Goal: Communication & Community: Answer question/provide support

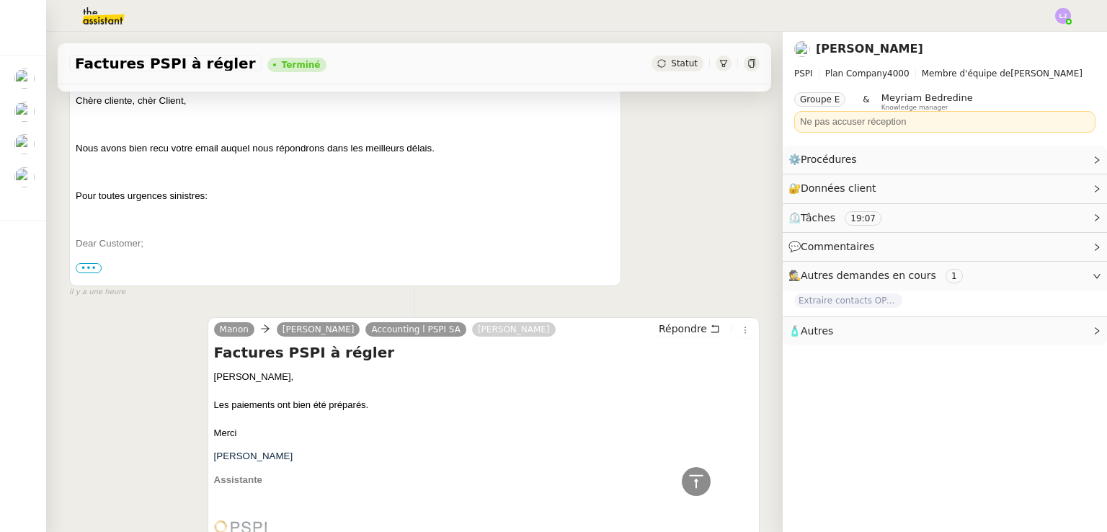
scroll to position [406, 0]
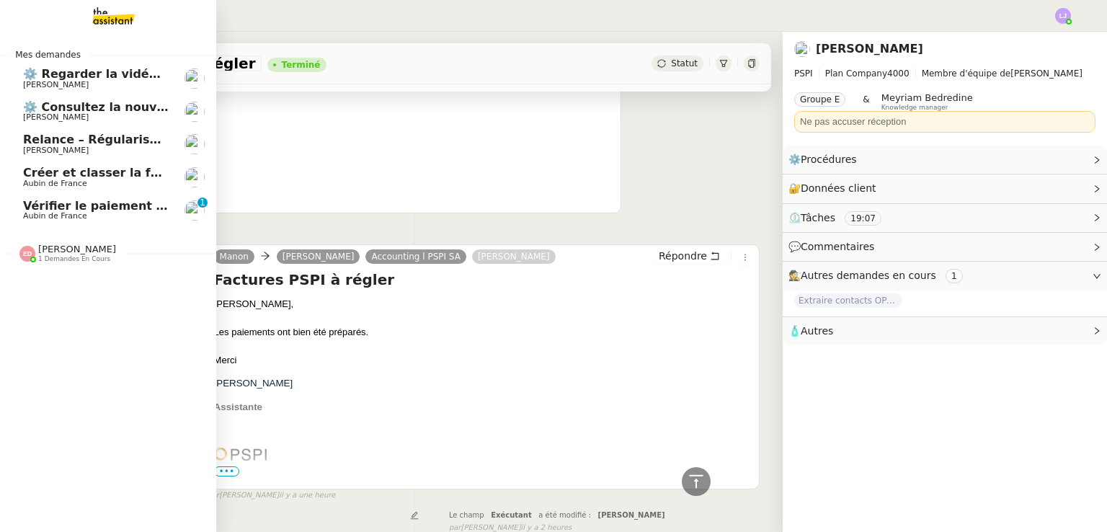
click at [118, 177] on span "Créer et classer la facture El Khereiji" at bounding box center [142, 173] width 239 height 14
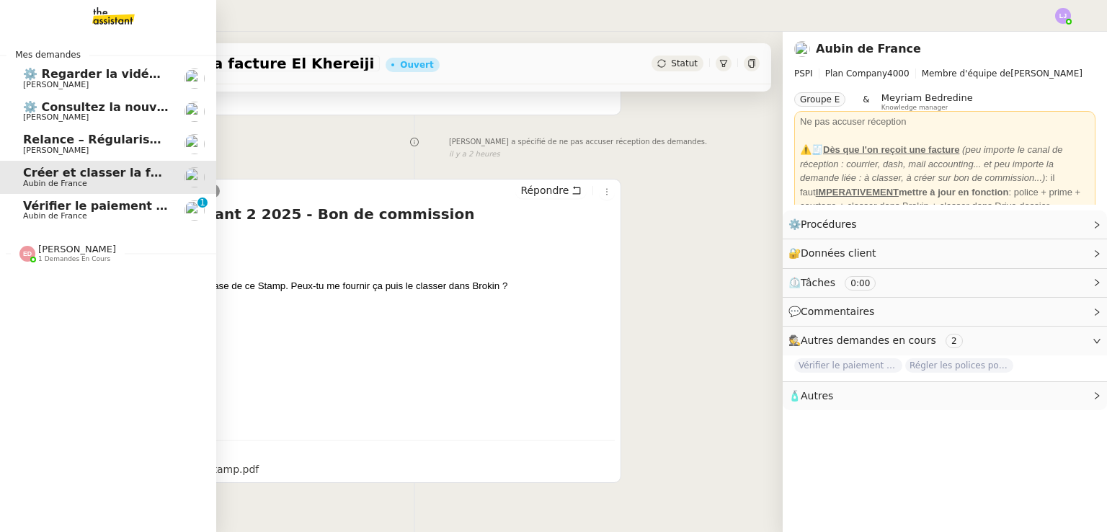
scroll to position [193, 0]
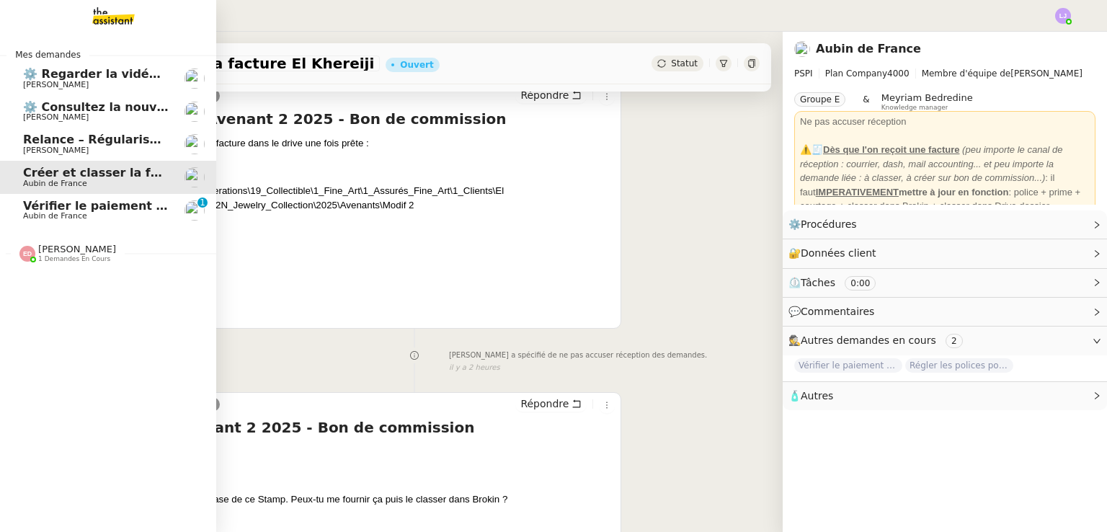
click at [131, 212] on span "Aubin de France" at bounding box center [96, 216] width 146 height 9
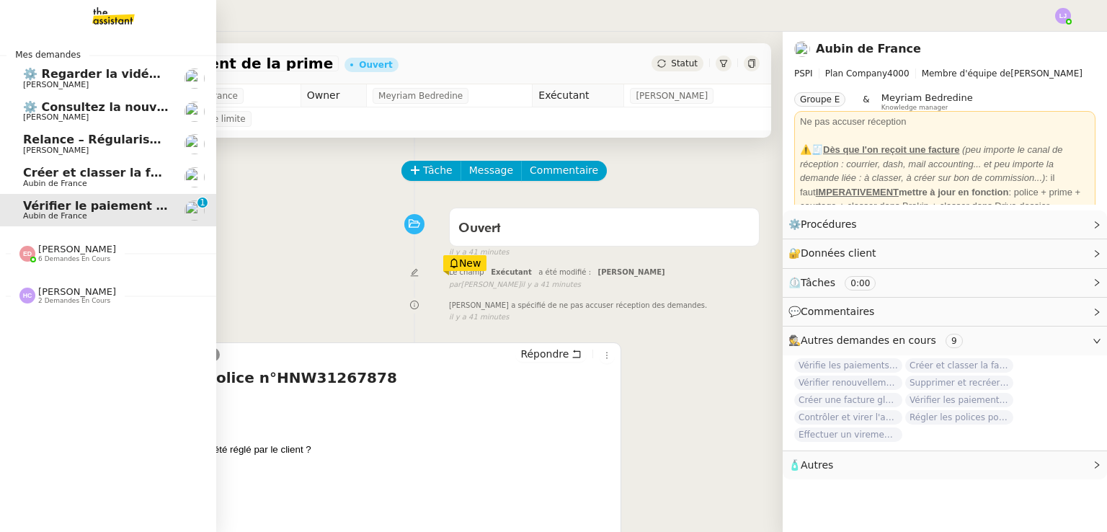
click at [110, 172] on span "Créer et classer la facture El Khereiji" at bounding box center [142, 173] width 239 height 14
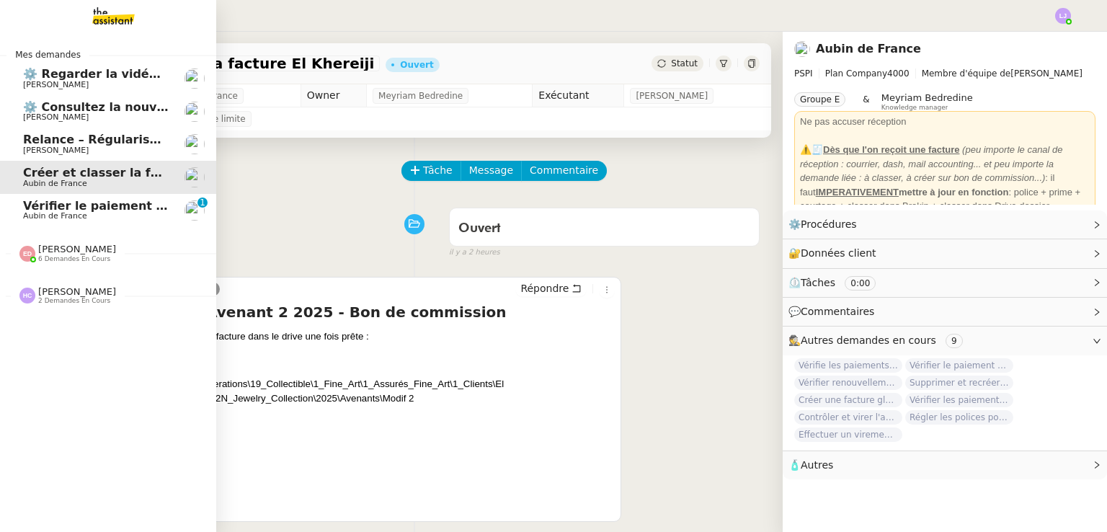
click at [81, 138] on span "Relance – Régularisation du paiement d’assurance" at bounding box center [187, 140] width 329 height 14
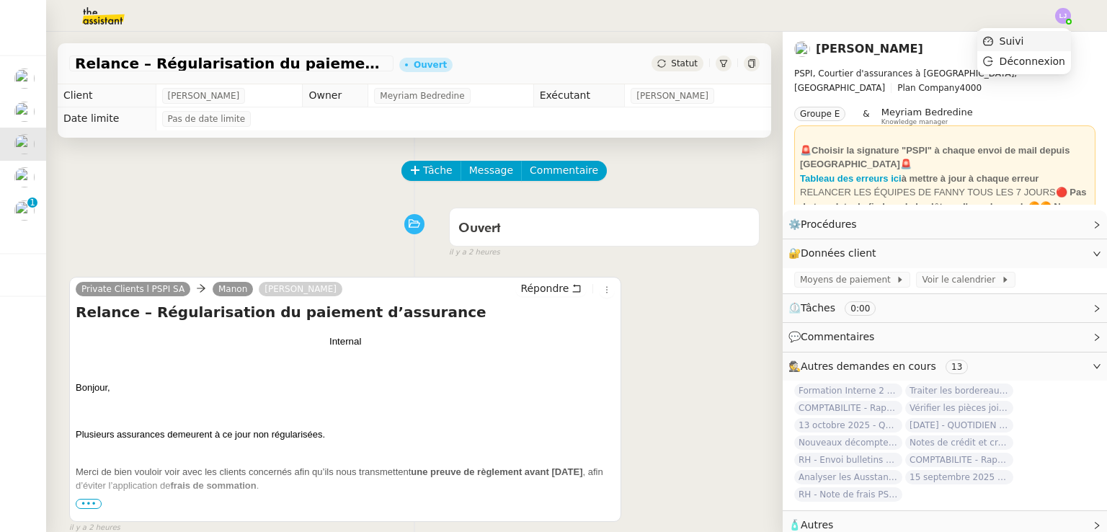
click at [1054, 38] on li "Suivi" at bounding box center [1024, 41] width 94 height 20
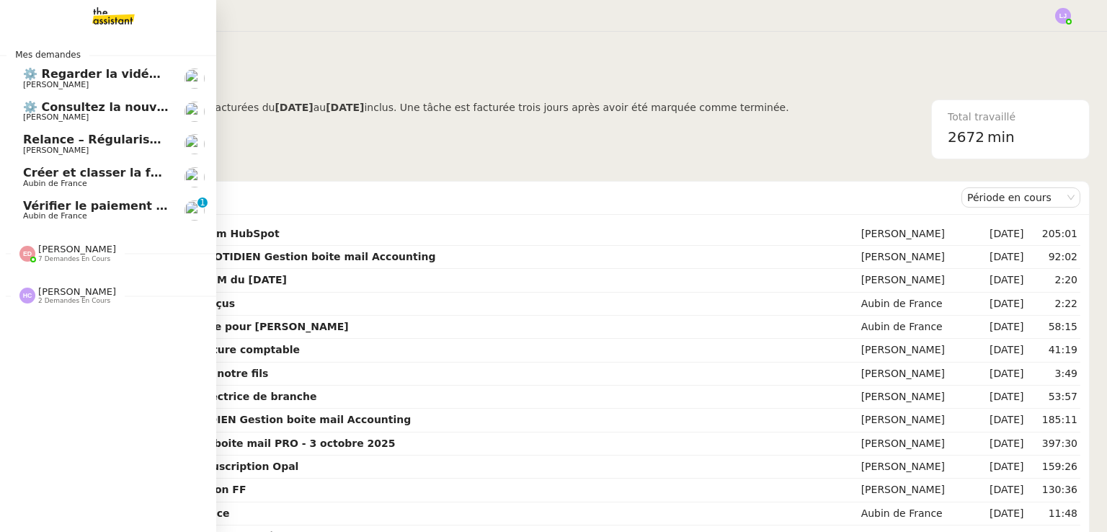
click at [133, 213] on span "Aubin de France" at bounding box center [96, 216] width 146 height 9
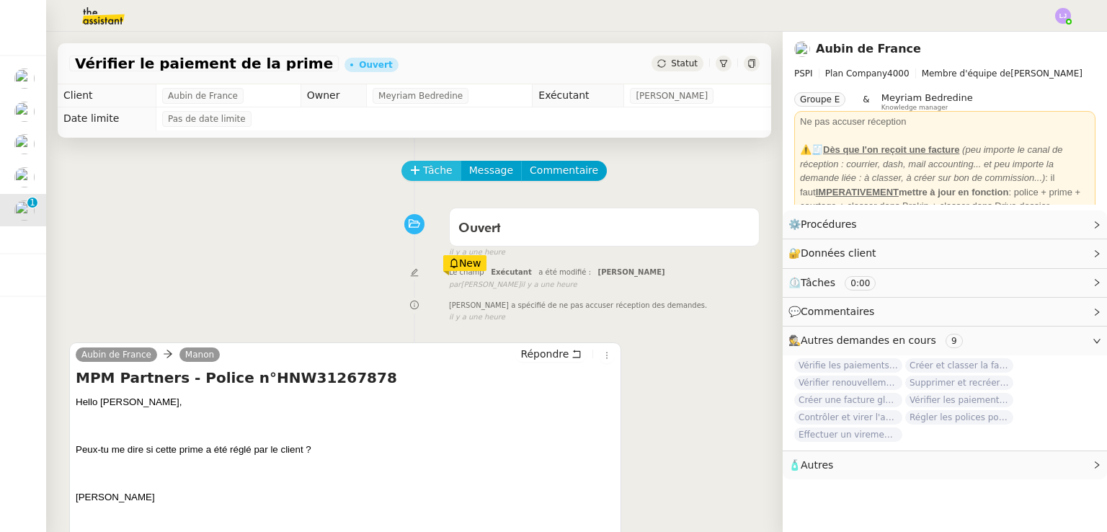
scroll to position [205, 0]
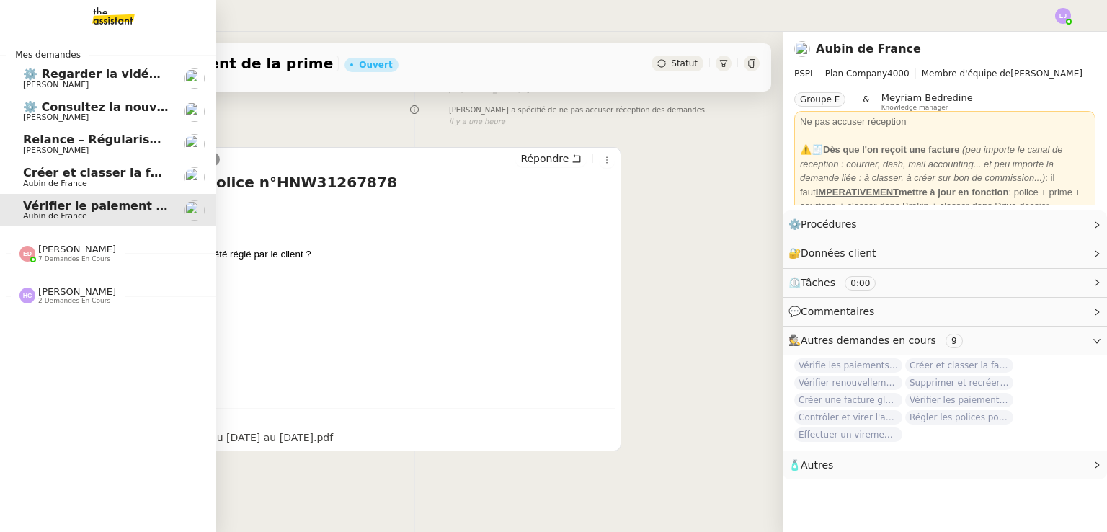
click at [6, 182] on link "Créer et classer la facture El Khereiji Aubin de France" at bounding box center [108, 177] width 216 height 33
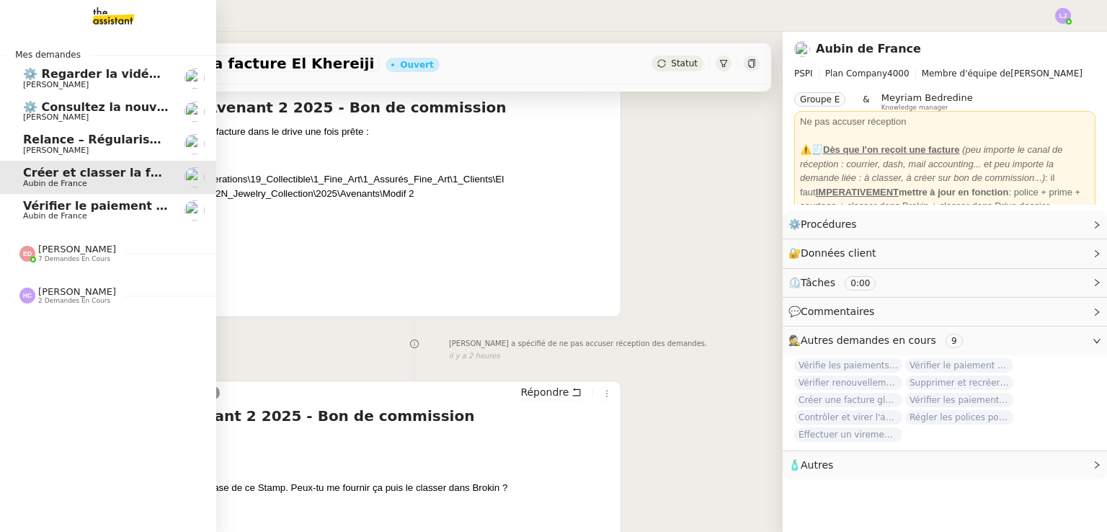
click at [101, 140] on span "Relance – Régularisation du paiement d’assurance" at bounding box center [187, 140] width 329 height 14
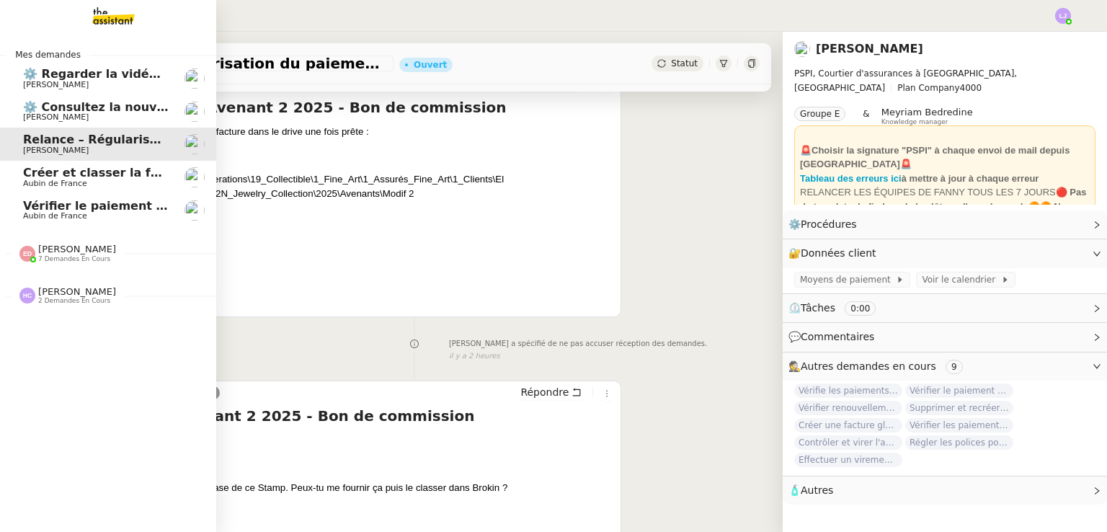
scroll to position [193, 0]
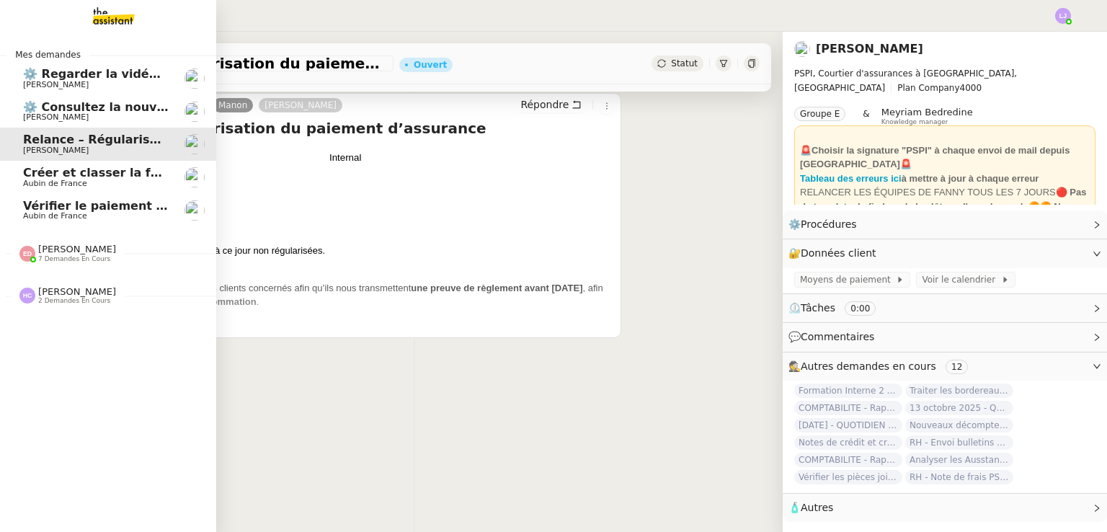
click at [36, 83] on span "[PERSON_NAME]" at bounding box center [56, 84] width 66 height 9
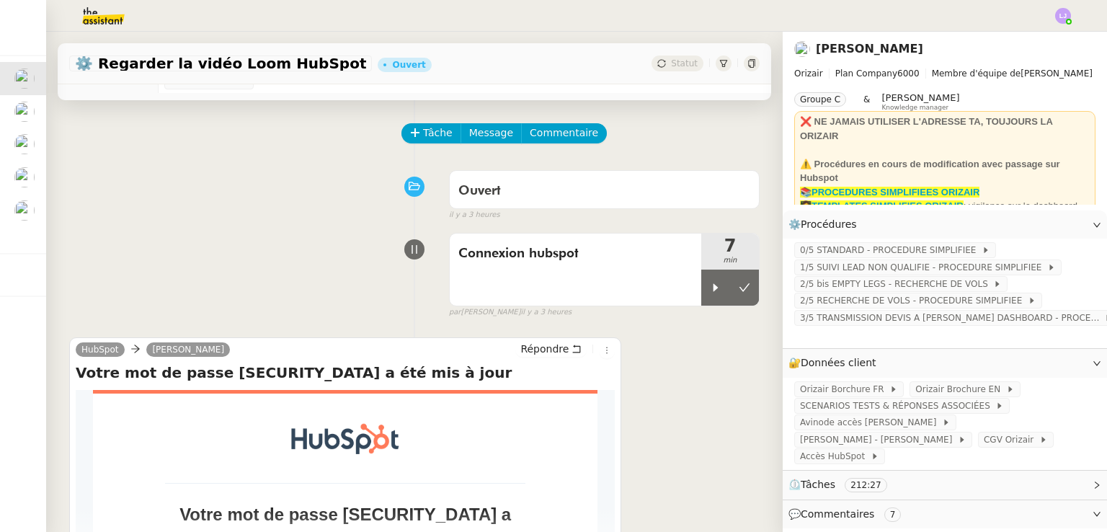
scroll to position [37, 0]
click at [701, 298] on div at bounding box center [715, 288] width 29 height 36
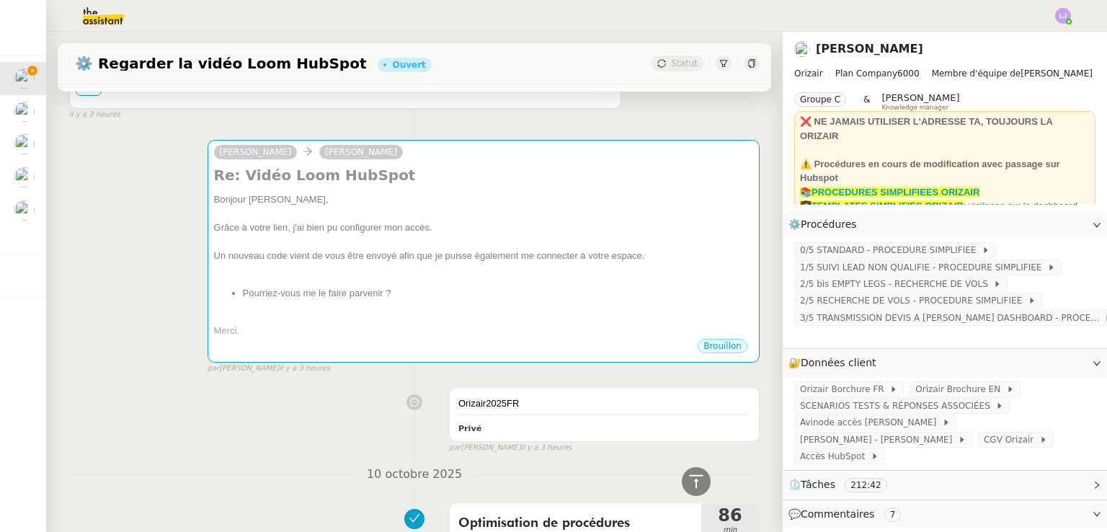
scroll to position [508, 0]
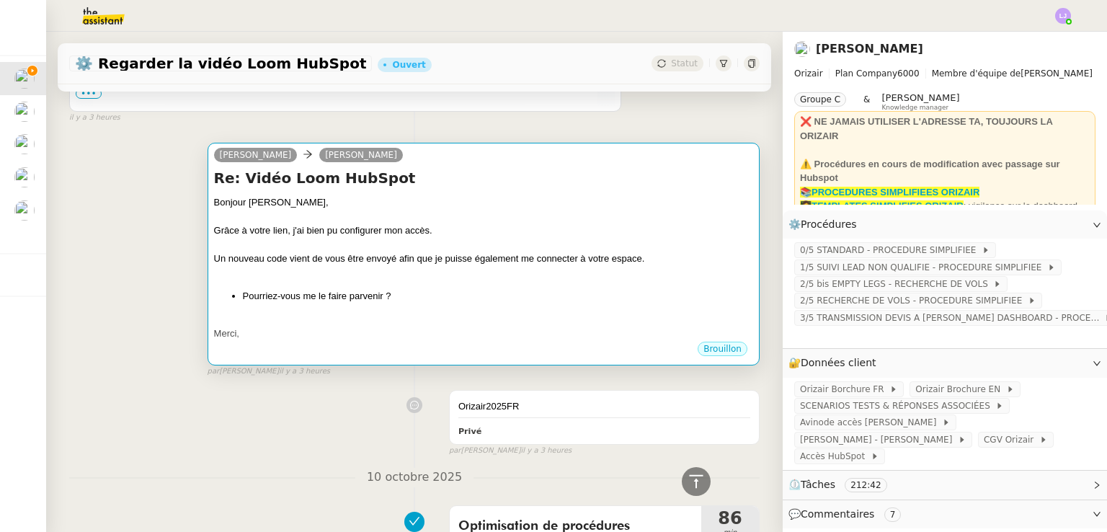
click at [416, 285] on div "Bonjour Louis, Grâce à votre lien, j'ai bien pu configurer mon accès. Un nouvea…" at bounding box center [483, 268] width 539 height 146
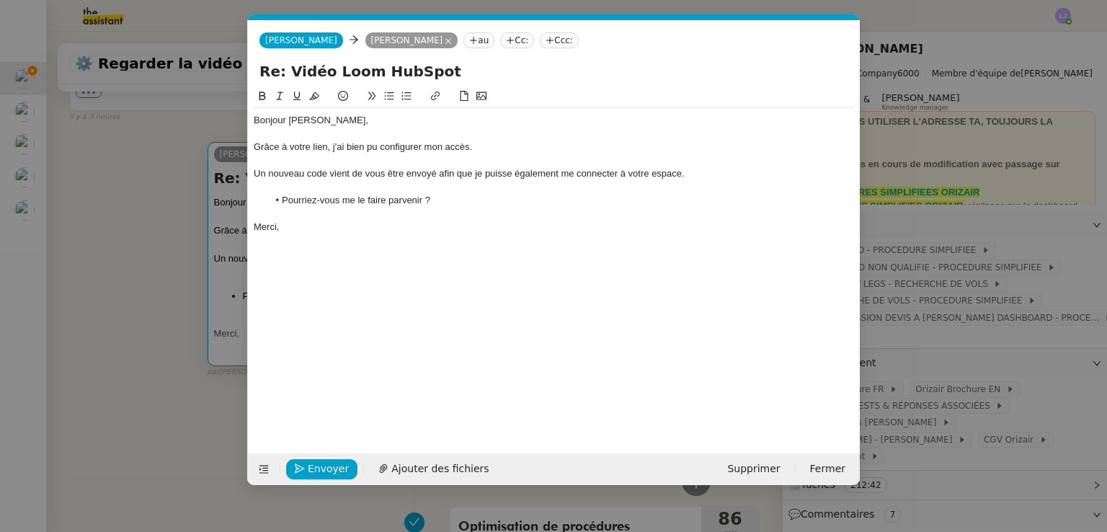
scroll to position [0, 30]
click at [264, 136] on div at bounding box center [554, 134] width 600 height 13
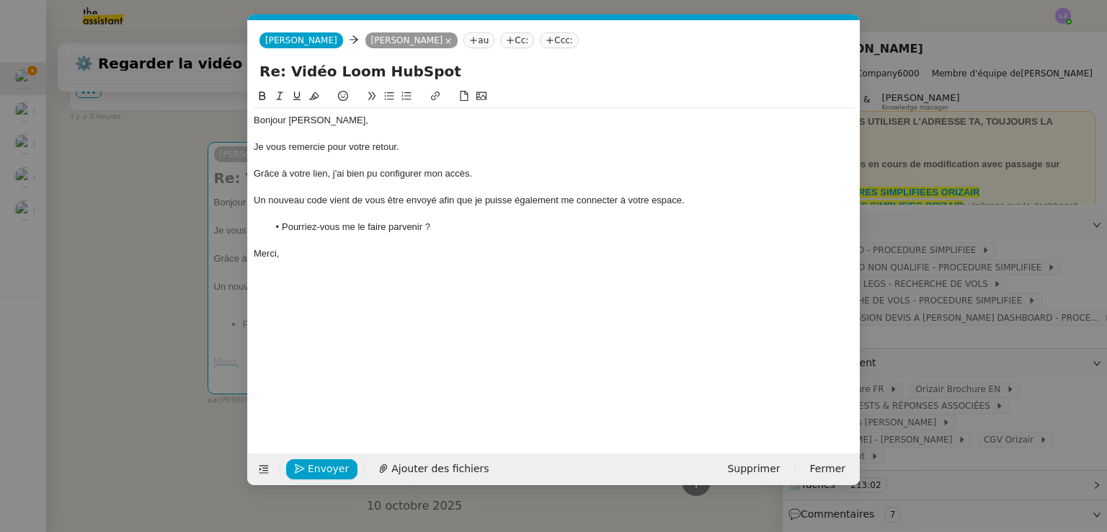
click at [445, 226] on li "Pourriez-vous me le faire parvenir ?" at bounding box center [561, 227] width 587 height 13
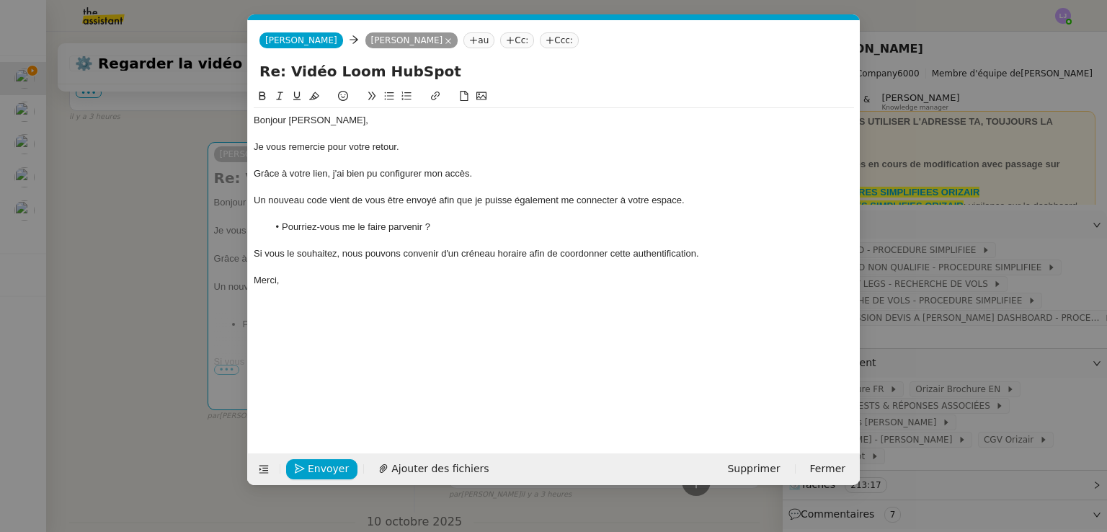
click at [479, 251] on div "Si vous le souhaitez, nous pouvons convenir d'un créneau horaire afin de coordo…" at bounding box center [554, 253] width 600 height 13
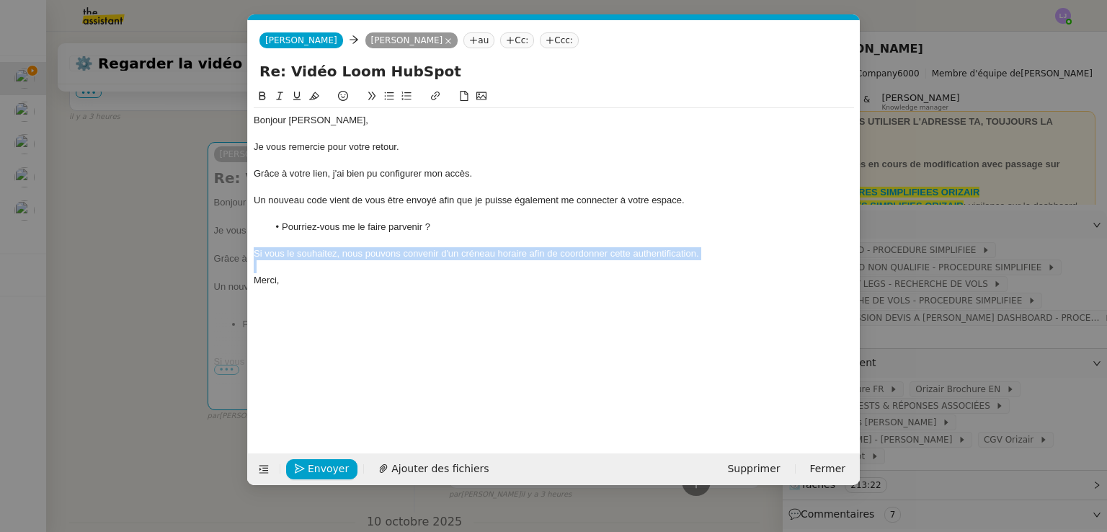
click at [479, 251] on div "Si vous le souhaitez, nous pouvons convenir d'un créneau horaire afin de coordo…" at bounding box center [554, 253] width 600 height 13
click at [334, 466] on span "Envoyer" at bounding box center [328, 469] width 41 height 17
click at [334, 466] on span "Confirmer l'envoi" at bounding box center [351, 469] width 86 height 17
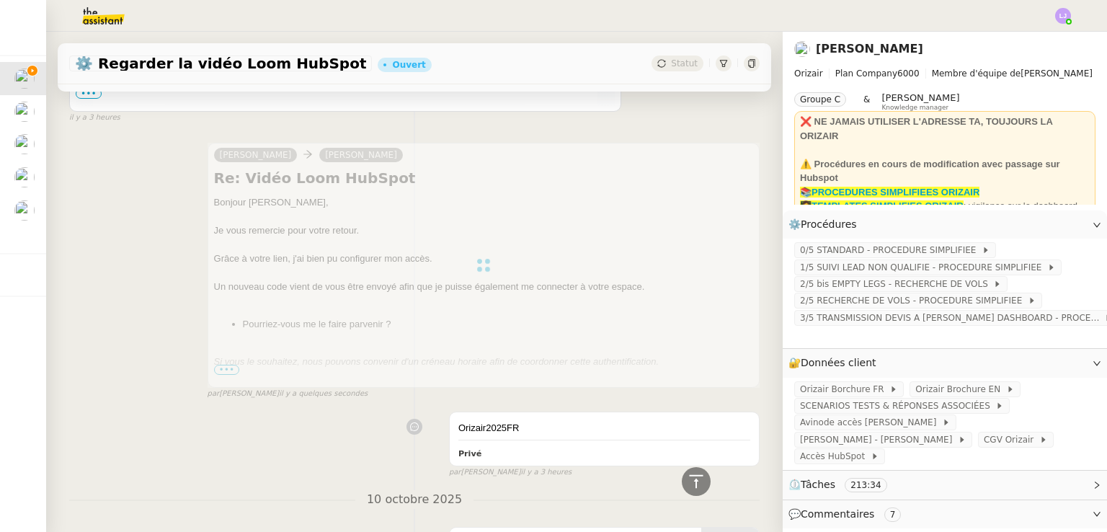
scroll to position [0, 0]
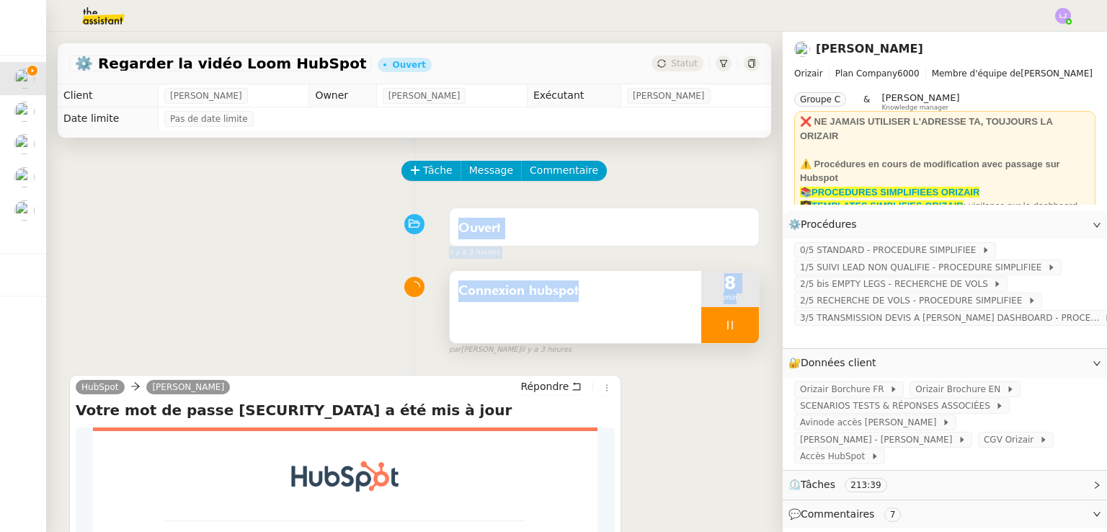
drag, startPoint x: 675, startPoint y: 154, endPoint x: 691, endPoint y: 337, distance: 183.8
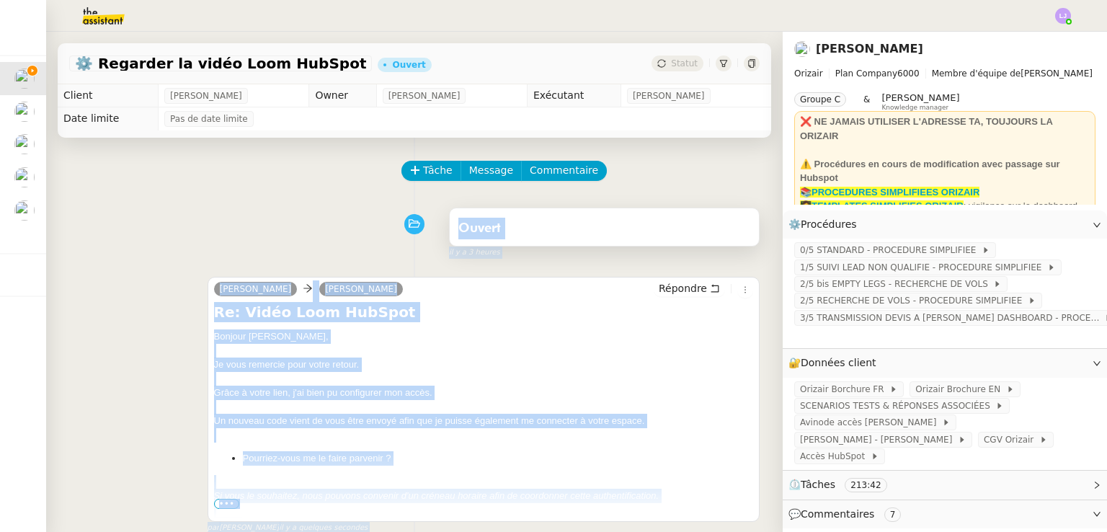
click at [579, 231] on div "Ouvert" at bounding box center [604, 228] width 292 height 23
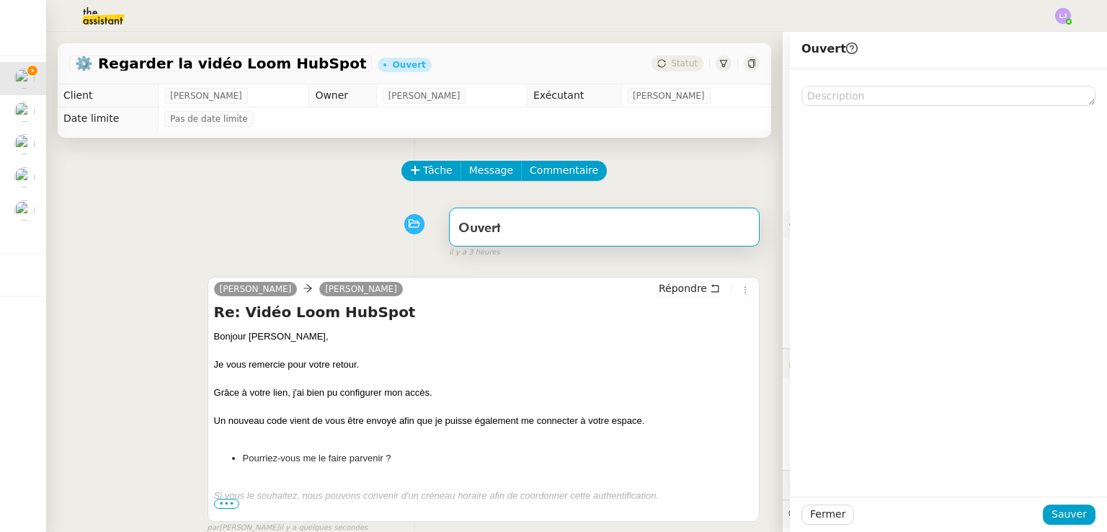
click at [361, 185] on div "Tâche Message Commentaire" at bounding box center [414, 178] width 690 height 35
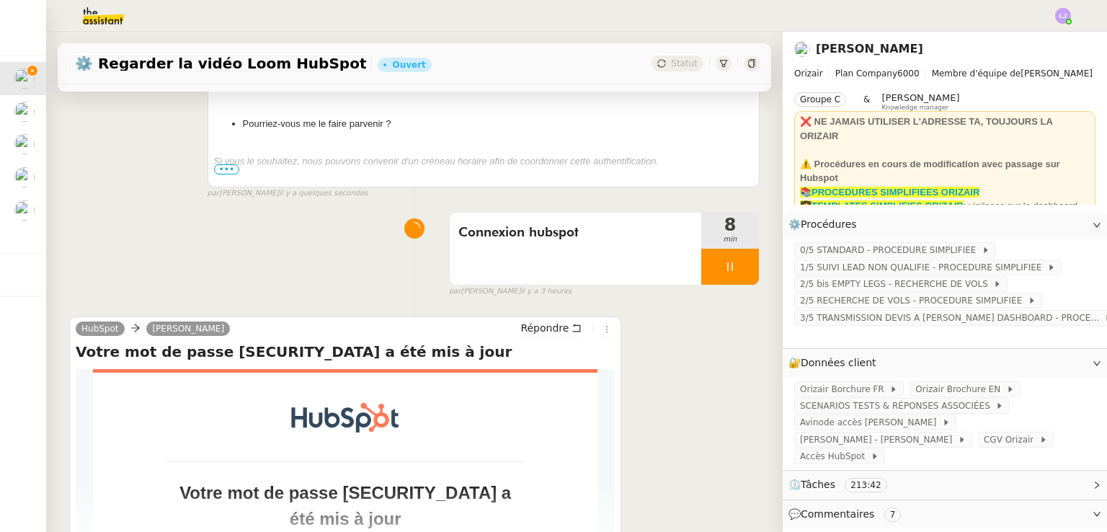
scroll to position [337, 0]
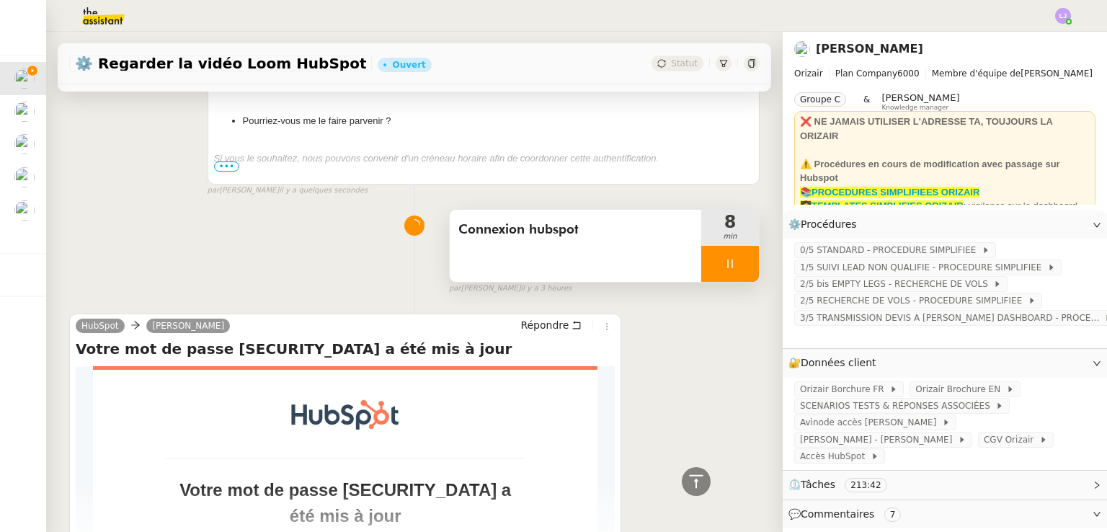
click at [723, 264] on div at bounding box center [730, 264] width 58 height 36
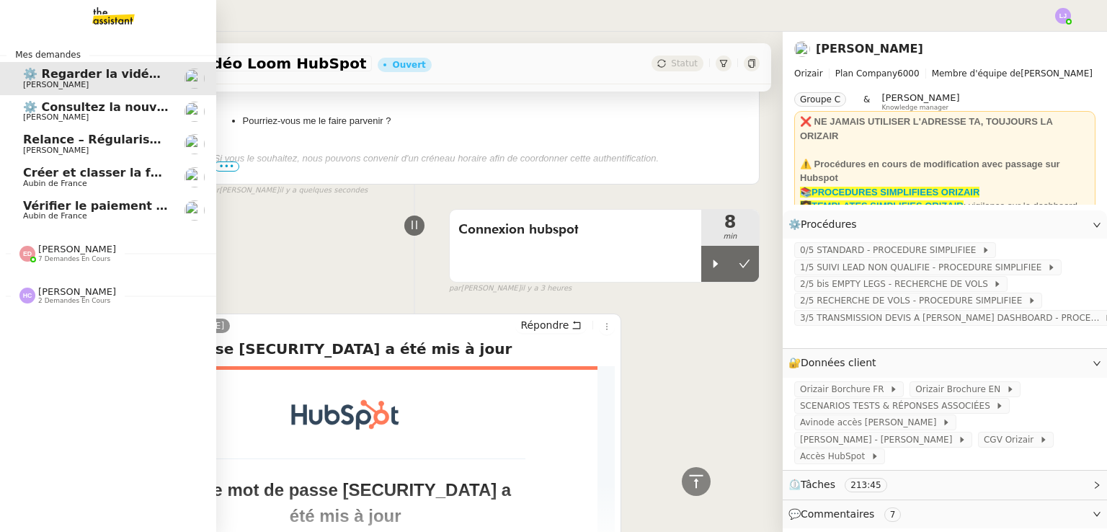
click at [54, 125] on link "⚙️ Consultez la nouvelle procédure HubSpot Louis Frei" at bounding box center [108, 111] width 216 height 33
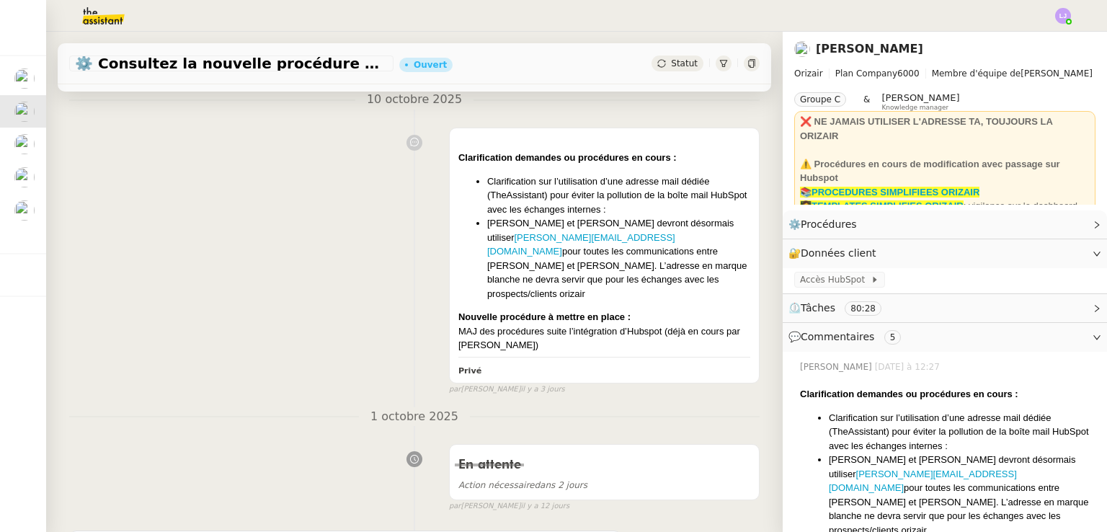
scroll to position [675, 0]
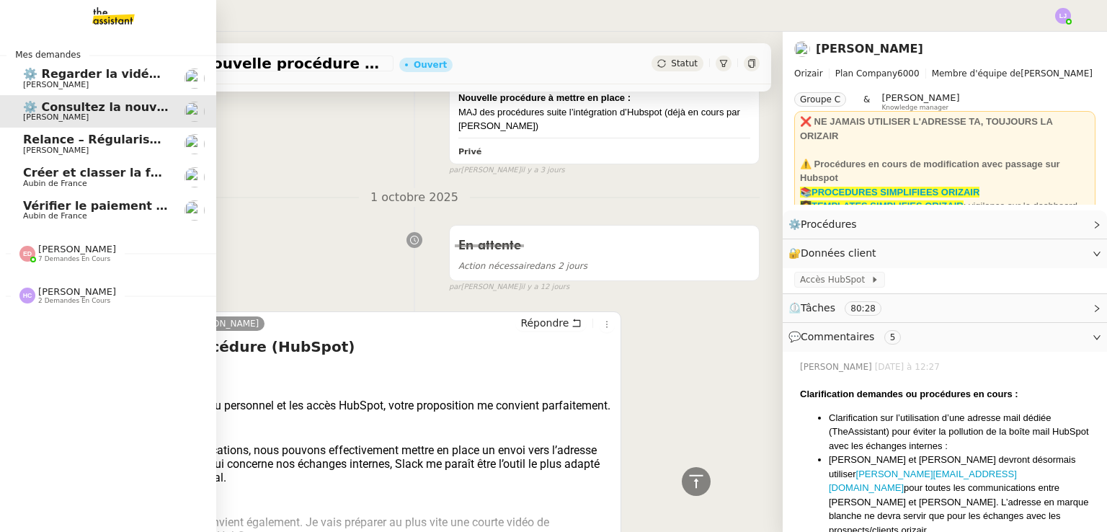
click at [133, 81] on span "[PERSON_NAME]" at bounding box center [96, 85] width 146 height 9
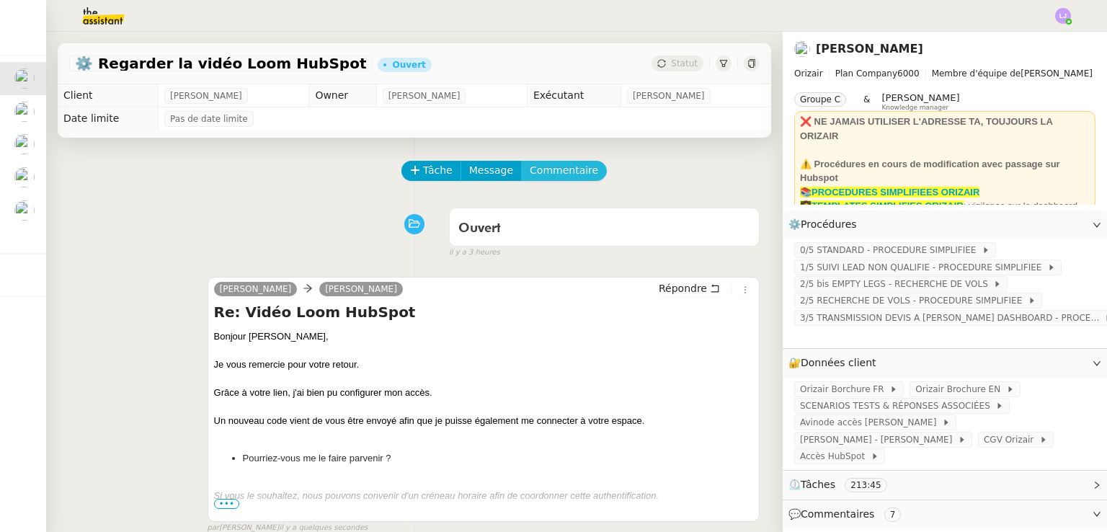
click at [565, 171] on span "Commentaire" at bounding box center [564, 170] width 68 height 17
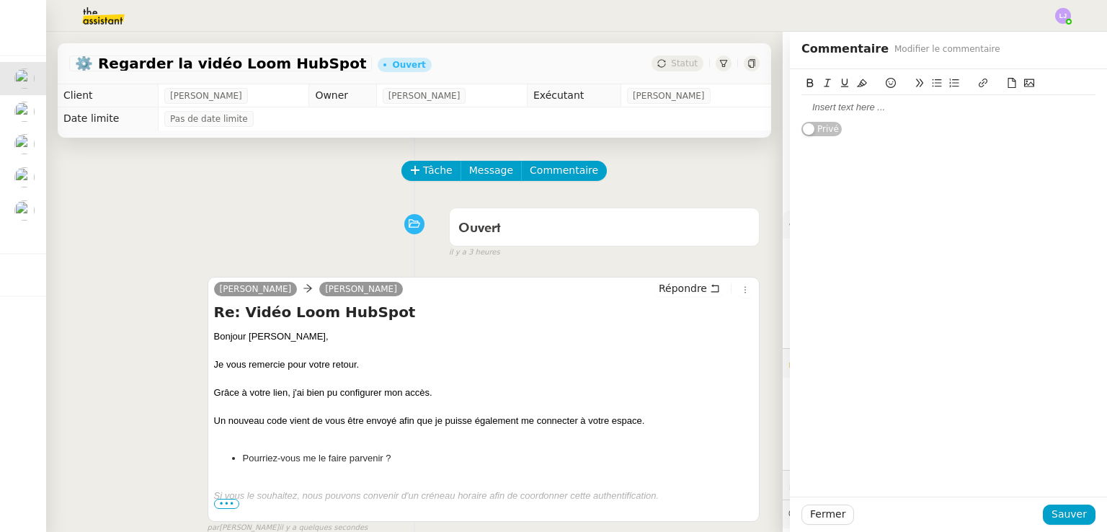
click at [881, 107] on div at bounding box center [948, 107] width 294 height 13
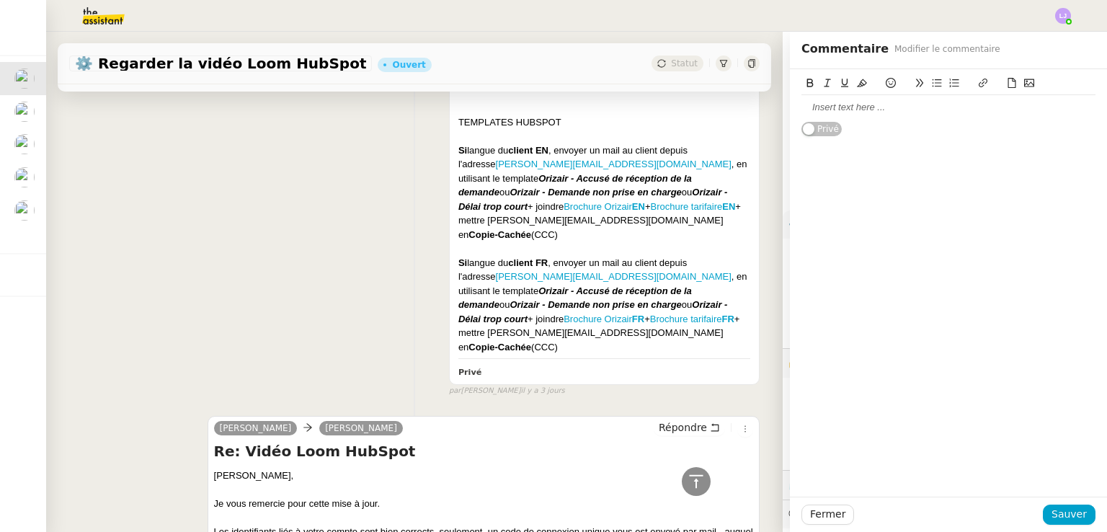
scroll to position [10111, 0]
click at [698, 55] on div at bounding box center [604, 48] width 292 height 14
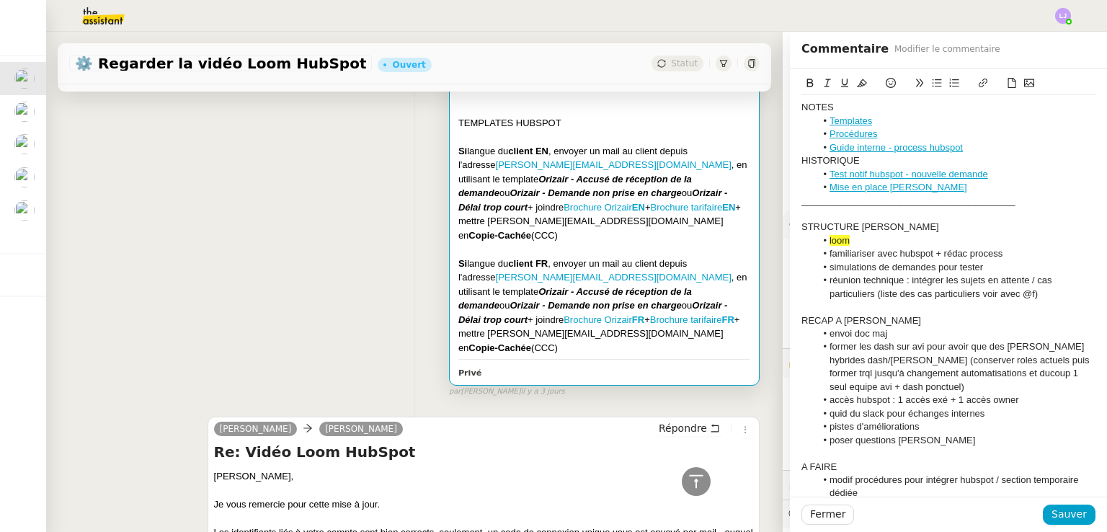
click at [881, 187] on link "Mise en place [PERSON_NAME]" at bounding box center [899, 187] width 138 height 11
click at [865, 207] on link "https://dashboard.theassistant.com/ticket/0cpkvj7tnoYNWpCMhWFu/info/general" at bounding box center [843, 213] width 99 height 19
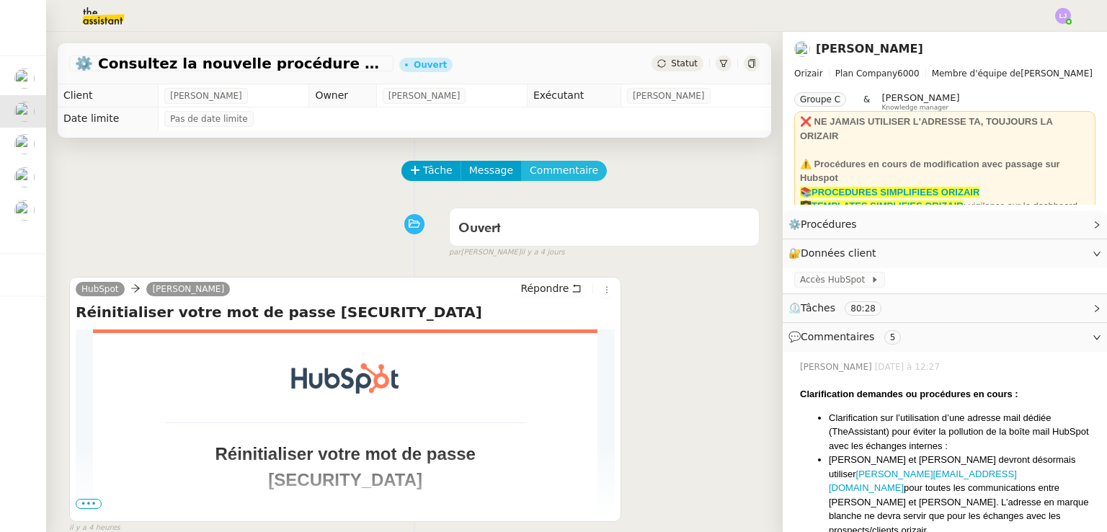
click at [530, 165] on span "Commentaire" at bounding box center [564, 170] width 68 height 17
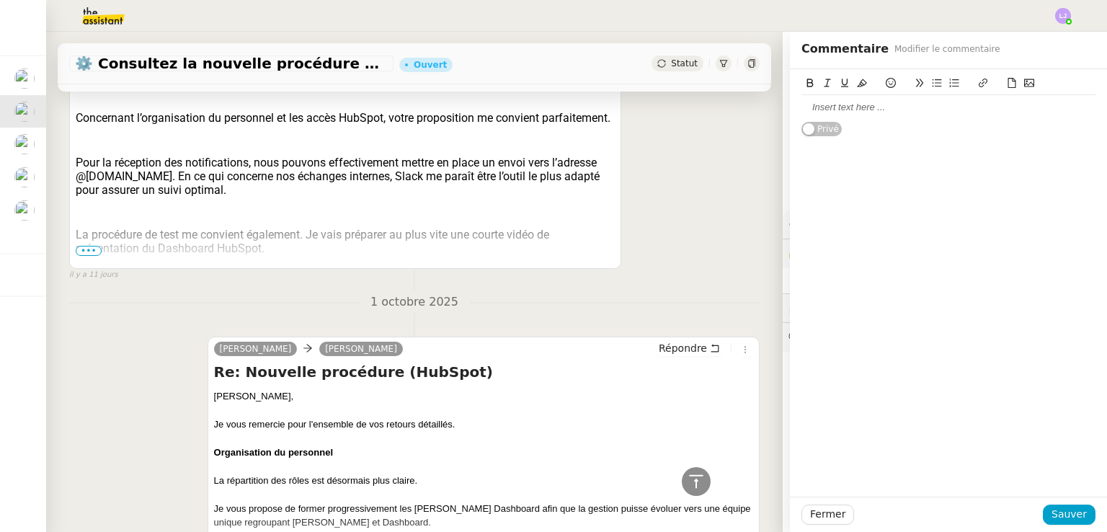
scroll to position [823, 0]
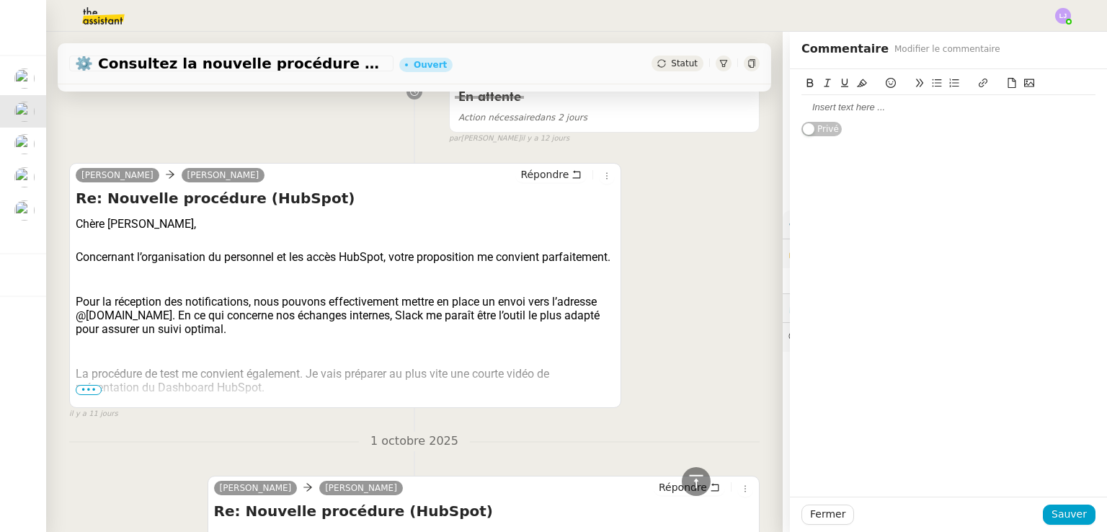
click at [846, 99] on div at bounding box center [948, 107] width 294 height 25
click at [1065, 501] on div "Fermer Sauver" at bounding box center [948, 514] width 317 height 35
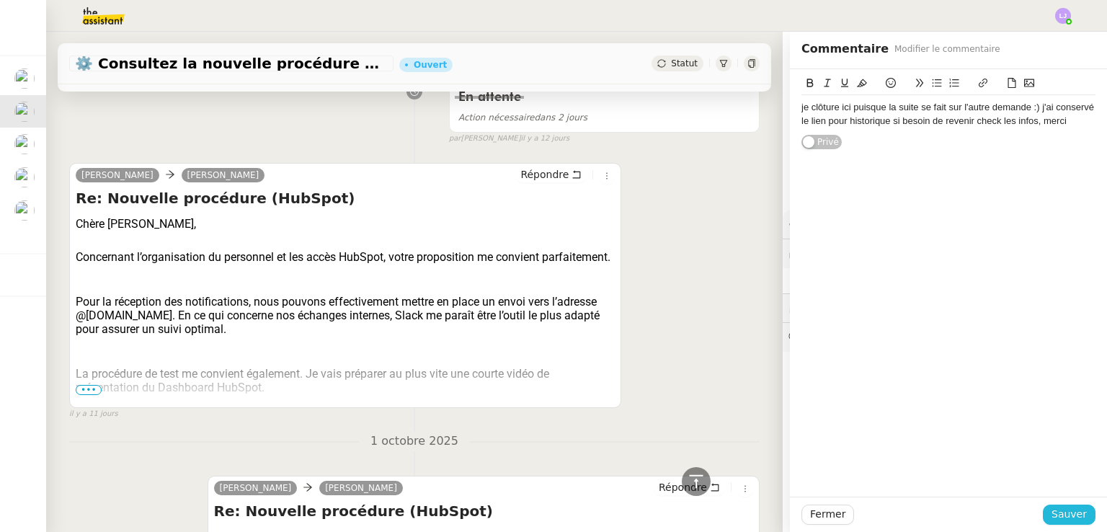
click at [1067, 517] on span "Sauver" at bounding box center [1068, 514] width 35 height 17
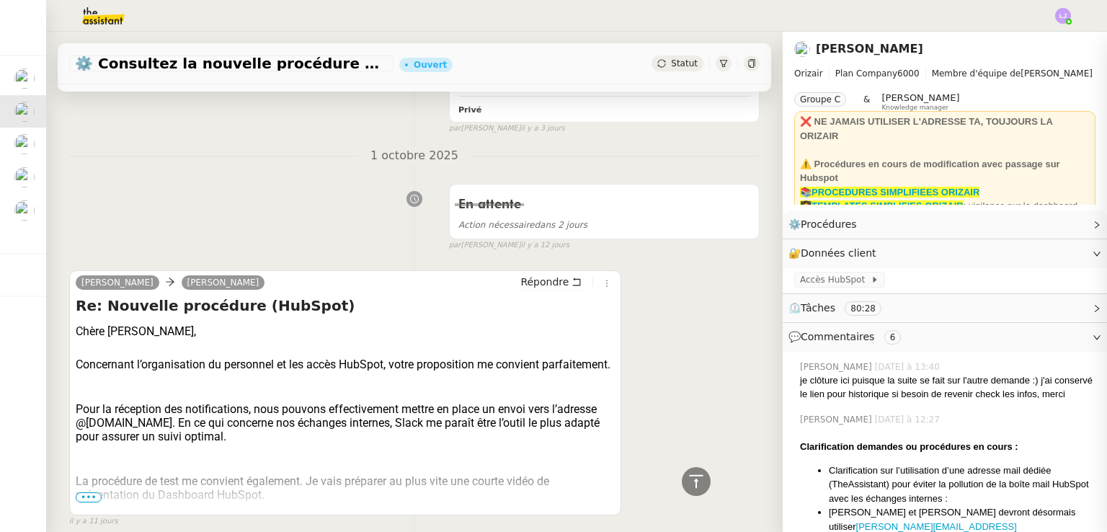
scroll to position [930, 0]
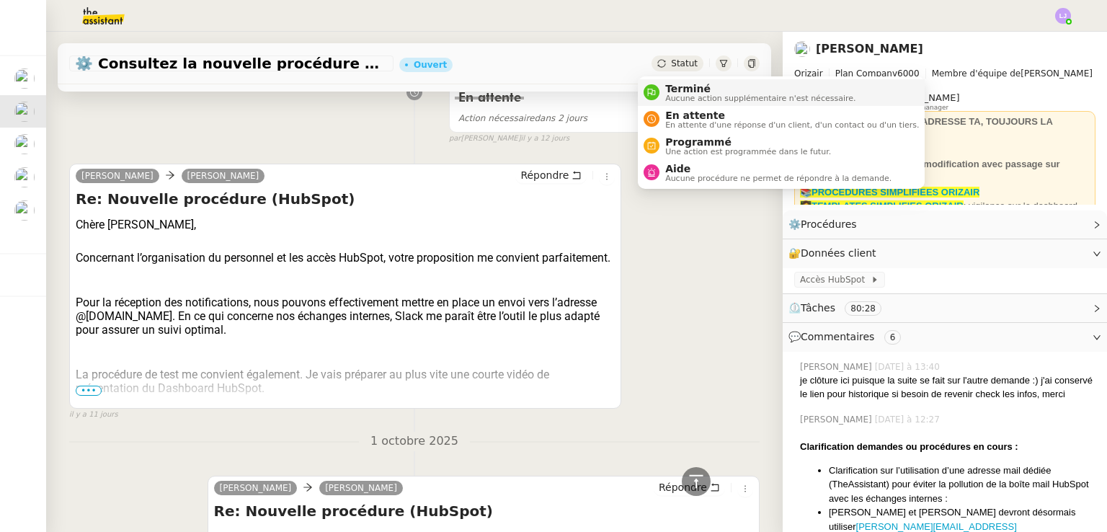
click at [675, 94] on span "Aucune action supplémentaire n'est nécessaire." at bounding box center [760, 98] width 190 height 8
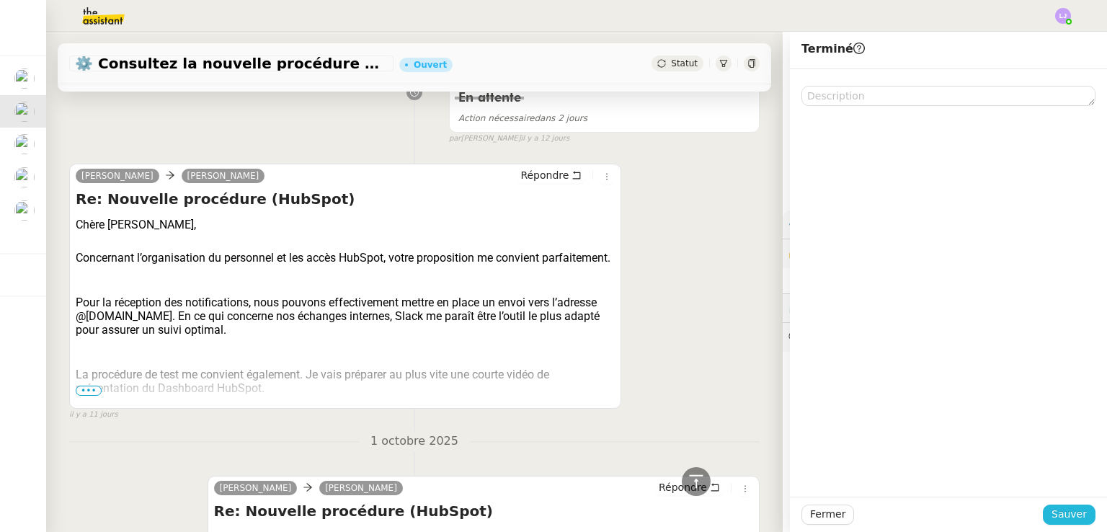
click at [1060, 506] on span "Sauver" at bounding box center [1068, 514] width 35 height 17
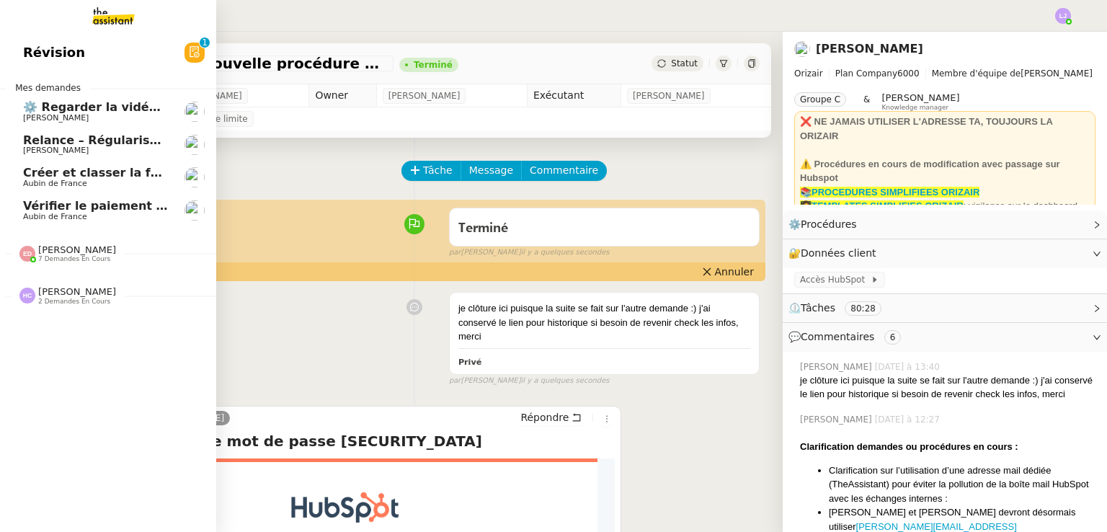
click at [120, 150] on span "[PERSON_NAME]" at bounding box center [96, 150] width 146 height 9
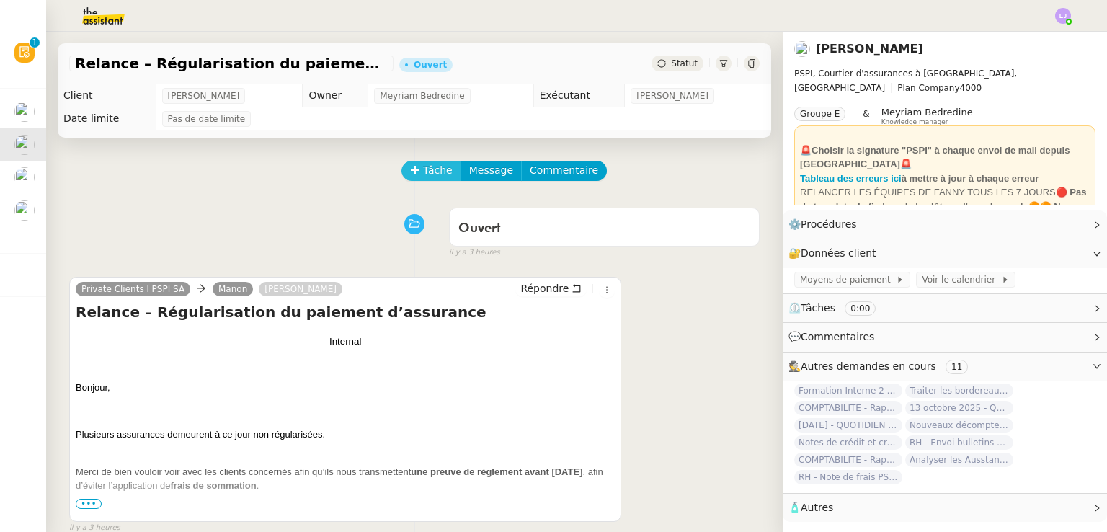
click at [410, 175] on icon at bounding box center [415, 170] width 10 height 10
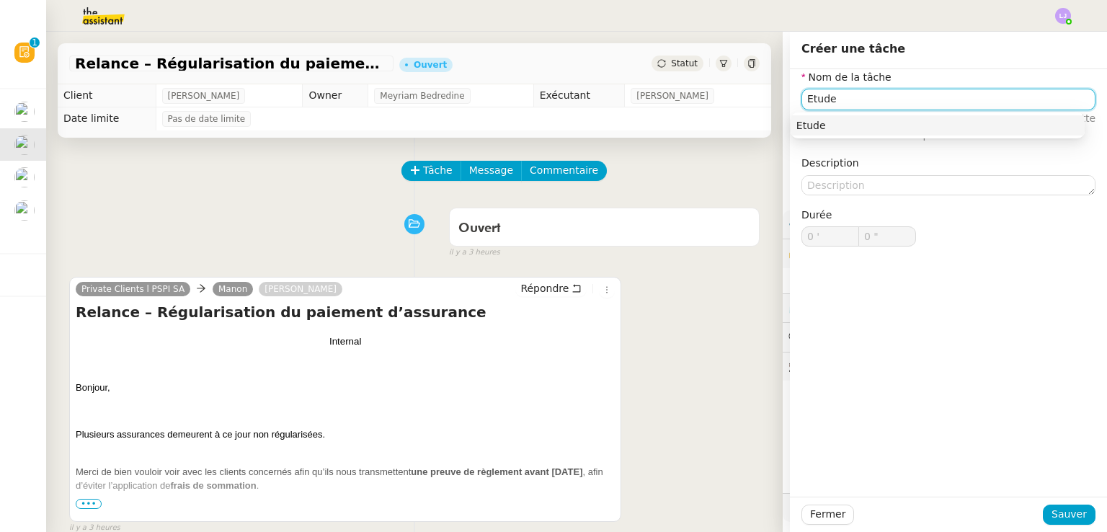
type input "Etude"
click at [1055, 503] on div "Fermer Sauver" at bounding box center [948, 514] width 317 height 35
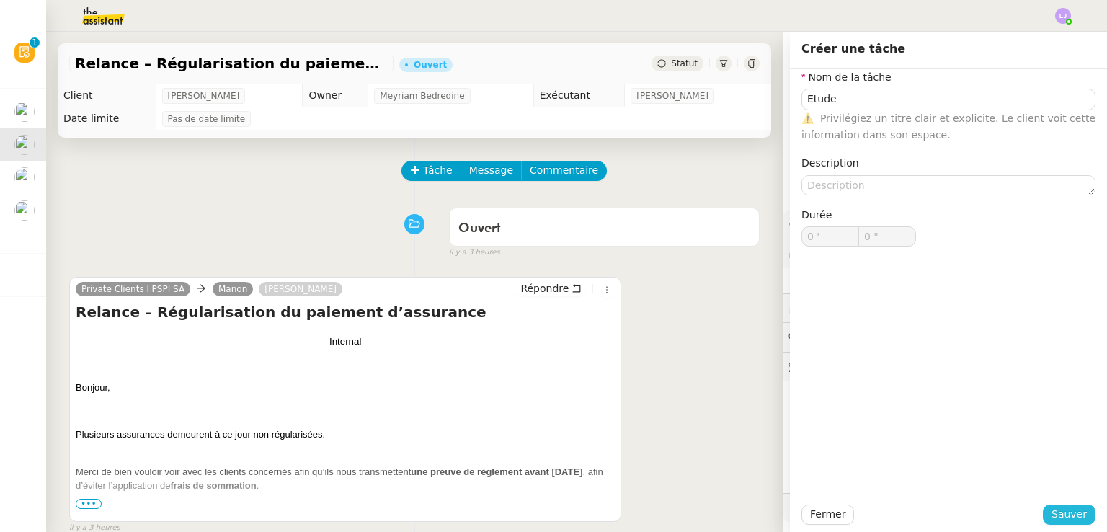
click at [1061, 512] on span "Sauver" at bounding box center [1068, 514] width 35 height 17
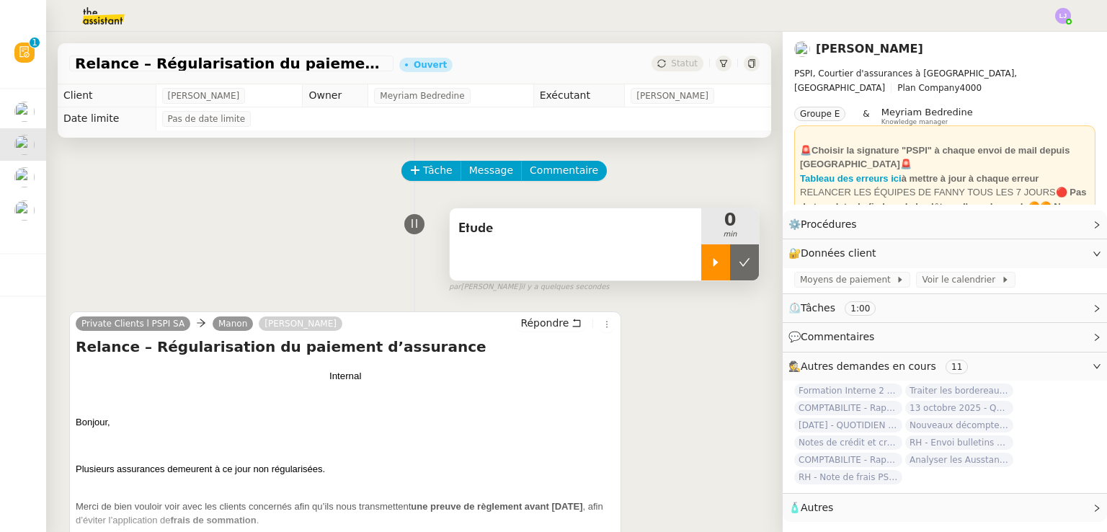
click at [710, 262] on icon at bounding box center [716, 263] width 12 height 12
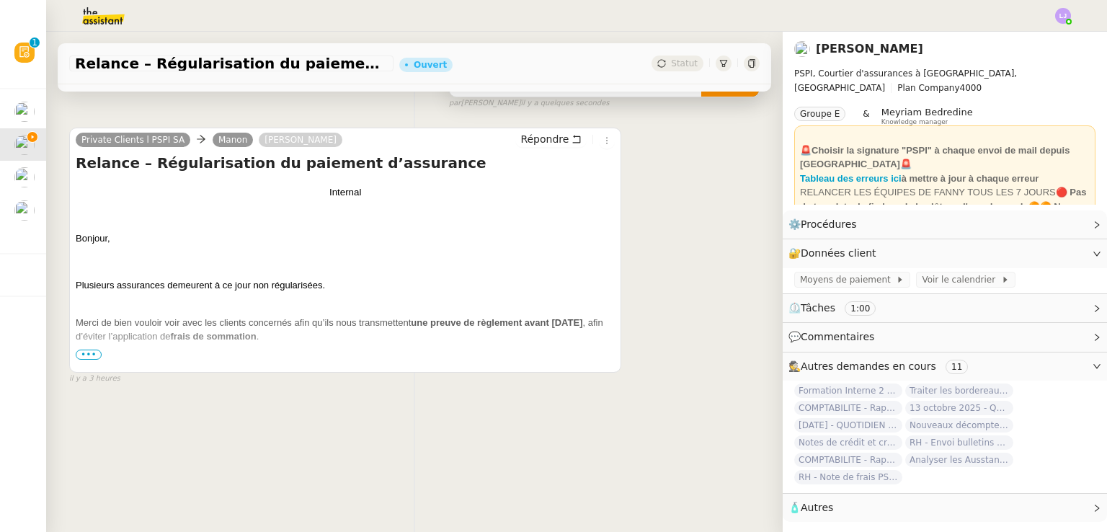
click at [84, 350] on span "•••" at bounding box center [89, 355] width 26 height 10
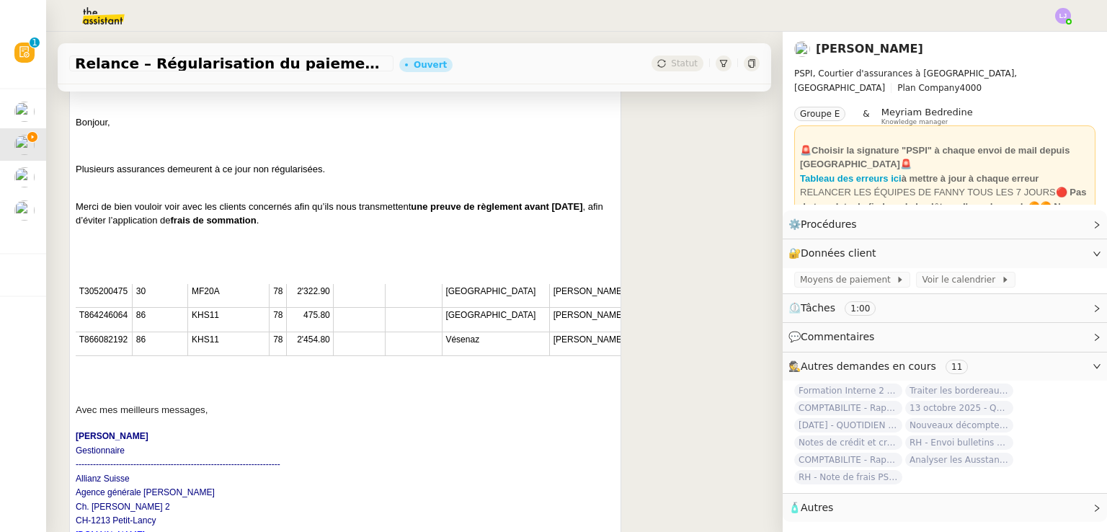
scroll to position [300, 0]
click at [100, 298] on p "T305200475" at bounding box center [104, 291] width 50 height 14
copy span "T305200475"
click at [1057, 254] on link "Modifier" at bounding box center [1057, 253] width 41 height 17
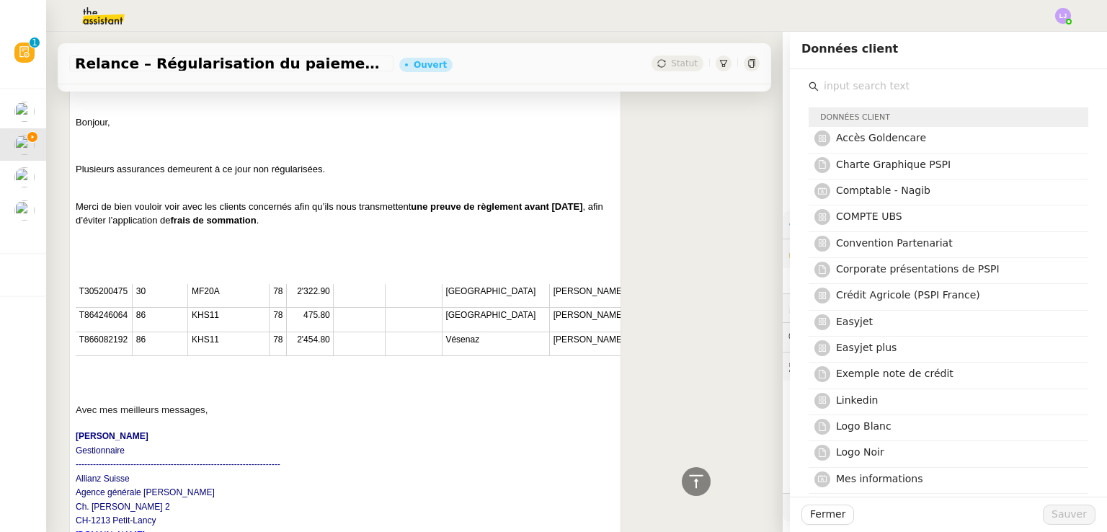
click at [899, 87] on input "text" at bounding box center [954, 85] width 270 height 19
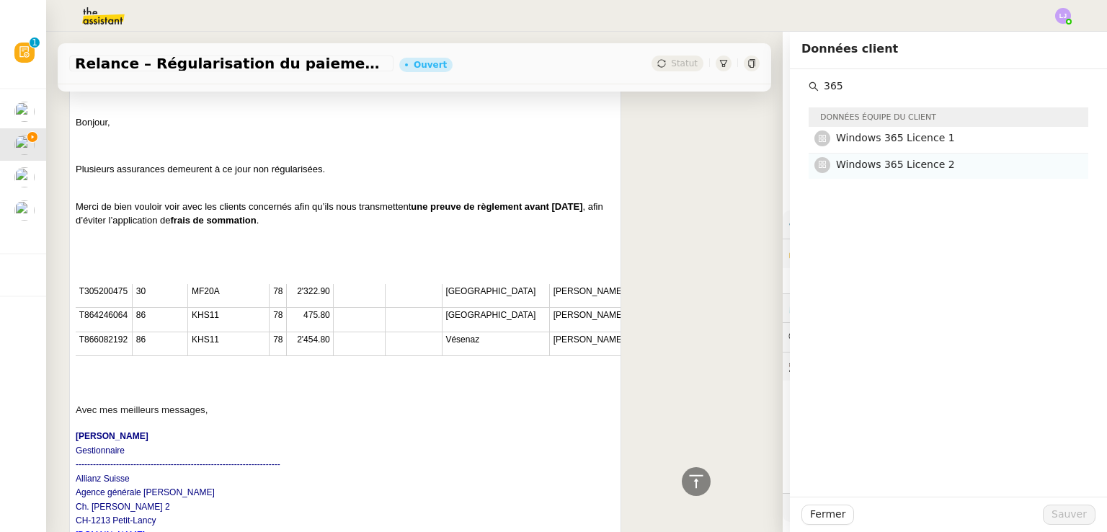
type input "365"
click at [903, 162] on span "Windows 365 Licence 2" at bounding box center [895, 165] width 119 height 12
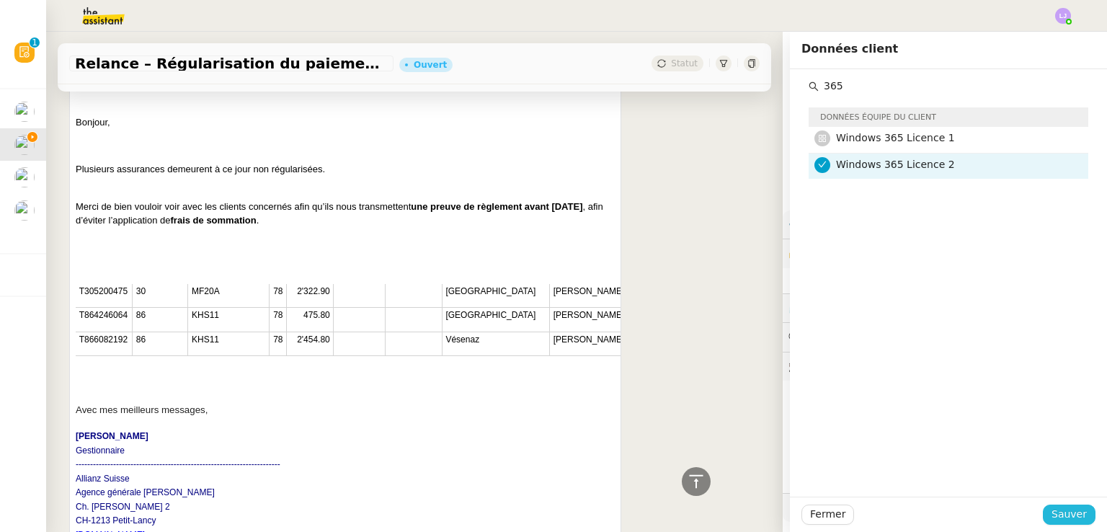
click at [1055, 508] on span "Sauver" at bounding box center [1068, 514] width 35 height 17
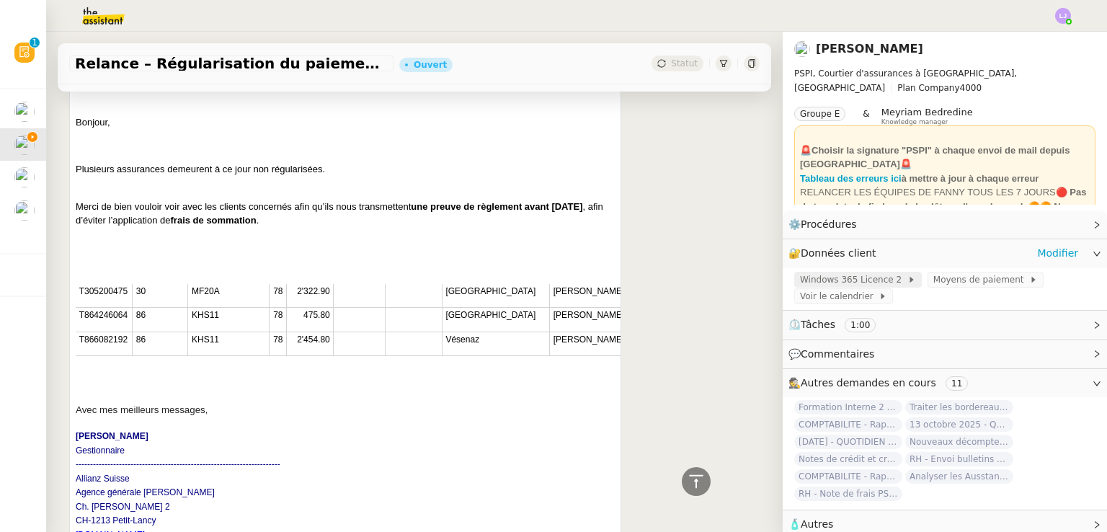
click at [871, 277] on span "Windows 365 Licence 2" at bounding box center [853, 279] width 107 height 14
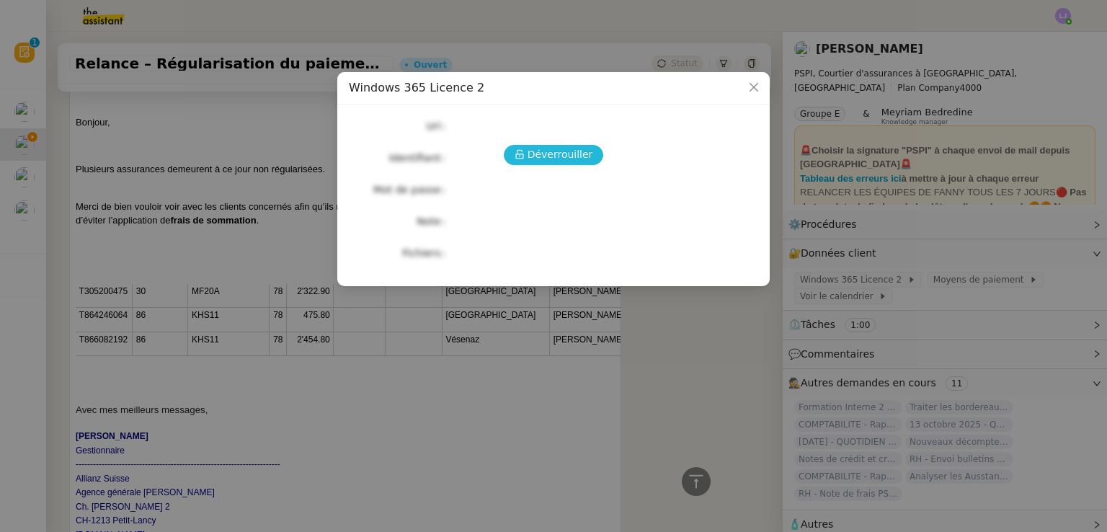
click at [572, 162] on span "Déverrouiller" at bounding box center [561, 154] width 66 height 17
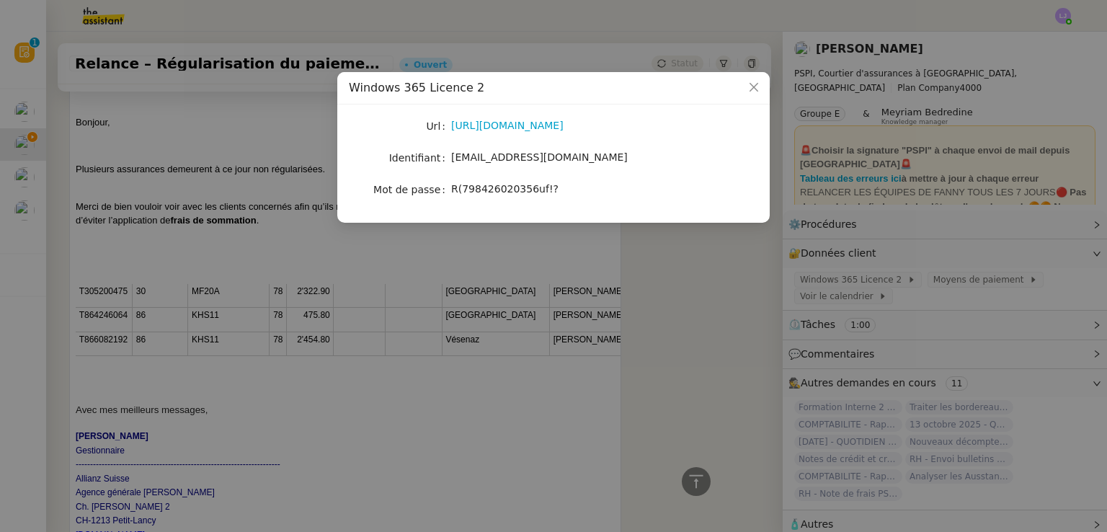
click at [506, 194] on span "R(798426020356uf!?" at bounding box center [504, 189] width 107 height 12
copy span "R(798426020356uf!?"
click at [461, 423] on nz-modal-container "Windows 365 Licence 2 Url https://windows365.microsoft.com/ Identifiant manon.u…" at bounding box center [553, 266] width 1107 height 532
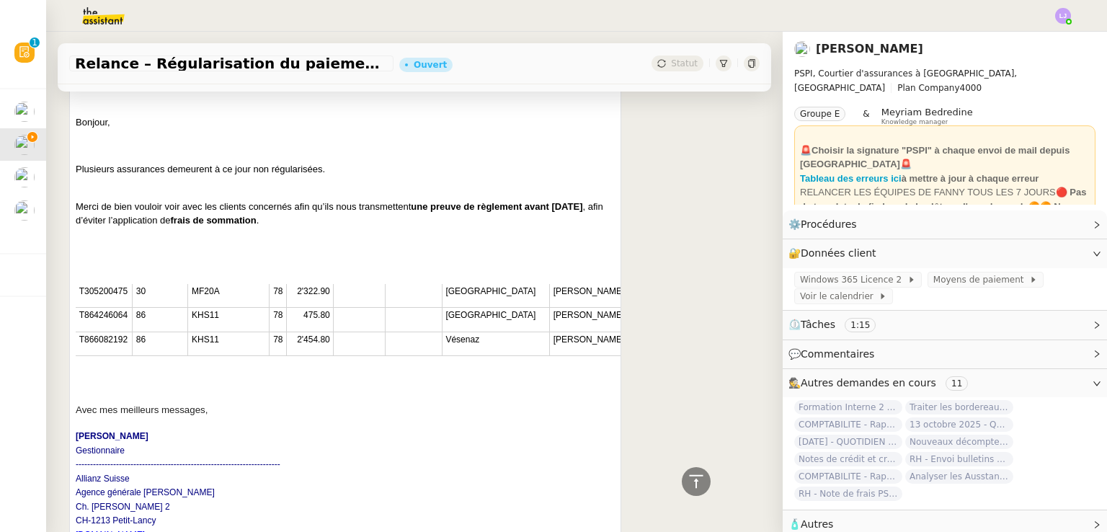
click at [105, 292] on span "T305200475" at bounding box center [103, 291] width 48 height 10
copy span "T305200475"
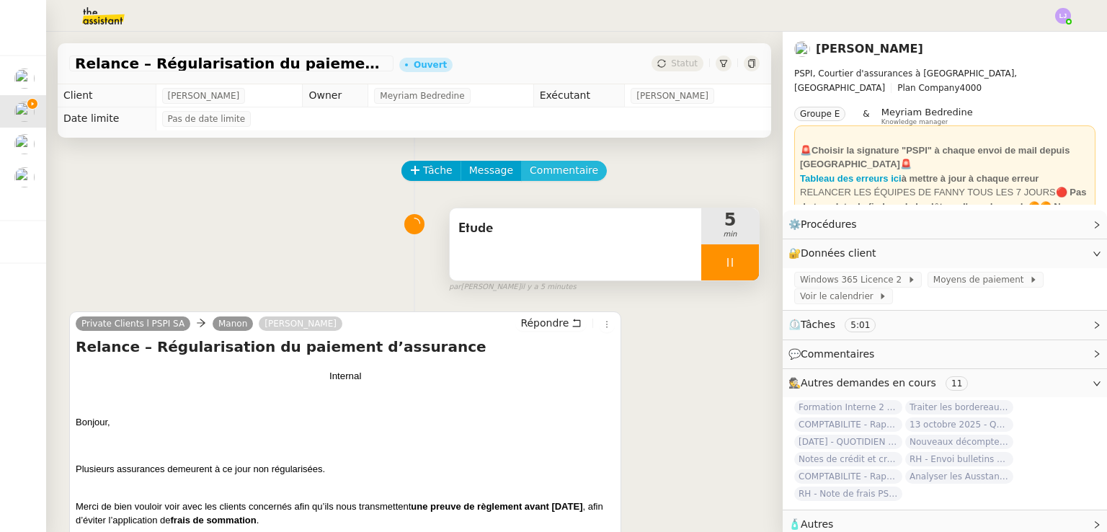
click at [535, 171] on span "Commentaire" at bounding box center [564, 170] width 68 height 17
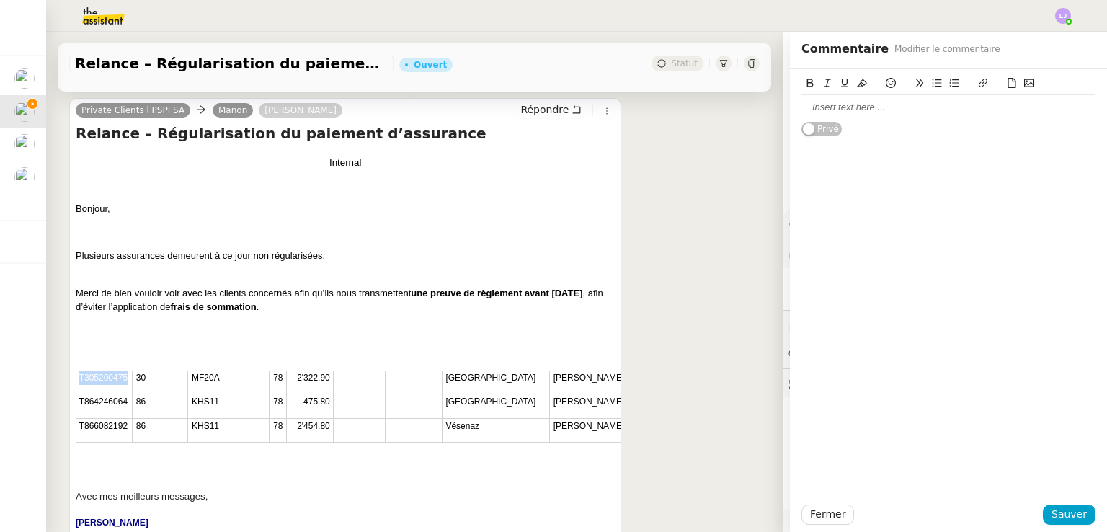
scroll to position [215, 0]
click at [865, 105] on div at bounding box center [948, 107] width 294 height 13
click at [1051, 508] on span "Sauver" at bounding box center [1068, 514] width 35 height 17
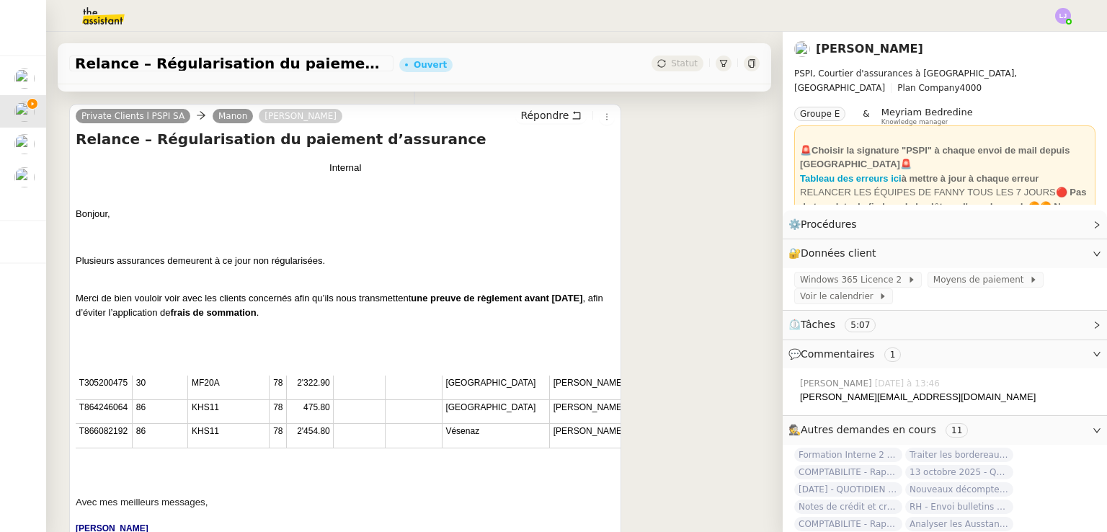
scroll to position [288, 0]
click at [118, 401] on p "T864246064" at bounding box center [104, 406] width 50 height 14
copy span "T864246064"
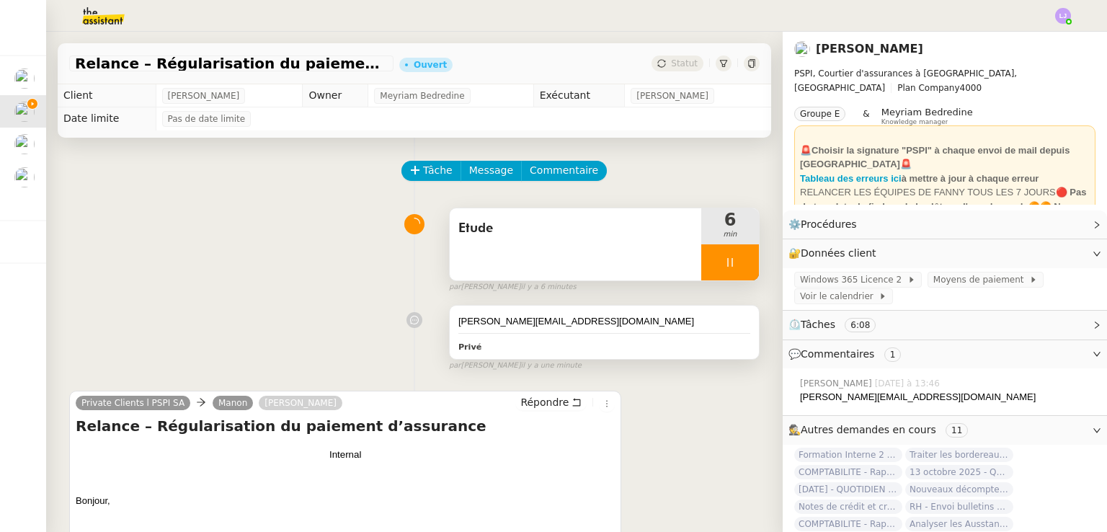
click at [585, 332] on div "blaise.eyraud@ch.ey.com Privé" at bounding box center [604, 332] width 309 height 53
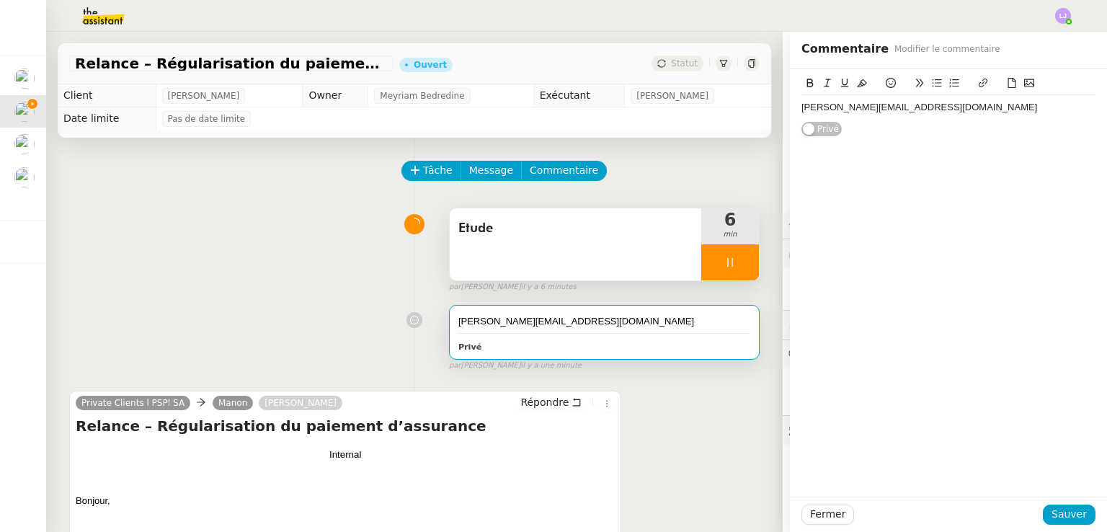
click at [909, 106] on div "blaise.eyraud@ch.ey.com" at bounding box center [948, 107] width 294 height 13
click at [1067, 520] on span "Sauver" at bounding box center [1068, 514] width 35 height 17
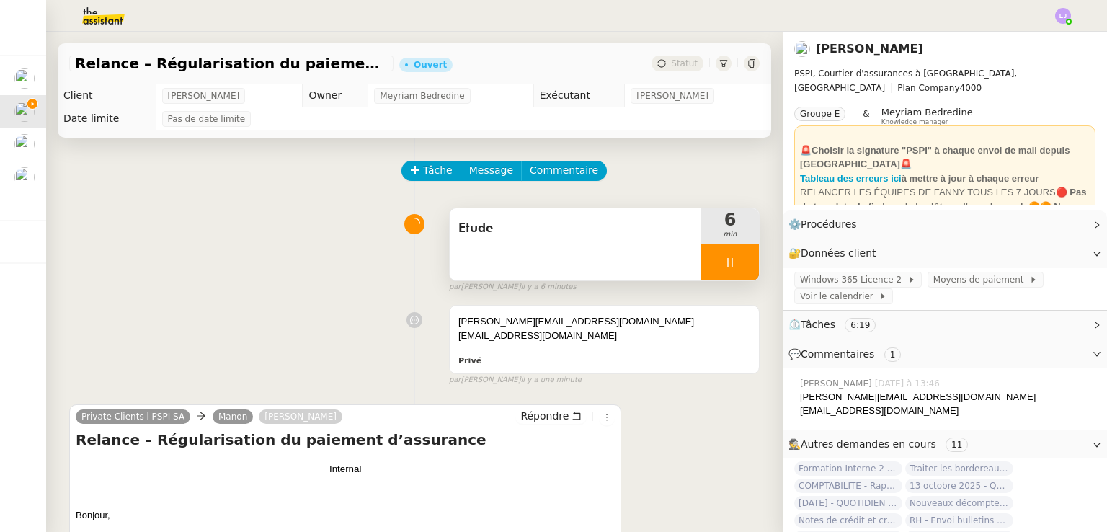
scroll to position [317, 0]
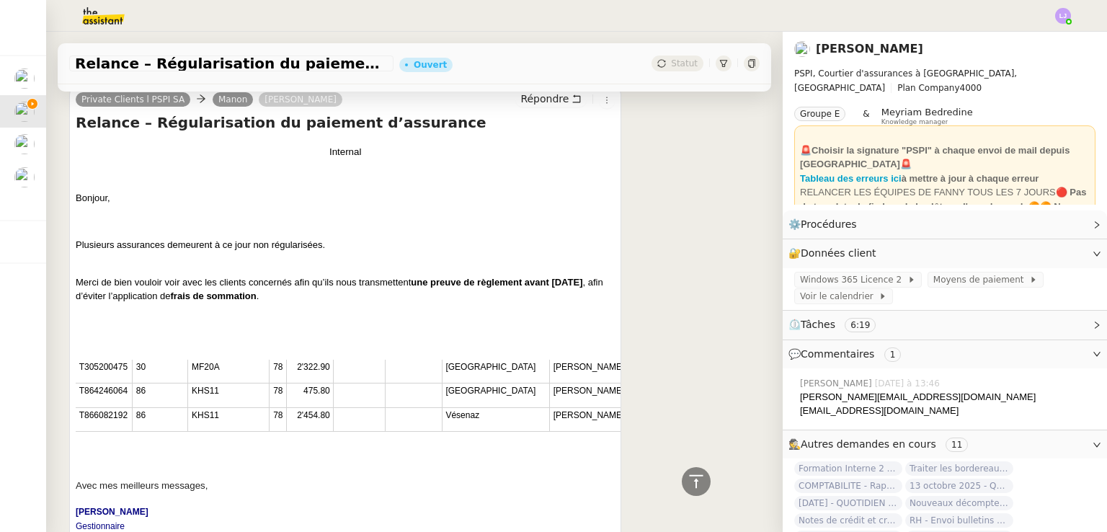
click at [89, 414] on span "T866082192" at bounding box center [103, 415] width 48 height 10
copy span "T866082192"
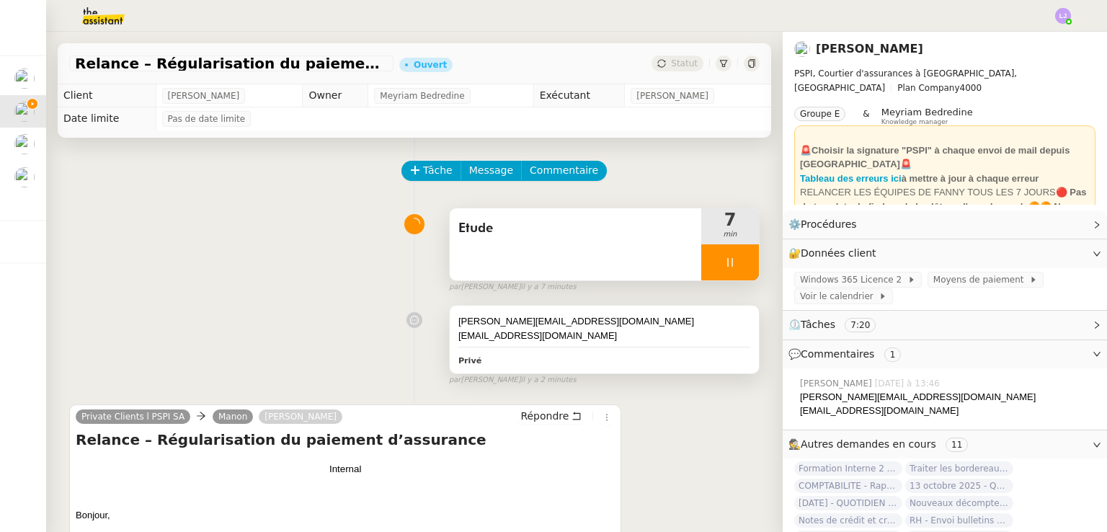
click at [596, 325] on div "blaise.eyraud@ch.ey.com" at bounding box center [604, 321] width 292 height 14
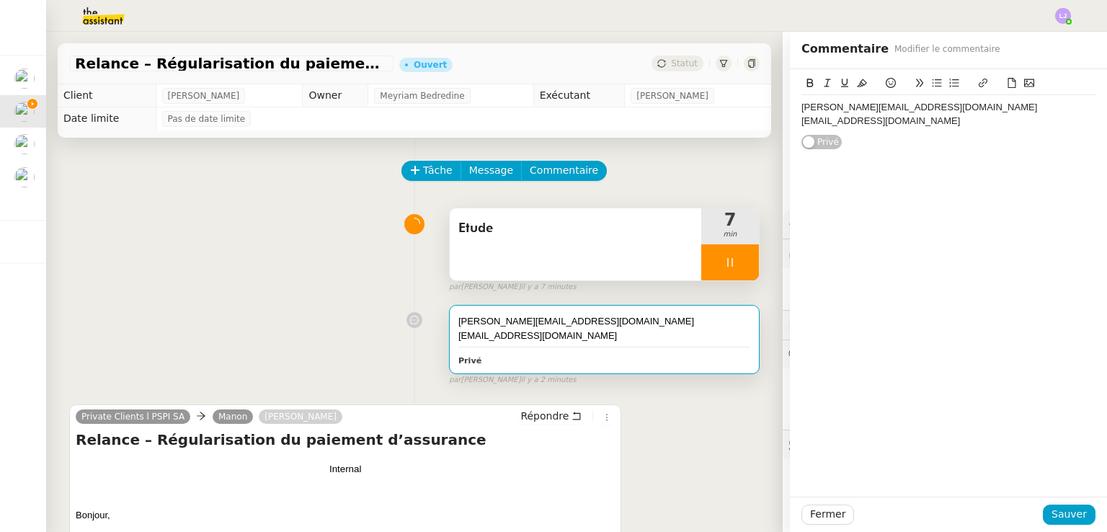
click at [933, 128] on div "blaise.eyraud@ch.ey.com marignac@ffgg.com" at bounding box center [948, 114] width 294 height 38
click at [1044, 520] on button "Sauver" at bounding box center [1069, 514] width 53 height 20
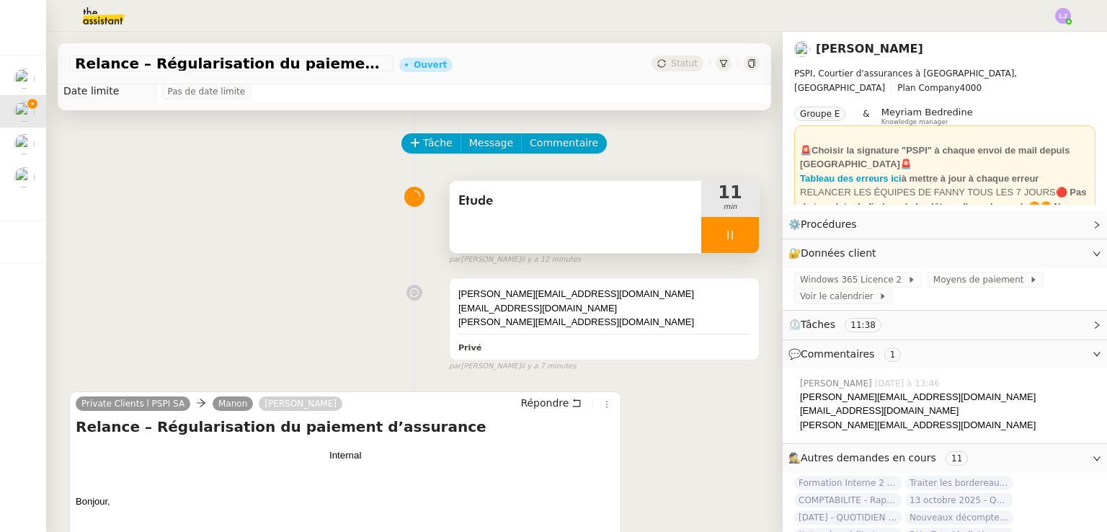
scroll to position [26, 0]
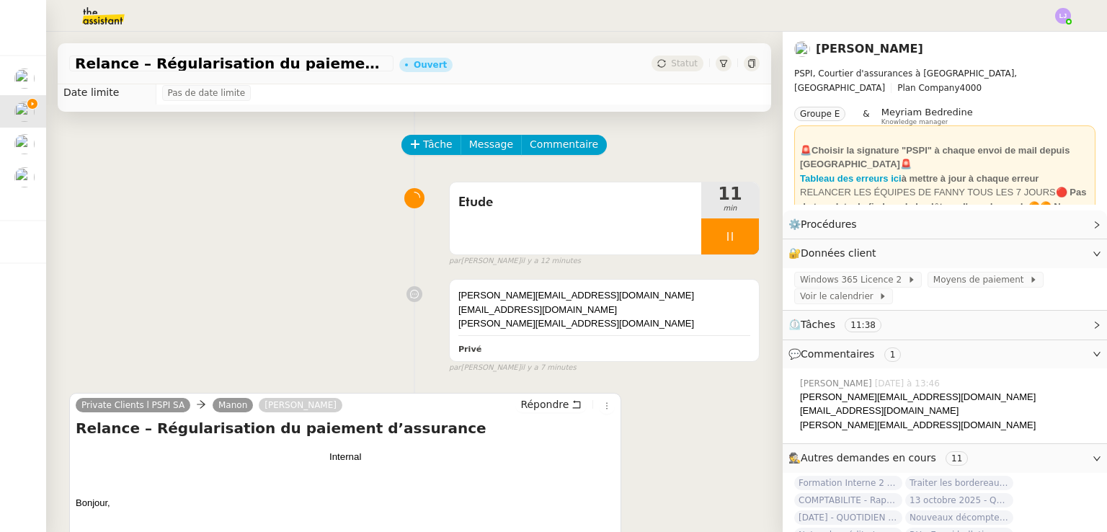
click at [724, 240] on icon at bounding box center [730, 237] width 12 height 12
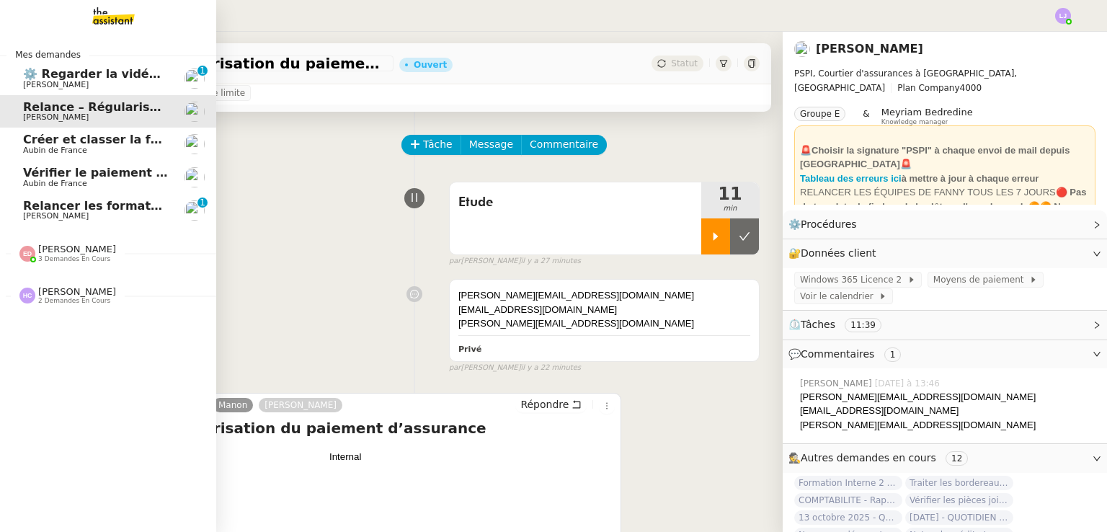
click at [102, 86] on span "[PERSON_NAME]" at bounding box center [96, 85] width 146 height 9
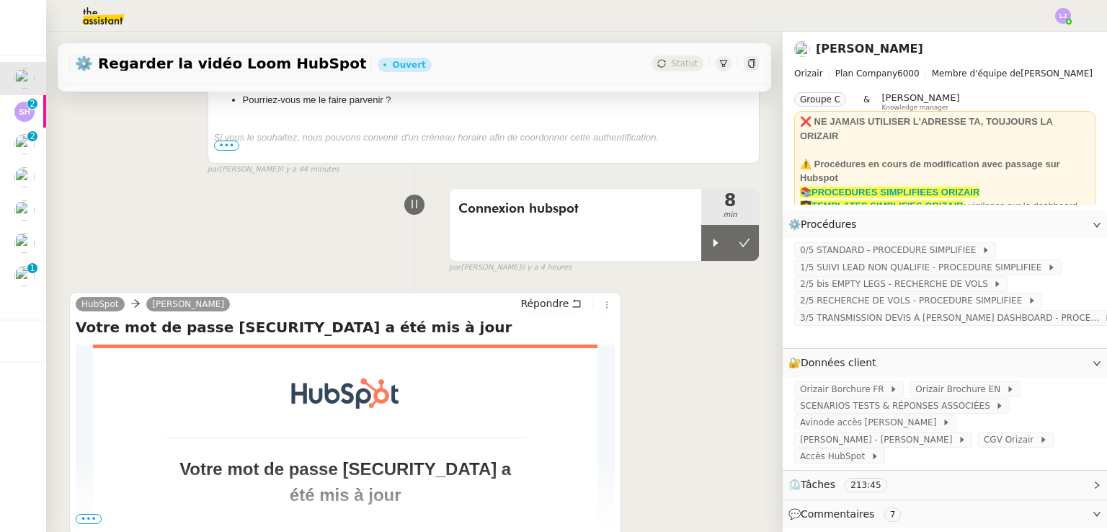
scroll to position [656, 0]
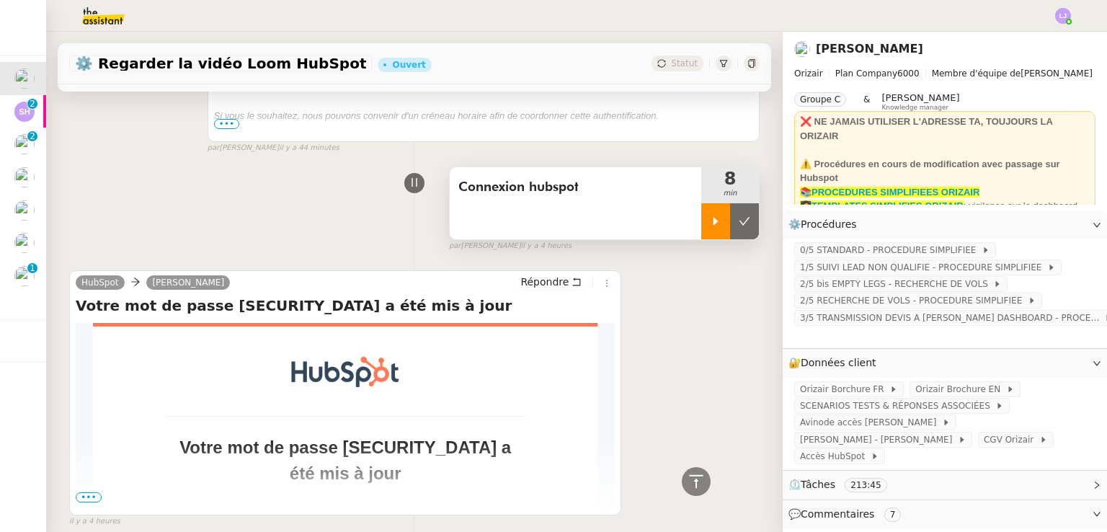
click at [713, 225] on icon at bounding box center [715, 221] width 5 height 8
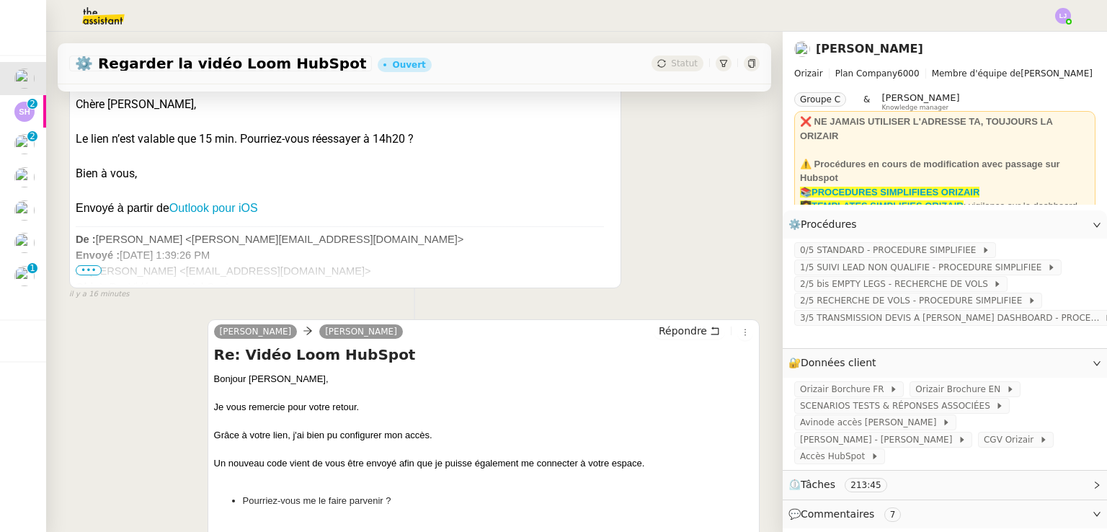
scroll to position [173, 0]
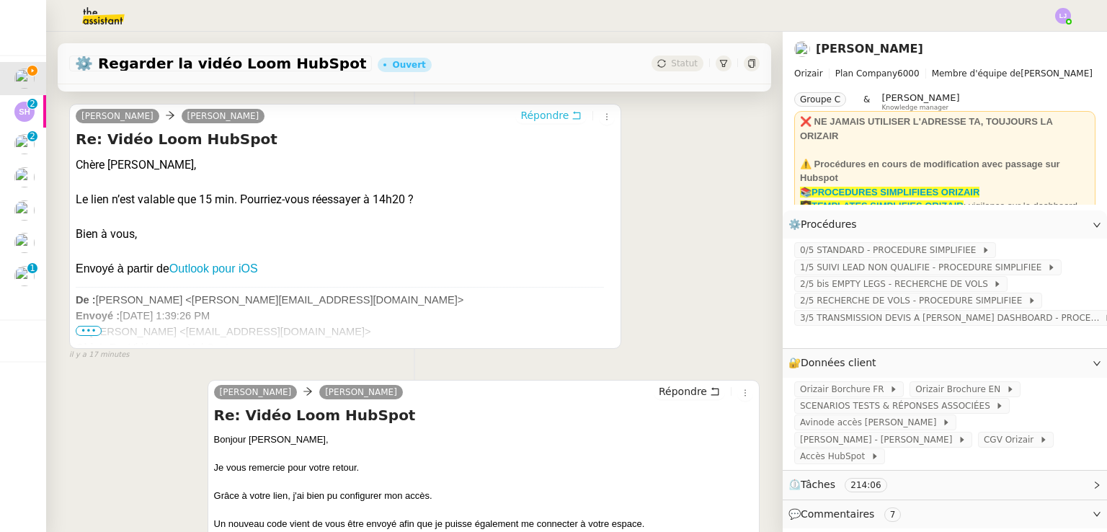
click at [539, 116] on span "Répondre" at bounding box center [544, 115] width 48 height 14
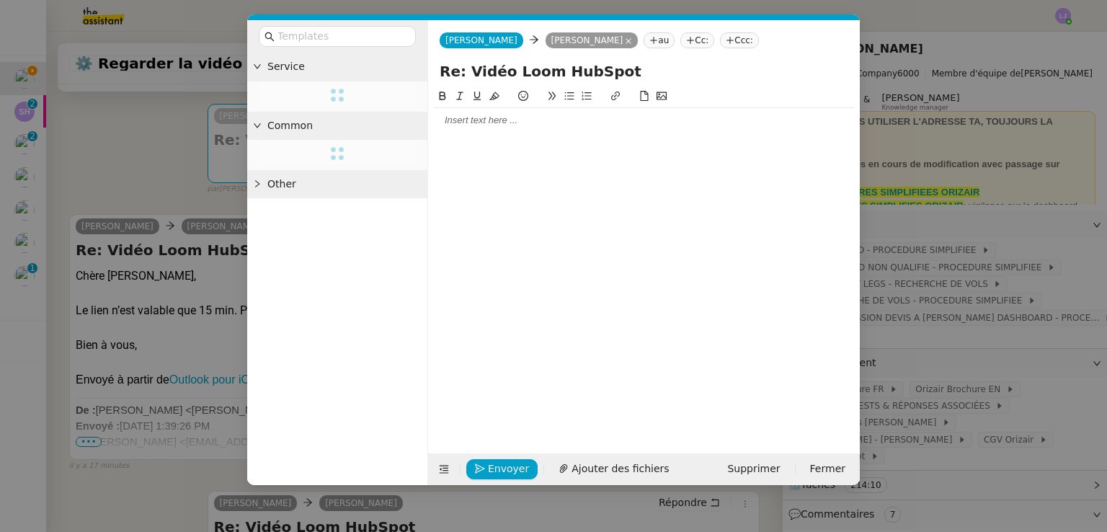
click at [489, 122] on div at bounding box center [644, 120] width 420 height 13
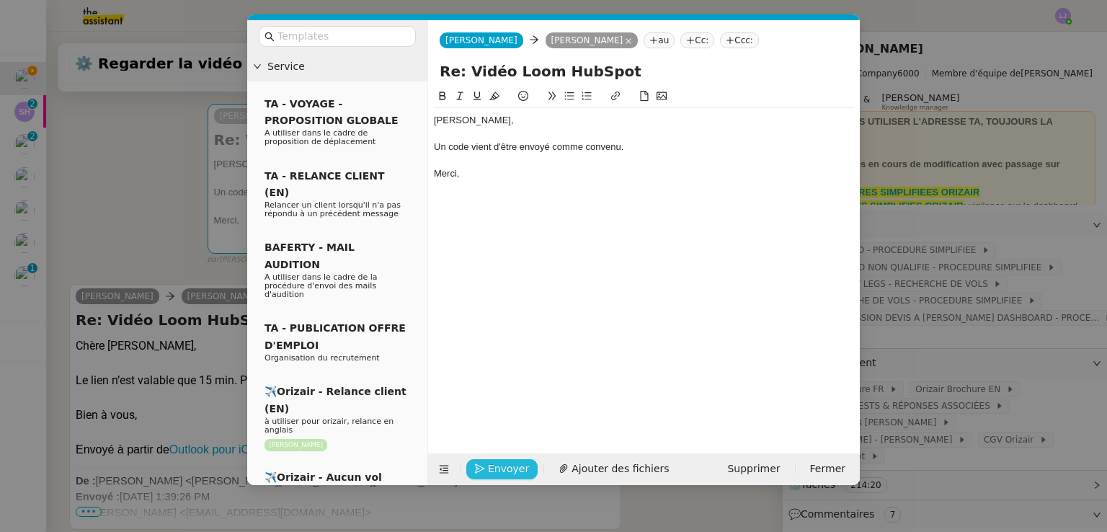
click at [504, 466] on span "Envoyer" at bounding box center [508, 469] width 41 height 17
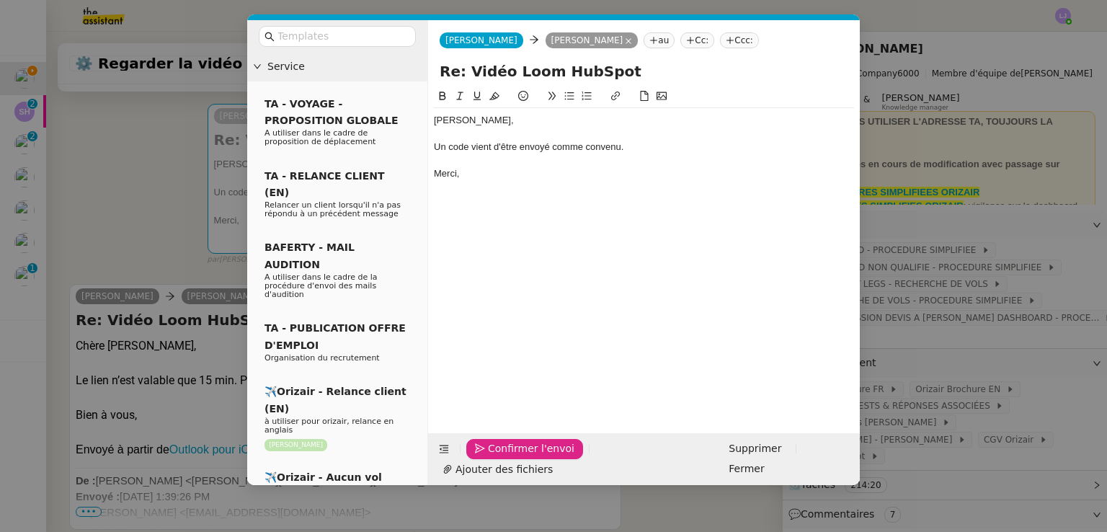
click at [504, 457] on span "Confirmer l'envoi" at bounding box center [531, 448] width 86 height 17
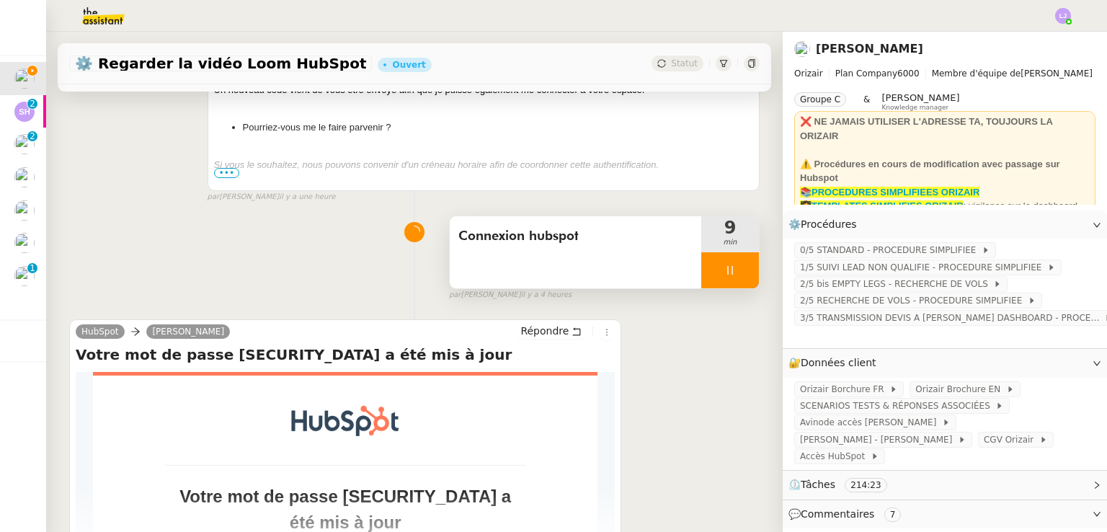
scroll to position [769, 0]
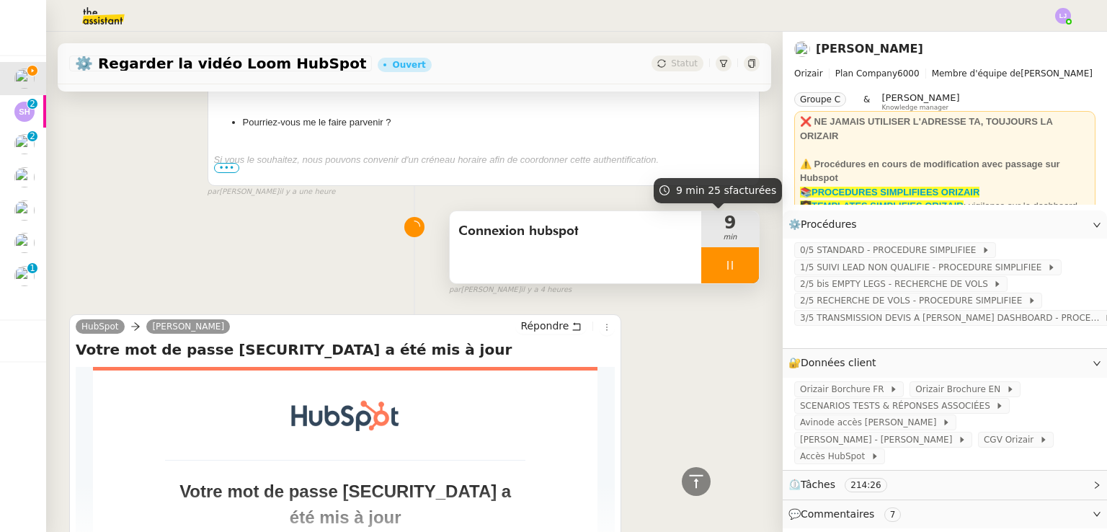
click at [715, 276] on div at bounding box center [730, 265] width 58 height 36
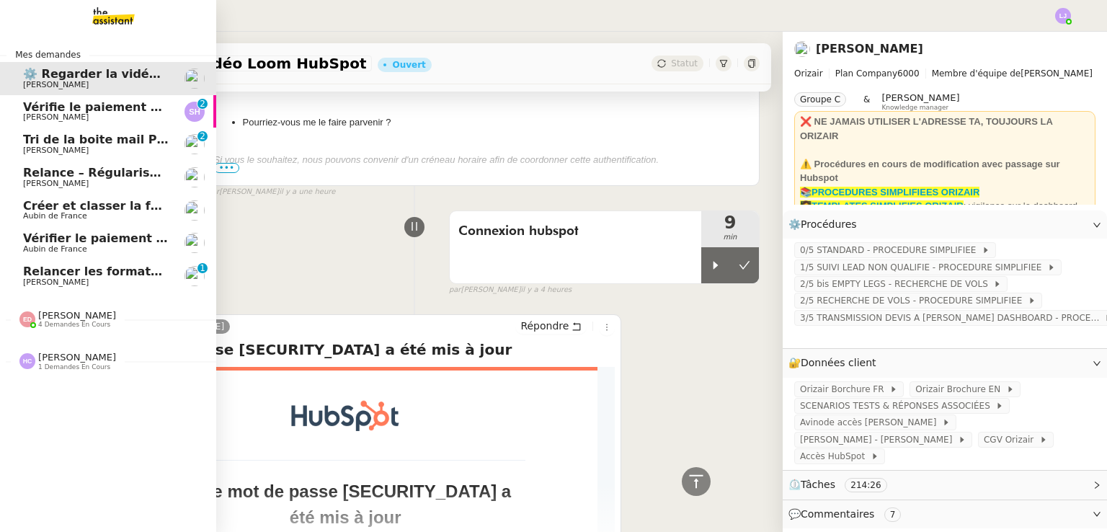
click at [155, 278] on span "[PERSON_NAME]" at bounding box center [96, 282] width 146 height 9
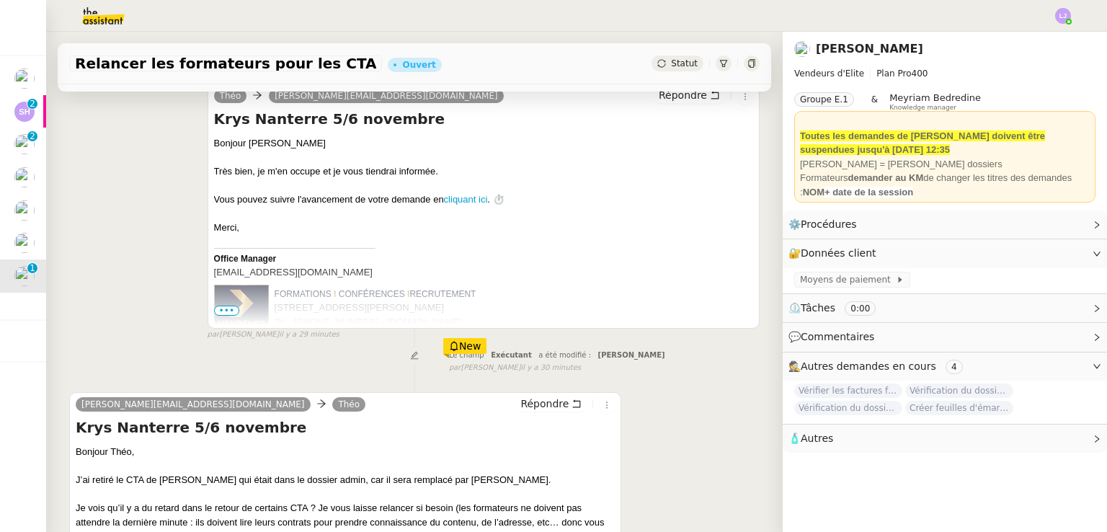
scroll to position [335, 0]
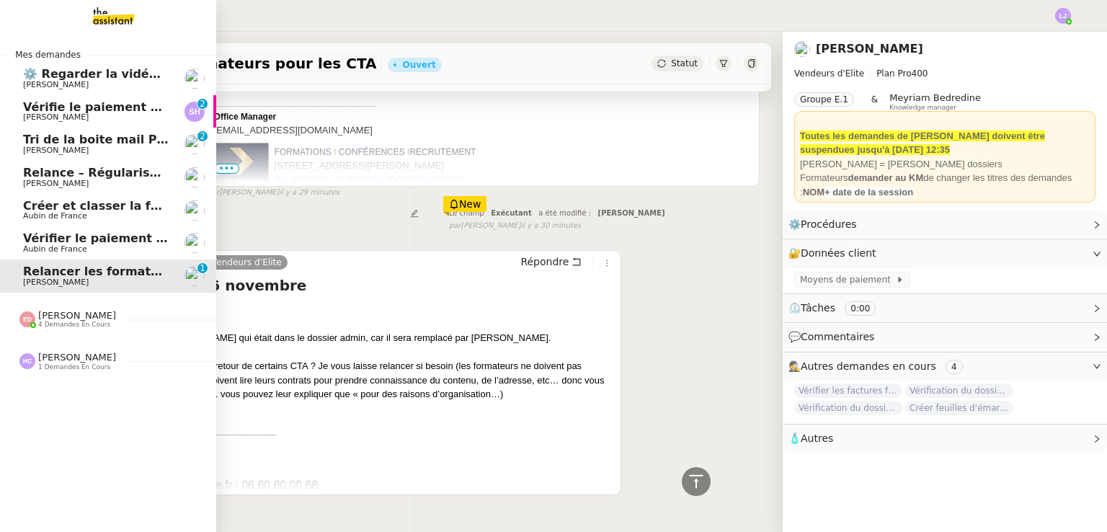
click at [124, 112] on span "Vérifie le paiement de la facture 24513" at bounding box center [150, 107] width 254 height 14
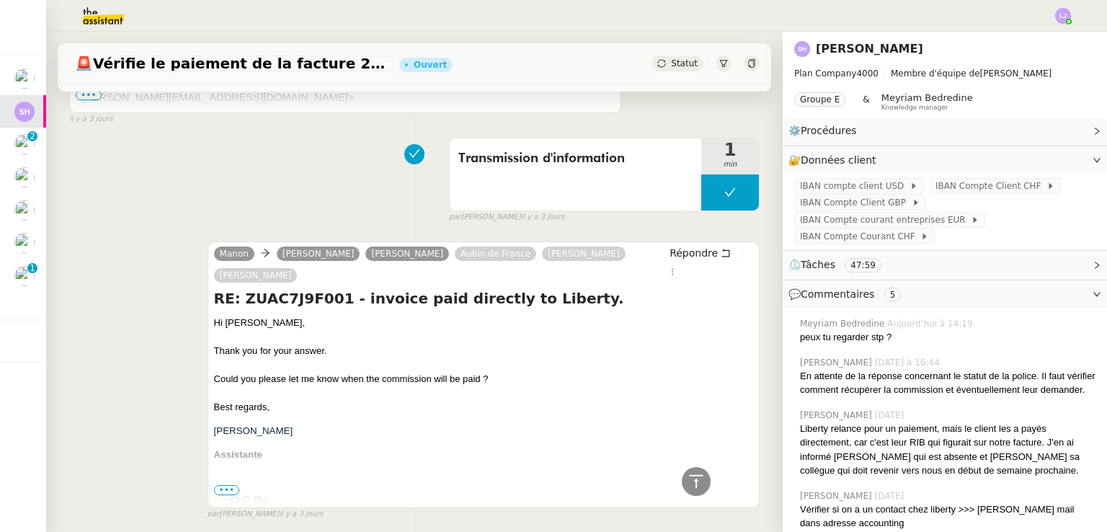
scroll to position [683, 0]
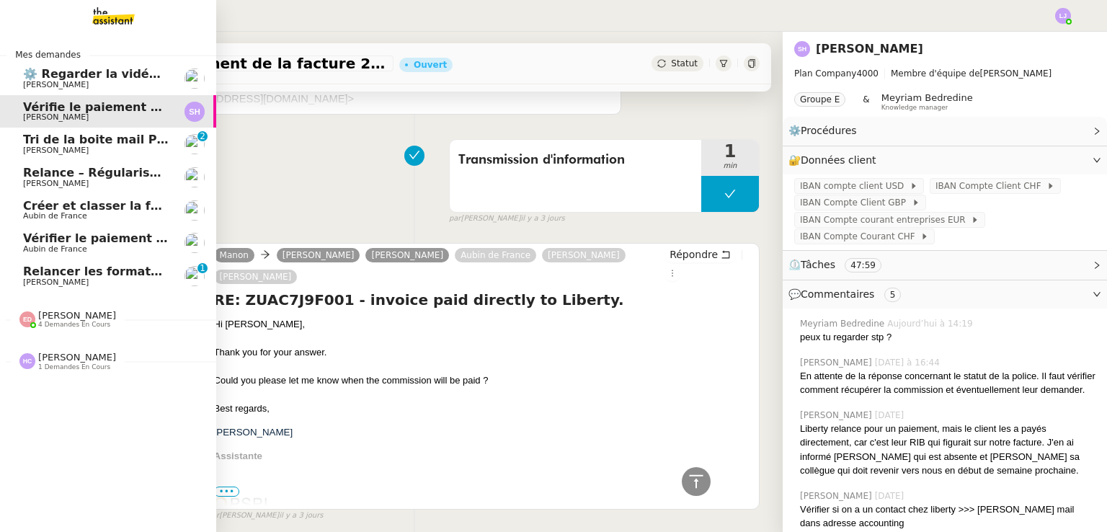
click at [63, 146] on span "[PERSON_NAME]" at bounding box center [56, 150] width 66 height 9
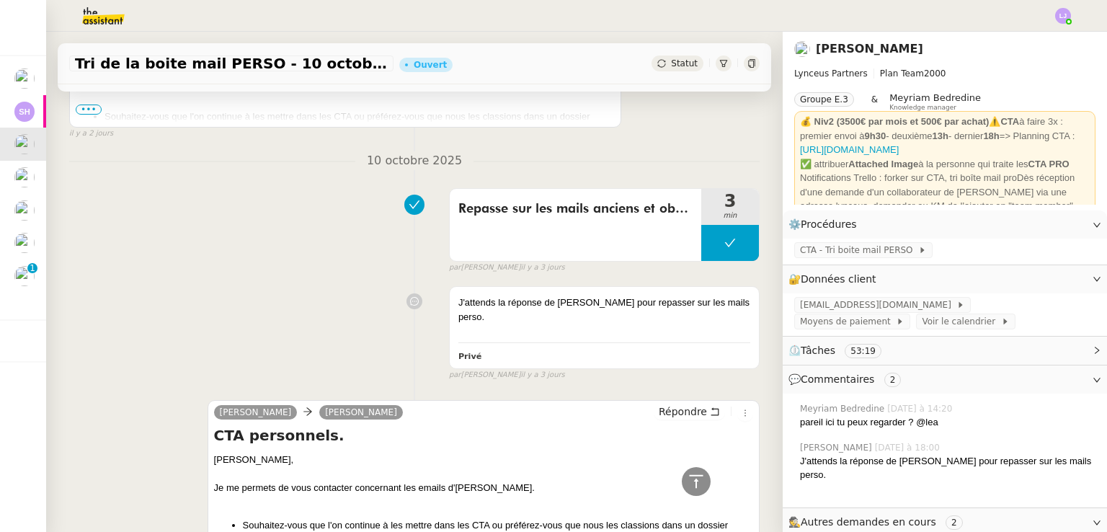
scroll to position [649, 0]
click at [339, 318] on div "J'attends la réponse de Patrick pour repasser sur les mails perso. Privé false …" at bounding box center [414, 330] width 690 height 101
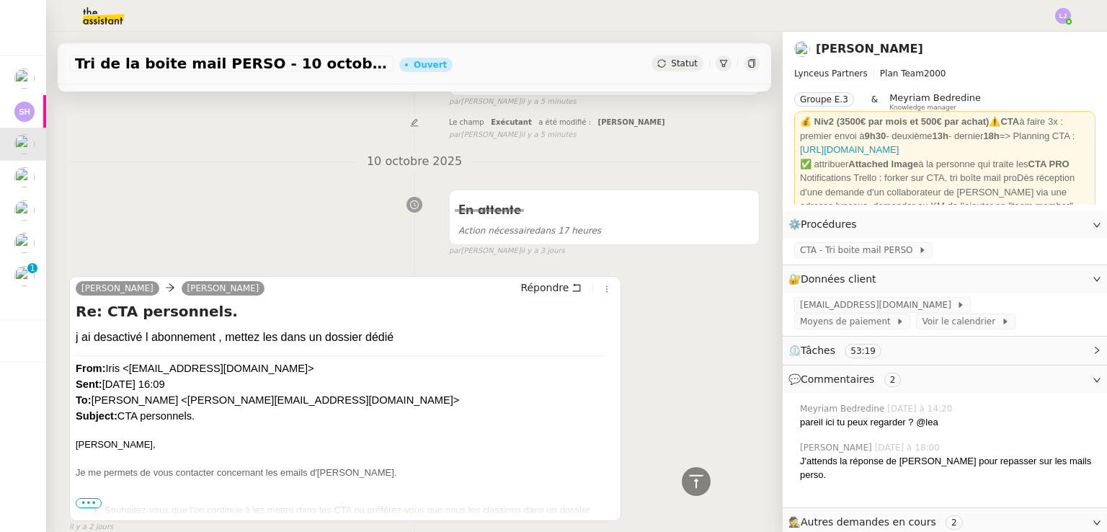
scroll to position [0, 0]
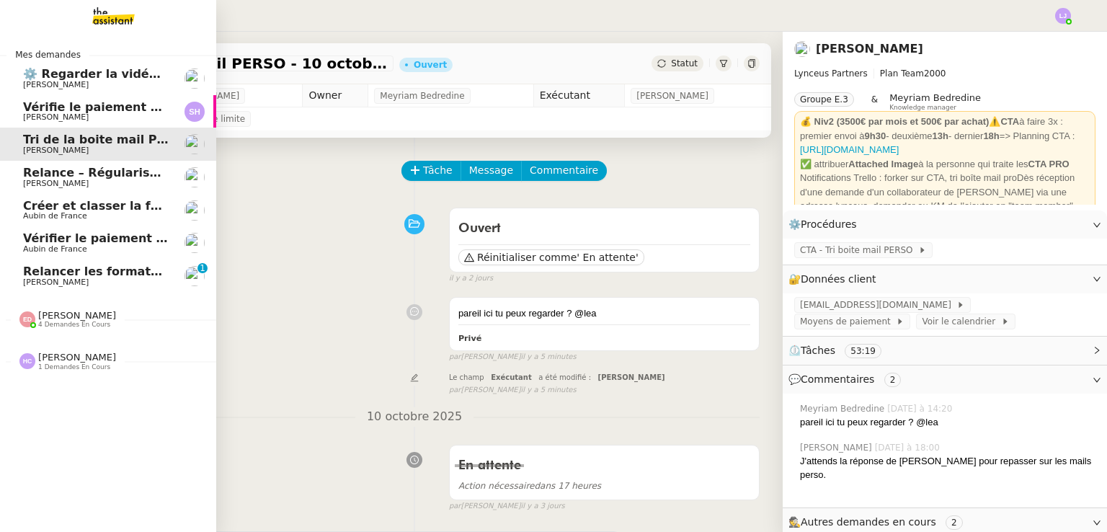
click at [61, 182] on span "[PERSON_NAME]" at bounding box center [56, 183] width 66 height 9
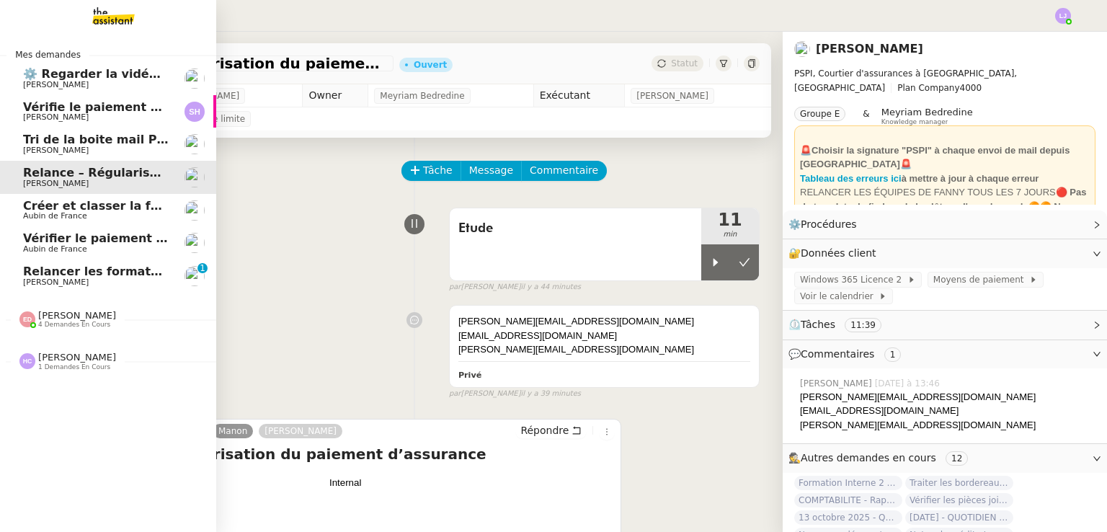
click at [80, 208] on span "Créer et classer la facture El Khereiji" at bounding box center [142, 206] width 239 height 14
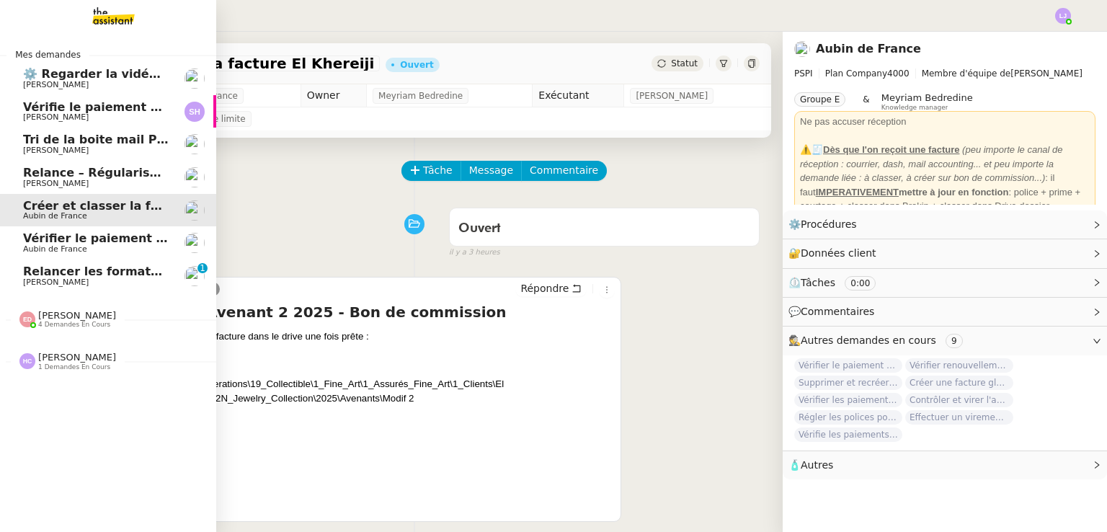
click at [128, 228] on link "Vérifier le paiement de la prime Aubin de France" at bounding box center [108, 242] width 216 height 33
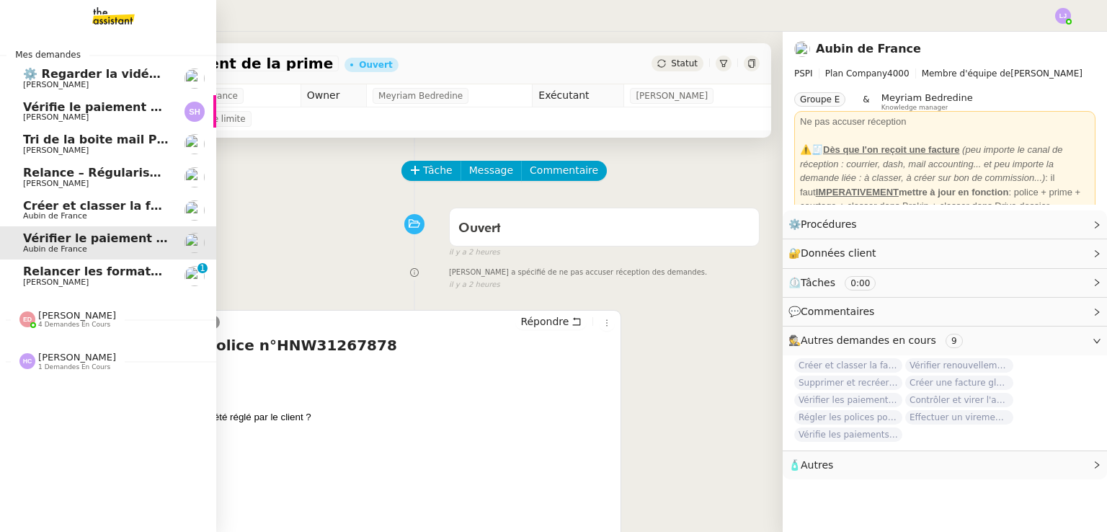
click at [152, 173] on span "Relance – Régularisation du paiement d’assurance" at bounding box center [187, 173] width 329 height 14
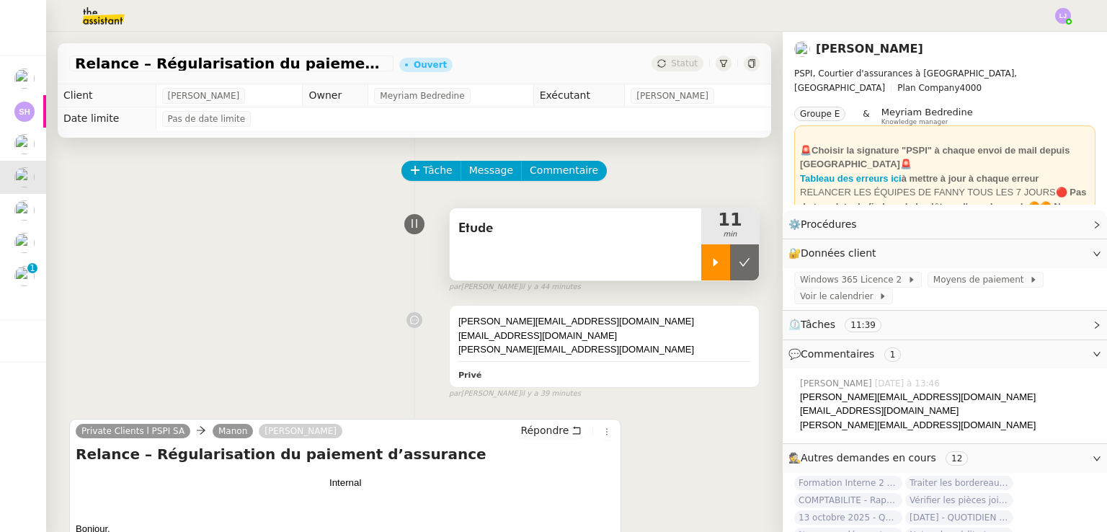
click at [701, 255] on div at bounding box center [715, 262] width 29 height 36
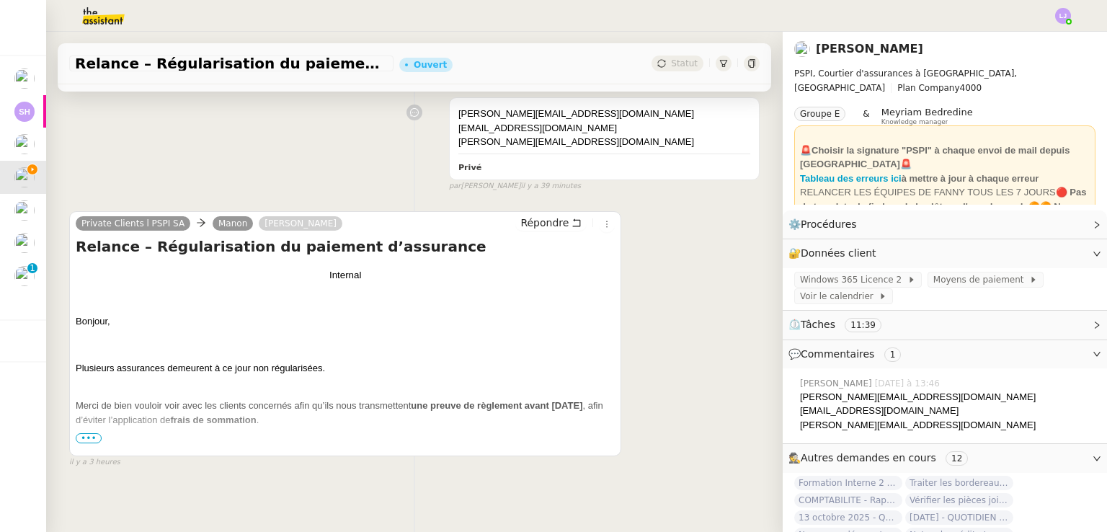
scroll to position [208, 0]
click at [86, 443] on span "•••" at bounding box center [89, 438] width 26 height 10
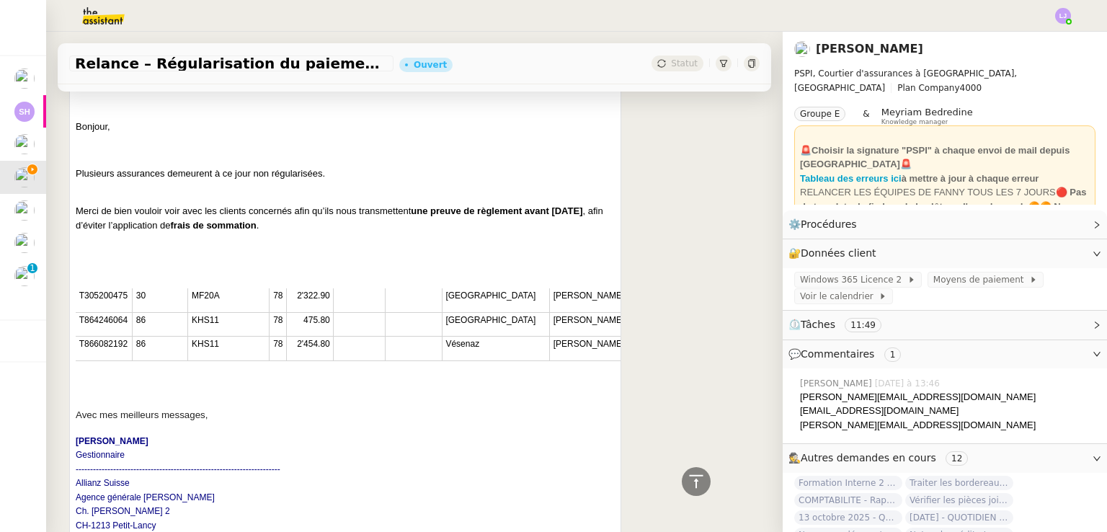
scroll to position [401, 0]
click at [120, 324] on span "T864246064" at bounding box center [103, 321] width 48 height 10
copy span "T864246064"
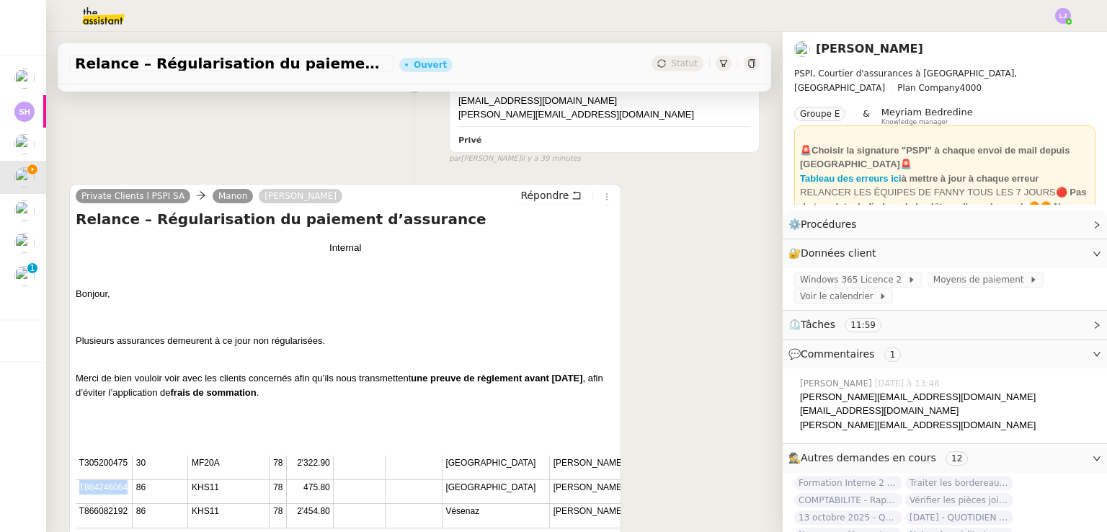
scroll to position [206, 0]
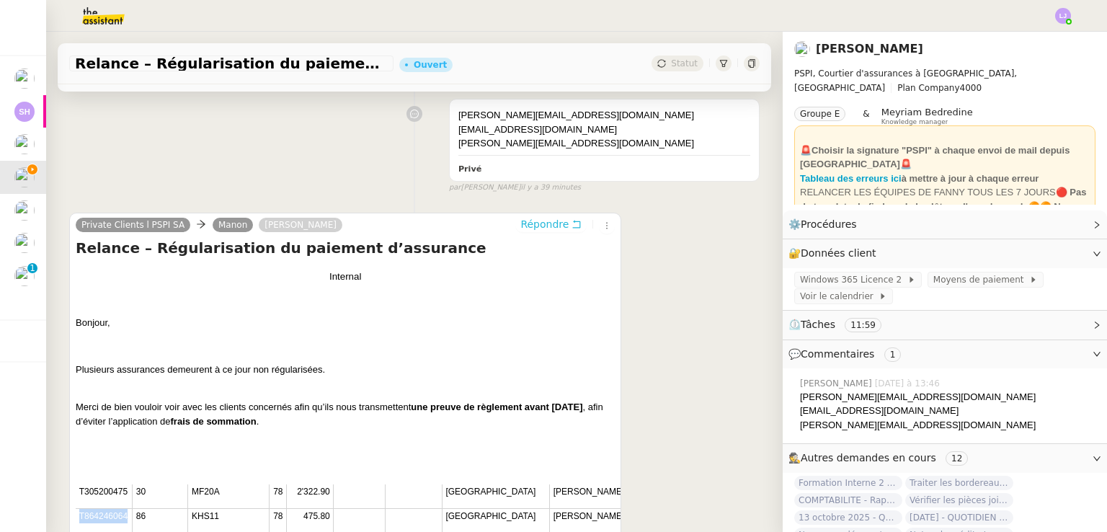
click at [544, 219] on span "Répondre" at bounding box center [544, 224] width 48 height 14
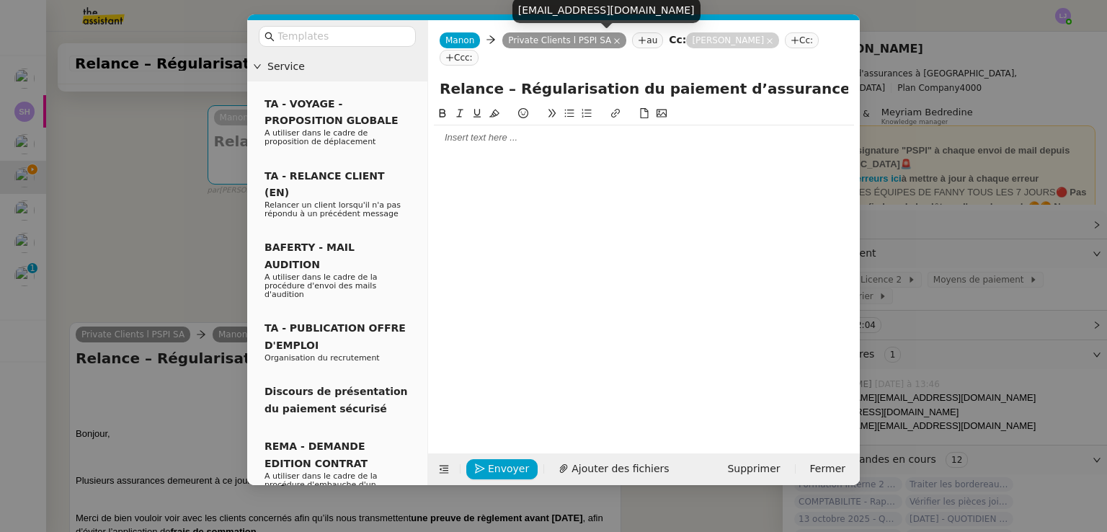
click at [613, 44] on icon at bounding box center [616, 40] width 7 height 7
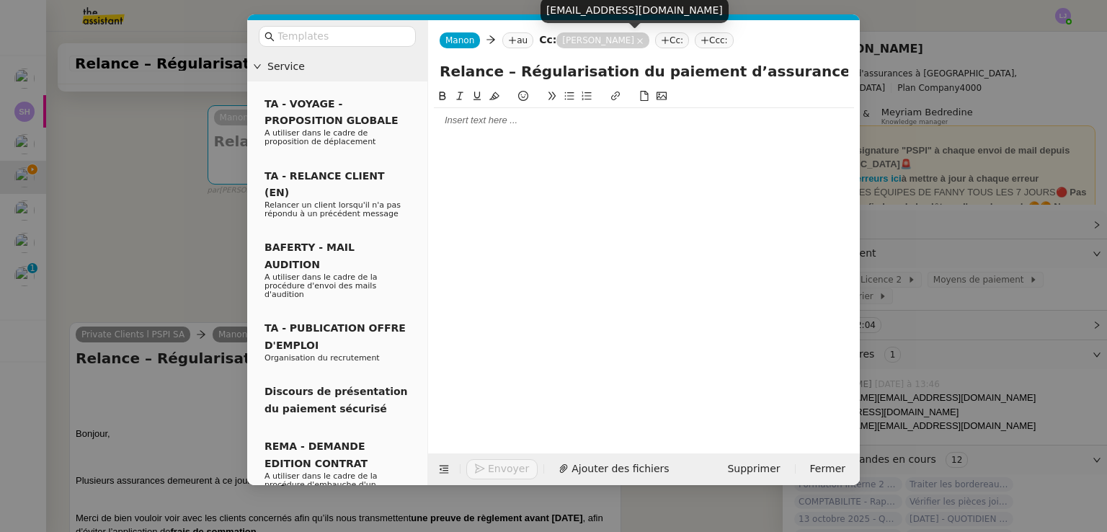
click at [637, 43] on icon at bounding box center [640, 41] width 6 height 6
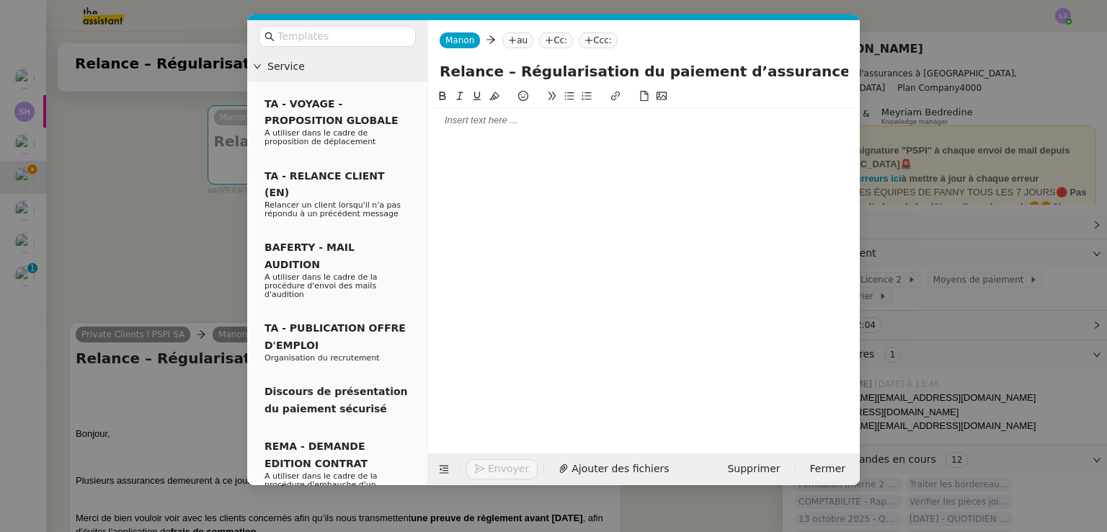
click at [510, 38] on icon at bounding box center [512, 40] width 9 height 9
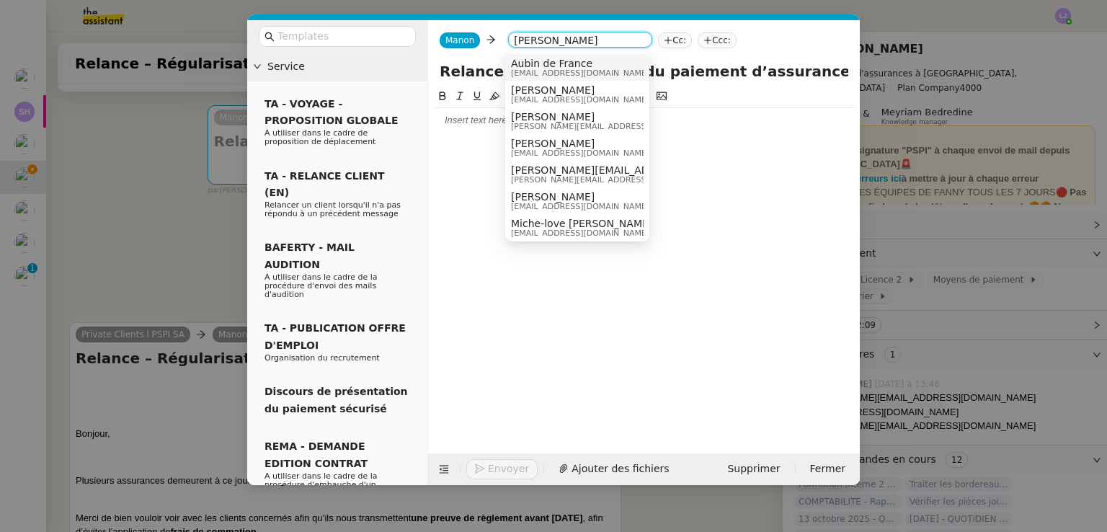
type input "[PERSON_NAME]"
click at [536, 66] on span "Aubin de France" at bounding box center [580, 64] width 138 height 12
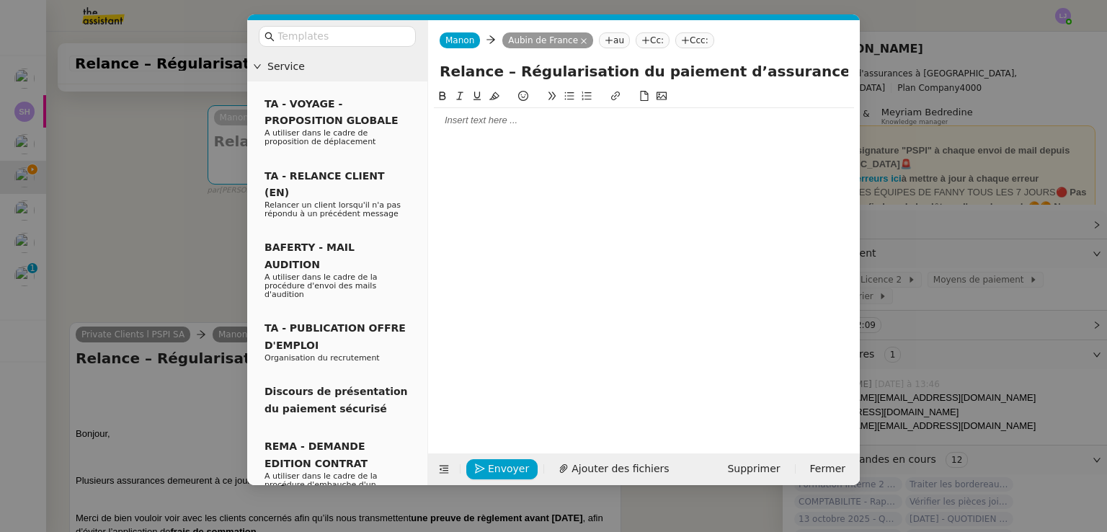
drag, startPoint x: 535, startPoint y: 142, endPoint x: 519, endPoint y: 134, distance: 18.4
click at [519, 134] on div at bounding box center [644, 259] width 420 height 343
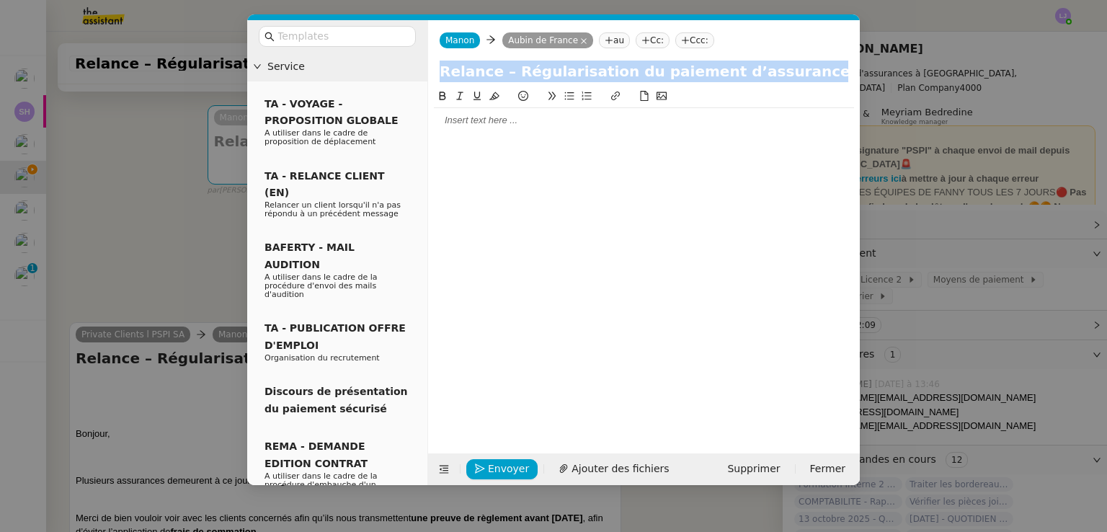
drag, startPoint x: 519, startPoint y: 134, endPoint x: 507, endPoint y: 128, distance: 13.9
click at [507, 128] on div at bounding box center [644, 259] width 420 height 343
click at [507, 128] on div at bounding box center [644, 120] width 420 height 25
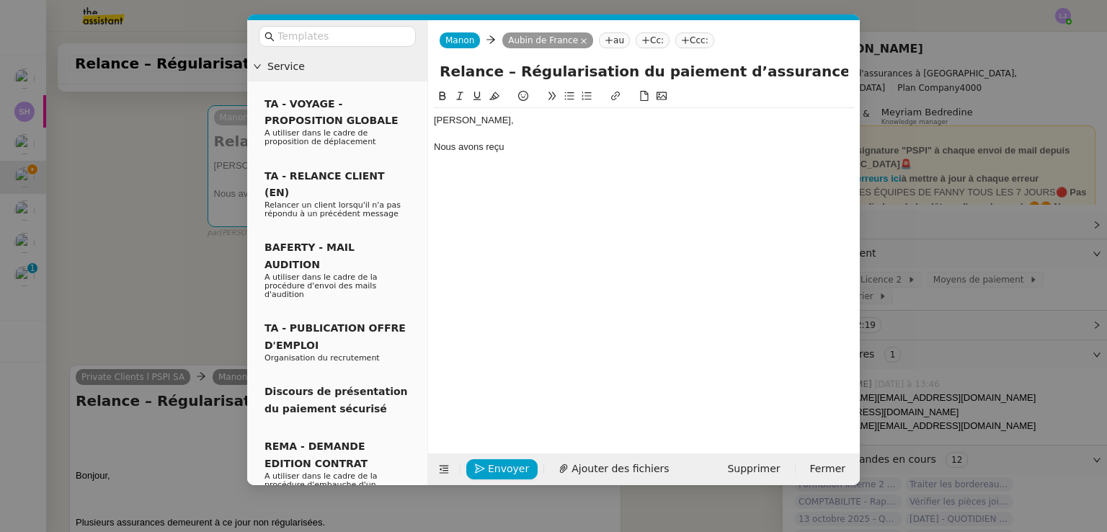
click at [108, 334] on nz-modal-container "Service TA - VOYAGE - PROPOSITION GLOBALE A utiliser dans le cadre de propositi…" at bounding box center [553, 266] width 1107 height 532
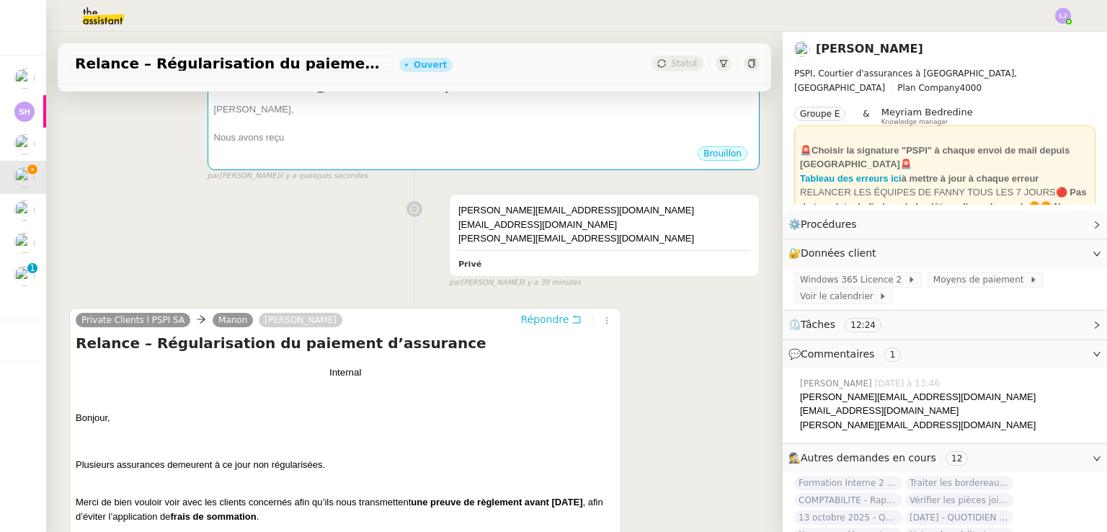
scroll to position [368, 0]
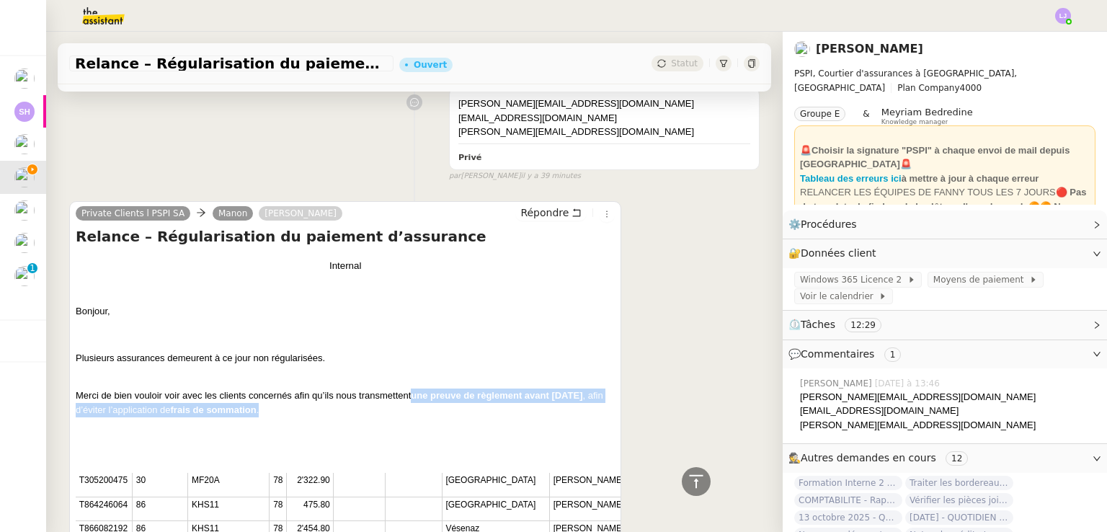
drag, startPoint x: 412, startPoint y: 401, endPoint x: 412, endPoint y: 413, distance: 11.6
click at [412, 413] on p "Merci de bien vouloir voir avec les clients concernés afin qu’ils nous transmet…" at bounding box center [345, 396] width 539 height 43
copy p "une preuve de règlement avant ce jeudi , afin d’éviter l’application de frais d…"
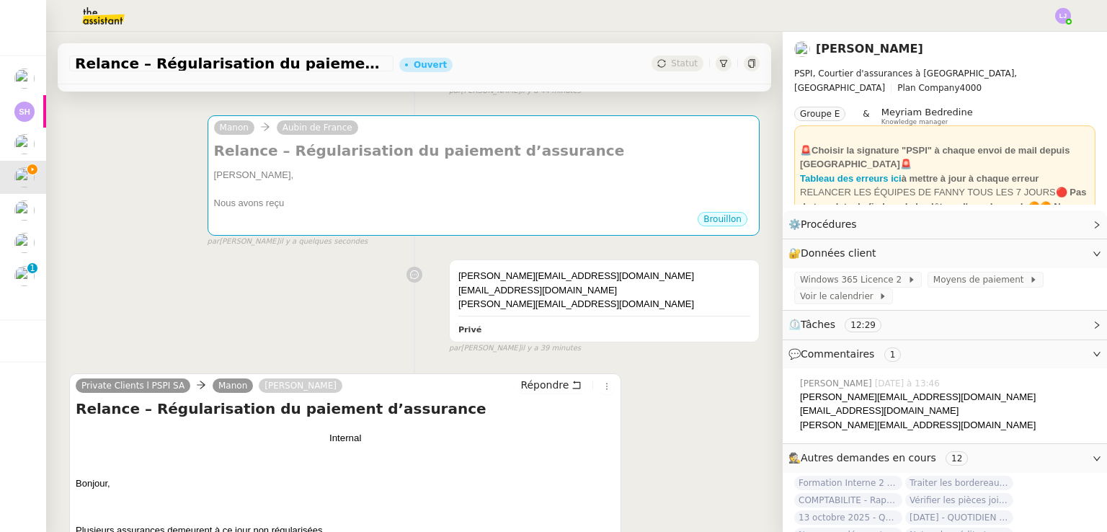
scroll to position [170, 0]
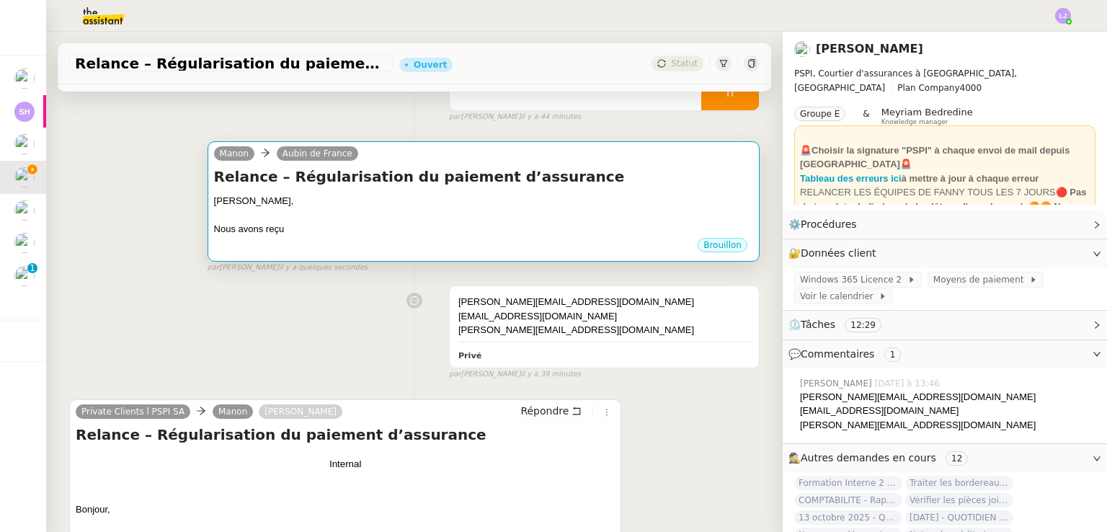
click at [377, 211] on div at bounding box center [483, 215] width 539 height 14
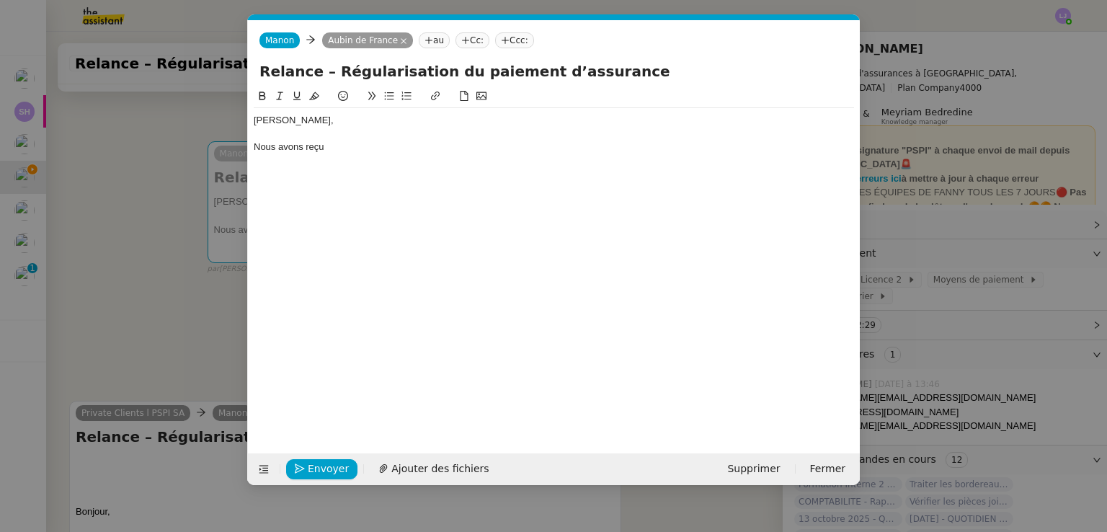
scroll to position [0, 30]
click at [358, 155] on div "Aubin, Nous avons reçu" at bounding box center [554, 133] width 600 height 51
click at [455, 145] on div "Nous avons reçu un mail d'Allianz indiquant que Charles-Henri Galissard de Mari…" at bounding box center [554, 147] width 600 height 13
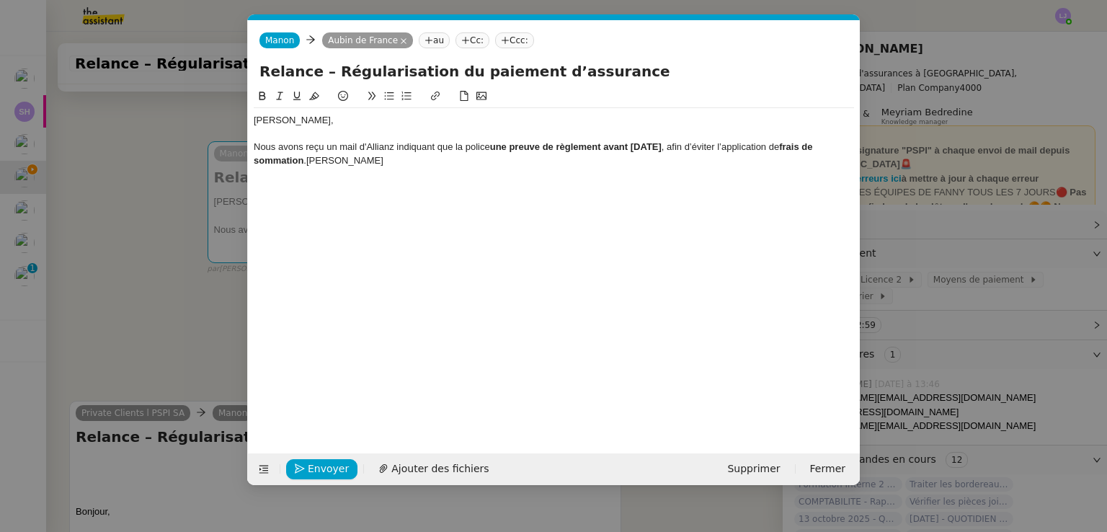
scroll to position [0, 0]
click at [744, 148] on div "Nous avons reçu un mail d'Allianz indiquant que la police au nom de Charles-Hen…" at bounding box center [554, 147] width 600 height 13
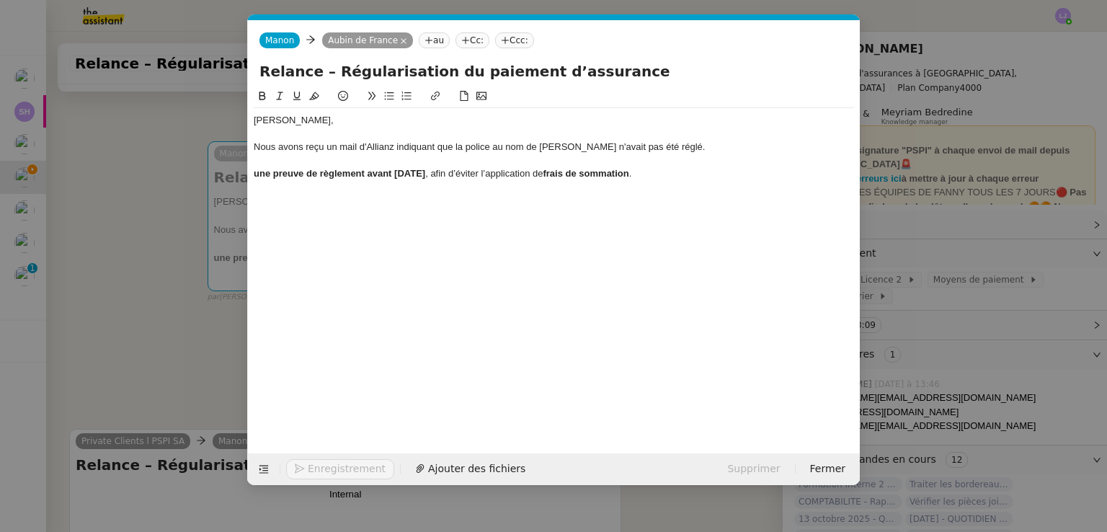
click at [254, 174] on strong "une preuve de règlement avant ce jeudi" at bounding box center [340, 173] width 172 height 11
click at [747, 169] on div "Allianz demande une preuve de règlement avant ce jeudi , afin d’éviter l’applic…" at bounding box center [554, 173] width 600 height 13
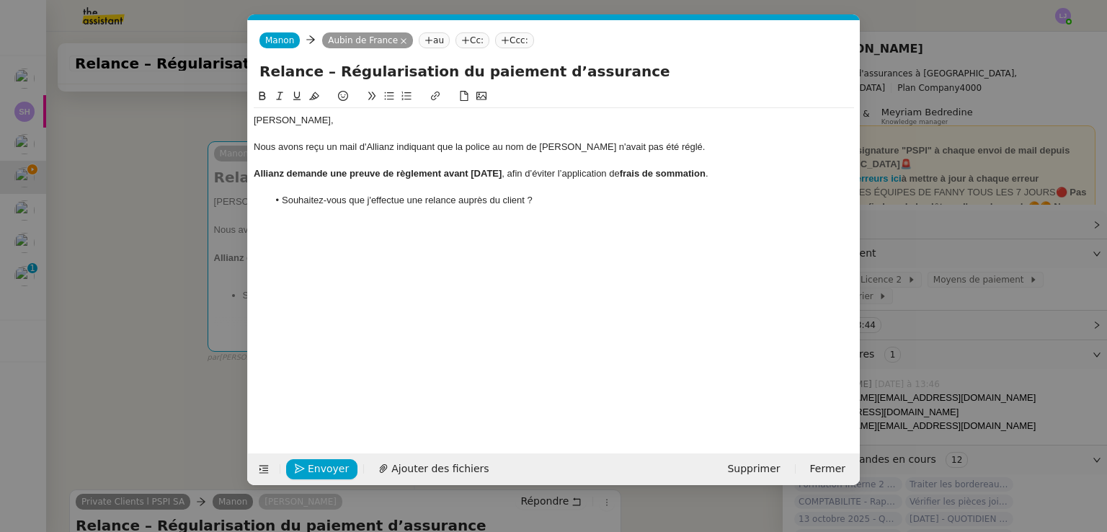
click at [148, 430] on nz-modal-container "Service TA - VOYAGE - PROPOSITION GLOBALE A utiliser dans le cadre de propositi…" at bounding box center [553, 266] width 1107 height 532
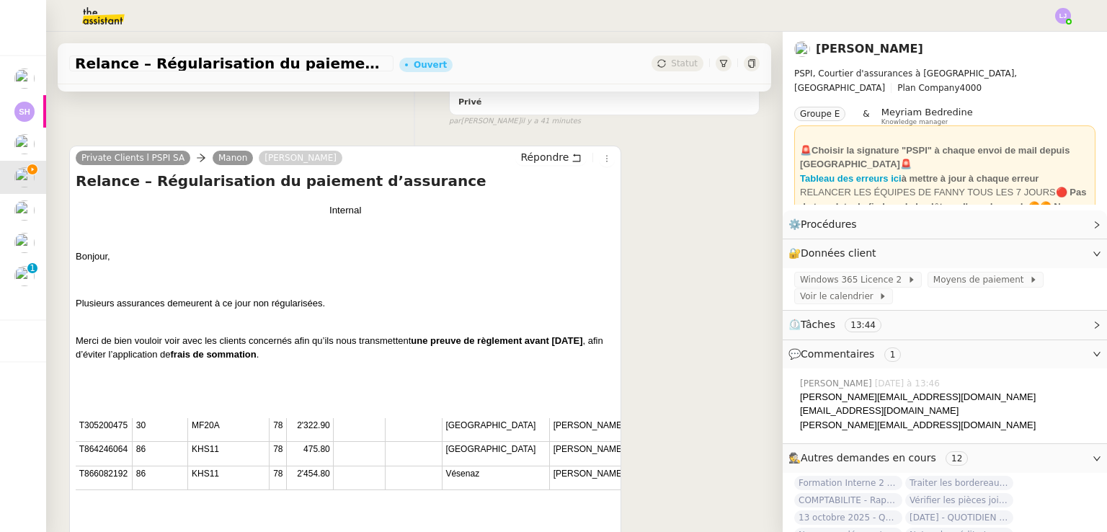
scroll to position [600, 0]
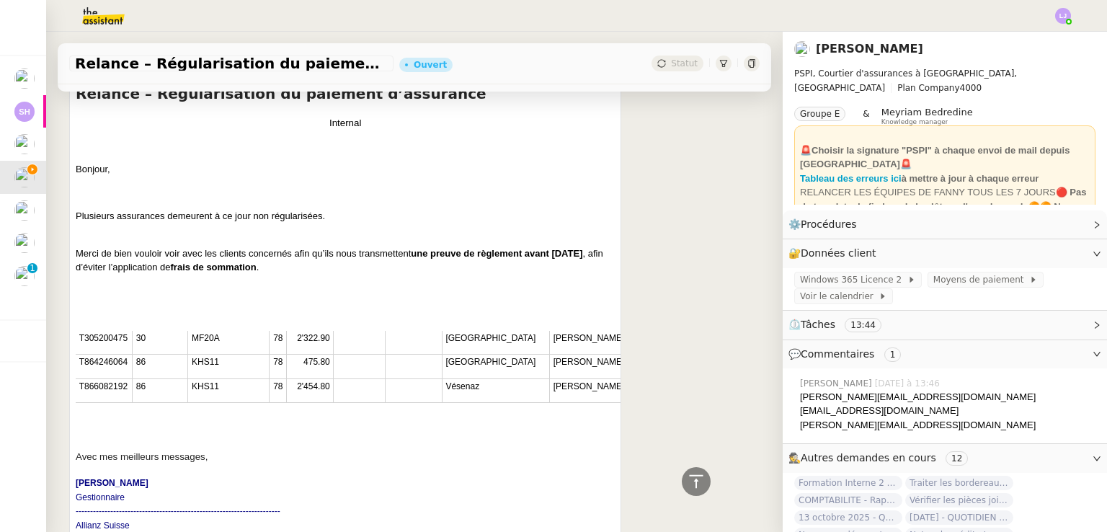
click at [102, 367] on span "T864246064" at bounding box center [103, 362] width 48 height 10
copy span "T864246064"
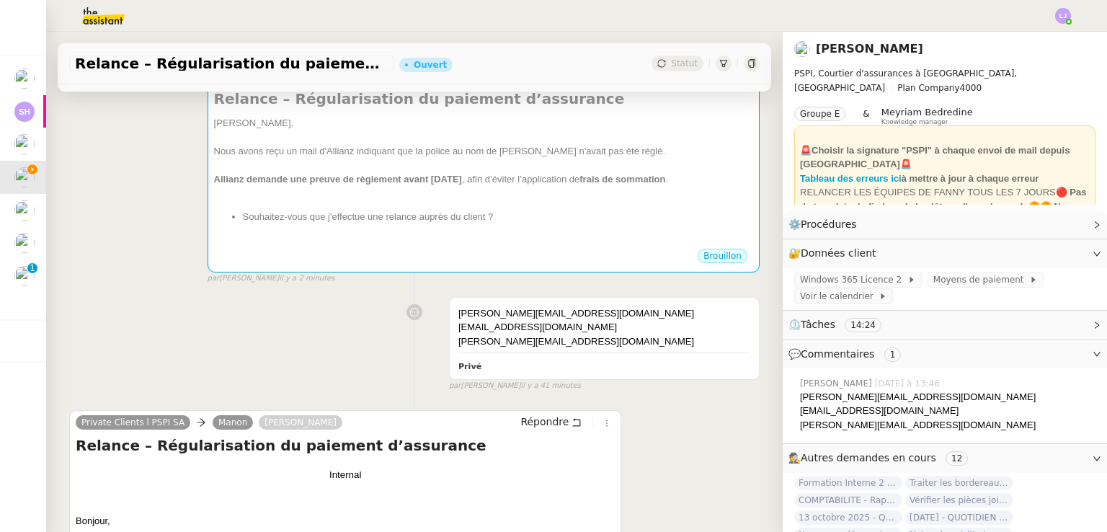
scroll to position [155, 0]
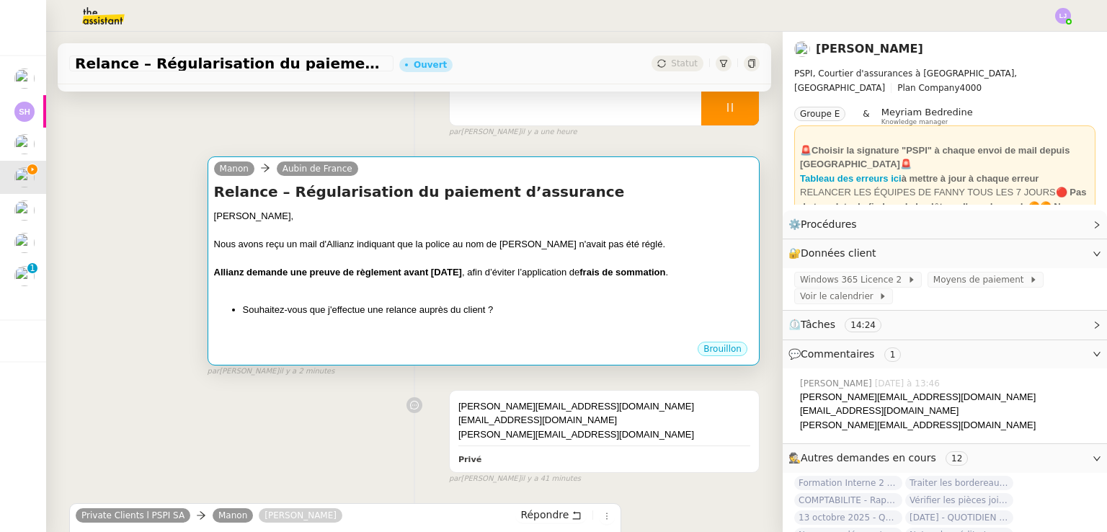
click at [430, 266] on div at bounding box center [483, 259] width 539 height 14
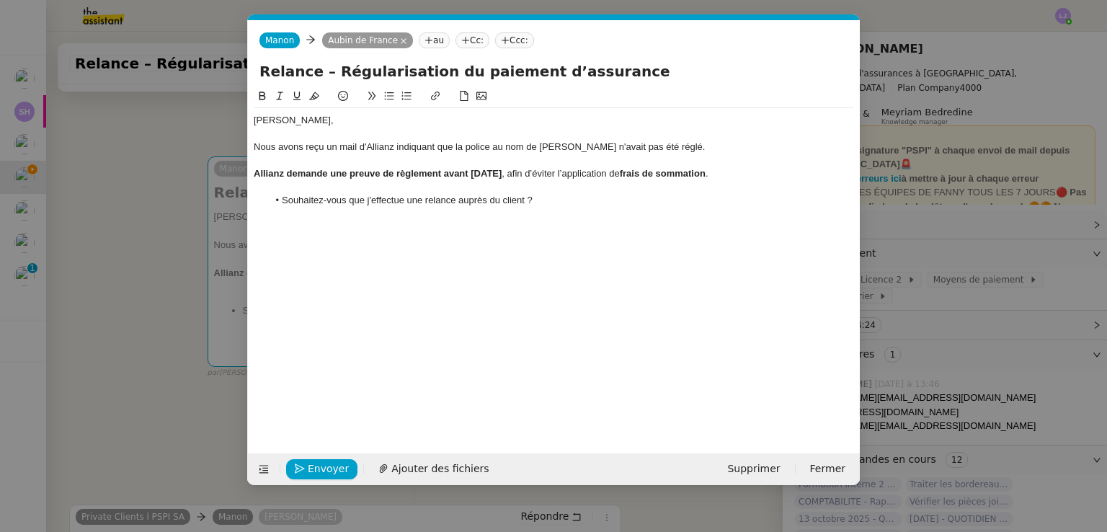
scroll to position [0, 30]
click at [393, 172] on strong "Allianz demande une preuve de règlement avant ce jeudi" at bounding box center [378, 173] width 248 height 11
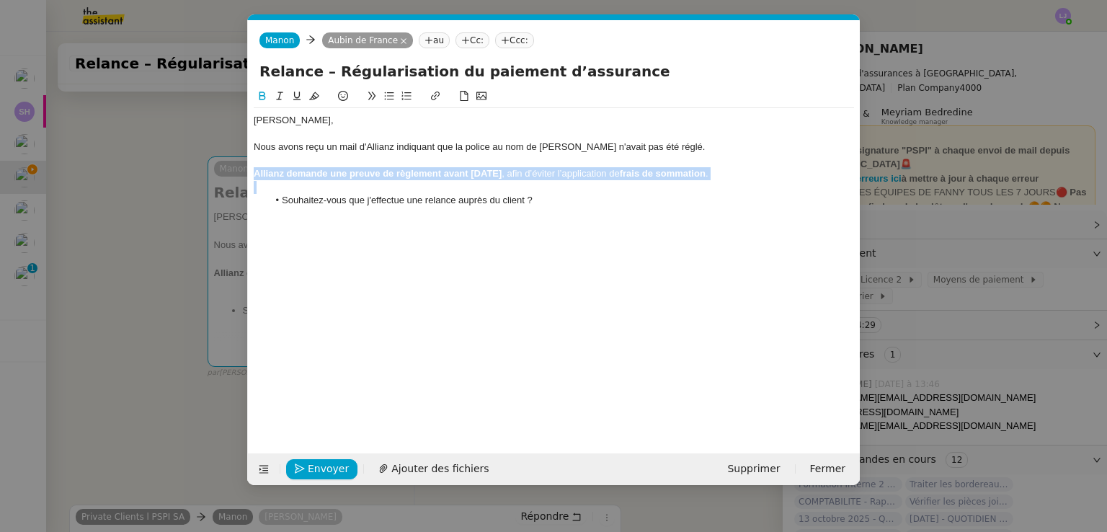
click at [393, 172] on strong "Allianz demande une preuve de règlement avant ce jeudi" at bounding box center [378, 173] width 248 height 11
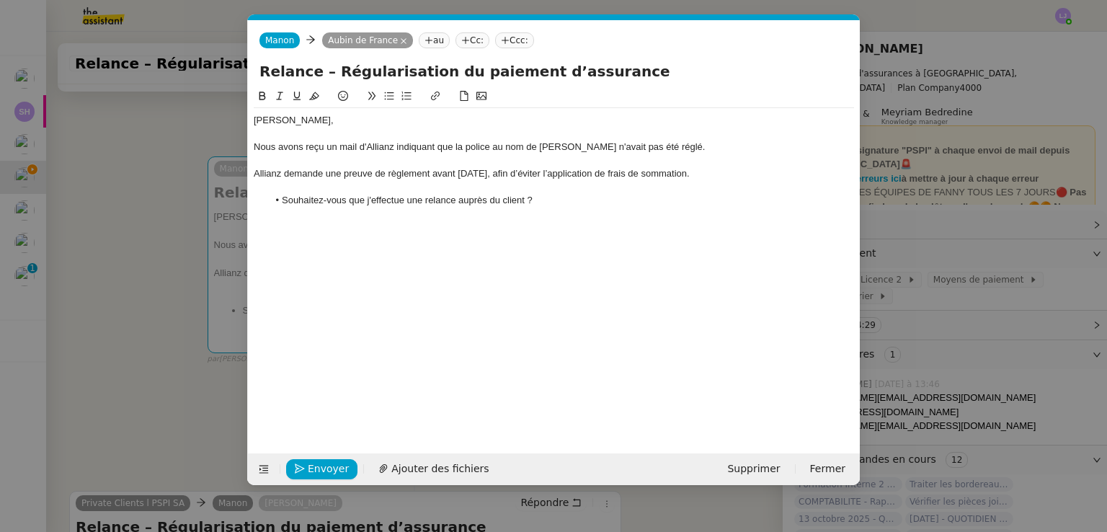
click at [572, 200] on li "Souhaitez-vous que j'effectue une relance auprès du client ?" at bounding box center [561, 200] width 587 height 13
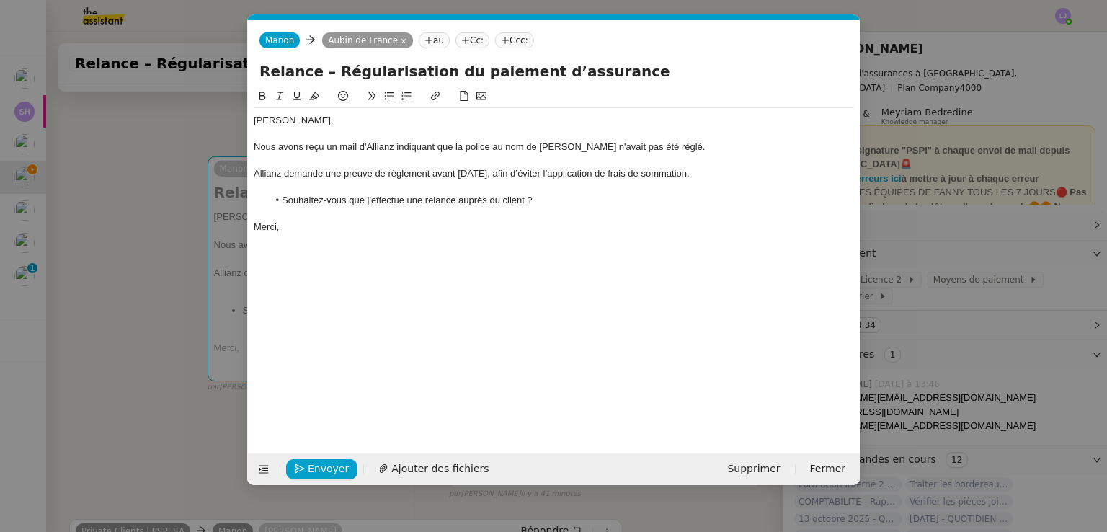
click at [491, 147] on div "Nous avons reçu un mail d'Allianz indiquant que la police au nom de Charles-Hen…" at bounding box center [554, 147] width 600 height 13
click at [354, 183] on div at bounding box center [554, 187] width 600 height 13
click at [321, 462] on span "Envoyer" at bounding box center [328, 469] width 41 height 17
click at [321, 462] on span "Confirmer l'envoi" at bounding box center [351, 469] width 86 height 17
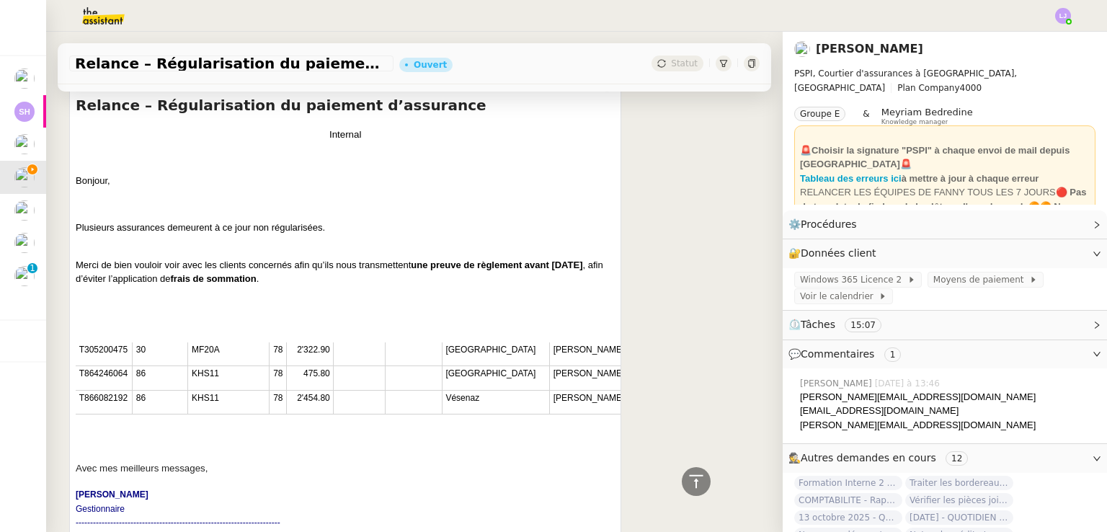
scroll to position [654, 0]
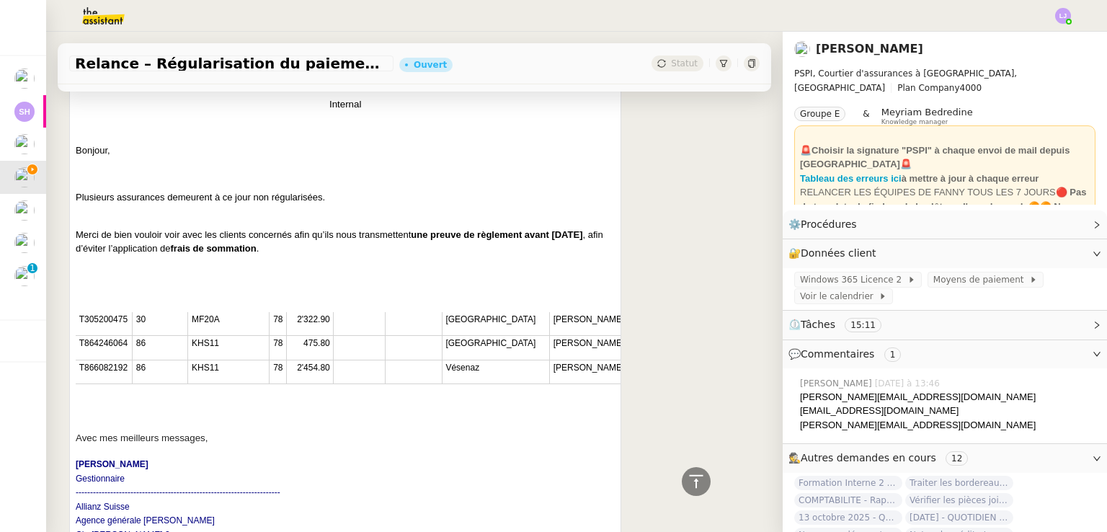
click at [109, 370] on span "T866082192" at bounding box center [103, 368] width 48 height 10
copy span "T866082192"
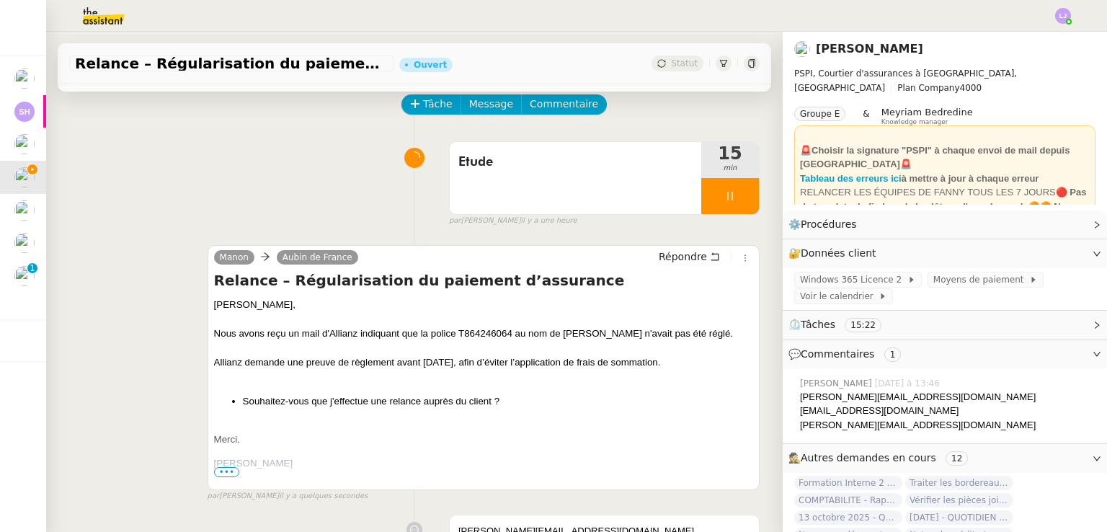
scroll to position [0, 0]
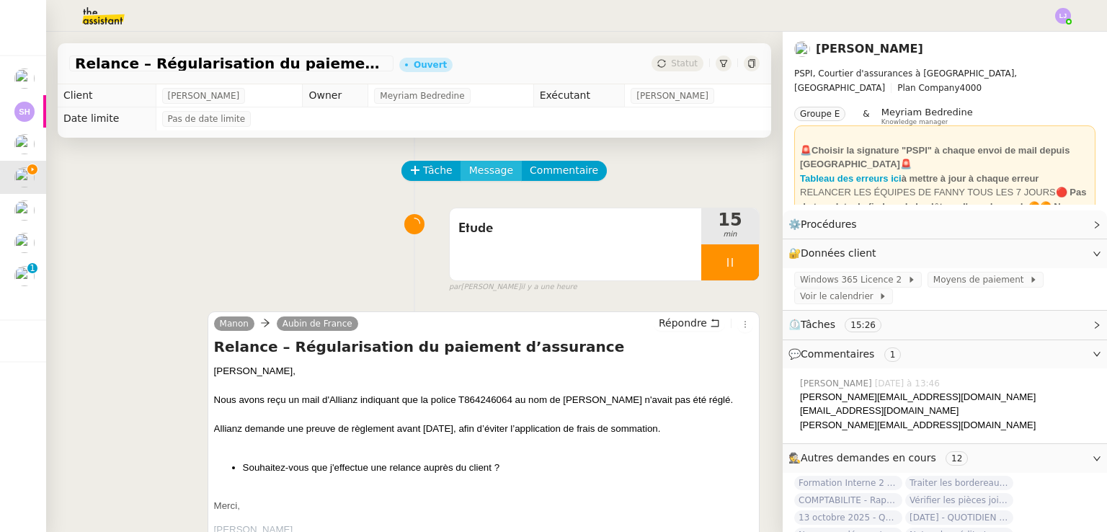
click at [471, 166] on span "Message" at bounding box center [491, 170] width 44 height 17
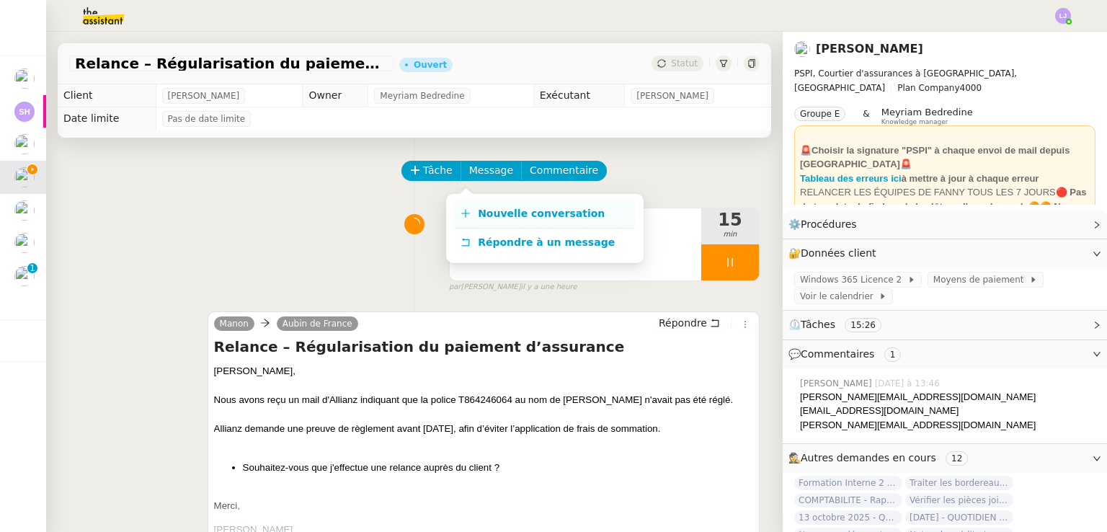
click at [499, 202] on link "Nouvelle conversation" at bounding box center [545, 214] width 180 height 29
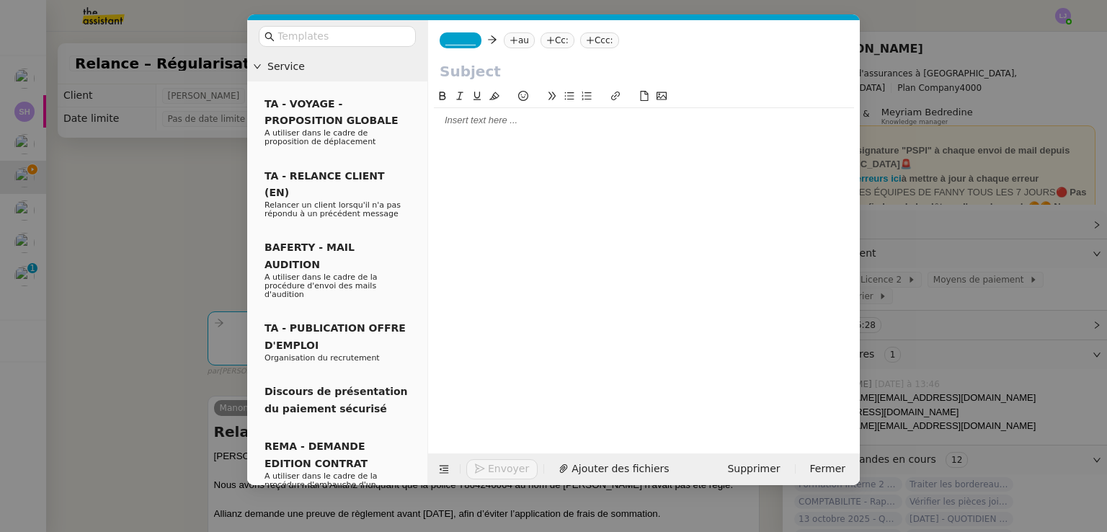
click at [514, 37] on nz-tag "au" at bounding box center [519, 40] width 31 height 16
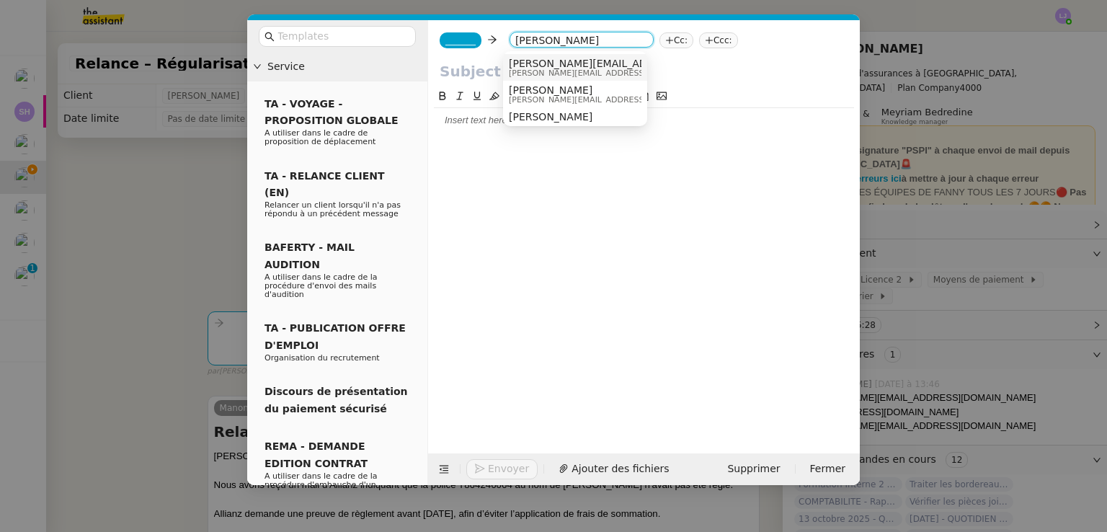
type input "sophie@ps"
click at [574, 66] on div "sophie@psi.ch sophie@psi.ch" at bounding box center [644, 67] width 271 height 19
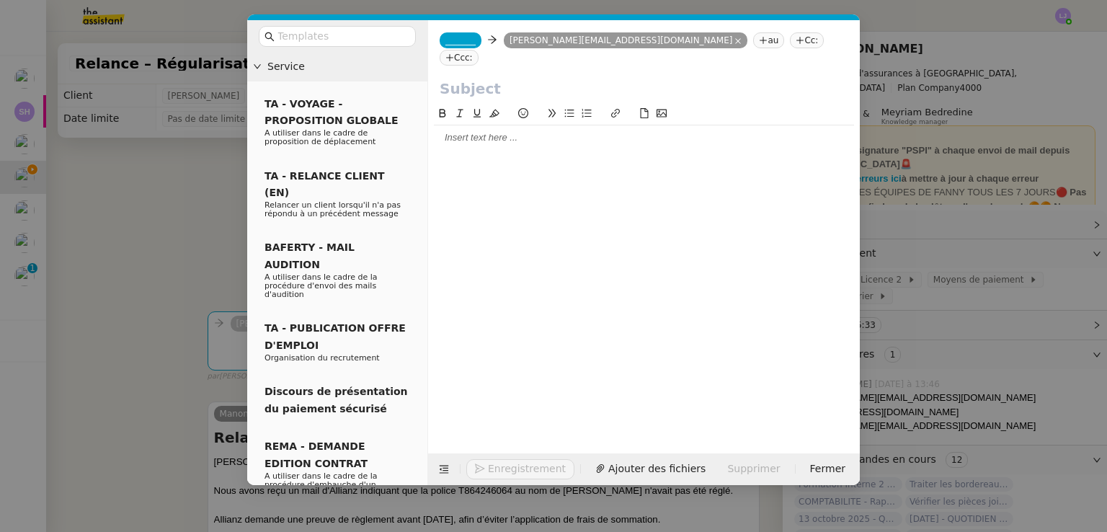
click at [560, 131] on div at bounding box center [644, 137] width 420 height 13
click at [205, 432] on nz-modal-container "Service TA - VOYAGE - PROPOSITION GLOBALE A utiliser dans le cadre de propositi…" at bounding box center [553, 266] width 1107 height 532
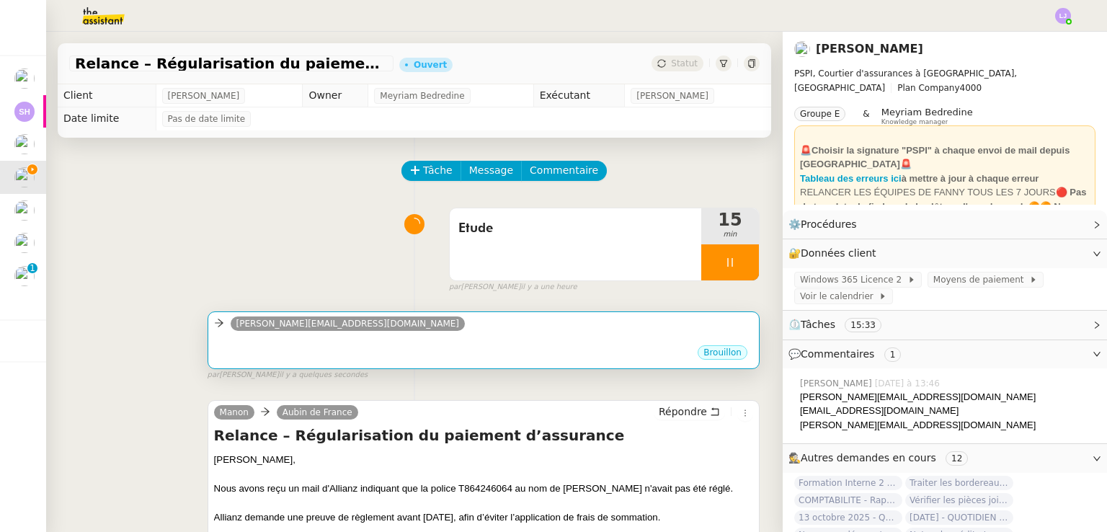
click at [367, 335] on div "sophie@psi.ch" at bounding box center [483, 326] width 539 height 22
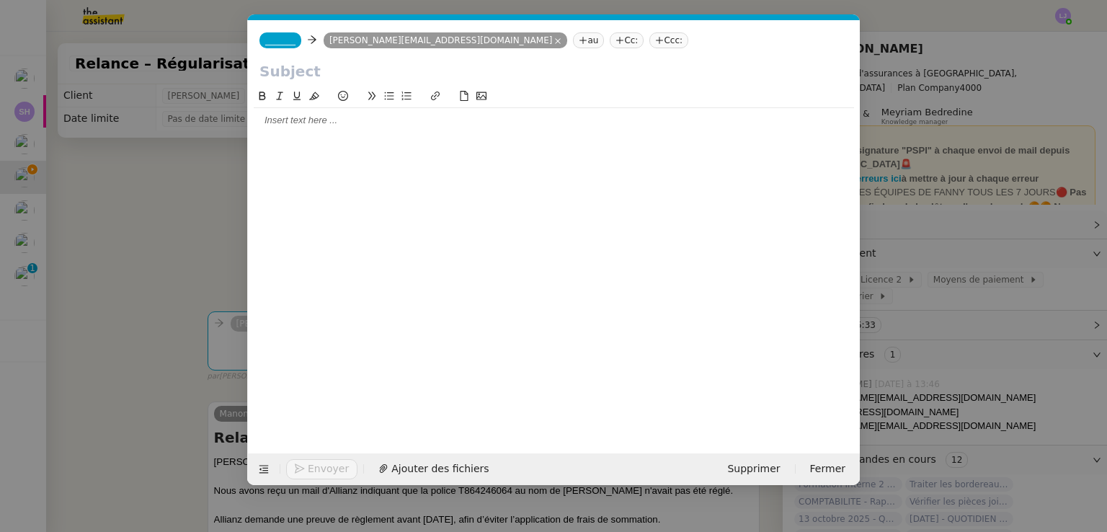
scroll to position [0, 30]
click at [476, 116] on div at bounding box center [554, 120] width 600 height 13
click at [92, 400] on nz-modal-container "Service TA - VOYAGE - PROPOSITION GLOBALE A utiliser dans le cadre de propositi…" at bounding box center [553, 266] width 1107 height 532
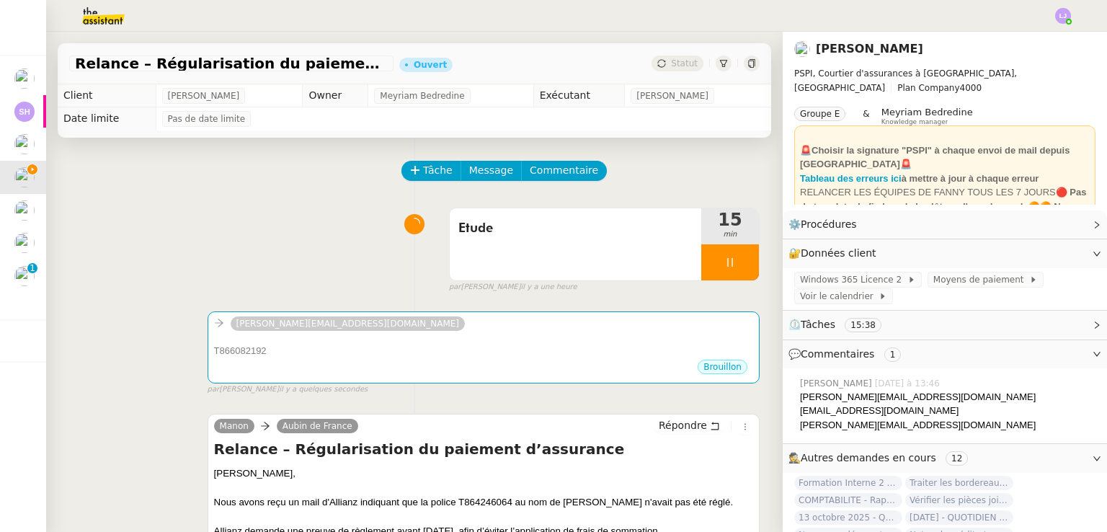
click at [281, 446] on h4 "Relance – Régularisation du paiement d’assurance" at bounding box center [483, 449] width 539 height 20
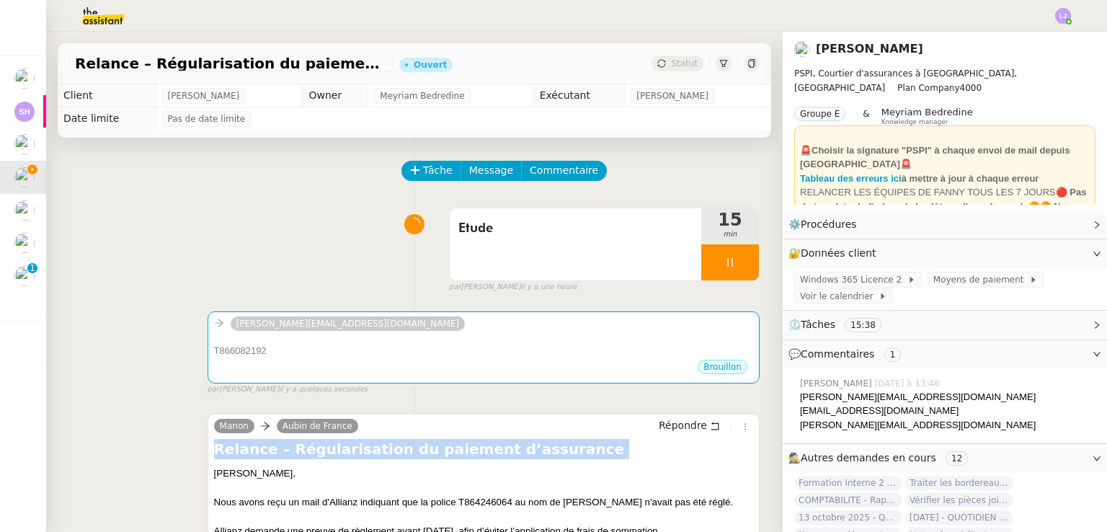
copy div "Relance – Régularisation du paiement d’assurance"
click at [281, 446] on h4 "Relance – Régularisation du paiement d’assurance" at bounding box center [483, 449] width 539 height 20
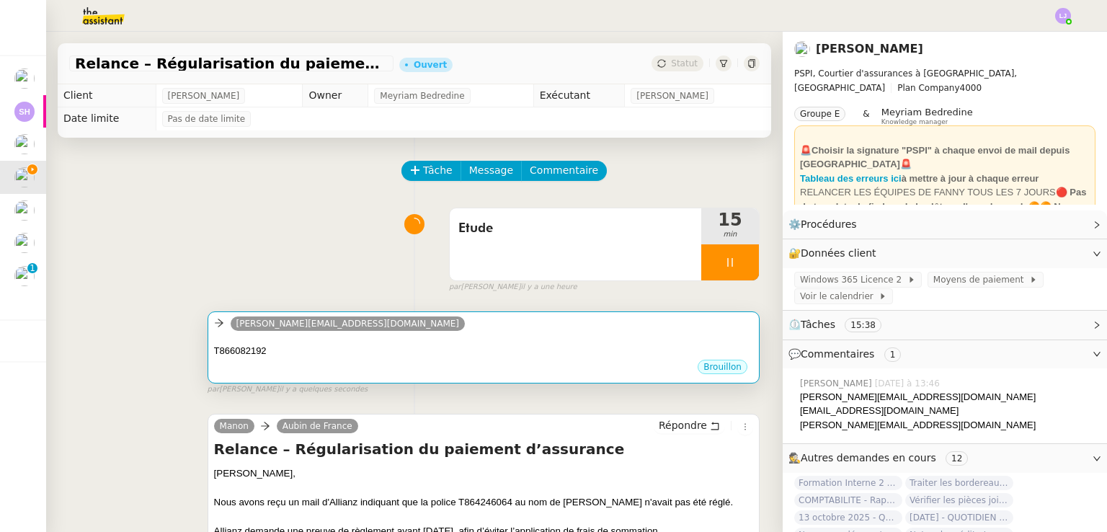
click at [357, 352] on div "T866082192" at bounding box center [483, 351] width 539 height 14
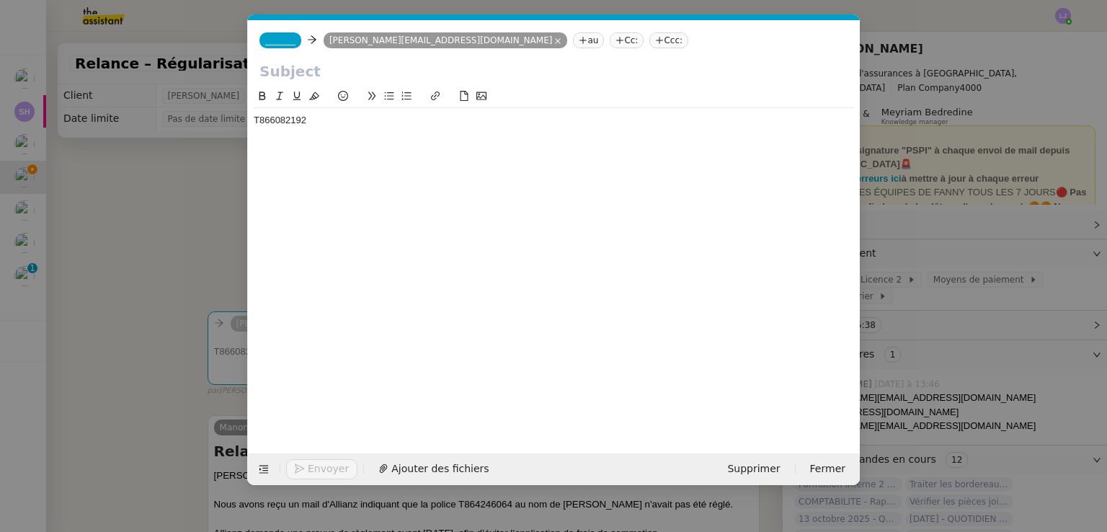
scroll to position [0, 30]
click at [383, 77] on input "text" at bounding box center [553, 72] width 589 height 22
paste input "Relance – Régularisation du paiement d’assurance"
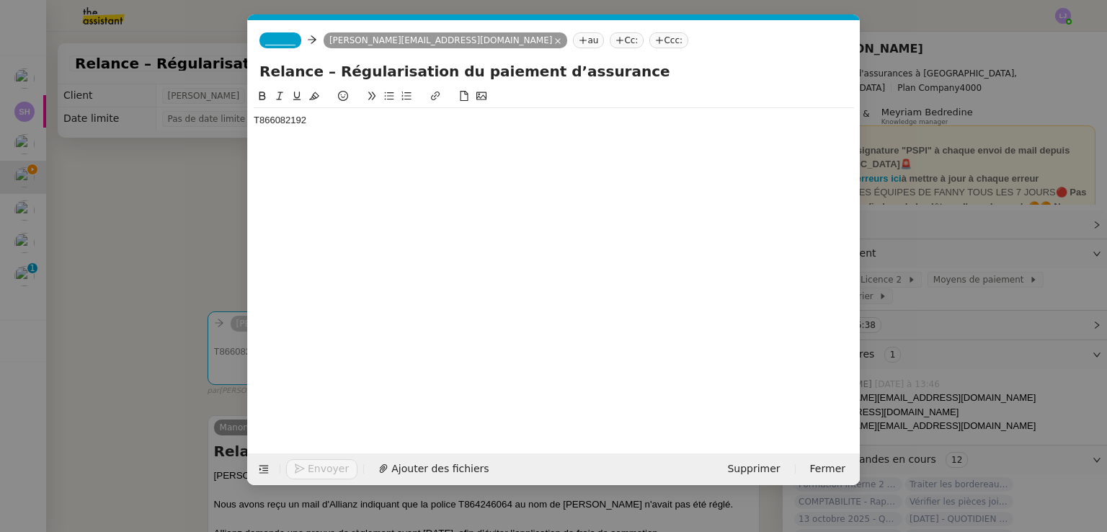
type input "Relance – Régularisation du paiement d’assurance"
click at [153, 365] on nz-modal-container "Service TA - VOYAGE - PROPOSITION GLOBALE A utiliser dans le cadre de propositi…" at bounding box center [553, 266] width 1107 height 532
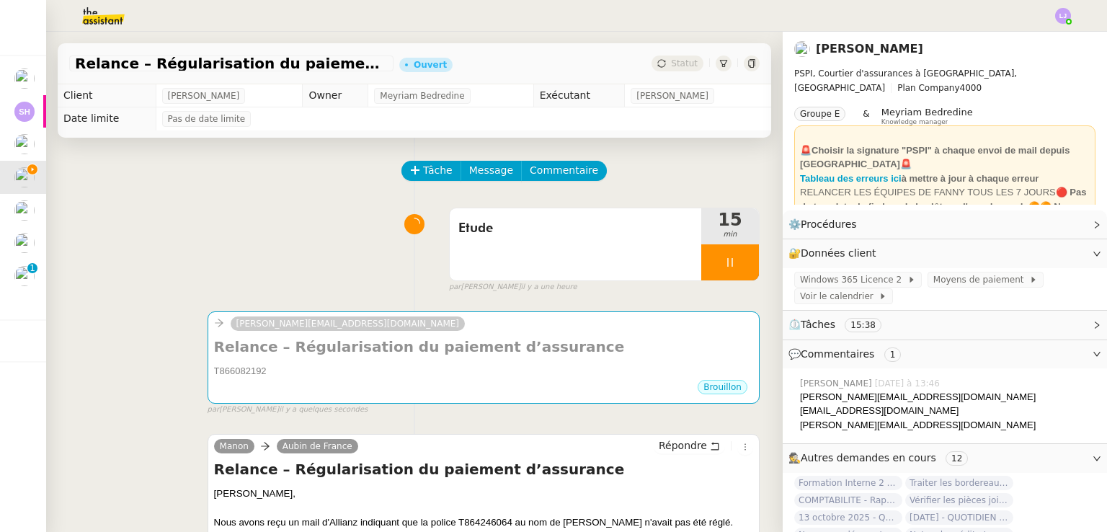
scroll to position [192, 0]
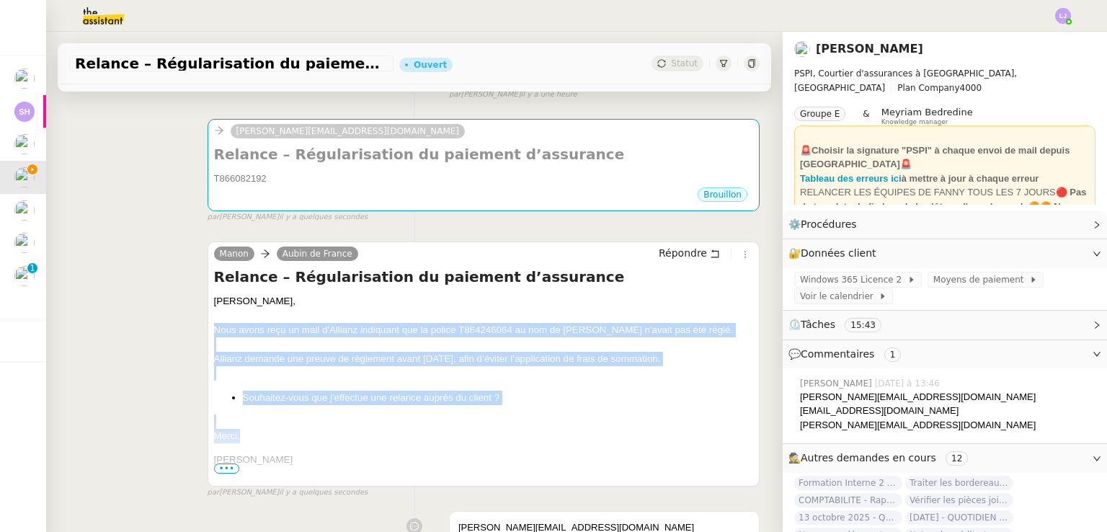
drag, startPoint x: 288, startPoint y: 455, endPoint x: 208, endPoint y: 337, distance: 142.1
click at [208, 337] on div "Manon Aubin de France Répondre Relance – Régularisation du paiement d’assurance…" at bounding box center [484, 363] width 552 height 245
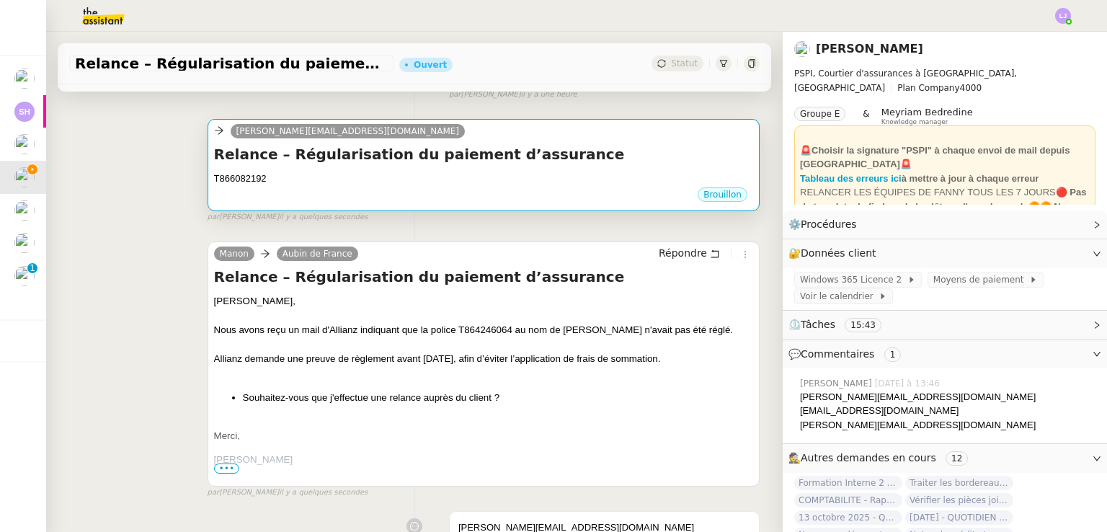
click at [373, 166] on div "Relance – Régularisation du paiement d’assurance T866082192 •••" at bounding box center [483, 165] width 539 height 42
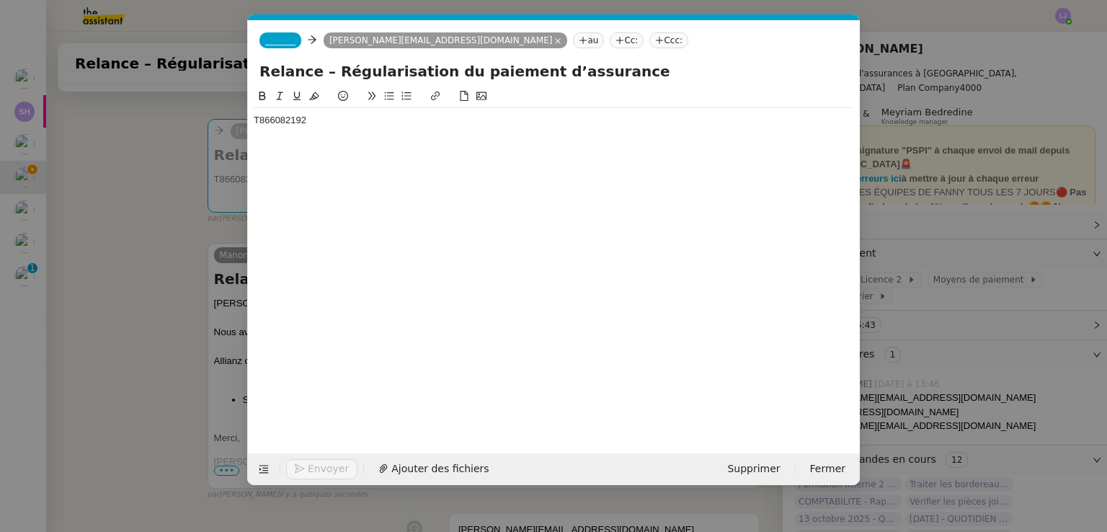
scroll to position [0, 30]
click at [409, 128] on div "T866082192" at bounding box center [554, 120] width 600 height 25
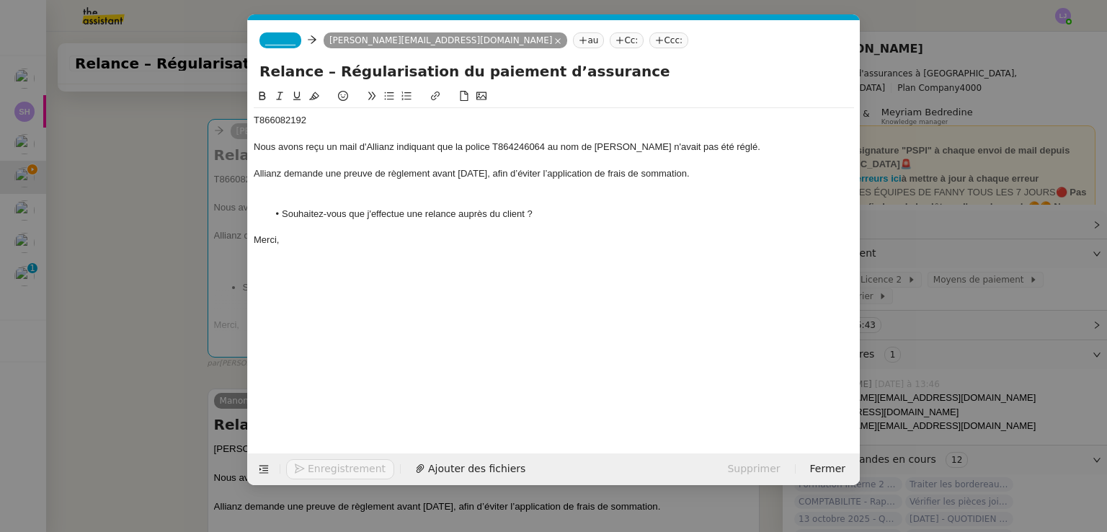
click at [354, 200] on div at bounding box center [554, 200] width 600 height 13
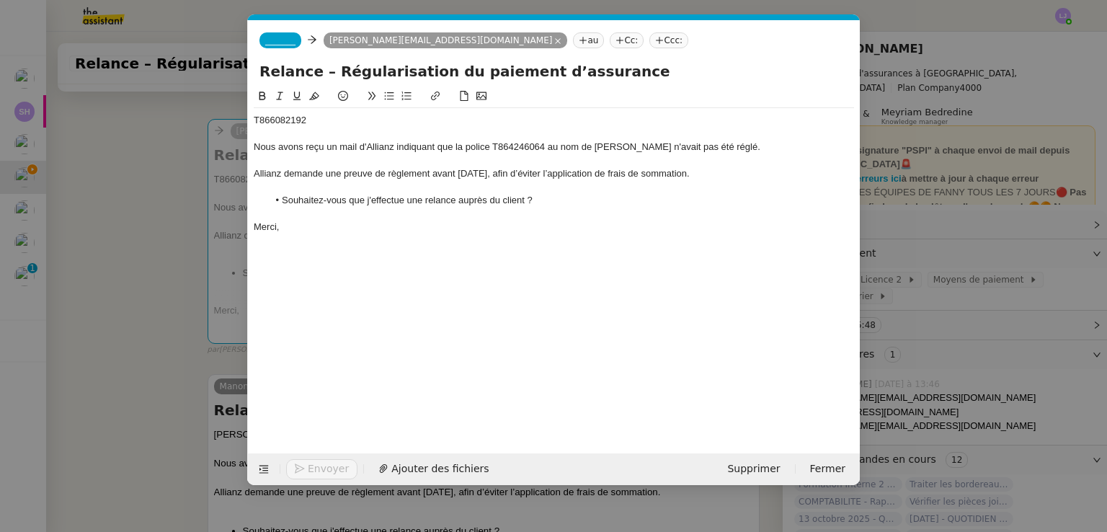
click at [272, 122] on div "T866082192" at bounding box center [554, 120] width 600 height 13
click at [499, 143] on div "Nous avons reçu un mail d'Allianz indiquant que la police T864246064 au nom de …" at bounding box center [554, 147] width 600 height 13
drag, startPoint x: 596, startPoint y: 148, endPoint x: 747, endPoint y: 151, distance: 150.7
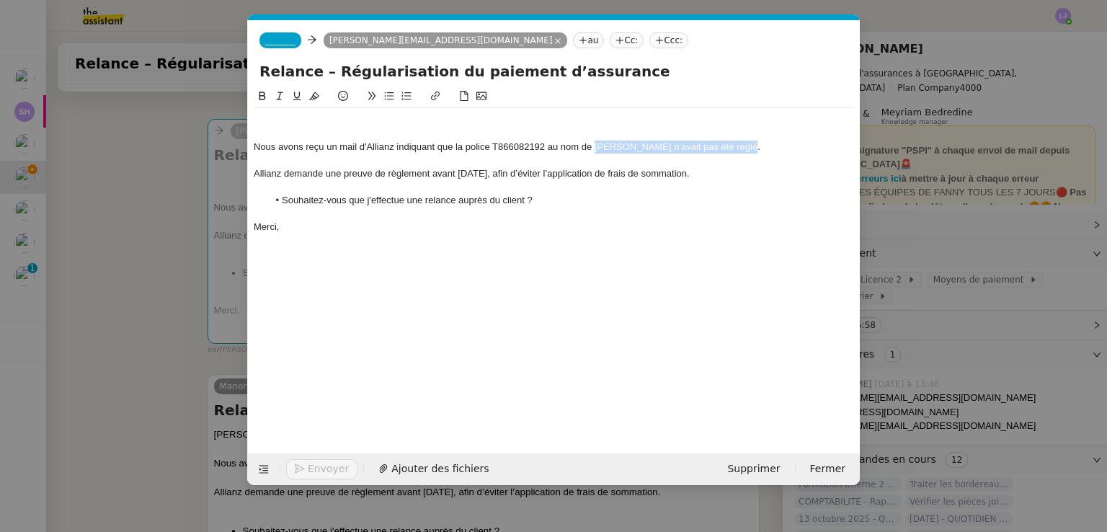
click at [747, 151] on div "Nous avons reçu un mail d'Allianz indiquant que la police T866082192 au nom de …" at bounding box center [554, 147] width 600 height 13
click at [813, 146] on div "Nous avons reçu un mail d'Allianz indiquant que la police T866082192 au nom de …" at bounding box center [554, 147] width 600 height 13
click at [324, 124] on div at bounding box center [554, 120] width 600 height 13
click at [283, 40] on span "_______" at bounding box center [280, 40] width 30 height 10
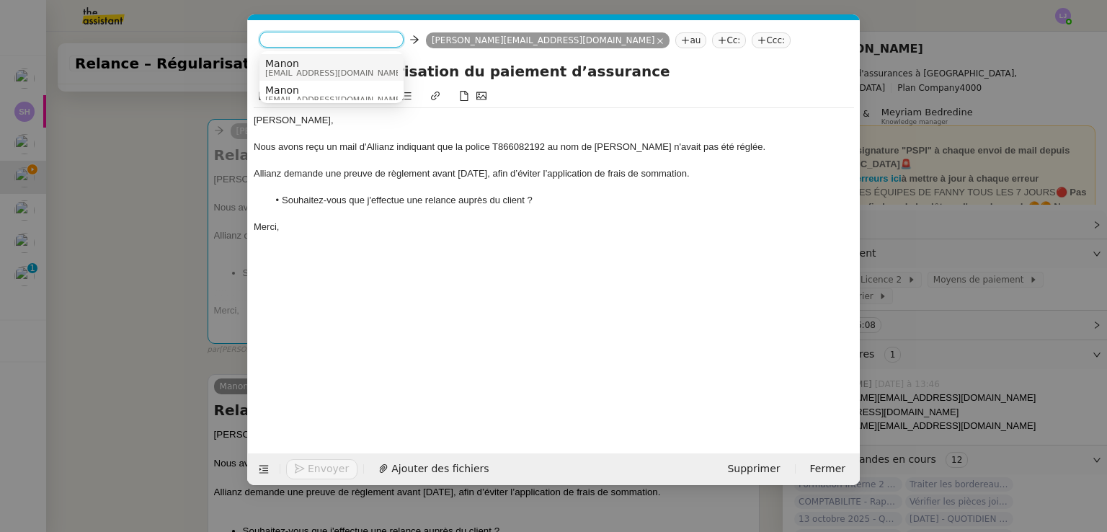
click at [321, 63] on span "Manon" at bounding box center [334, 64] width 138 height 12
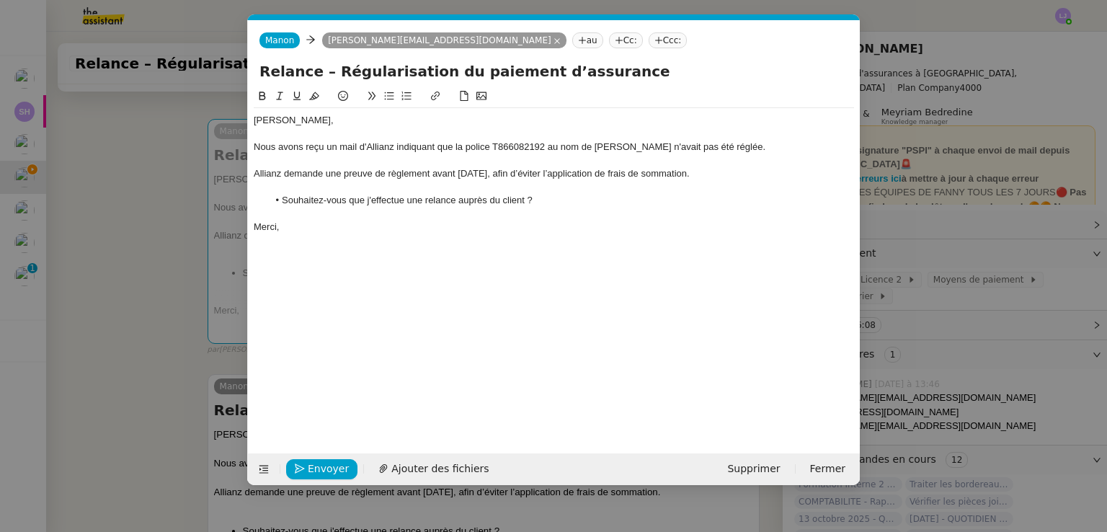
click at [300, 456] on div "Envoyer Ajouter des fichiers Supprimer Fermer" at bounding box center [554, 469] width 612 height 32
click at [306, 462] on button "Envoyer" at bounding box center [321, 469] width 71 height 20
click at [306, 462] on button "Confirmer l'envoi" at bounding box center [344, 469] width 117 height 20
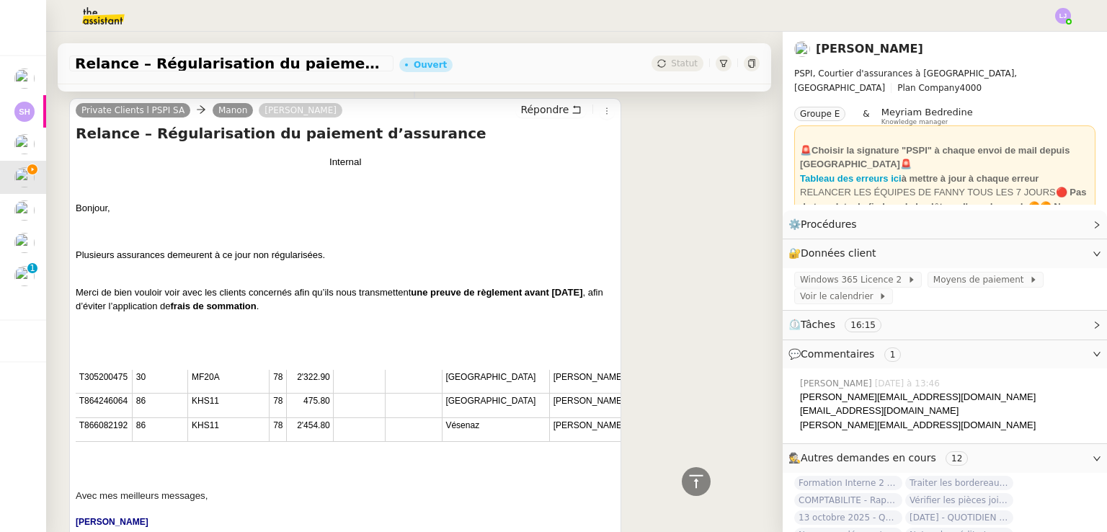
scroll to position [830, 0]
click at [103, 381] on span "T305200475" at bounding box center [103, 375] width 48 height 10
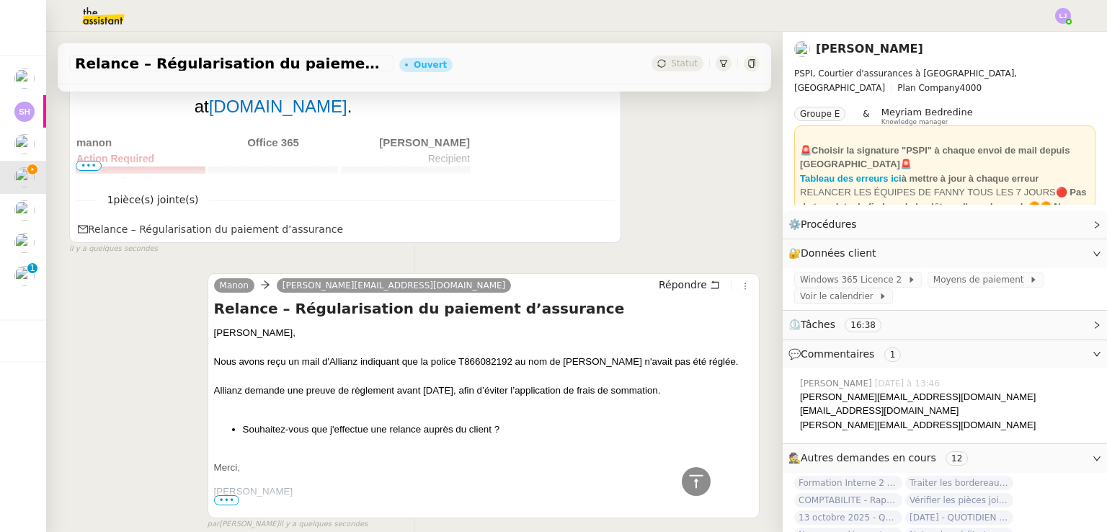
scroll to position [0, 0]
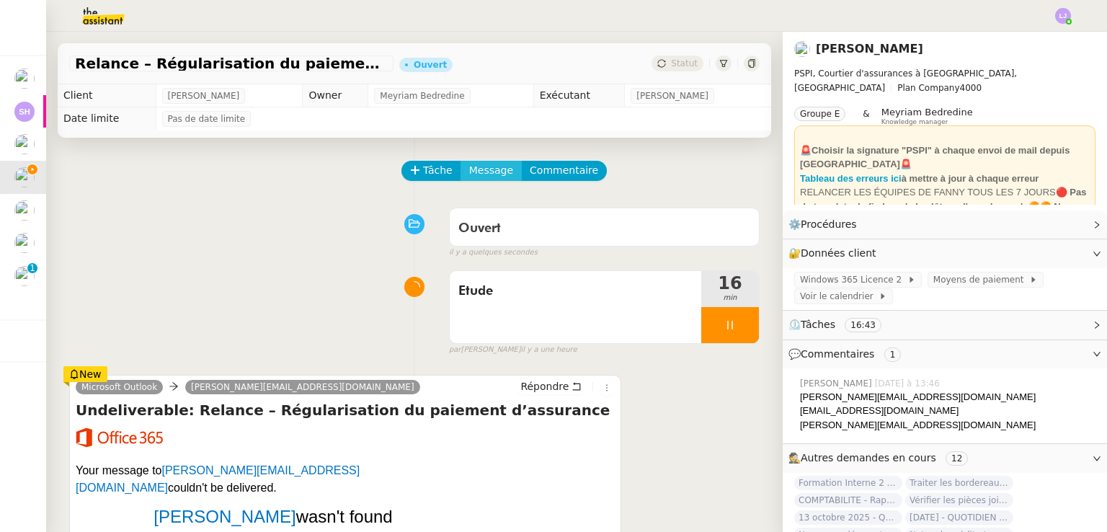
click at [485, 179] on span "Message" at bounding box center [491, 170] width 44 height 17
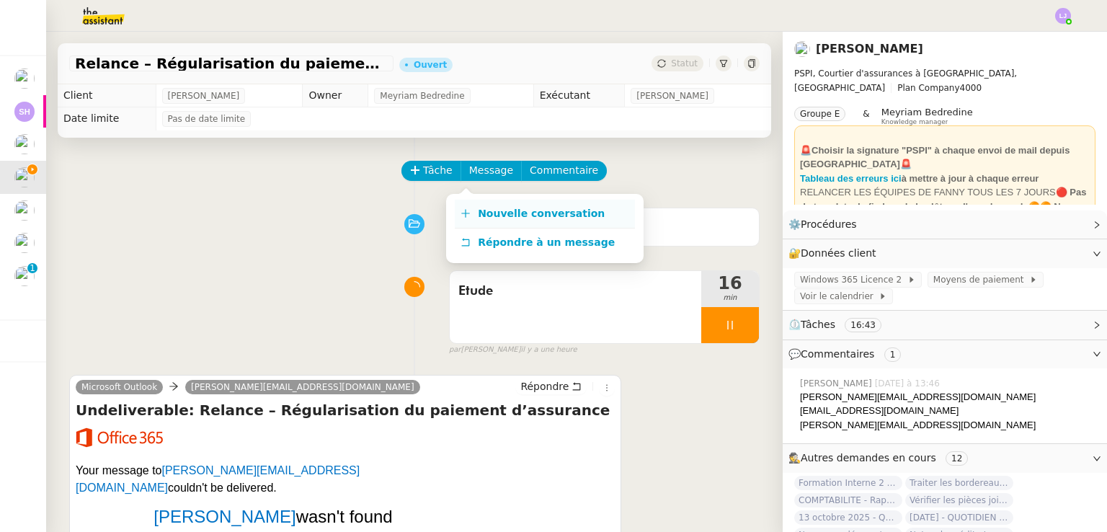
click at [516, 214] on span "Nouvelle conversation" at bounding box center [541, 214] width 127 height 12
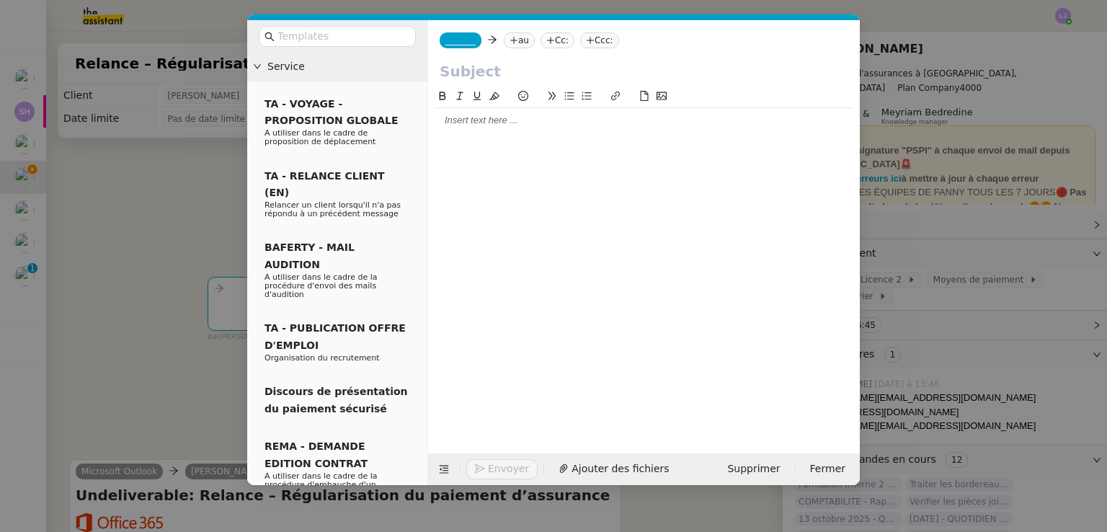
click at [510, 44] on icon at bounding box center [514, 40] width 9 height 9
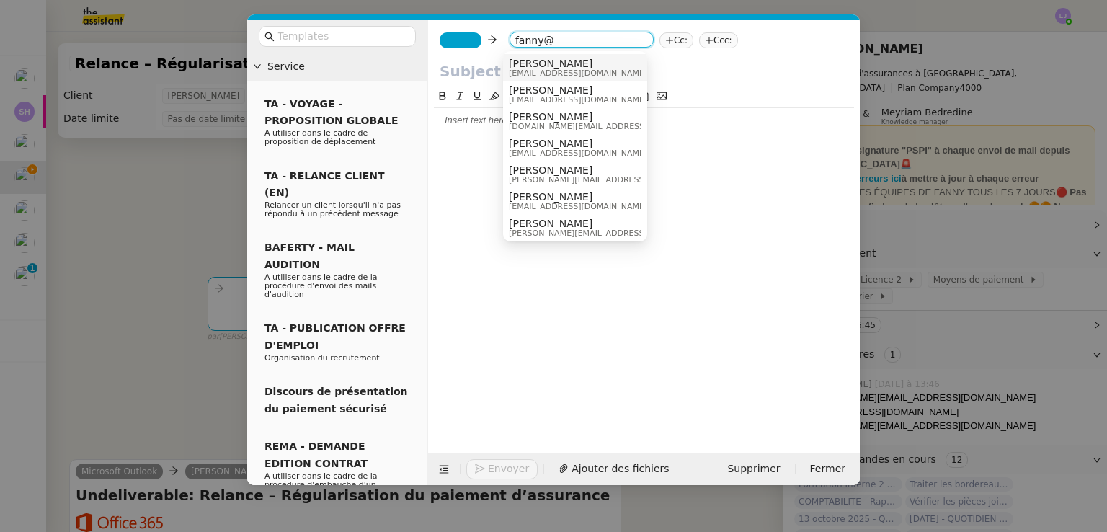
type input "fanny@"
click at [550, 69] on span "fanny@pspi.ch" at bounding box center [578, 73] width 138 height 8
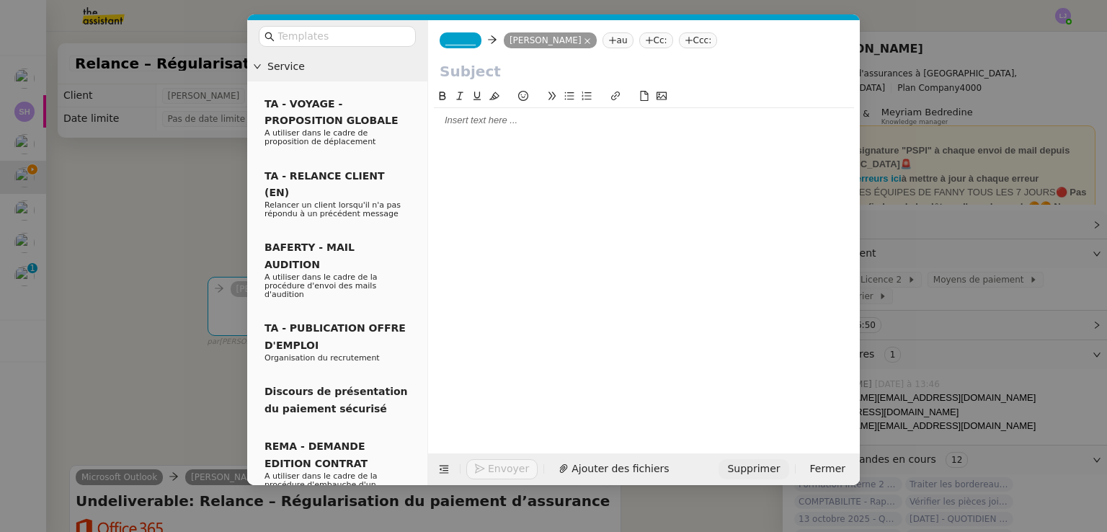
click at [761, 466] on span "Supprimer" at bounding box center [753, 469] width 53 height 17
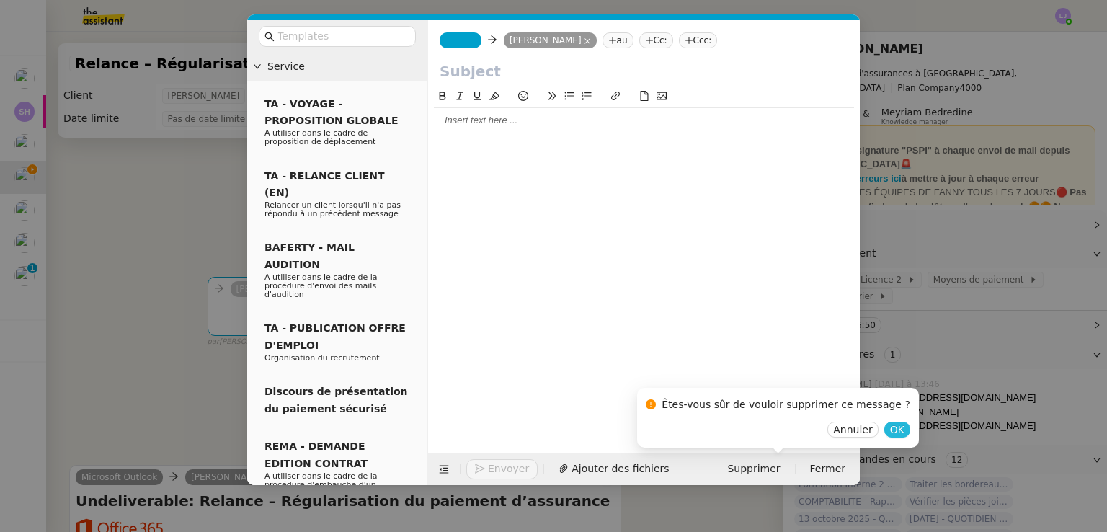
click at [884, 427] on button "OK" at bounding box center [897, 430] width 26 height 16
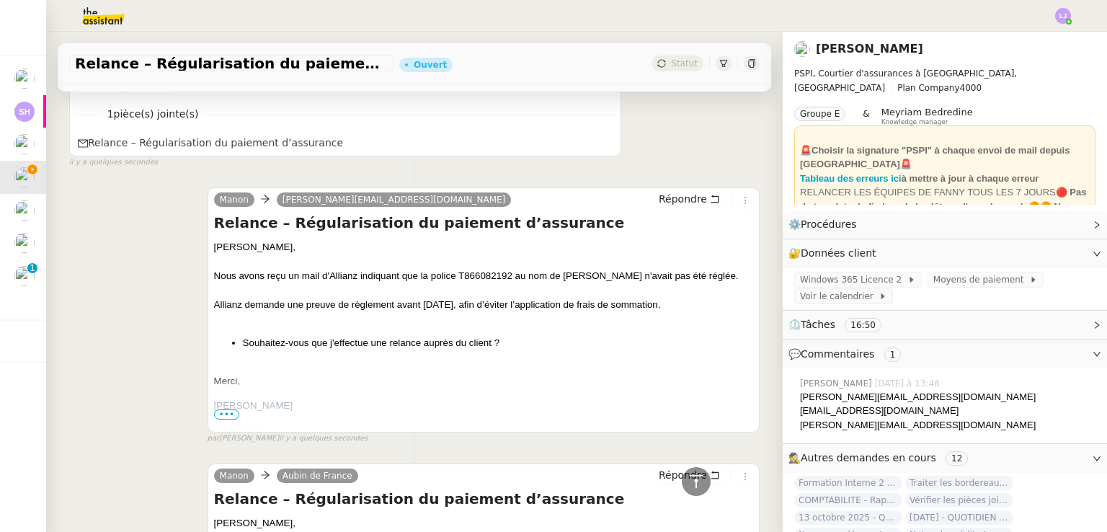
scroll to position [522, 0]
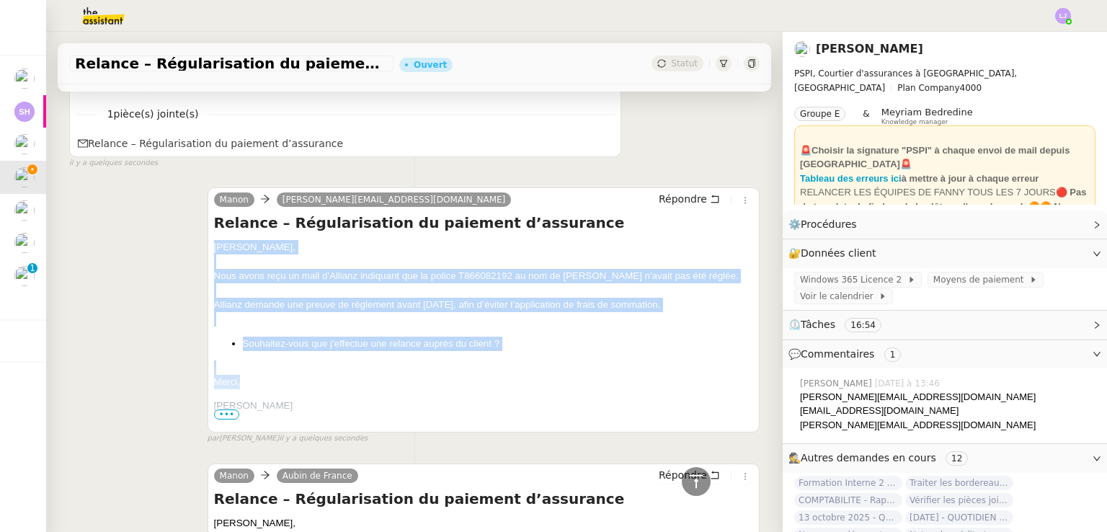
drag, startPoint x: 255, startPoint y: 393, endPoint x: 193, endPoint y: 252, distance: 154.3
click at [193, 252] on div "Manon sophie@psi.ch Répondre Relance – Régularisation du paiement d’assurance S…" at bounding box center [414, 309] width 690 height 270
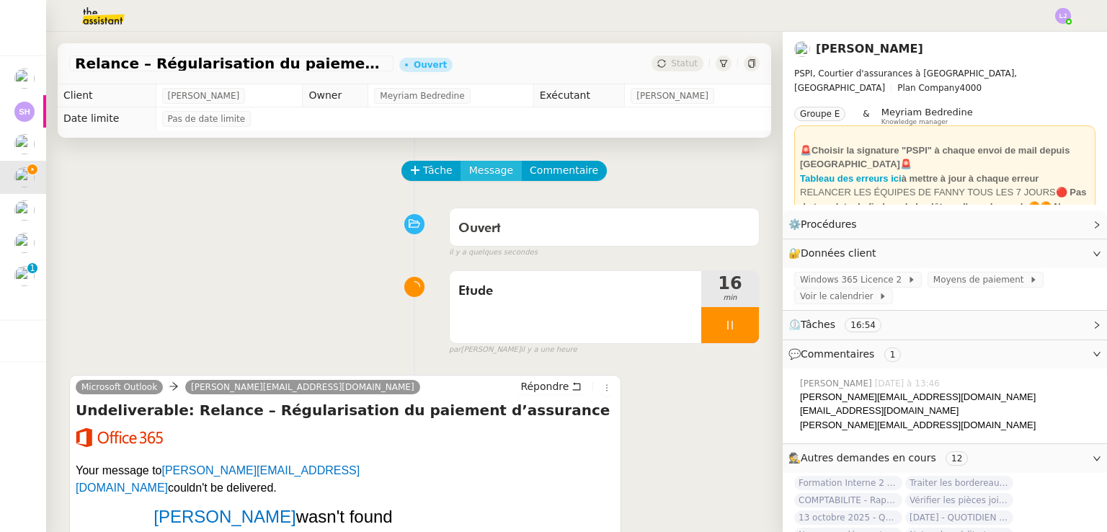
click at [484, 174] on span "Message" at bounding box center [491, 170] width 44 height 17
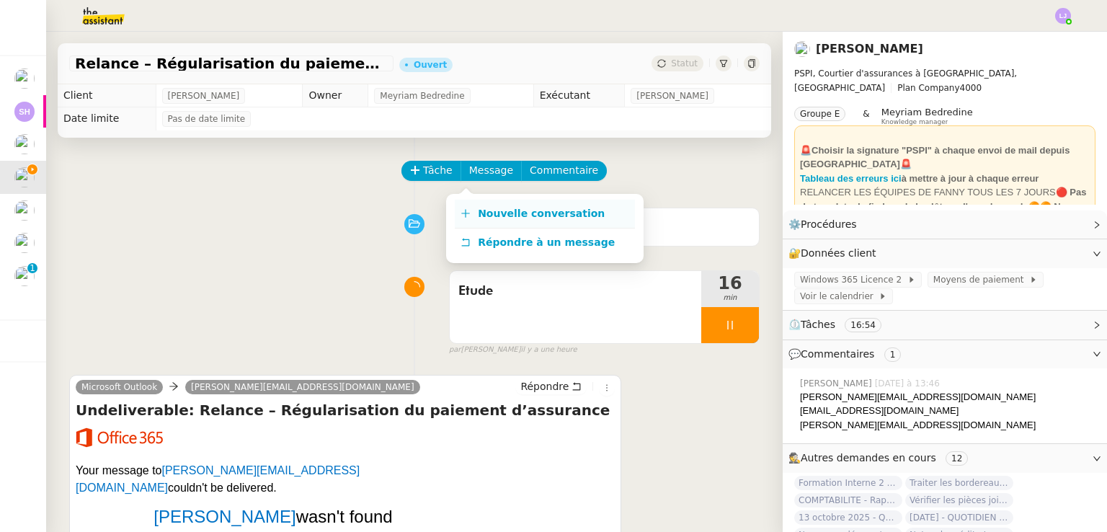
click at [523, 209] on span "Nouvelle conversation" at bounding box center [541, 214] width 127 height 12
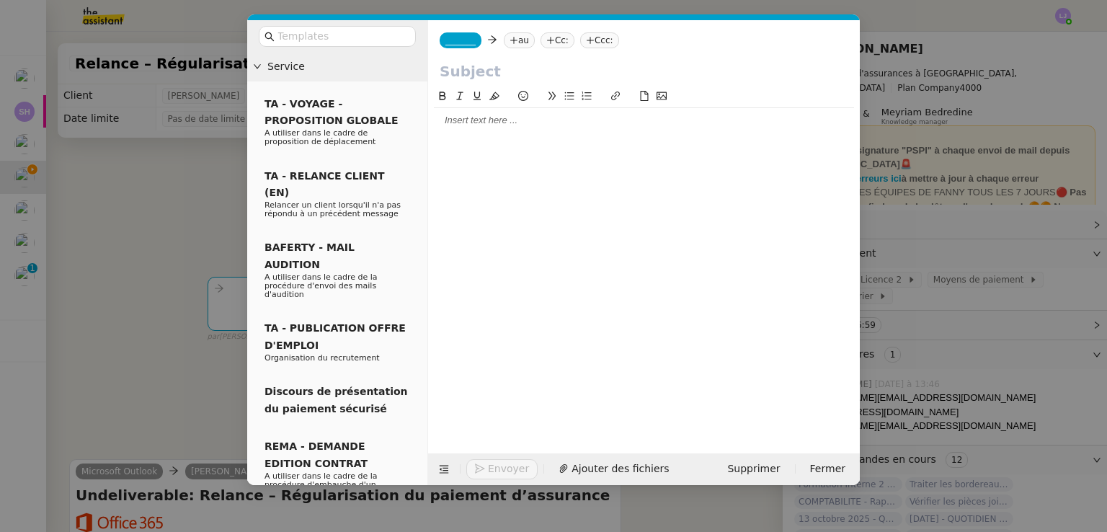
click at [561, 110] on div at bounding box center [644, 120] width 420 height 25
click at [99, 376] on nz-modal-container "Service TA - VOYAGE - PROPOSITION GLOBALE A utiliser dans le cadre de propositi…" at bounding box center [553, 266] width 1107 height 532
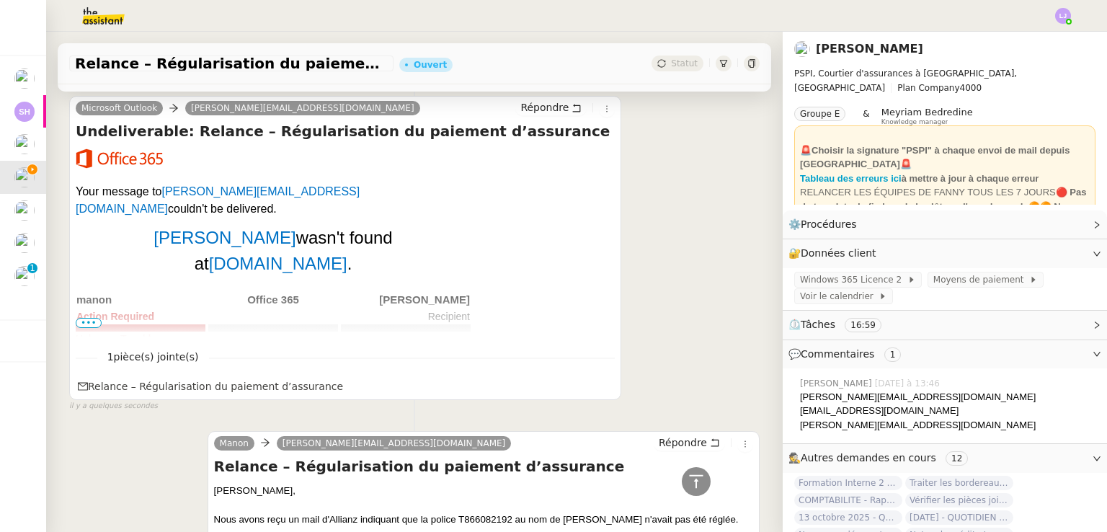
scroll to position [649, 0]
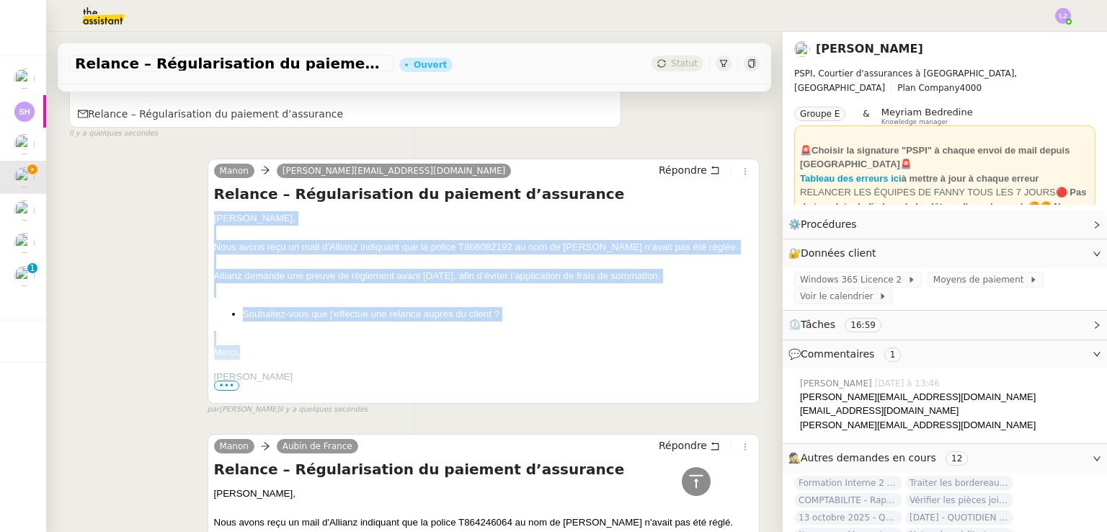
drag, startPoint x: 210, startPoint y: 221, endPoint x: 262, endPoint y: 370, distance: 157.3
click at [262, 370] on span "Sophie, Nous avons reçu un mail d'Allianz indiquant que la police T866082192 au…" at bounding box center [483, 489] width 539 height 557
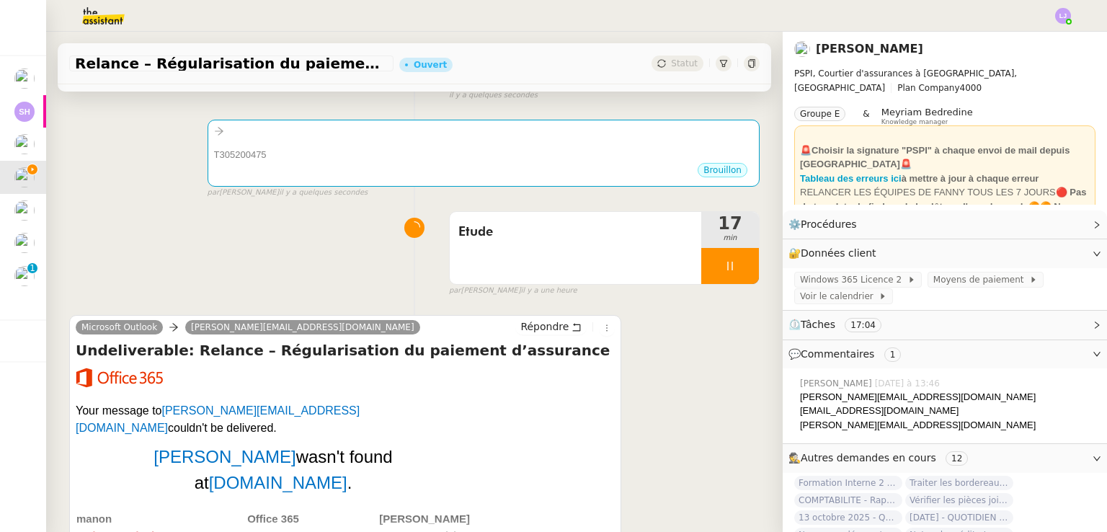
scroll to position [0, 0]
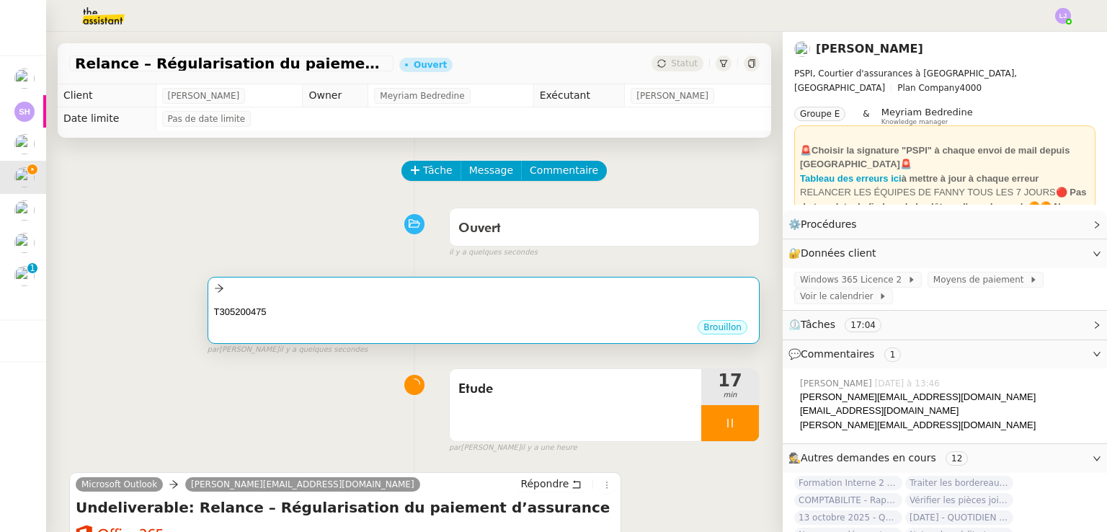
click at [425, 325] on div "Brouillon" at bounding box center [483, 330] width 539 height 22
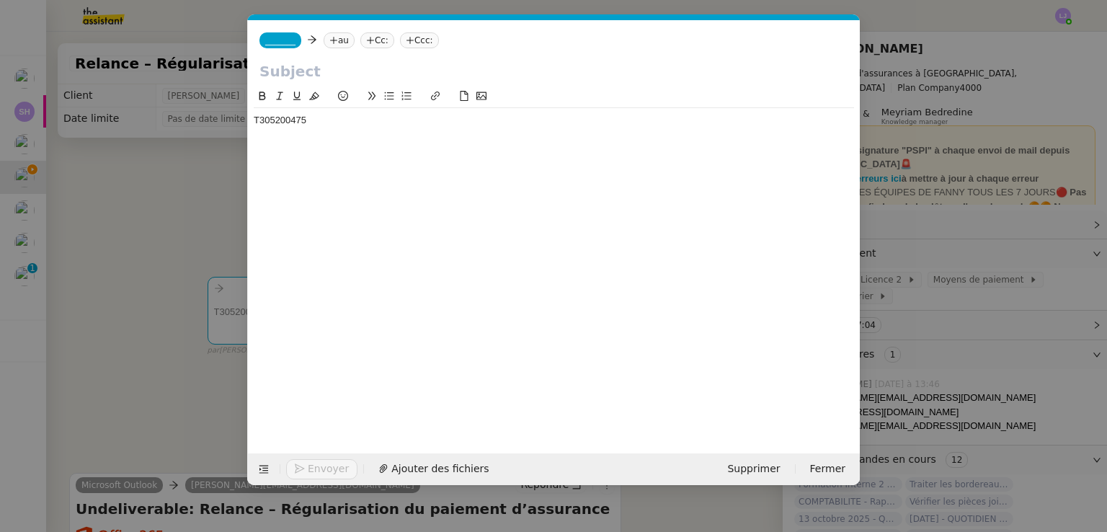
scroll to position [0, 30]
click at [361, 120] on div "T305200475" at bounding box center [554, 120] width 600 height 13
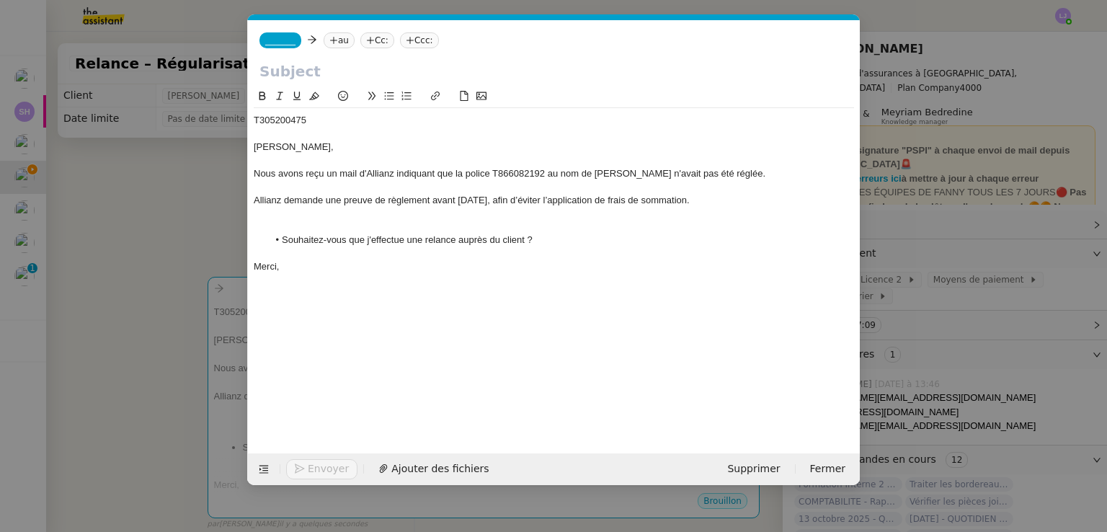
click at [828, 174] on div "Nous avons reçu un mail d'Allianz indiquant que la police T866082192 au nom de …" at bounding box center [554, 173] width 600 height 13
click at [729, 177] on div "Nous avons reçu un mail d'Allianz indiquant que la police T866082192 au nom de …" at bounding box center [554, 173] width 600 height 13
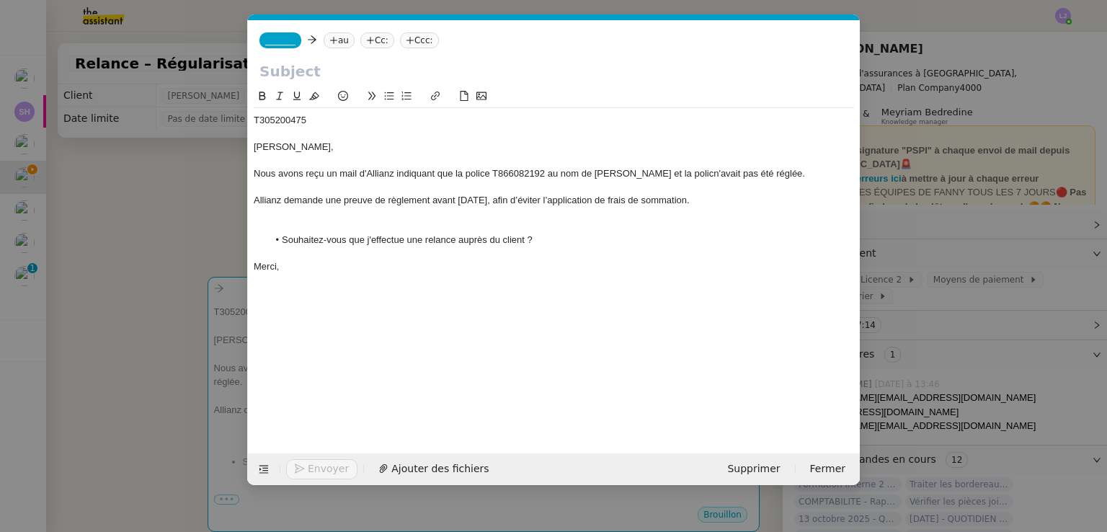
click at [288, 124] on div "T305200475" at bounding box center [554, 120] width 600 height 13
click at [768, 172] on div "Nous avons reçu un mail d'Allianz indiquant que la police T866082192 au nom de …" at bounding box center [554, 173] width 600 height 13
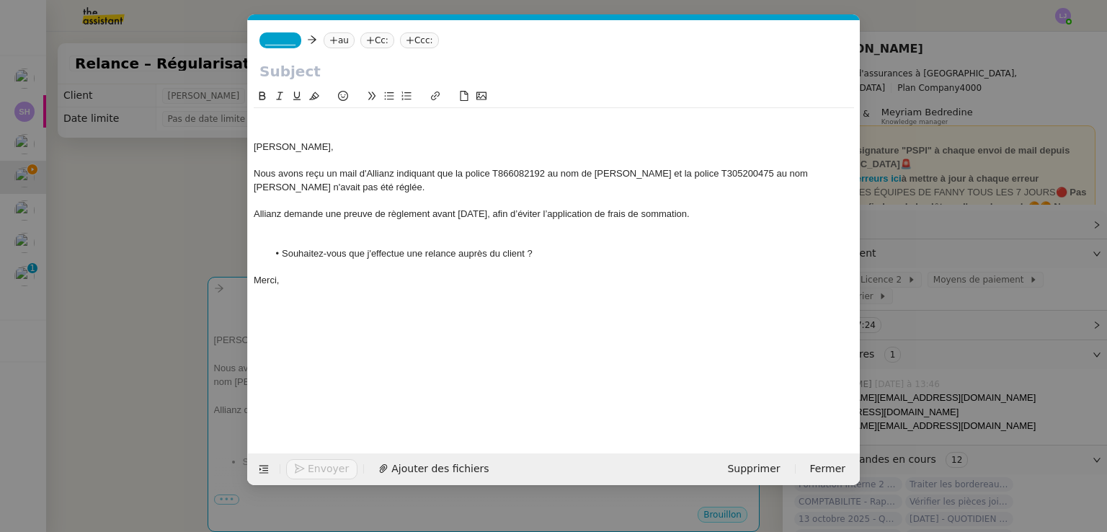
click at [371, 184] on div "Nous avons reçu un mail d'Allianz indiquant que la police T866082192 au nom de …" at bounding box center [554, 180] width 600 height 27
click at [447, 185] on div "Nous avons reçu un mail d'Allianz indiquant que la police T866082192 au nom de …" at bounding box center [554, 180] width 600 height 27
click at [290, 127] on div at bounding box center [554, 120] width 600 height 13
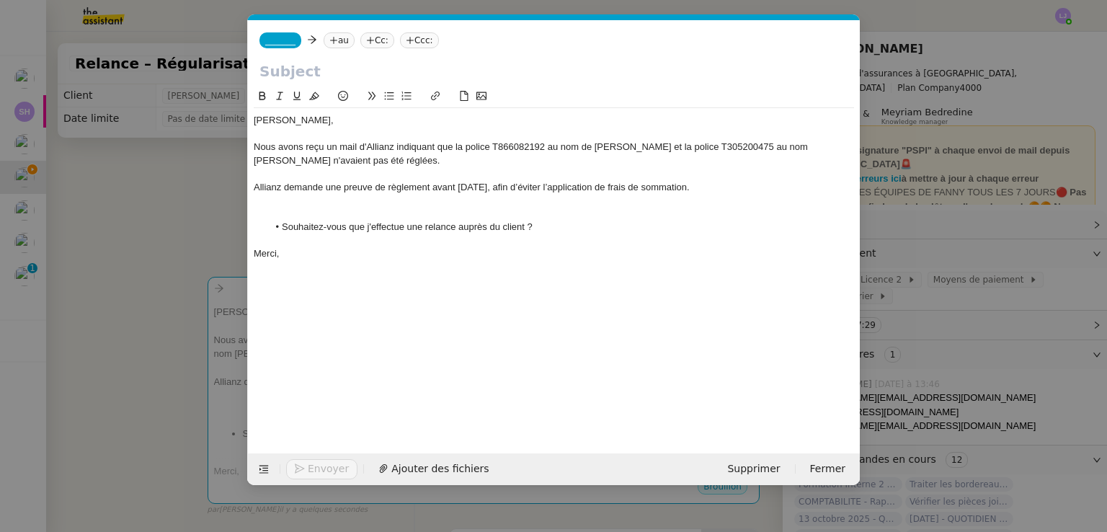
click at [329, 44] on icon at bounding box center [333, 40] width 9 height 9
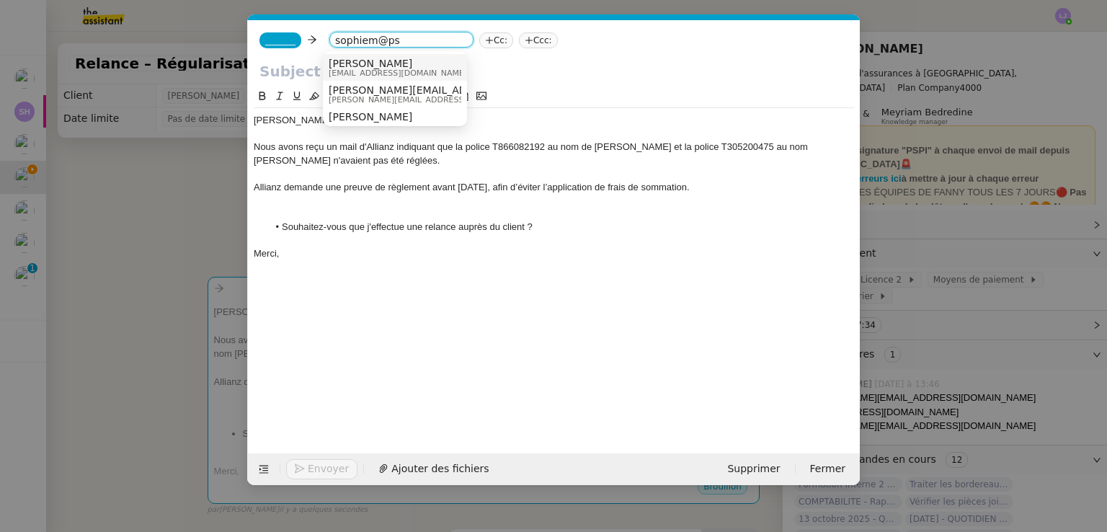
type input "sophiem@ps"
click at [419, 66] on div "Sophie Mouraire sophiem@pspi.ch" at bounding box center [395, 67] width 133 height 19
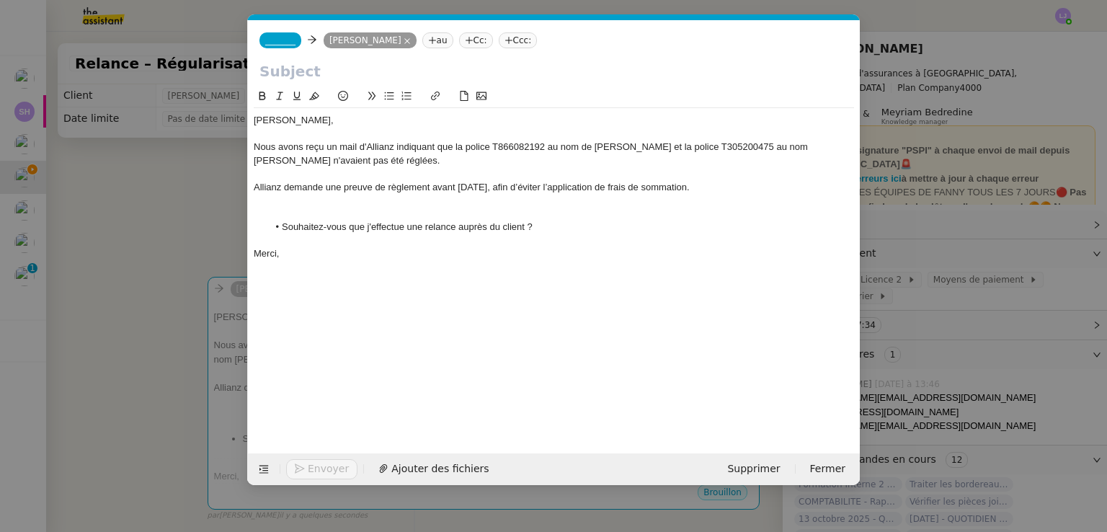
click at [275, 39] on span "_______" at bounding box center [280, 40] width 30 height 10
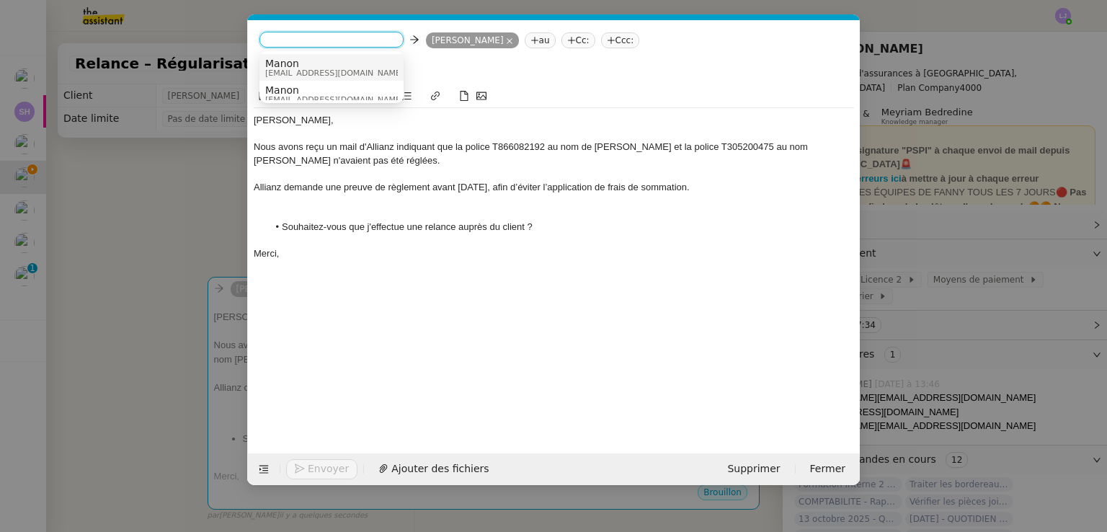
click at [306, 63] on span "Manon" at bounding box center [334, 64] width 138 height 12
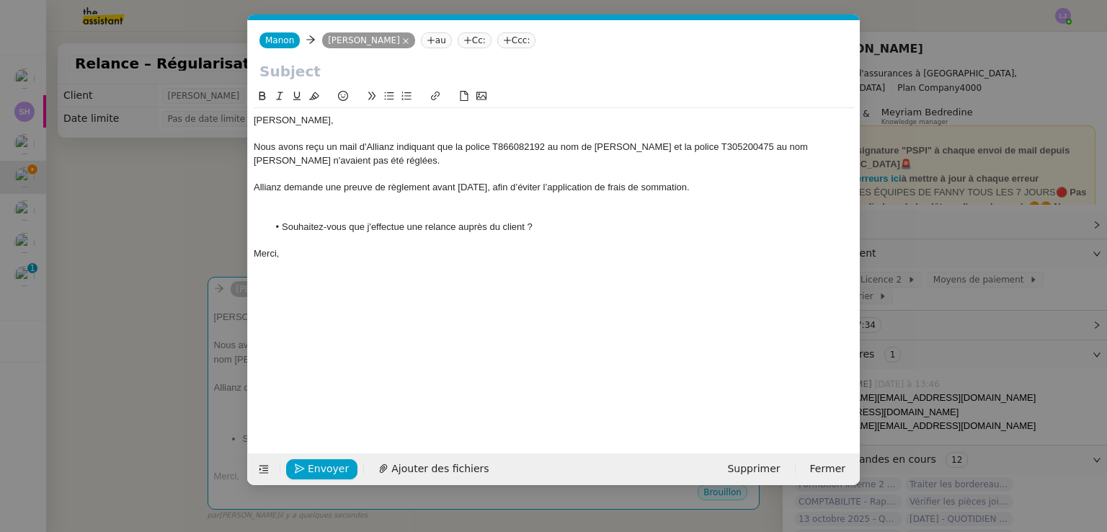
click at [176, 240] on nz-modal-container "Service TA - VOYAGE - PROPOSITION GLOBALE A utiliser dans le cadre de propositi…" at bounding box center [553, 266] width 1107 height 532
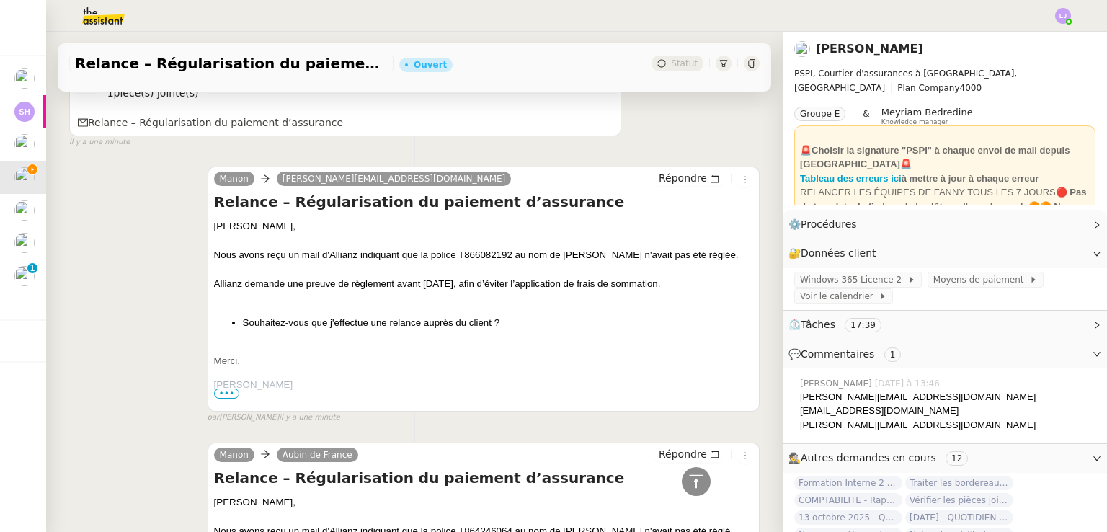
scroll to position [809, 0]
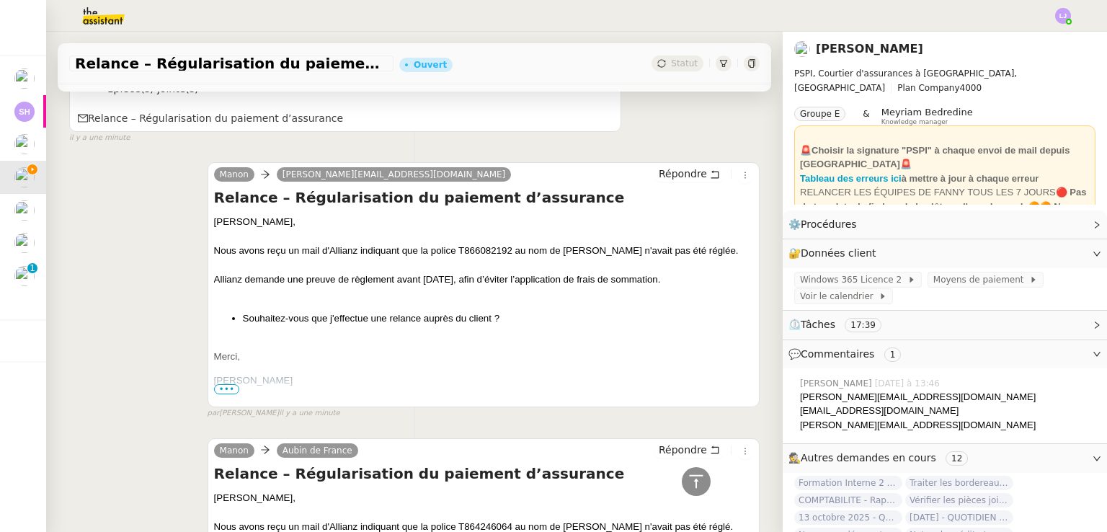
click at [354, 203] on h4 "Relance – Régularisation du paiement d’assurance" at bounding box center [483, 197] width 539 height 20
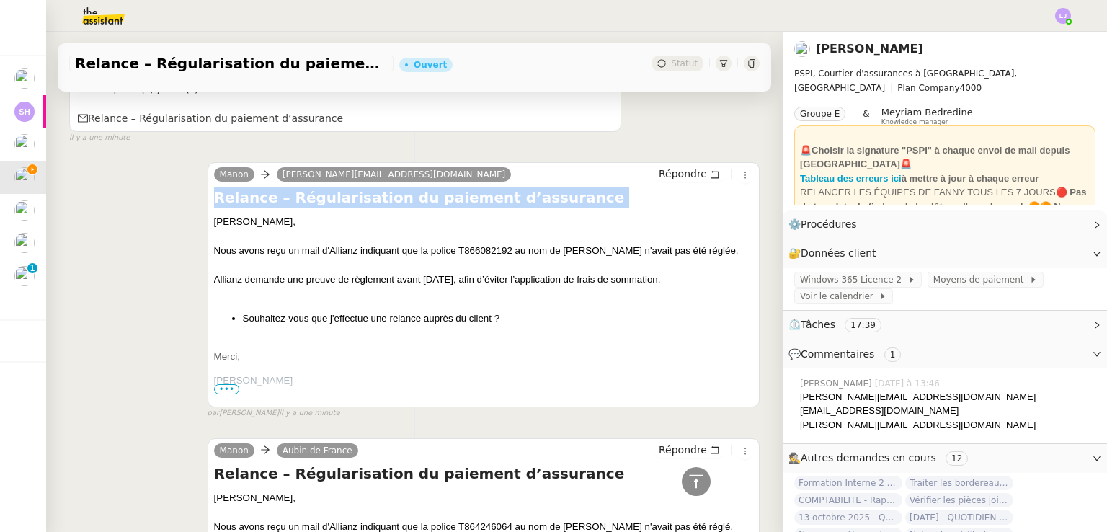
click at [354, 203] on h4 "Relance – Régularisation du paiement d’assurance" at bounding box center [483, 197] width 539 height 20
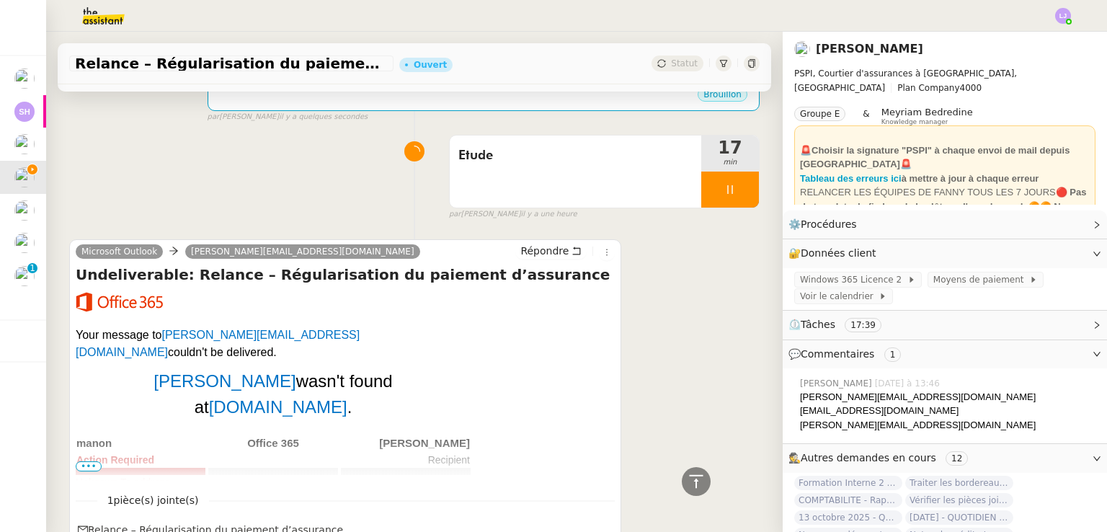
scroll to position [294, 0]
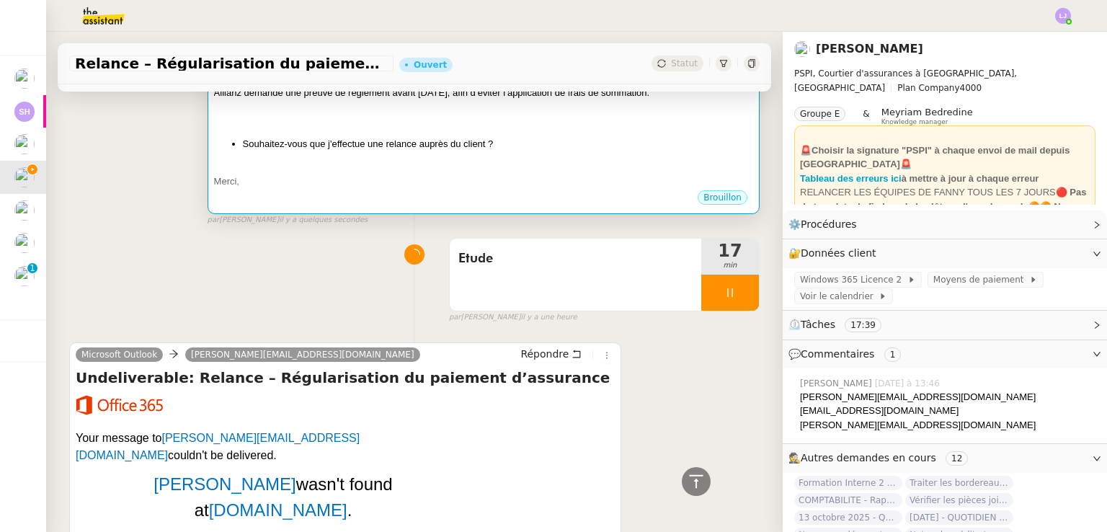
click at [455, 147] on li "Souhaitez-vous que j'effectue une relance auprès du client ?" at bounding box center [498, 144] width 510 height 14
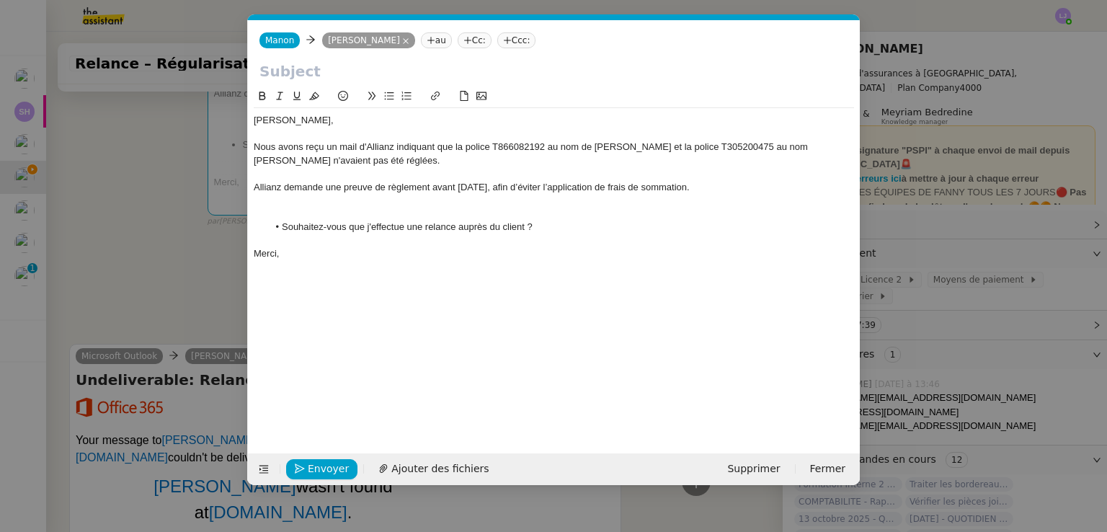
scroll to position [0, 30]
click at [393, 197] on div at bounding box center [554, 200] width 600 height 13
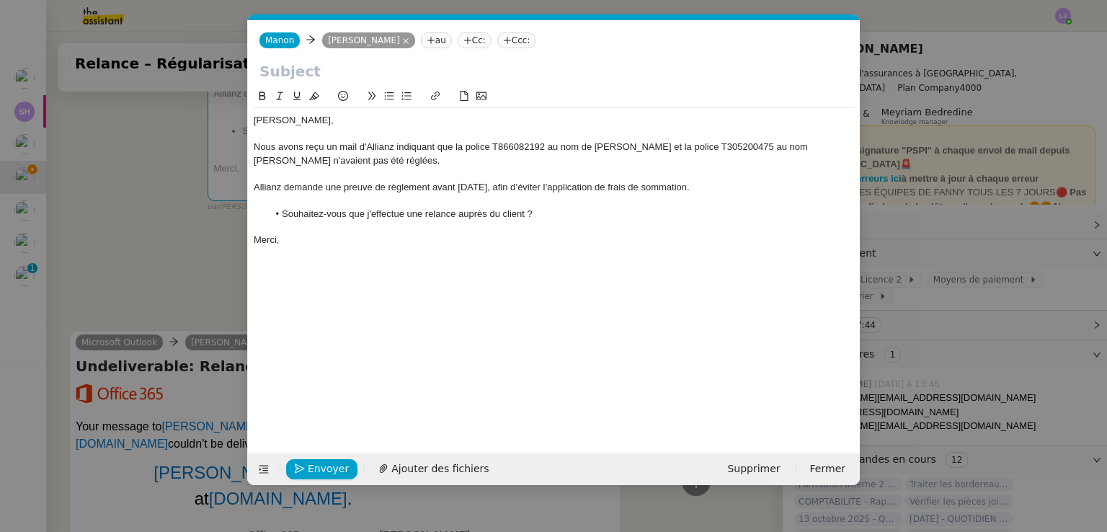
drag, startPoint x: 285, startPoint y: 59, endPoint x: 291, endPoint y: 66, distance: 8.7
click at [291, 66] on form "Manon Manon Sophie Mouraire au Cc: Ccc: Sophie, Nous avons reçu un mail d'Allia…" at bounding box center [553, 252] width 613 height 465
click at [291, 66] on input "text" at bounding box center [553, 72] width 589 height 22
paste input "Relance – Régularisation du paiement d’assurance"
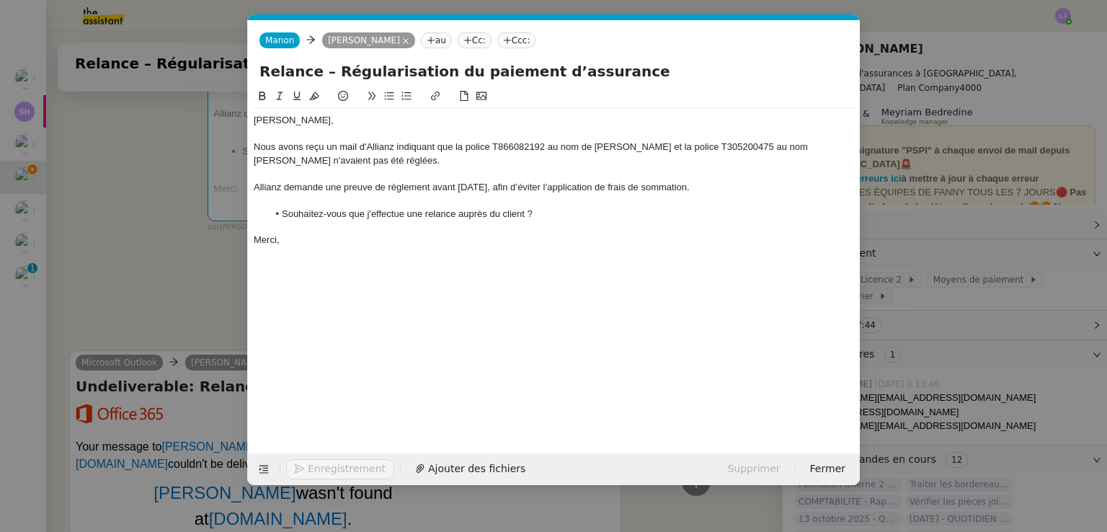
scroll to position [314, 0]
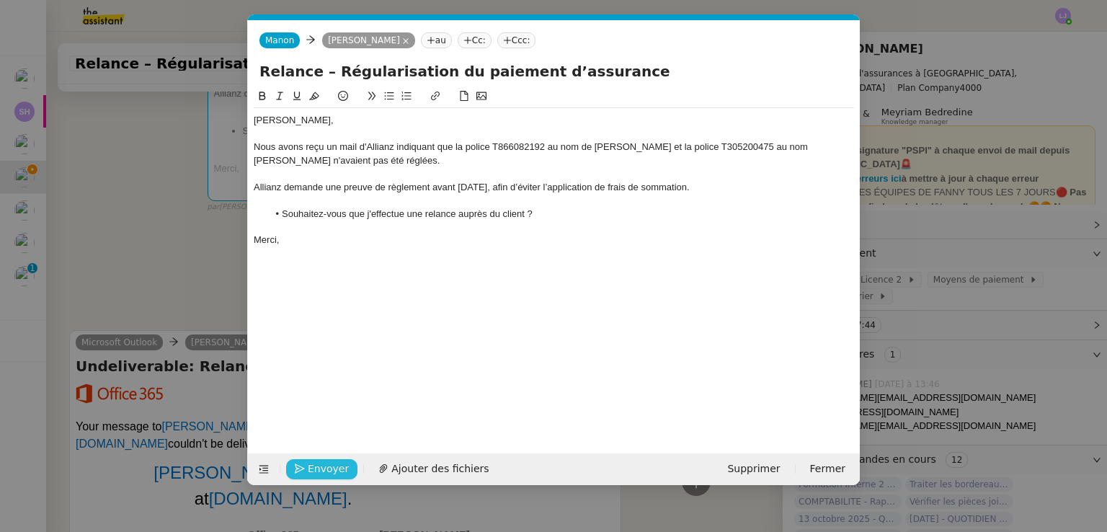
type input "Relance – Régularisation du paiement d’assurance"
click at [334, 472] on span "Envoyer" at bounding box center [328, 469] width 41 height 17
click at [334, 472] on span "Confirmer l'envoi" at bounding box center [351, 469] width 86 height 17
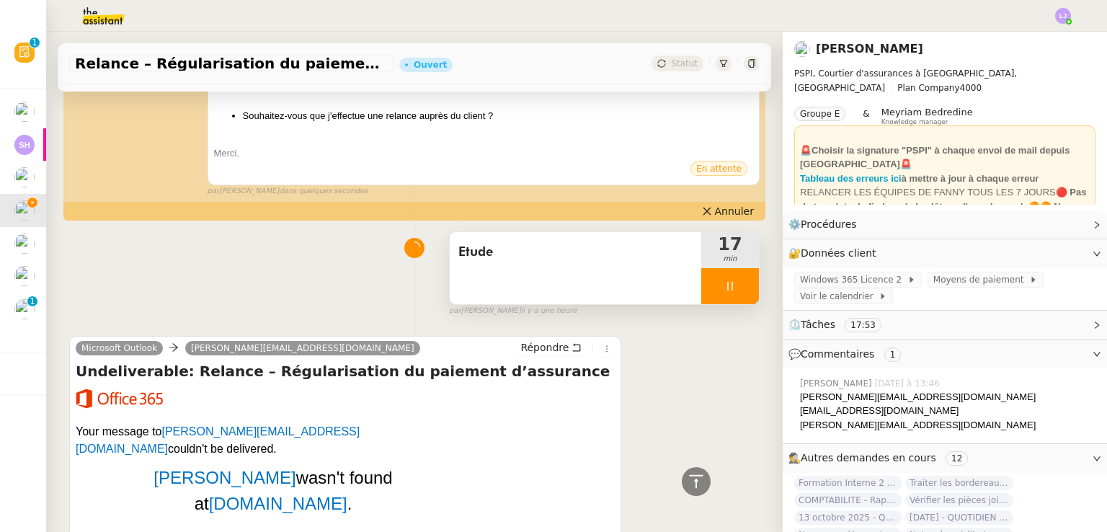
scroll to position [327, 0]
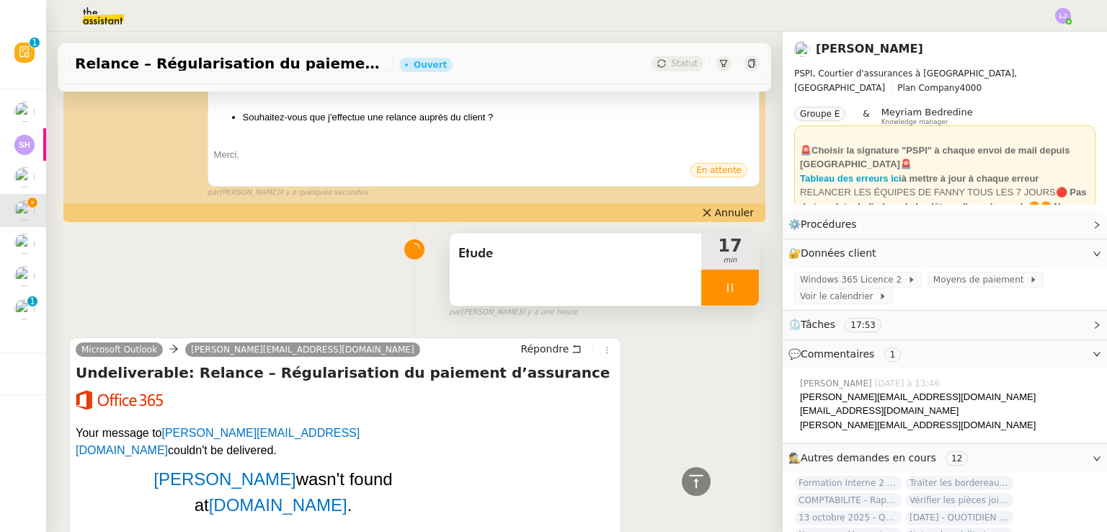
click at [620, 264] on span "Etude" at bounding box center [575, 254] width 234 height 22
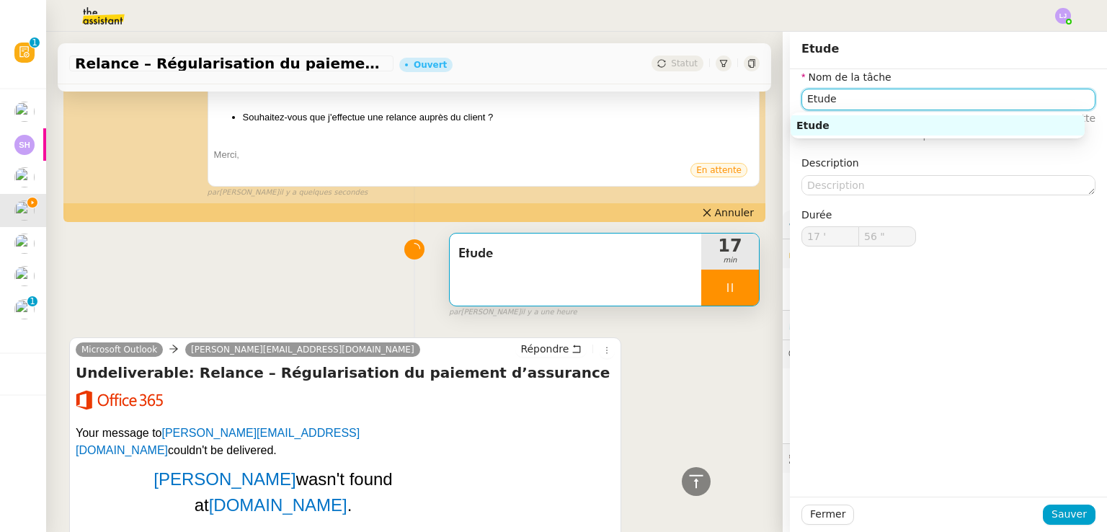
click at [883, 102] on input "Etude" at bounding box center [948, 99] width 294 height 21
type input "58 ""
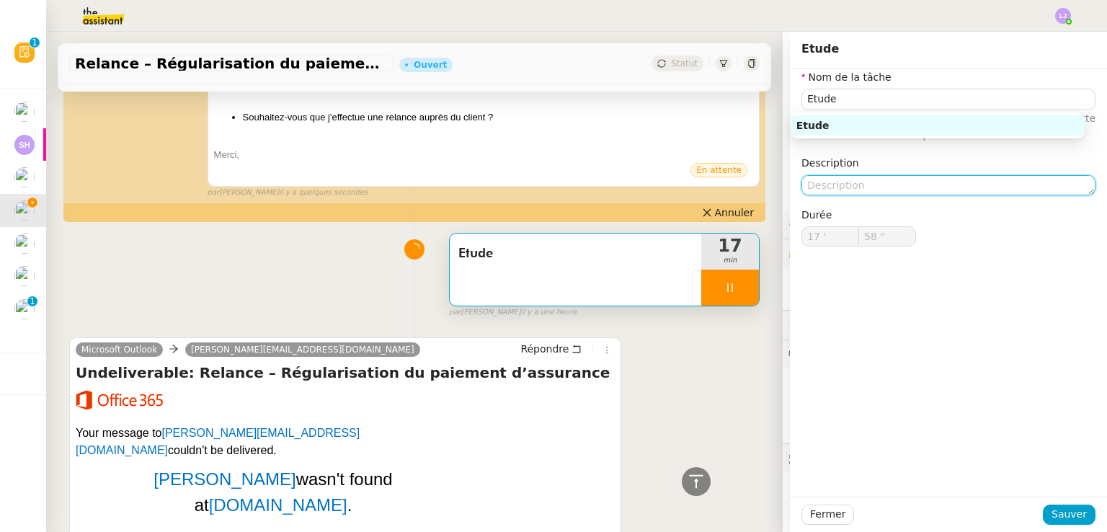
click at [876, 185] on textarea at bounding box center [948, 185] width 294 height 20
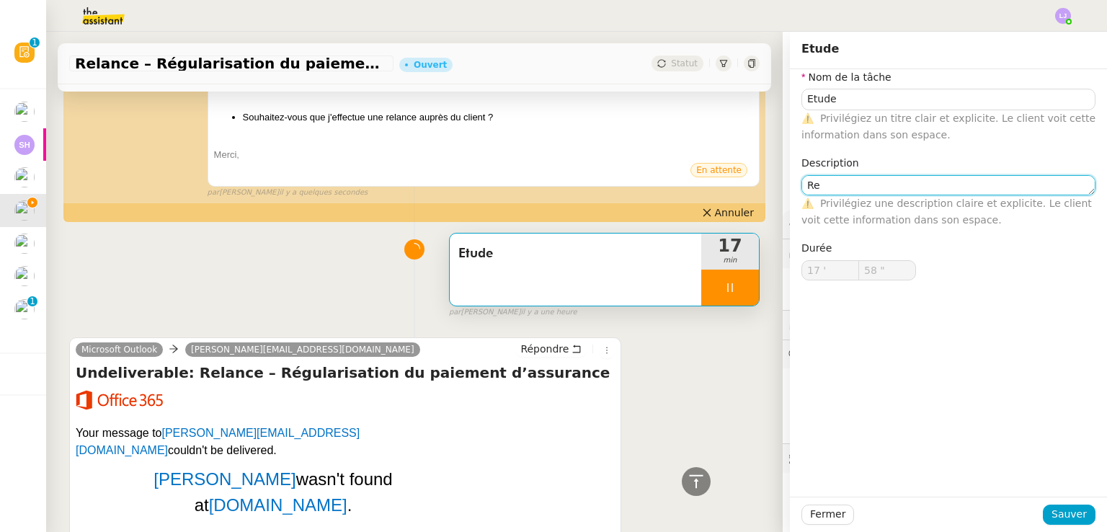
type textarea "Rec"
type input "59 ""
type textarea "Recherches de"
type input "18 '"
type input "0 ""
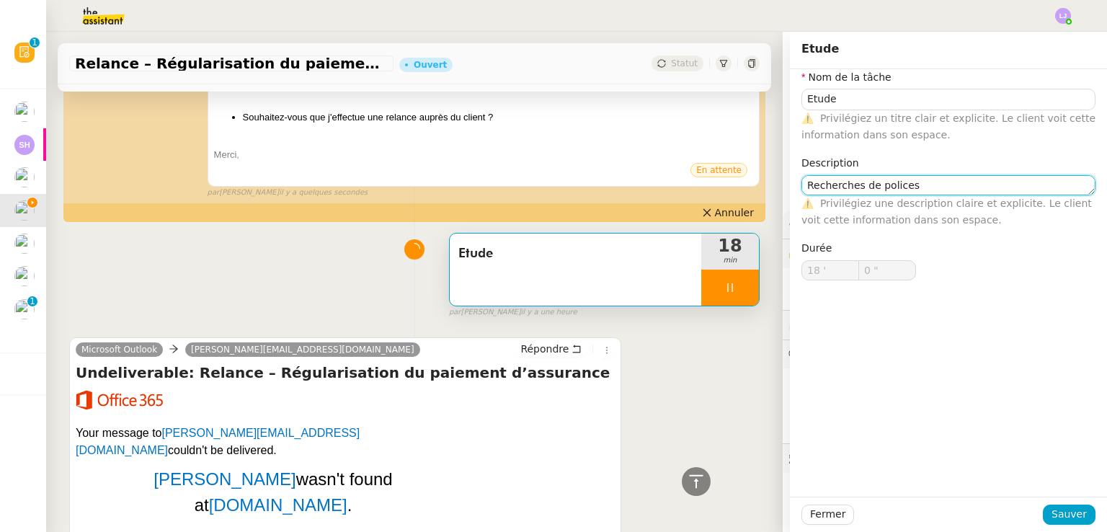
type textarea "Recherches de polices e"
type input "1 ""
type textarea "Recherches de polices et factu"
type input "2 ""
type textarea "Recherches de polices e"
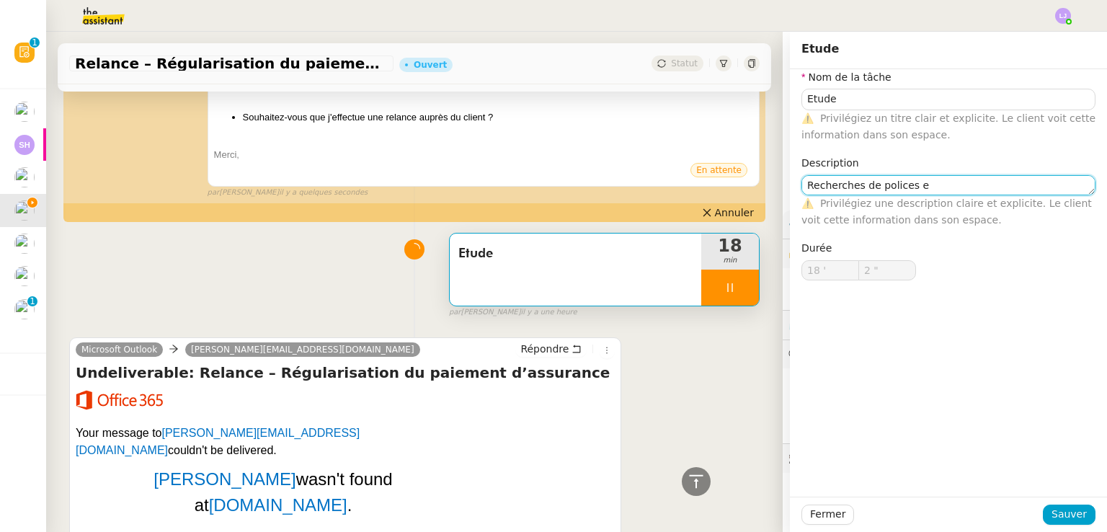
type input "3 ""
type textarea "Recherches de polices,"
type input "4 ""
type textarea "Recherches de polices, factu"
type input "5 ""
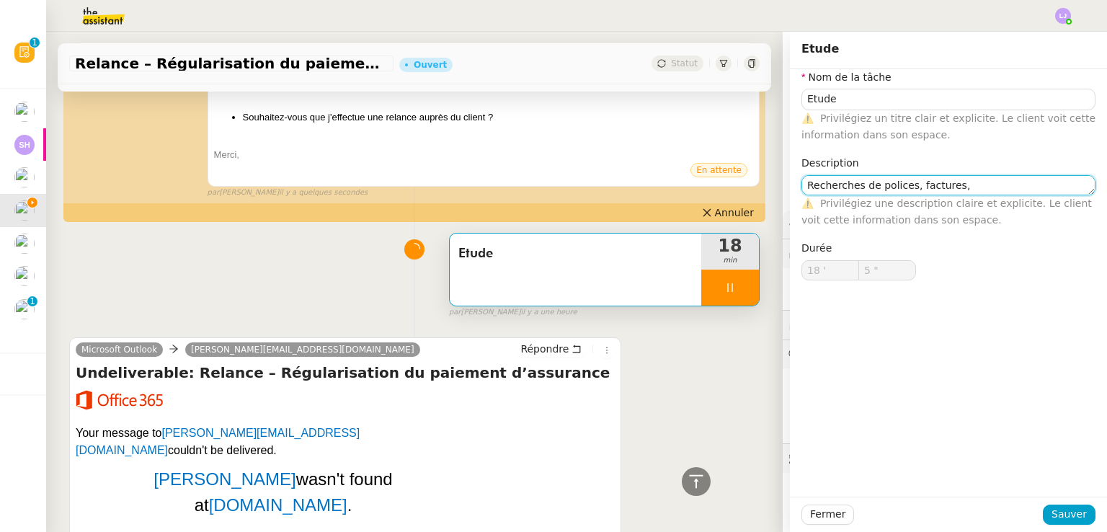
type textarea "Recherches de polices, factures, m"
type input "6 ""
type textarea "Recherches de polices, factures, mails et"
type input "7 ""
type textarea "Recherches de polices, factures, mails et transmiss"
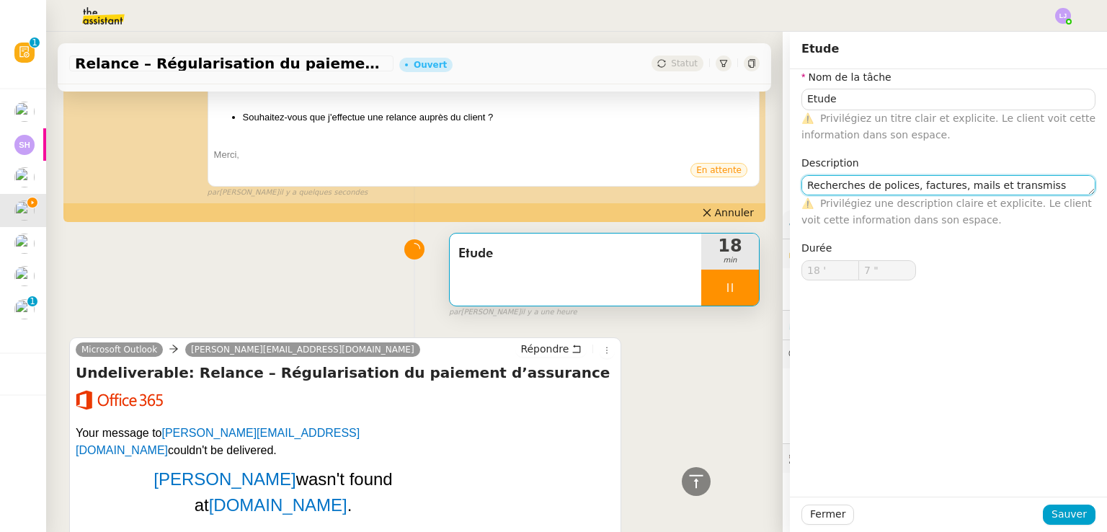
type input "8 ""
type textarea "Recherches de polices, factures, mails et transmission"
type input "9 ""
type textarea "Recherches de polices, factures, mails et transmission"
click at [1049, 524] on button "Sauver" at bounding box center [1069, 514] width 53 height 20
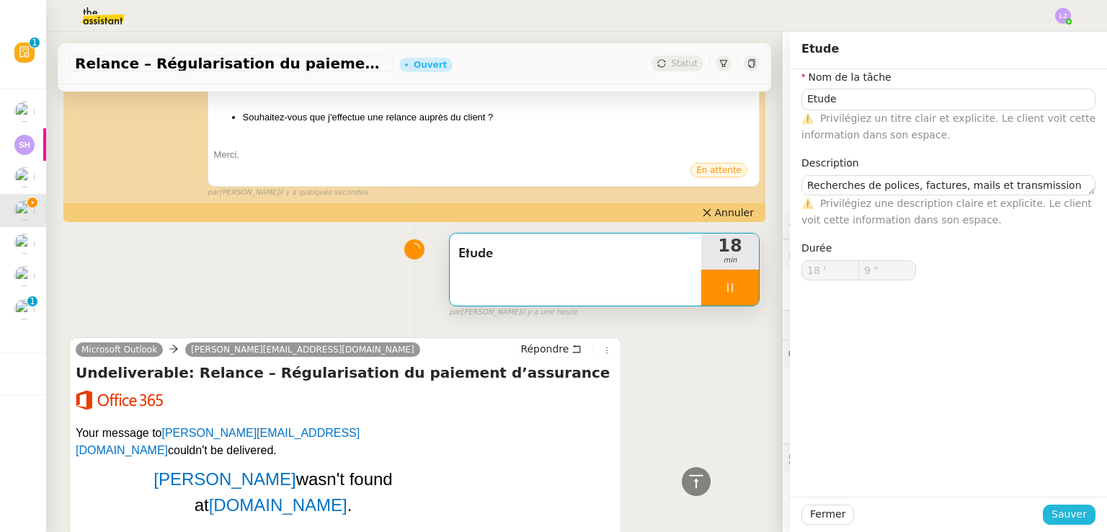
type input "10 ""
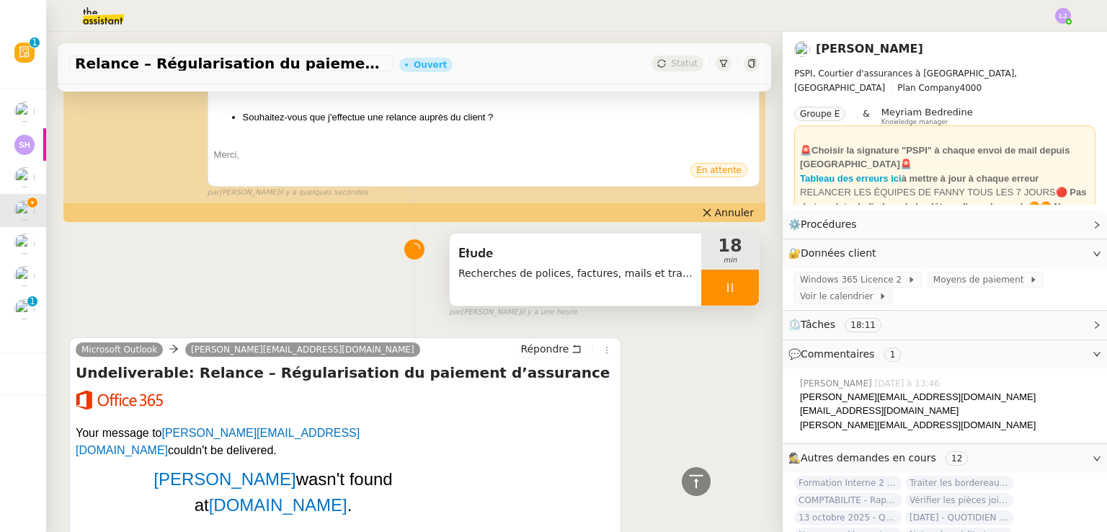
click at [729, 301] on div at bounding box center [730, 288] width 58 height 36
click at [730, 301] on button at bounding box center [744, 288] width 29 height 36
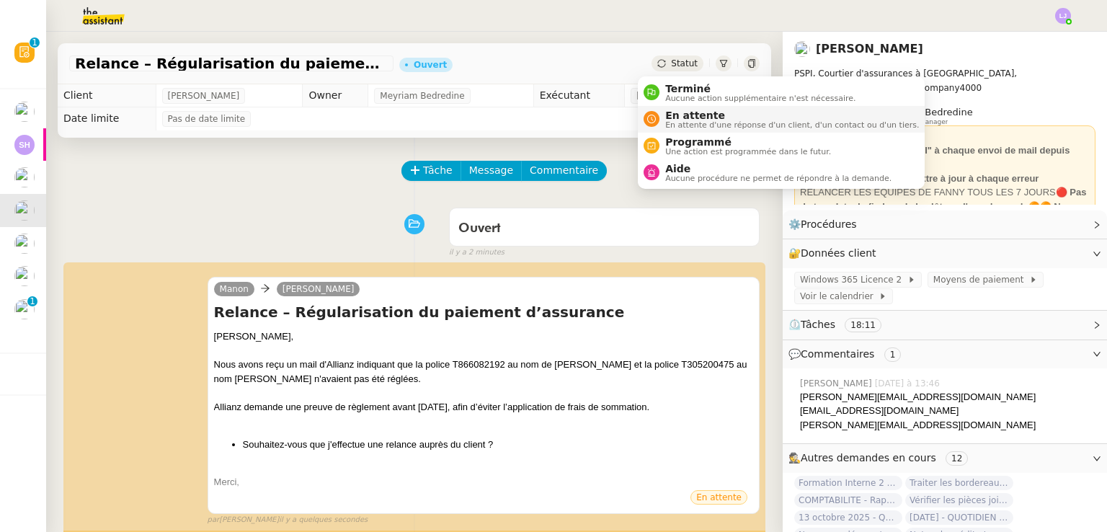
click at [671, 118] on span "En attente" at bounding box center [792, 116] width 254 height 12
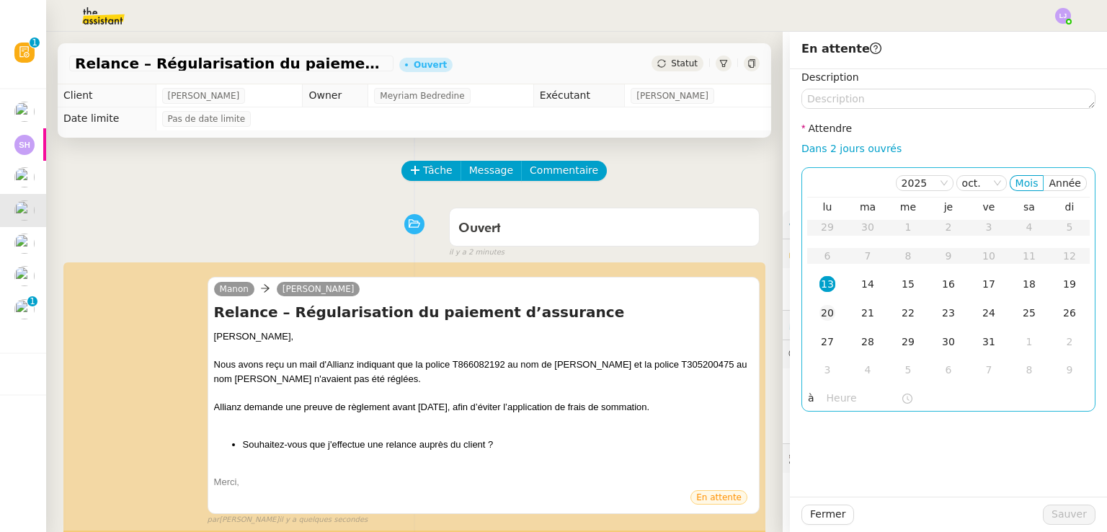
click at [819, 311] on div "20" at bounding box center [827, 313] width 16 height 16
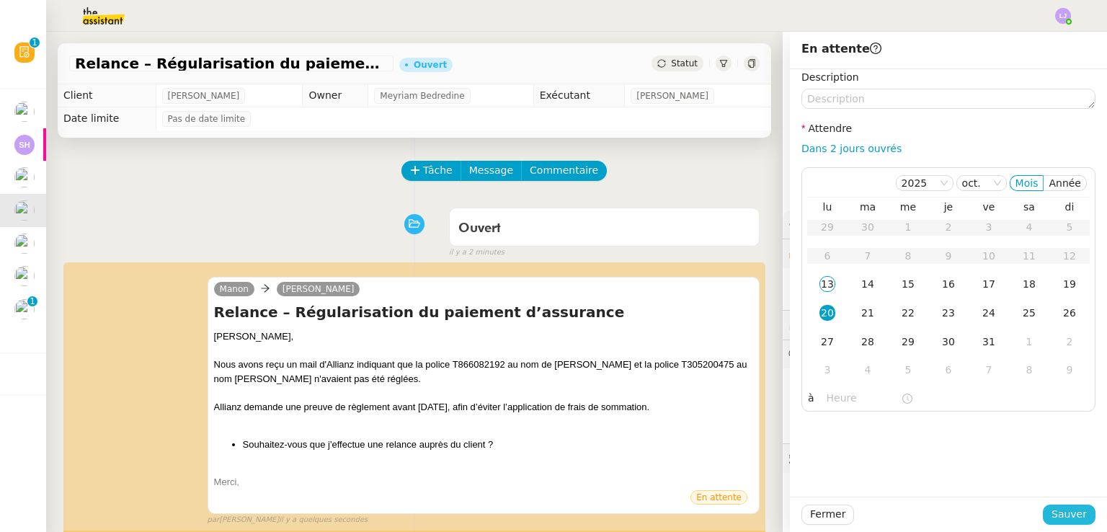
click at [1043, 509] on button "Sauver" at bounding box center [1069, 514] width 53 height 20
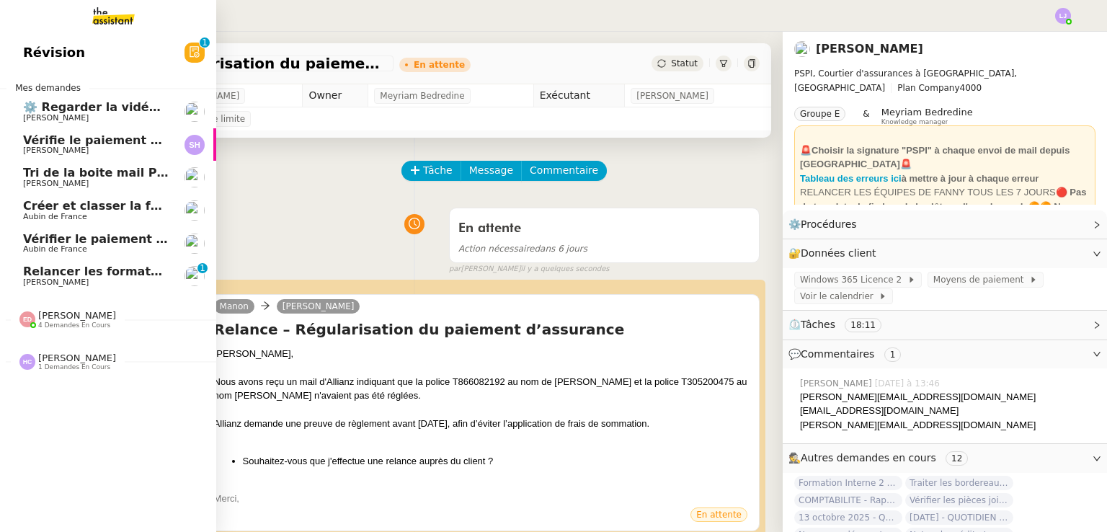
click at [0, 151] on link "Vérifie le paiement de la facture 24513 [PERSON_NAME]" at bounding box center [108, 144] width 216 height 33
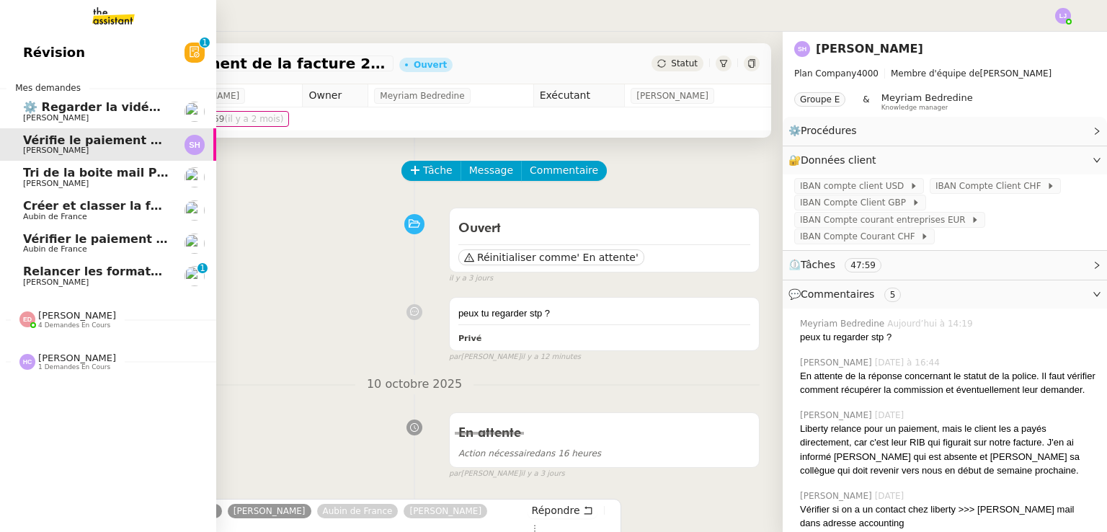
click at [113, 269] on span "Relancer les formateurs pour les CTA" at bounding box center [143, 271] width 241 height 14
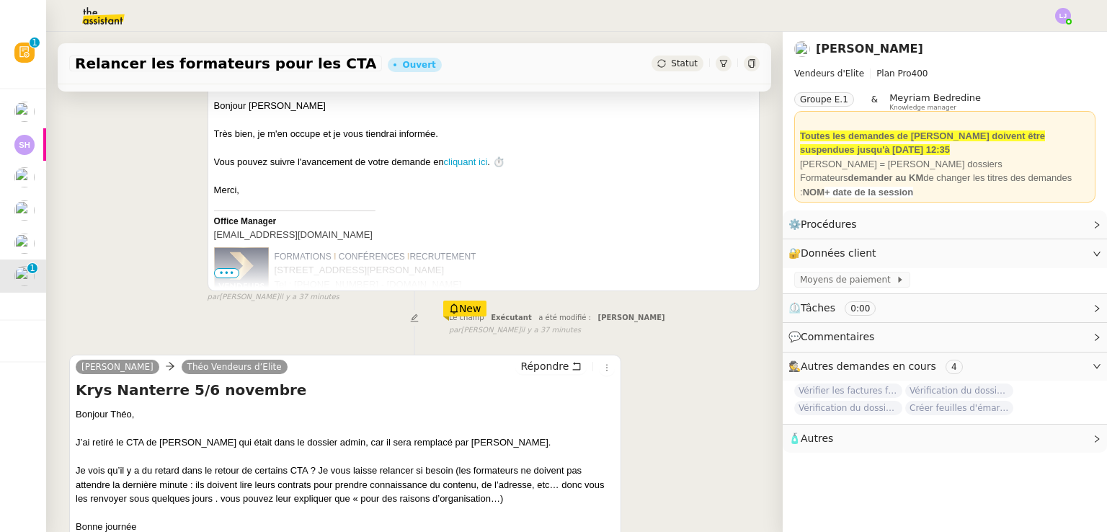
scroll to position [389, 0]
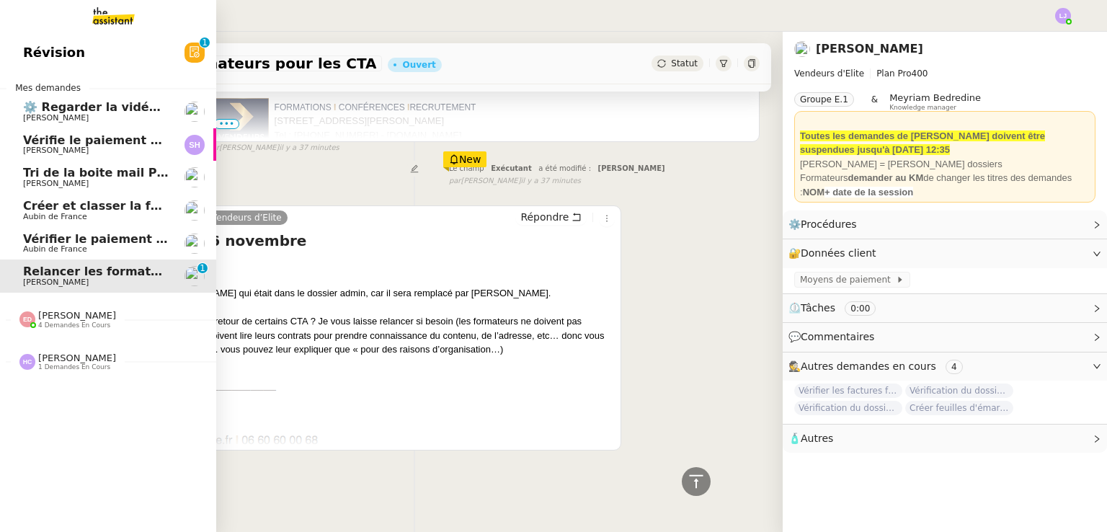
click at [89, 239] on span "Vérifier le paiement de la prime" at bounding box center [126, 239] width 207 height 14
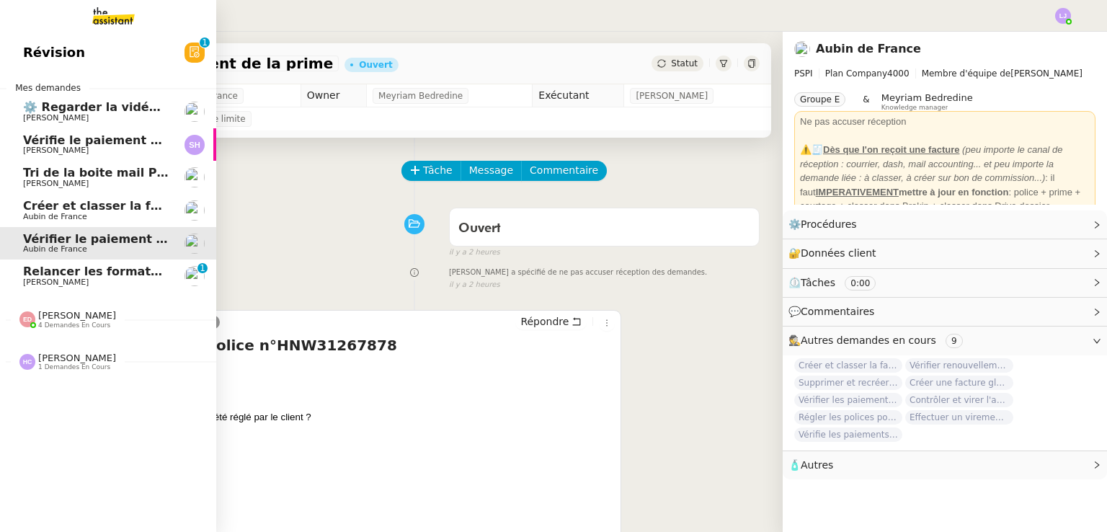
click at [150, 148] on span "[PERSON_NAME]" at bounding box center [96, 150] width 146 height 9
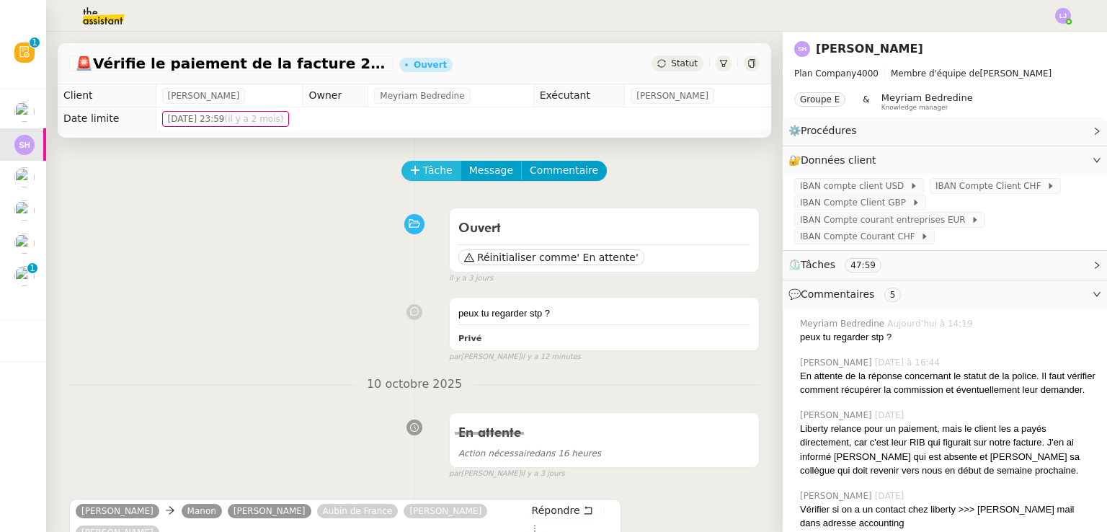
click at [423, 171] on span "Tâche" at bounding box center [438, 170] width 30 height 17
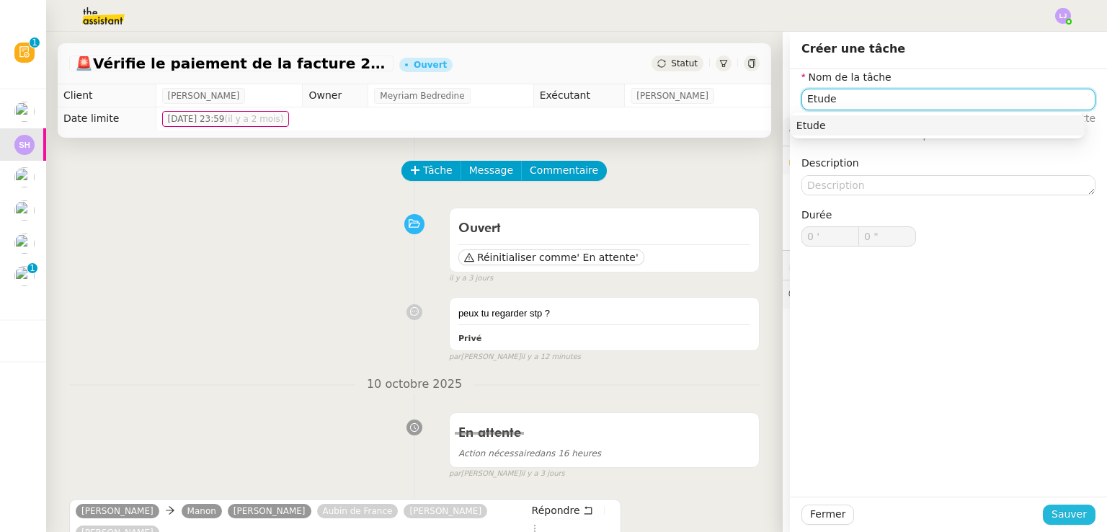
type input "Etude"
click at [1072, 510] on span "Sauver" at bounding box center [1068, 514] width 35 height 17
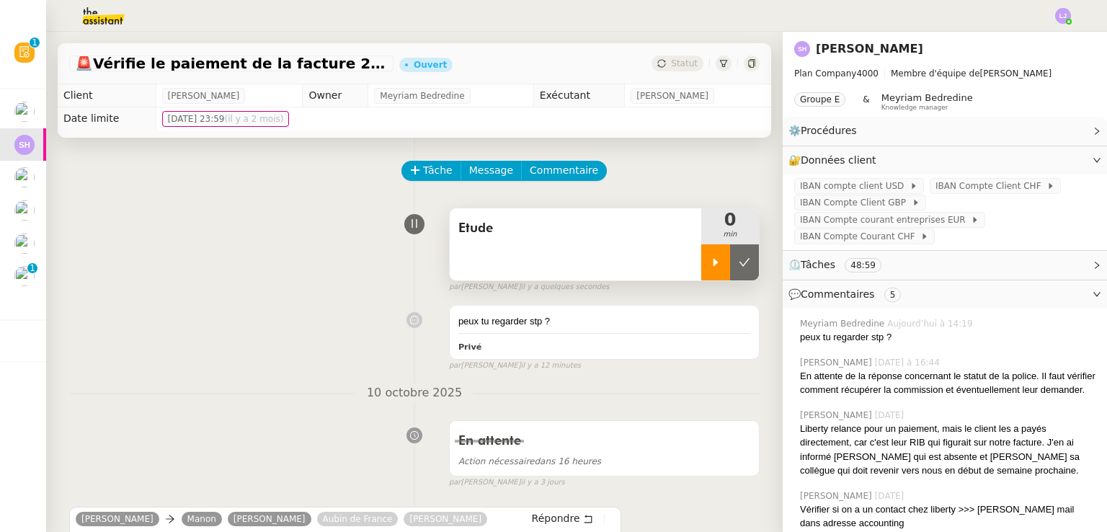
click at [710, 268] on icon at bounding box center [716, 263] width 12 height 12
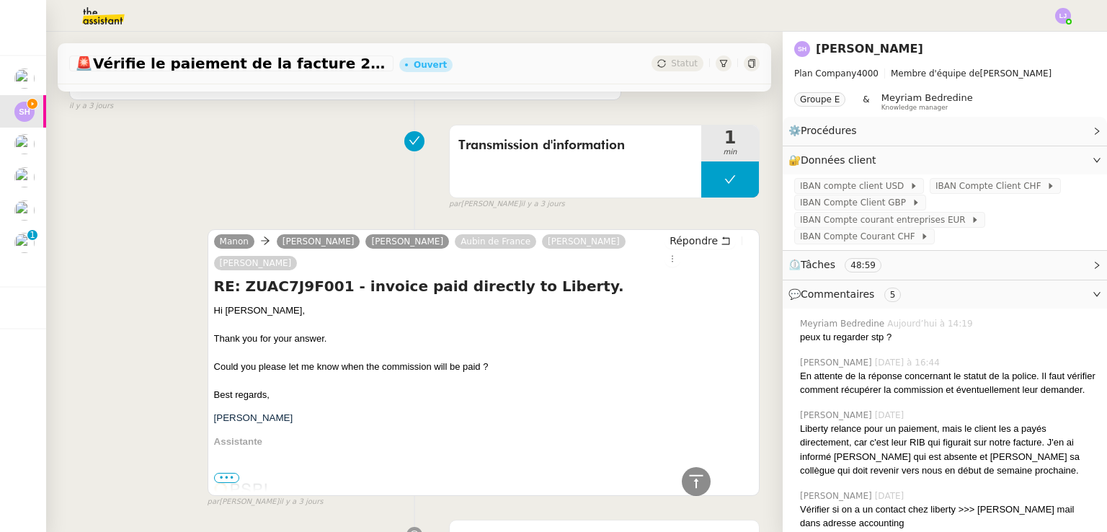
scroll to position [674, 0]
click at [280, 165] on div "Transmission d'information 1 min false par Hannah C. il y a 3 jours" at bounding box center [414, 163] width 690 height 92
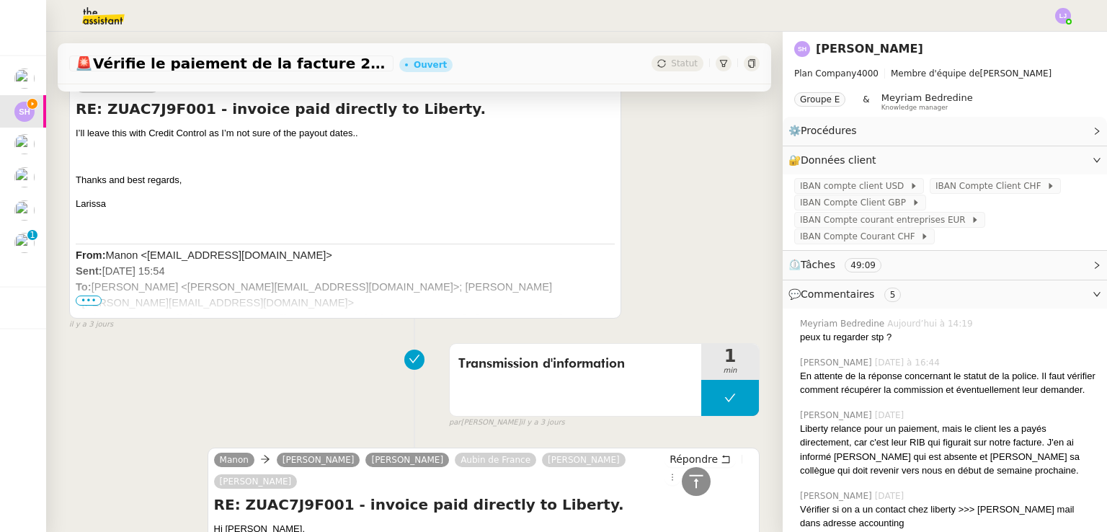
scroll to position [440, 0]
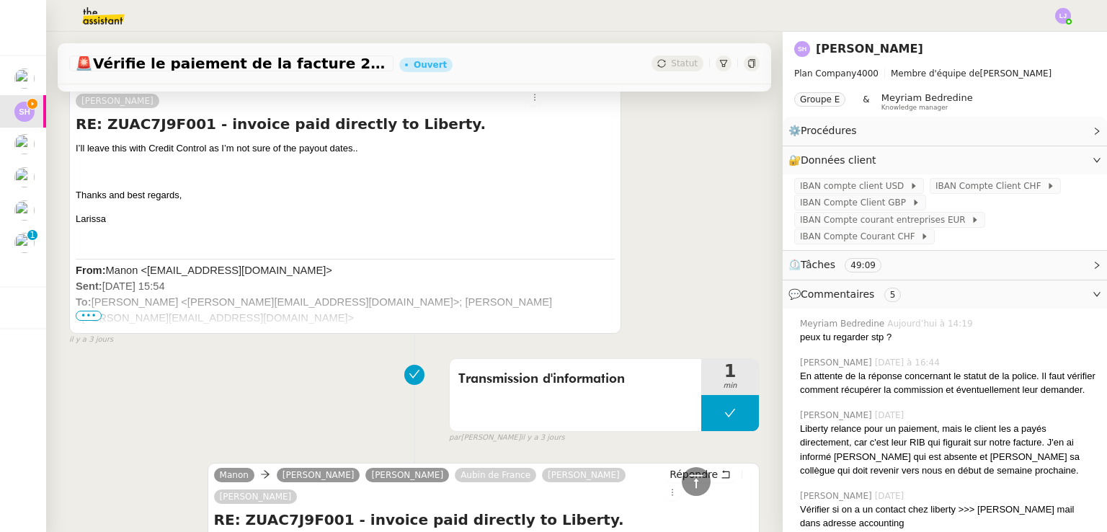
click at [92, 311] on span "•••" at bounding box center [89, 316] width 26 height 10
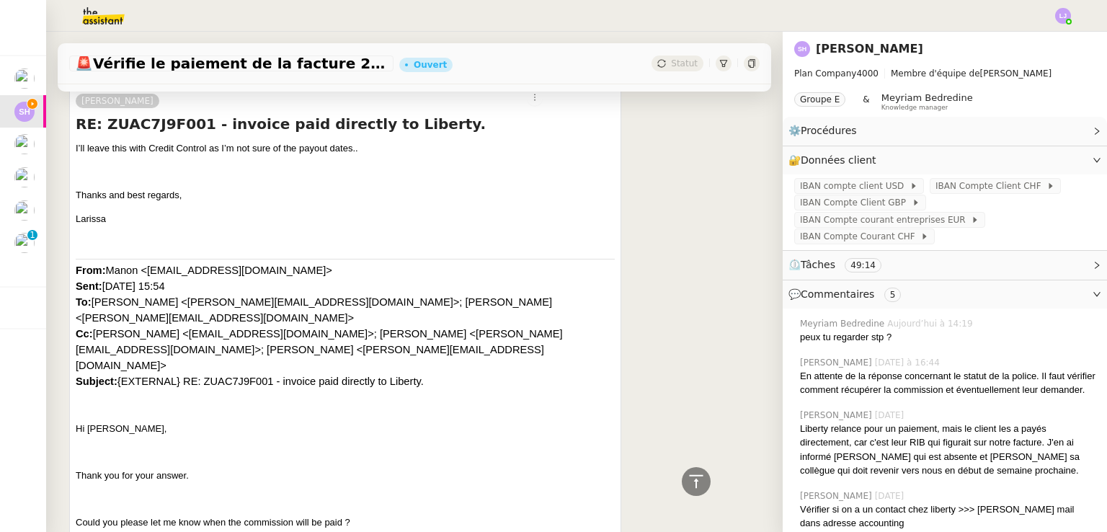
scroll to position [0, 0]
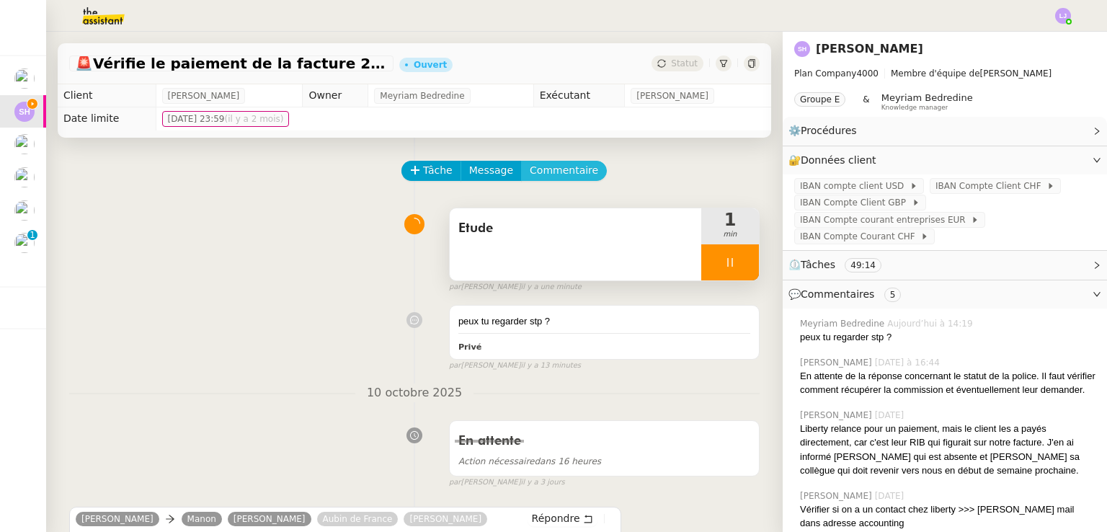
click at [535, 172] on span "Commentaire" at bounding box center [564, 170] width 68 height 17
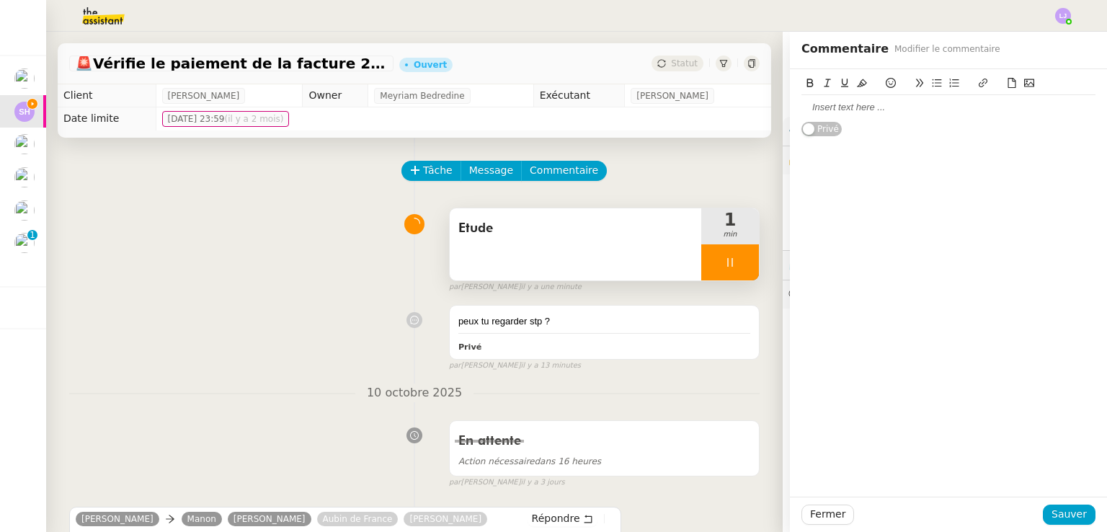
click at [827, 110] on div at bounding box center [948, 107] width 294 height 13
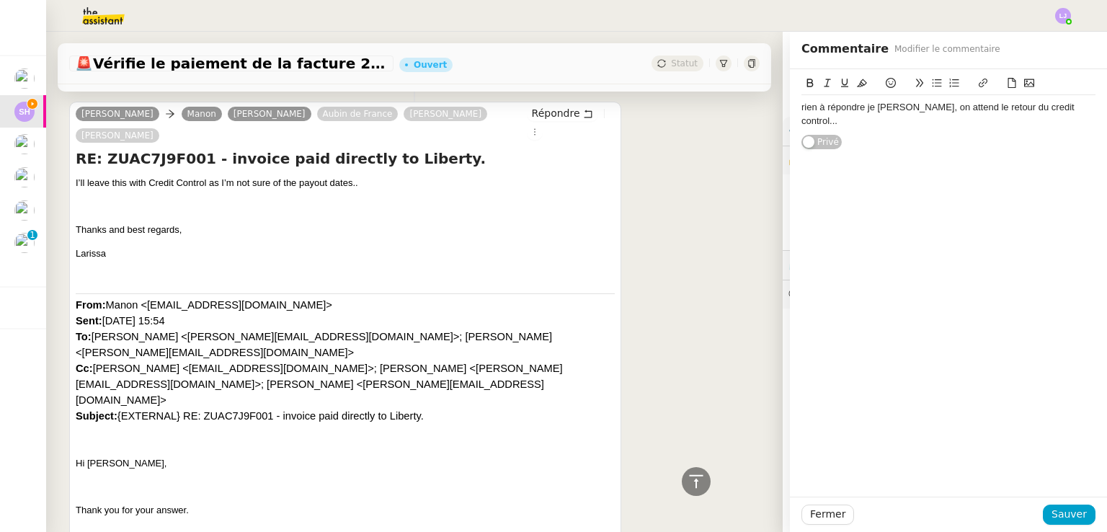
scroll to position [406, 0]
click at [1054, 526] on div "Fermer Sauver" at bounding box center [948, 514] width 317 height 35
click at [1054, 512] on span "Sauver" at bounding box center [1068, 514] width 35 height 17
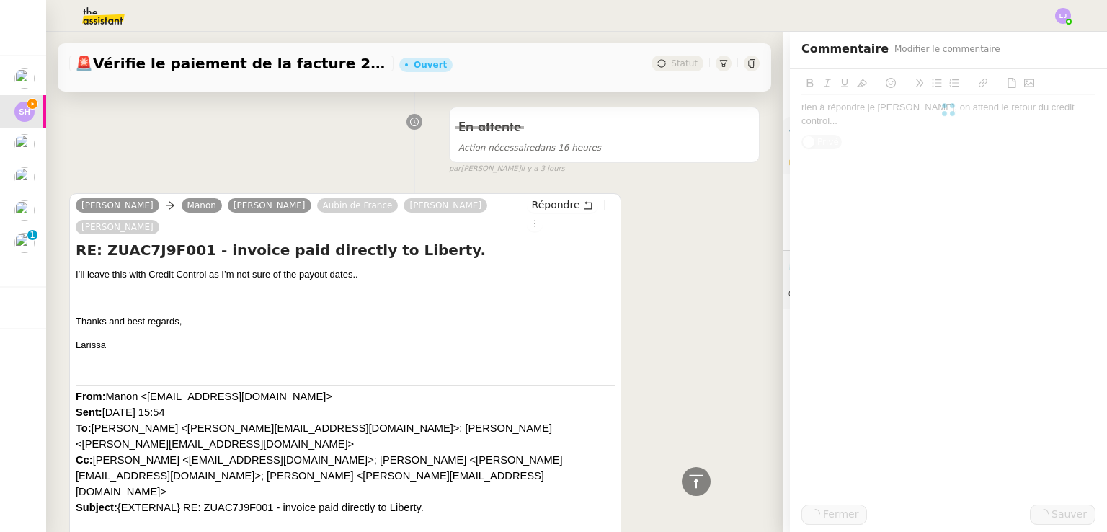
scroll to position [485, 0]
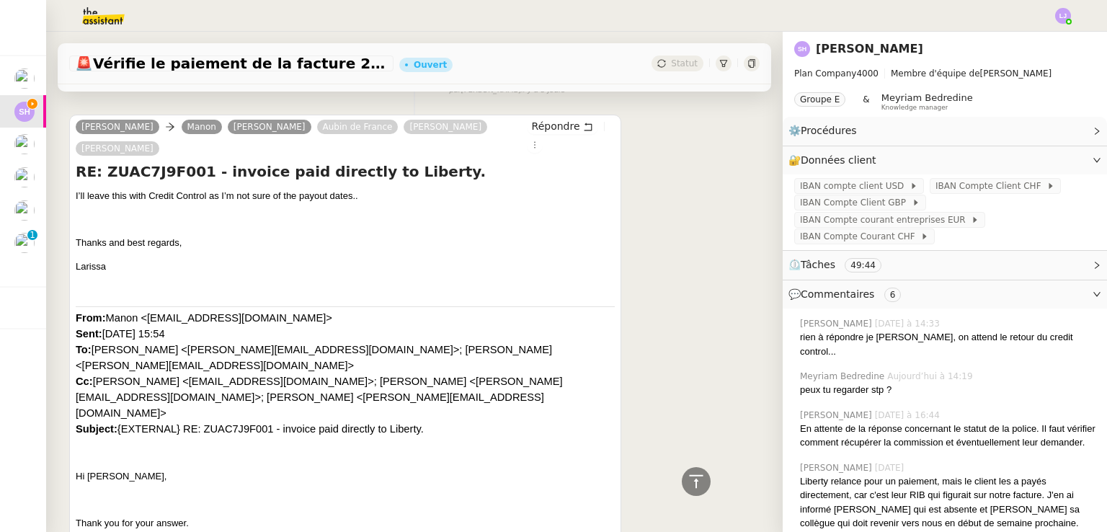
click at [533, 310] on p "From: Manon <manon@pspi.ch> Sent: Friday, 10 October 2025 15:54 To: Lampert, La…" at bounding box center [345, 373] width 539 height 127
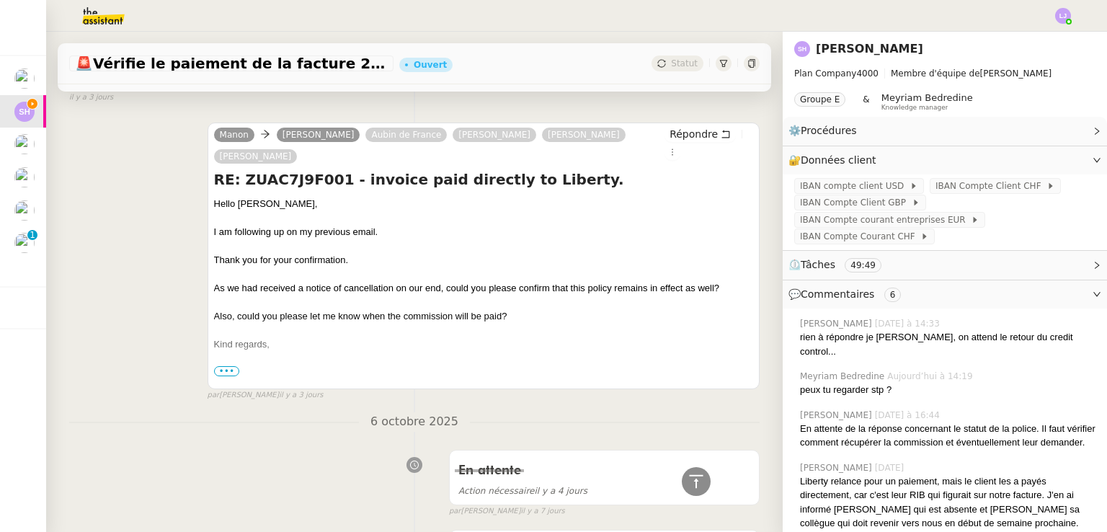
scroll to position [4583, 0]
click at [688, 480] on icon at bounding box center [696, 481] width 17 height 17
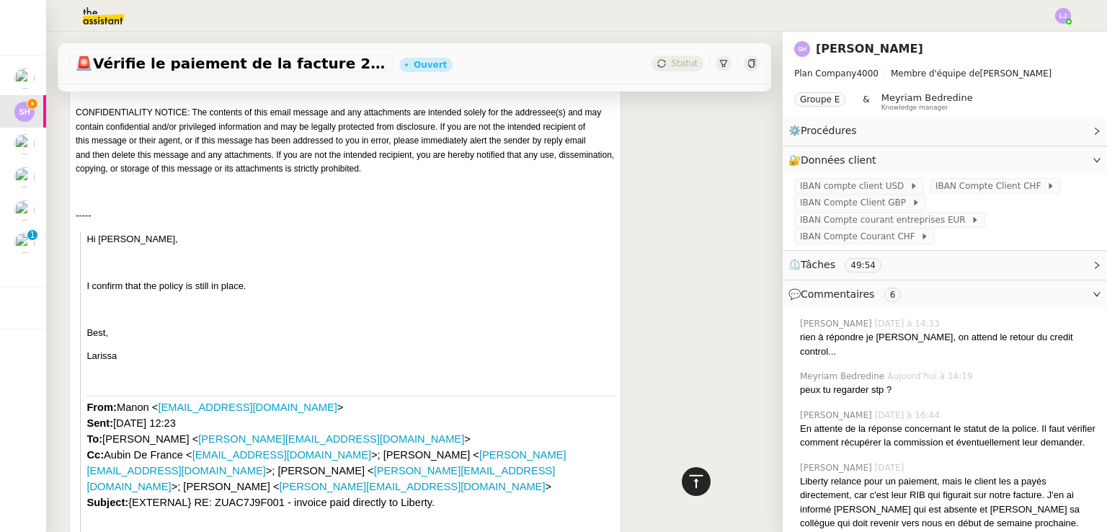
scroll to position [0, 0]
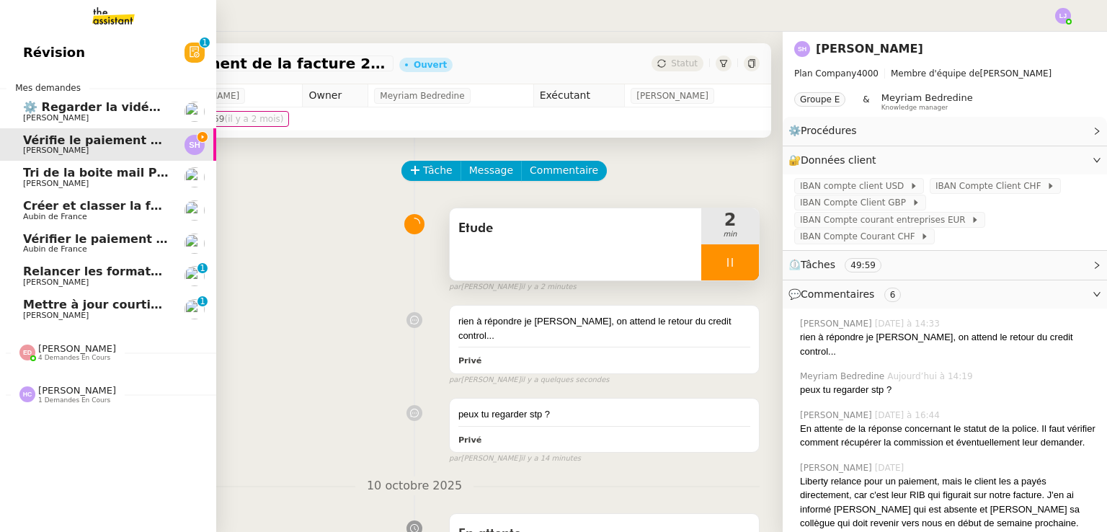
click at [50, 302] on span "Mettre à jour courtier et adresse email" at bounding box center [149, 305] width 253 height 14
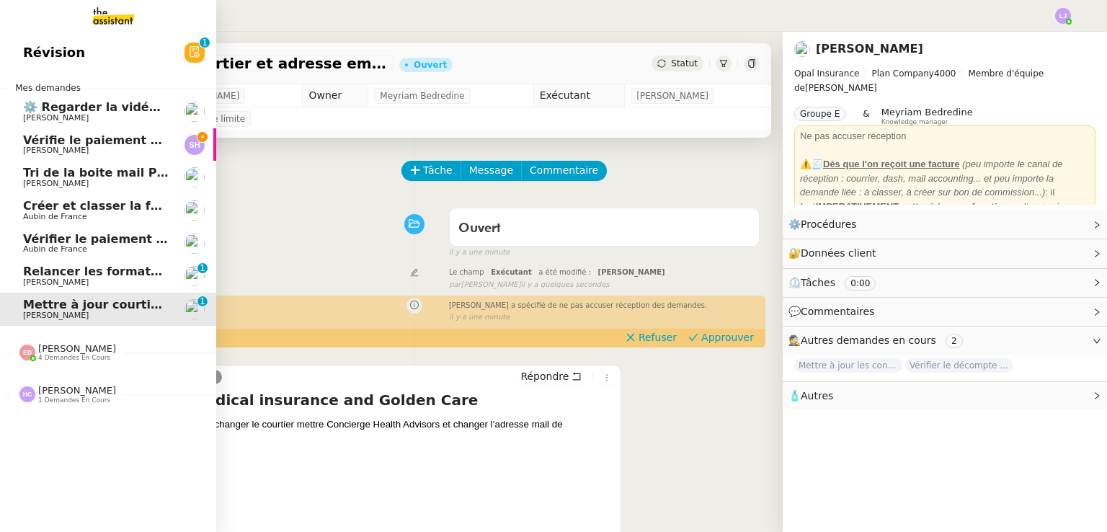
click at [156, 149] on span "[PERSON_NAME]" at bounding box center [96, 150] width 146 height 9
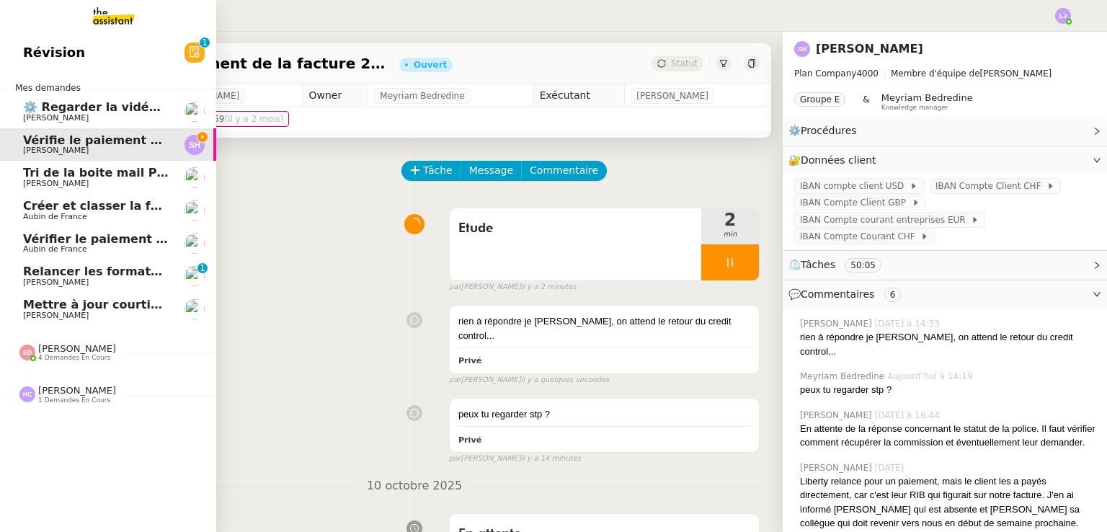
click at [208, 289] on link "Relancer les formateurs pour les CTA Sylvie SUCRA 0 1 2 3 4 5 6 7 8 9" at bounding box center [108, 275] width 216 height 33
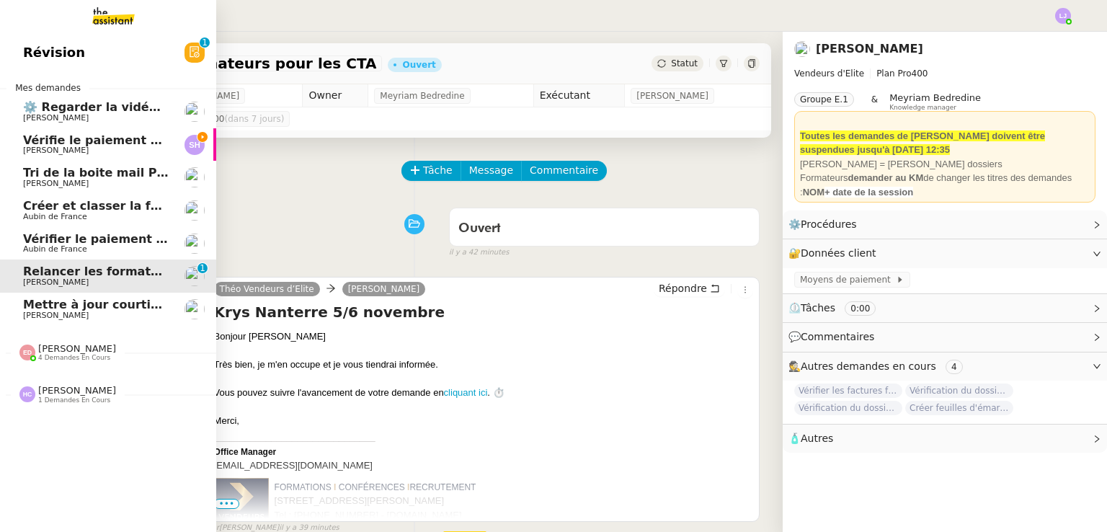
click at [92, 147] on span "[PERSON_NAME]" at bounding box center [96, 150] width 146 height 9
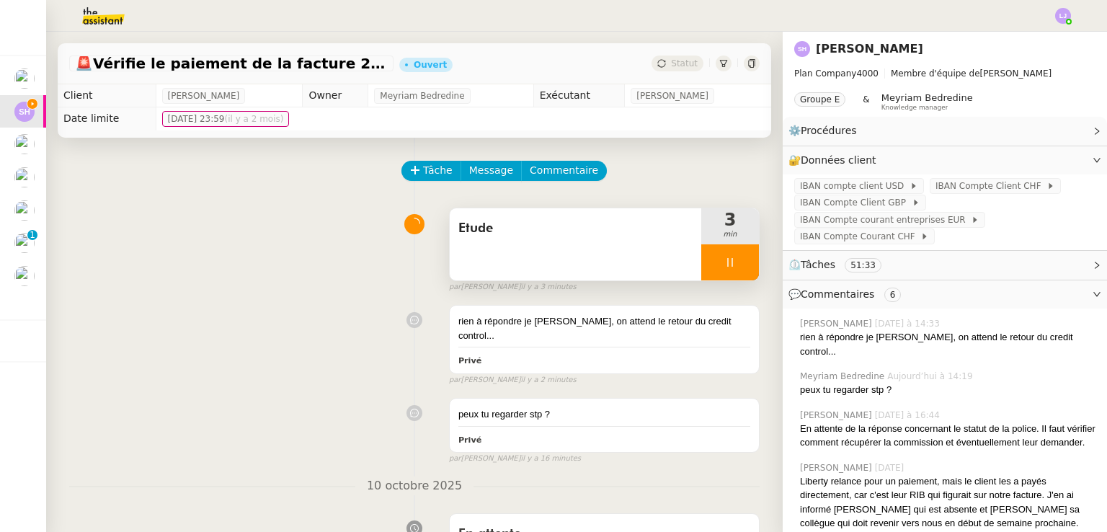
click at [730, 266] on div at bounding box center [730, 262] width 58 height 36
click at [739, 266] on icon at bounding box center [745, 263] width 12 height 12
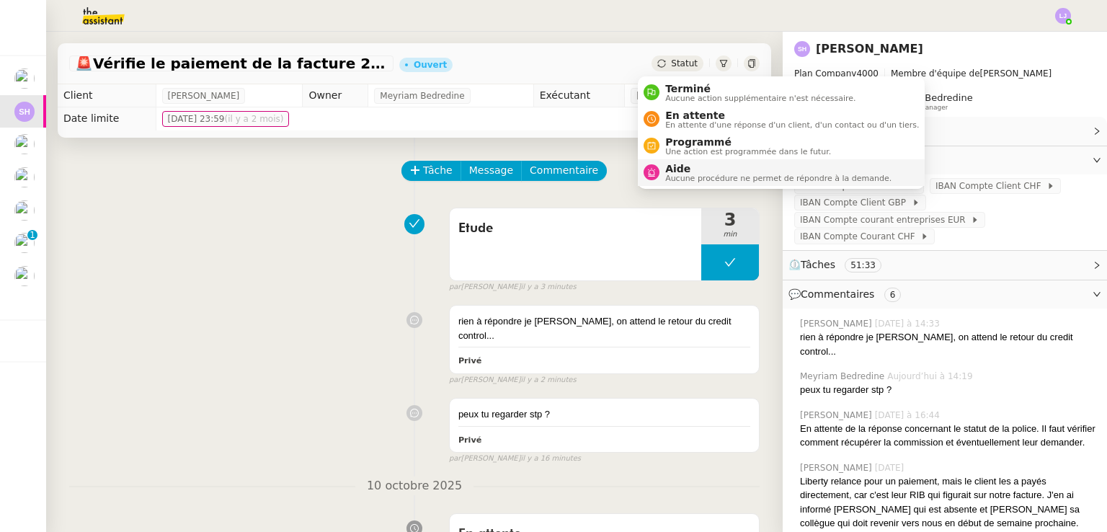
click at [706, 172] on span "Aide" at bounding box center [778, 169] width 226 height 12
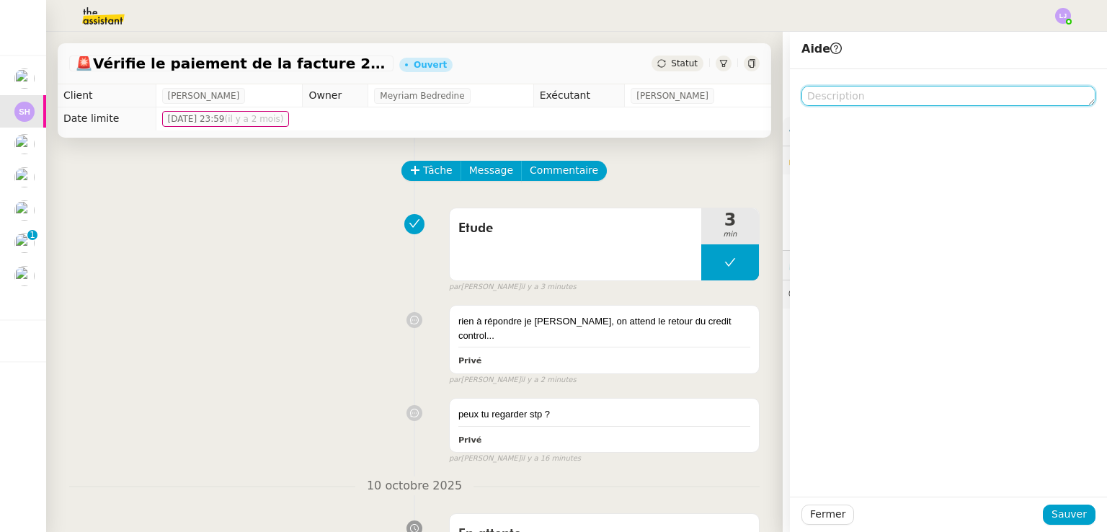
click at [848, 99] on textarea at bounding box center [948, 96] width 294 height 20
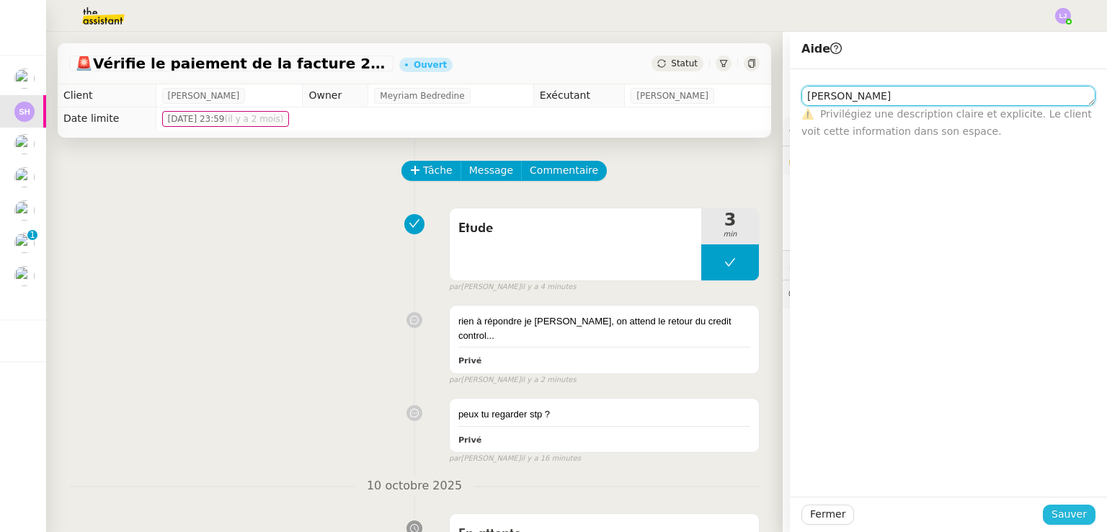
type textarea "[PERSON_NAME]"
click at [1059, 519] on span "Sauver" at bounding box center [1068, 514] width 35 height 17
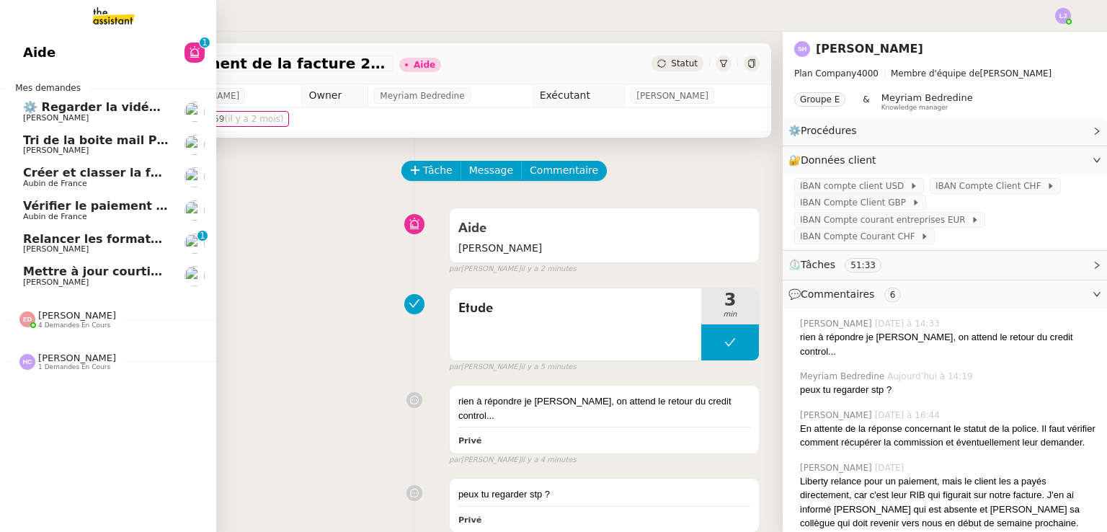
click at [167, 187] on span "Aubin de France" at bounding box center [96, 183] width 146 height 9
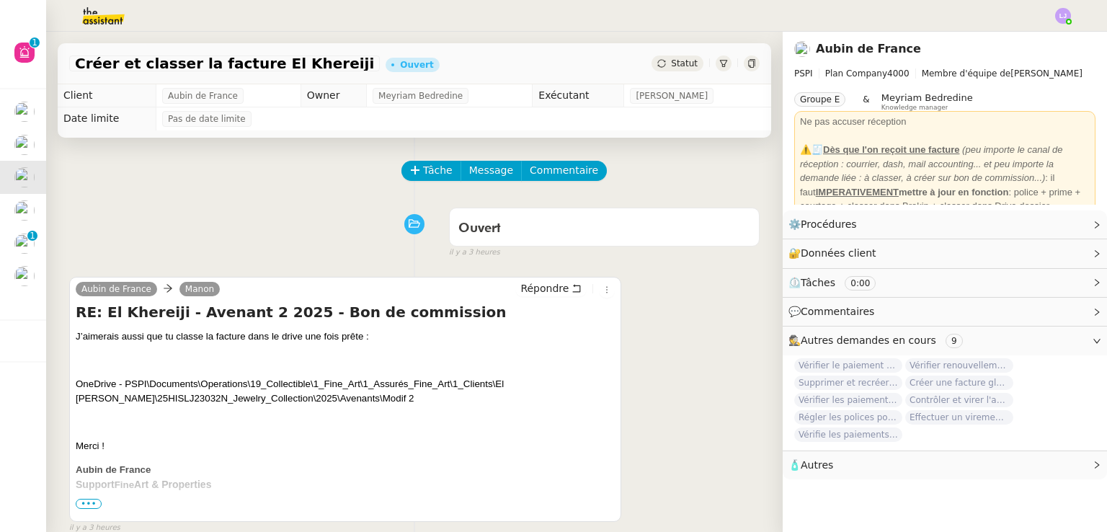
click at [419, 160] on div "Tâche Message Commentaire Veuillez patienter une erreur s'est produite 👌👌👌 mess…" at bounding box center [414, 531] width 737 height 787
click at [428, 172] on span "Tâche" at bounding box center [438, 170] width 30 height 17
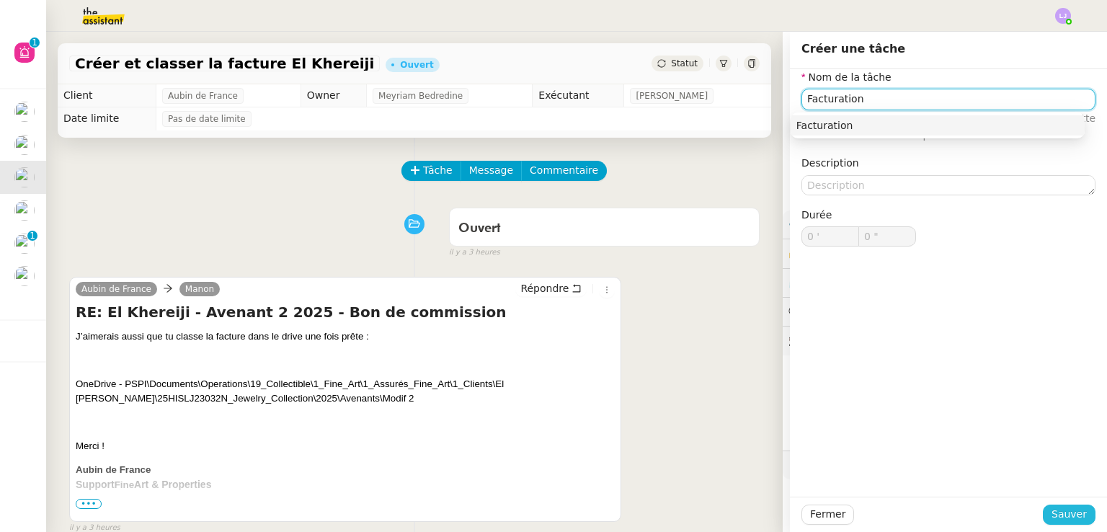
type input "Facturation"
click at [1052, 517] on span "Sauver" at bounding box center [1068, 514] width 35 height 17
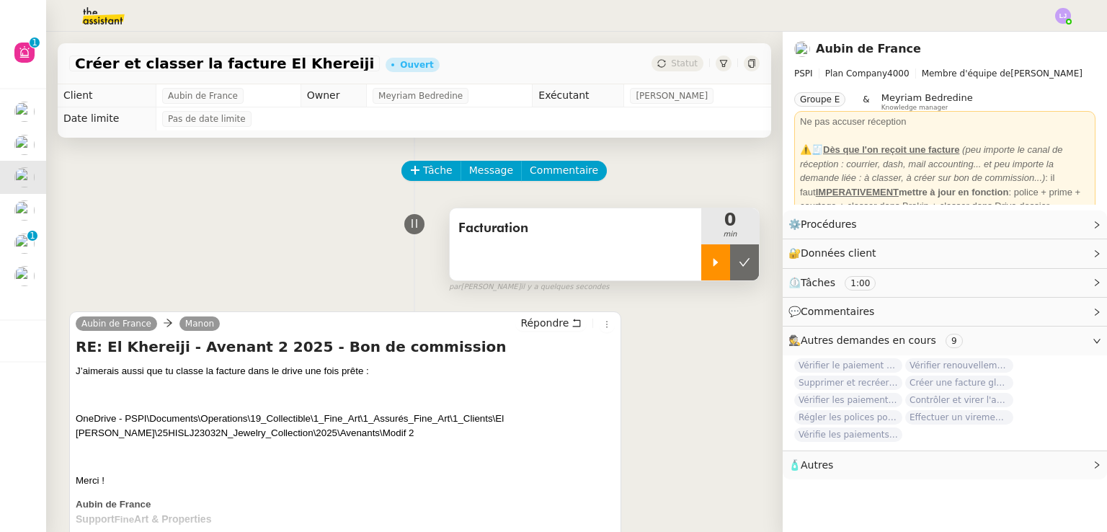
click at [713, 264] on icon at bounding box center [715, 262] width 5 height 8
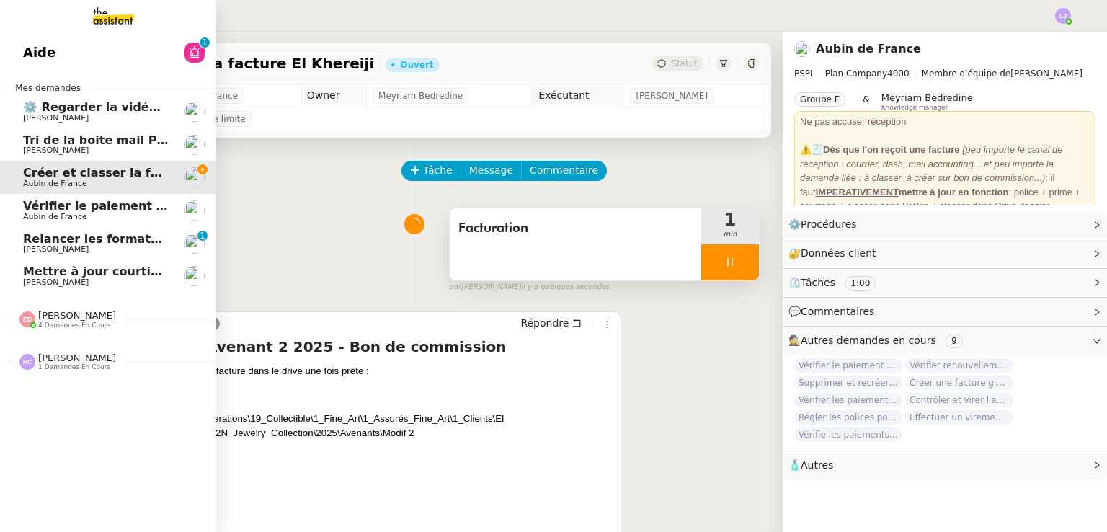
click at [62, 123] on link "⚙️ Regarder la vidéo Loom HubSpot [PERSON_NAME]" at bounding box center [108, 111] width 216 height 33
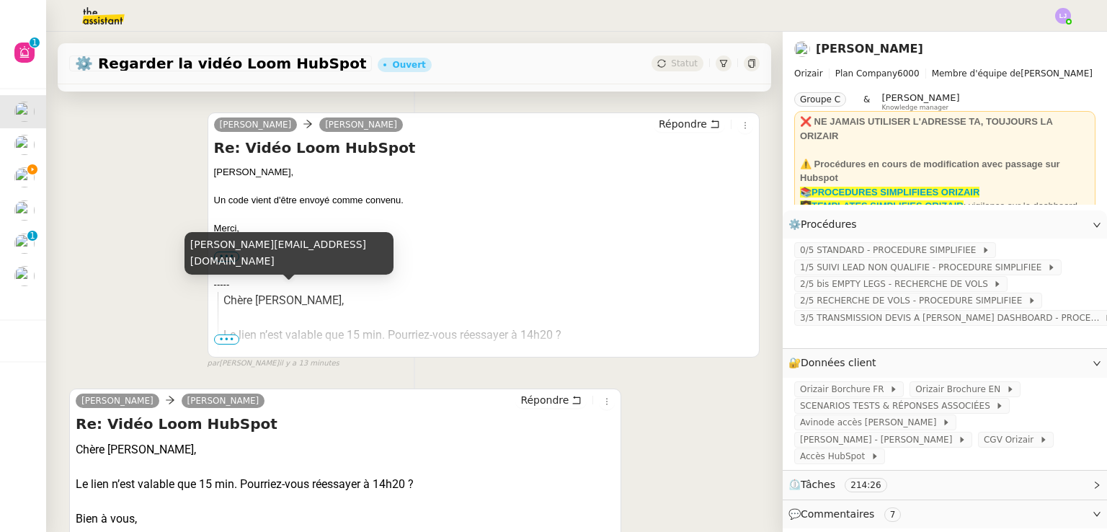
scroll to position [164, 0]
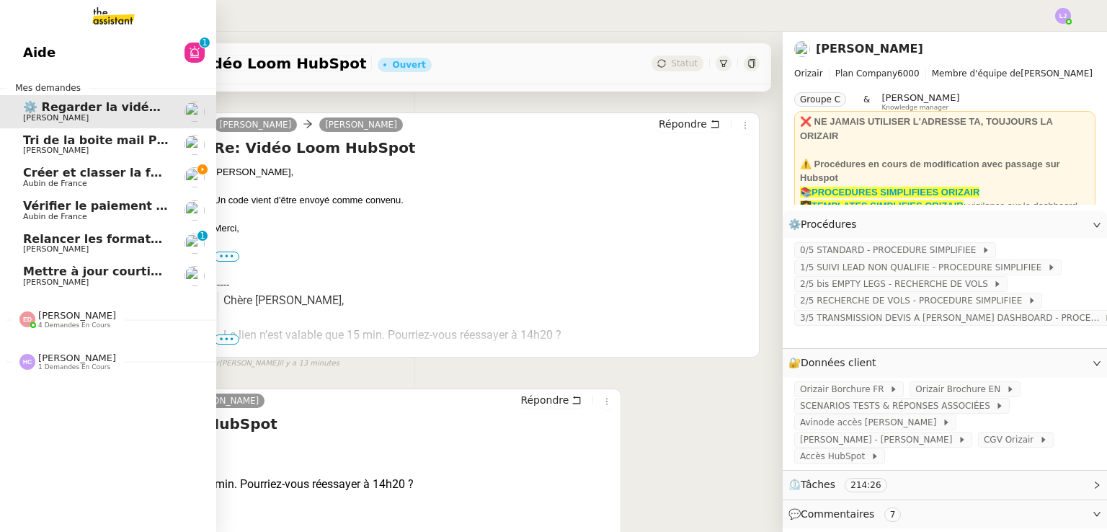
click at [63, 165] on link "Créer et classer la facture El Khereiji Aubin de France" at bounding box center [108, 177] width 216 height 33
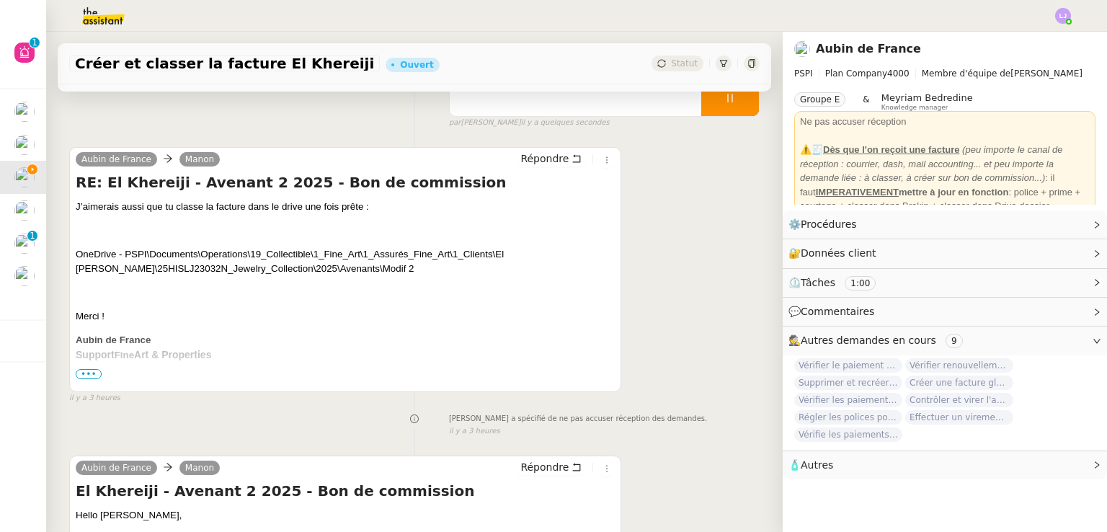
scroll to position [483, 0]
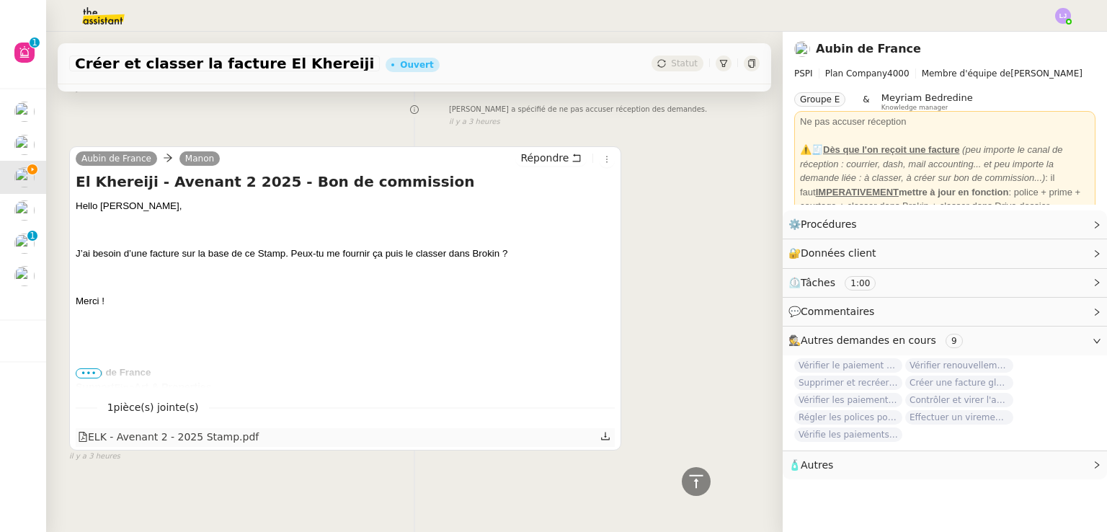
click at [600, 431] on icon at bounding box center [605, 436] width 10 height 10
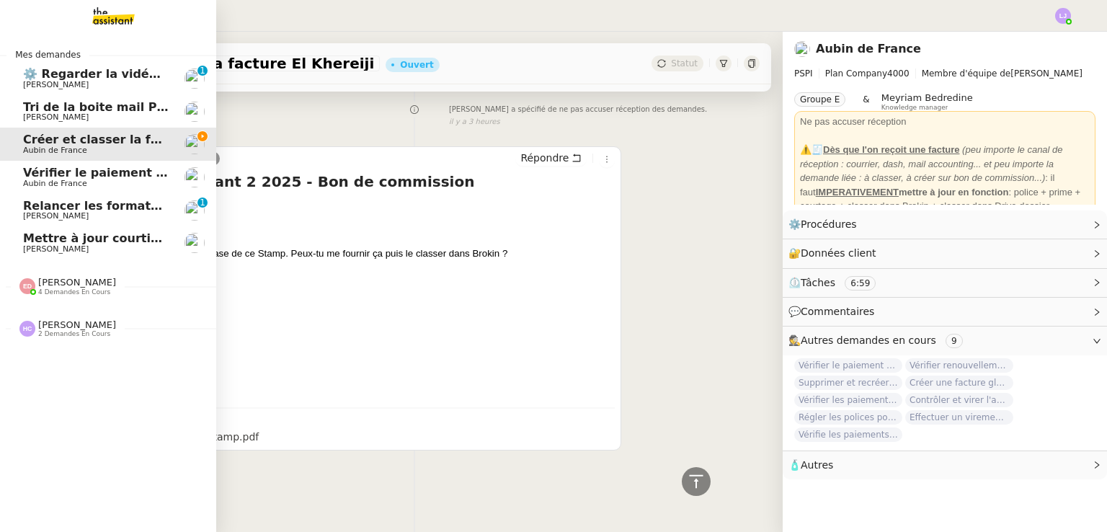
click at [31, 76] on span "⚙️ Regarder la vidéo Loom HubSpot" at bounding box center [140, 74] width 234 height 14
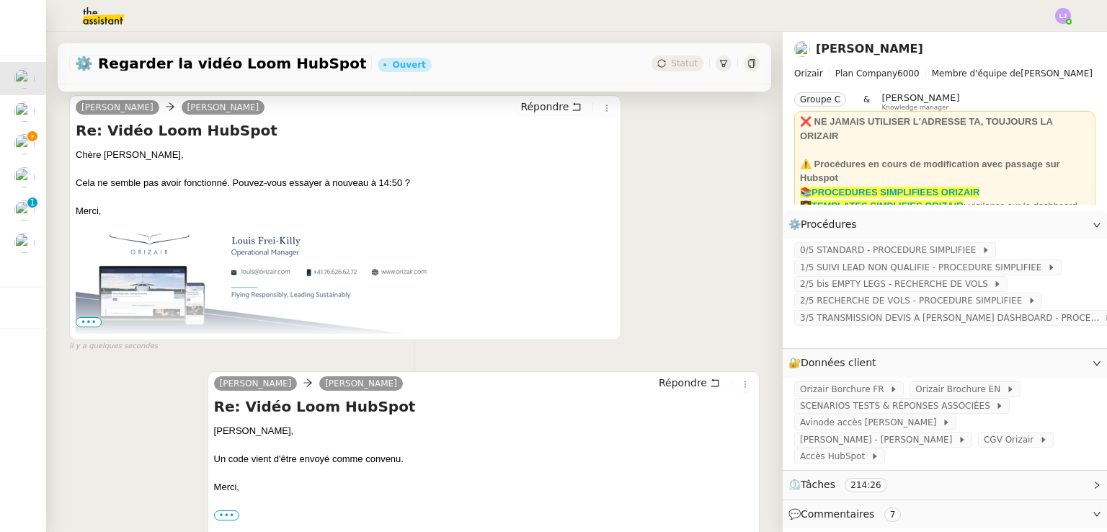
scroll to position [183, 0]
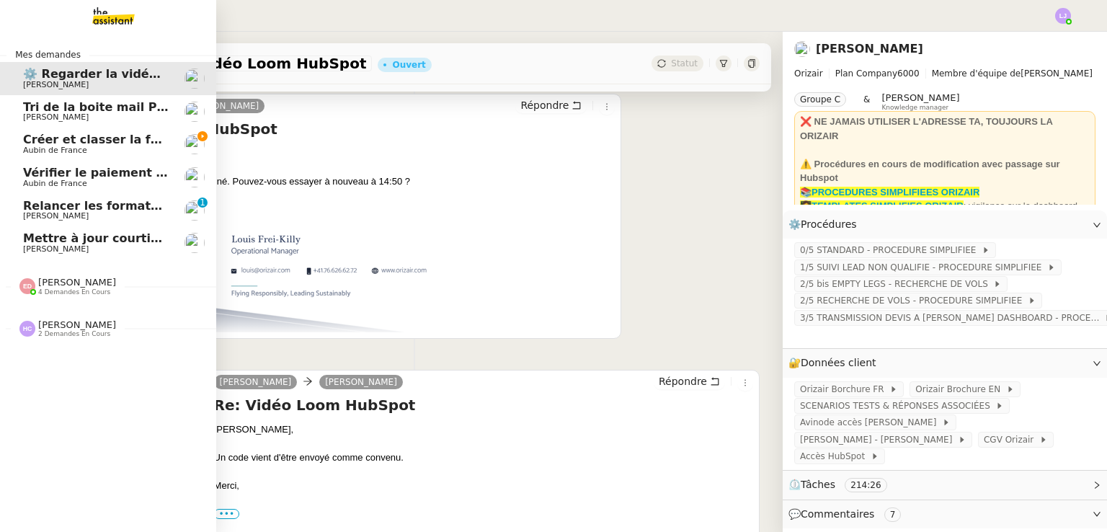
click at [69, 146] on span "Aubin de France" at bounding box center [55, 150] width 64 height 9
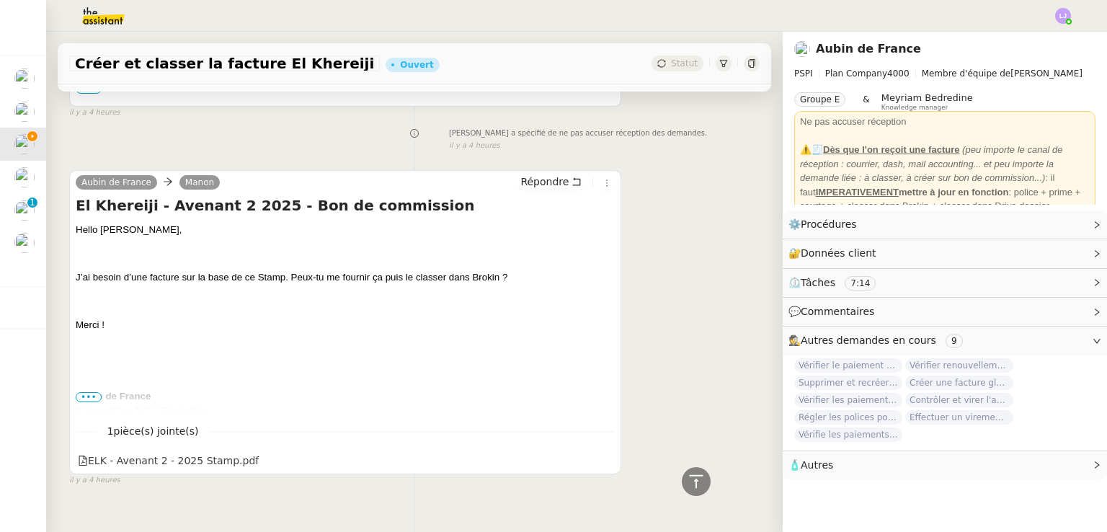
scroll to position [451, 0]
click at [1052, 249] on link "Modifier" at bounding box center [1057, 253] width 41 height 17
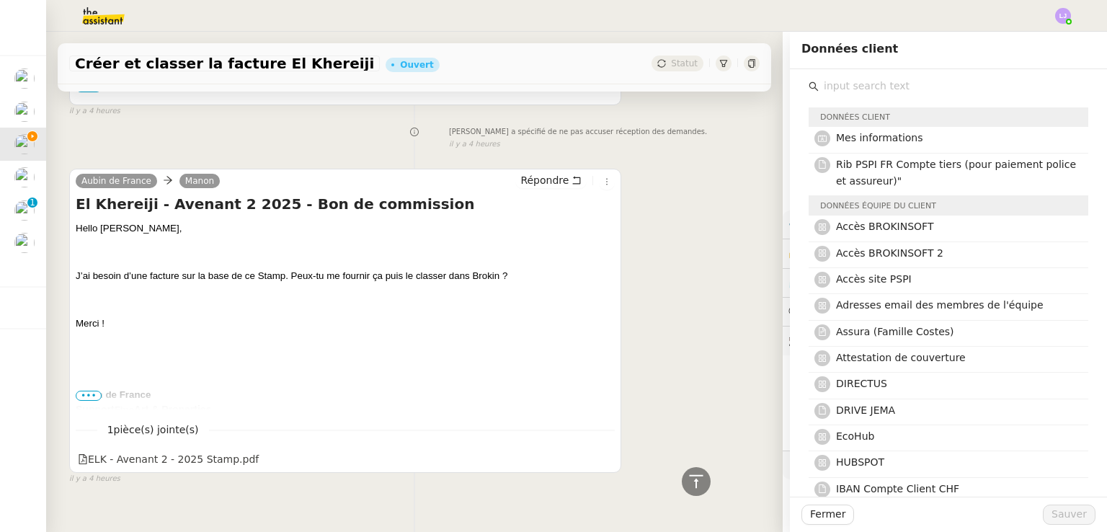
click at [915, 76] on input "text" at bounding box center [954, 85] width 270 height 19
click at [910, 257] on span "Accès BROKINSOFT 2" at bounding box center [889, 253] width 107 height 12
click at [1062, 514] on span "Sauver" at bounding box center [1068, 514] width 35 height 17
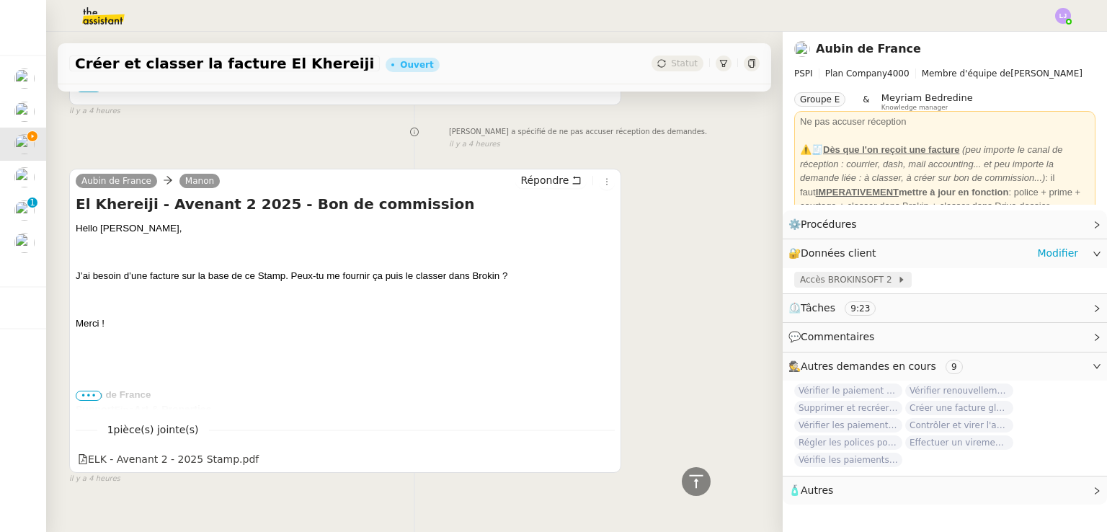
click at [820, 275] on span "Accès BROKINSOFT 2" at bounding box center [848, 279] width 97 height 14
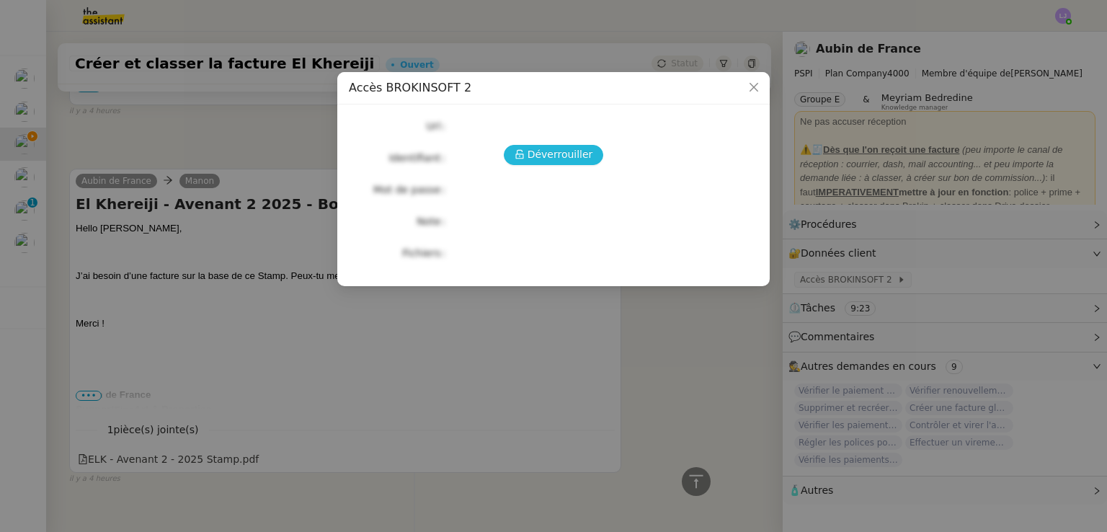
click at [540, 164] on button "Déverrouiller" at bounding box center [554, 155] width 100 height 20
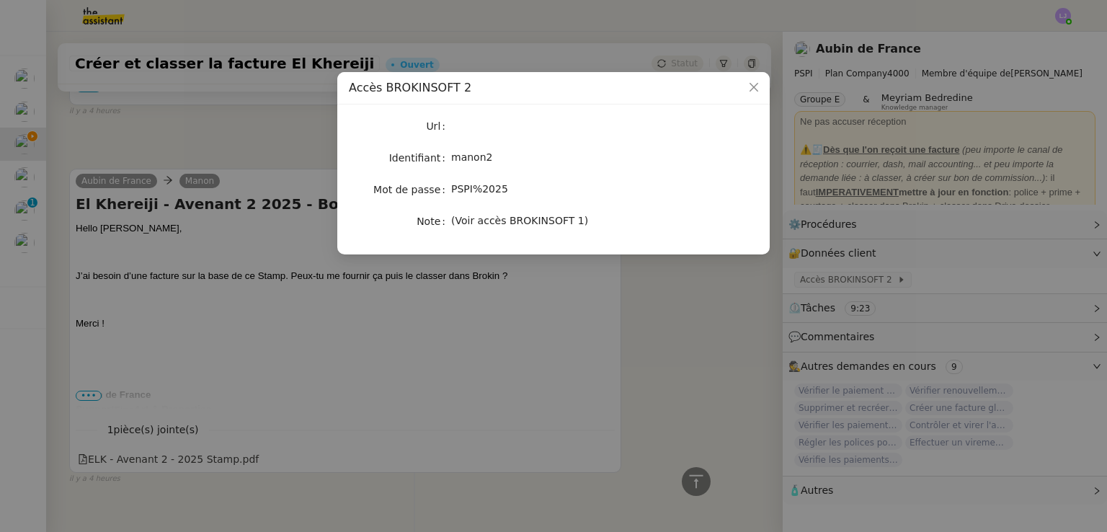
click at [484, 191] on span "PSPI%2025" at bounding box center [479, 189] width 57 height 12
click at [414, 373] on nz-modal-container "Accès BROKINSOFT 2 Url Identifiant manon2 Mot de passe PSPI%2025 Note (Voir acc…" at bounding box center [553, 266] width 1107 height 532
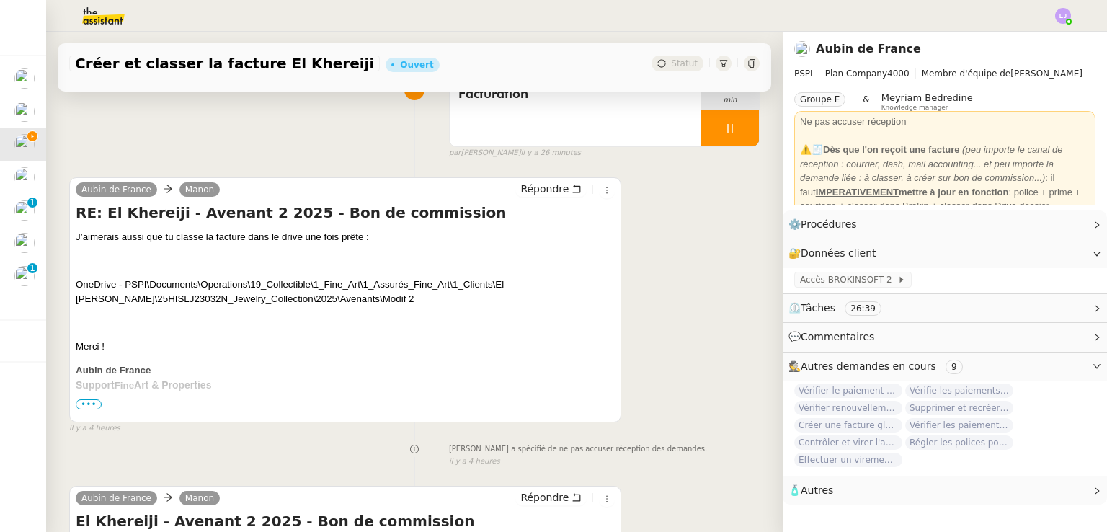
scroll to position [133, 0]
click at [300, 295] on p "OneDrive - PSPI\Documents\Operations\19_Collectible\1_Fine_Art\1_Assurés_Fine_A…" at bounding box center [345, 293] width 539 height 29
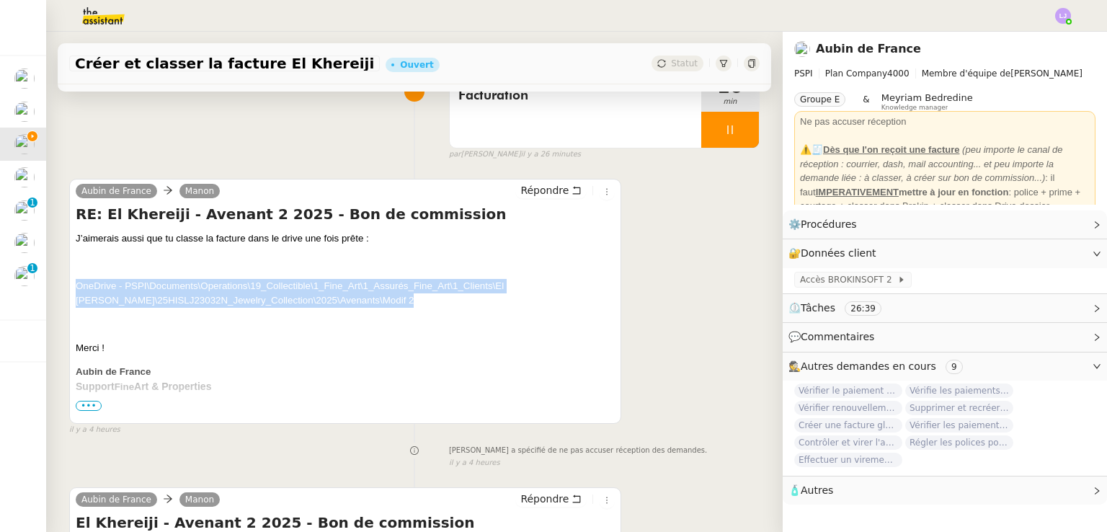
click at [300, 295] on p "OneDrive - PSPI\Documents\Operations\19_Collectible\1_Fine_Art\1_Assurés_Fine_A…" at bounding box center [345, 293] width 539 height 29
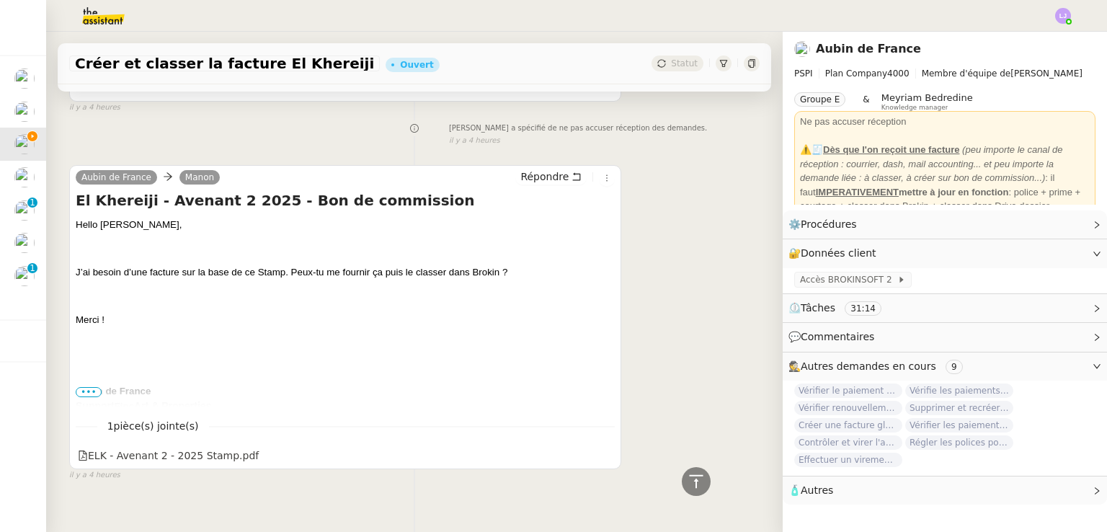
scroll to position [0, 0]
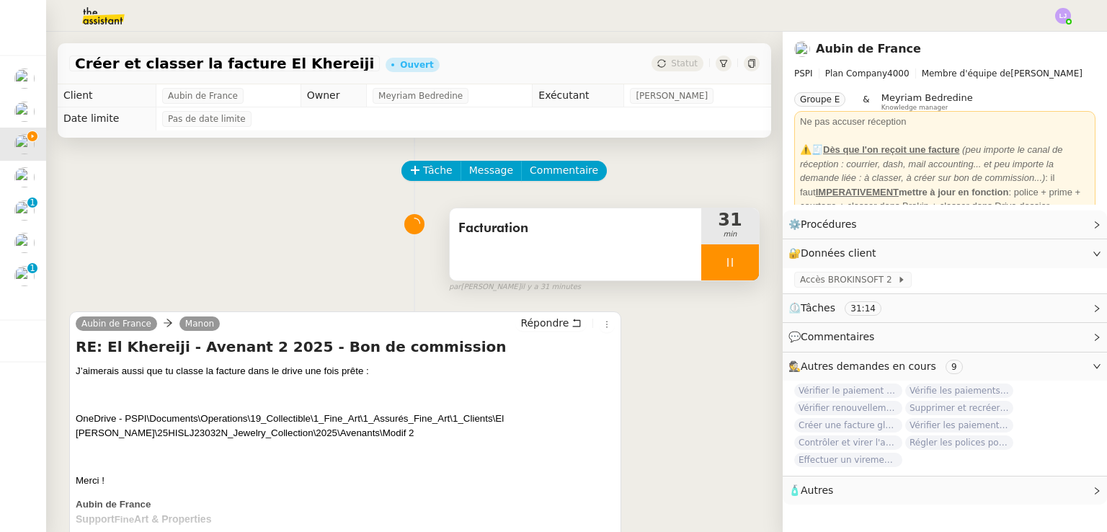
click at [706, 254] on div at bounding box center [730, 262] width 58 height 36
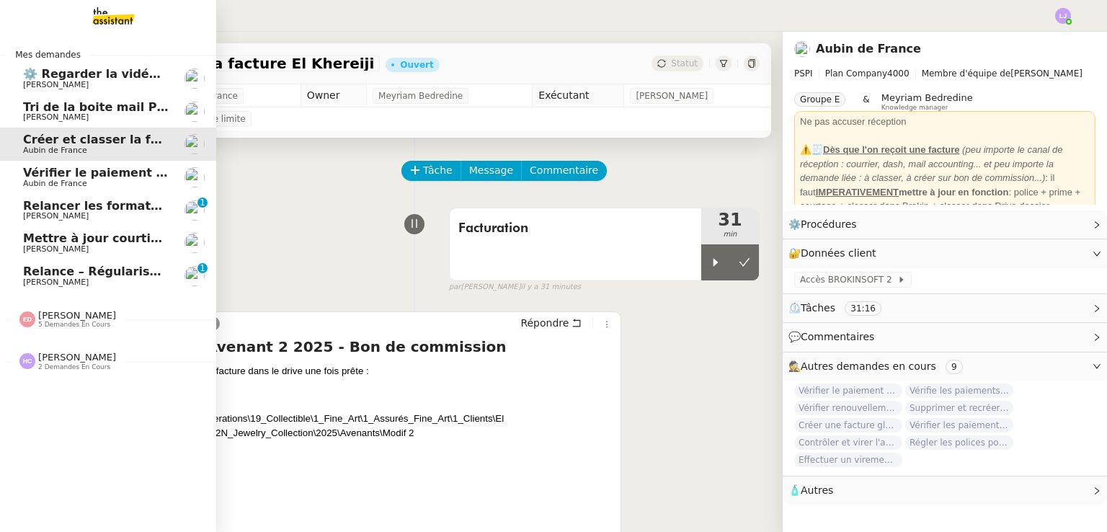
click at [21, 88] on link "⚙️ Regarder la vidéo Loom HubSpot [PERSON_NAME]" at bounding box center [108, 78] width 216 height 33
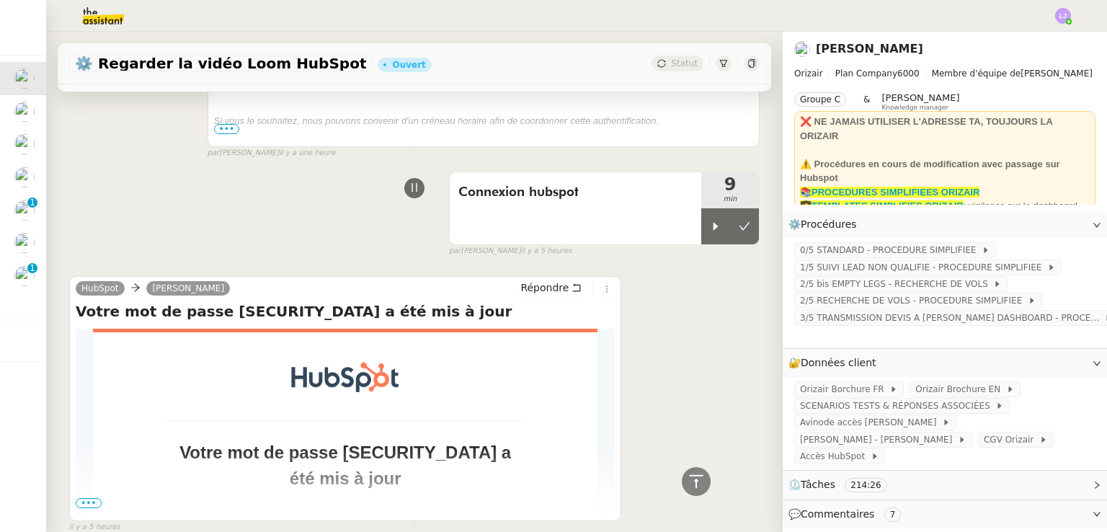
scroll to position [1201, 0]
click at [710, 221] on icon at bounding box center [716, 227] width 12 height 12
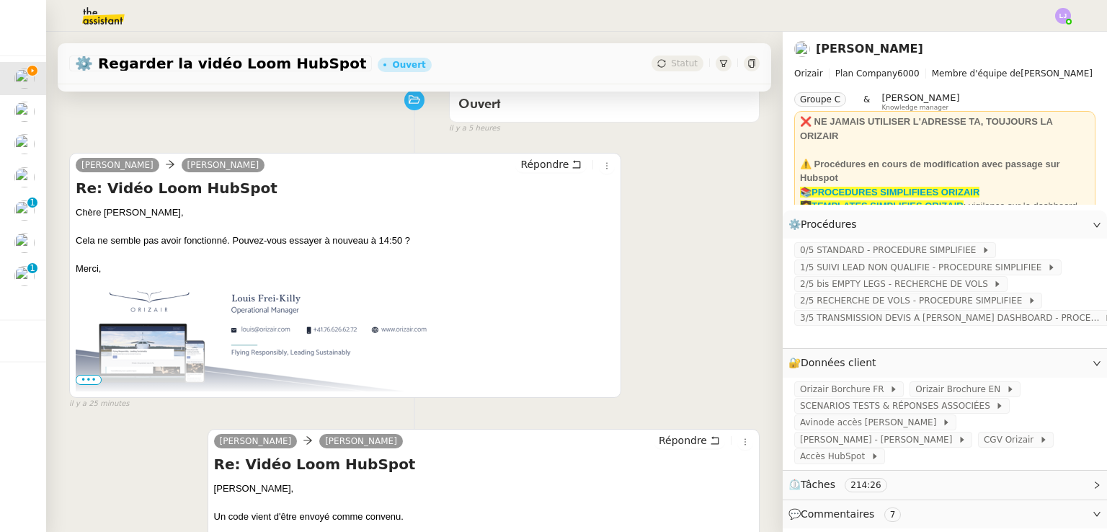
scroll to position [124, 0]
click at [534, 159] on span "Répondre" at bounding box center [544, 164] width 48 height 14
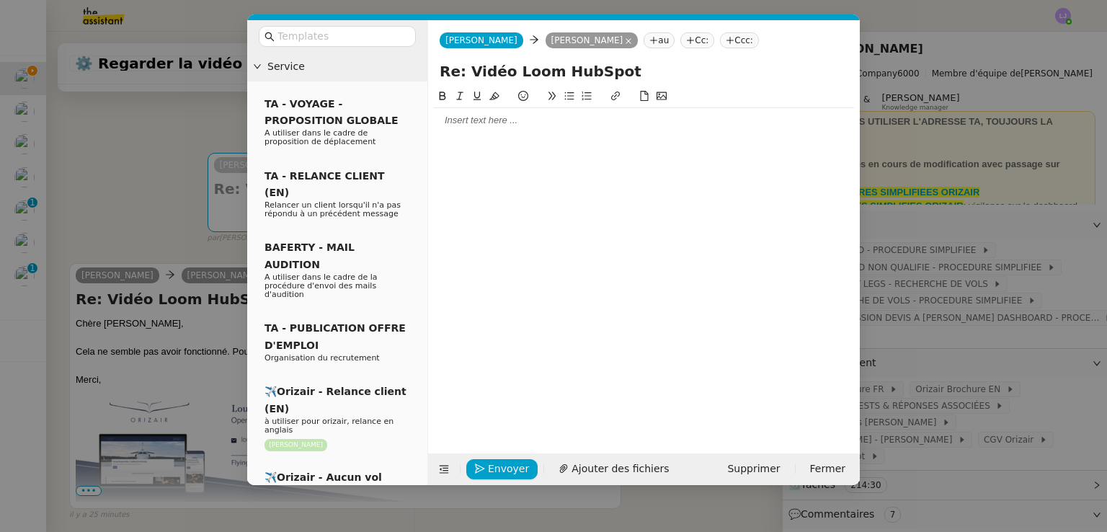
click at [493, 119] on div at bounding box center [644, 120] width 420 height 13
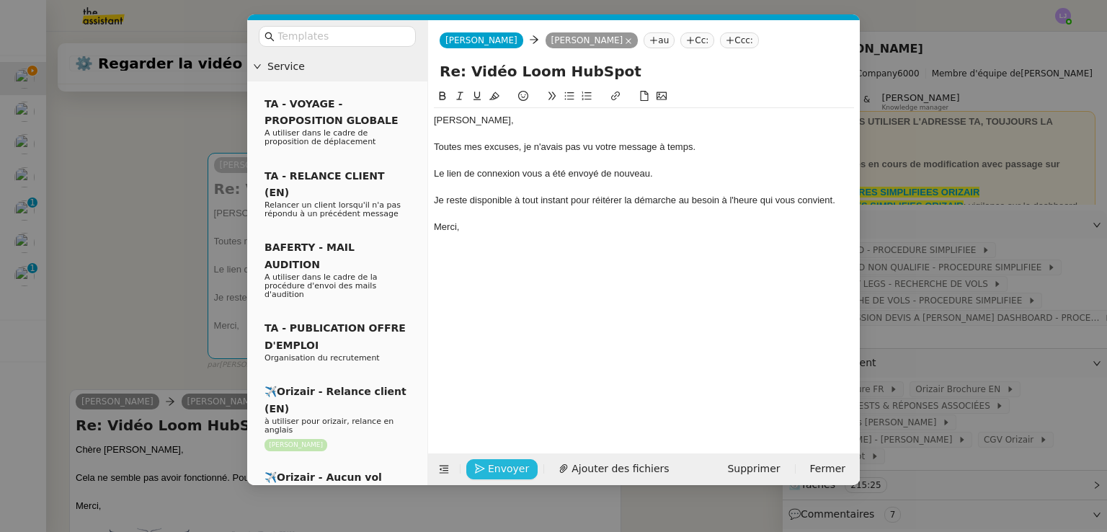
click at [502, 463] on span "Envoyer" at bounding box center [508, 469] width 41 height 17
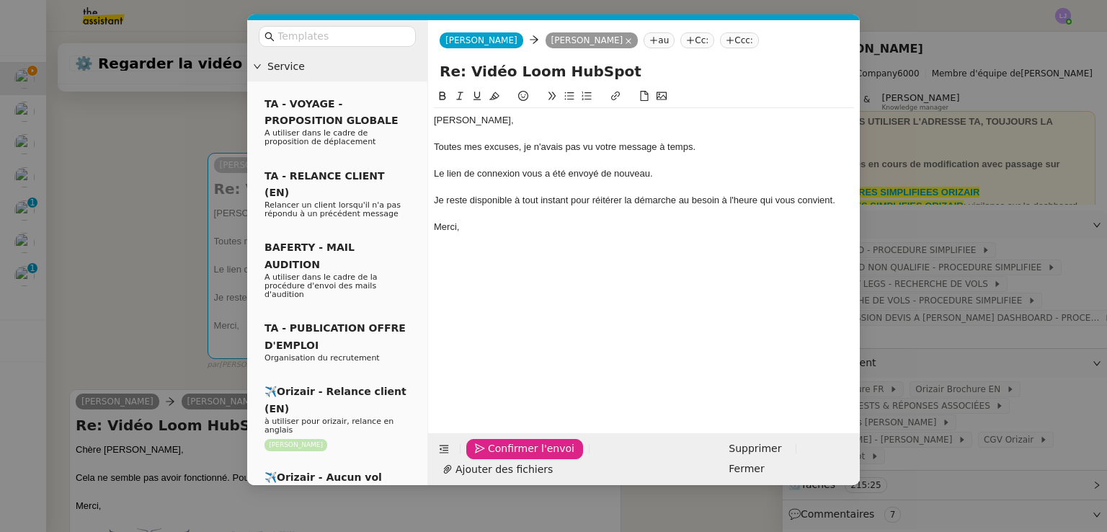
click at [502, 457] on span "Confirmer l'envoi" at bounding box center [531, 448] width 86 height 17
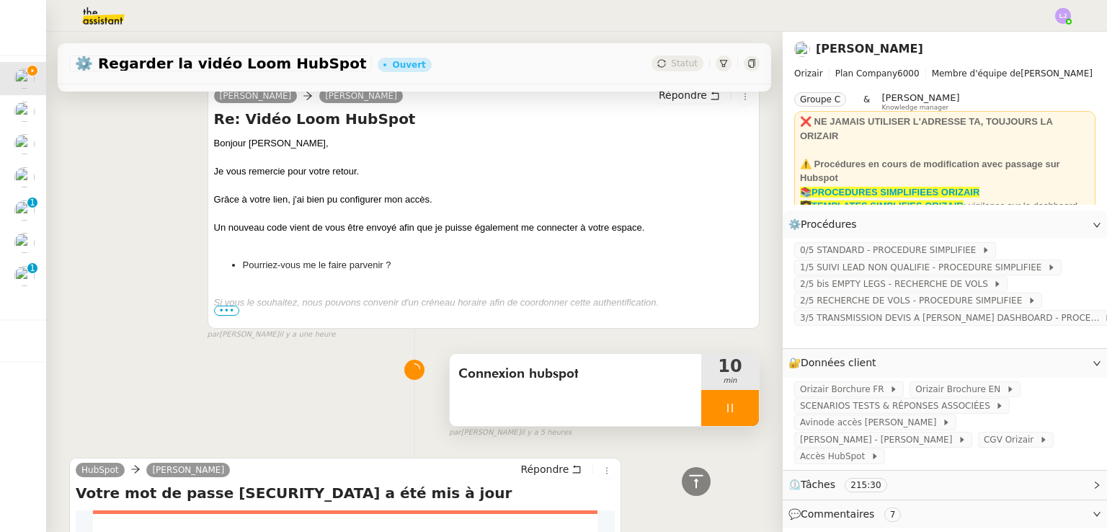
scroll to position [1436, 0]
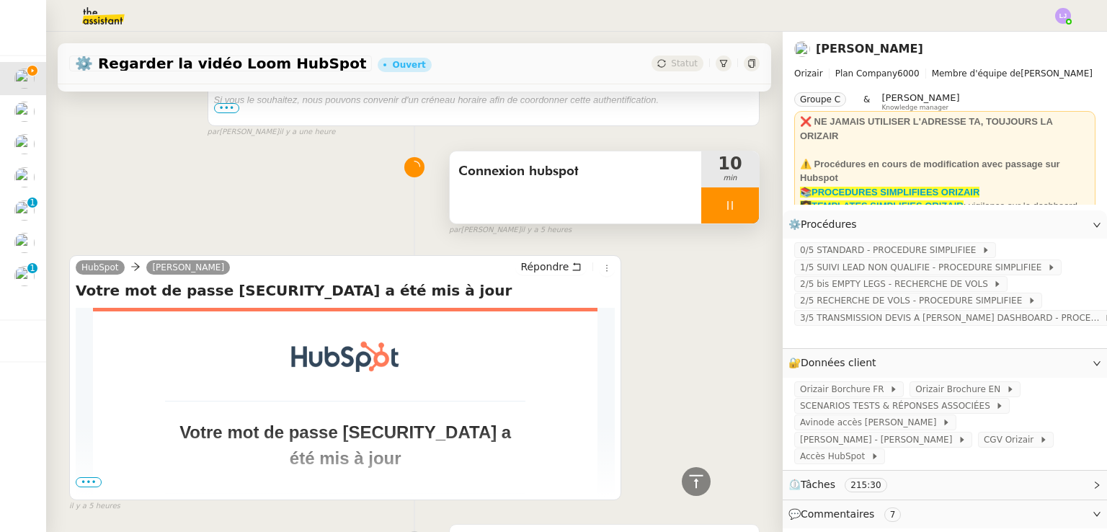
click at [729, 206] on div at bounding box center [730, 205] width 58 height 36
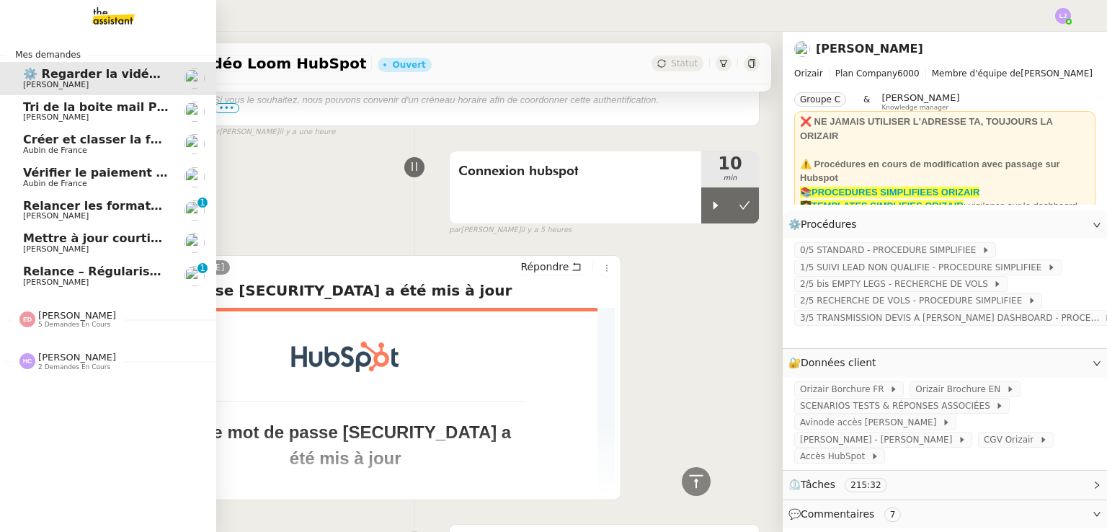
click at [189, 136] on img at bounding box center [194, 144] width 20 height 20
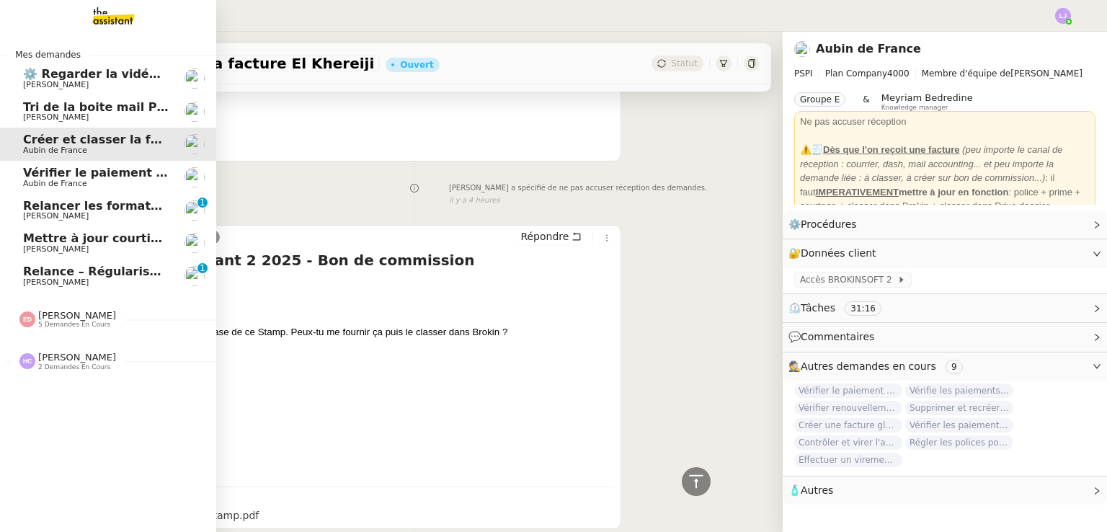
click at [191, 173] on img at bounding box center [194, 177] width 20 height 20
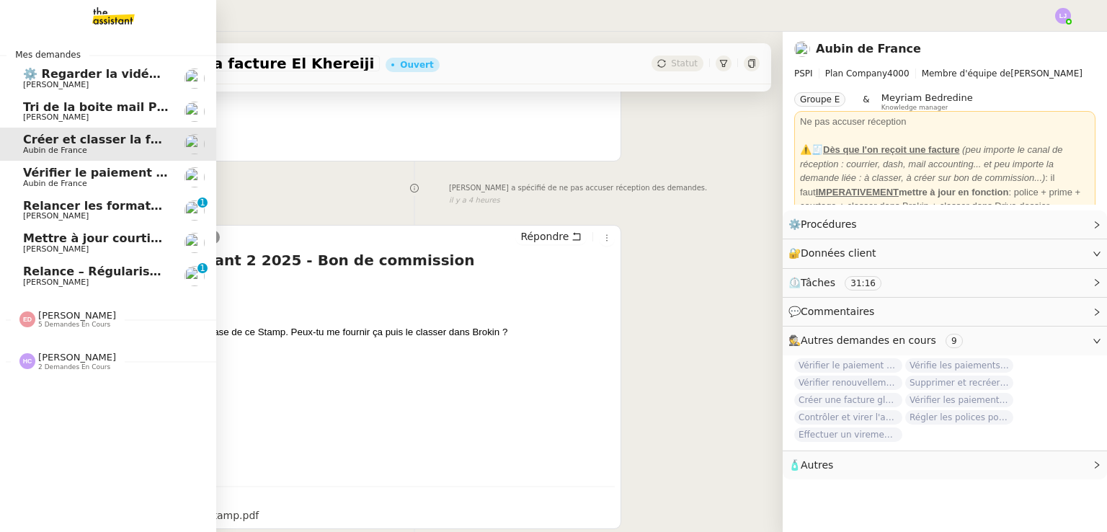
scroll to position [193, 0]
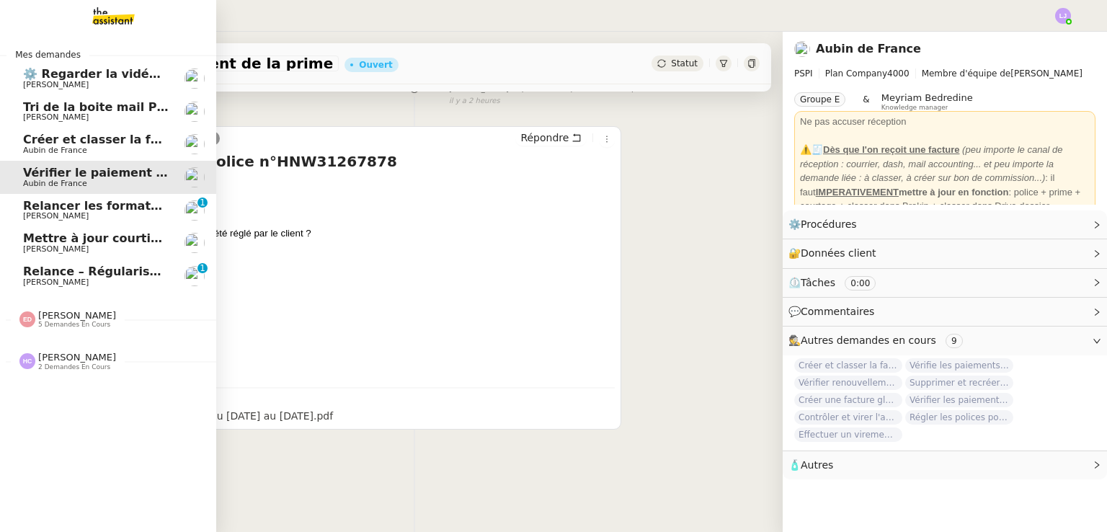
click at [187, 133] on link "Créer et classer la facture El Khereiji Aubin de France" at bounding box center [108, 144] width 216 height 33
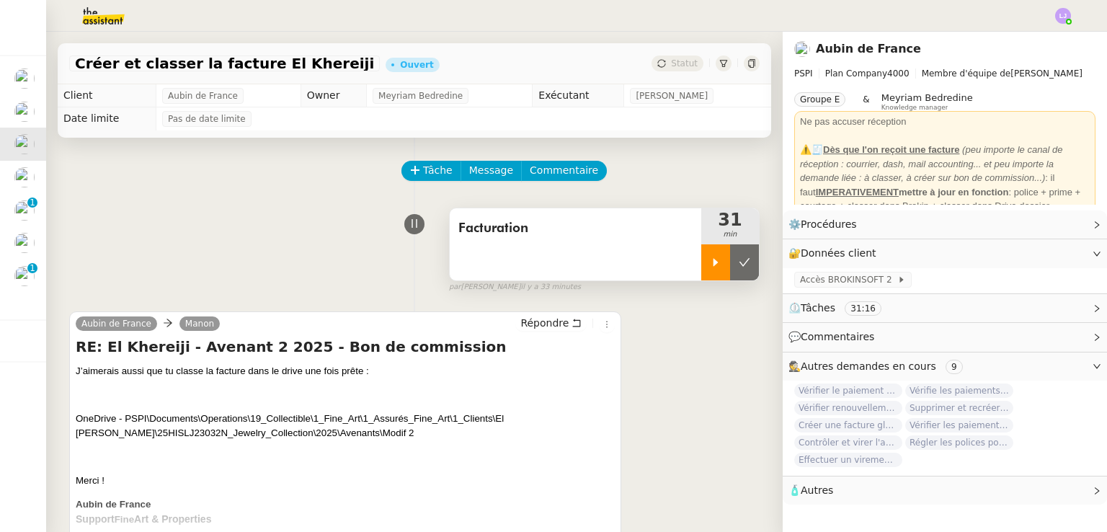
click at [710, 263] on icon at bounding box center [716, 263] width 12 height 12
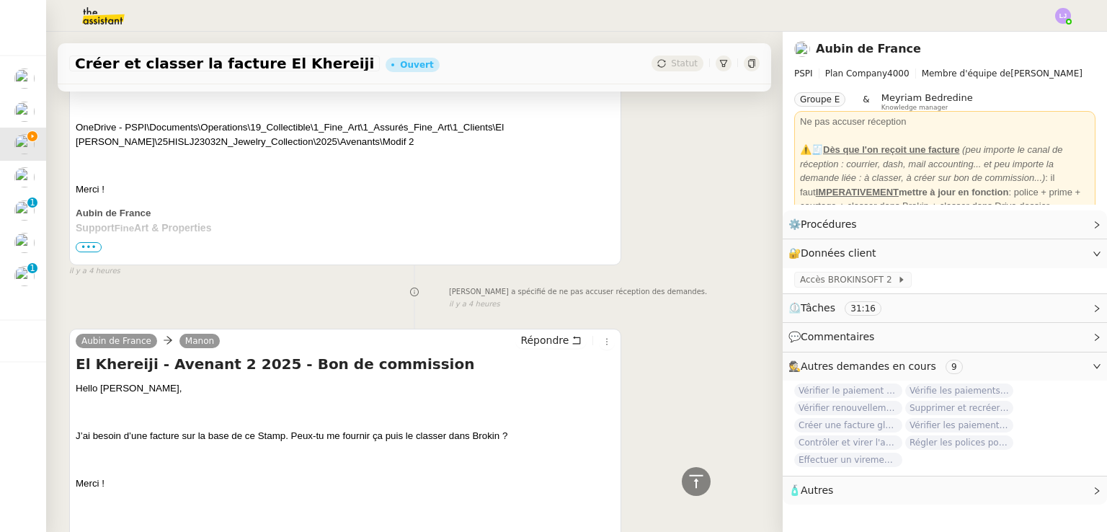
scroll to position [483, 0]
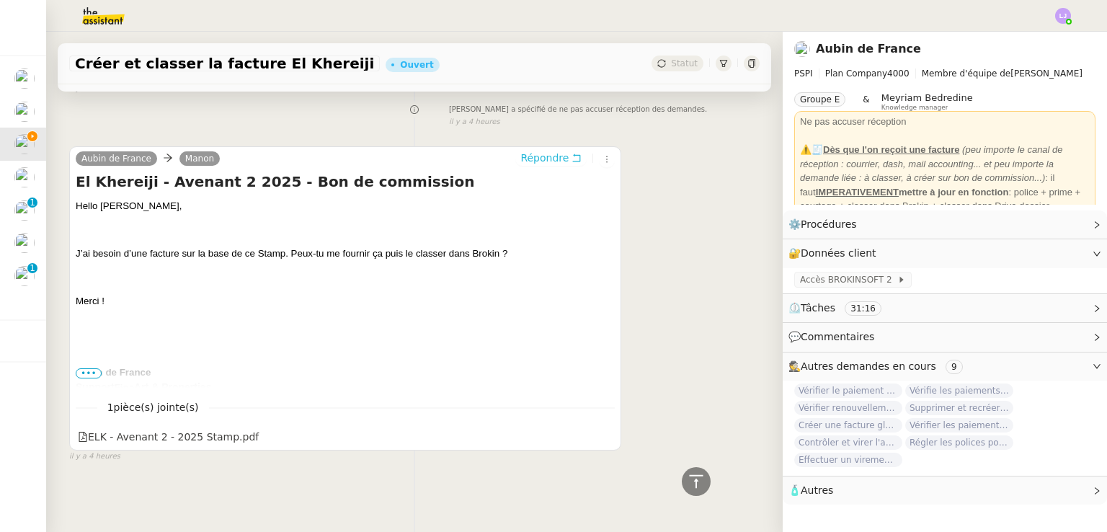
click at [572, 153] on icon at bounding box center [577, 158] width 10 height 10
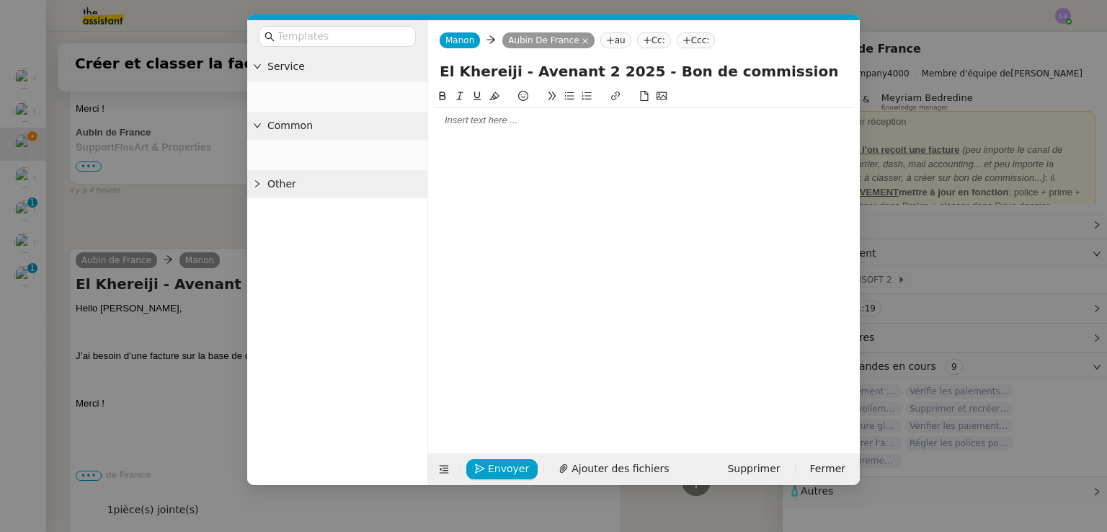
scroll to position [595, 0]
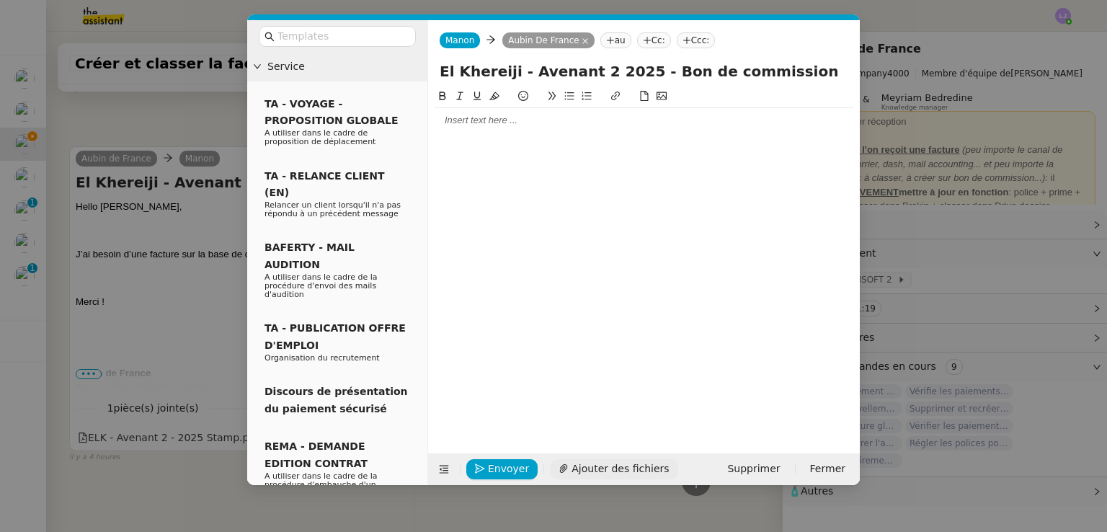
click at [590, 462] on span "Ajouter des fichiers" at bounding box center [620, 469] width 97 height 17
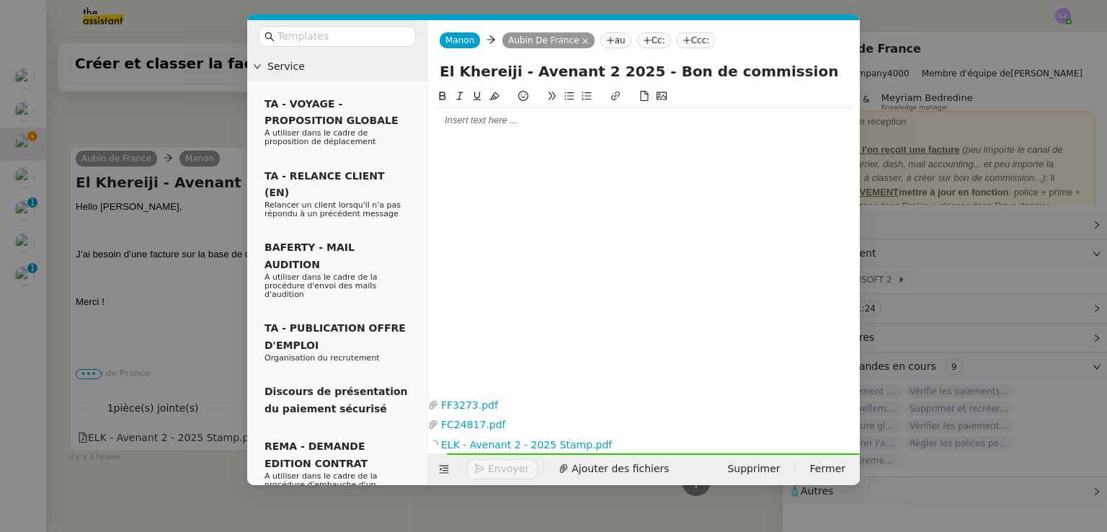
click at [455, 112] on div at bounding box center [644, 120] width 420 height 25
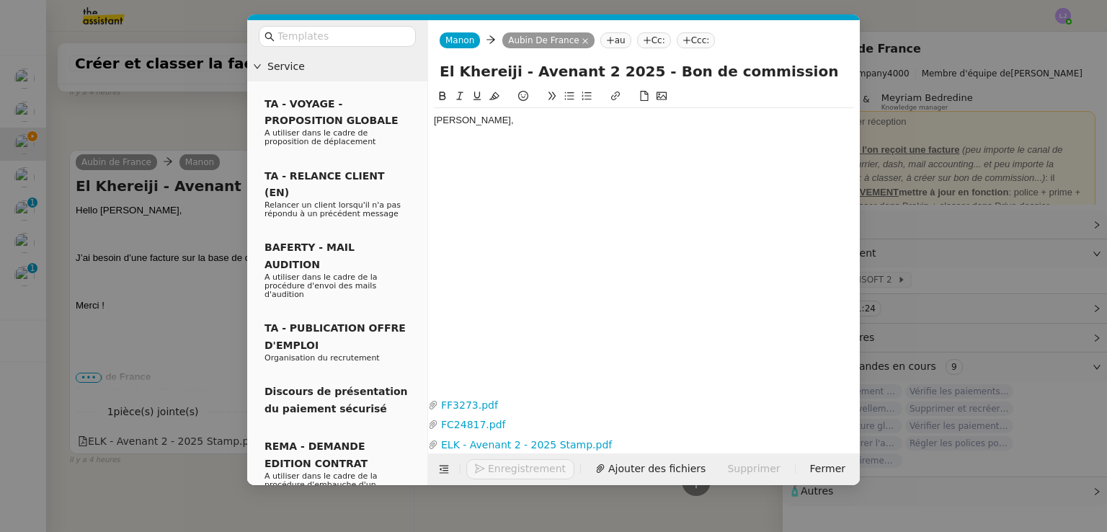
scroll to position [706, 0]
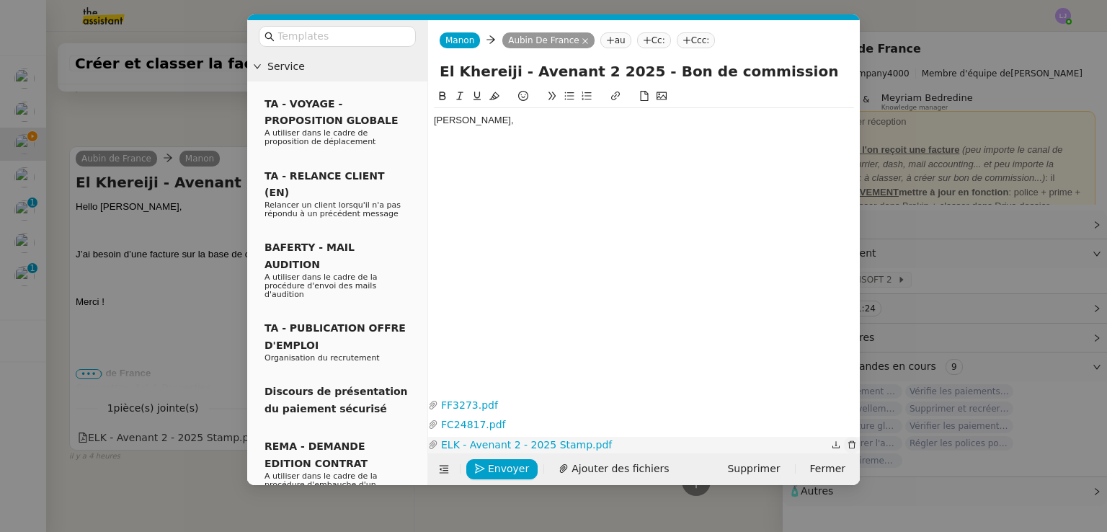
click at [853, 443] on icon "button" at bounding box center [852, 444] width 9 height 9
click at [853, 424] on icon "button" at bounding box center [852, 425] width 9 height 9
click at [559, 128] on div "[PERSON_NAME]," at bounding box center [644, 120] width 420 height 25
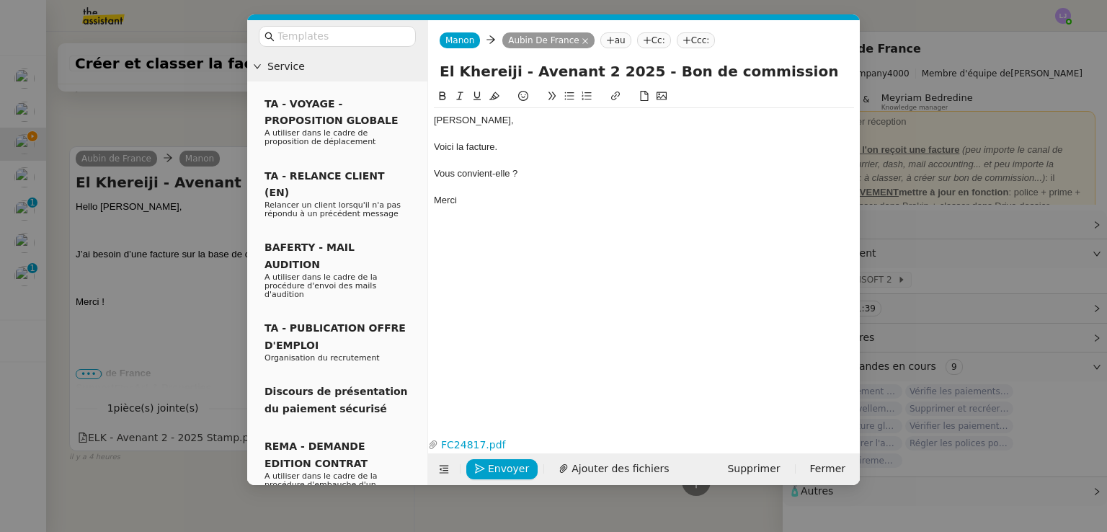
scroll to position [752, 0]
click at [458, 448] on link "FC24817.pdf" at bounding box center [633, 445] width 390 height 17
click at [492, 468] on span "Envoyer" at bounding box center [508, 469] width 41 height 17
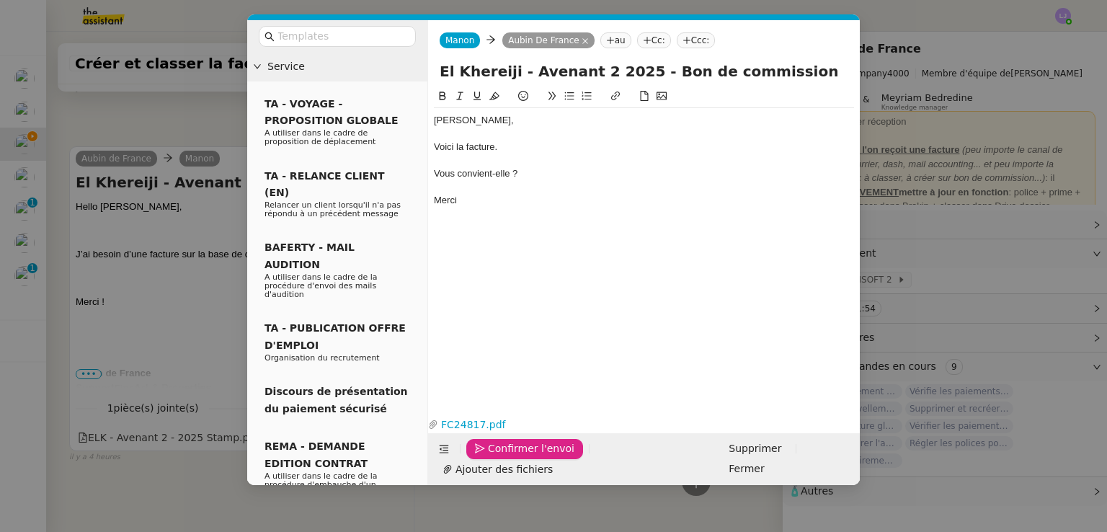
click at [492, 457] on span "Confirmer l'envoi" at bounding box center [531, 448] width 86 height 17
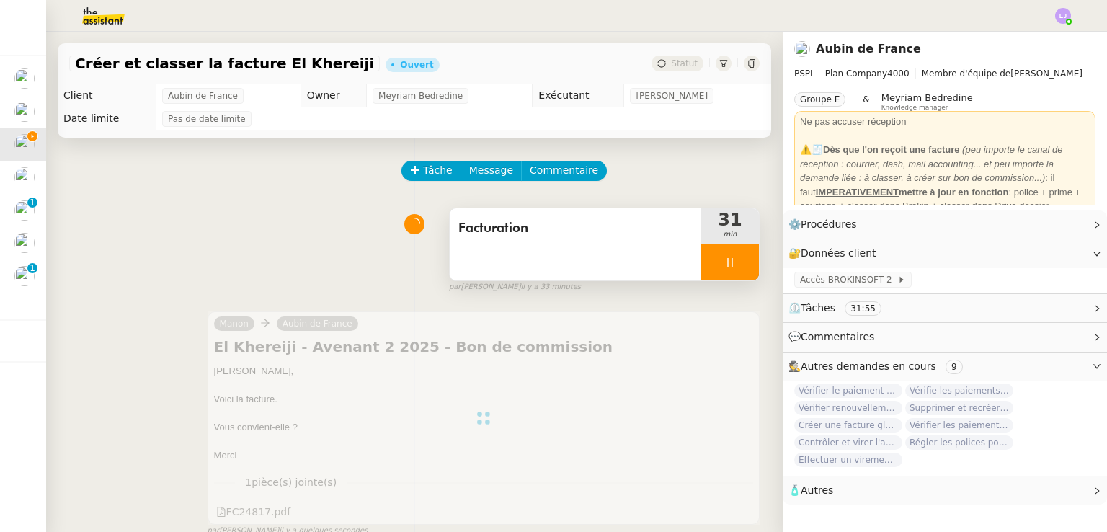
scroll to position [192, 0]
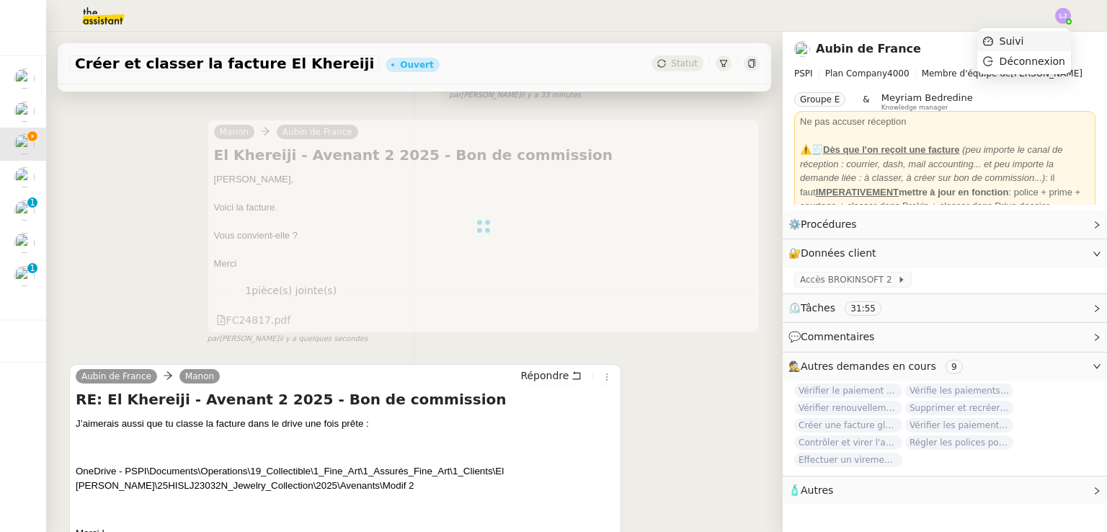
click at [1035, 41] on li "Suivi" at bounding box center [1024, 41] width 94 height 20
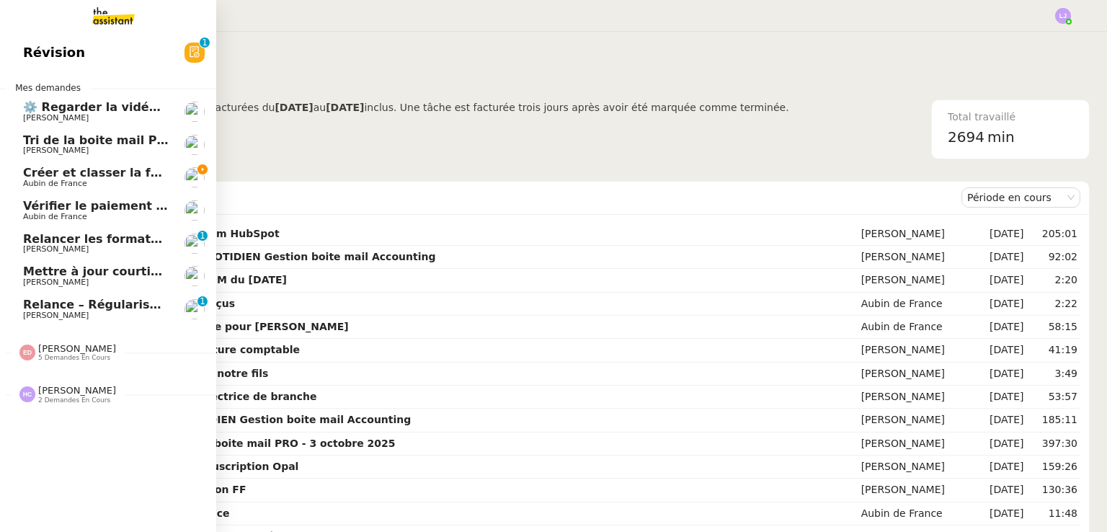
click at [137, 176] on span "Créer et classer la facture El Khereiji" at bounding box center [142, 173] width 239 height 14
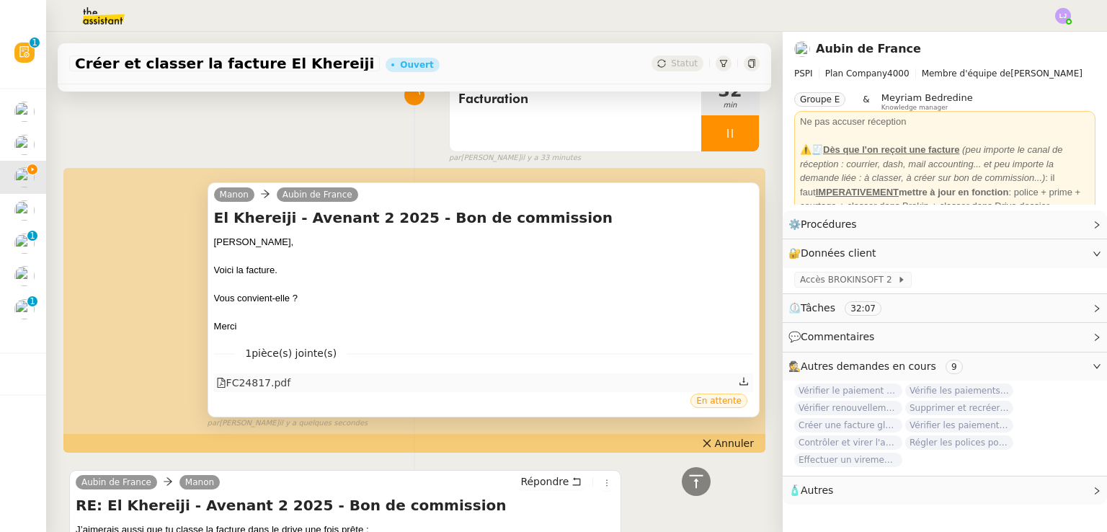
scroll to position [115, 0]
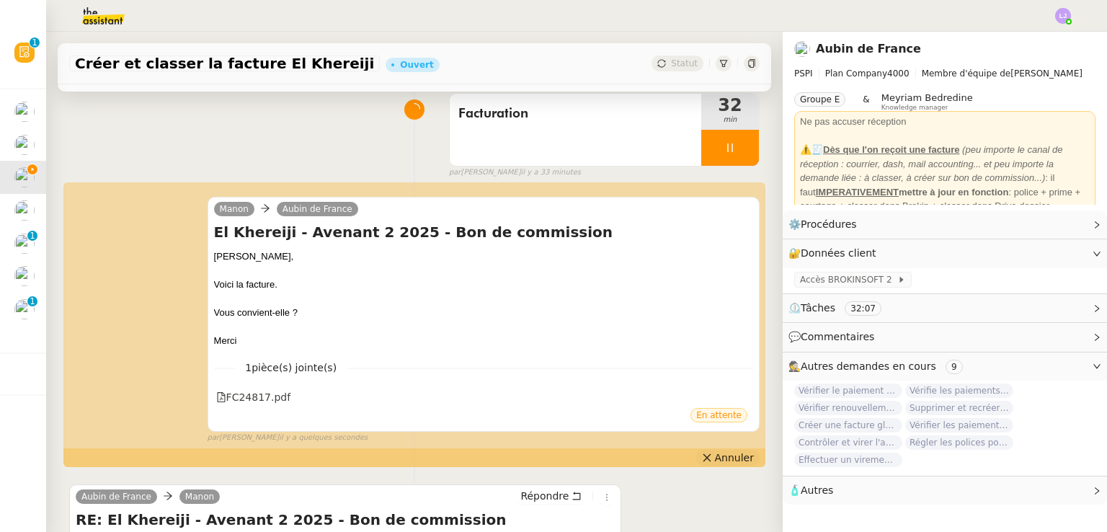
click at [739, 456] on button "Annuler" at bounding box center [727, 458] width 63 height 16
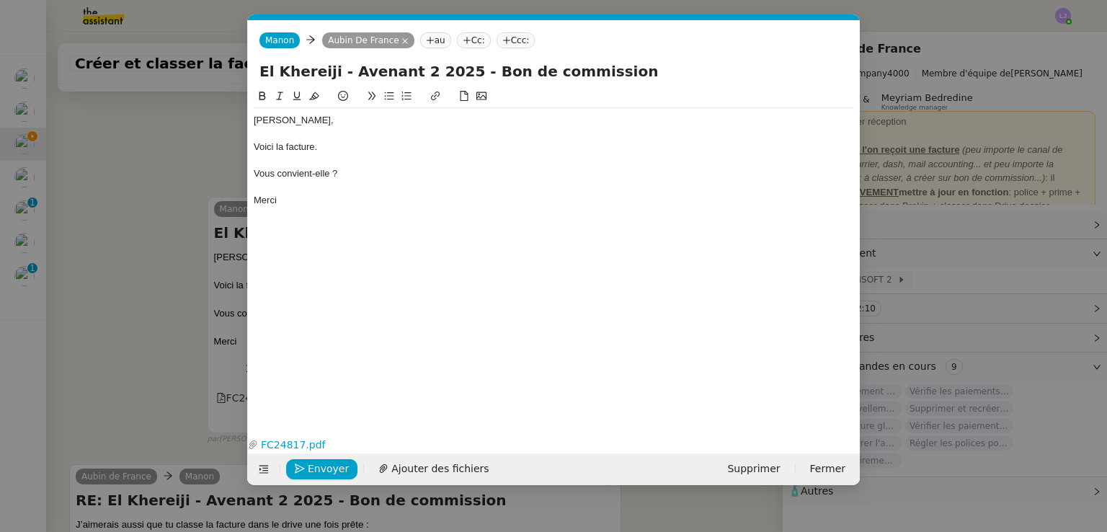
scroll to position [0, 30]
click at [417, 169] on div "Vous convient-elle ?" at bounding box center [554, 173] width 600 height 13
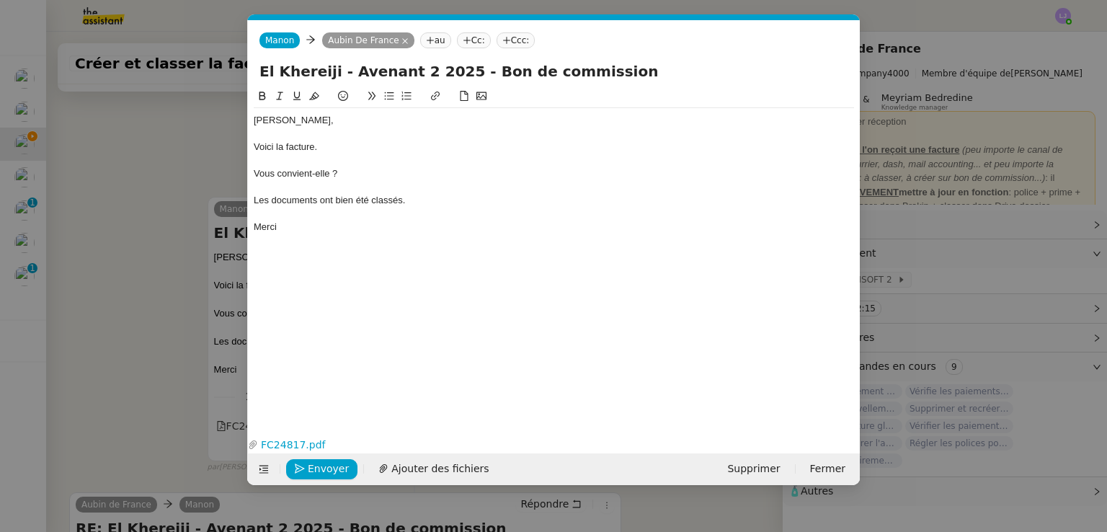
click at [301, 173] on div "Vous convient-elle ?" at bounding box center [554, 173] width 600 height 13
click at [391, 99] on icon at bounding box center [389, 96] width 10 height 10
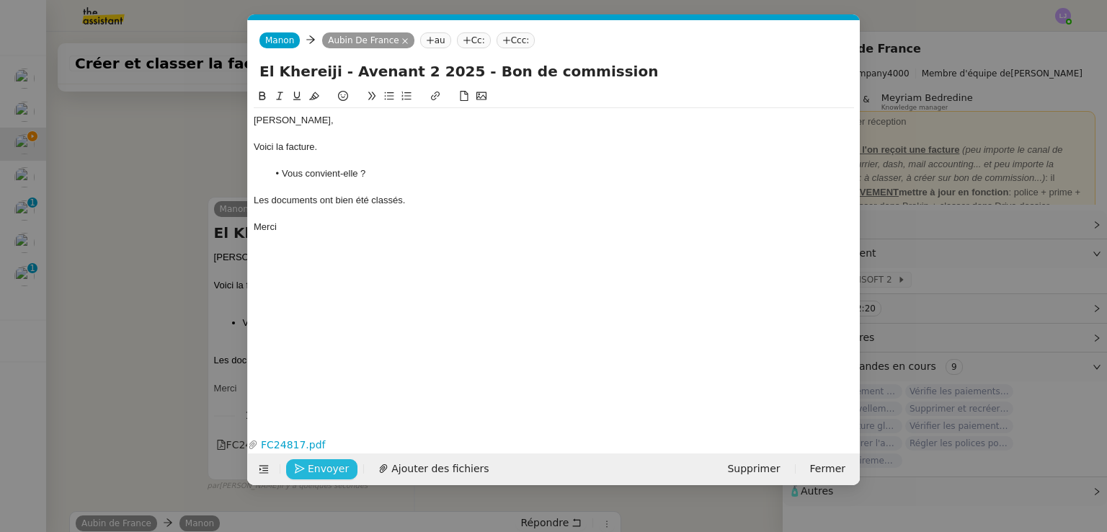
click at [314, 463] on span "Envoyer" at bounding box center [328, 469] width 41 height 17
click at [314, 463] on span "Confirmer l'envoi" at bounding box center [351, 469] width 86 height 17
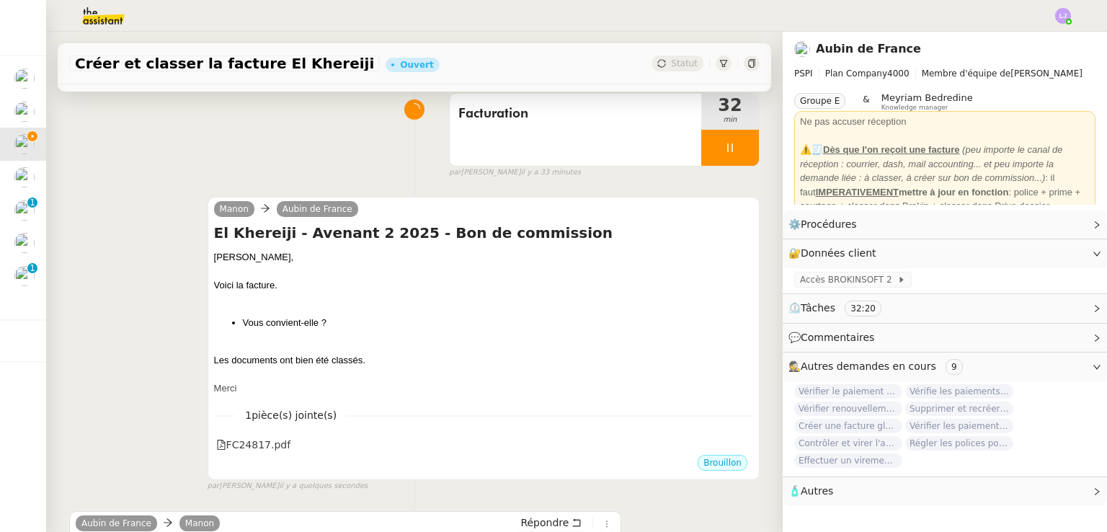
click at [314, 463] on nz-modal-container "Service TA - VOYAGE - PROPOSITION GLOBALE A utiliser dans le cadre de propositi…" at bounding box center [553, 266] width 1107 height 532
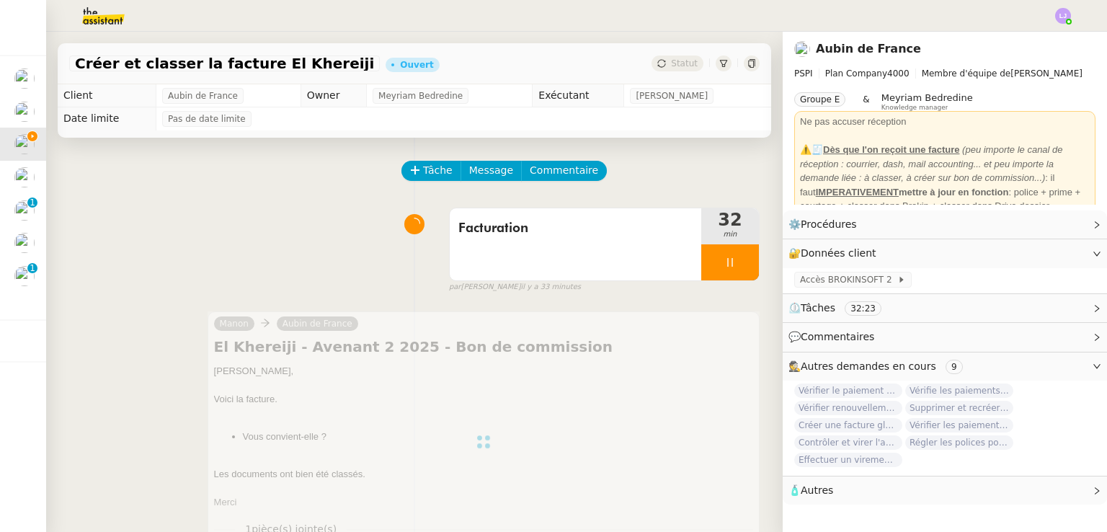
scroll to position [0, 0]
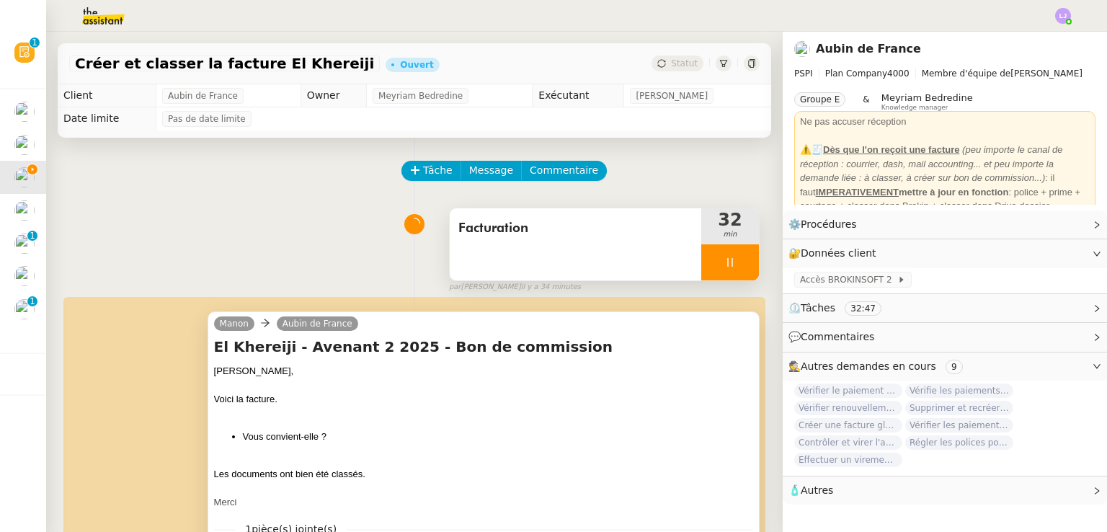
click at [718, 258] on div at bounding box center [730, 262] width 58 height 36
click at [730, 258] on button at bounding box center [744, 262] width 29 height 36
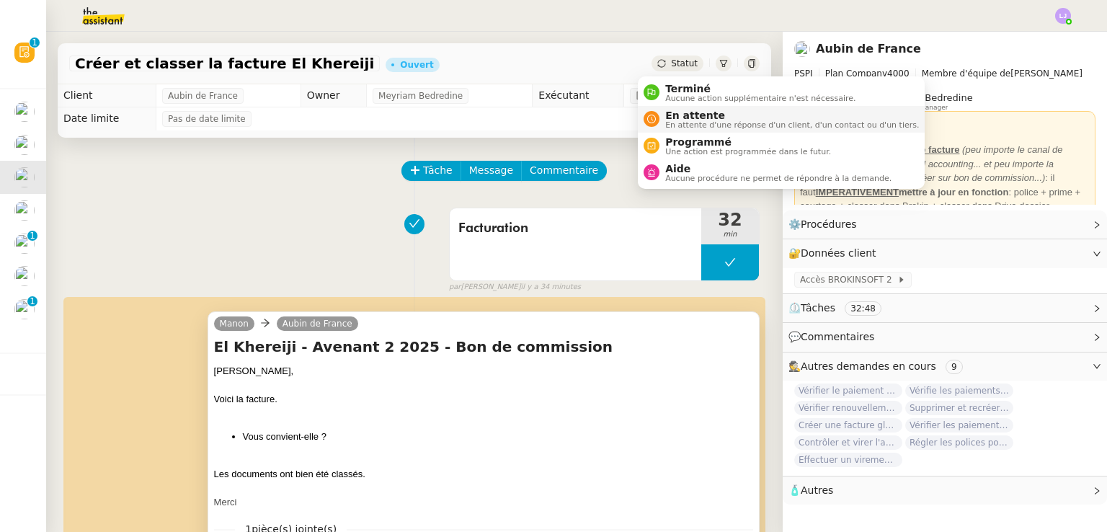
click at [688, 116] on span "En attente" at bounding box center [792, 116] width 254 height 12
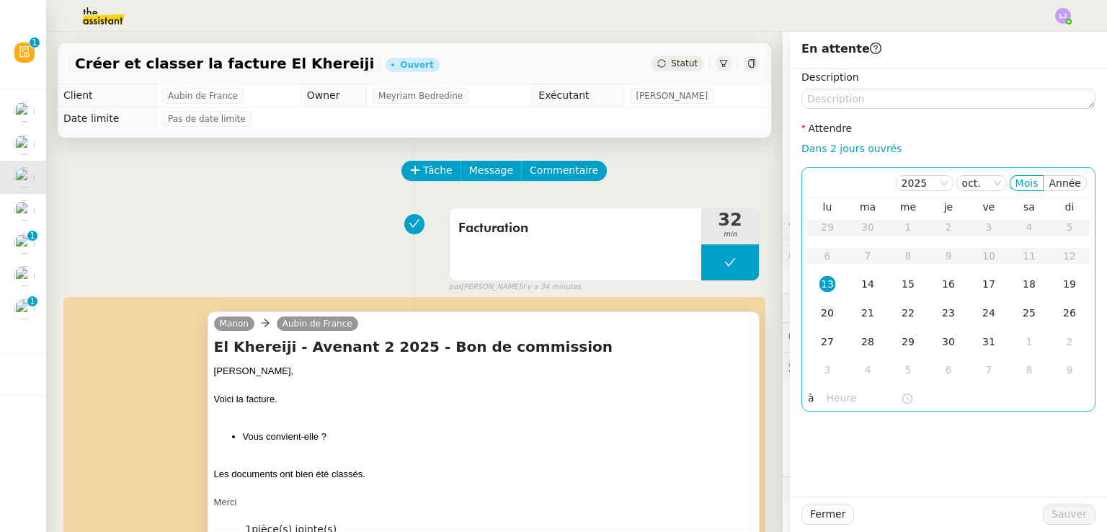
click at [821, 317] on div "20" at bounding box center [827, 313] width 16 height 16
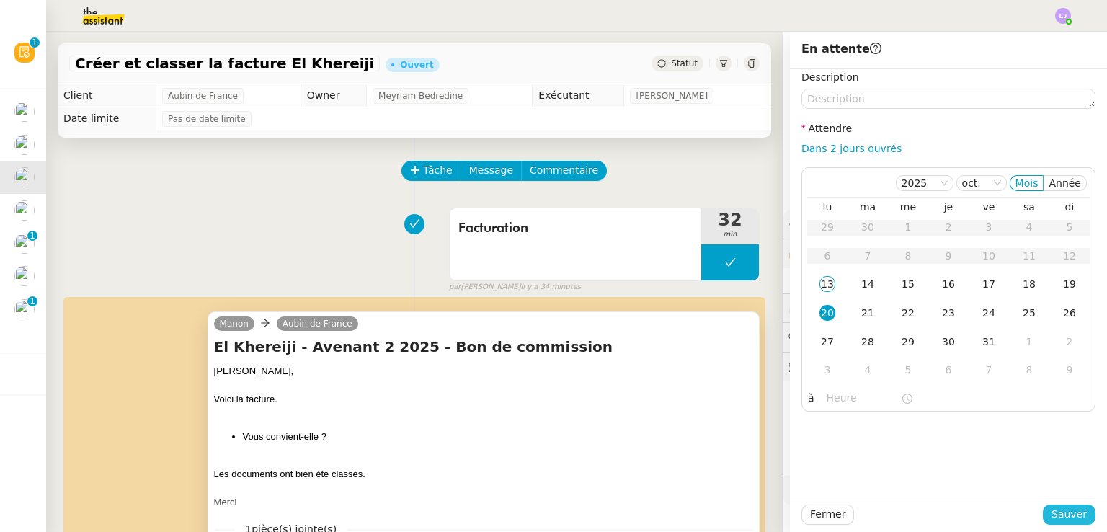
click at [1051, 517] on span "Sauver" at bounding box center [1068, 514] width 35 height 17
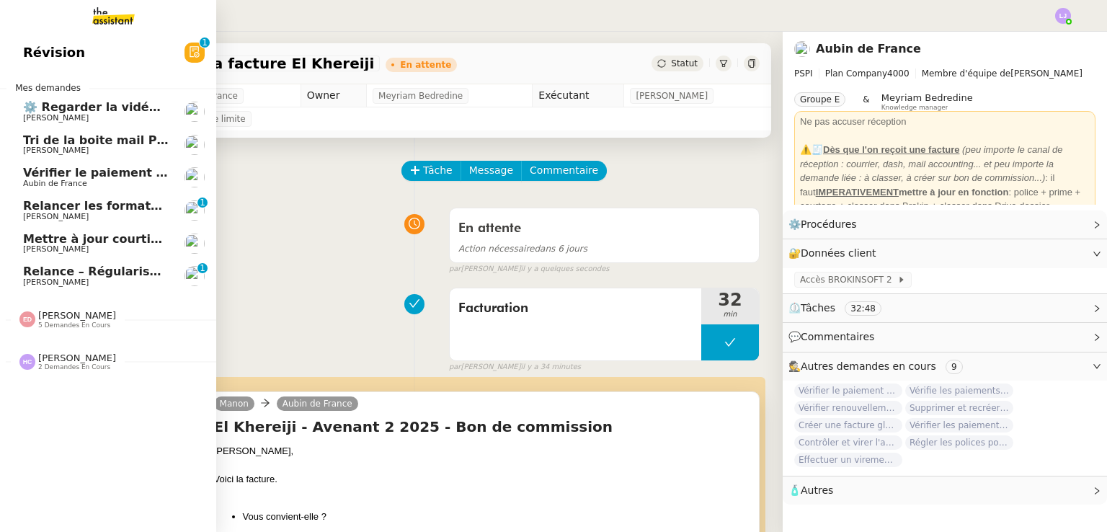
click at [82, 179] on span "Vérifier le paiement de la prime" at bounding box center [126, 173] width 207 height 14
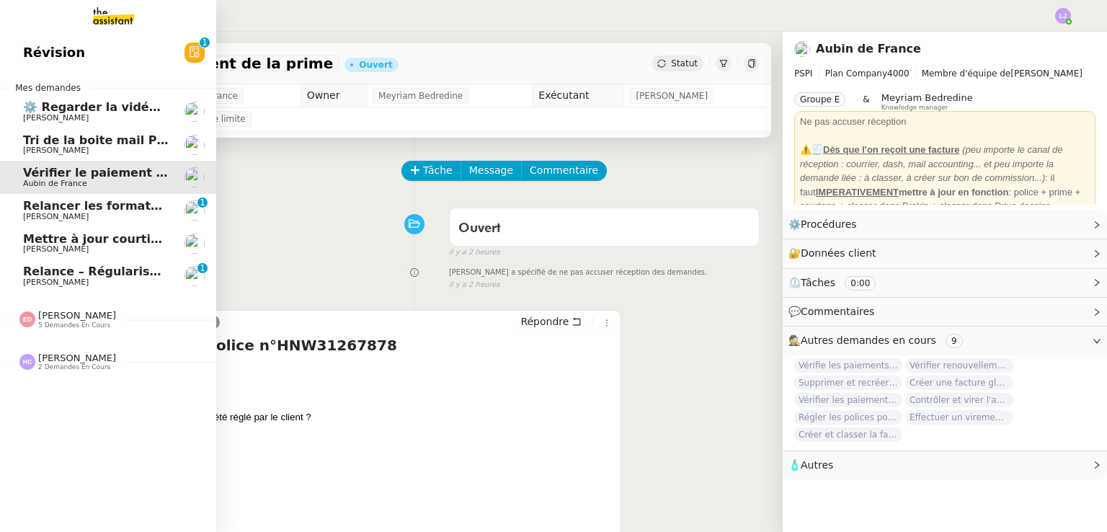
click at [131, 213] on span "[PERSON_NAME]" at bounding box center [96, 217] width 146 height 9
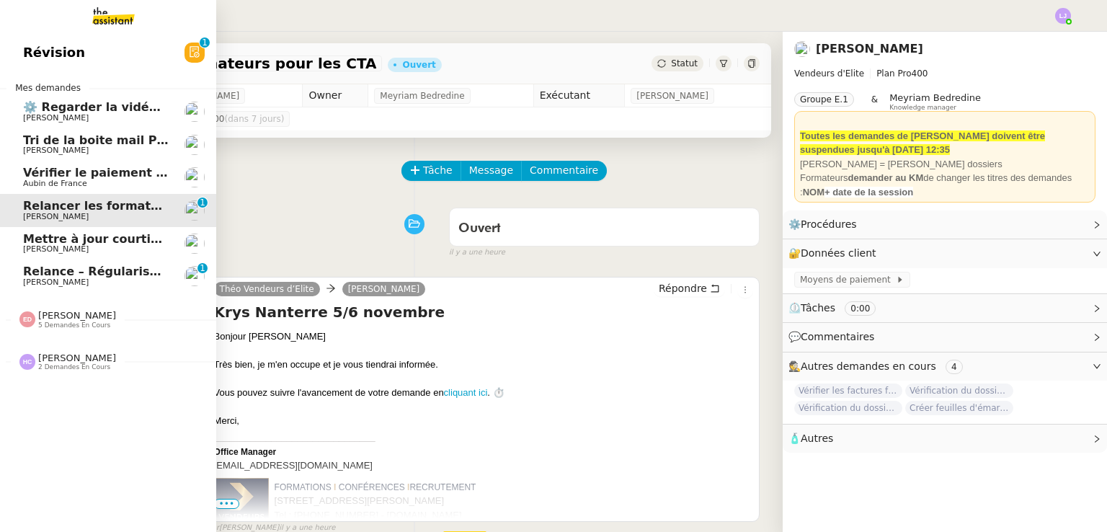
click at [135, 231] on link "Mettre à jour courtier et adresse email [PERSON_NAME]" at bounding box center [108, 243] width 216 height 33
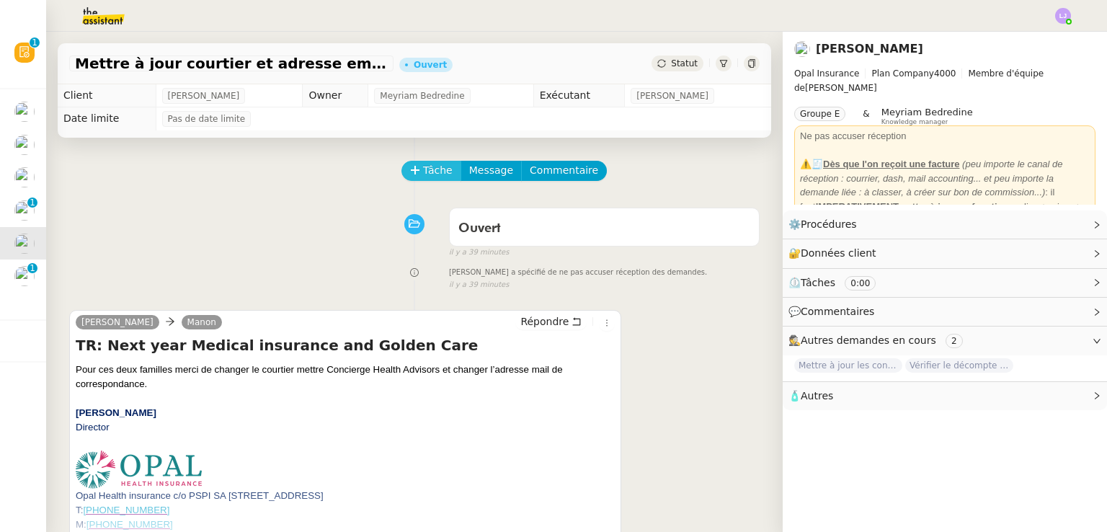
click at [424, 174] on span "Tâche" at bounding box center [438, 170] width 30 height 17
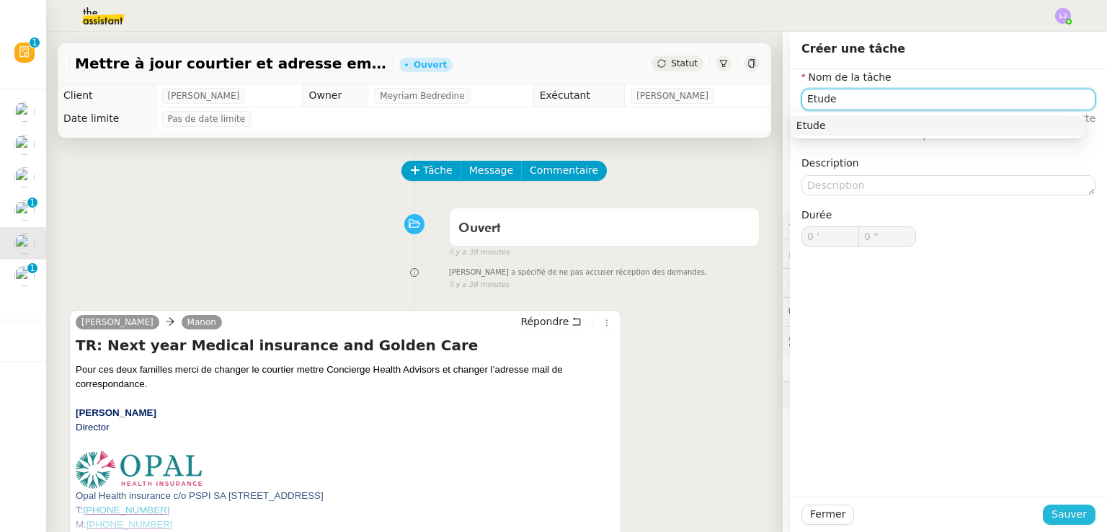
type input "Etude"
click at [1052, 510] on span "Sauver" at bounding box center [1068, 514] width 35 height 17
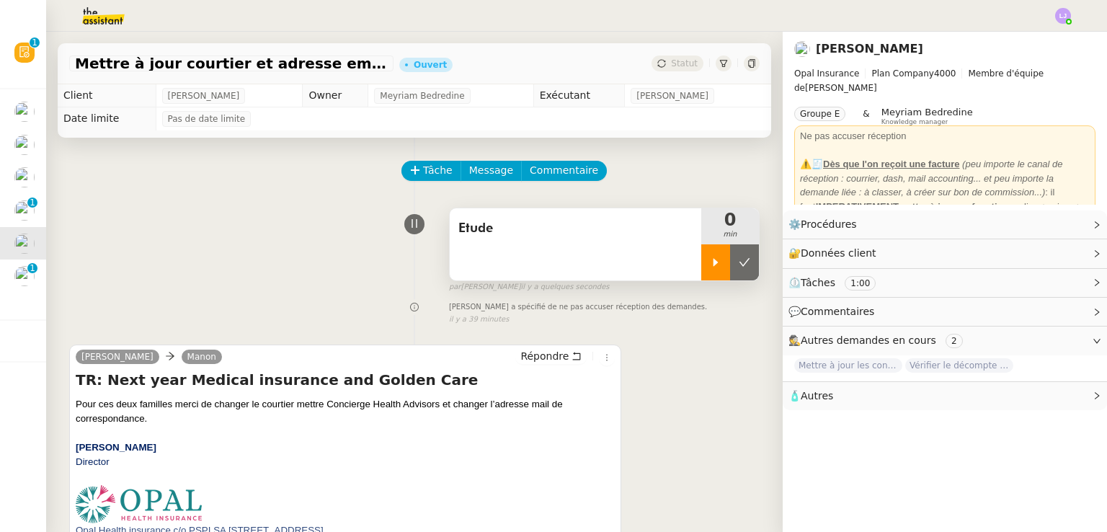
click at [707, 255] on div at bounding box center [715, 262] width 29 height 36
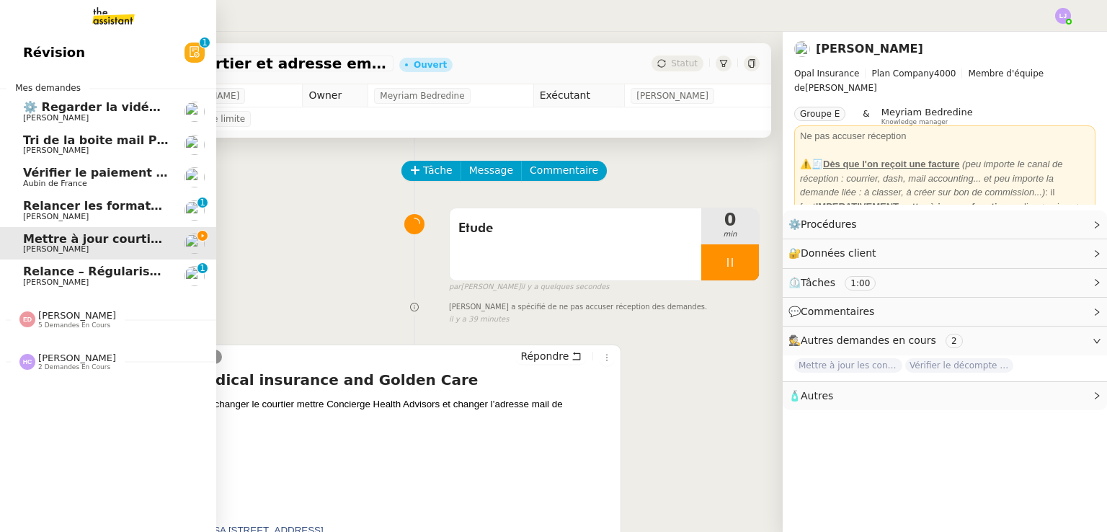
click at [156, 275] on span "Relance – Régularisation du paiement d’assurance" at bounding box center [187, 271] width 329 height 14
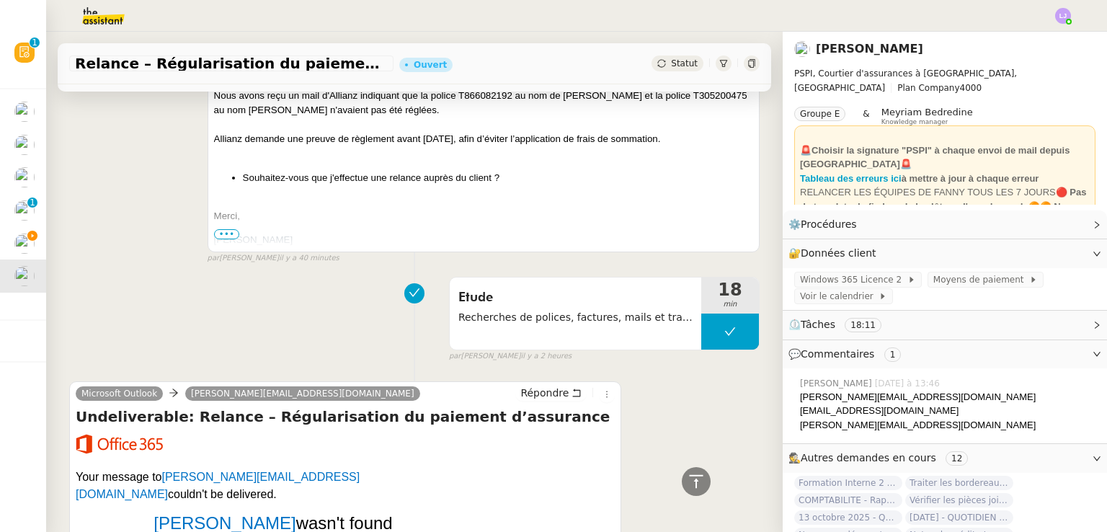
scroll to position [588, 0]
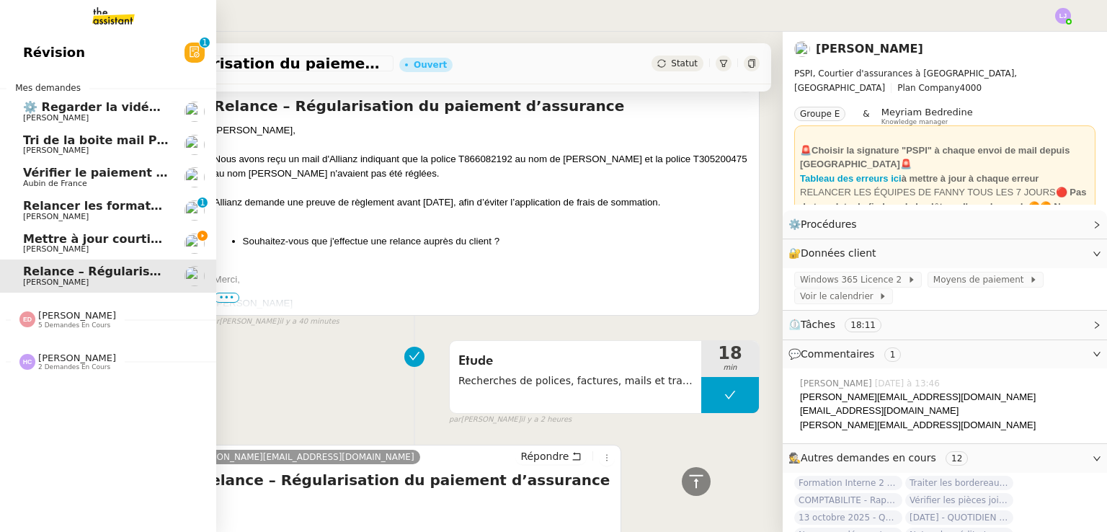
click at [59, 239] on span "Mettre à jour courtier et adresse email" at bounding box center [149, 239] width 253 height 14
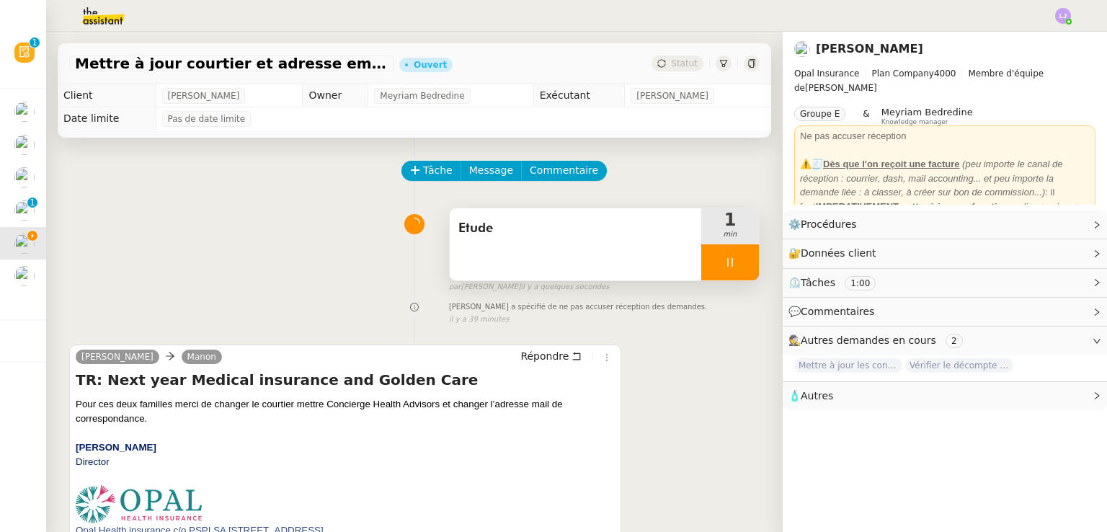
click at [730, 263] on div at bounding box center [730, 262] width 58 height 36
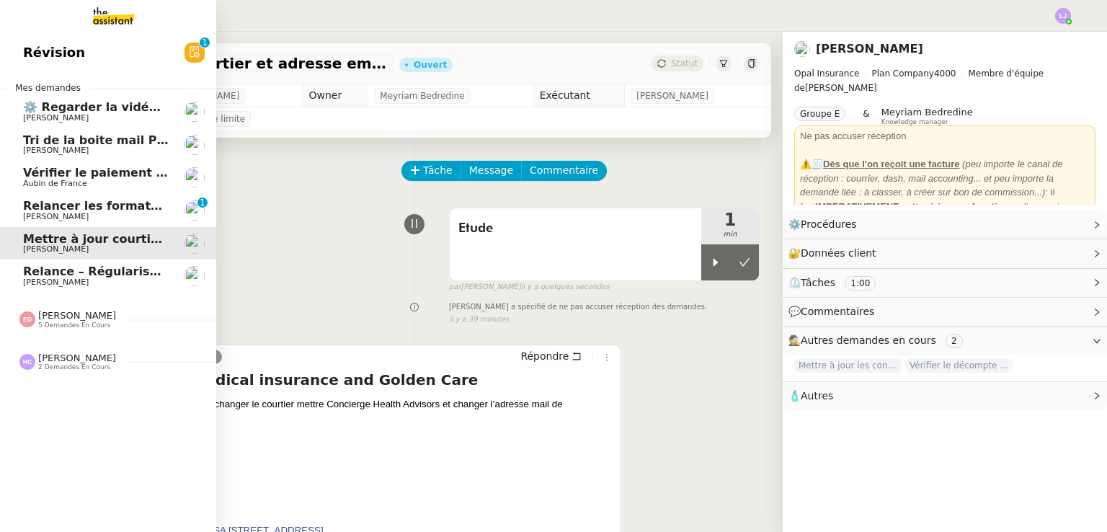
click at [68, 269] on span "Relance – Régularisation du paiement d’assurance" at bounding box center [187, 271] width 329 height 14
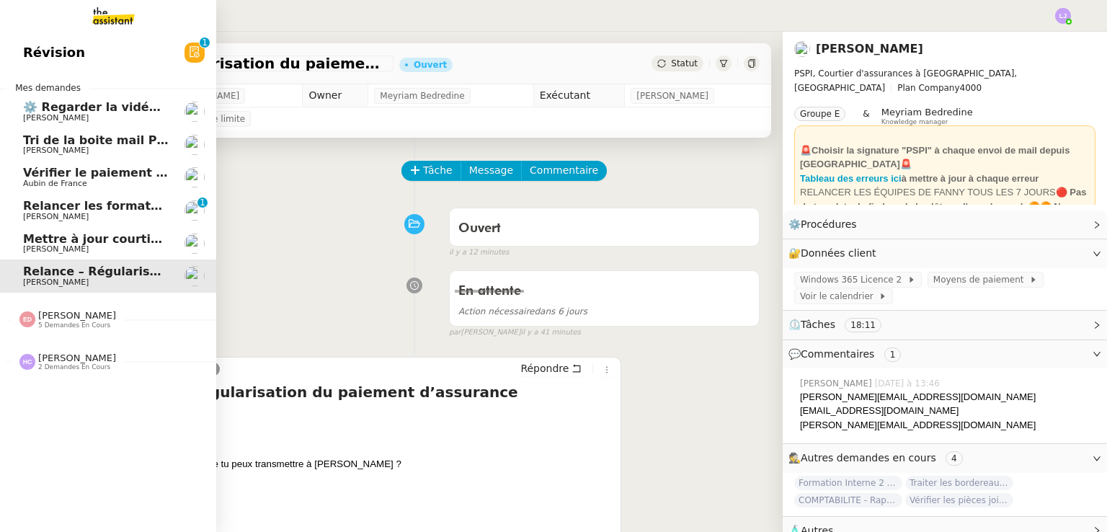
click at [68, 269] on span "Relance – Régularisation du paiement d’assurance" at bounding box center [187, 271] width 329 height 14
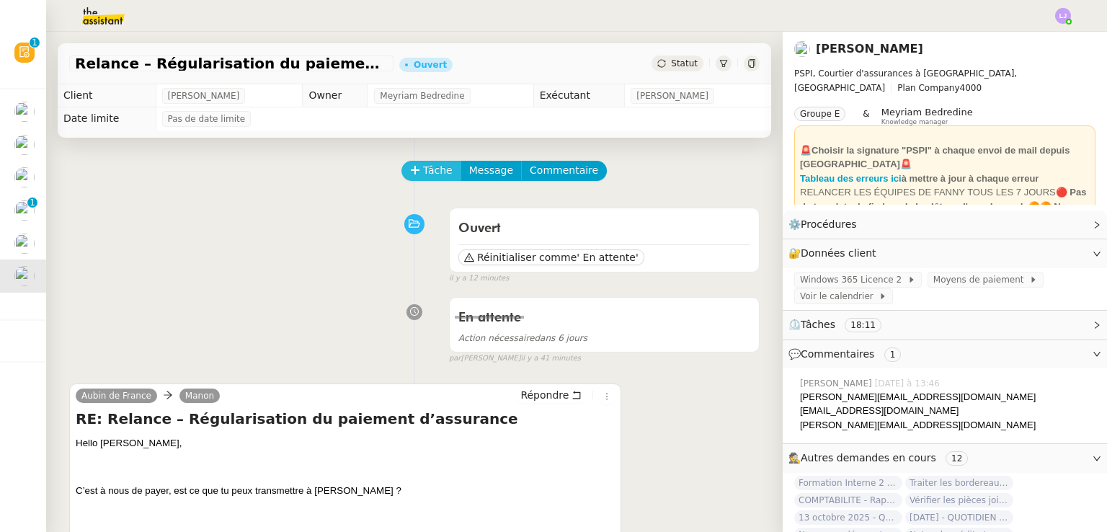
click at [410, 172] on icon at bounding box center [415, 170] width 10 height 10
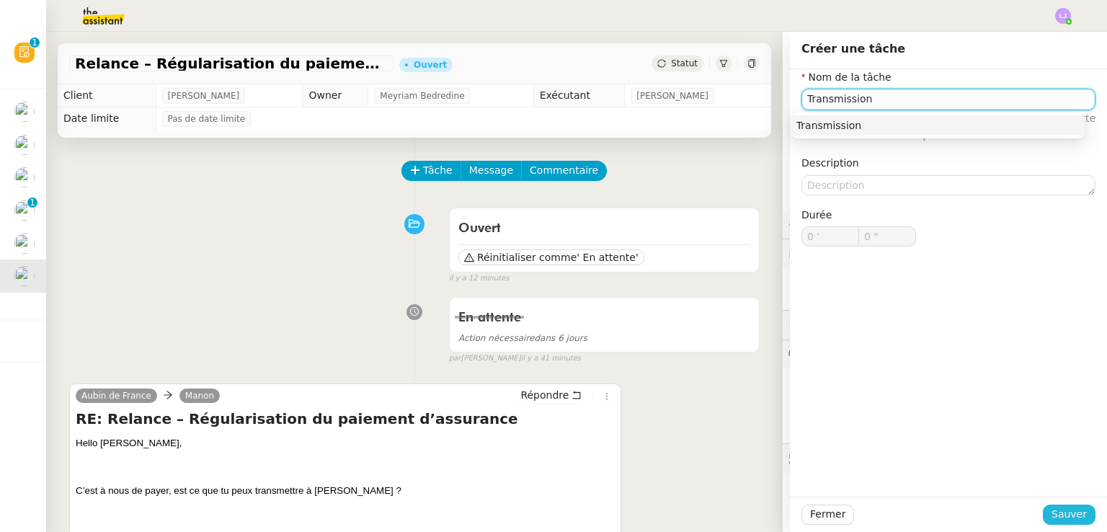
type input "Transmission"
click at [1044, 511] on button "Sauver" at bounding box center [1069, 514] width 53 height 20
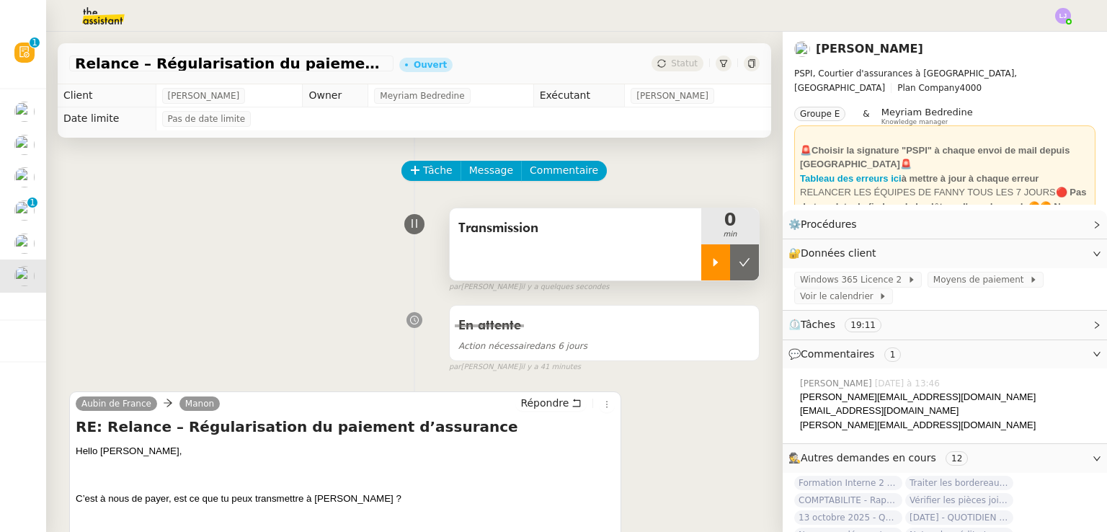
click at [713, 264] on icon at bounding box center [715, 262] width 5 height 8
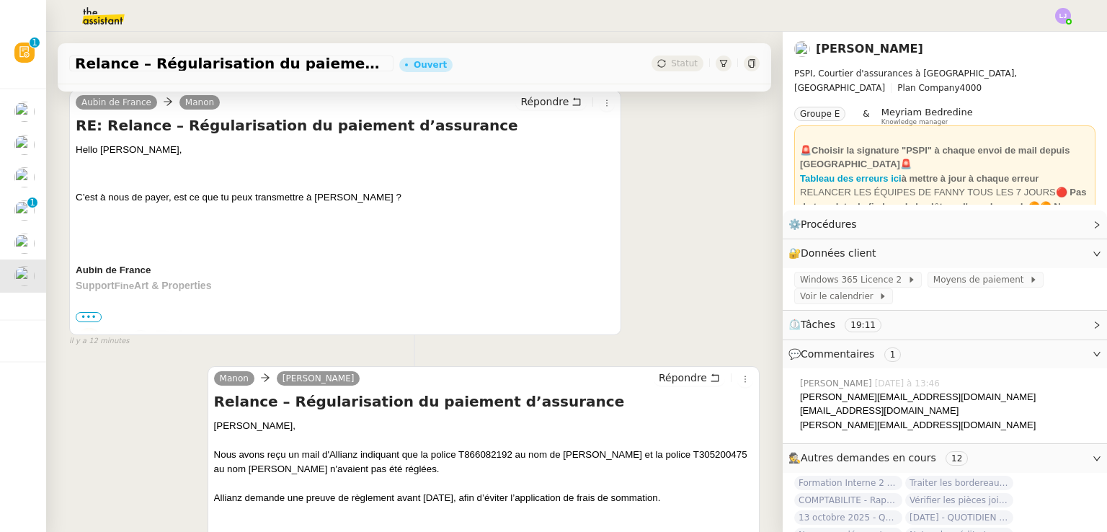
scroll to position [302, 0]
click at [525, 100] on span "Répondre" at bounding box center [544, 101] width 48 height 14
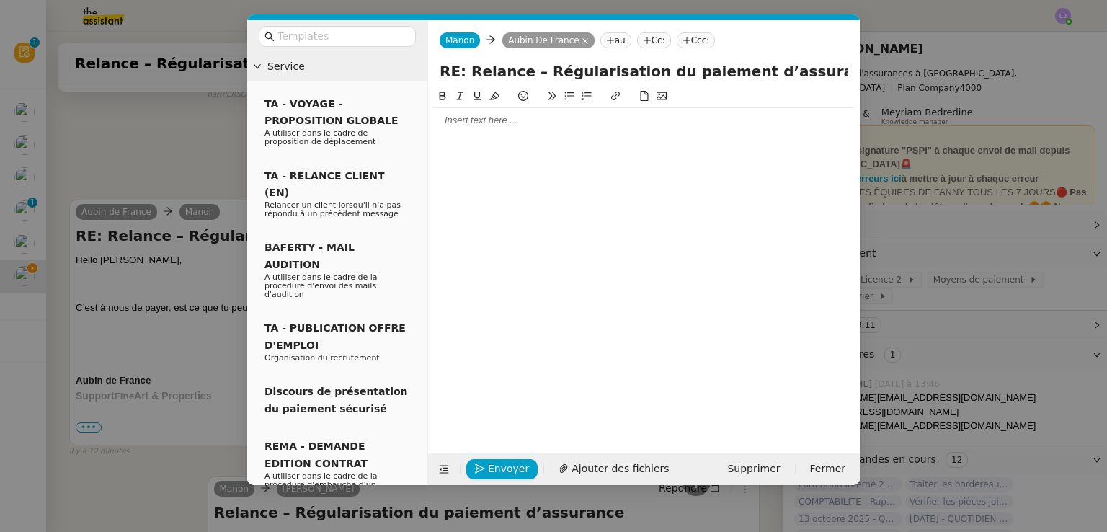
scroll to position [412, 0]
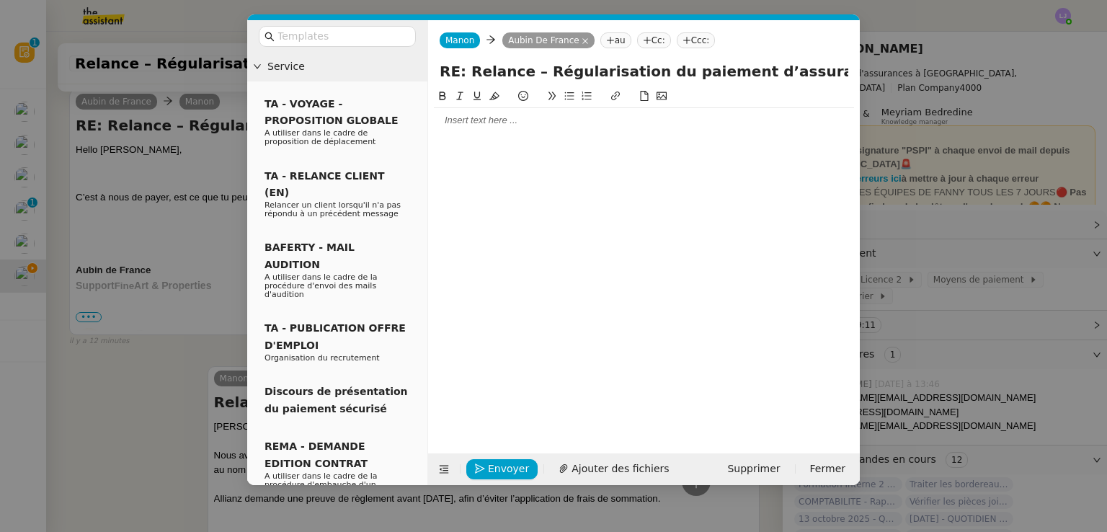
click at [448, 110] on div at bounding box center [644, 120] width 420 height 25
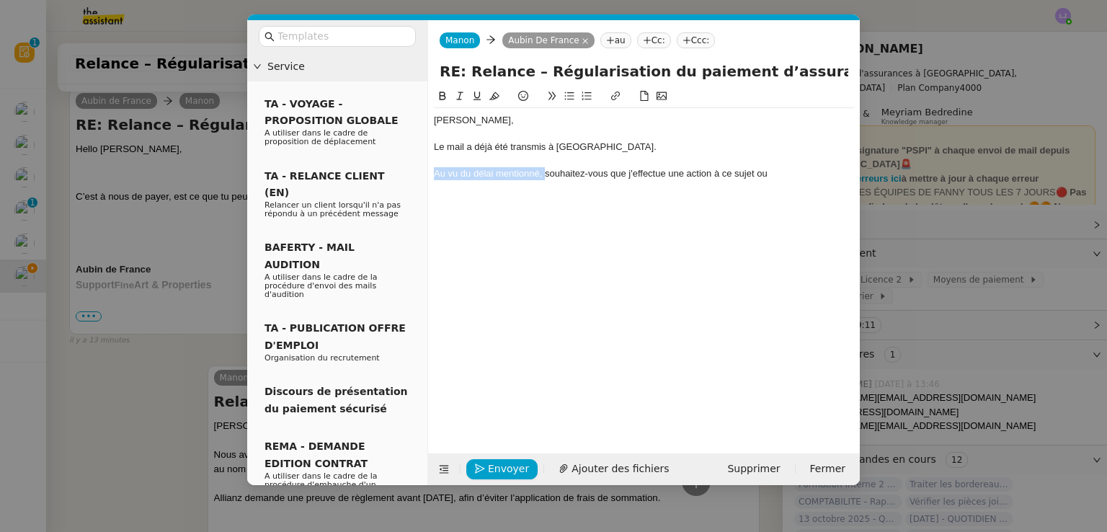
drag, startPoint x: 546, startPoint y: 177, endPoint x: 431, endPoint y: 177, distance: 114.6
click at [431, 177] on nz-spin "Aubin, Le mail a déjà été transmis à Pierrick. Au vu du délai mentionné, souhai…" at bounding box center [644, 262] width 432 height 349
click at [672, 174] on div "Souhaitez-vous que j'effectue une action à ce sujet ou" at bounding box center [644, 173] width 420 height 13
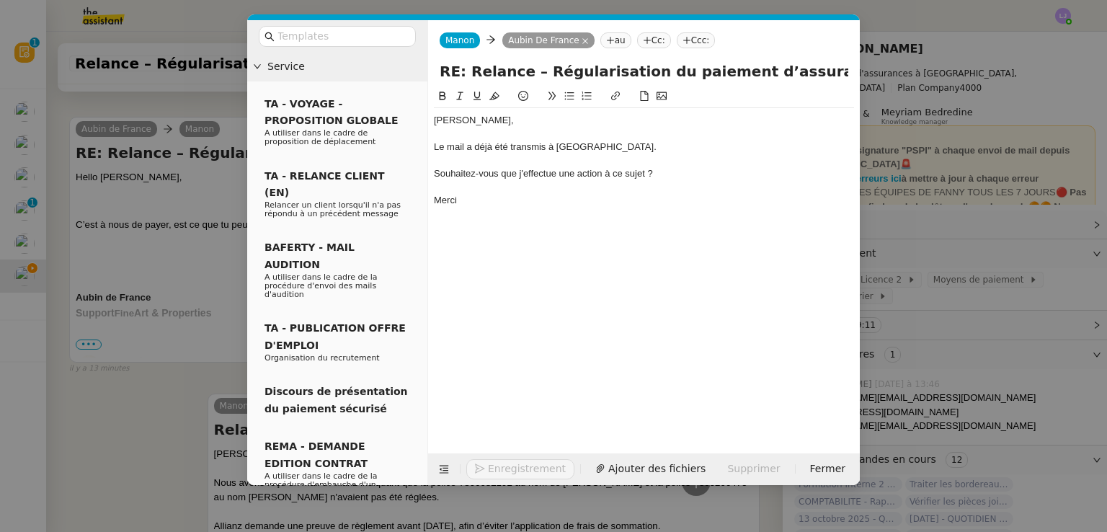
scroll to position [511, 0]
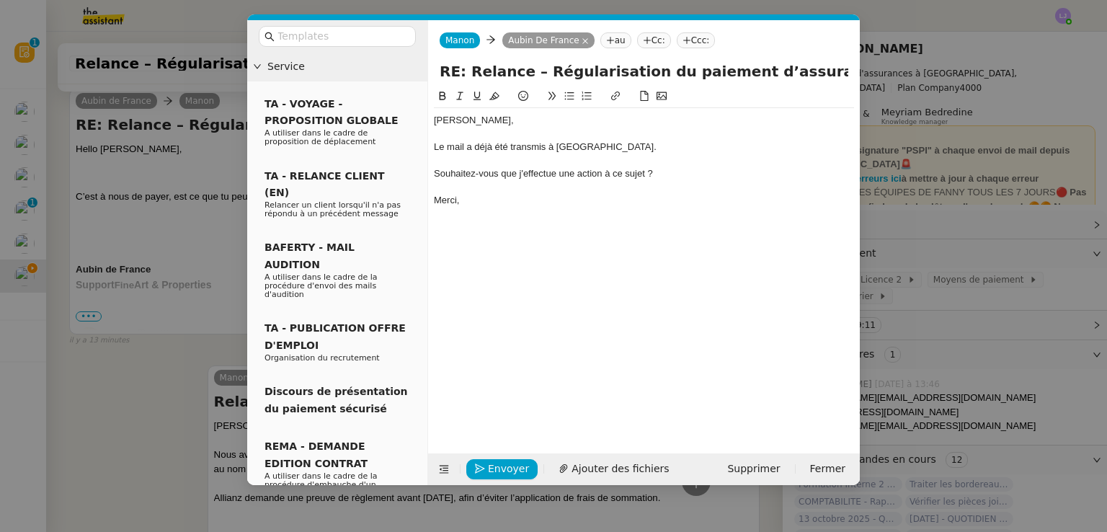
click at [600, 175] on div "Souhaitez-vous que j'effectue une action à ce sujet ?" at bounding box center [644, 173] width 420 height 13
click at [572, 99] on icon at bounding box center [569, 96] width 10 height 10
click at [677, 175] on li "Souhaitez-vous que j'effectue une action à ce sujet ?" at bounding box center [651, 173] width 406 height 13
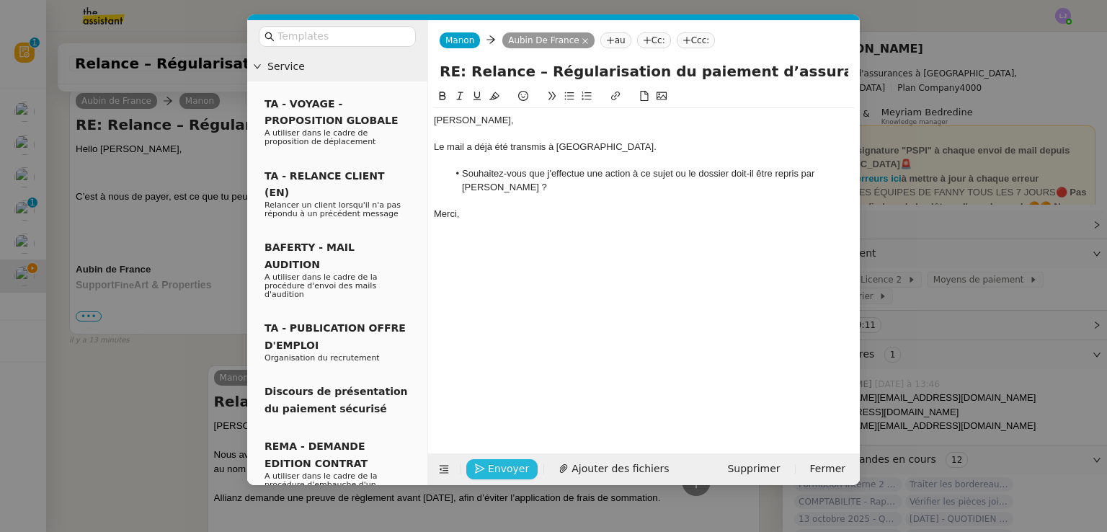
click at [497, 470] on span "Envoyer" at bounding box center [508, 469] width 41 height 17
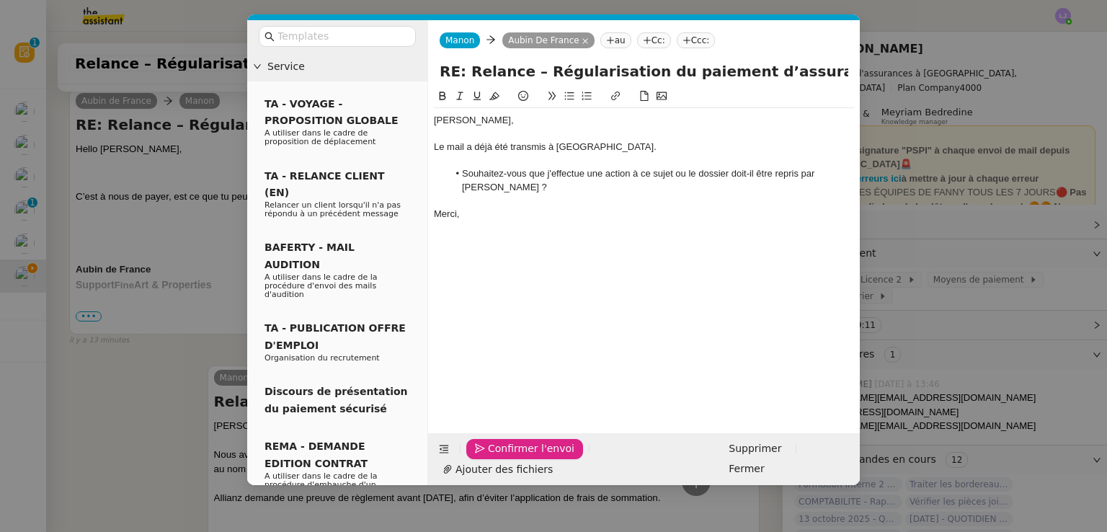
click at [497, 457] on span "Confirmer l'envoi" at bounding box center [531, 448] width 86 height 17
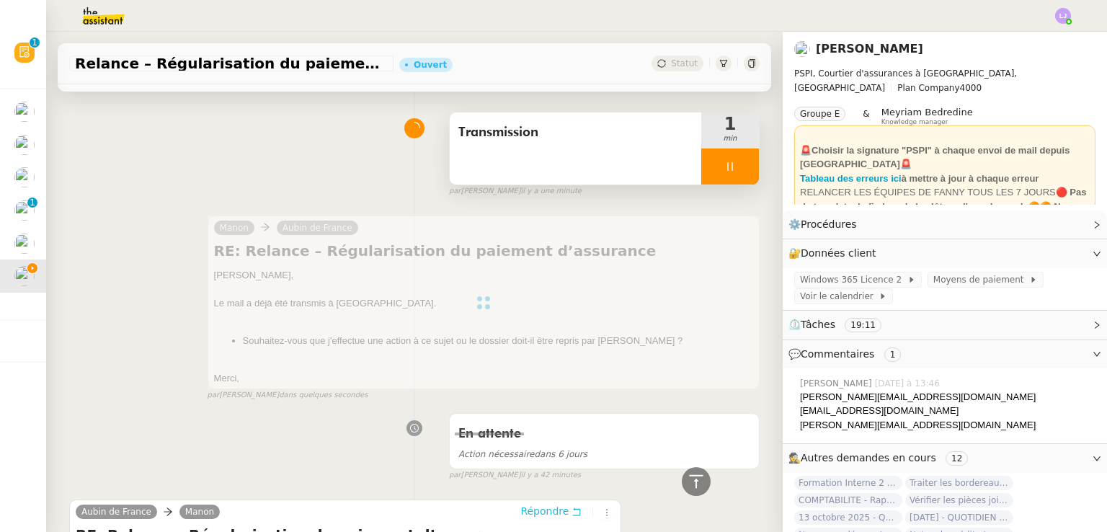
scroll to position [13, 0]
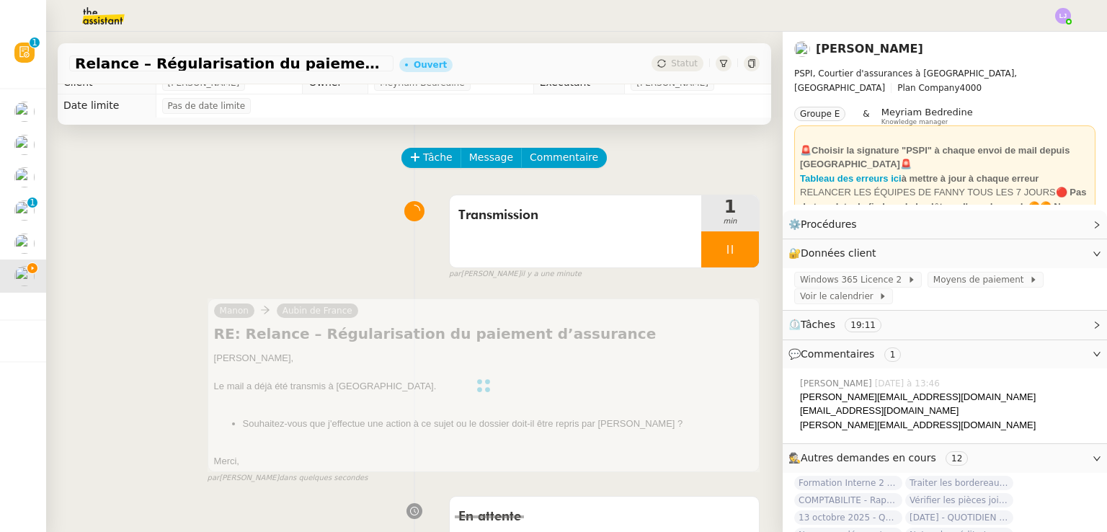
click at [712, 234] on div at bounding box center [730, 249] width 58 height 36
click at [739, 251] on icon at bounding box center [745, 250] width 12 height 12
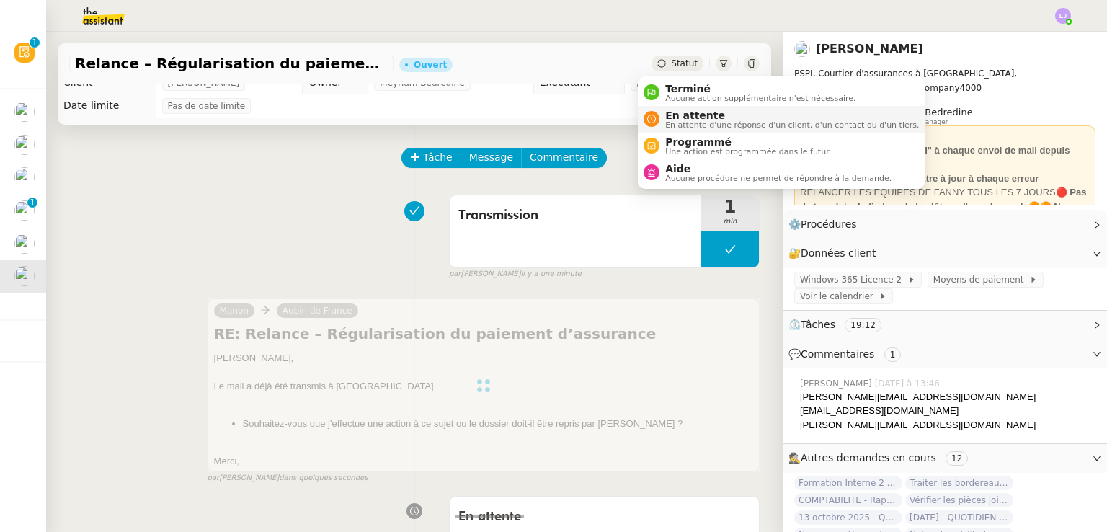
click at [670, 113] on span "En attente" at bounding box center [792, 116] width 254 height 12
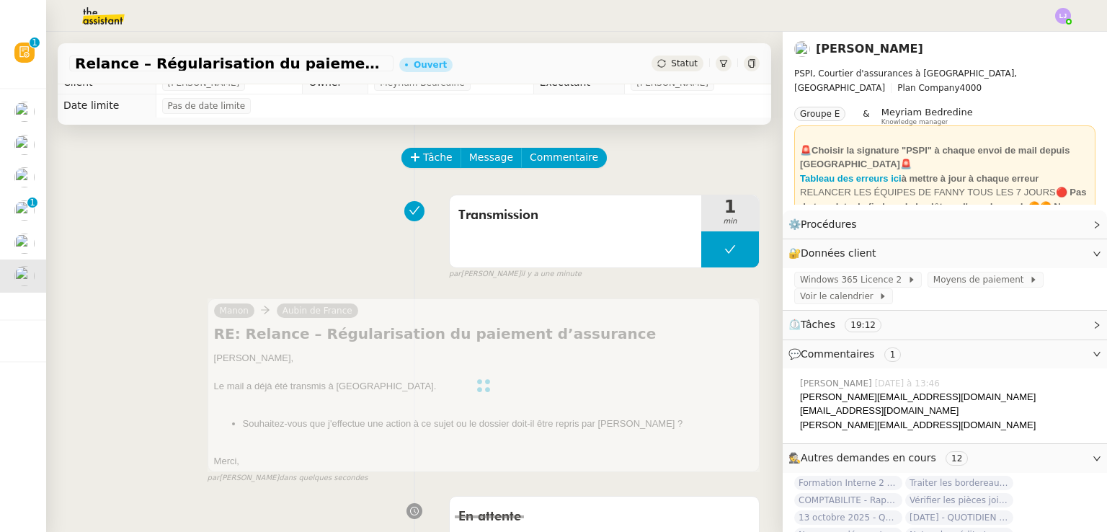
click at [670, 113] on td "Pas de date limite" at bounding box center [463, 105] width 615 height 23
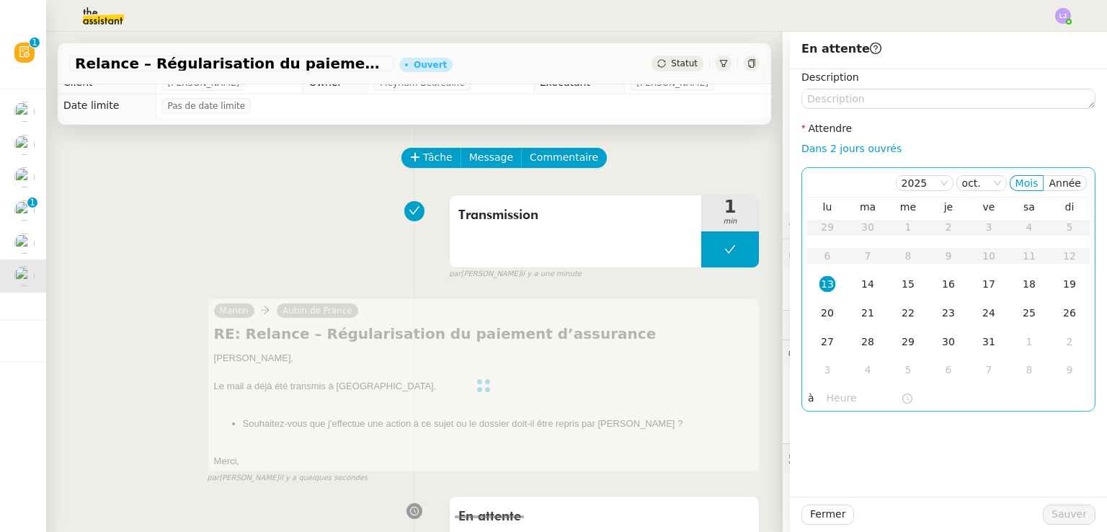
click at [824, 318] on td "20" at bounding box center [827, 313] width 40 height 29
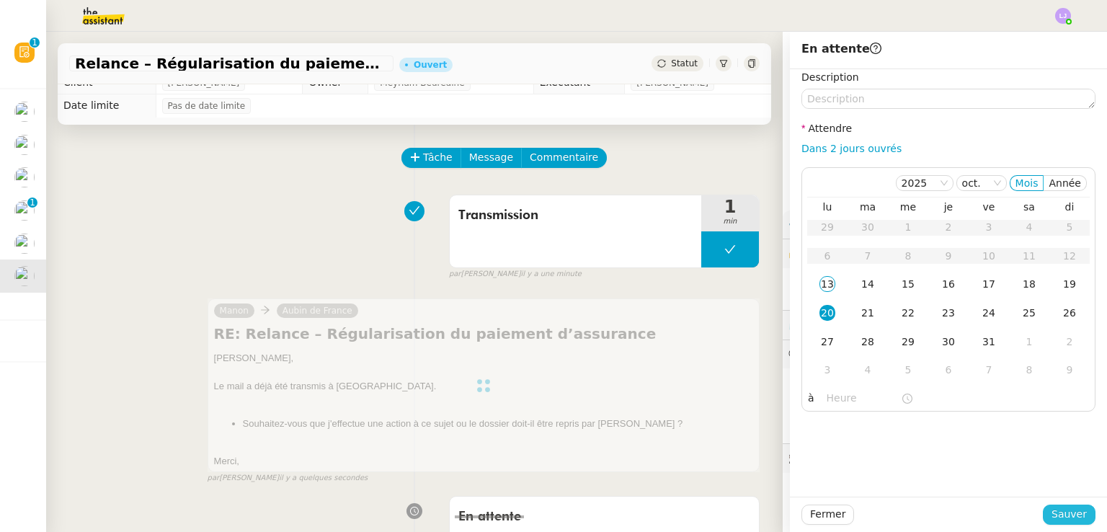
click at [1059, 511] on span "Sauver" at bounding box center [1068, 514] width 35 height 17
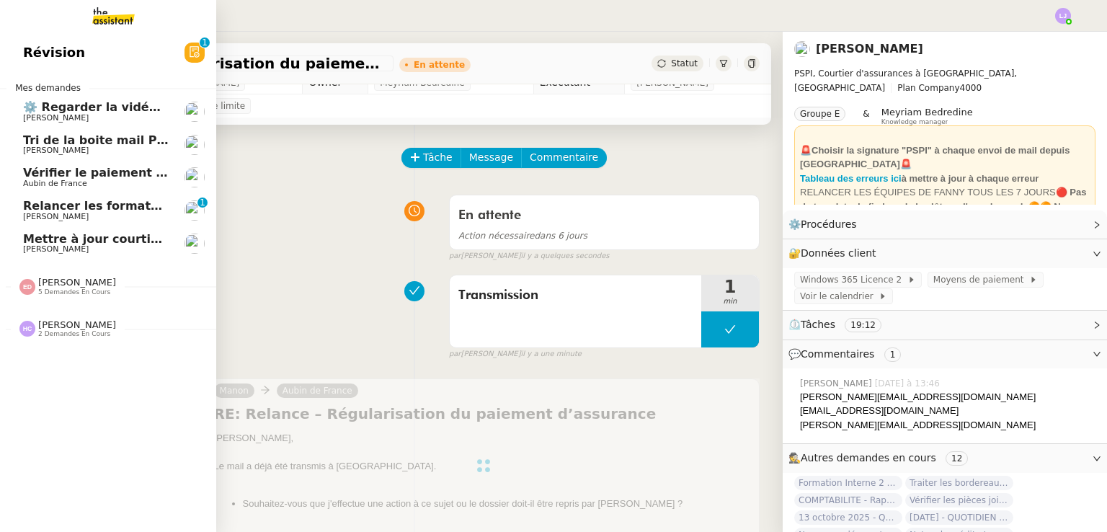
click at [52, 242] on span "Mettre à jour courtier et adresse email" at bounding box center [149, 239] width 253 height 14
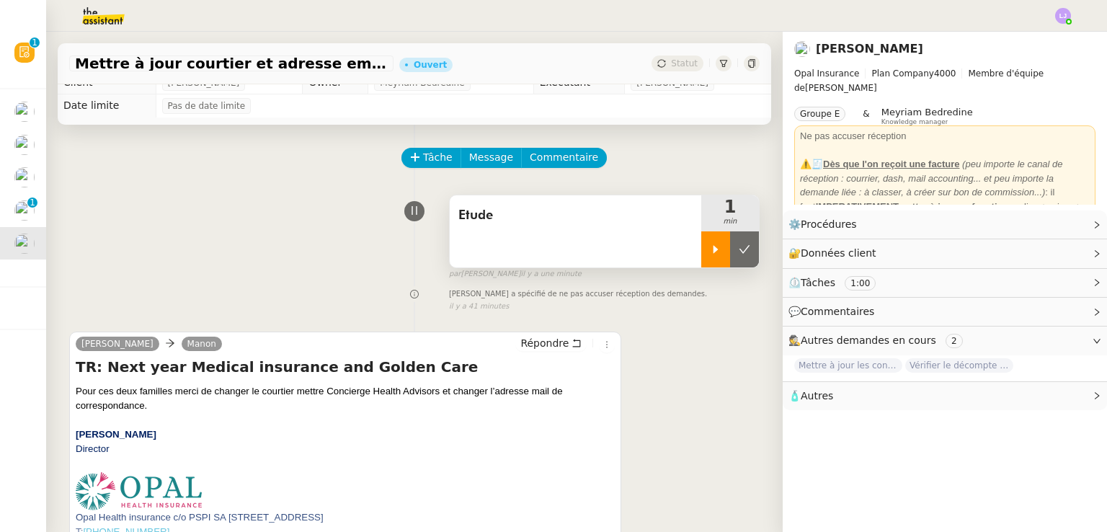
click at [701, 254] on div at bounding box center [715, 249] width 29 height 36
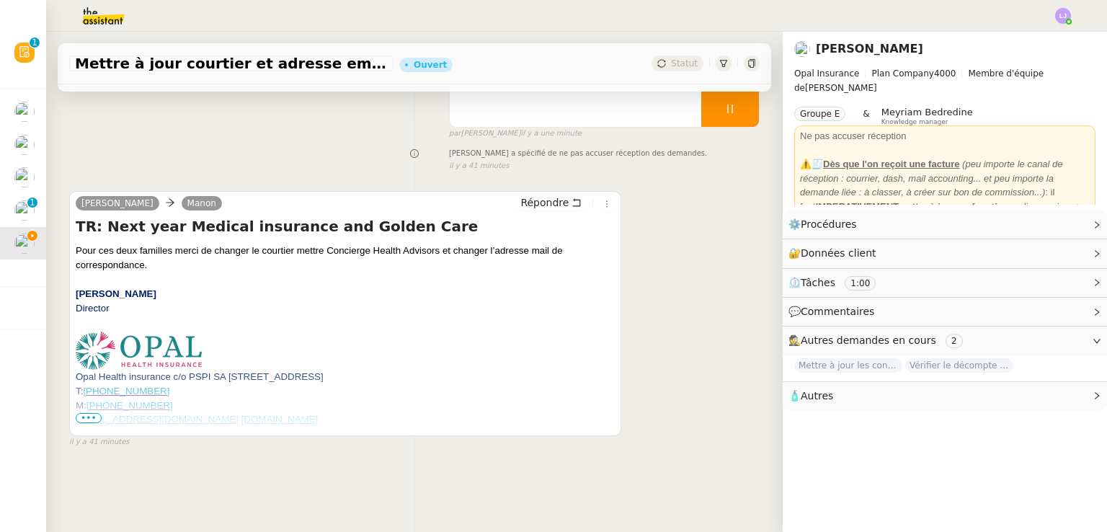
click at [84, 421] on span "•••" at bounding box center [89, 418] width 26 height 10
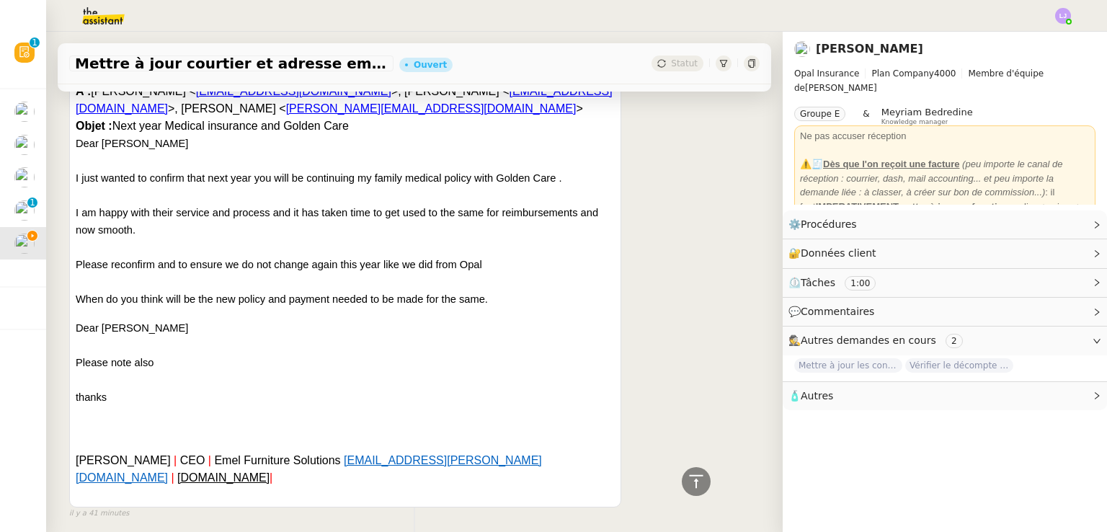
scroll to position [3116, 0]
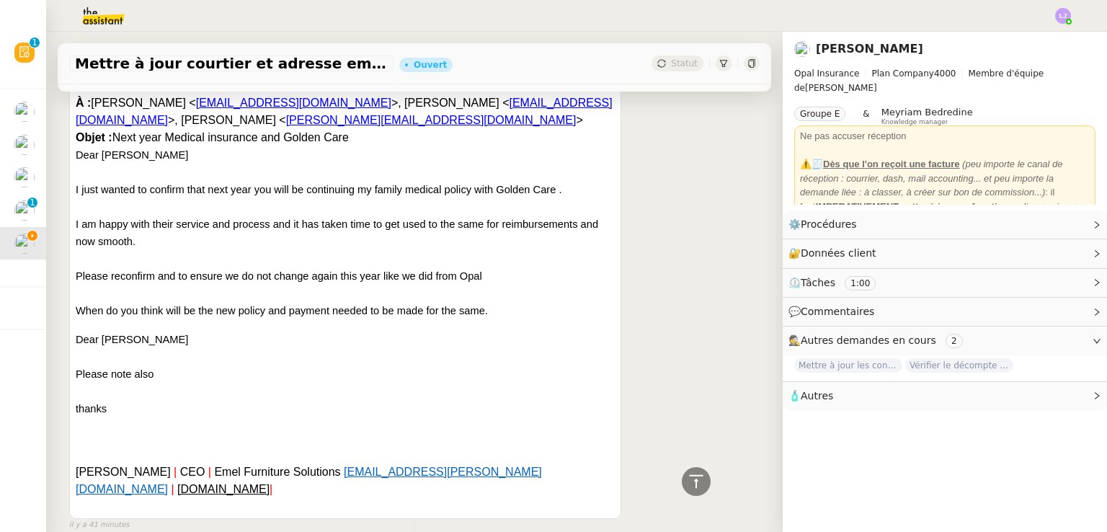
click at [84, 400] on p at bounding box center [345, 391] width 539 height 17
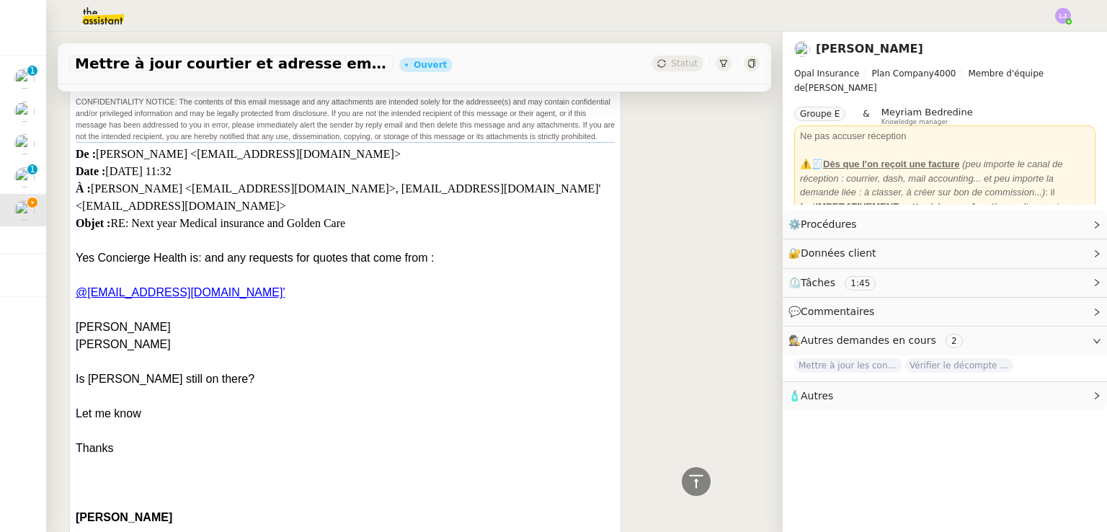
scroll to position [888, 0]
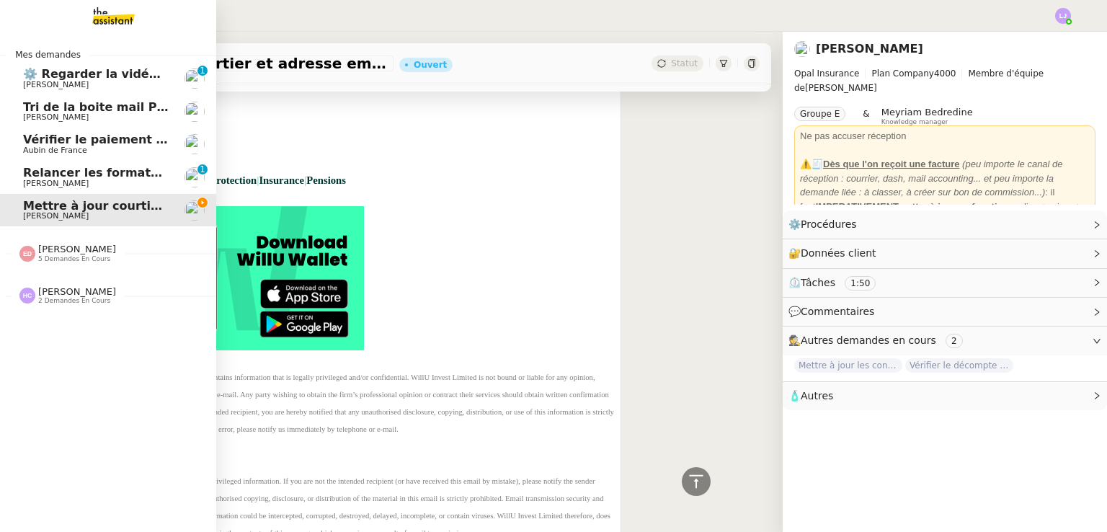
click at [64, 76] on span "⚙️ Regarder la vidéo Loom HubSpot" at bounding box center [140, 74] width 234 height 14
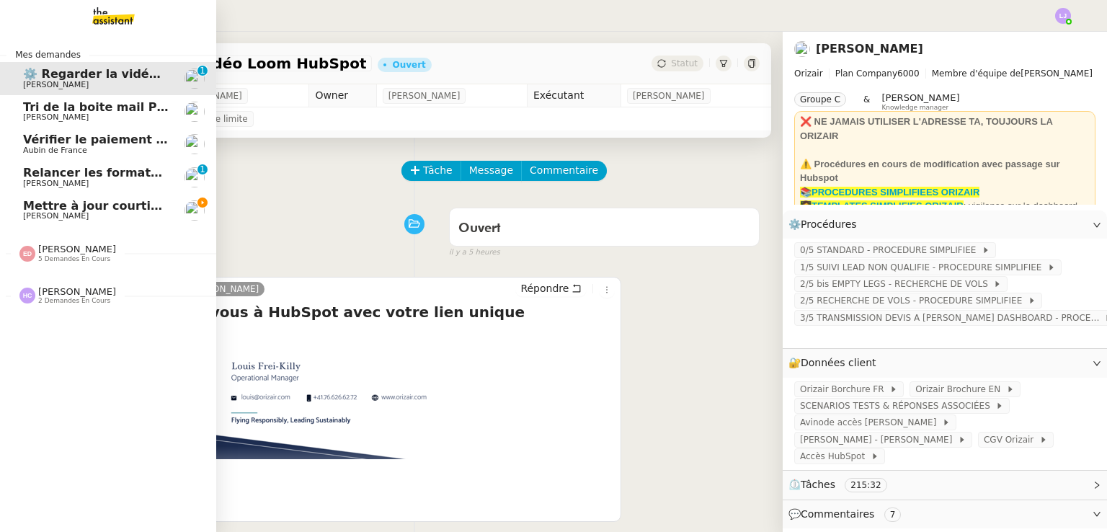
click at [81, 205] on span "Mettre à jour courtier et adresse email" at bounding box center [149, 206] width 253 height 14
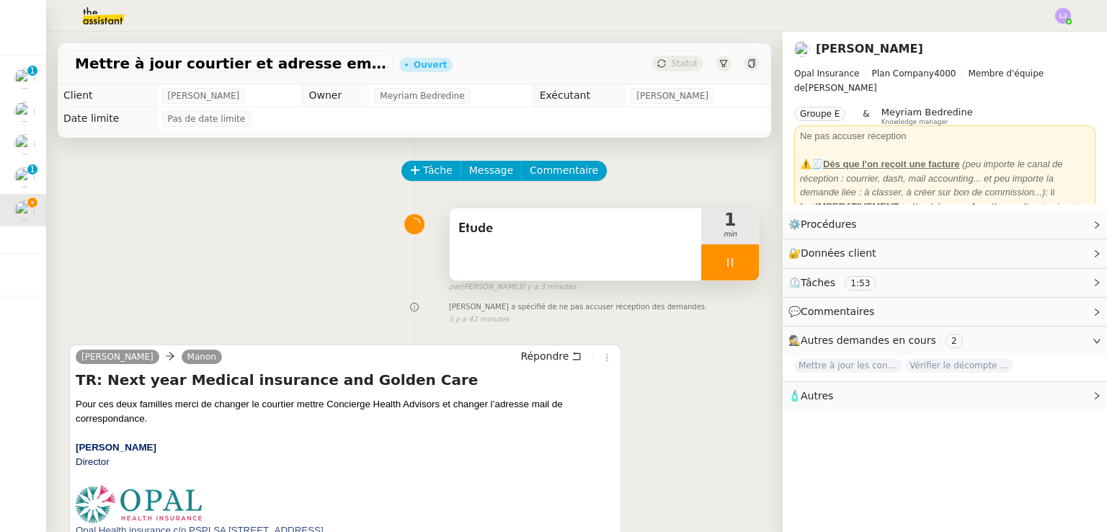
click at [724, 267] on icon at bounding box center [730, 263] width 12 height 12
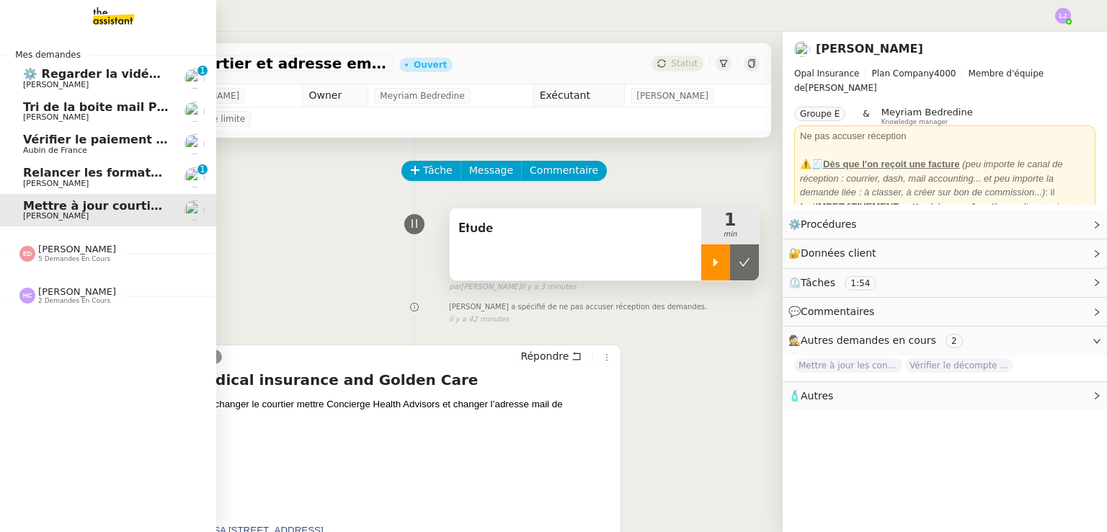
click at [25, 84] on span "[PERSON_NAME]" at bounding box center [56, 84] width 66 height 9
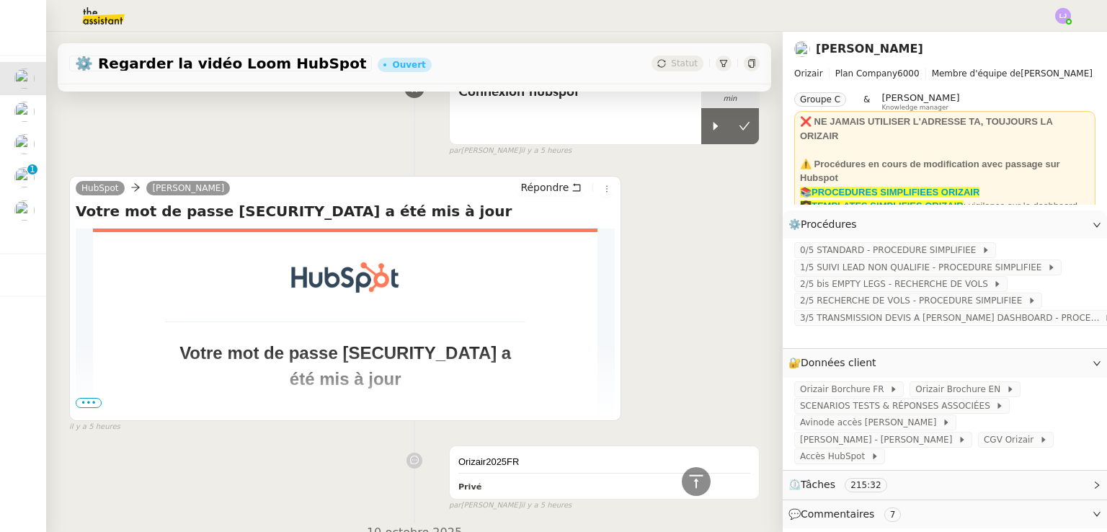
scroll to position [1854, 0]
click at [713, 130] on icon at bounding box center [715, 127] width 5 height 8
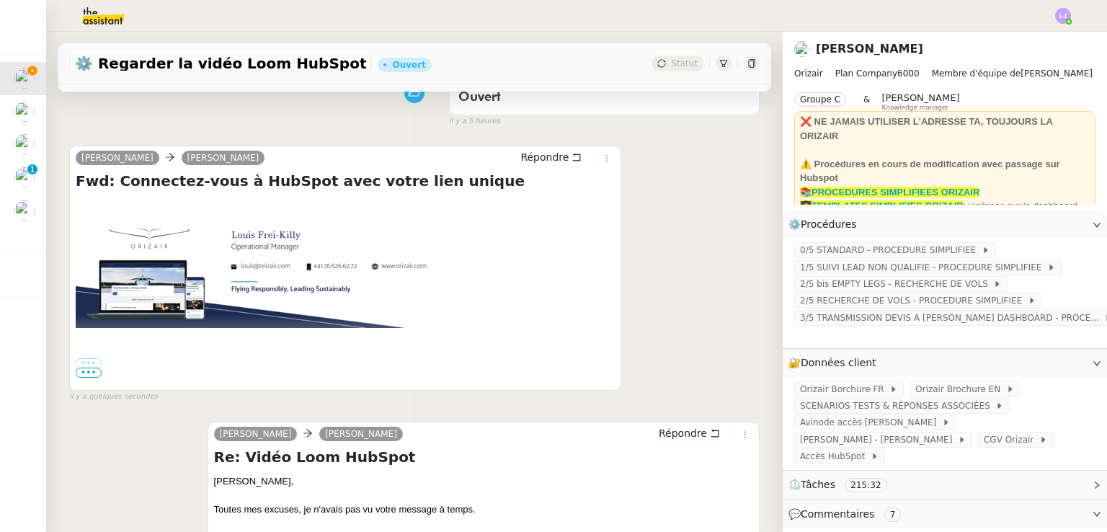
scroll to position [131, 0]
click at [98, 370] on div "••• Début du message réexpédié : De: HubSpot <noreply@notifications.transaction…" at bounding box center [345, 363] width 539 height 14
click at [92, 363] on label "•••" at bounding box center [89, 363] width 26 height 10
click at [0, 0] on input "•••" at bounding box center [0, 0] width 0 height 0
click at [92, 378] on span "•••" at bounding box center [89, 373] width 26 height 10
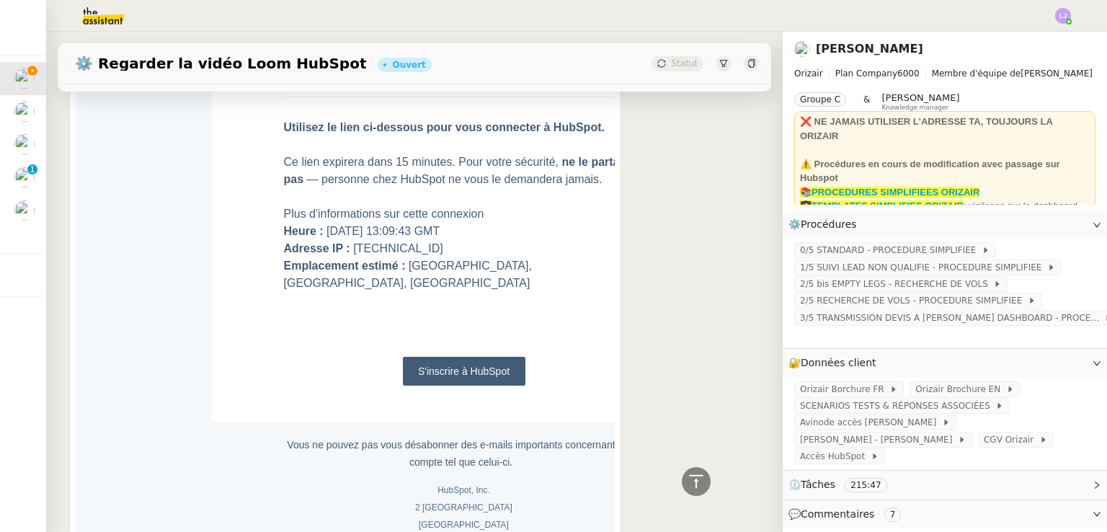
scroll to position [701, 0]
click at [461, 358] on link "S'inscrire à HubSpot" at bounding box center [464, 372] width 123 height 29
click at [1052, 370] on link "Modifier" at bounding box center [1057, 363] width 41 height 17
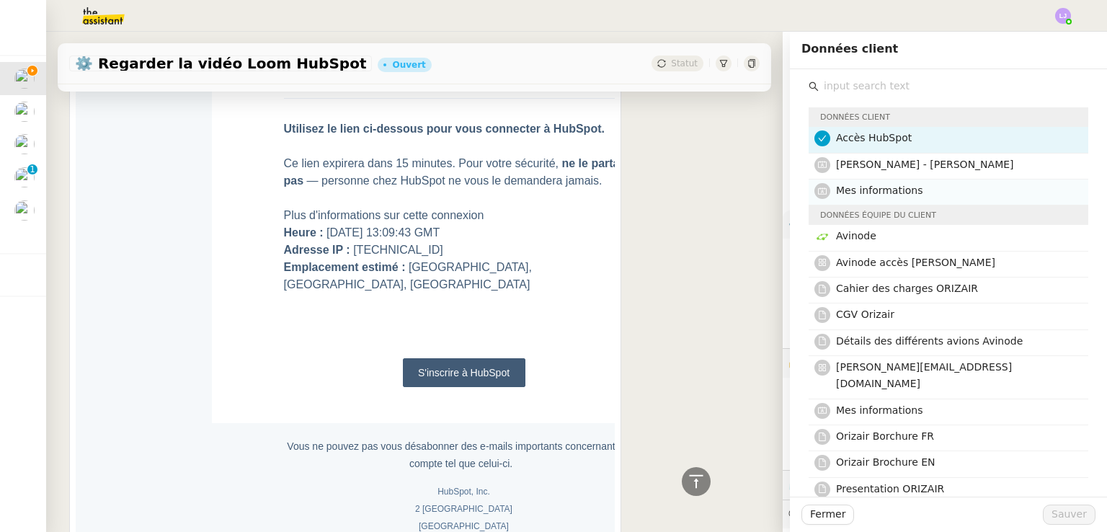
click at [899, 201] on div "Mes informations" at bounding box center [958, 191] width 244 height 19
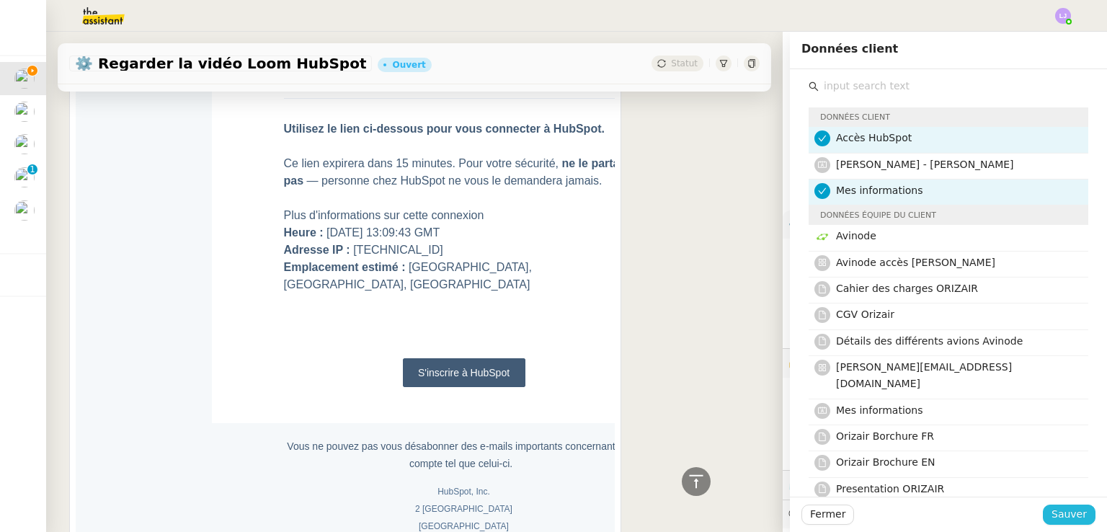
click at [1057, 519] on span "Sauver" at bounding box center [1068, 514] width 35 height 17
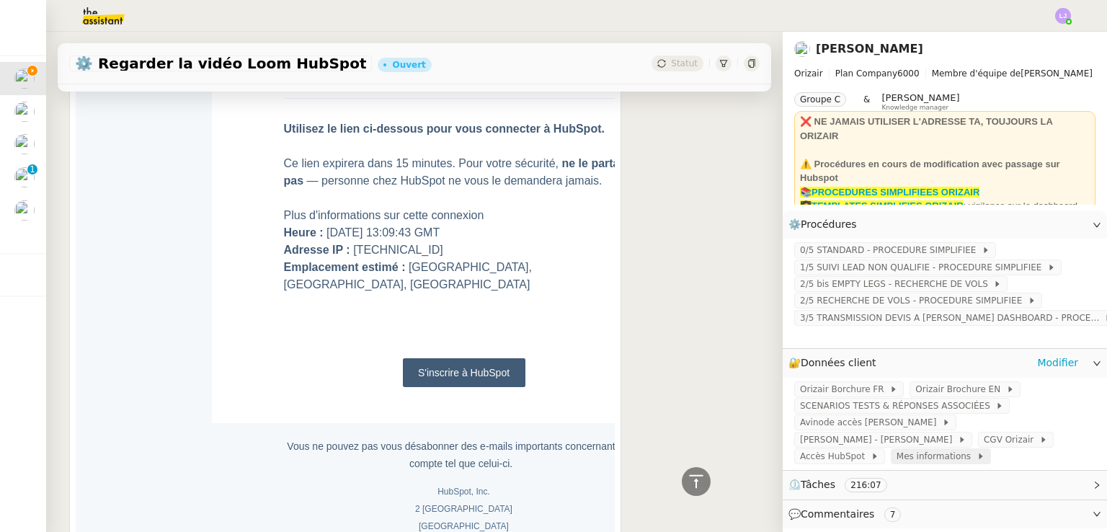
click at [963, 449] on span "Mes informations" at bounding box center [937, 456] width 80 height 14
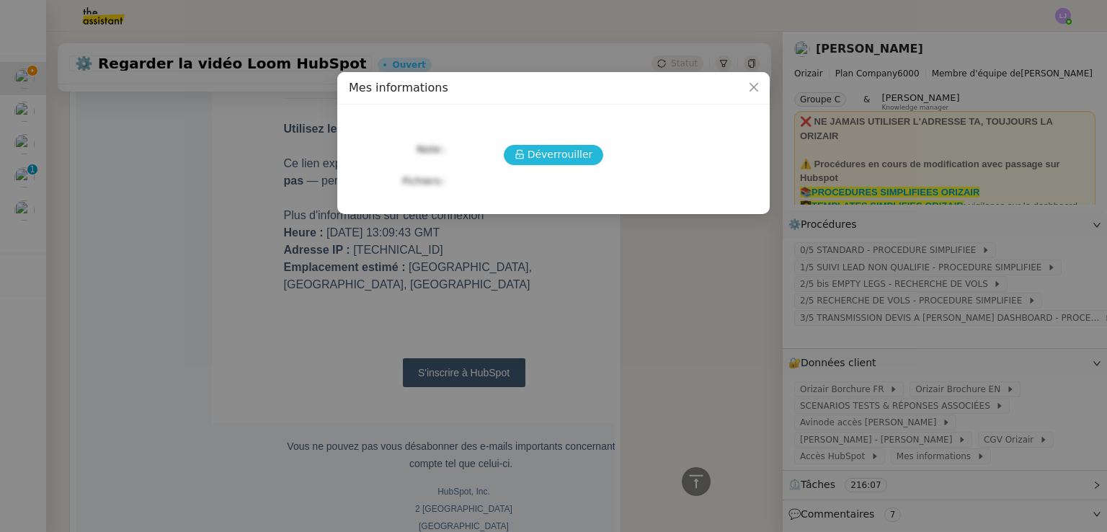
click at [582, 160] on span "Déverrouiller" at bounding box center [561, 154] width 66 height 17
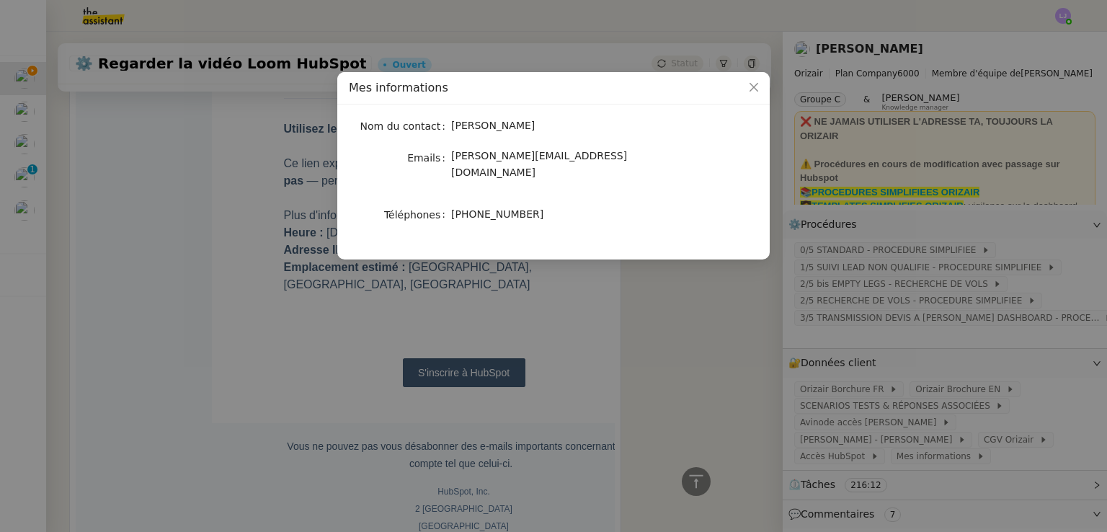
click at [497, 208] on span "+41 76 626 62 72" at bounding box center [497, 214] width 92 height 12
click at [678, 497] on nz-modal-container "Mes informations Nom du contact Louis Frei Emails louis@orizair.com Téléphones …" at bounding box center [553, 266] width 1107 height 532
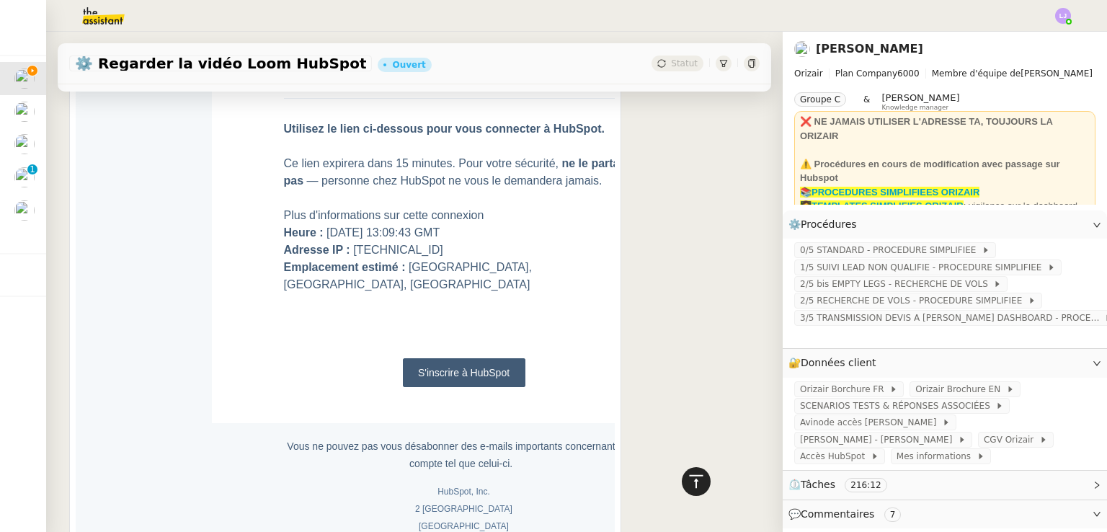
click at [689, 482] on icon at bounding box center [696, 480] width 14 height 13
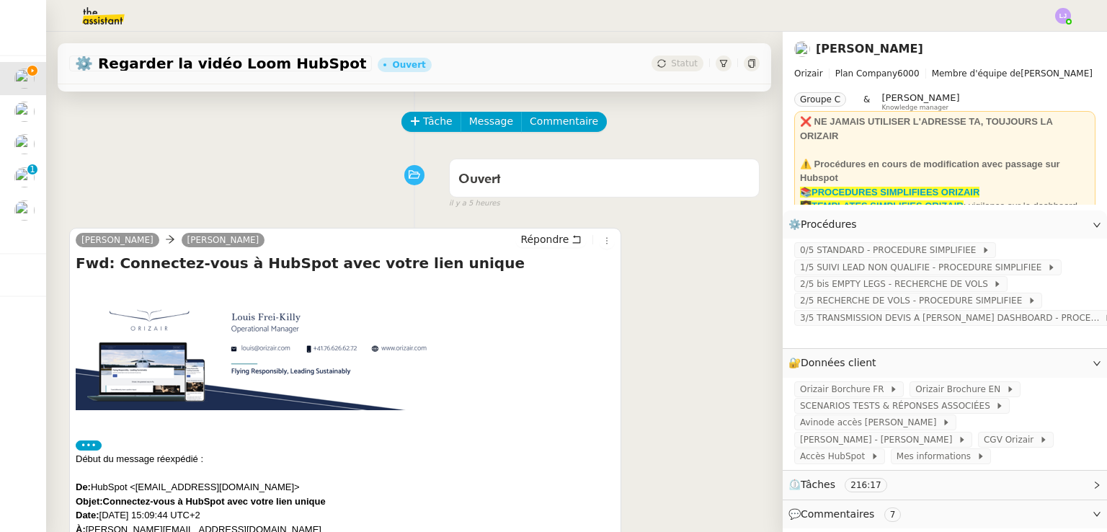
scroll to position [50, 0]
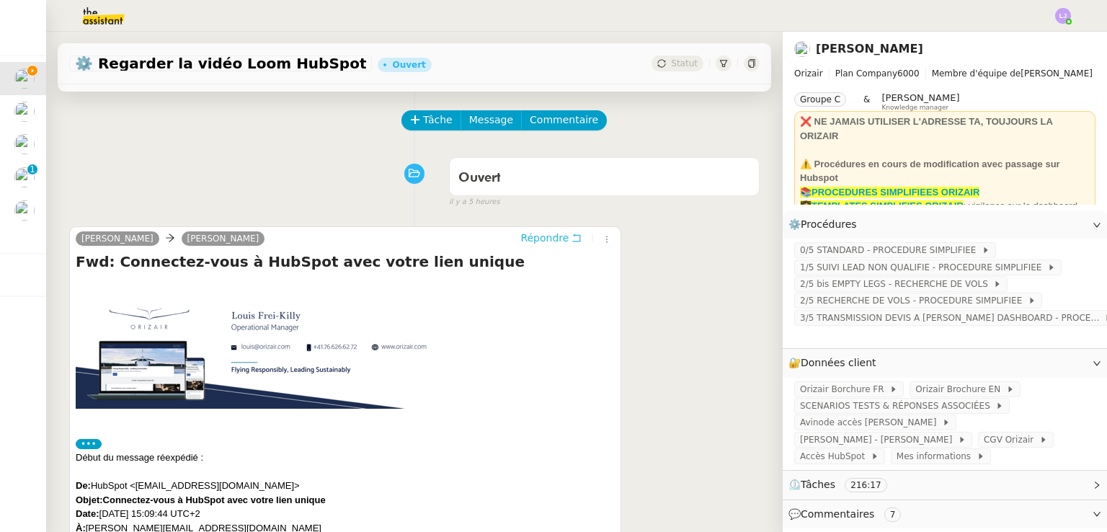
click at [534, 234] on span "Répondre" at bounding box center [544, 238] width 48 height 14
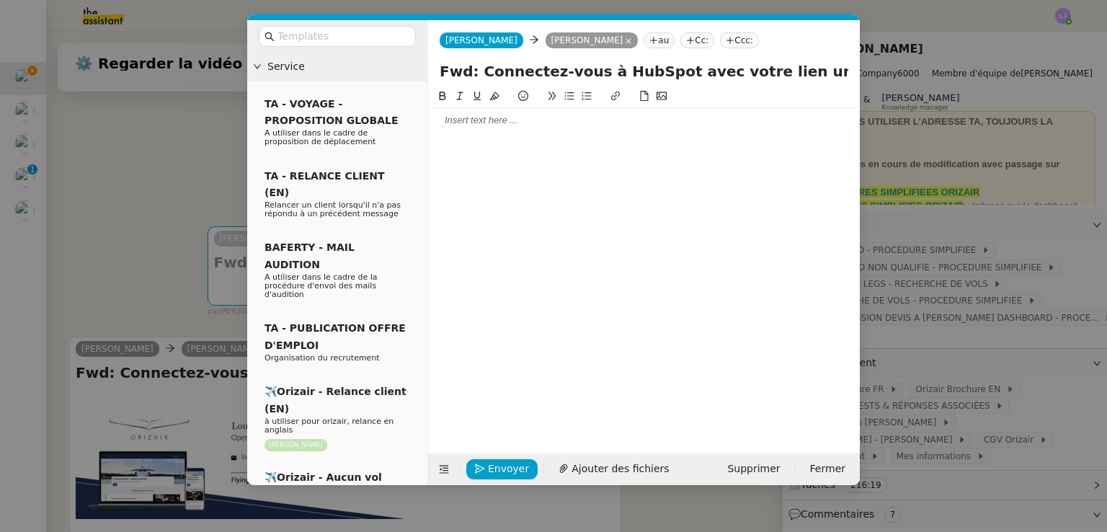
click at [529, 109] on div at bounding box center [644, 120] width 420 height 25
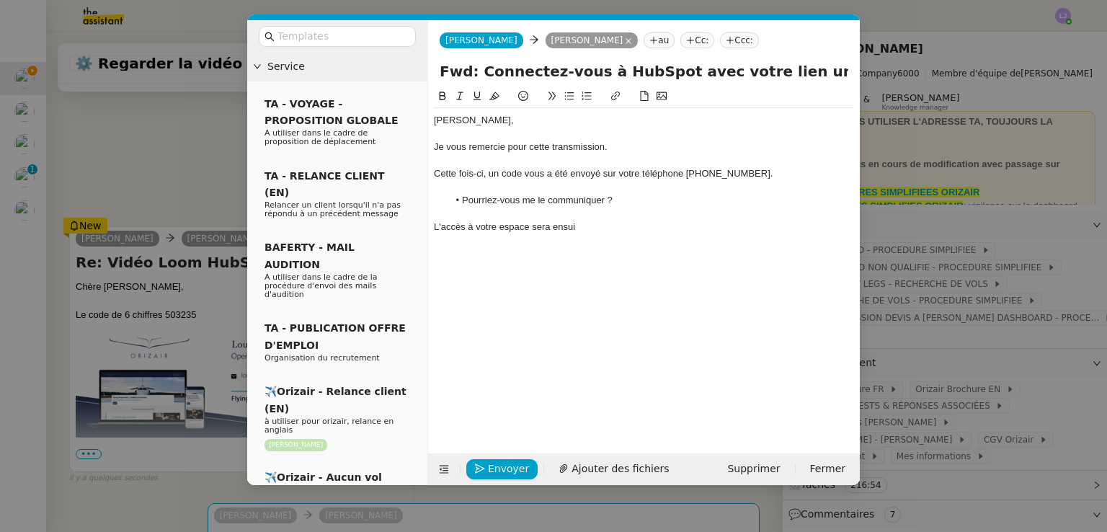
click at [124, 338] on nz-modal-container "Service TA - VOYAGE - PROPOSITION GLOBALE A utiliser dans le cadre de propositi…" at bounding box center [553, 266] width 1107 height 532
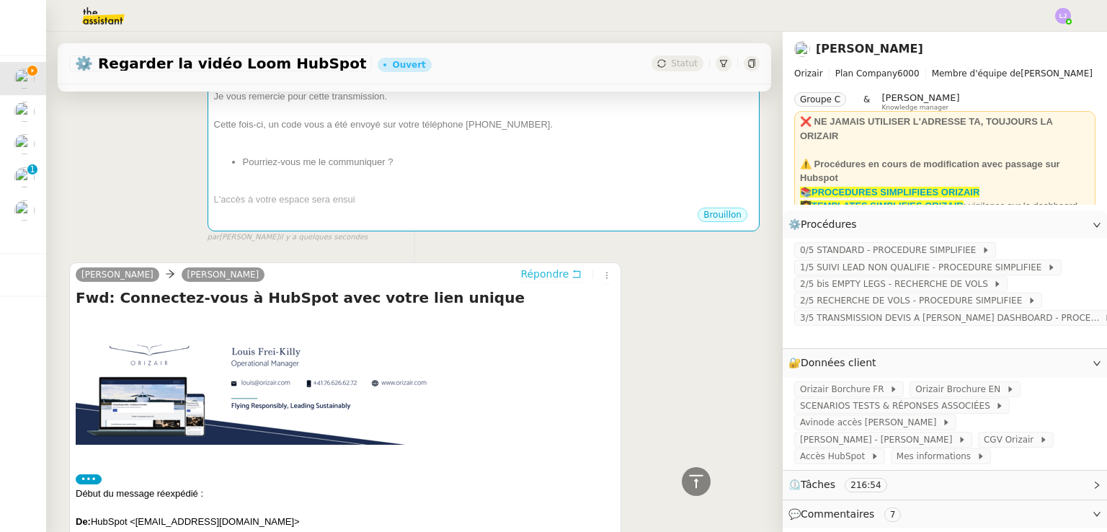
scroll to position [0, 0]
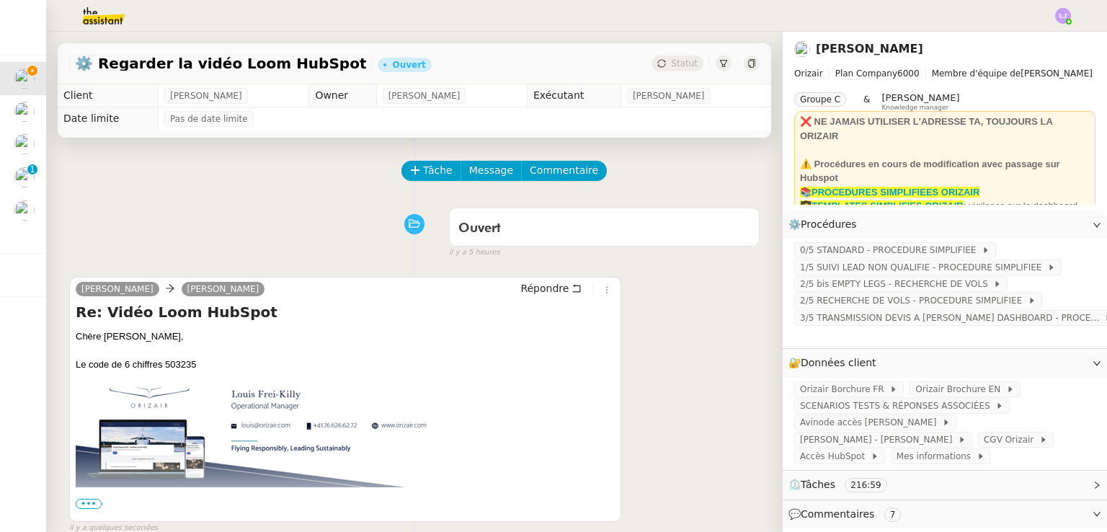
click at [185, 366] on div "Le code de 6 chiffres 503235 ••• Le 13 oct. 2025 à 15:10, Josephine Kelly <jose…" at bounding box center [345, 454] width 539 height 195
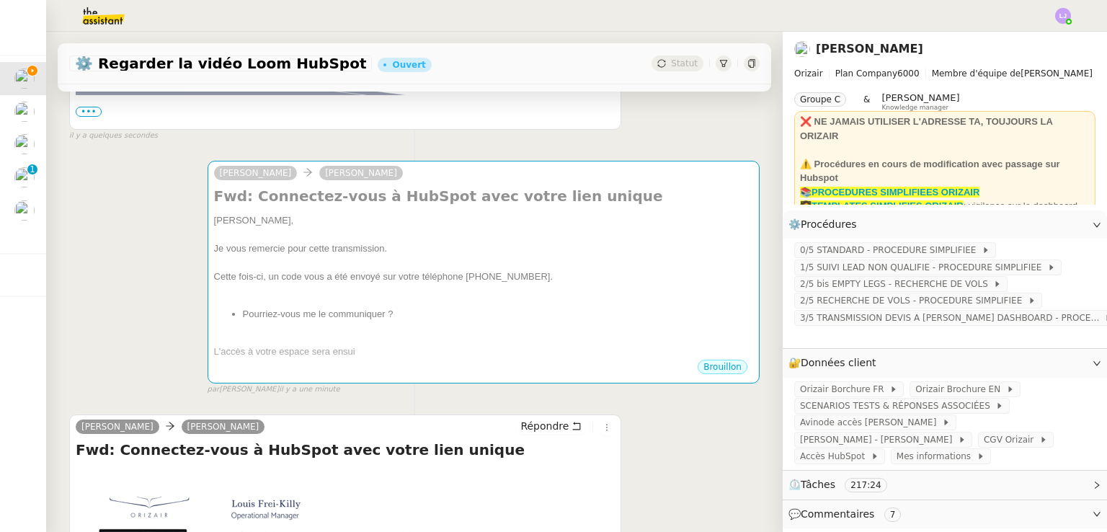
scroll to position [369, 0]
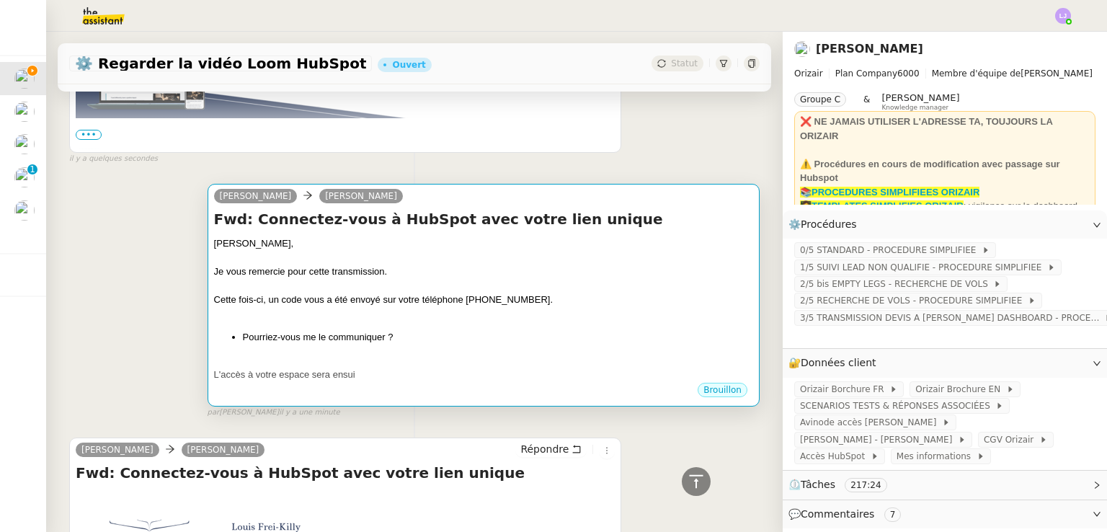
click at [486, 280] on div at bounding box center [483, 285] width 539 height 14
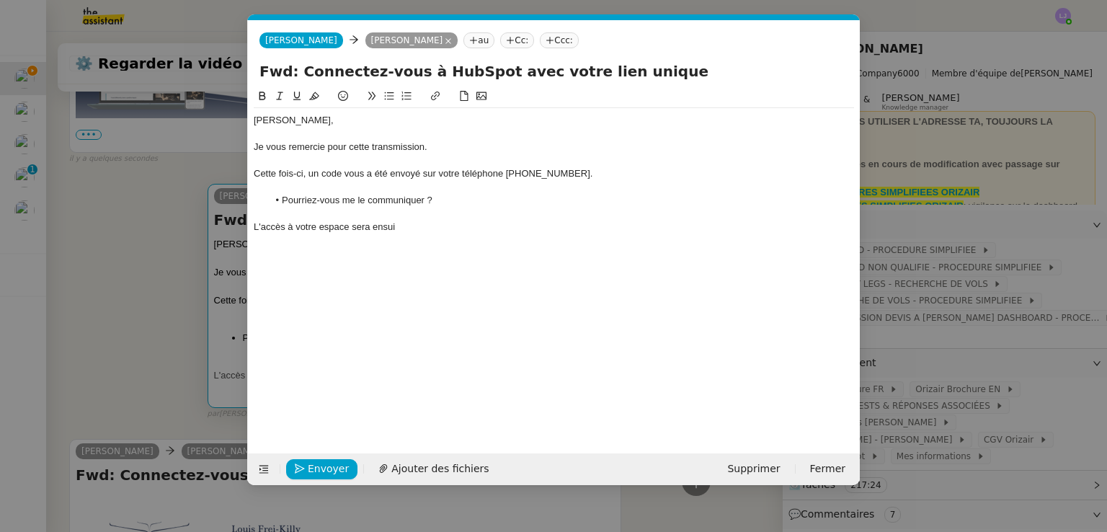
scroll to position [0, 30]
click at [447, 199] on li "Pourriez-vous me le communiquer ?" at bounding box center [561, 200] width 587 height 13
click at [412, 228] on div "L'accès à votre espace sera ensui" at bounding box center [554, 227] width 600 height 13
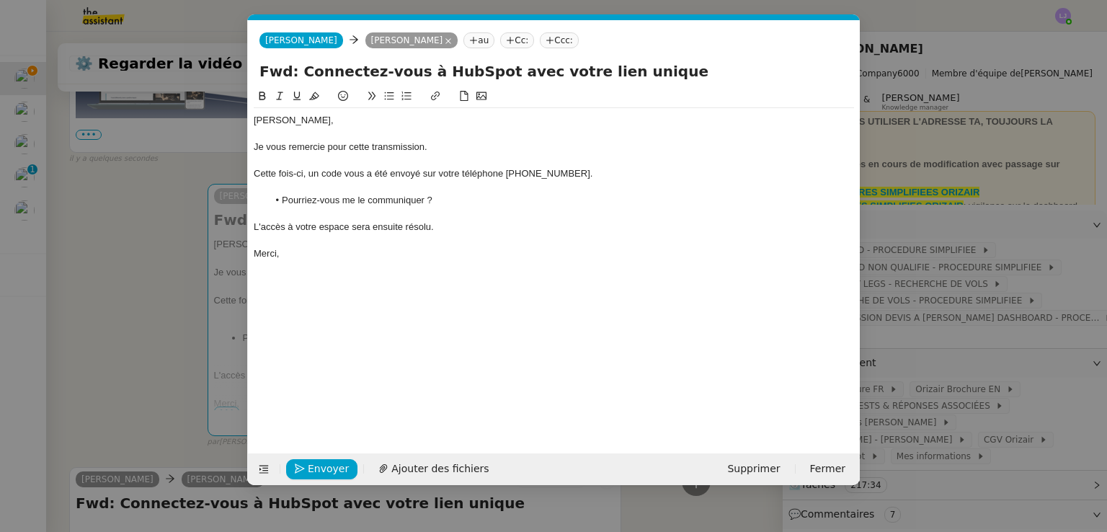
click at [432, 149] on div "Je vous remercie pour cette transmission." at bounding box center [554, 147] width 600 height 13
click at [629, 170] on div "Cette fois-ci, un code vous a été envoyé sur votre téléphone [PHONE_NUMBER]." at bounding box center [554, 173] width 600 height 13
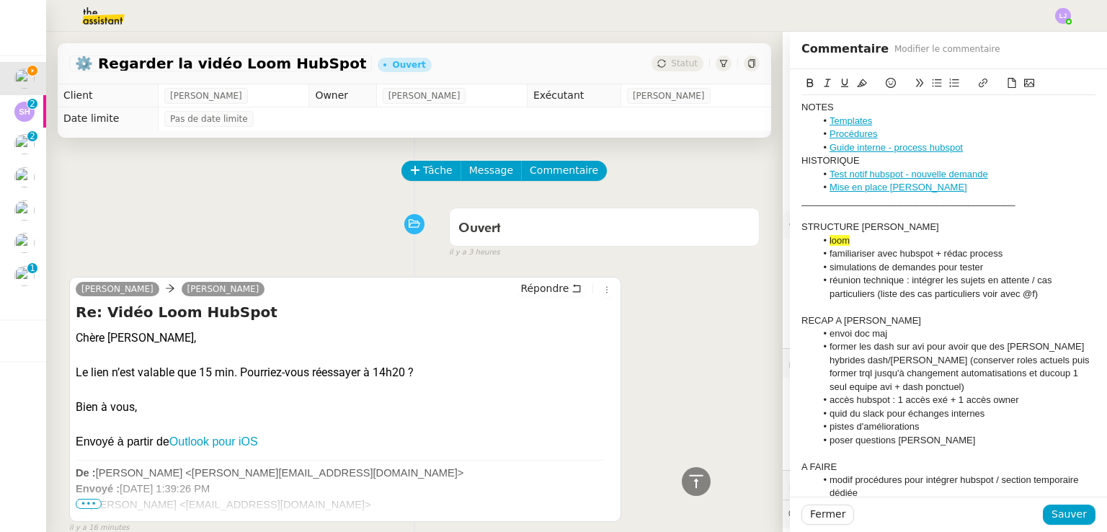
scroll to position [10387, 0]
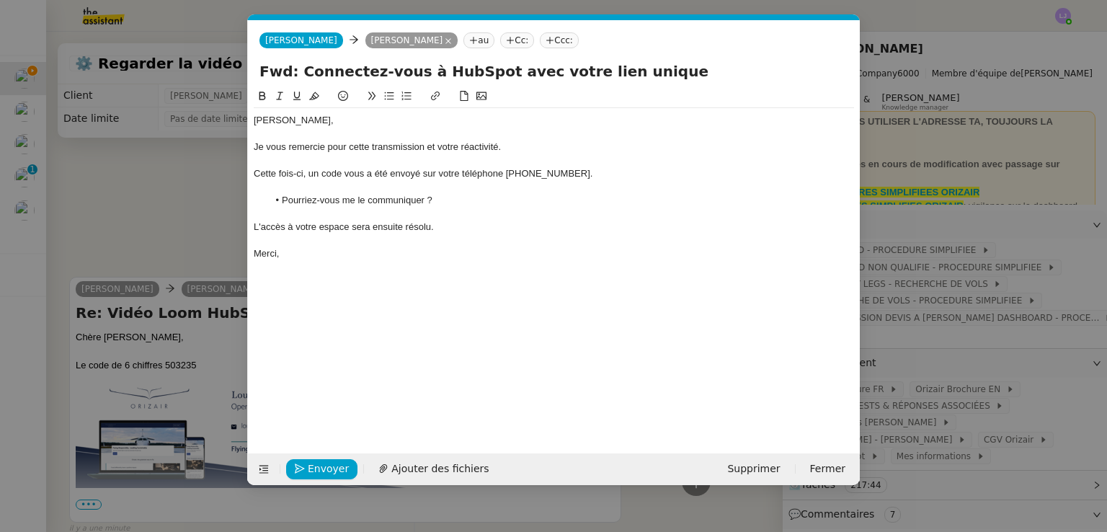
scroll to position [0, 30]
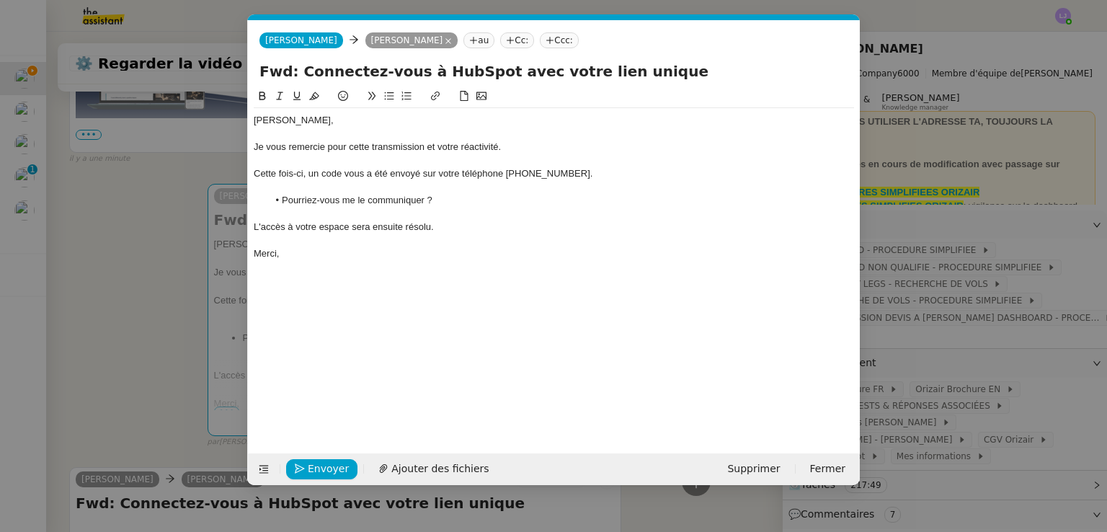
click at [321, 177] on div "Cette fois-ci, un code vous a été envoyé sur votre téléphone [PHONE_NUMBER]." at bounding box center [554, 173] width 600 height 13
click at [259, 172] on div "Un second code vous a été envoyé sur votre téléphone [PHONE_NUMBER]." at bounding box center [554, 173] width 600 height 13
click at [328, 467] on span "Envoyer" at bounding box center [328, 469] width 41 height 17
click at [328, 467] on span "Confirmer l'envoi" at bounding box center [351, 469] width 86 height 17
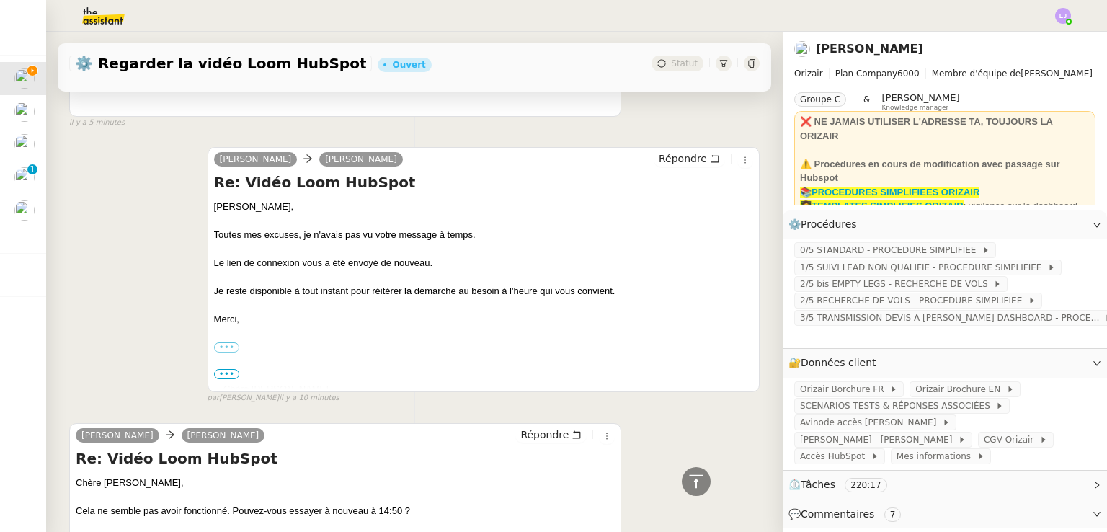
scroll to position [1928, 0]
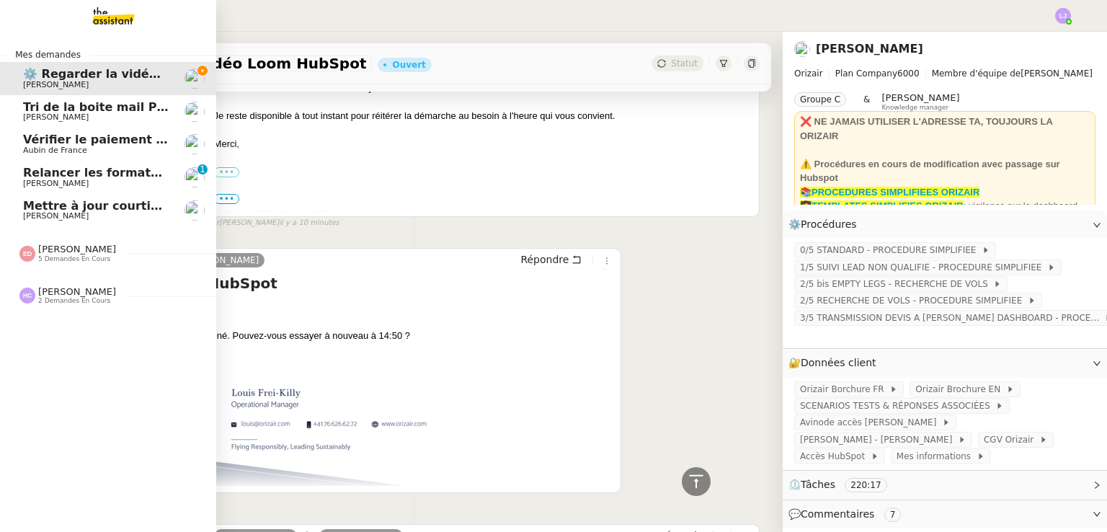
click at [61, 105] on span "Tri de la boite mail PERSO - 10 octobre 2025" at bounding box center [167, 107] width 288 height 14
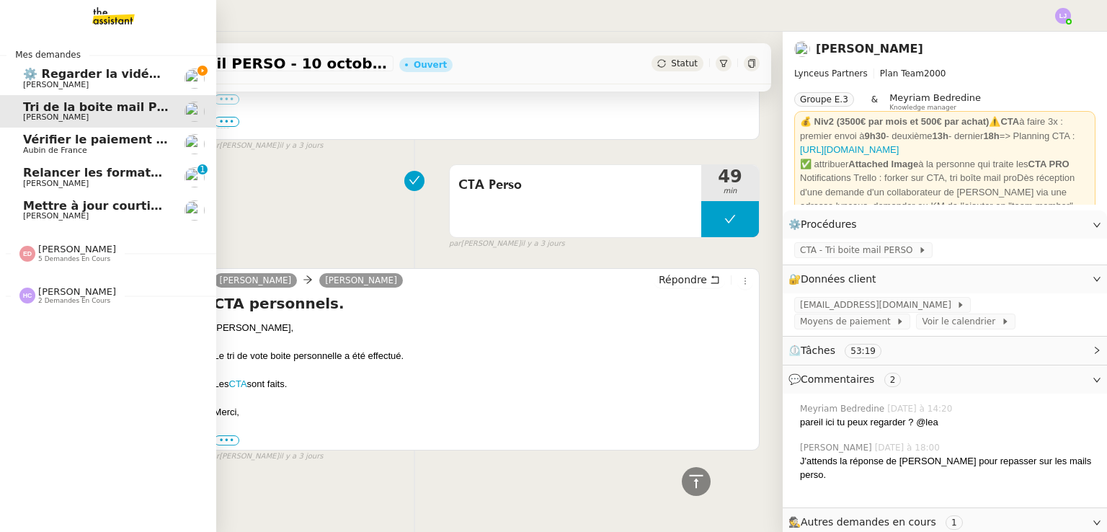
scroll to position [321, 0]
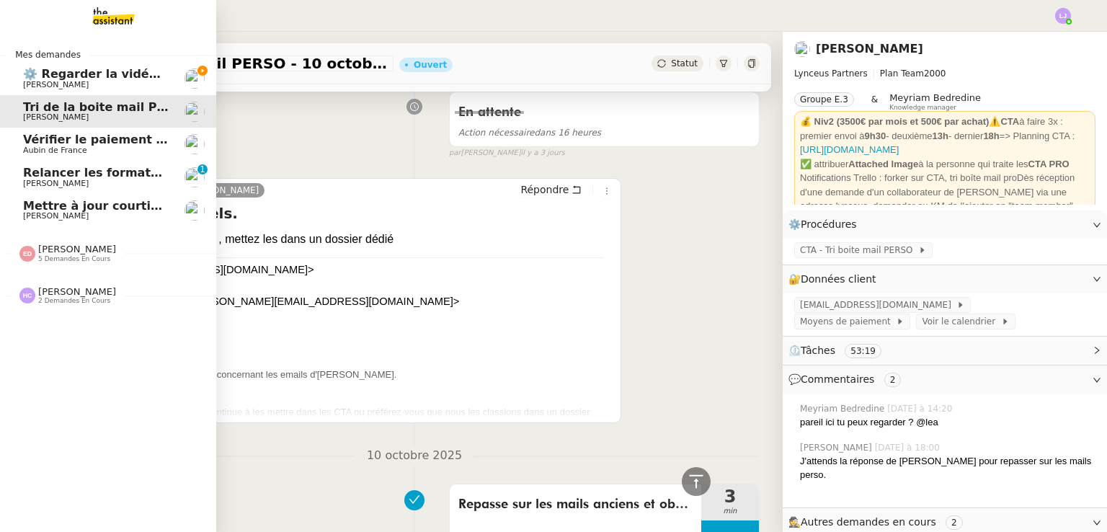
click at [170, 57] on nz-divider "Mes demandes" at bounding box center [108, 55] width 216 height 14
click at [177, 73] on link "⚙️ Regarder la vidéo Loom HubSpot [PERSON_NAME]" at bounding box center [108, 78] width 216 height 33
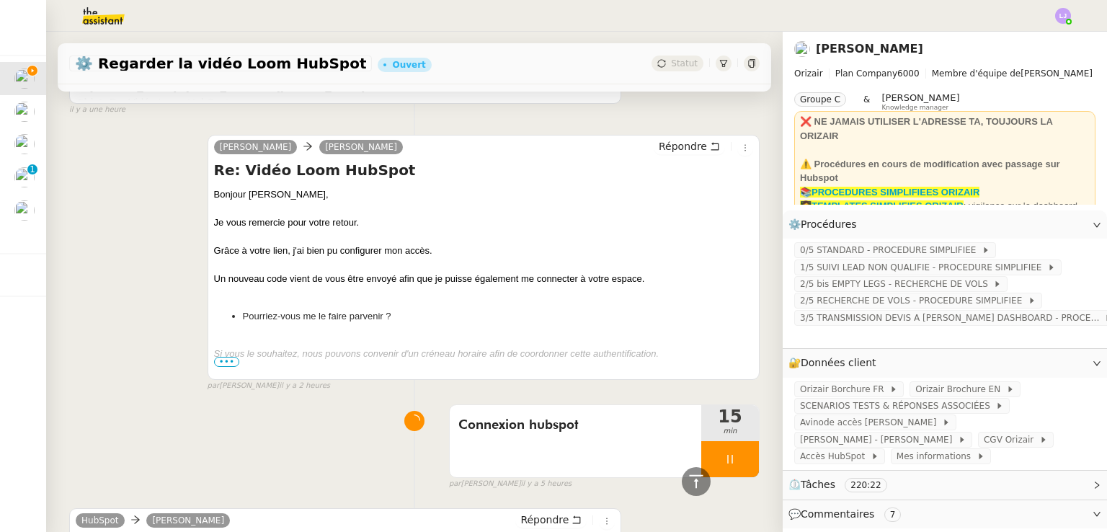
scroll to position [2316, 0]
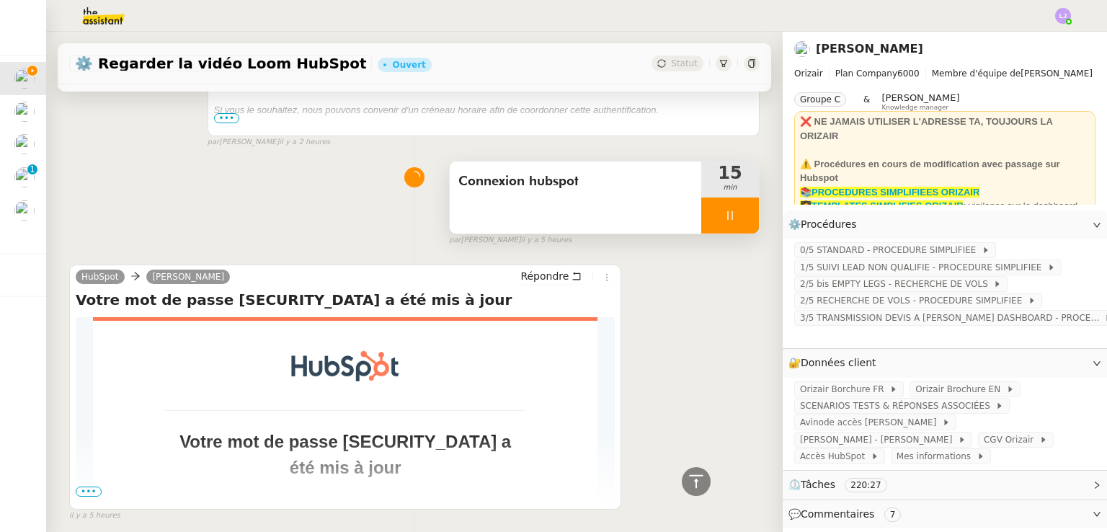
click at [724, 221] on icon at bounding box center [730, 216] width 12 height 12
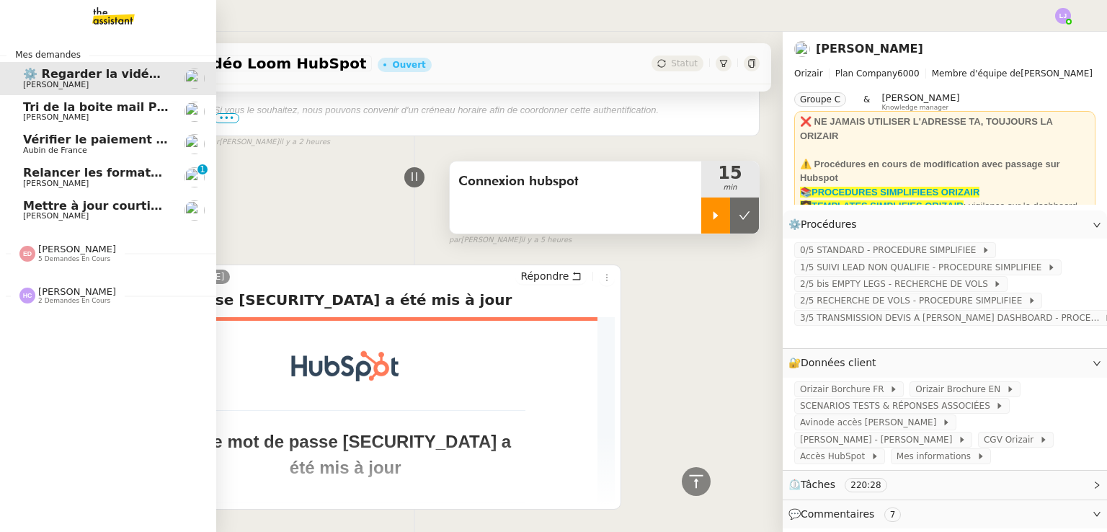
click at [151, 200] on span "Mettre à jour courtier et adresse email" at bounding box center [149, 206] width 253 height 14
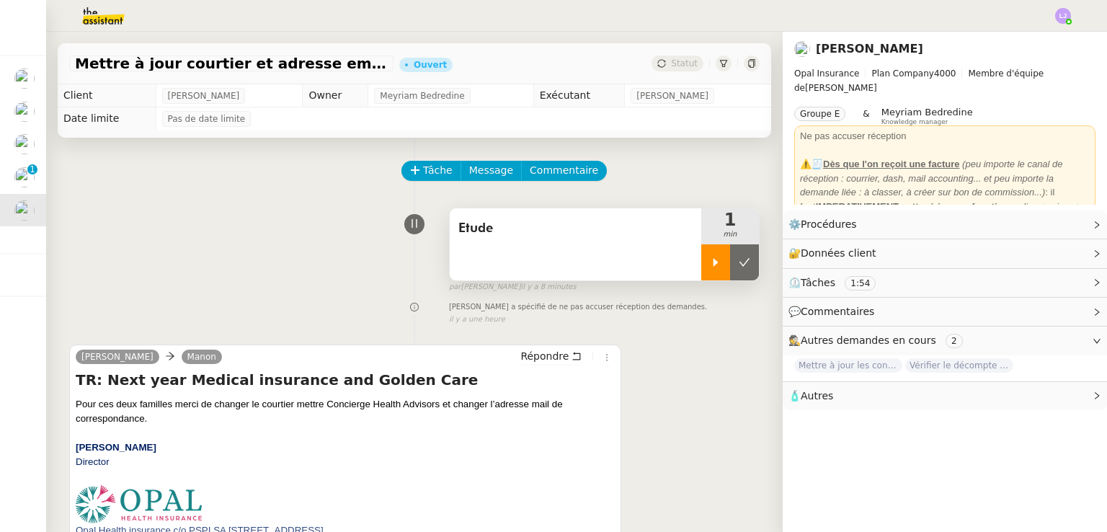
click at [713, 262] on icon at bounding box center [715, 262] width 5 height 8
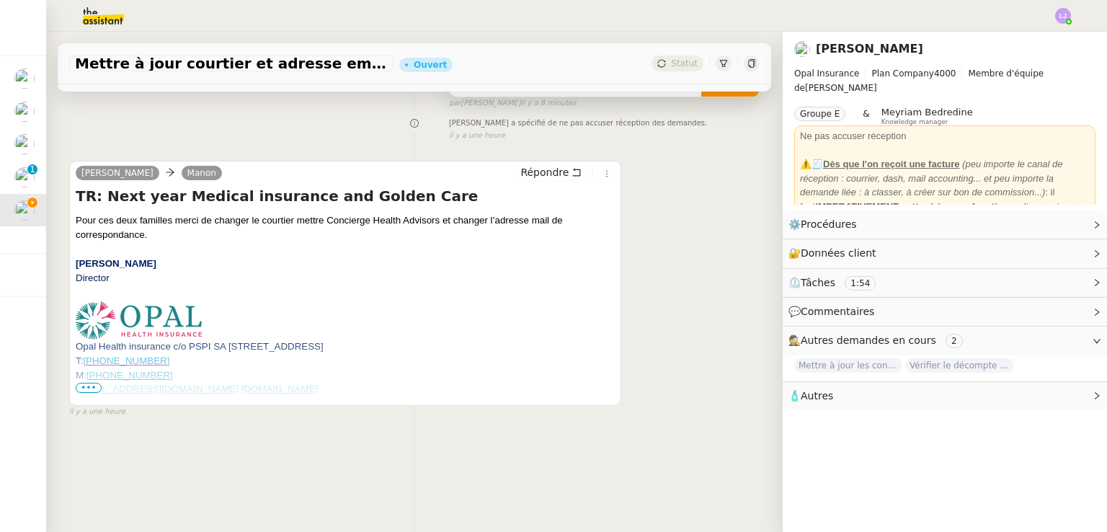
click at [92, 383] on span "•••" at bounding box center [89, 388] width 26 height 10
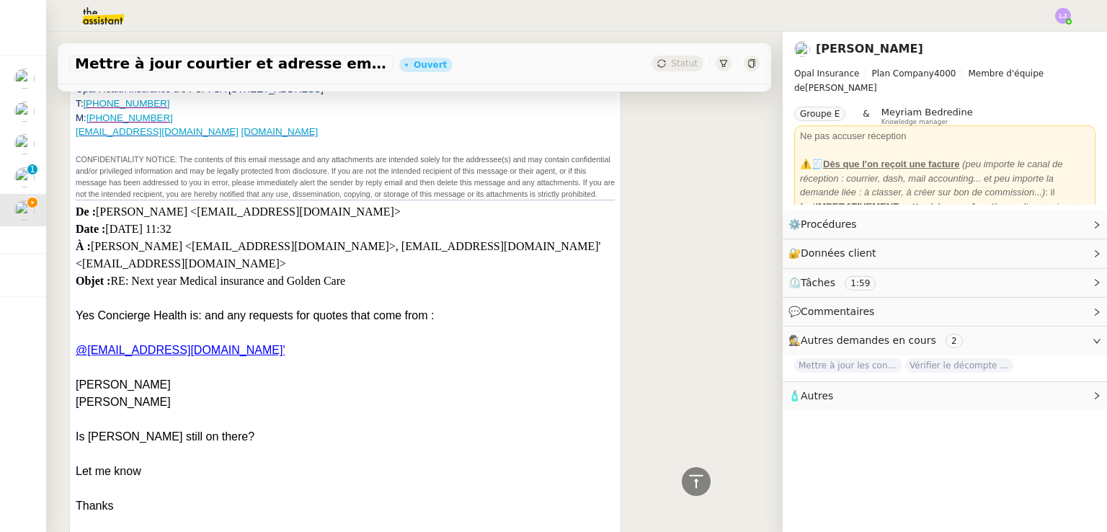
scroll to position [443, 0]
click at [135, 392] on p "[PERSON_NAME]" at bounding box center [345, 383] width 539 height 17
copy p "[PERSON_NAME]"
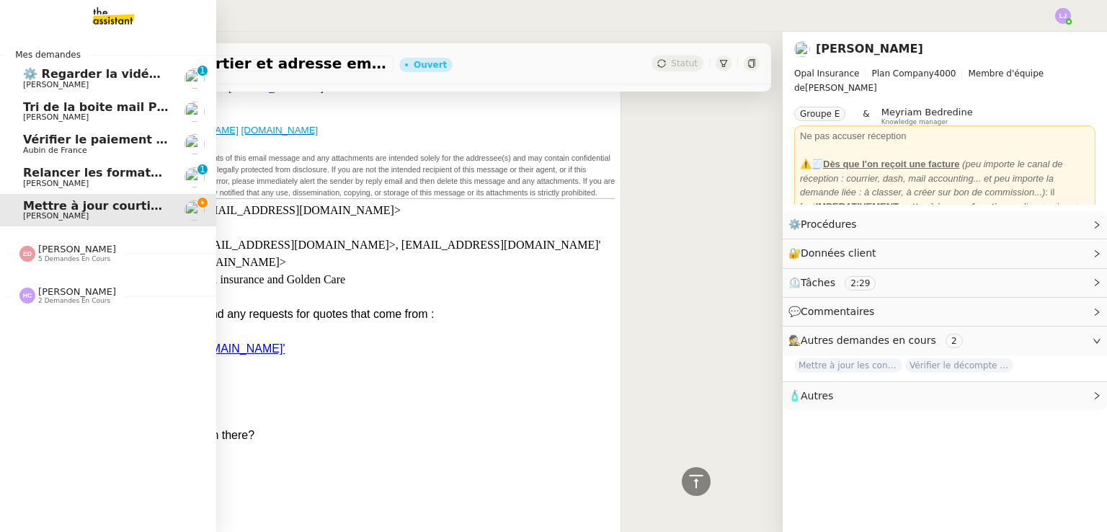
click at [53, 76] on span "⚙️ Regarder la vidéo Loom HubSpot" at bounding box center [140, 74] width 234 height 14
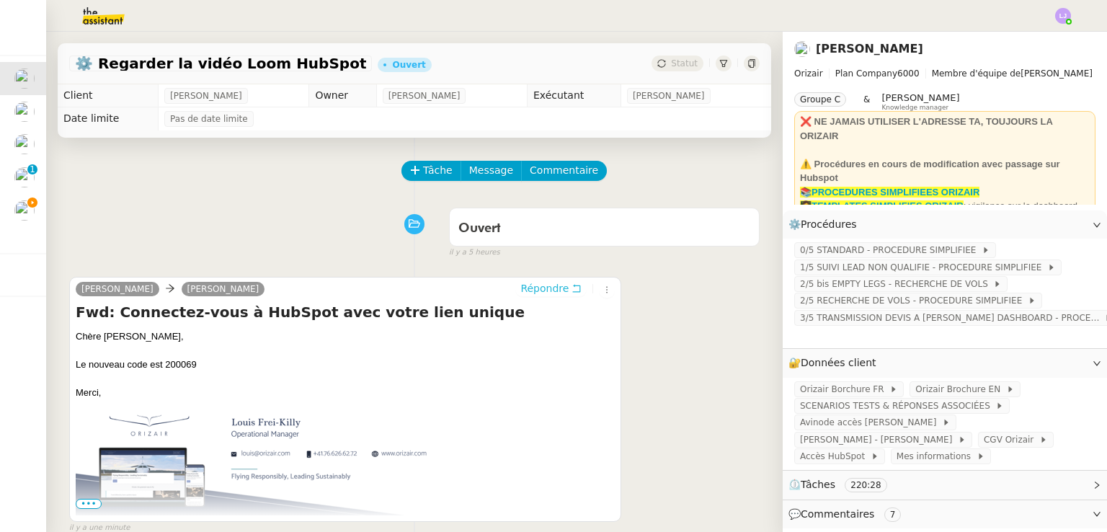
click at [530, 290] on span "Répondre" at bounding box center [544, 288] width 48 height 14
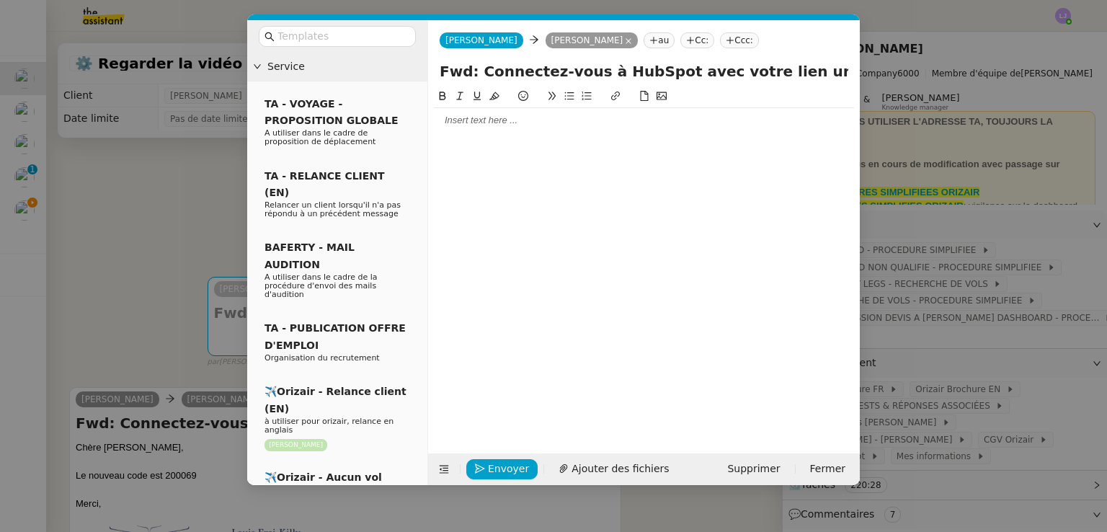
click at [489, 122] on div at bounding box center [644, 120] width 420 height 13
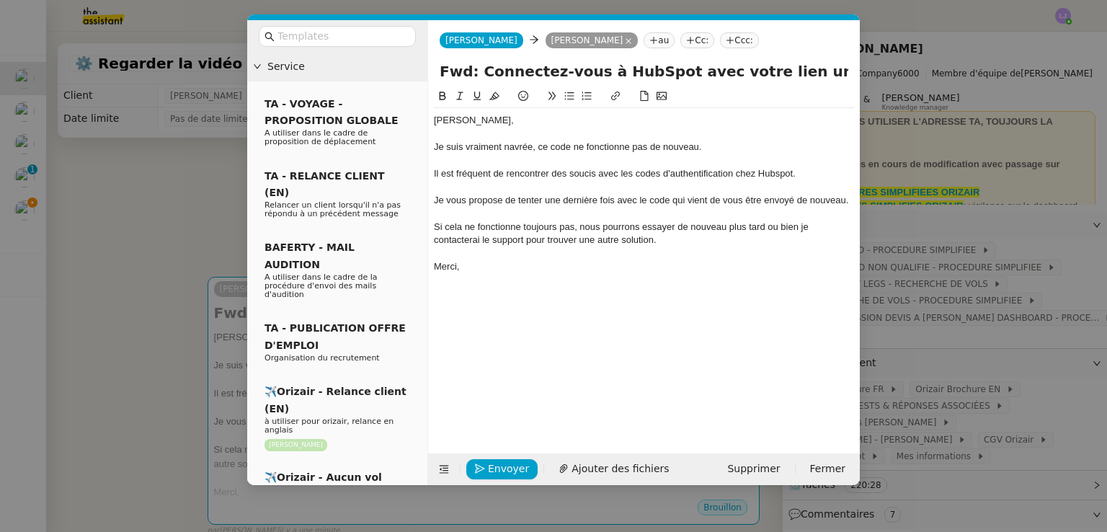
click at [680, 143] on div "Je suis vraiment navrée, ce code ne fonctionne pas de nouveau." at bounding box center [644, 147] width 420 height 13
click at [572, 306] on div "[PERSON_NAME], Je suis vraiment navrée, ce code ne fonctionne toujours pas. Il …" at bounding box center [644, 259] width 420 height 343
click at [643, 143] on div "Je suis vraiment navrée, ce code ne fonctionne toujours pas." at bounding box center [644, 147] width 420 height 13
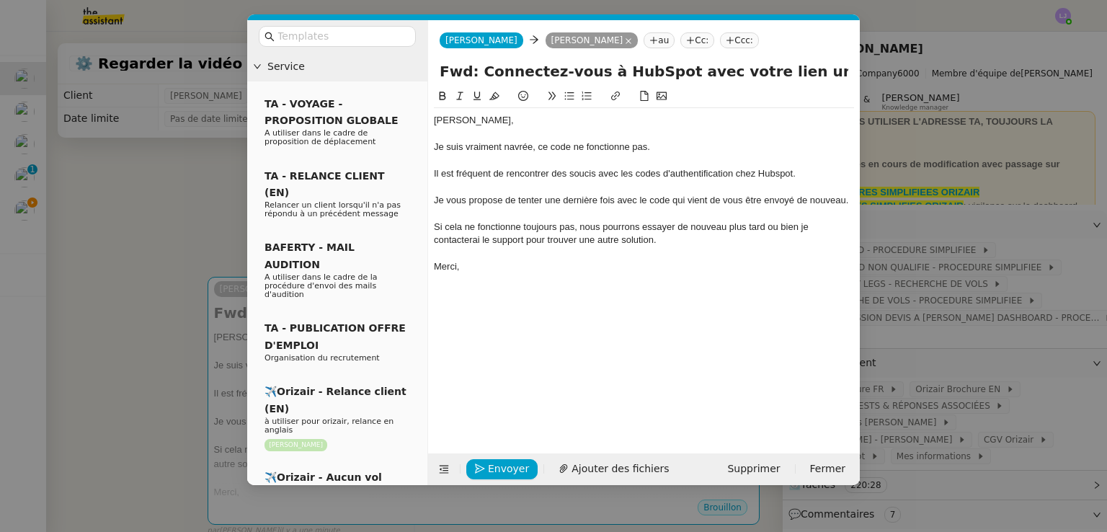
click at [646, 148] on div "Je suis vraiment navrée, ce code ne fonctionne pas." at bounding box center [644, 147] width 420 height 13
click at [450, 174] on div "Il est fréquent de rencontrer des soucis avec les codes d'authentification chez…" at bounding box center [644, 173] width 420 height 13
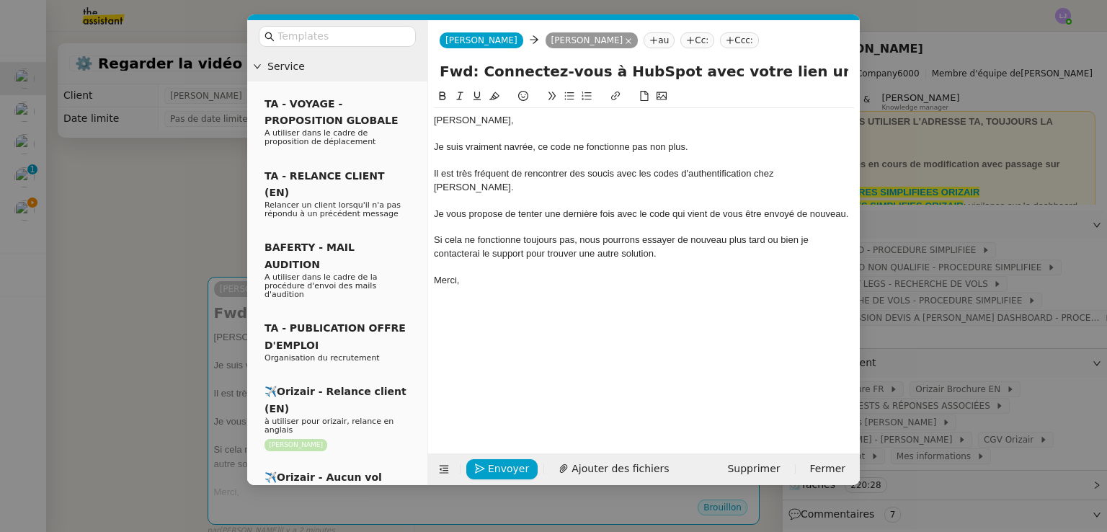
click at [715, 234] on div "Si cela ne fonctionne toujours pas, nous pourrons essayer de nouveau plus tard …" at bounding box center [644, 247] width 420 height 27
click at [494, 470] on span "Envoyer" at bounding box center [508, 469] width 41 height 17
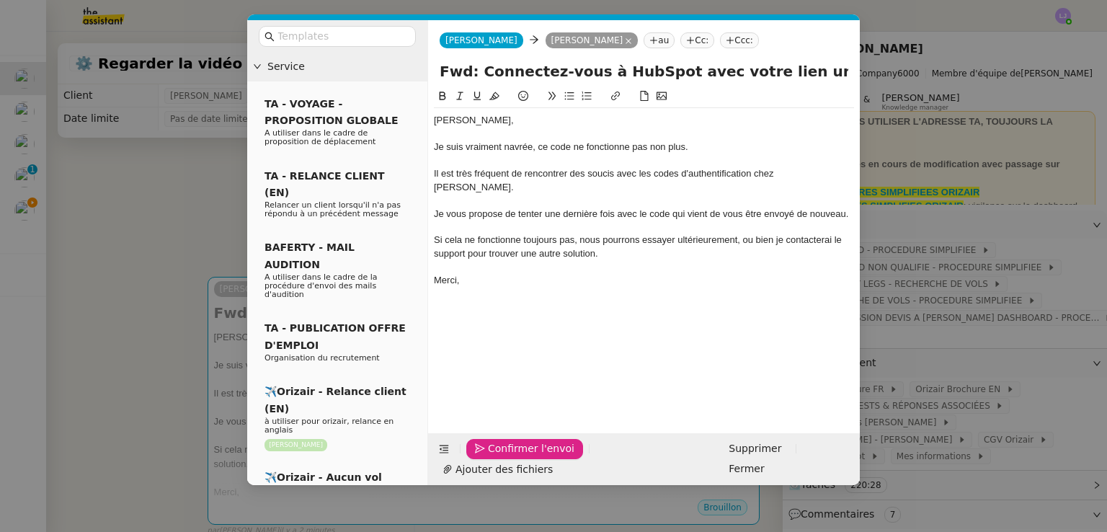
click at [494, 457] on span "Confirmer l'envoi" at bounding box center [531, 448] width 86 height 17
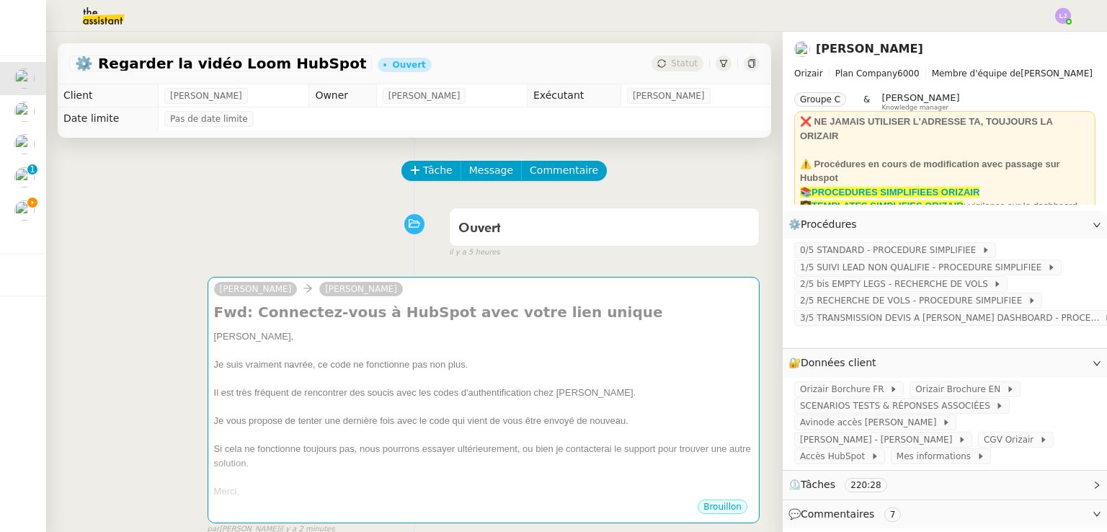
scroll to position [291, 0]
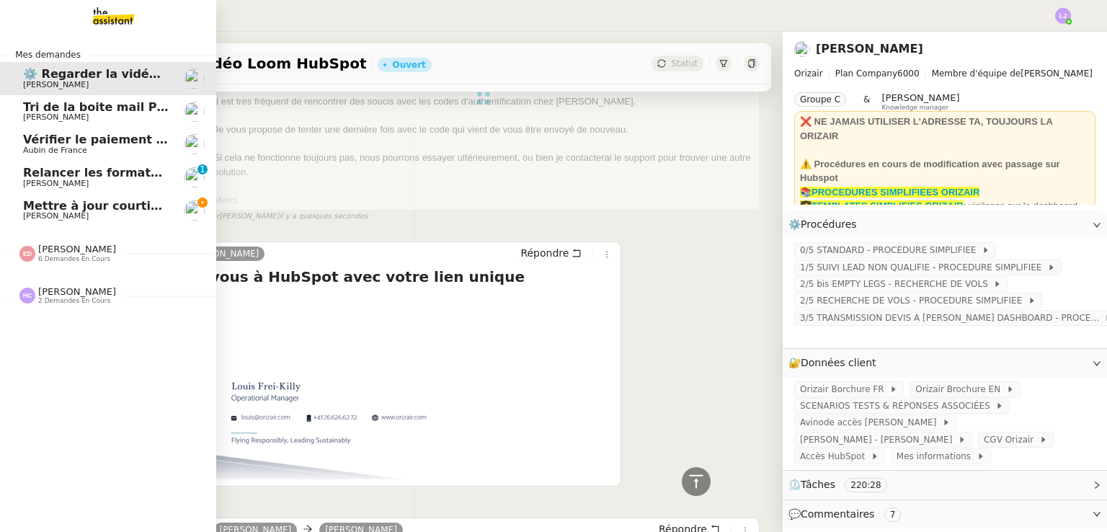
click at [164, 199] on span "Mettre à jour courtier et adresse email" at bounding box center [149, 206] width 253 height 14
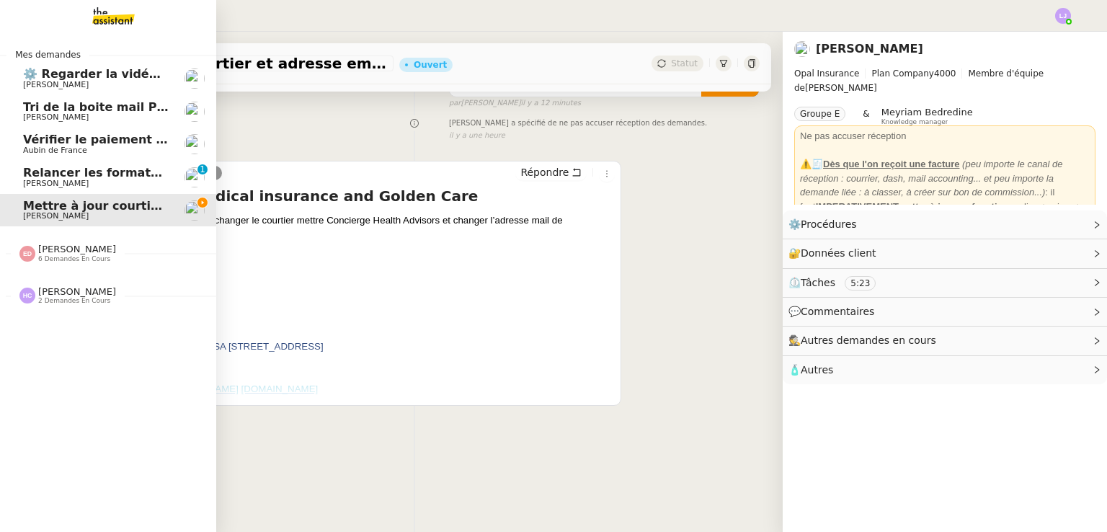
scroll to position [193, 0]
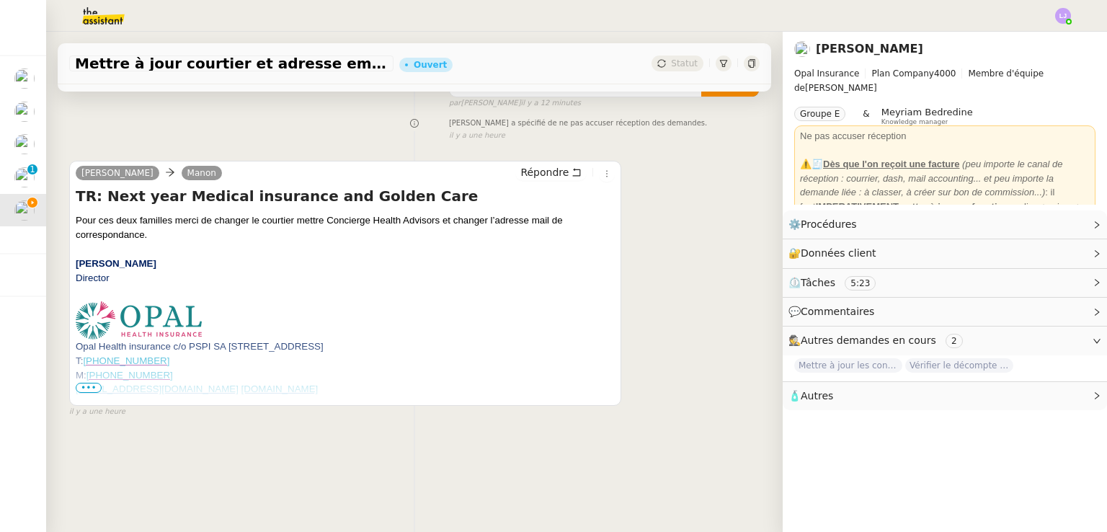
click at [92, 383] on span "•••" at bounding box center [89, 388] width 26 height 10
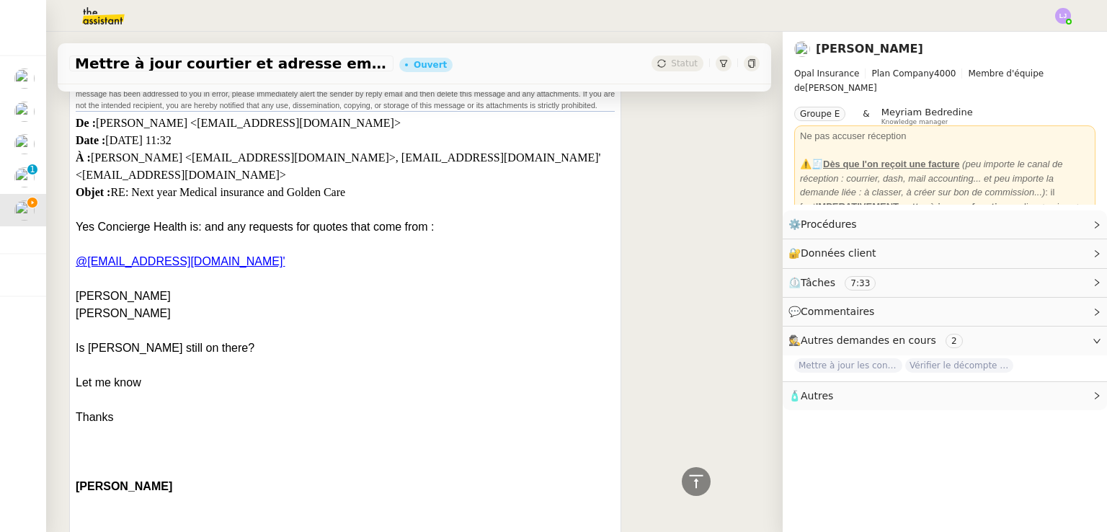
scroll to position [529, 0]
click at [311, 406] on p at bounding box center [345, 400] width 539 height 17
click at [135, 323] on p "[PERSON_NAME]" at bounding box center [345, 314] width 539 height 17
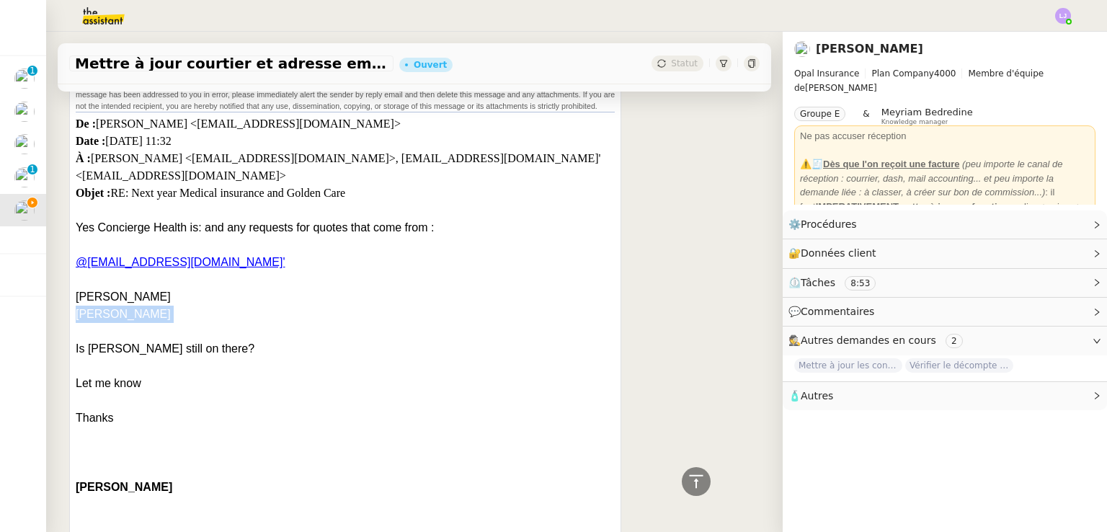
copy p "[PERSON_NAME]"
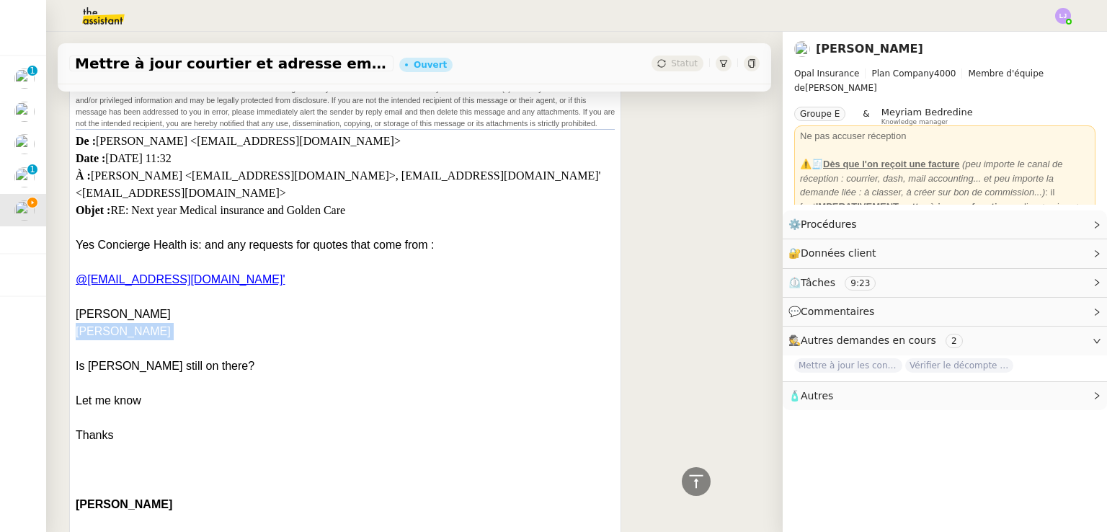
scroll to position [507, 0]
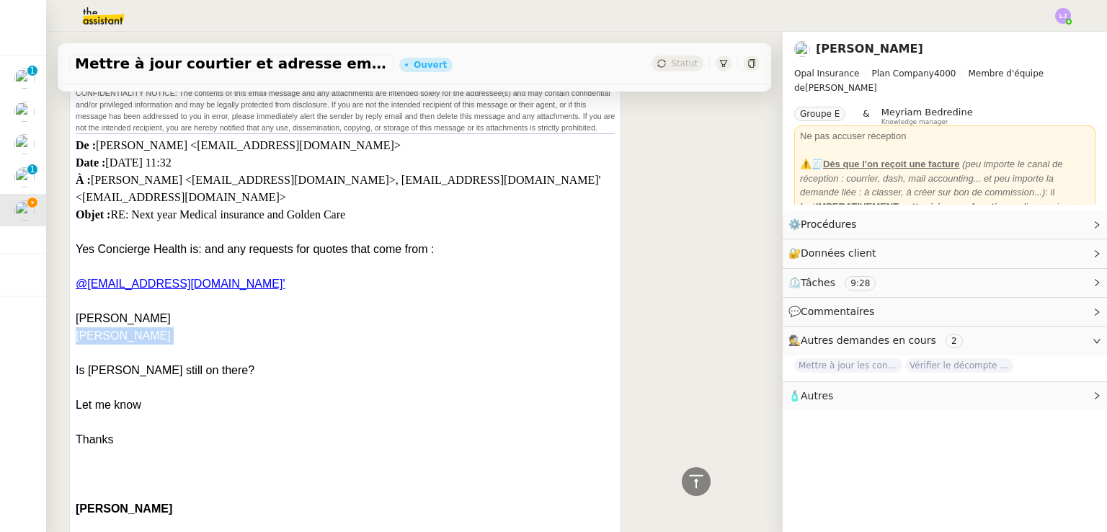
click at [183, 344] on p "[PERSON_NAME]" at bounding box center [345, 335] width 539 height 17
drag, startPoint x: 160, startPoint y: 349, endPoint x: 74, endPoint y: 332, distance: 88.2
copy div "[PERSON_NAME] [PERSON_NAME]"
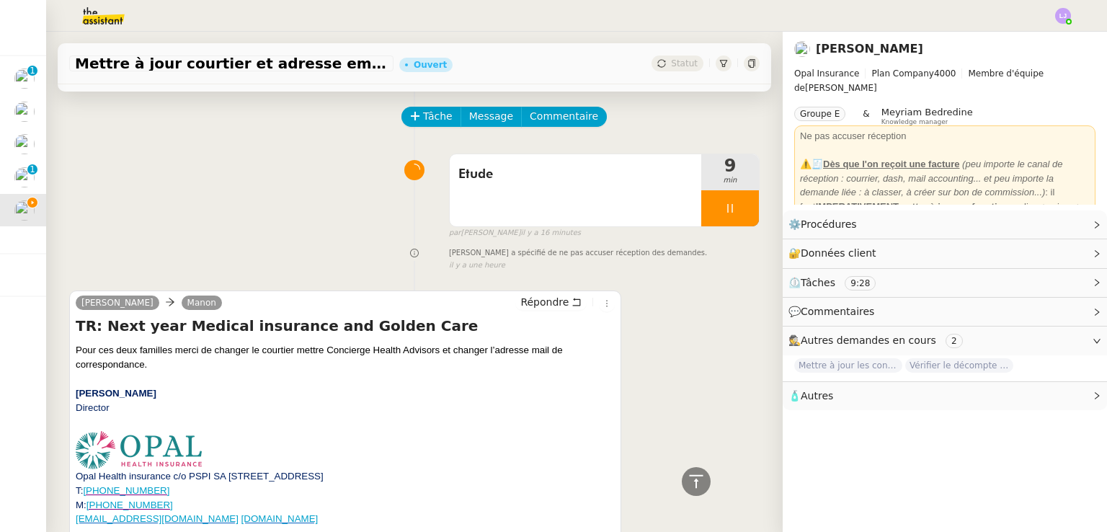
scroll to position [48, 0]
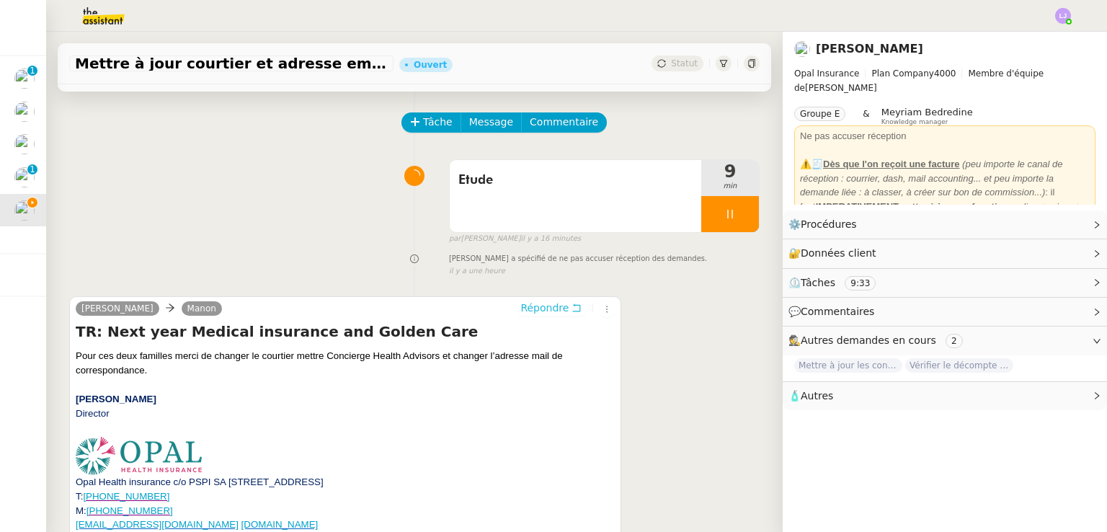
click at [570, 307] on button "Répondre" at bounding box center [550, 308] width 71 height 16
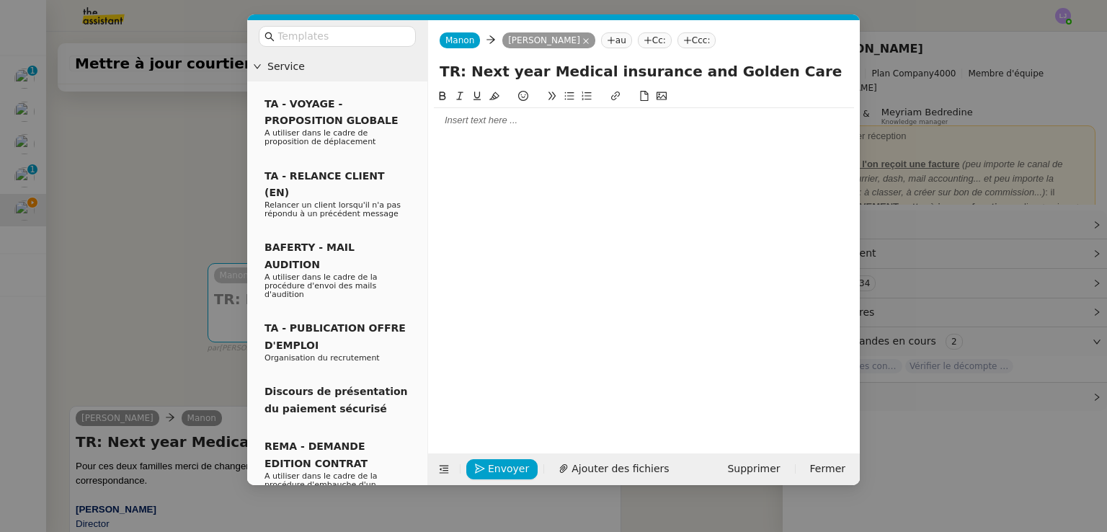
click at [521, 121] on div at bounding box center [644, 120] width 420 height 13
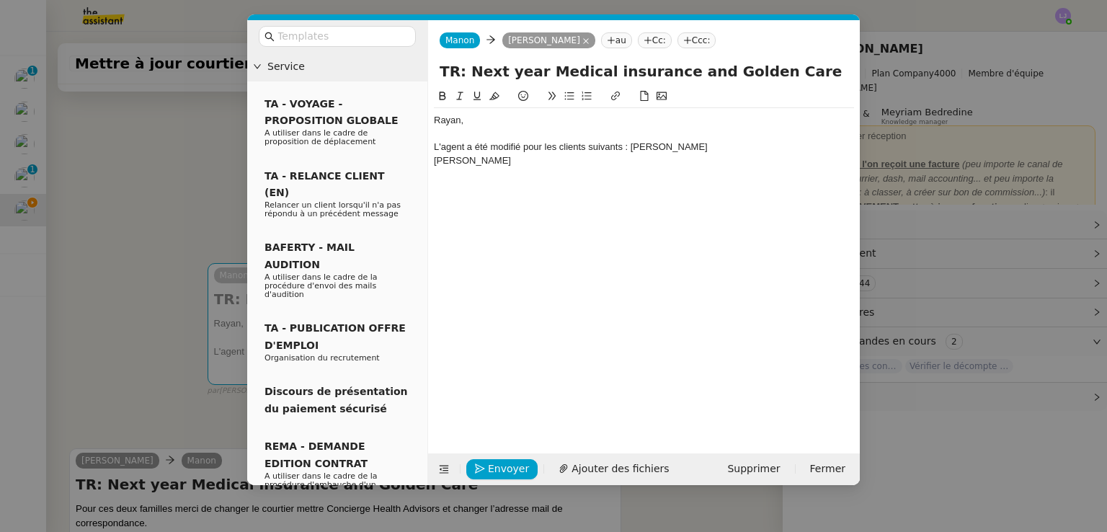
scroll to position [0, 0]
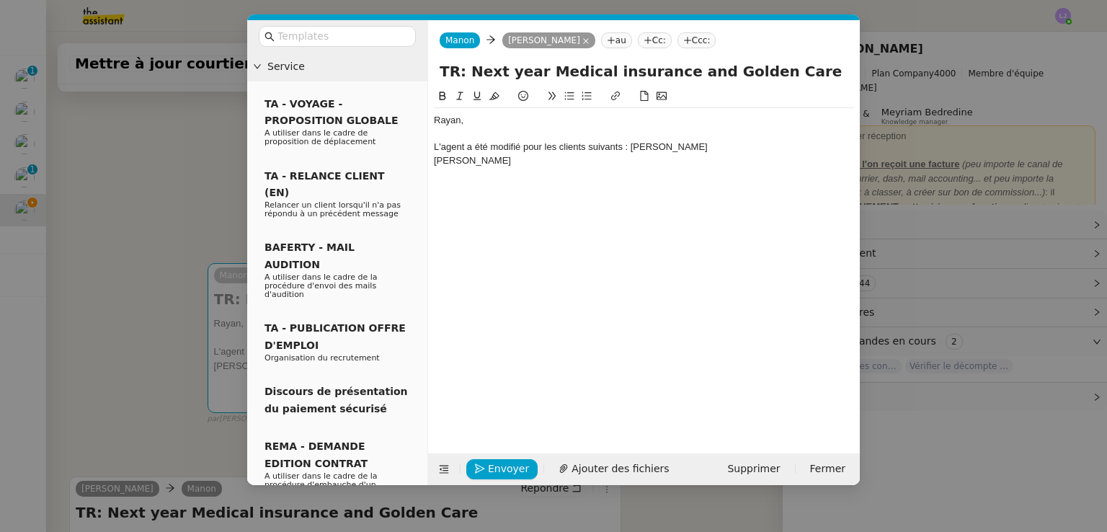
click at [170, 135] on nz-modal-container "Service TA - VOYAGE - PROPOSITION GLOBALE A utiliser dans le cadre de propositi…" at bounding box center [553, 266] width 1107 height 532
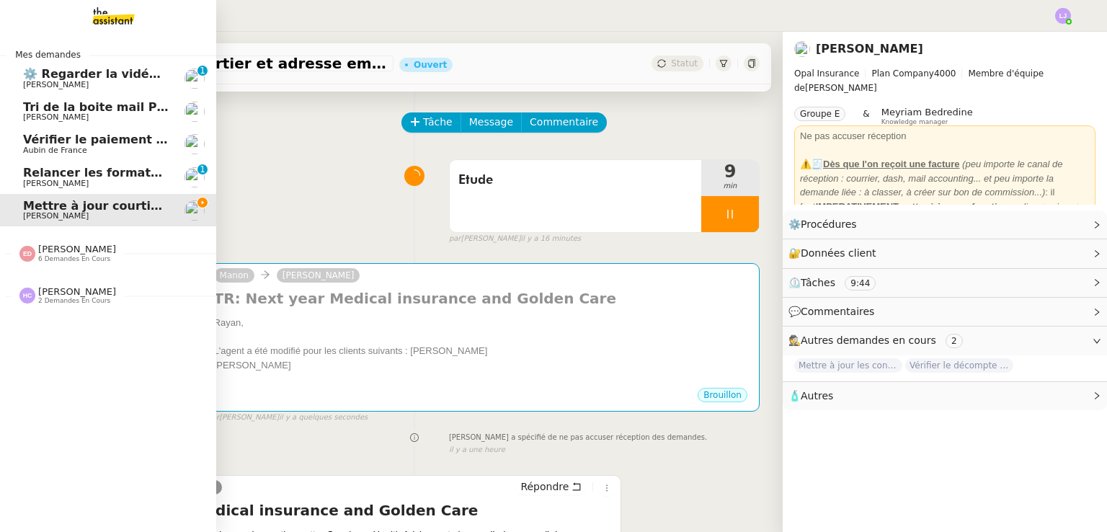
click at [30, 79] on span "⚙️ Regarder la vidéo Loom HubSpot" at bounding box center [140, 74] width 234 height 14
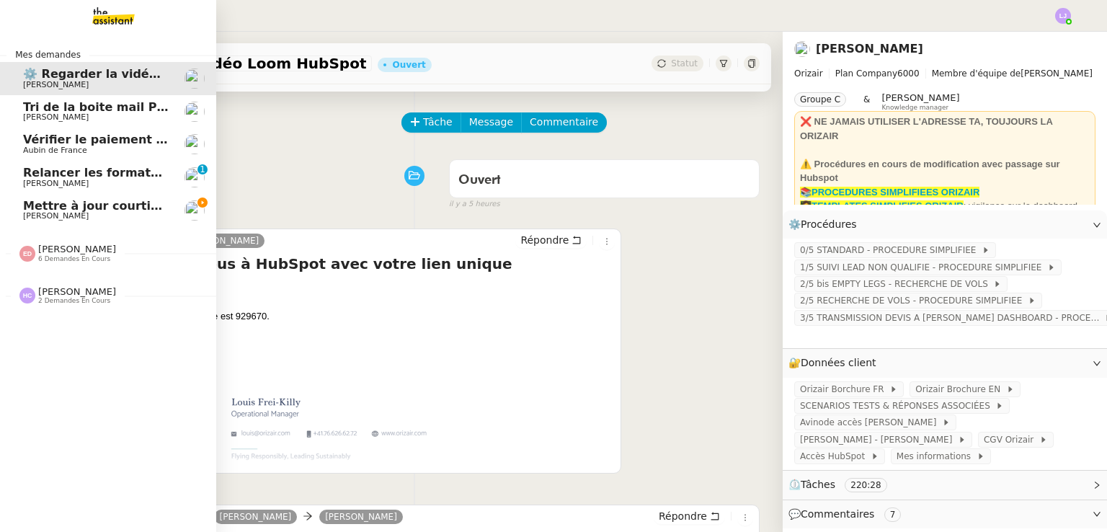
click at [36, 208] on span "Mettre à jour courtier et adresse email" at bounding box center [149, 206] width 253 height 14
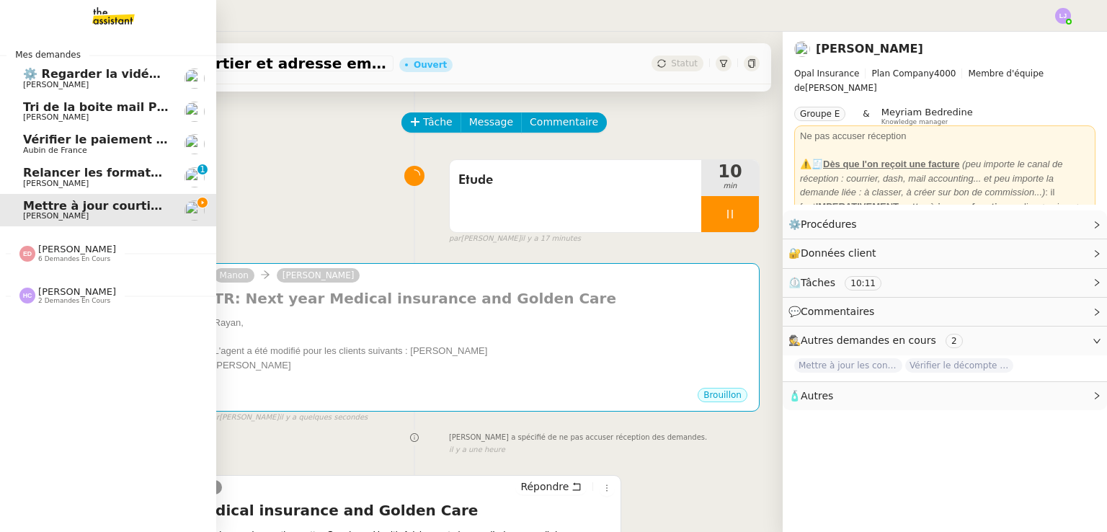
click at [127, 70] on span "⚙️ Regarder la vidéo Loom HubSpot" at bounding box center [140, 74] width 234 height 14
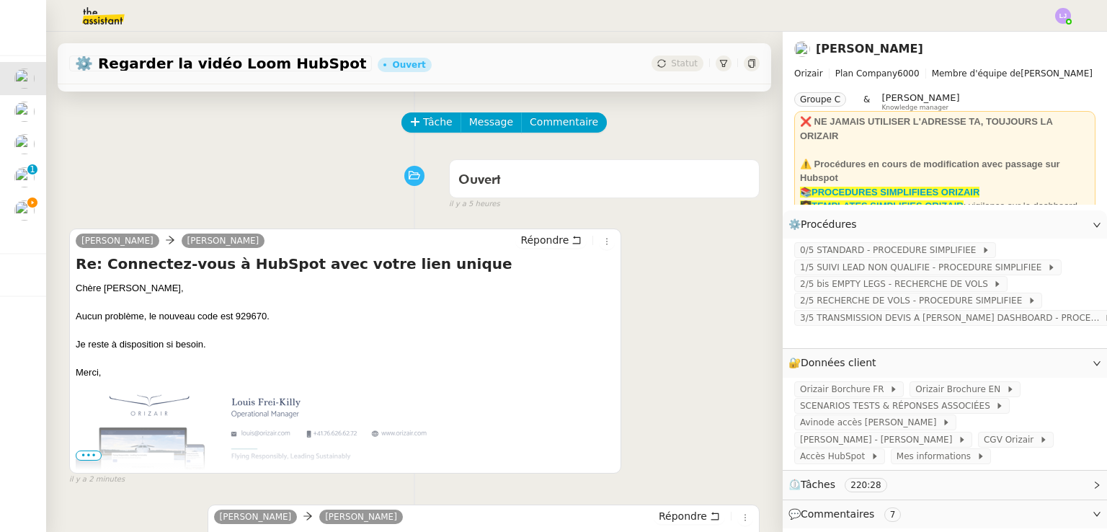
click at [641, 390] on div "[PERSON_NAME] [PERSON_NAME] Répondre Re: Connectez-vous à HubSpot avec votre li…" at bounding box center [414, 350] width 690 height 270
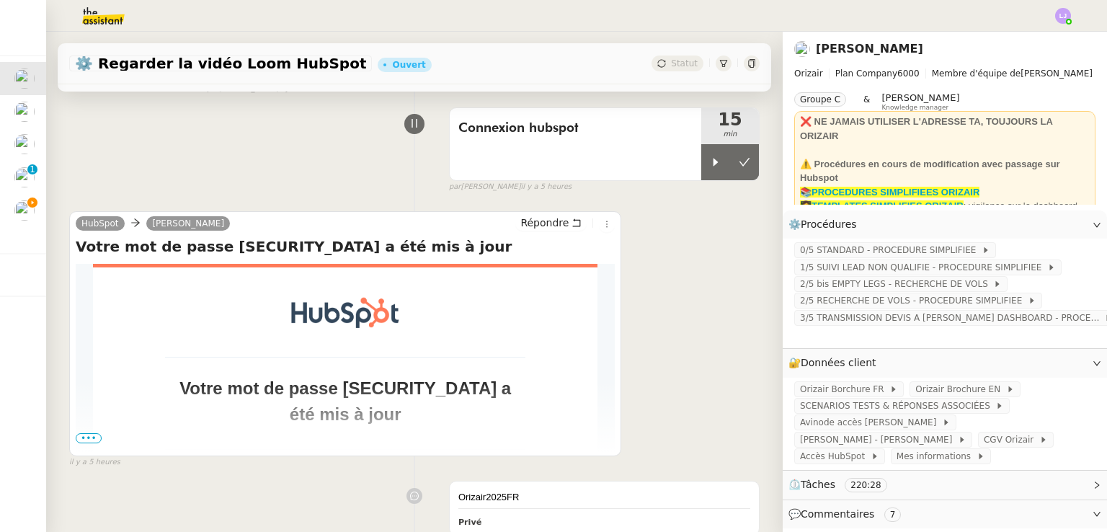
scroll to position [3188, 0]
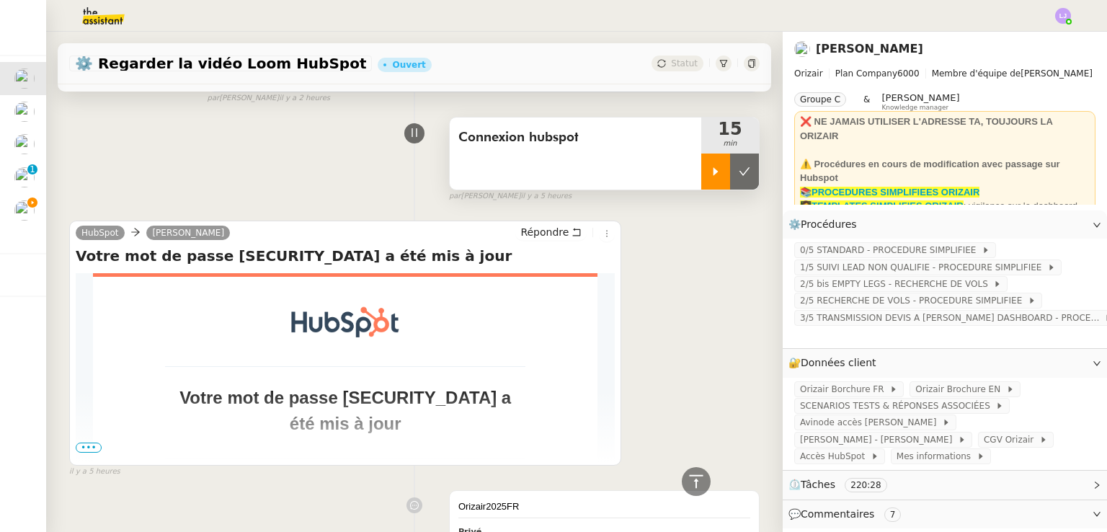
click at [710, 176] on icon at bounding box center [716, 172] width 12 height 12
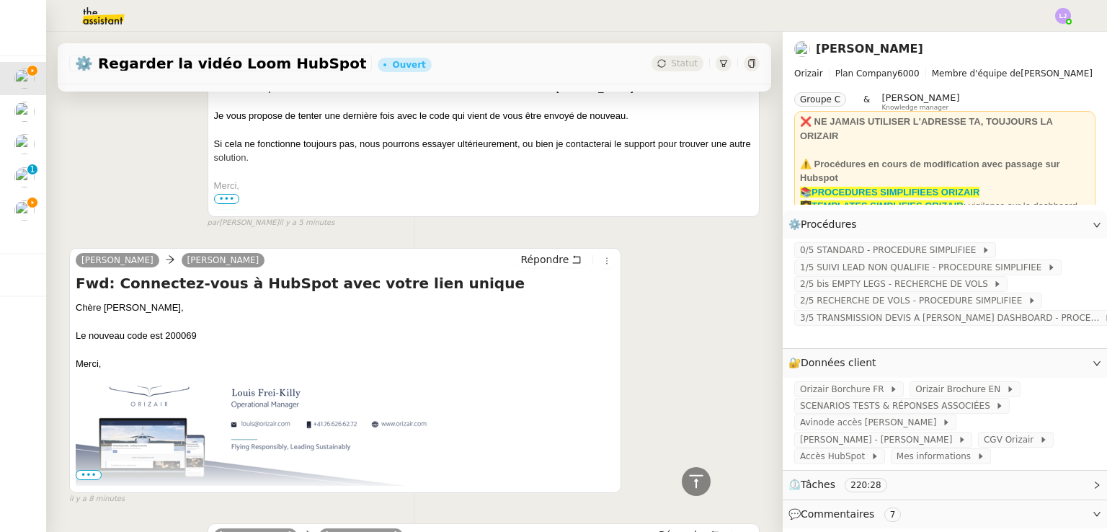
scroll to position [0, 0]
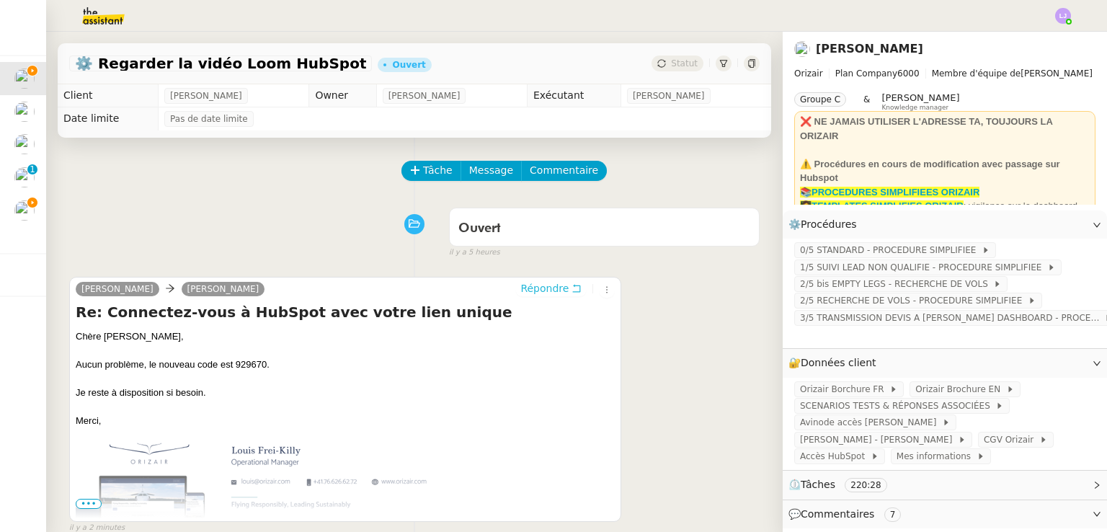
click at [530, 295] on span "Répondre" at bounding box center [544, 288] width 48 height 14
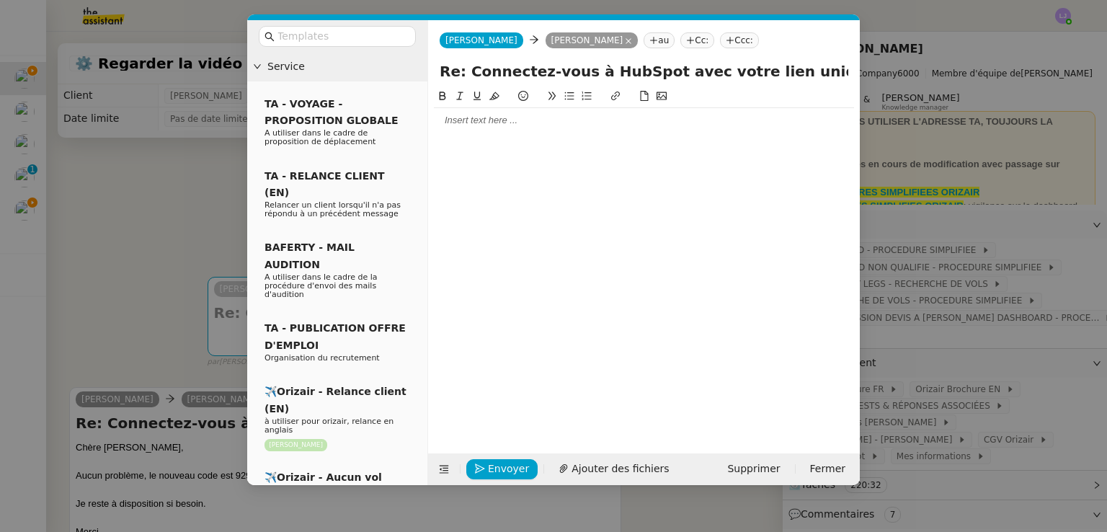
click at [497, 118] on div at bounding box center [644, 120] width 420 height 13
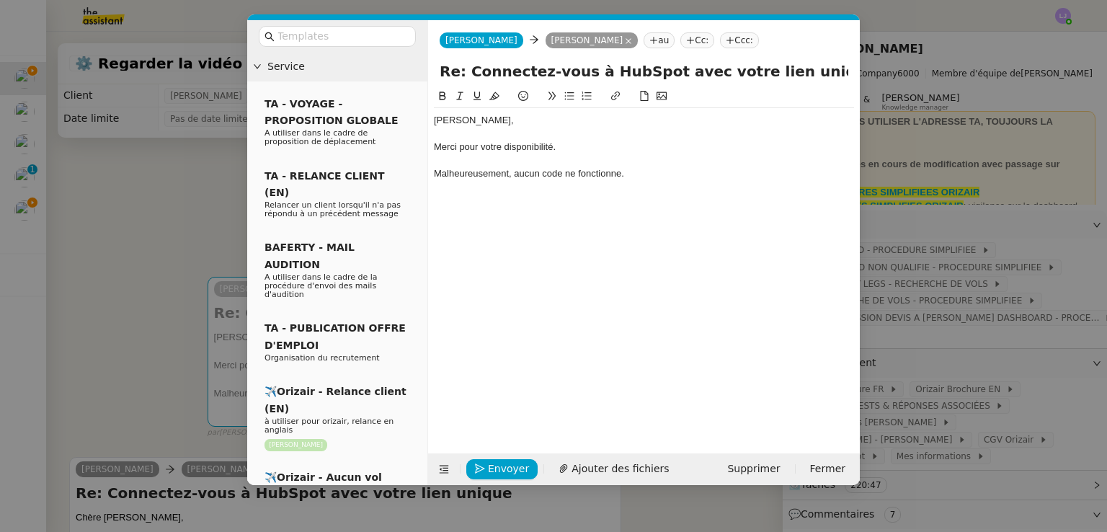
click at [117, 208] on nz-modal-container "Service TA - VOYAGE - PROPOSITION GLOBALE A utiliser dans le cadre de propositi…" at bounding box center [553, 266] width 1107 height 532
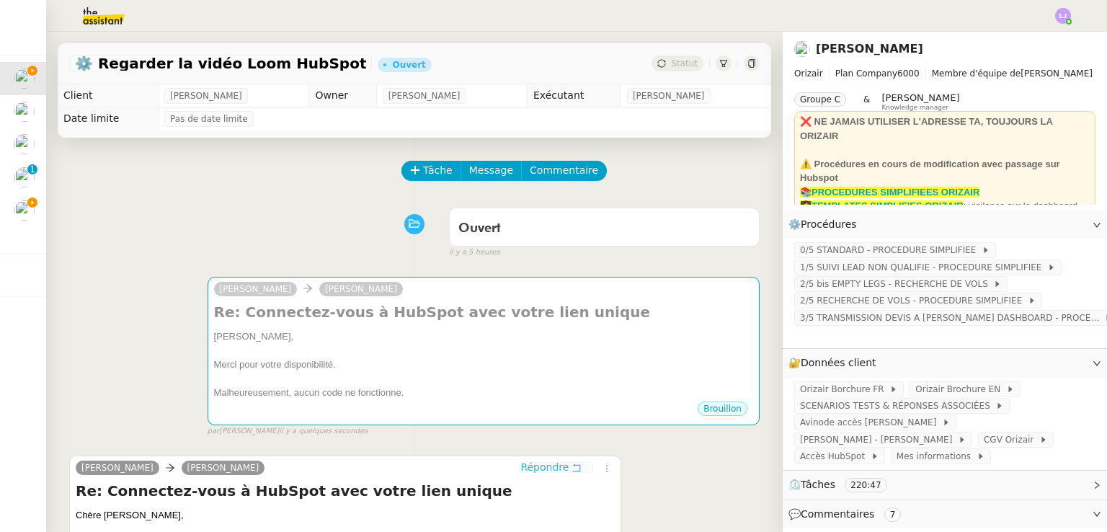
scroll to position [257, 0]
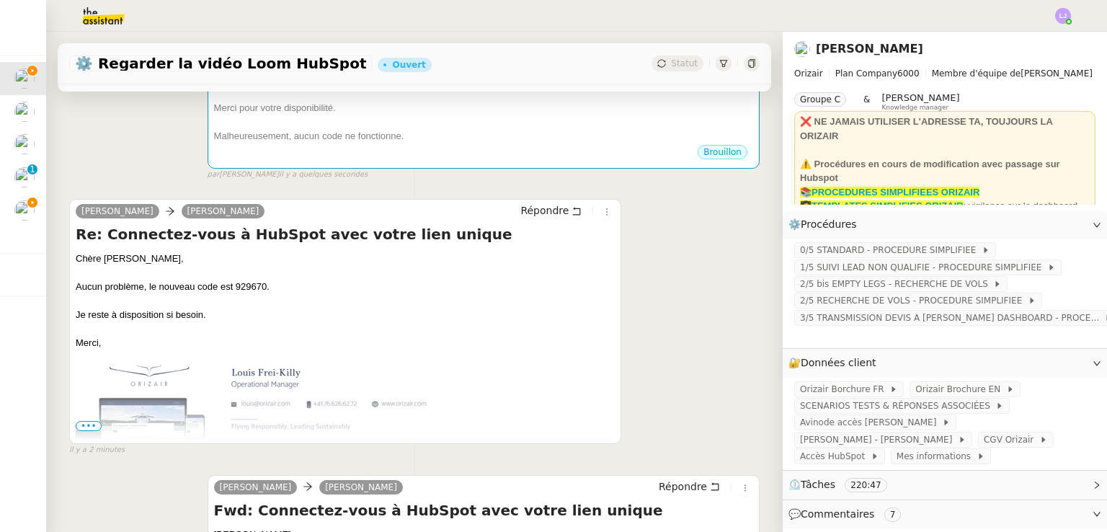
click at [245, 290] on div "Aucun problème, le nouveau code est 929670." at bounding box center [345, 287] width 539 height 14
copy div "929670"
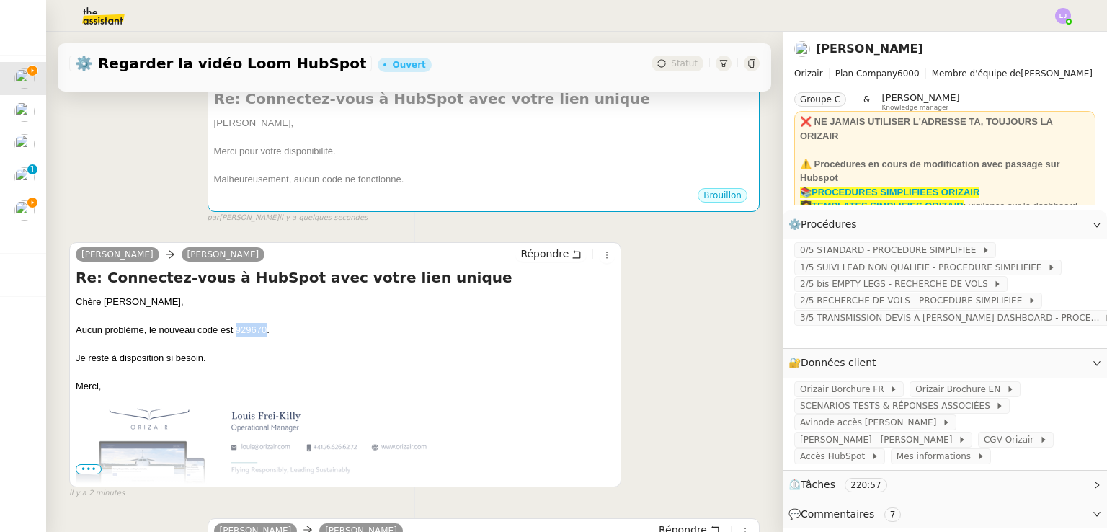
scroll to position [210, 0]
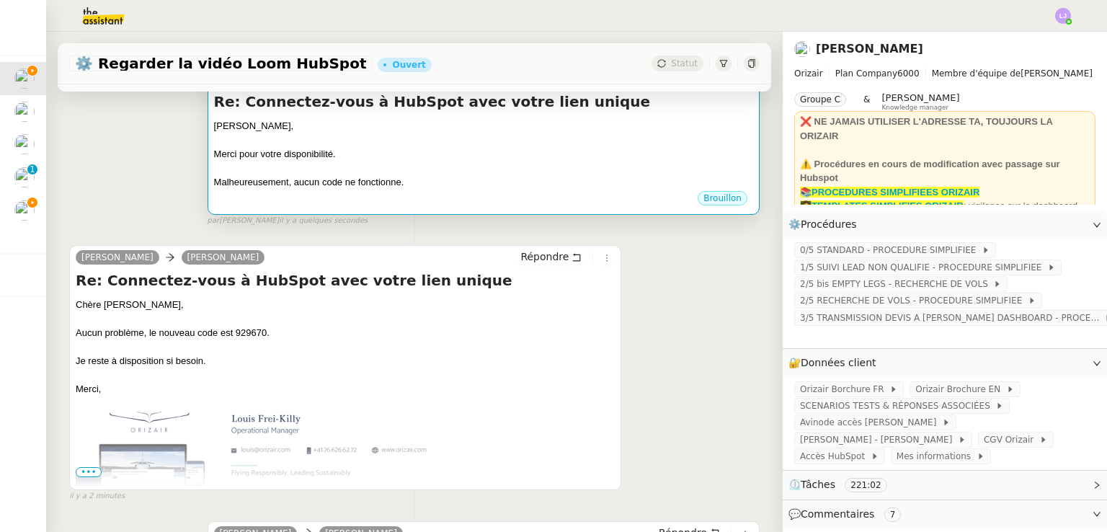
click at [454, 137] on div at bounding box center [483, 140] width 539 height 14
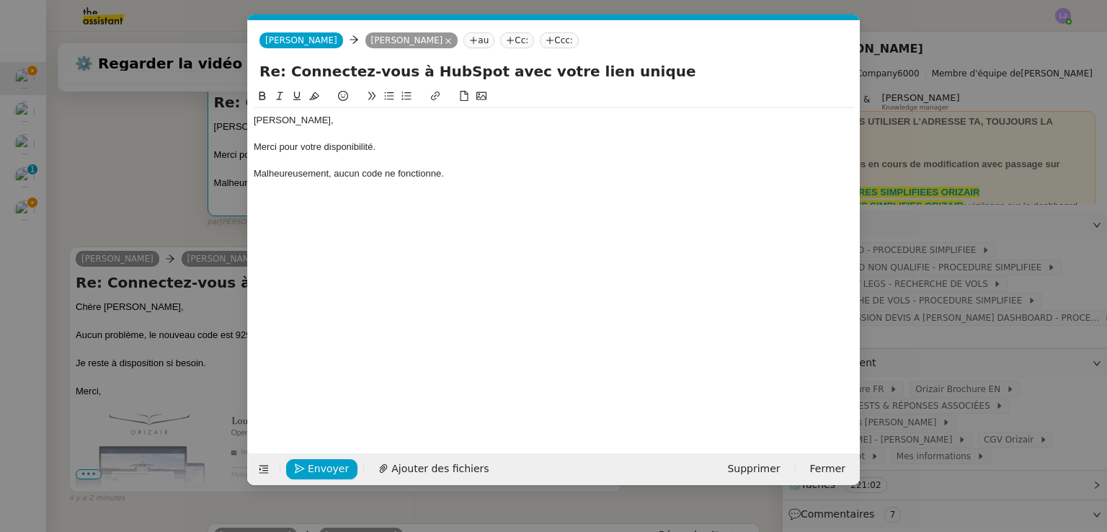
scroll to position [0, 30]
click at [470, 169] on div "Malheureusement, aucun code ne fonctionne." at bounding box center [554, 173] width 600 height 13
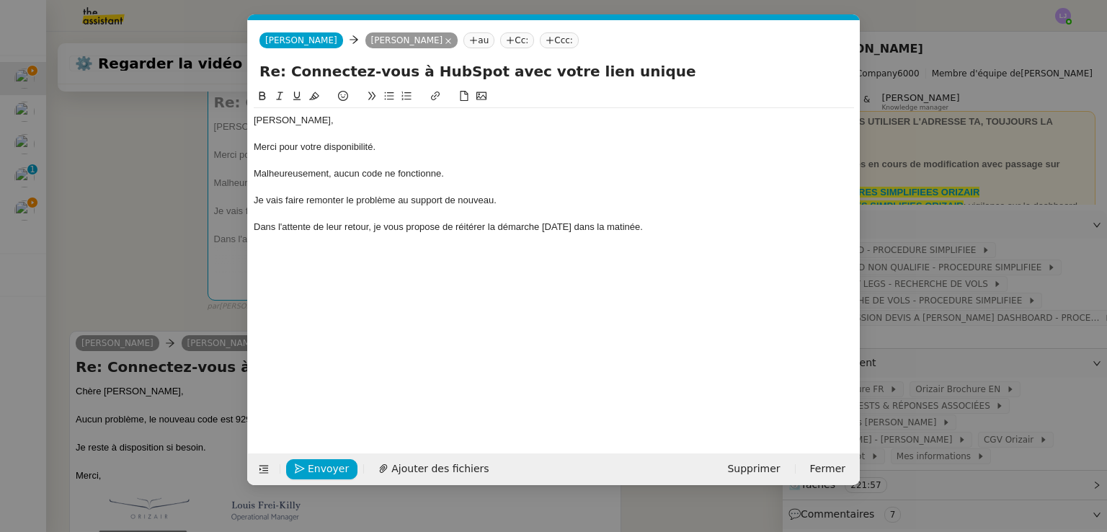
click at [371, 230] on div "Dans l'attente de leur retour, je vous propose de réitérer la démarche [DATE] d…" at bounding box center [554, 227] width 600 height 13
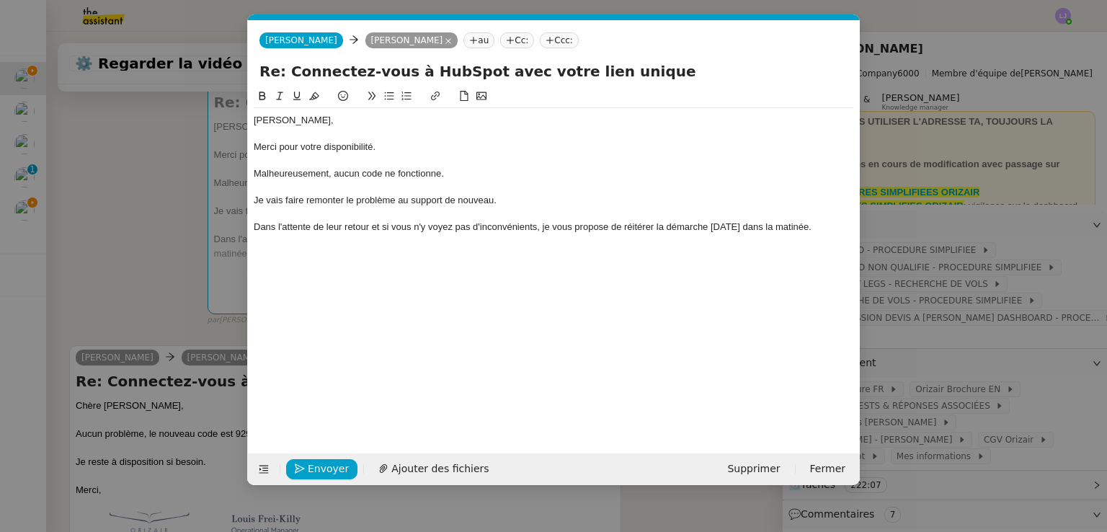
click at [395, 254] on div at bounding box center [554, 253] width 600 height 13
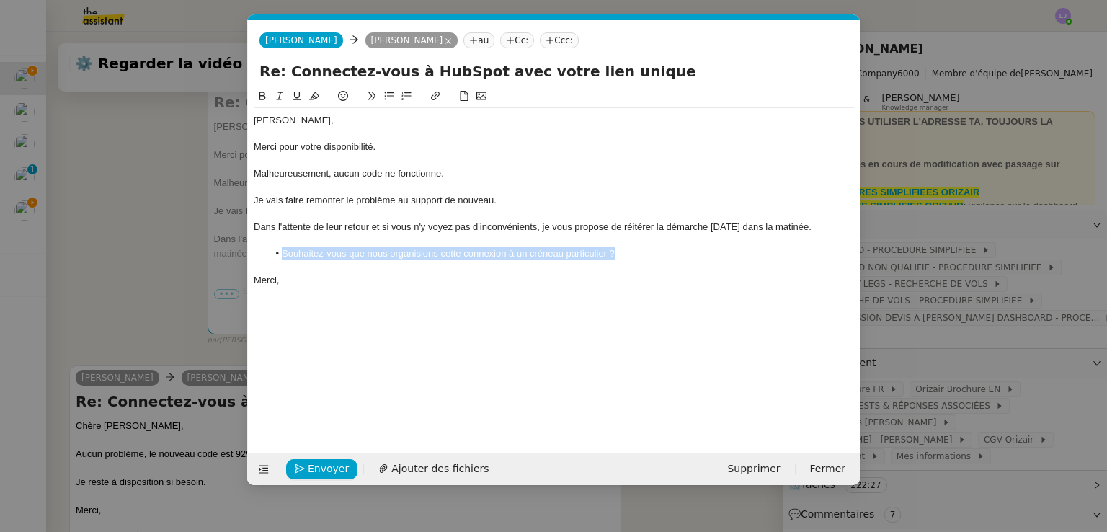
drag, startPoint x: 637, startPoint y: 253, endPoint x: 265, endPoint y: 249, distance: 371.9
click at [265, 249] on ul "Souhaitez-vous que nous organisions cette connexion à un créneau particulier ?" at bounding box center [554, 253] width 600 height 13
drag, startPoint x: 543, startPoint y: 254, endPoint x: 444, endPoint y: 254, distance: 98.7
click at [444, 254] on div "N'hésitez pas à me communiquer un créneau qui vous convient." at bounding box center [554, 253] width 600 height 13
click at [535, 280] on div "Merci," at bounding box center [554, 280] width 600 height 13
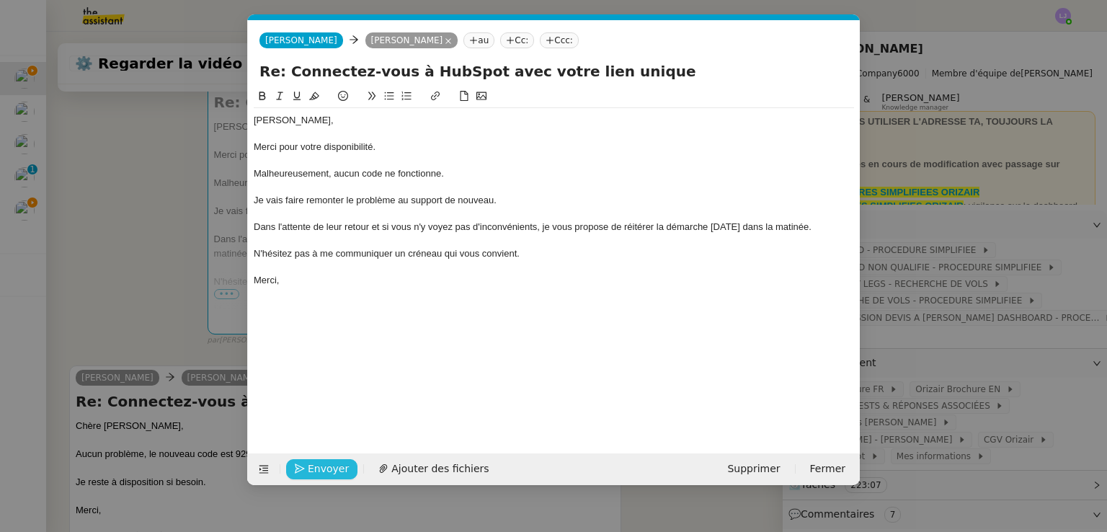
click at [308, 466] on span "Envoyer" at bounding box center [328, 469] width 41 height 17
click at [308, 466] on span "Confirmer l'envoi" at bounding box center [351, 469] width 86 height 17
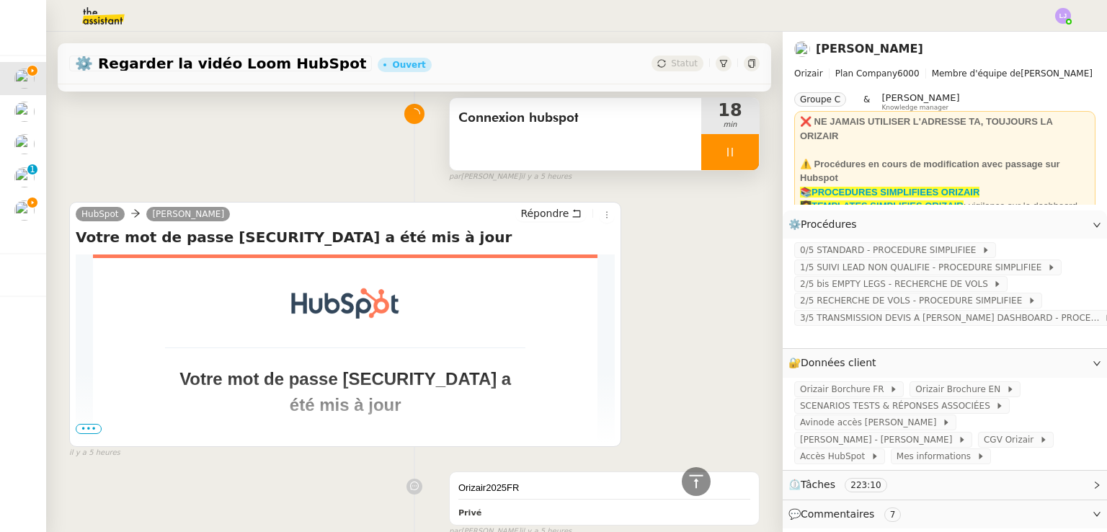
scroll to position [3480, 0]
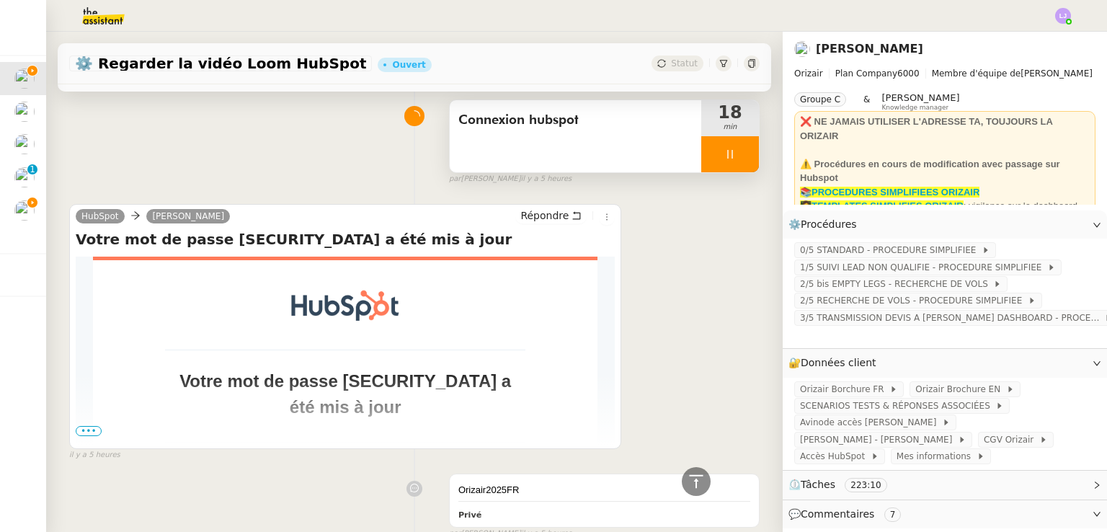
click at [728, 162] on div at bounding box center [730, 154] width 58 height 36
click at [739, 160] on icon at bounding box center [745, 154] width 12 height 12
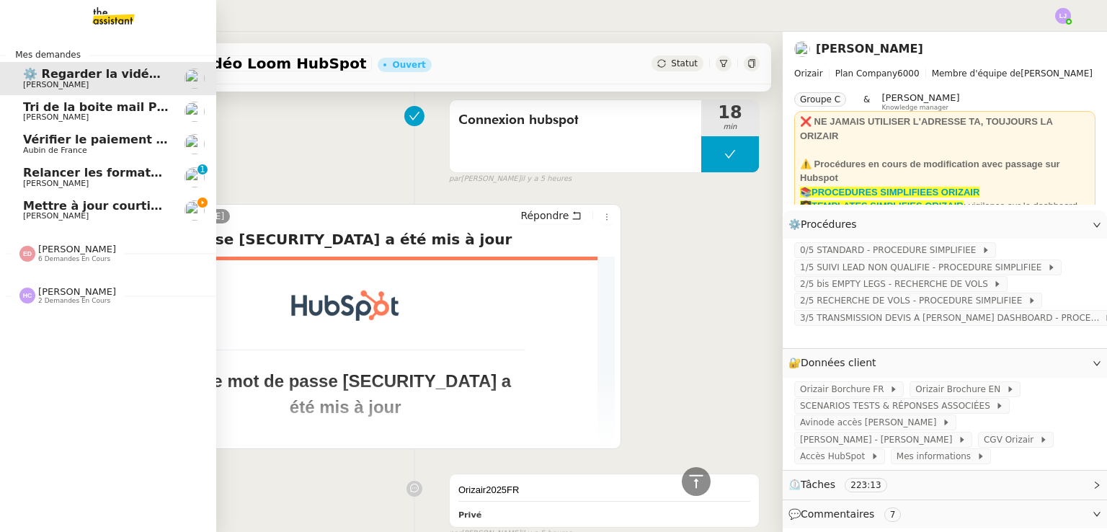
click at [71, 208] on span "Mettre à jour courtier et adresse email" at bounding box center [149, 206] width 253 height 14
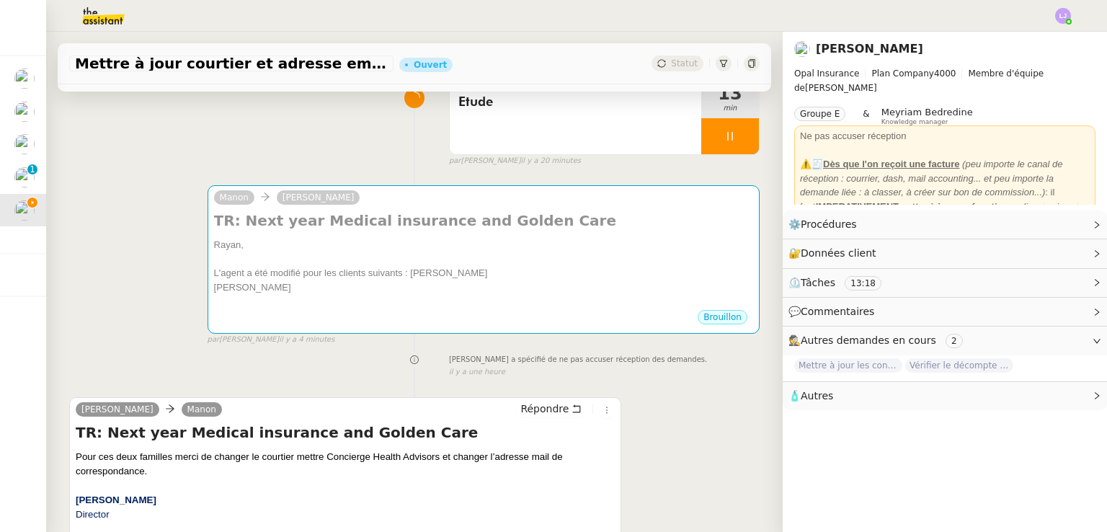
scroll to position [123, 0]
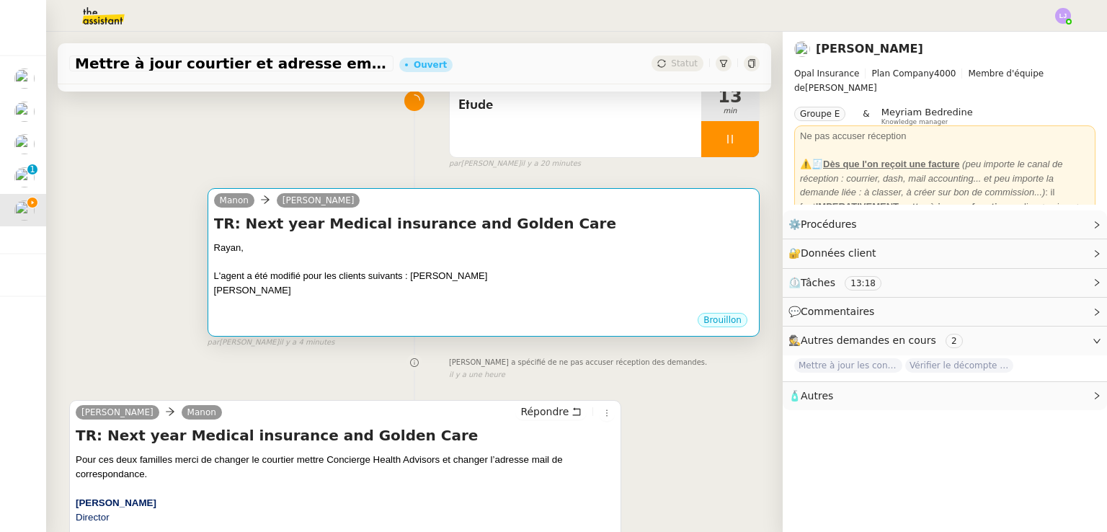
click at [436, 317] on div "Brouillon" at bounding box center [483, 322] width 539 height 22
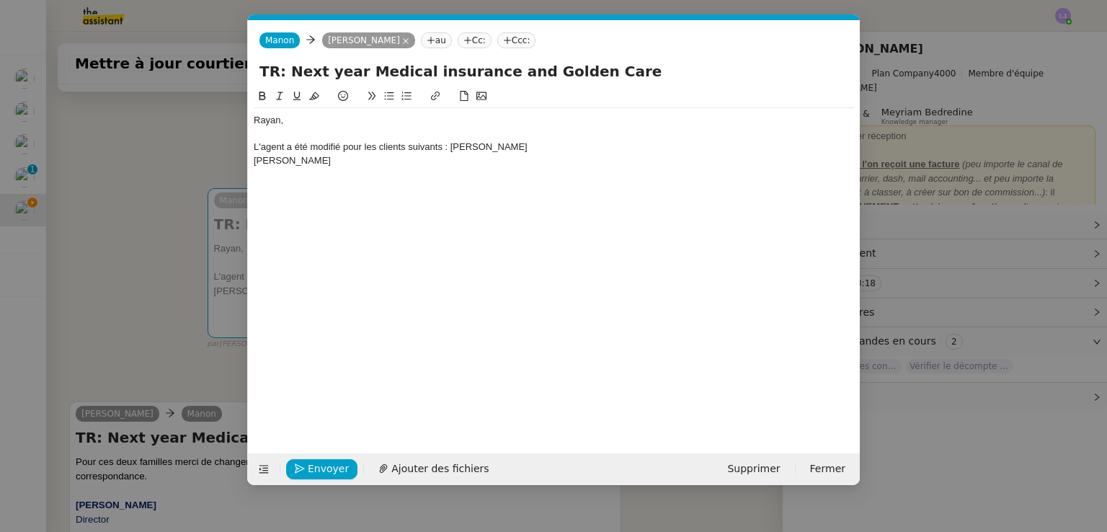
scroll to position [0, 30]
click at [252, 158] on nz-spin "[PERSON_NAME], L'agent a été modifié pour les clients suivants : [PERSON_NAME] …" at bounding box center [554, 262] width 612 height 349
click at [255, 161] on div "[PERSON_NAME]" at bounding box center [554, 160] width 600 height 13
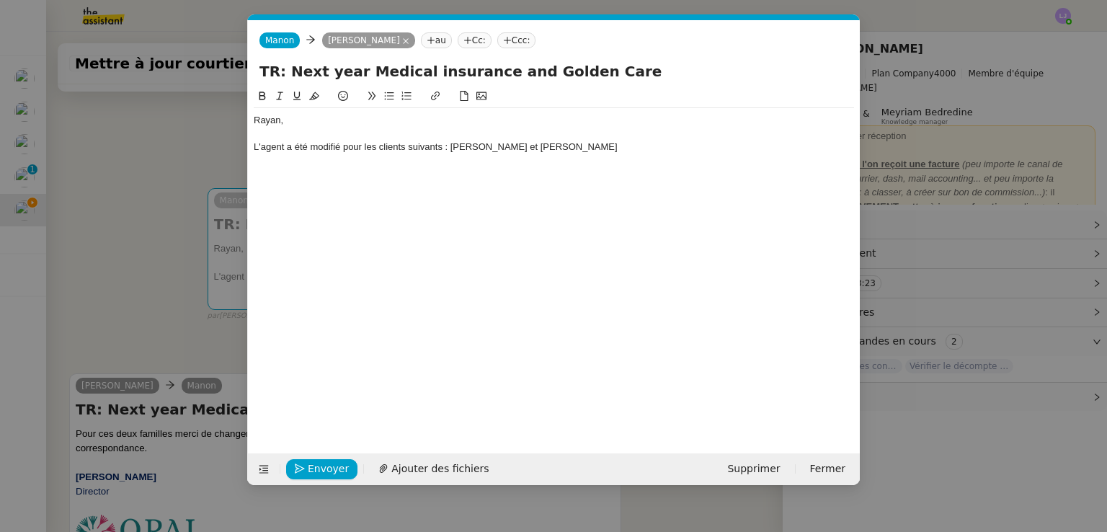
click at [646, 147] on div "L'agent a été modifié pour les clients suivants : [PERSON_NAME] et [PERSON_NAME]" at bounding box center [554, 147] width 600 height 13
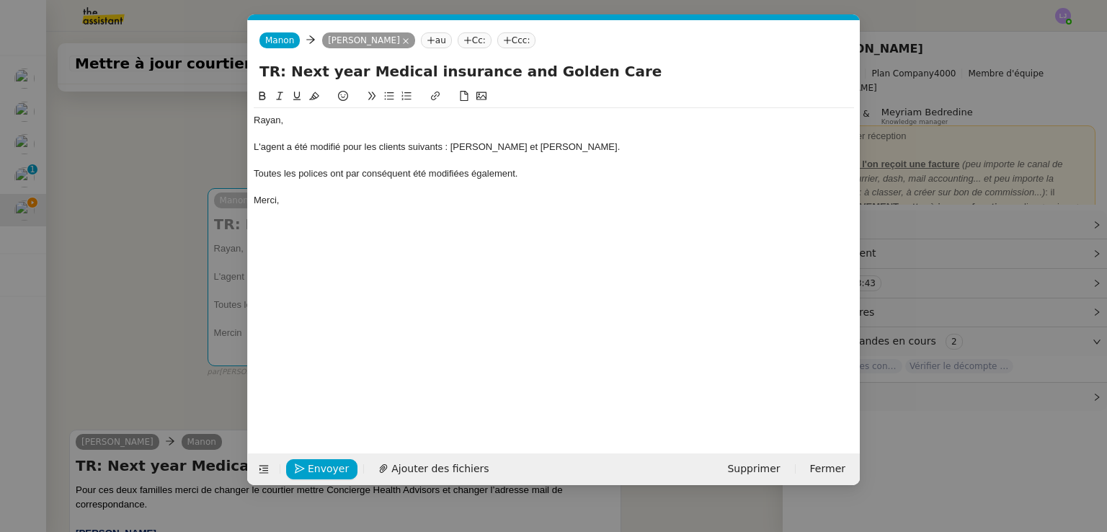
click at [324, 454] on div "Envoyer Ajouter des fichiers Supprimer Fermer" at bounding box center [554, 469] width 612 height 32
click at [324, 454] on div "Enregistrement Ajouter des fichiers Supprimer Fermer" at bounding box center [554, 469] width 612 height 32
click at [332, 462] on span "Envoyer" at bounding box center [328, 469] width 41 height 17
click at [332, 462] on span "Confirmer l'envoi" at bounding box center [351, 469] width 86 height 17
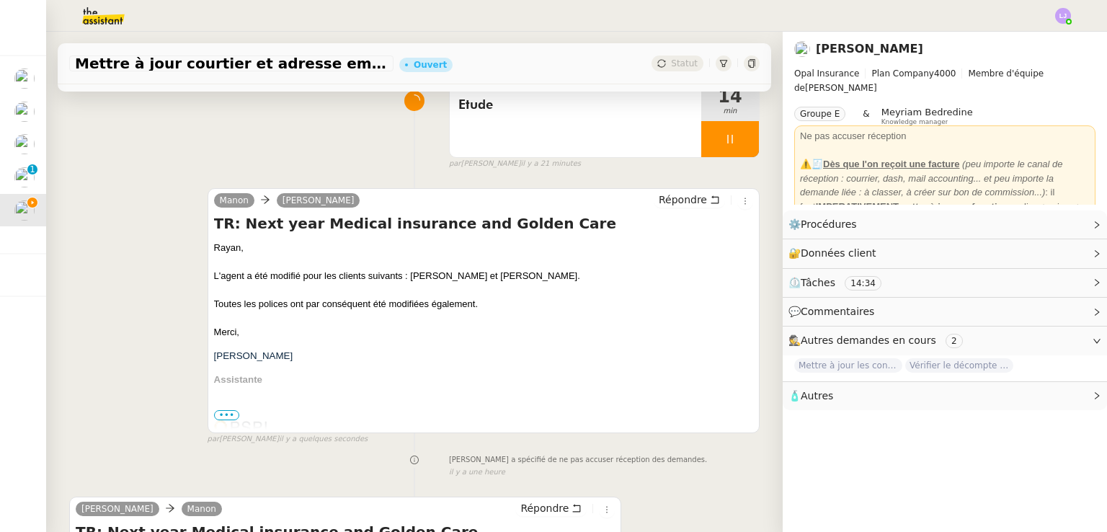
scroll to position [0, 0]
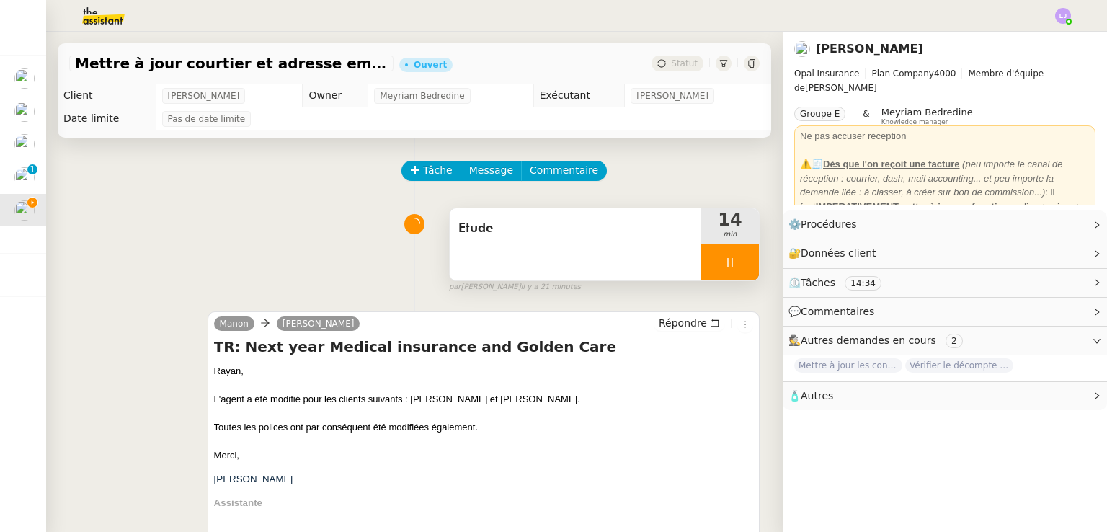
click at [571, 248] on div "Etude" at bounding box center [576, 244] width 252 height 72
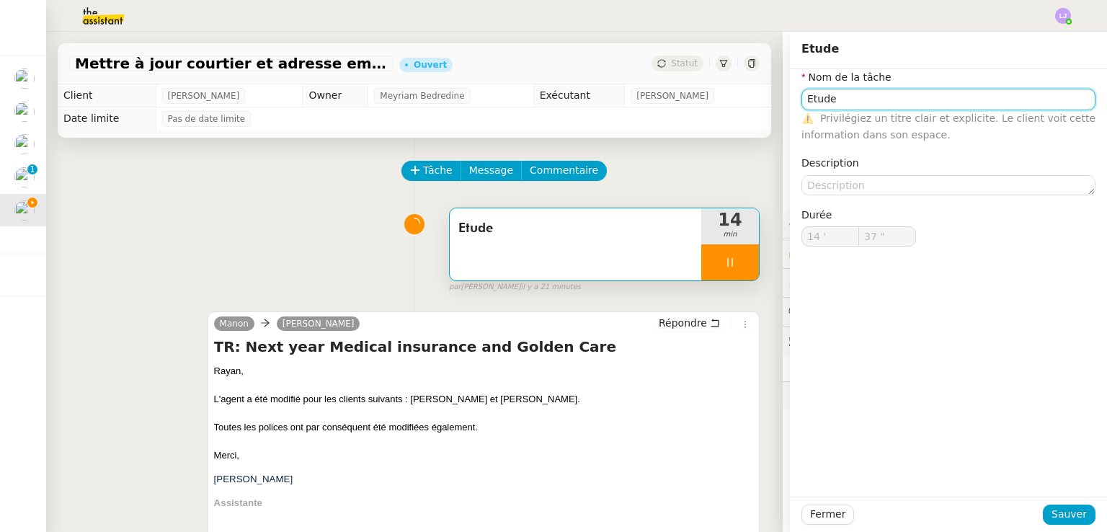
click at [871, 96] on input "Etude" at bounding box center [948, 99] width 294 height 21
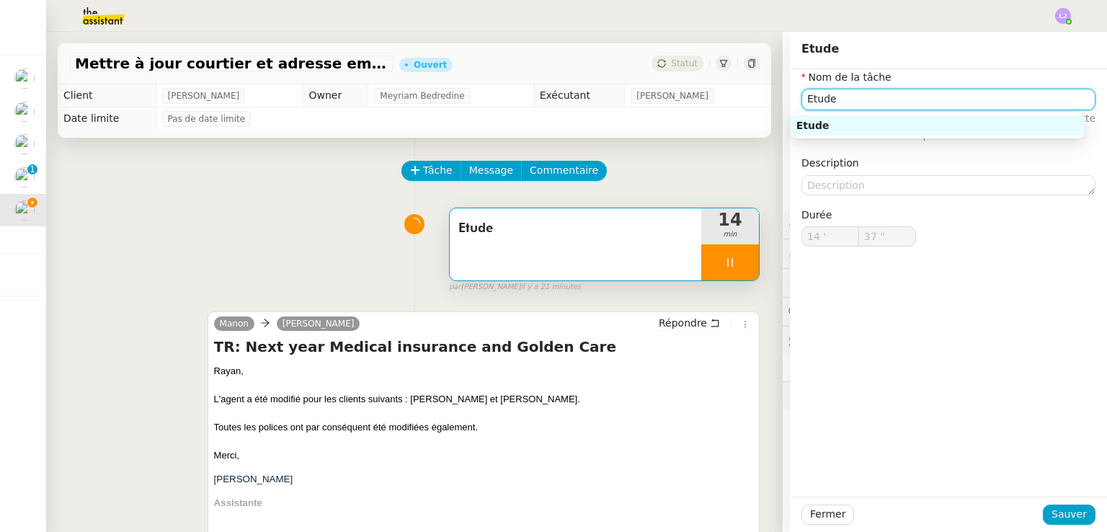
click at [871, 96] on input "Etude" at bounding box center [948, 99] width 294 height 21
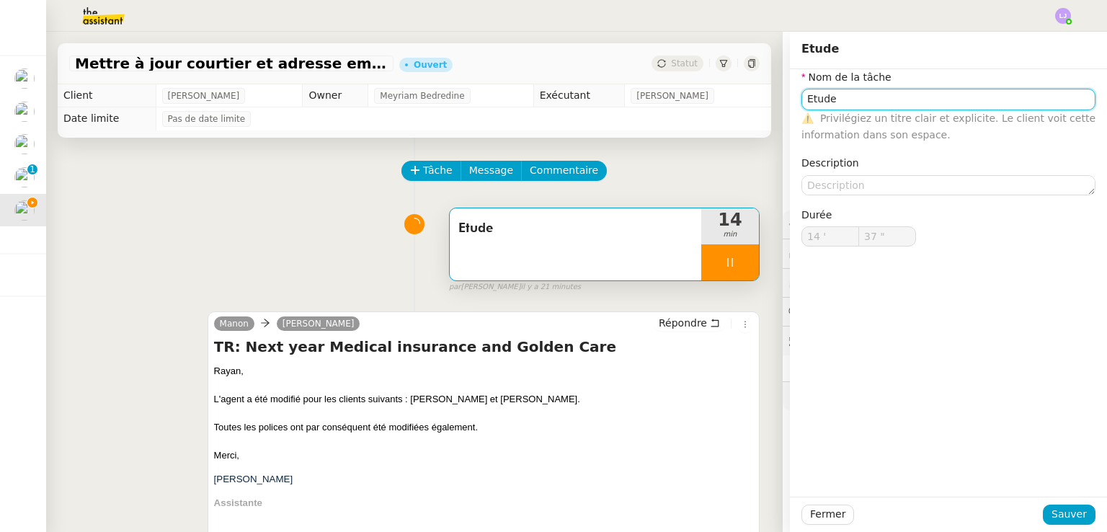
type input "%"
type input "38 ""
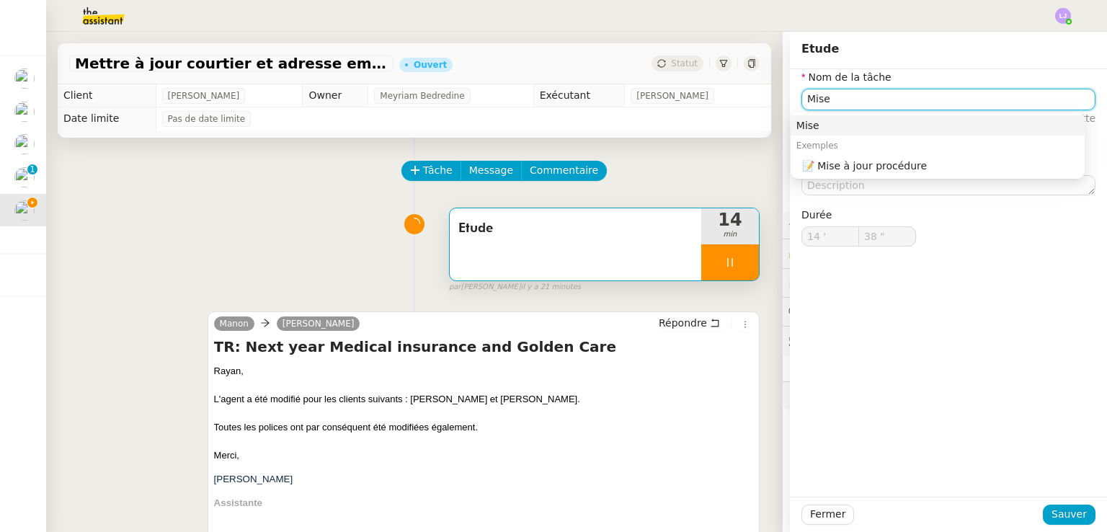
type input "Mise à"
type input "39 ""
type input "Mise à jour"
type input "40 ""
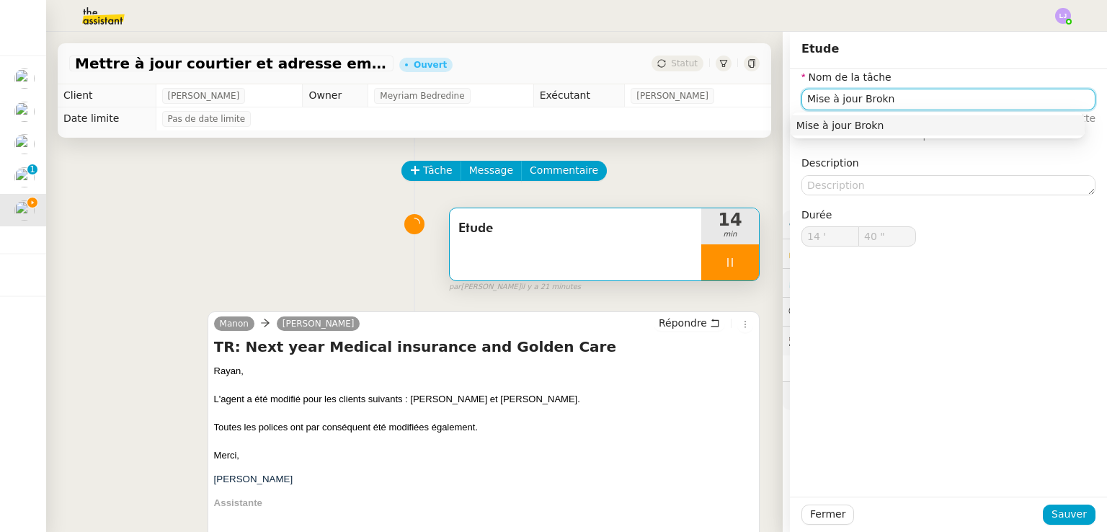
type input "Mise à jour Brokni"
type input "41 ""
type input "Mise à jour Brokin"
type input "43 ""
type input "Mise à jour Brokin"
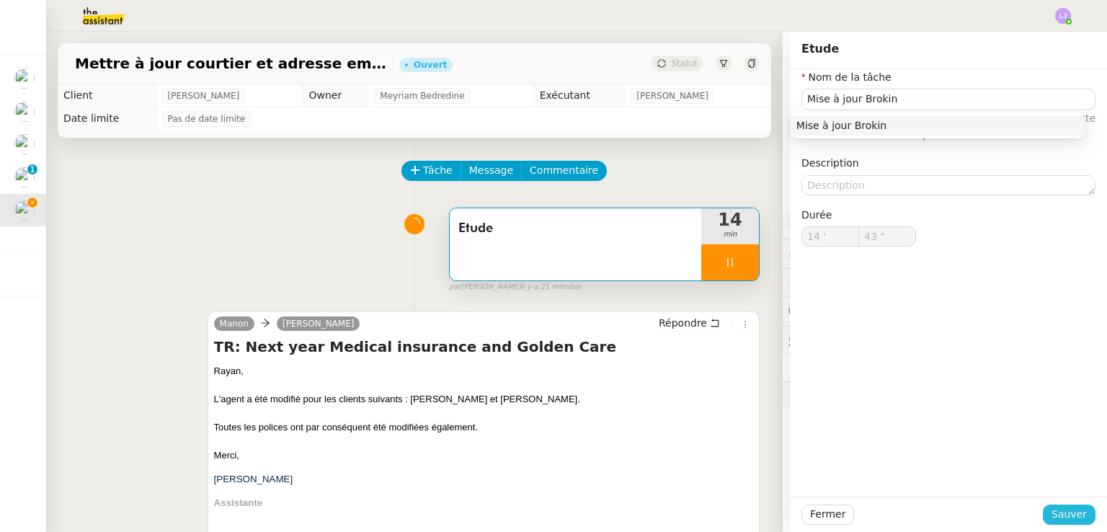
click at [1073, 513] on span "Sauver" at bounding box center [1068, 514] width 35 height 17
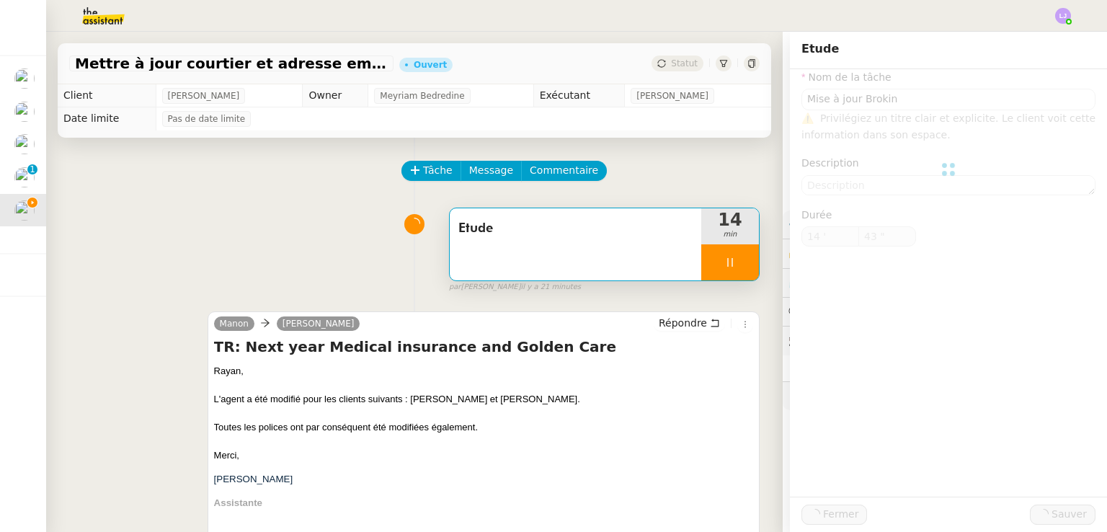
type input "44 ""
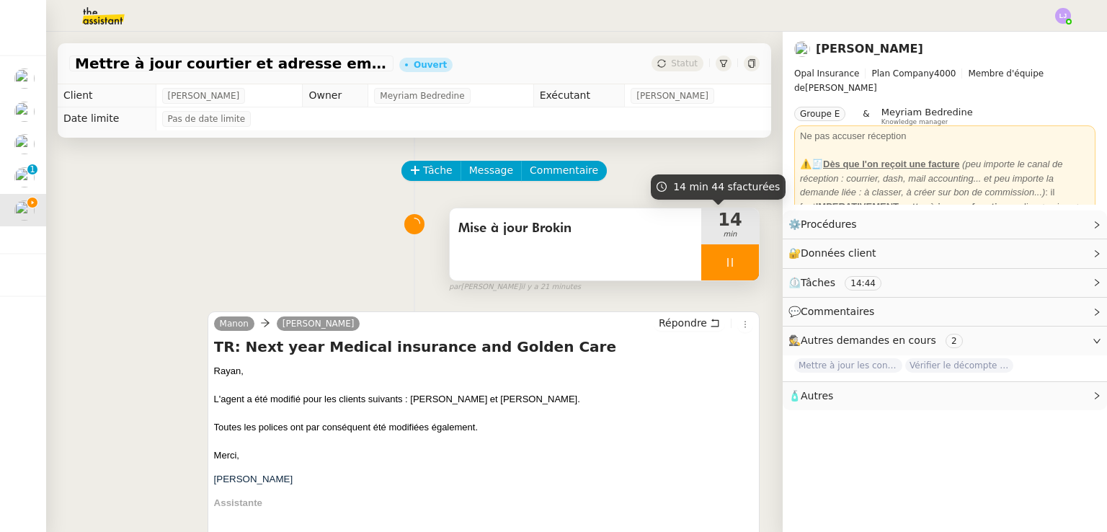
click at [733, 262] on div at bounding box center [730, 262] width 58 height 36
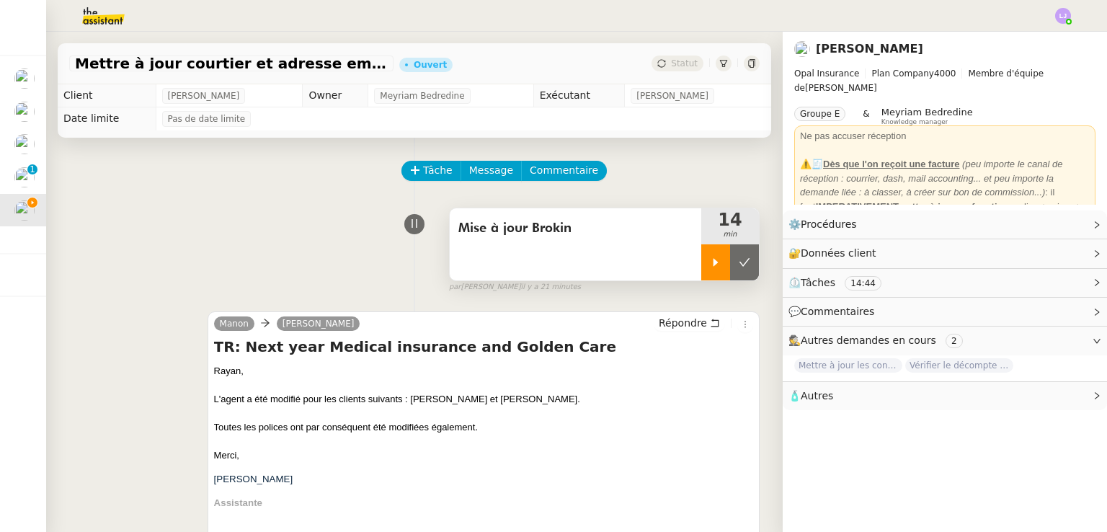
click at [733, 262] on button at bounding box center [744, 262] width 29 height 36
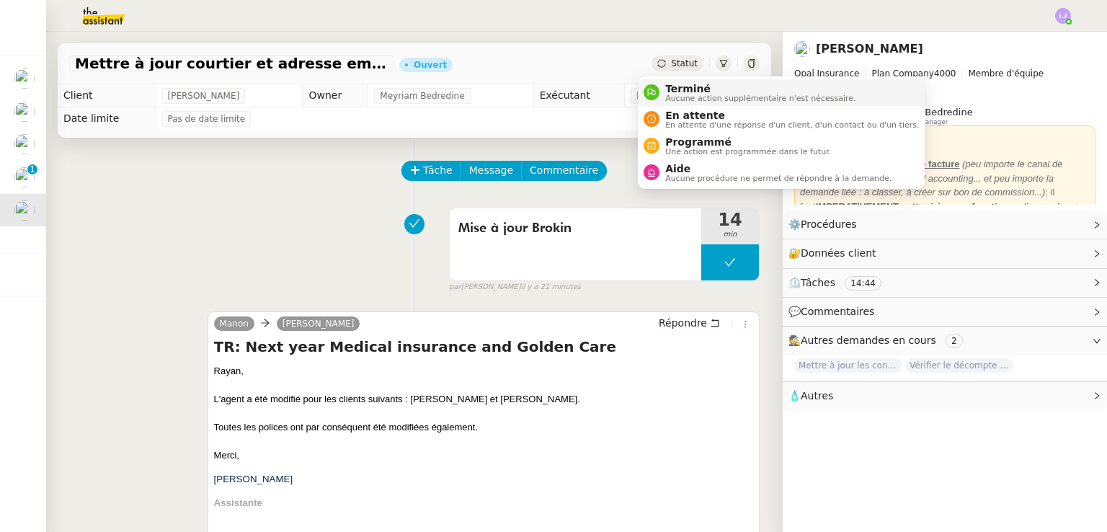
click at [683, 95] on span "Aucune action supplémentaire n'est nécessaire." at bounding box center [760, 98] width 190 height 8
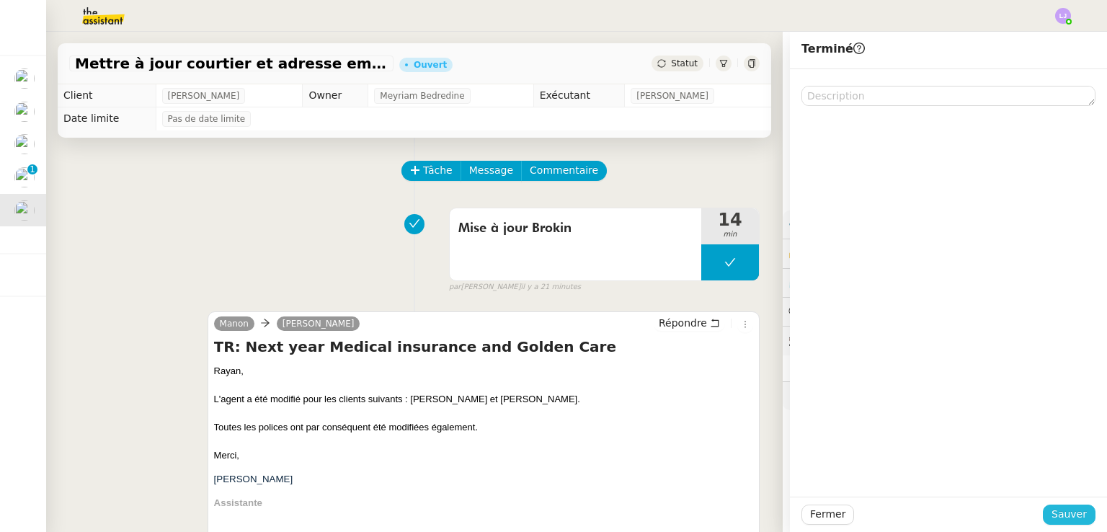
click at [1061, 507] on span "Sauver" at bounding box center [1068, 514] width 35 height 17
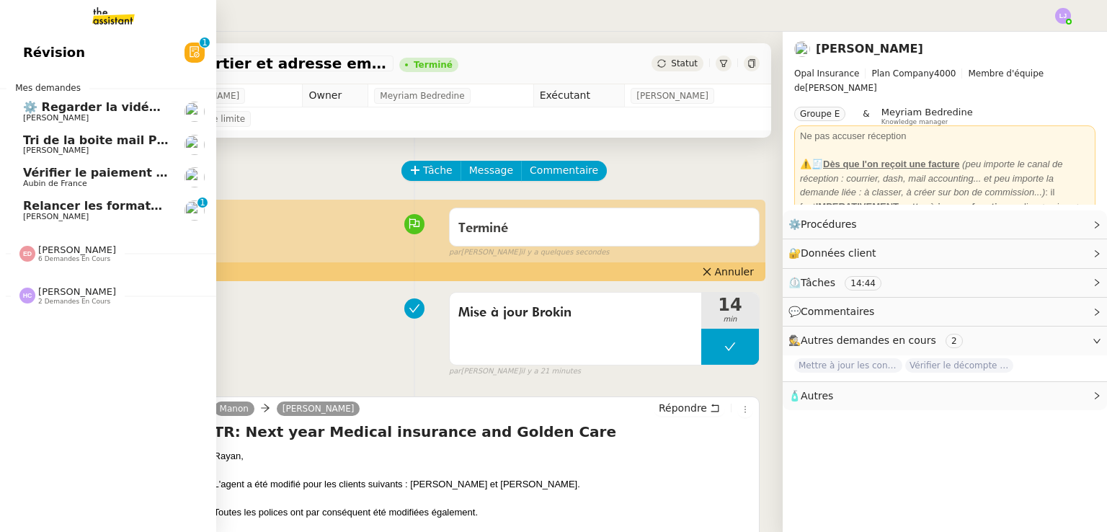
click at [115, 208] on span "Relancer les formateurs pour les CTA" at bounding box center [143, 206] width 241 height 14
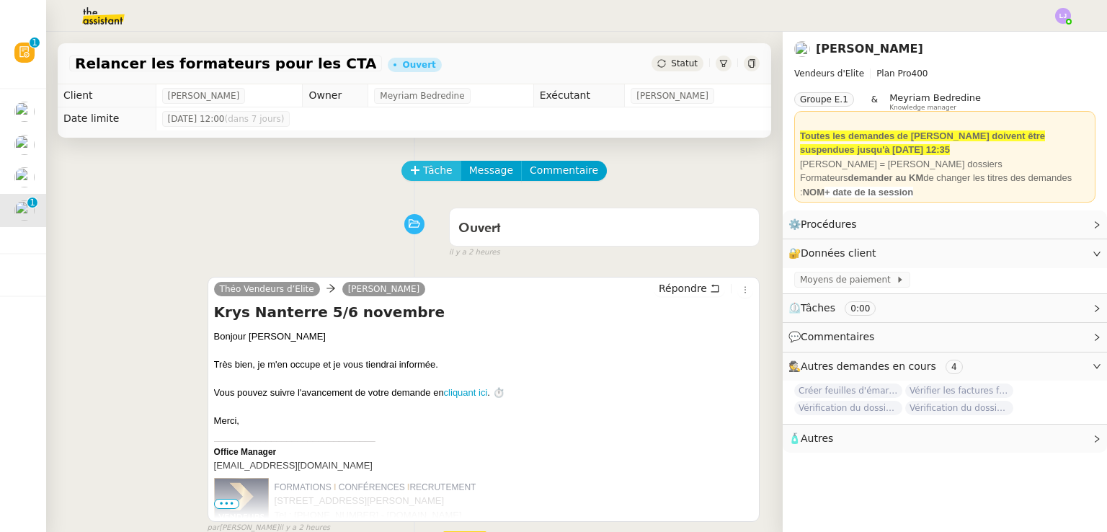
click at [410, 175] on icon at bounding box center [415, 170] width 10 height 10
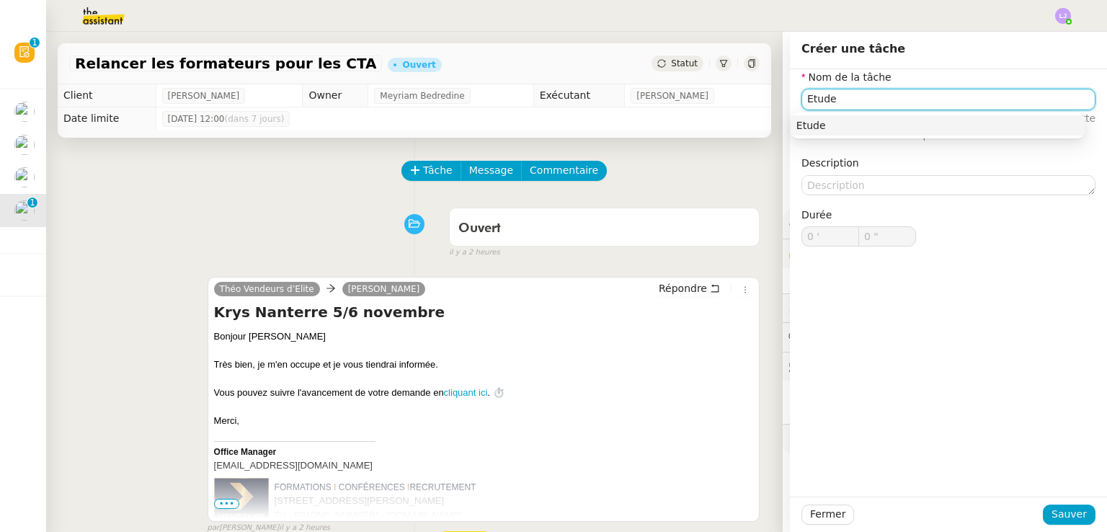
type input "Etude"
click at [1076, 520] on div "Fermer Sauver" at bounding box center [948, 514] width 294 height 20
click at [1076, 520] on button "Sauver" at bounding box center [1069, 514] width 53 height 20
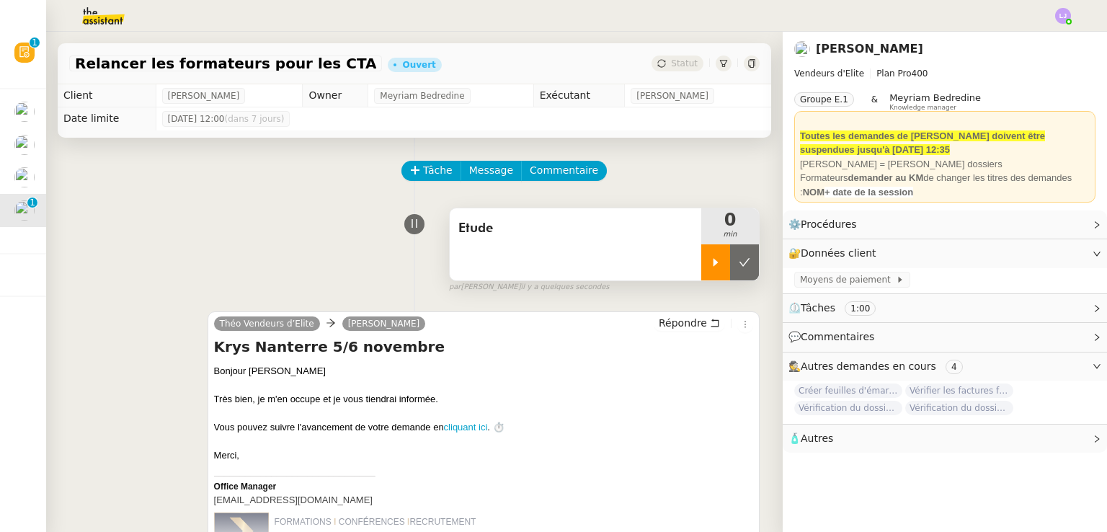
click at [701, 270] on div at bounding box center [715, 262] width 29 height 36
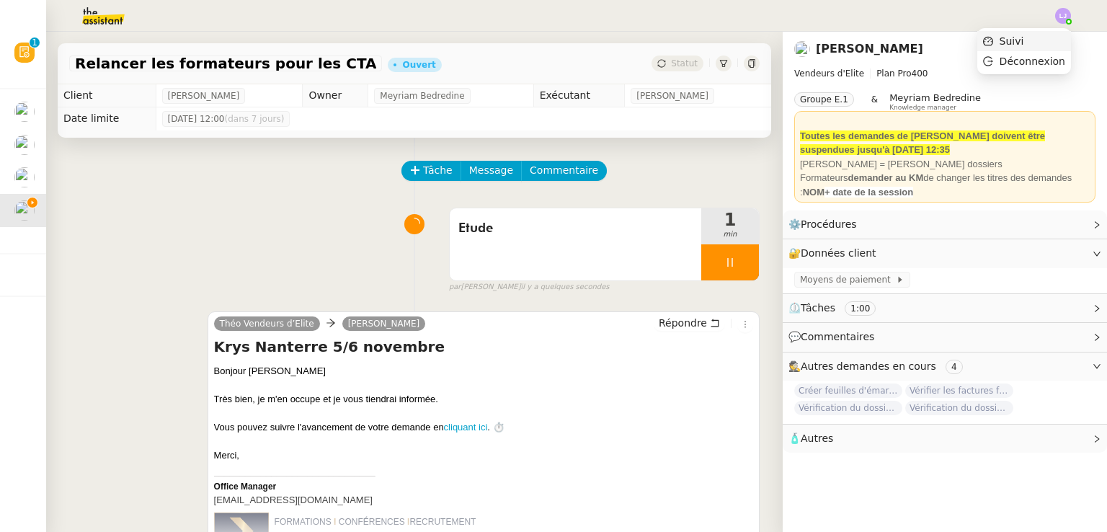
click at [1048, 35] on li "Suivi" at bounding box center [1024, 41] width 94 height 20
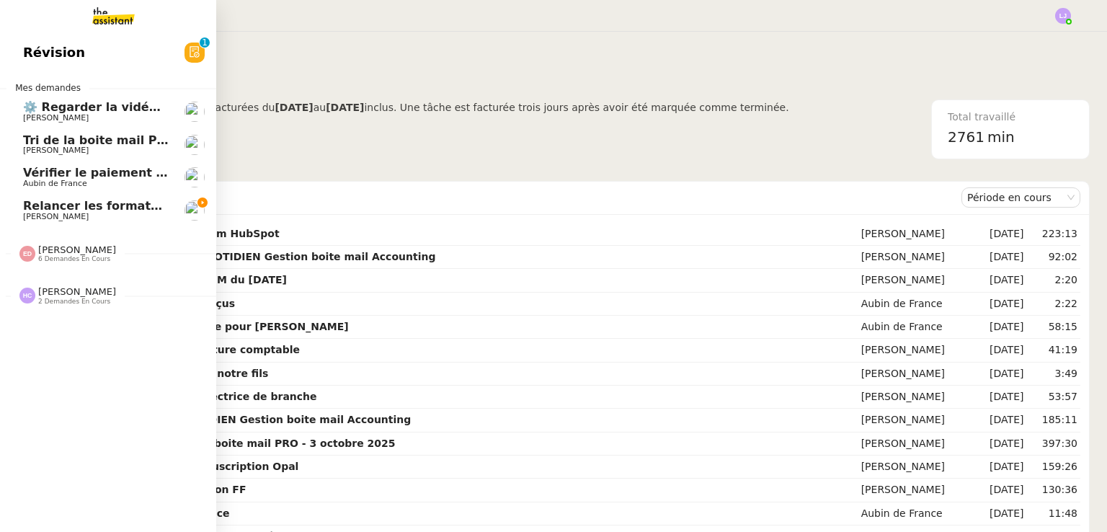
click at [81, 213] on span "[PERSON_NAME]" at bounding box center [96, 217] width 146 height 9
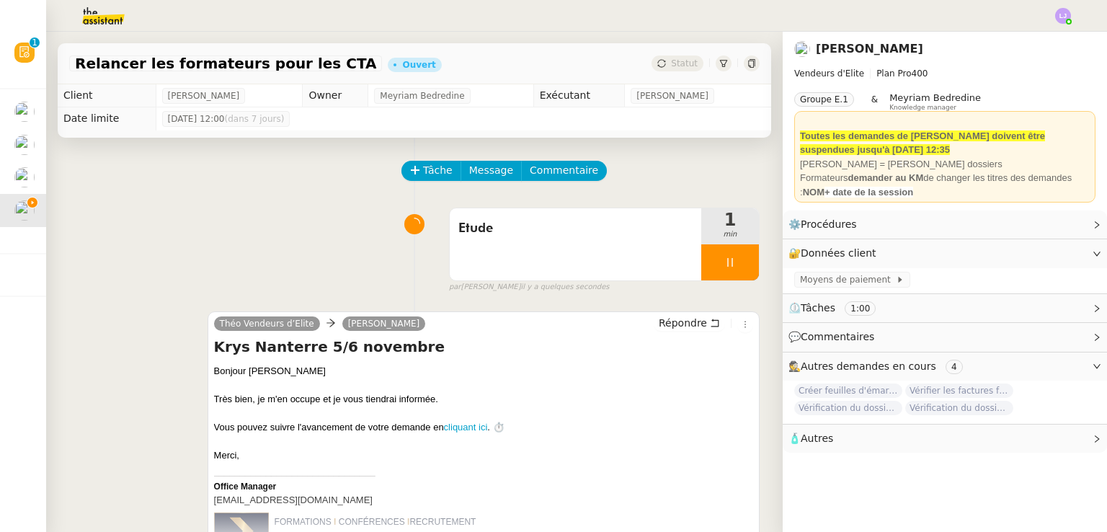
scroll to position [383, 0]
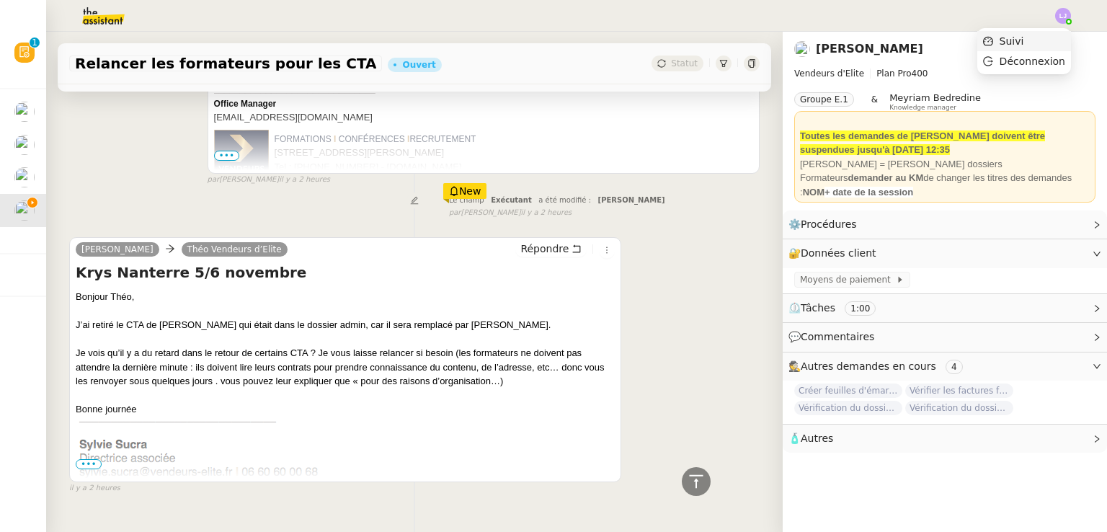
click at [1052, 35] on li "Suivi" at bounding box center [1024, 41] width 94 height 20
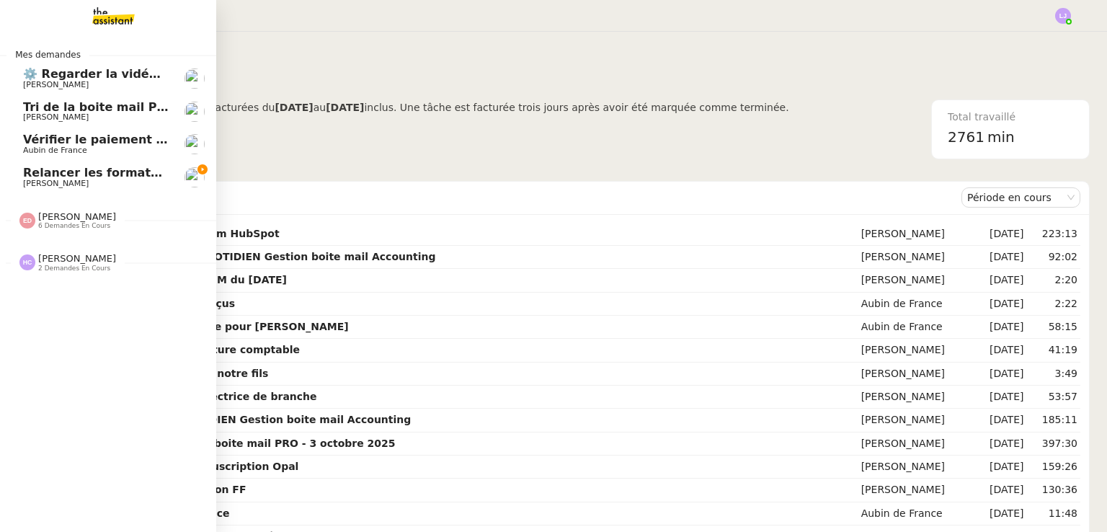
click at [37, 174] on span "Relancer les formateurs pour les CTA" at bounding box center [143, 173] width 241 height 14
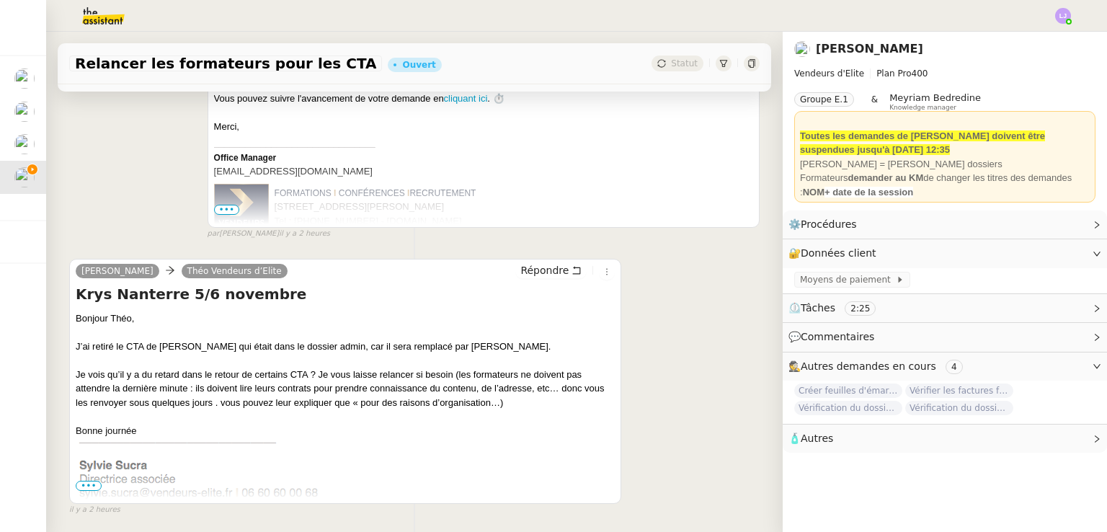
scroll to position [392, 0]
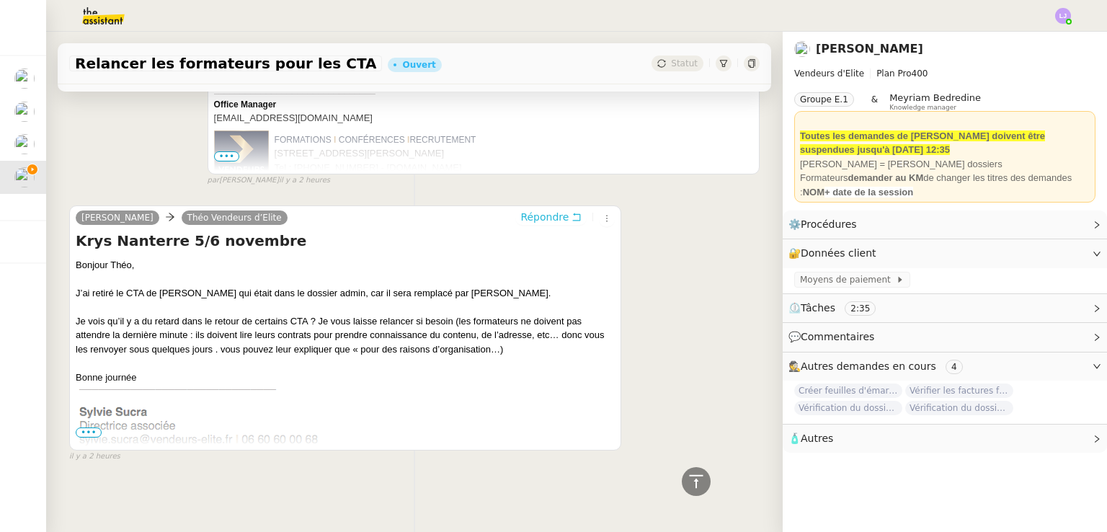
click at [546, 210] on span "Répondre" at bounding box center [544, 217] width 48 height 14
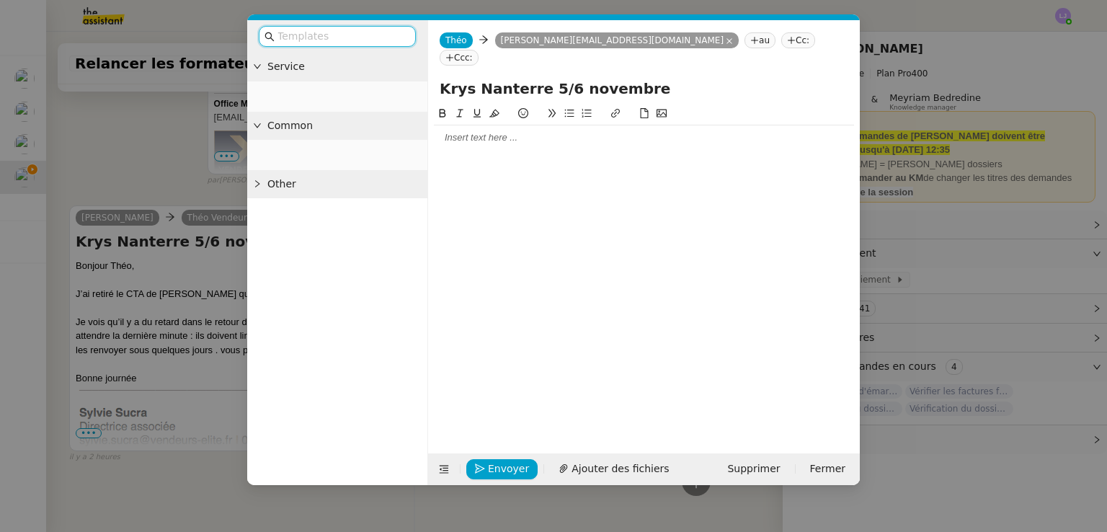
scroll to position [504, 0]
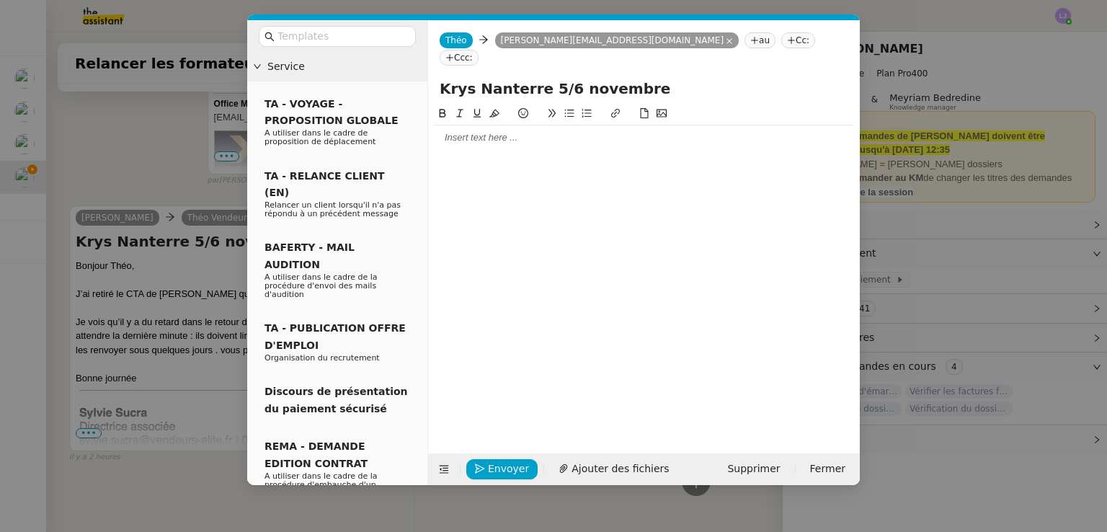
click at [512, 131] on div at bounding box center [644, 137] width 420 height 13
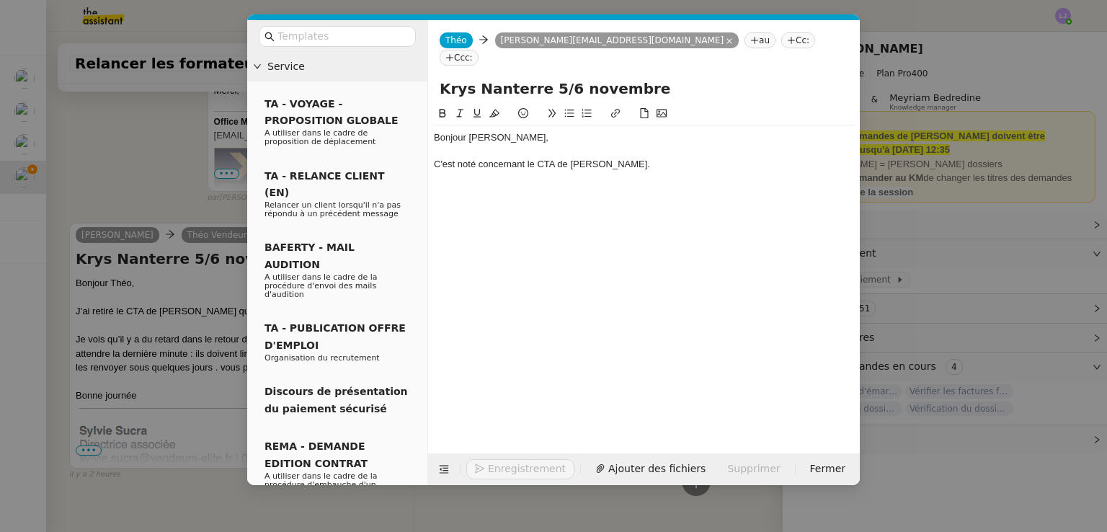
scroll to position [574, 0]
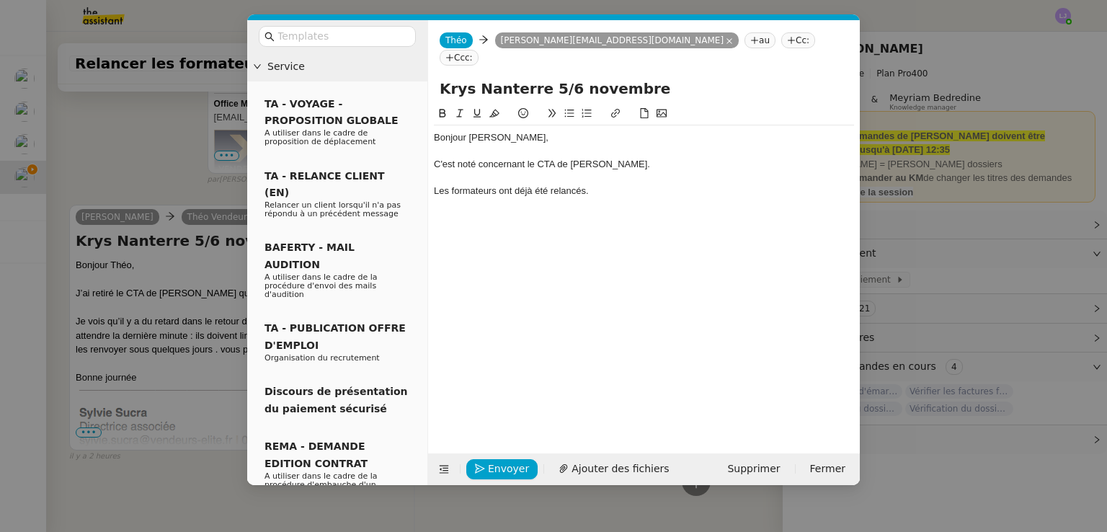
click at [159, 217] on nz-modal-container "Service TA - VOYAGE - PROPOSITION GLOBALE A utiliser dans le cadre de propositi…" at bounding box center [553, 266] width 1107 height 532
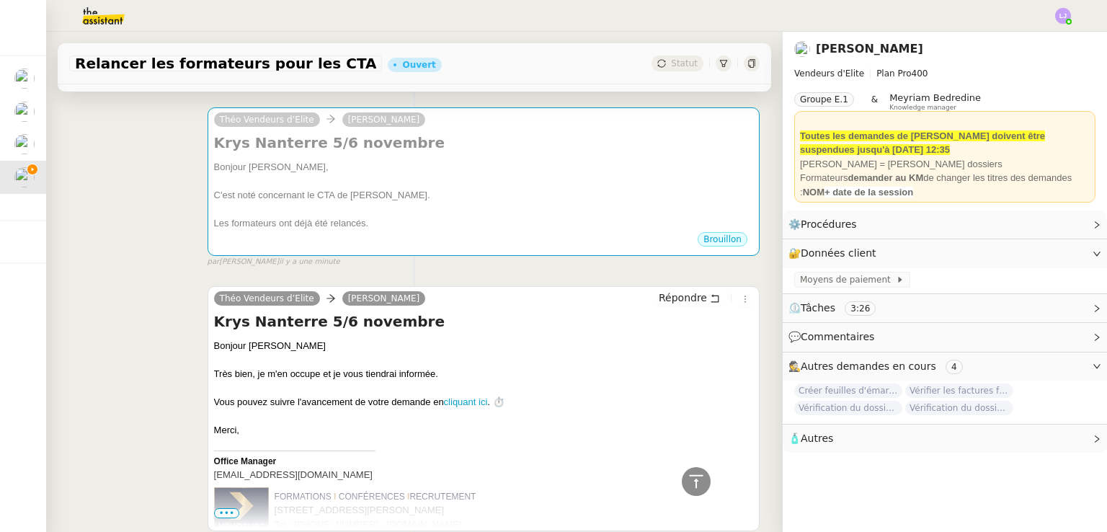
scroll to position [159, 0]
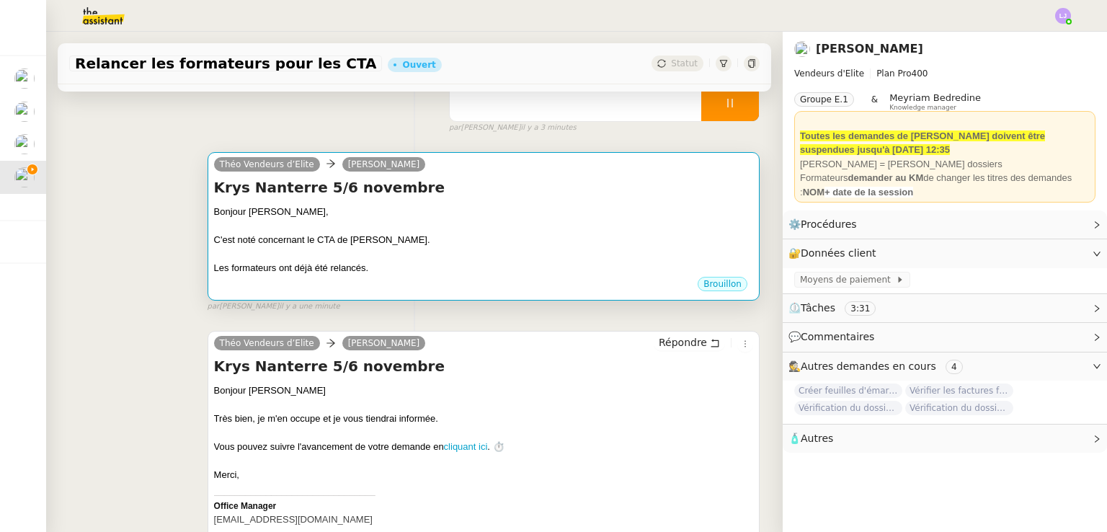
click at [523, 200] on div "Krys Nanterre 5/6 novembre Bonjour [PERSON_NAME], C'est noté concernant le CTA …" at bounding box center [483, 226] width 539 height 98
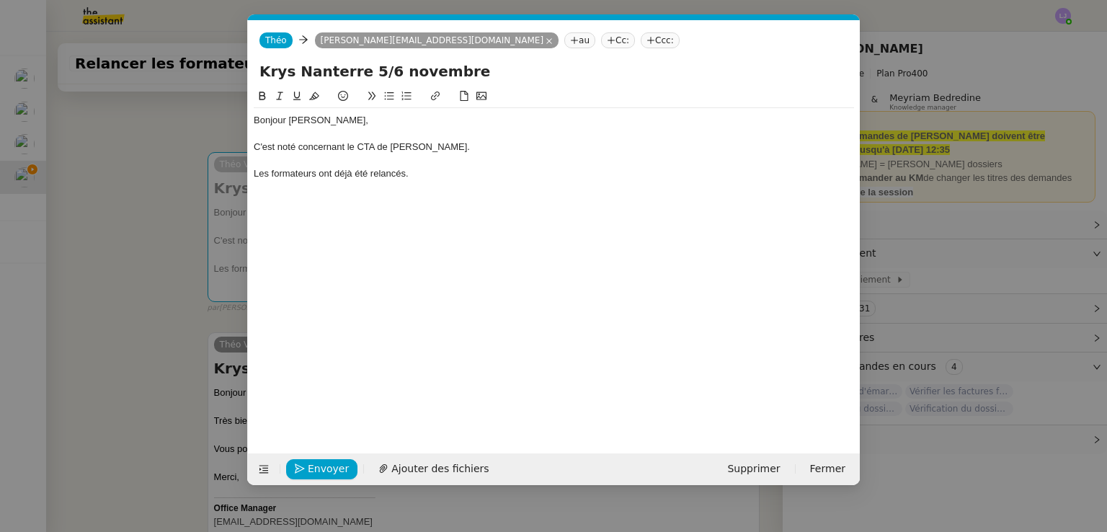
scroll to position [0, 30]
click at [426, 168] on div "Les formateurs ont déjà été relancés." at bounding box center [554, 173] width 600 height 13
click at [260, 176] on div "Les formateurs ont déjà été relancés." at bounding box center [554, 173] width 600 height 13
click at [628, 173] on div "Pour les autres CTA figurant dans le dossier, les formateurs ont déjà été relan…" at bounding box center [554, 173] width 600 height 13
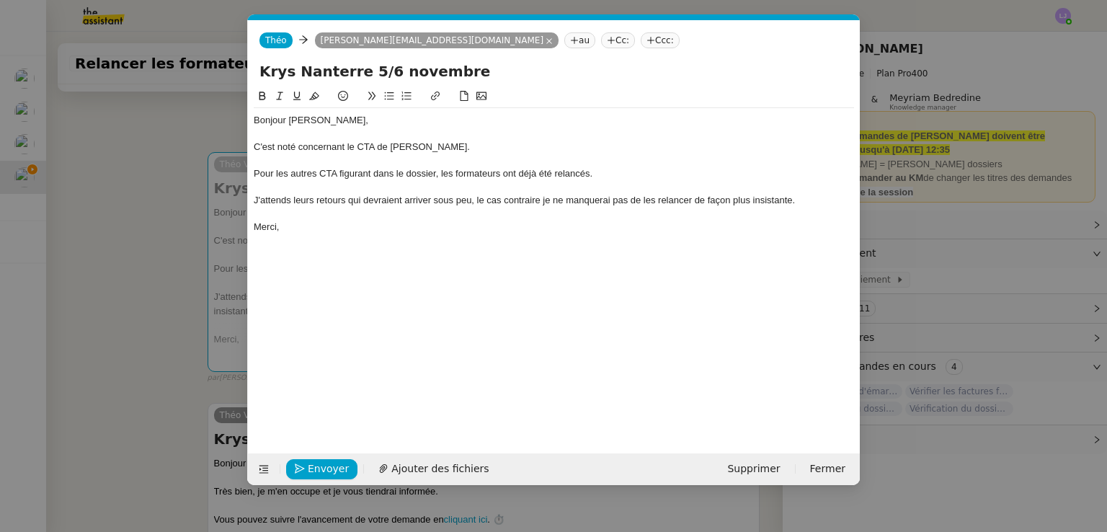
click at [167, 338] on nz-modal-container "Service TA - VOYAGE - PROPOSITION GLOBALE A utiliser dans le cadre de propositi…" at bounding box center [553, 266] width 1107 height 532
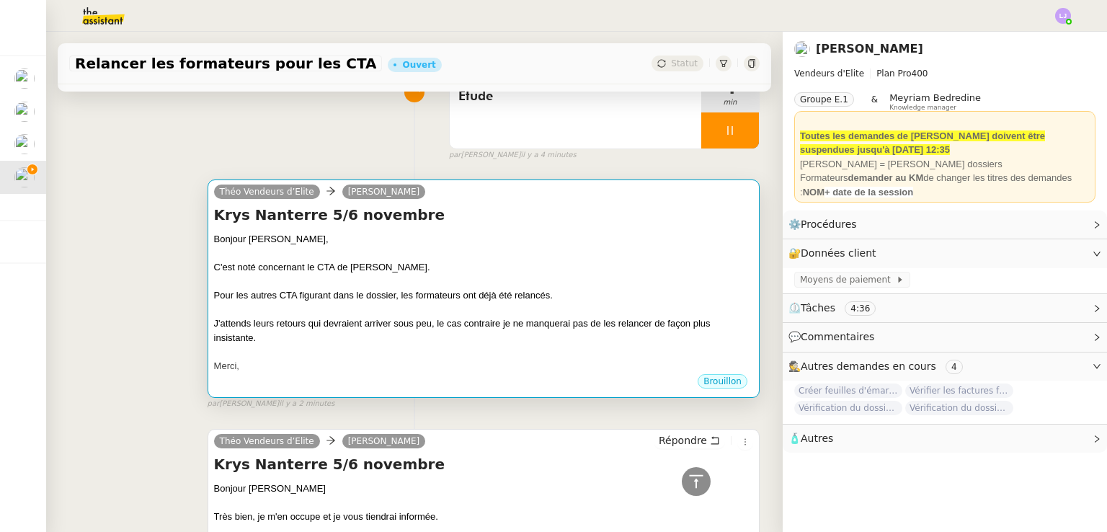
scroll to position [130, 0]
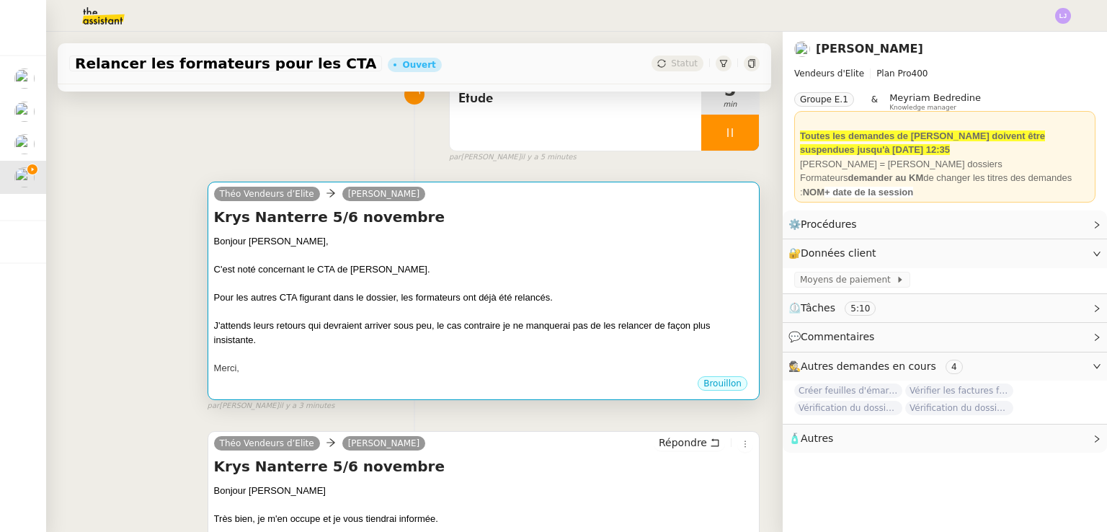
click at [466, 316] on div at bounding box center [483, 312] width 539 height 14
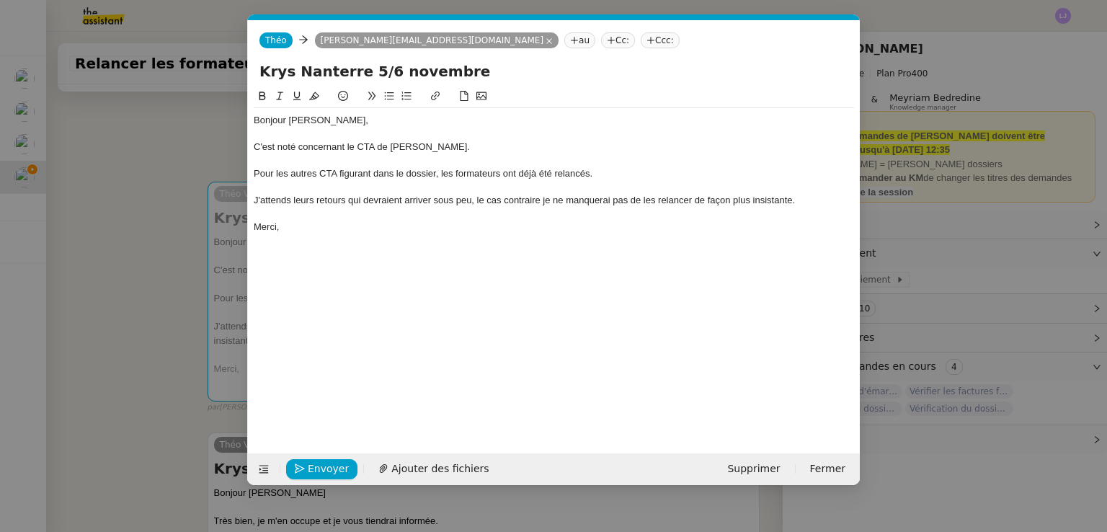
scroll to position [0, 30]
click at [326, 463] on span "Envoyer" at bounding box center [328, 469] width 41 height 17
click at [326, 463] on span "Confirmer l'envoi" at bounding box center [351, 469] width 86 height 17
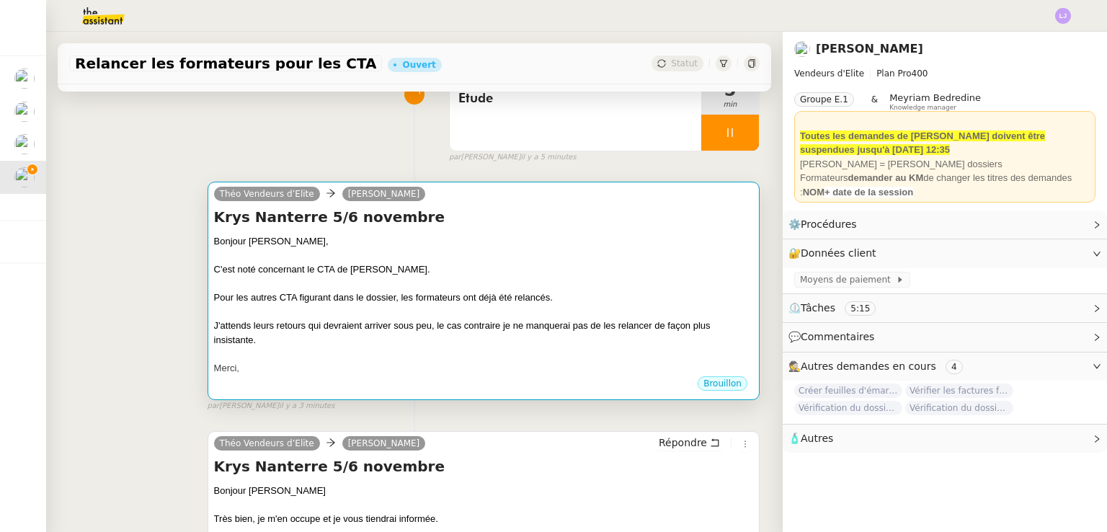
scroll to position [0, 0]
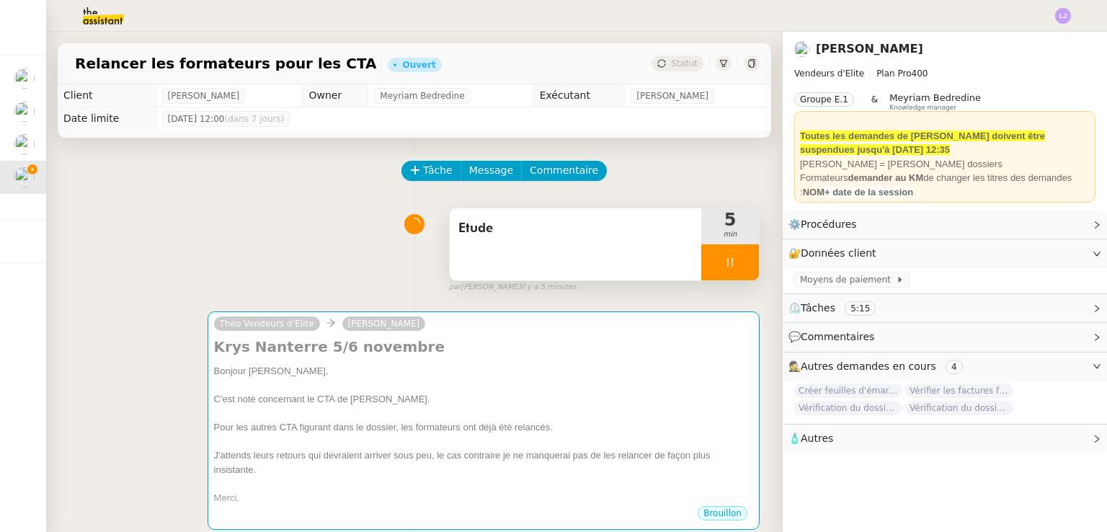
click at [607, 257] on div "Etude" at bounding box center [576, 244] width 252 height 72
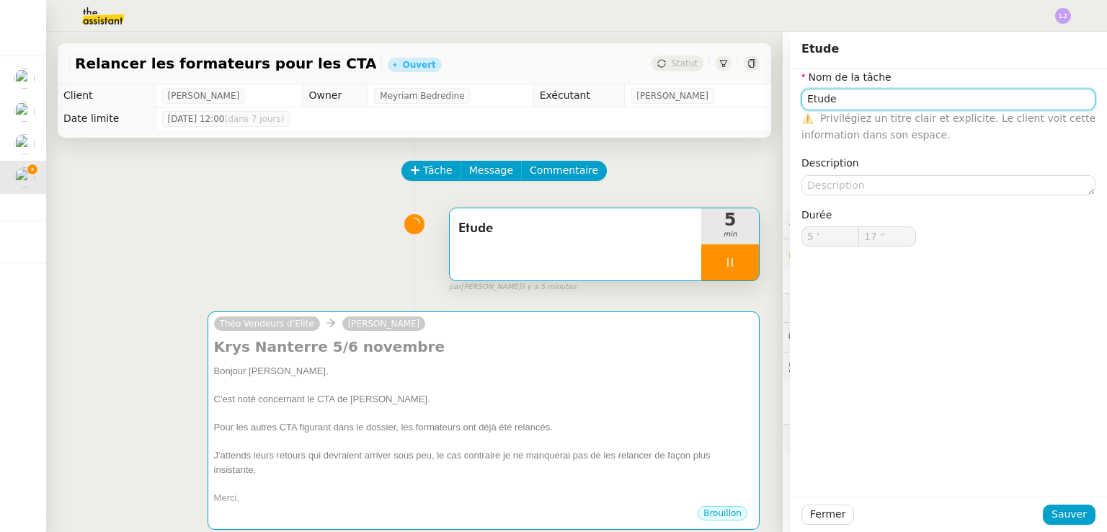
type input "18 ""
click at [873, 94] on input "Etude" at bounding box center [948, 99] width 294 height 21
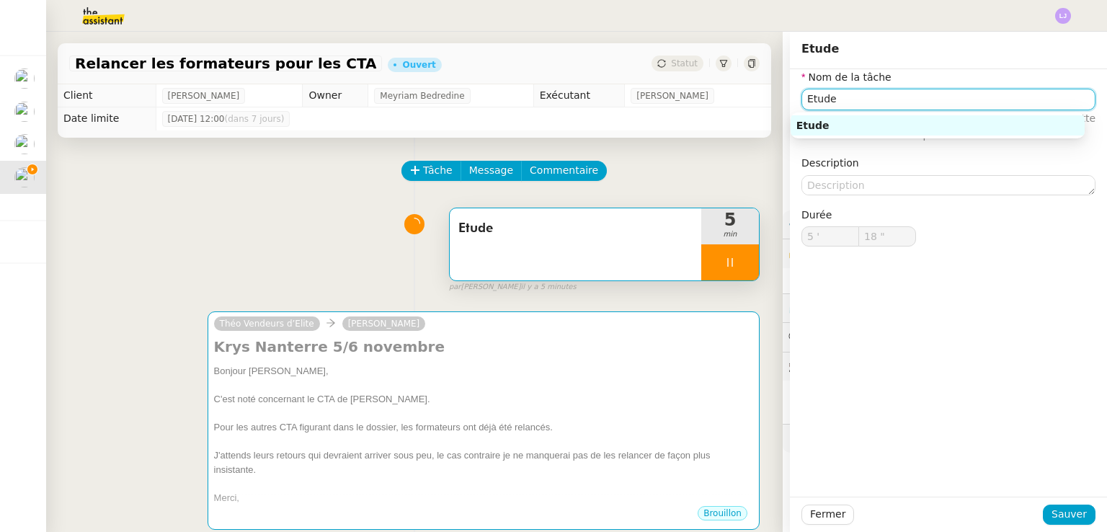
click at [873, 94] on input "Etude" at bounding box center [948, 99] width 294 height 21
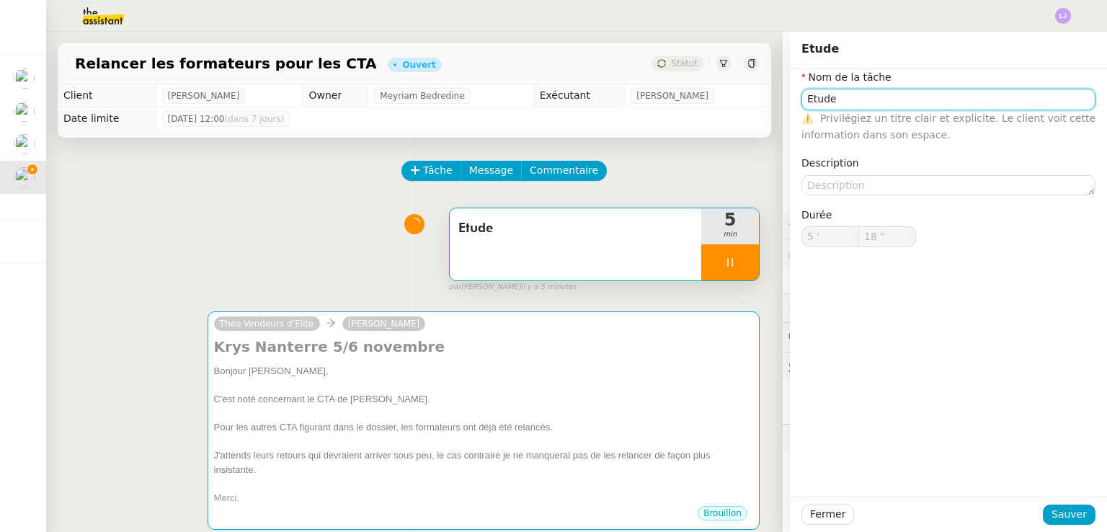
type input "T"
type input "19 ""
type input "Transmissio"
type input "20 ""
type input "Transmission"
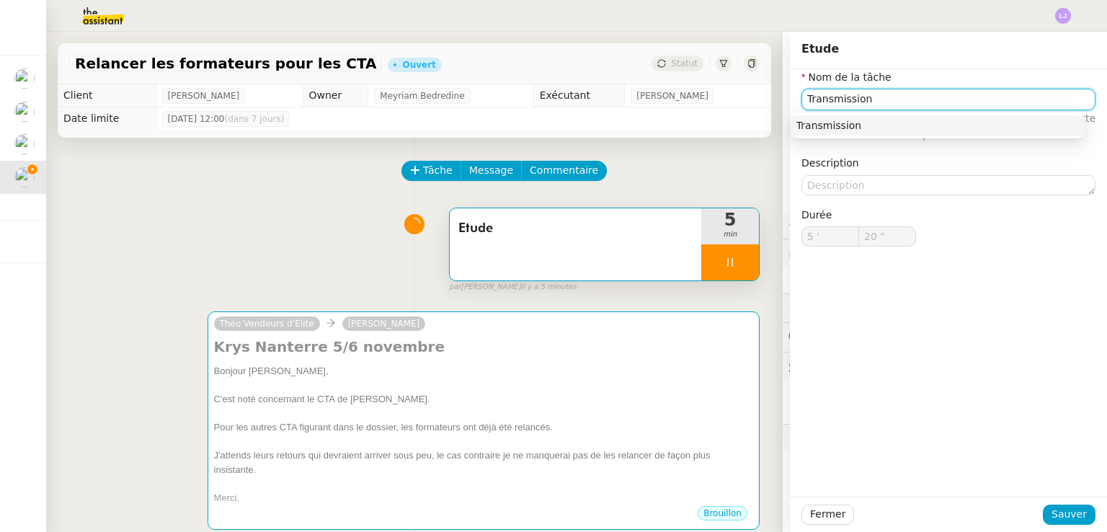
type input "21 ""
type input "Transmission"
click at [1058, 503] on div "Fermer Sauver" at bounding box center [948, 514] width 317 height 35
click at [801, 100] on input "Transmission" at bounding box center [948, 99] width 294 height 21
type input "24 ""
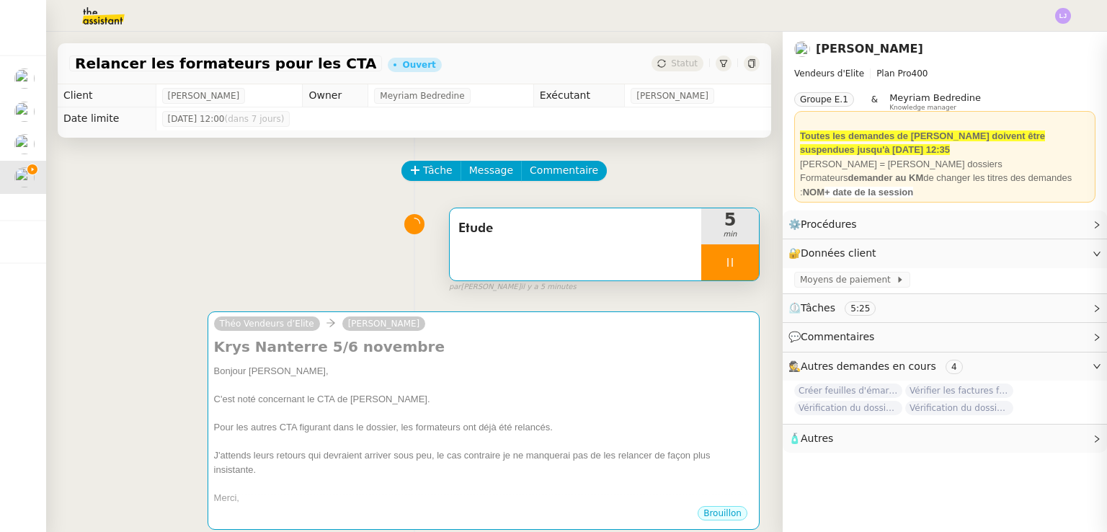
type input "Etude ransmission"
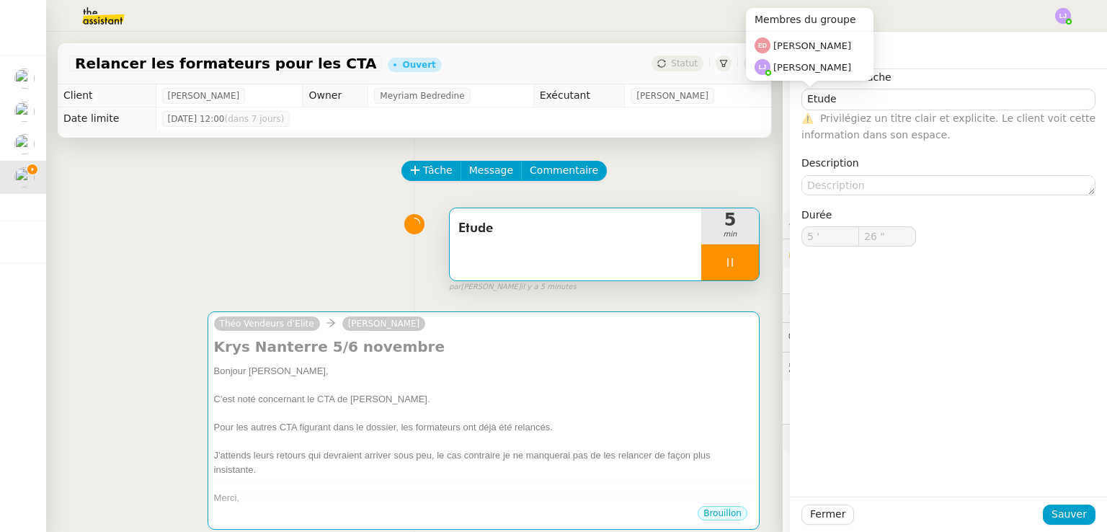
type input "Etude"
type input "5 '"
type input "26 ""
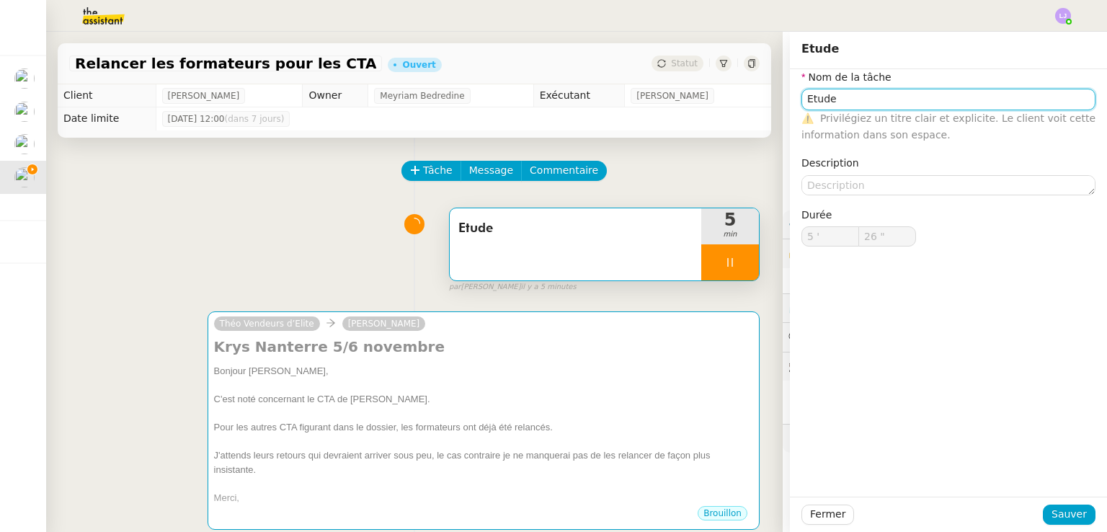
click at [827, 100] on input "Etude" at bounding box center [948, 99] width 294 height 21
type input "Etude e"
type input "27 ""
type input "Etude et transmis"
type input "28 ""
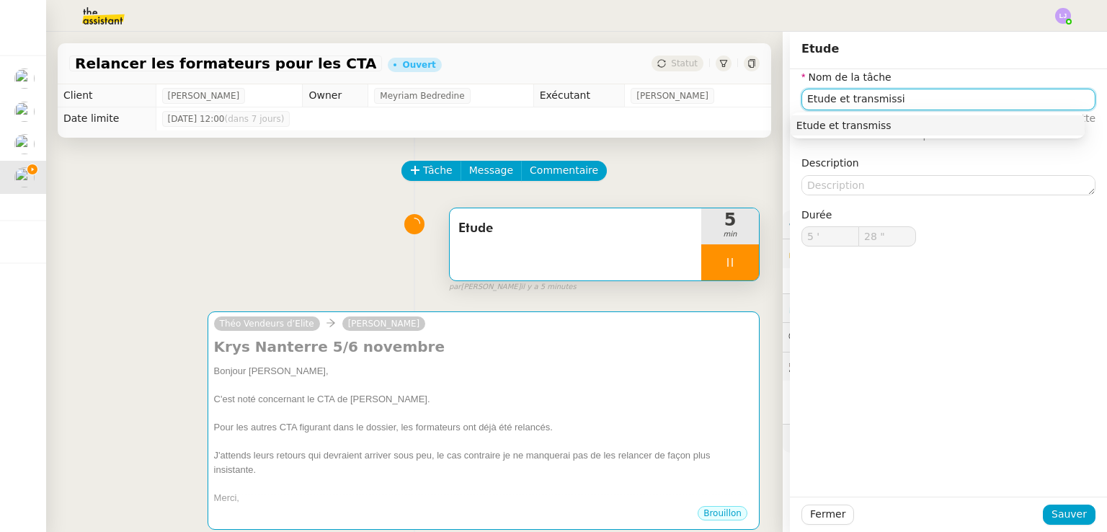
type input "Etude et transmissio"
type input "29 ""
type input "Etude et transmission"
type input "30 ""
type input "Etude et transmission"
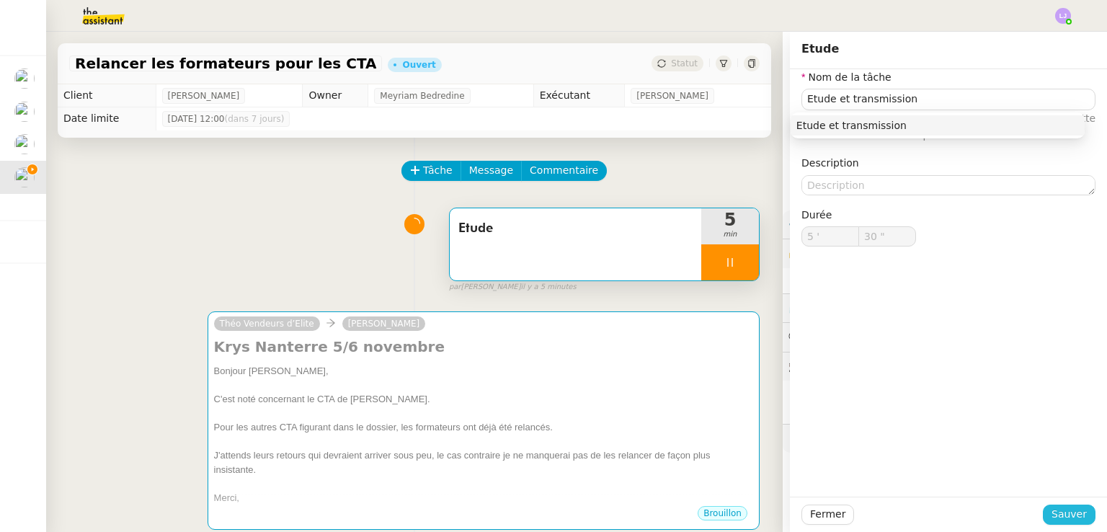
click at [1059, 510] on span "Sauver" at bounding box center [1068, 514] width 35 height 17
type input "31 ""
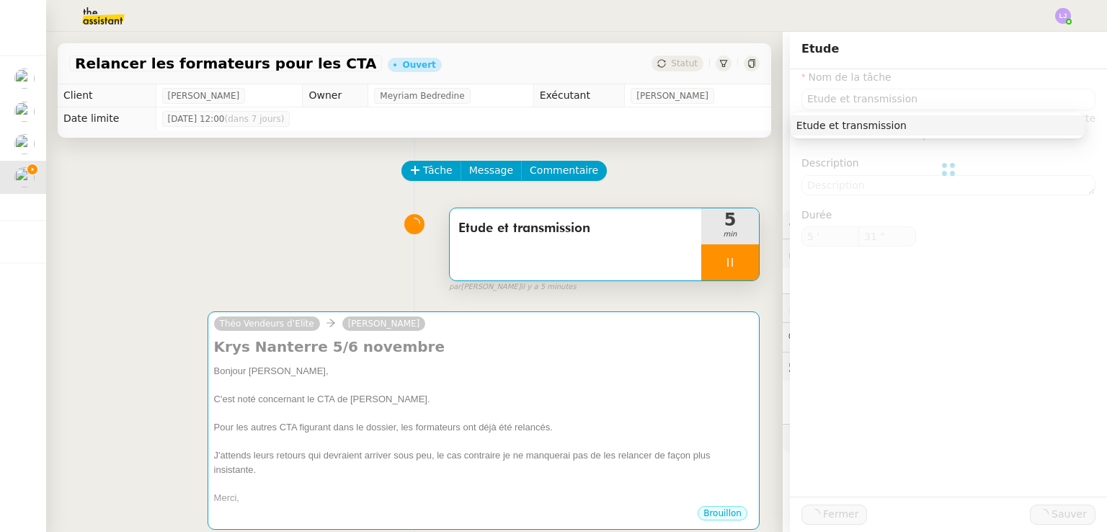
type input "Etude et transmission"
type input "5 '"
type input "32 ""
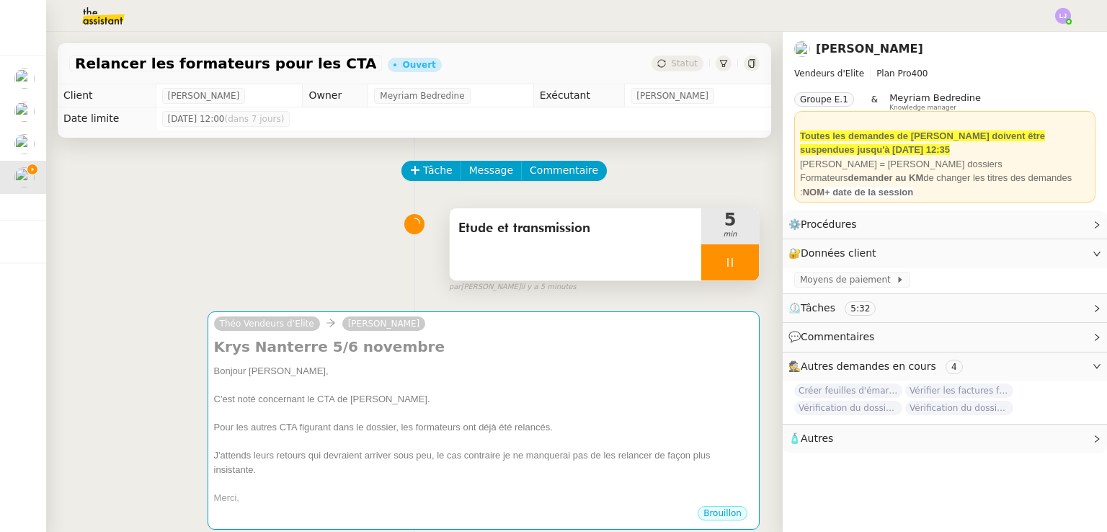
click at [734, 253] on div at bounding box center [730, 262] width 58 height 36
click at [734, 253] on button at bounding box center [744, 262] width 29 height 36
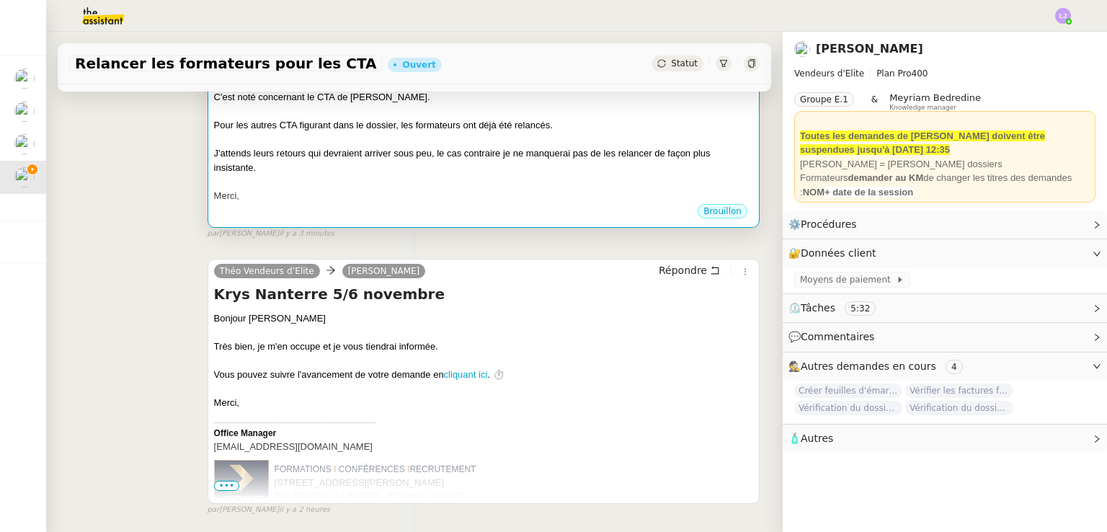
scroll to position [303, 0]
click at [525, 135] on div at bounding box center [483, 139] width 539 height 14
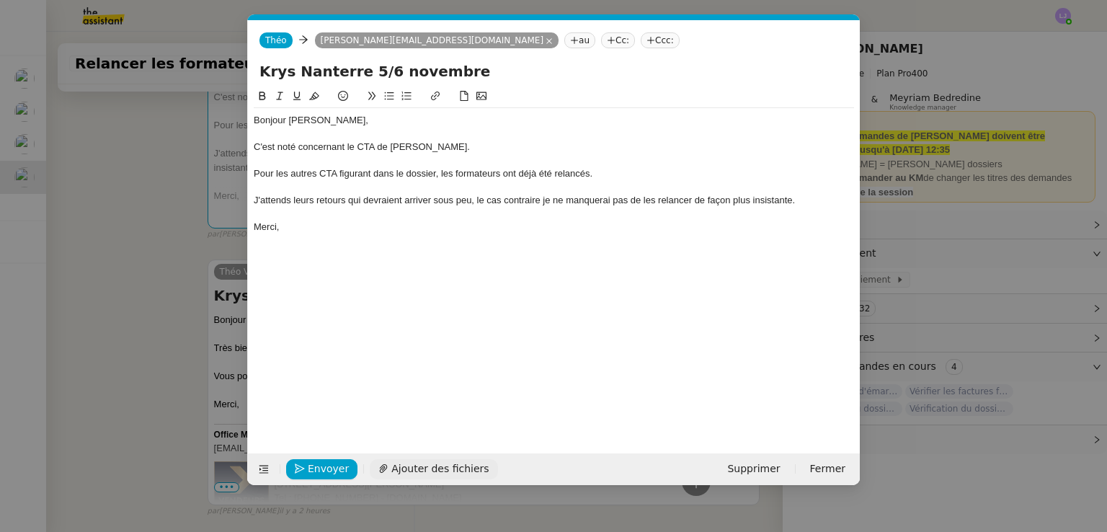
scroll to position [0, 30]
click at [327, 465] on span "Envoyer" at bounding box center [328, 469] width 41 height 17
click at [327, 465] on span "Confirmer l'envoi" at bounding box center [351, 469] width 86 height 17
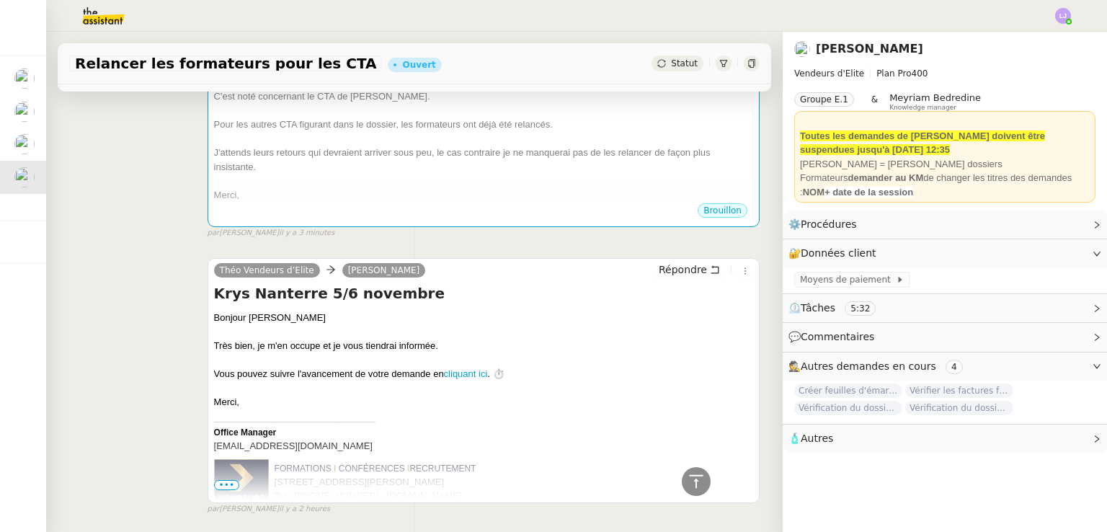
scroll to position [0, 0]
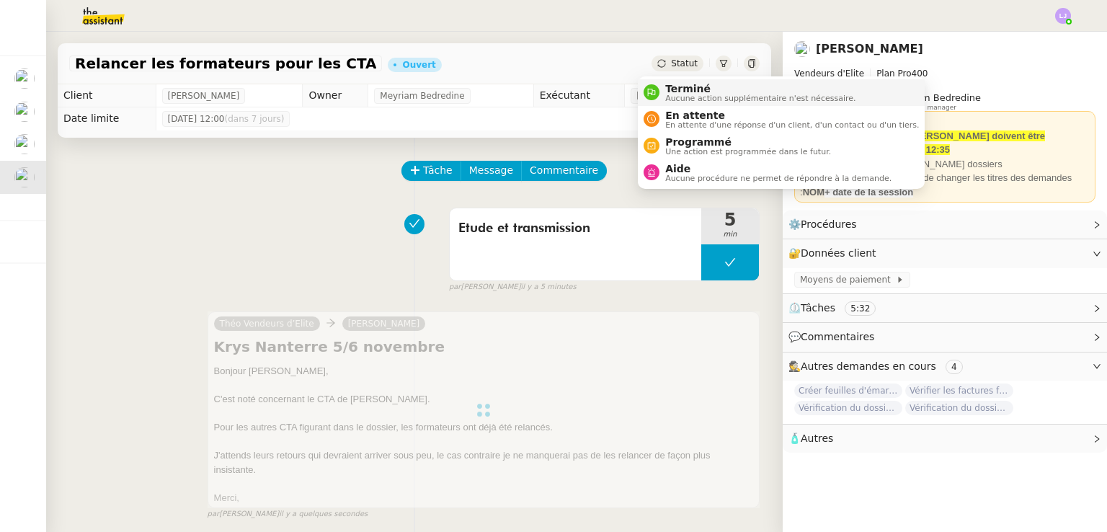
click at [693, 86] on span "Terminé" at bounding box center [760, 89] width 190 height 12
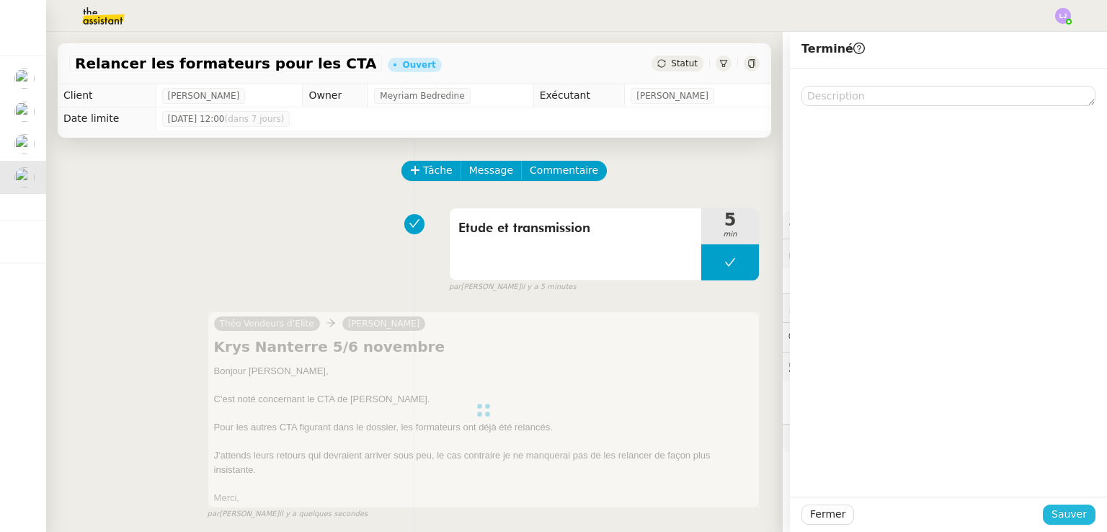
click at [1058, 510] on span "Sauver" at bounding box center [1068, 514] width 35 height 17
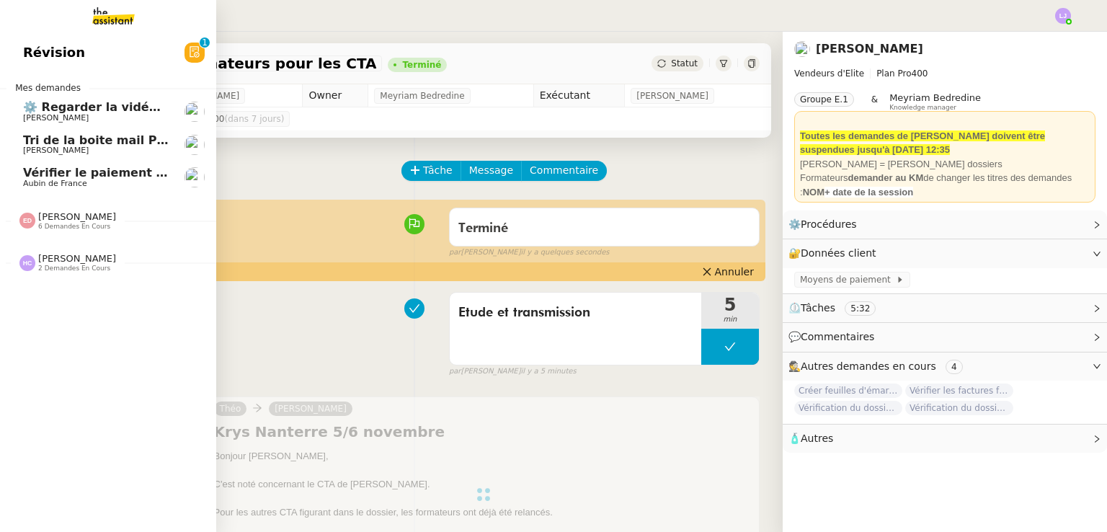
click at [138, 145] on span "Tri de la boite mail PERSO - 10 octobre 2025" at bounding box center [167, 140] width 288 height 14
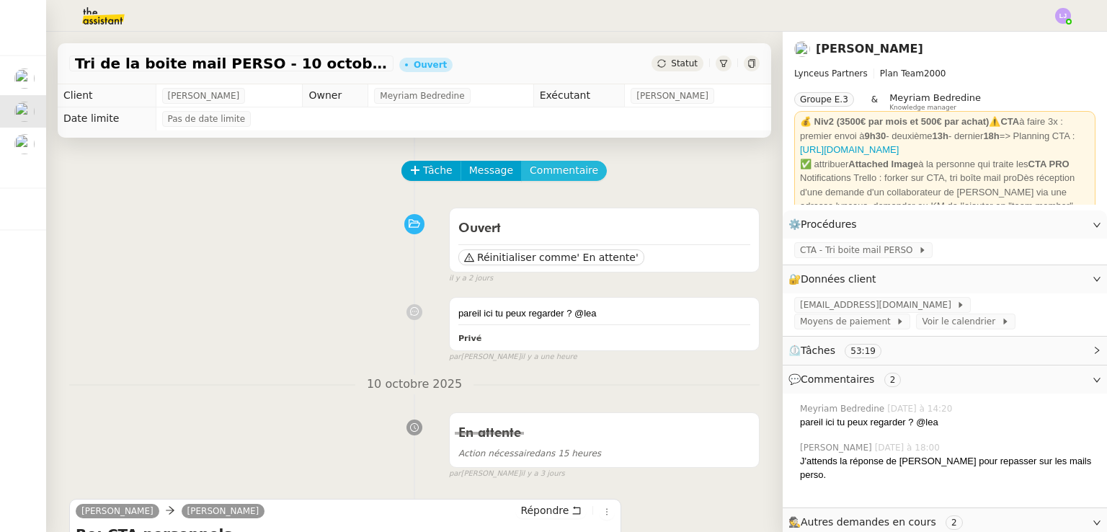
click at [533, 177] on span "Commentaire" at bounding box center [564, 170] width 68 height 17
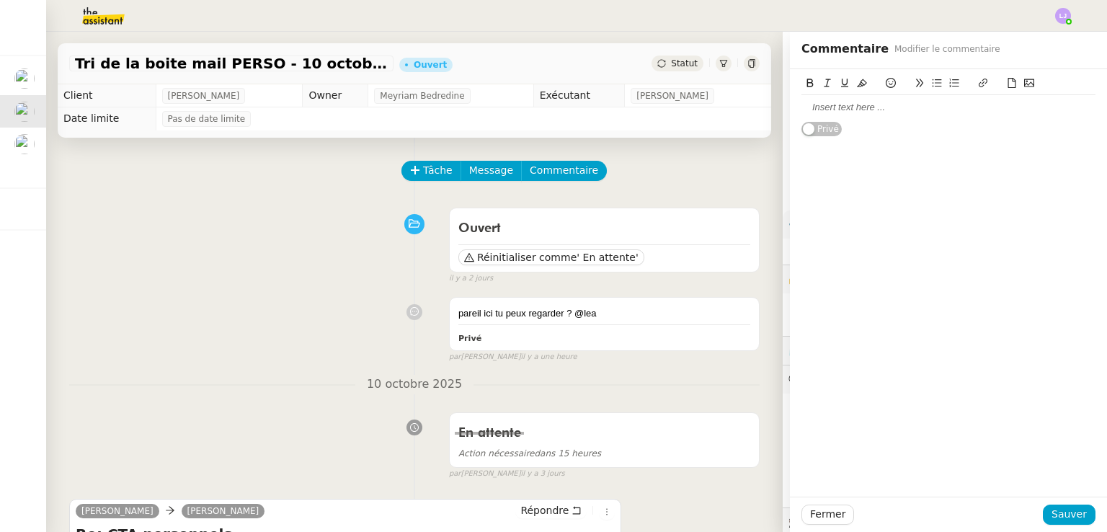
click at [834, 115] on div at bounding box center [948, 107] width 294 height 25
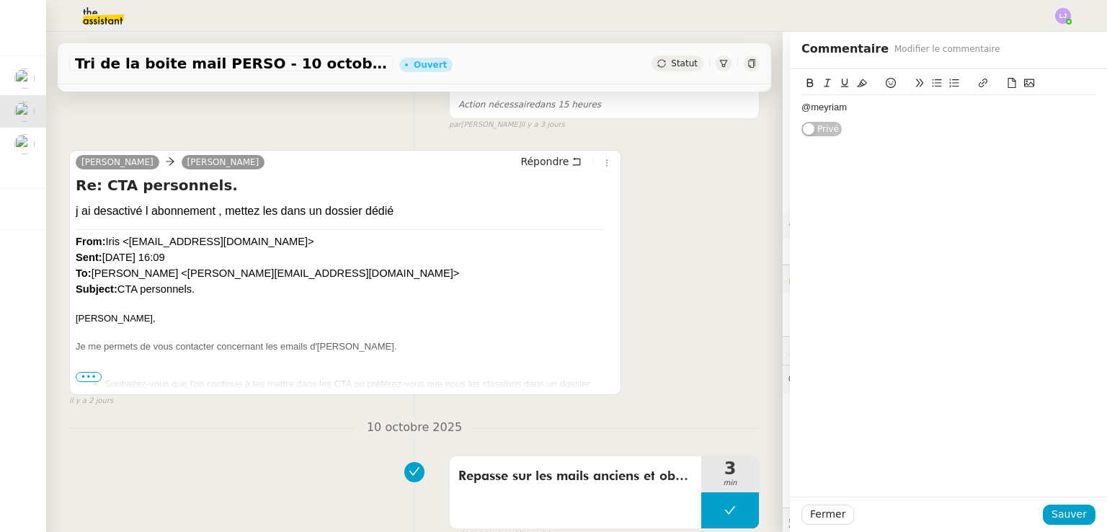
scroll to position [366, 0]
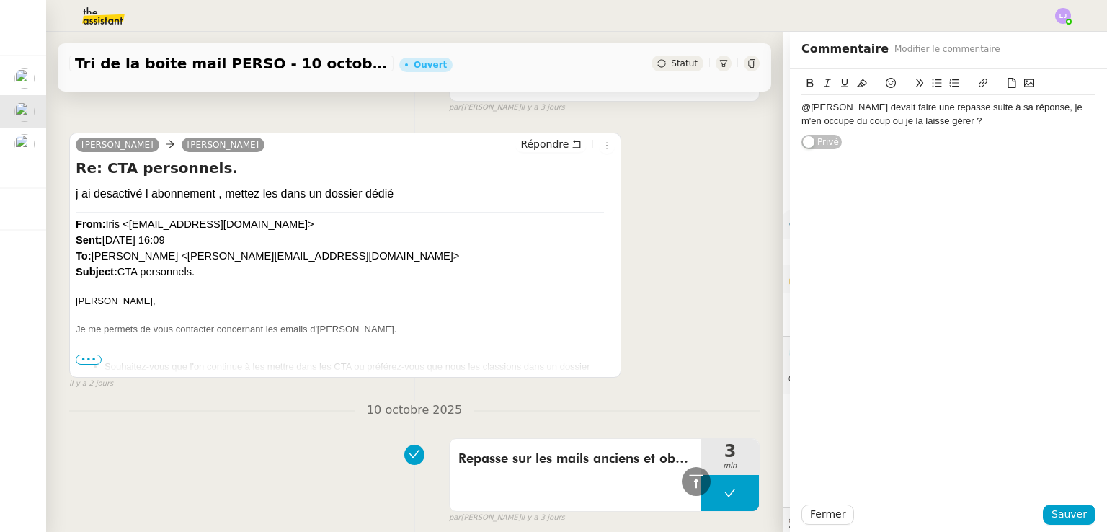
click at [1058, 112] on div "@[PERSON_NAME] devait faire une repasse suite à sa réponse, je m'en occupe du c…" at bounding box center [948, 114] width 294 height 27
click at [954, 122] on div "@[PERSON_NAME] devait faire une repasse suite à sa réponse, je m'en occupe du c…" at bounding box center [948, 114] width 294 height 27
click at [881, 119] on div "@[PERSON_NAME] devait faire une repasse suite à sa réponse, je m'en occupe du c…" at bounding box center [948, 114] width 294 height 27
drag, startPoint x: 1032, startPoint y: 125, endPoint x: 1057, endPoint y: 110, distance: 29.4
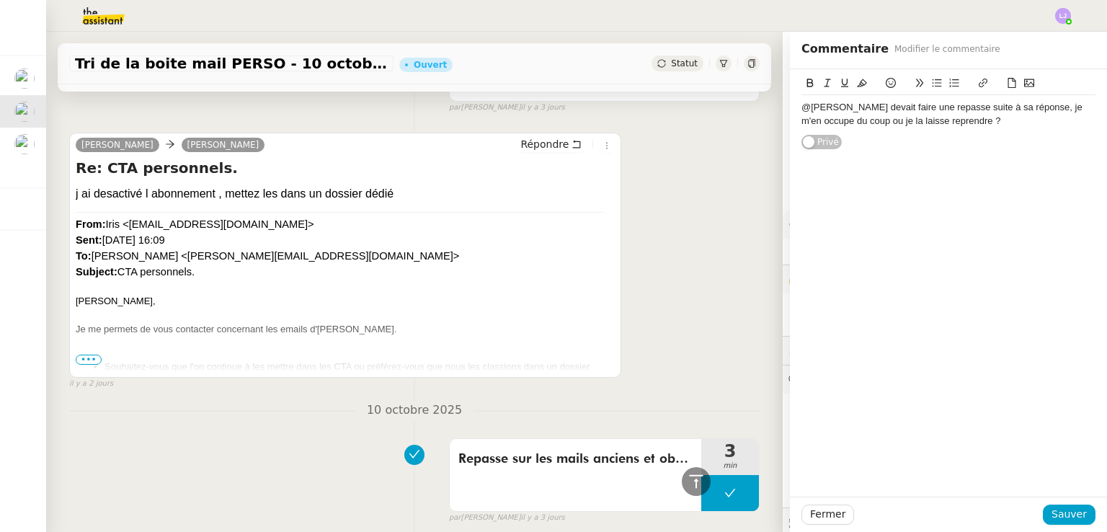
click at [1057, 110] on div "@[PERSON_NAME] devait faire une repasse suite à sa réponse, je m'en occupe du c…" at bounding box center [948, 114] width 294 height 27
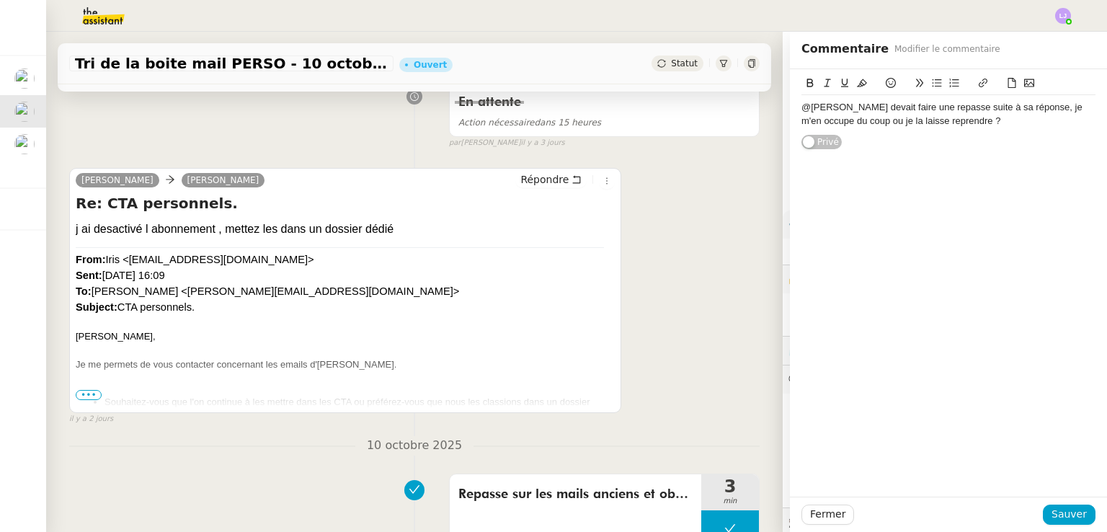
scroll to position [357, 0]
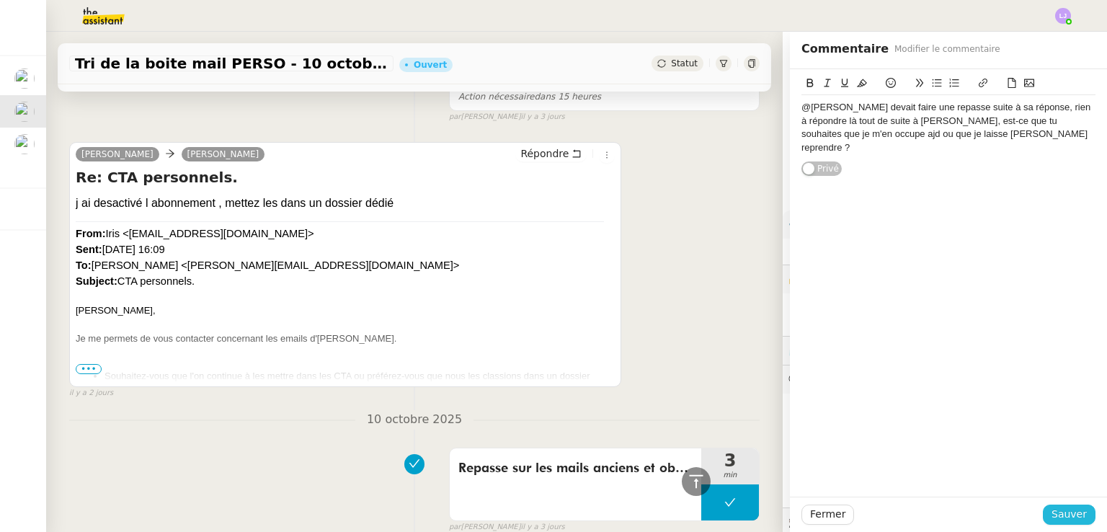
click at [1051, 511] on span "Sauver" at bounding box center [1068, 514] width 35 height 17
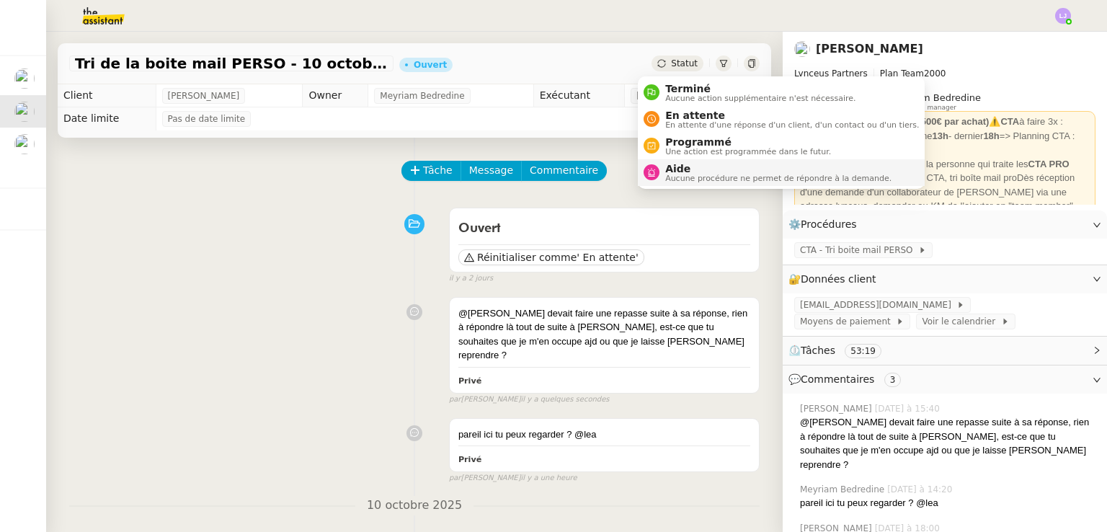
click at [711, 171] on span "Aide" at bounding box center [778, 169] width 226 height 12
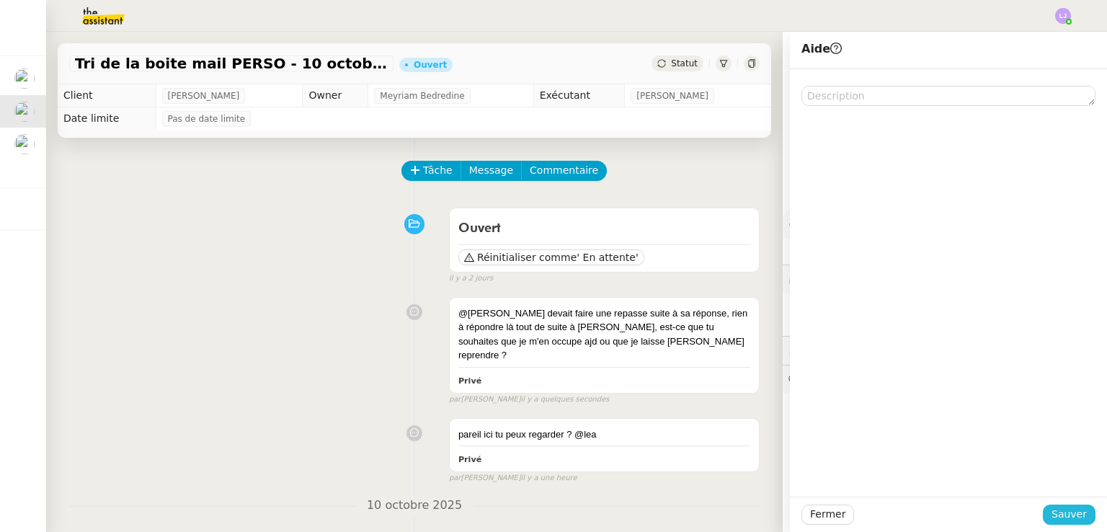
click at [1072, 509] on span "Sauver" at bounding box center [1068, 514] width 35 height 17
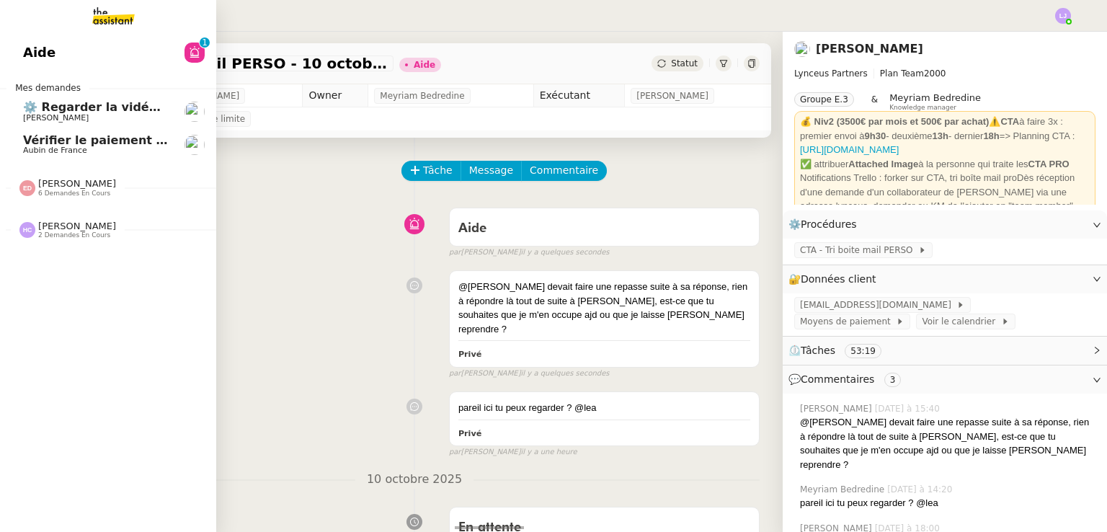
click at [151, 141] on span "Vérifier le paiement de la prime" at bounding box center [126, 140] width 207 height 14
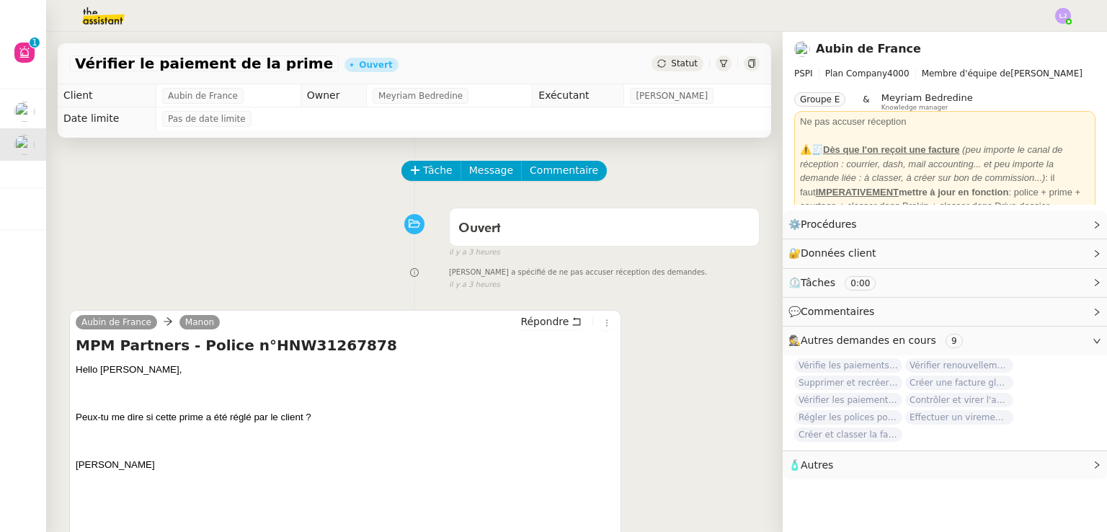
scroll to position [193, 0]
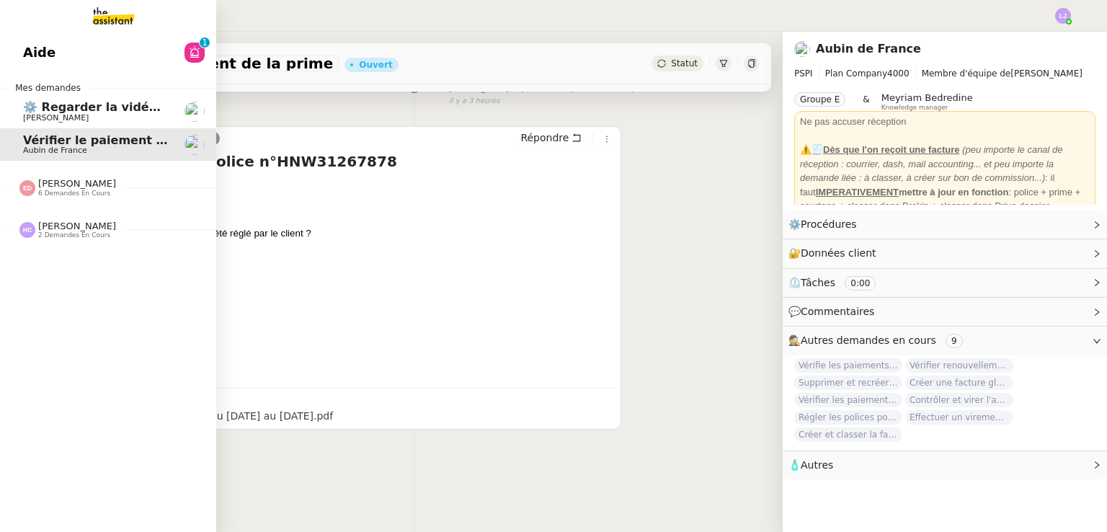
click at [128, 205] on div "[PERSON_NAME] 2 demandes en cours" at bounding box center [108, 224] width 216 height 42
click at [92, 185] on div "[PERSON_NAME] 6 demandes en cours" at bounding box center [77, 187] width 78 height 19
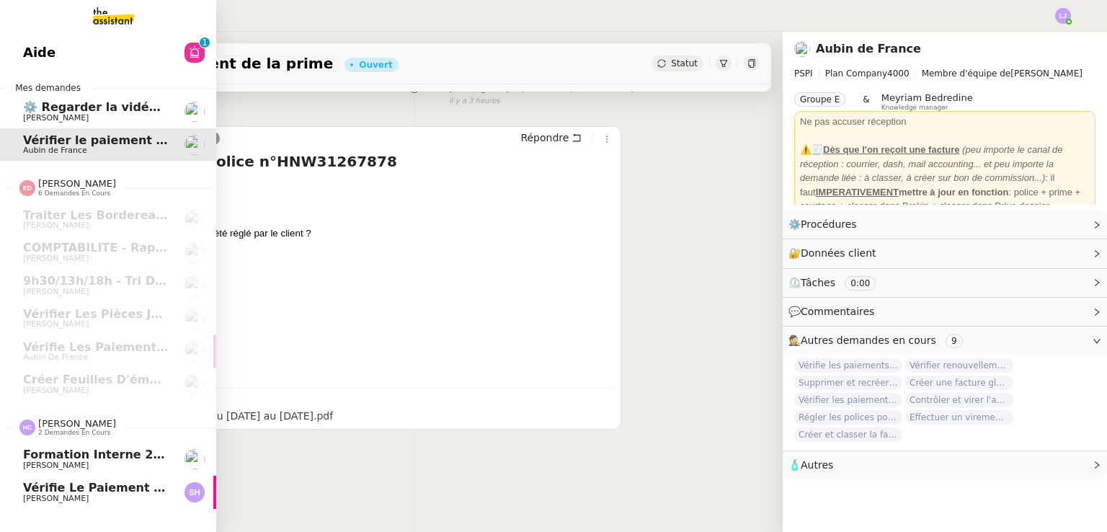
click at [112, 484] on span "Vérifie le paiement de la facture 24513" at bounding box center [155, 488] width 264 height 14
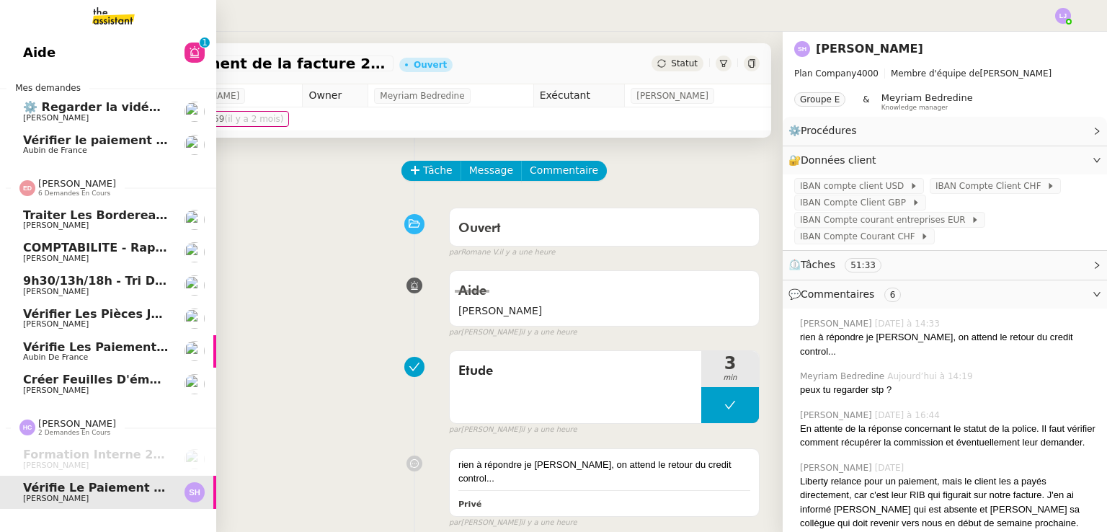
click at [97, 340] on span "Vérifie les paiements des primes récentes" at bounding box center [163, 347] width 281 height 14
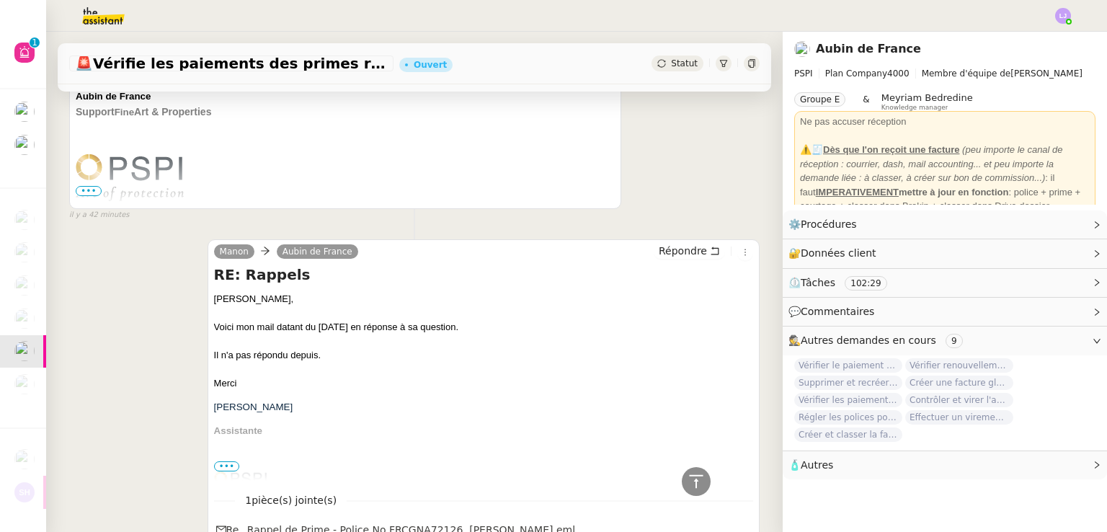
scroll to position [419, 0]
click at [244, 404] on span "[PERSON_NAME]" at bounding box center [253, 406] width 79 height 11
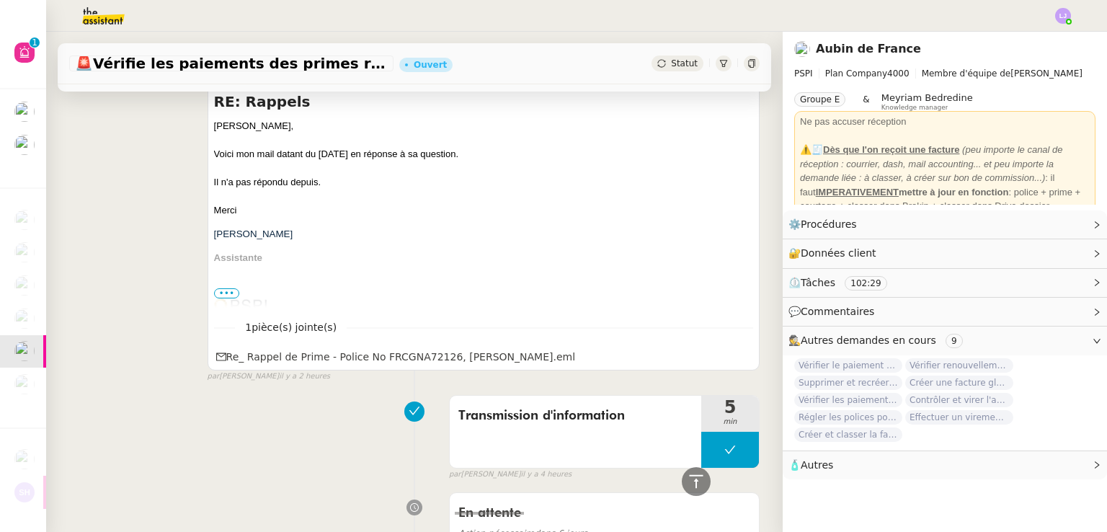
scroll to position [654, 0]
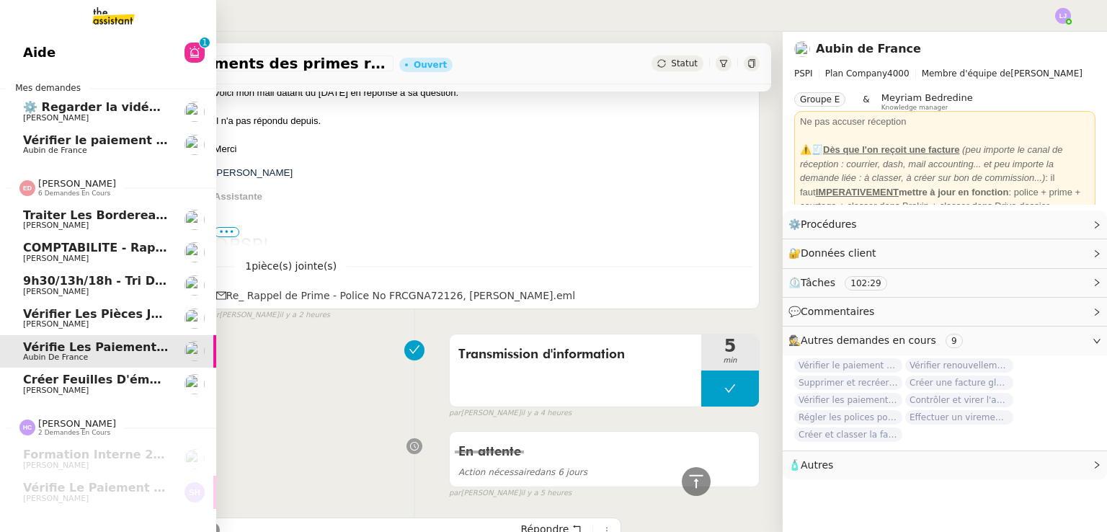
click at [88, 246] on span "COMPTABILITE - Rapprochement bancaire - [DATE]" at bounding box center [187, 248] width 328 height 14
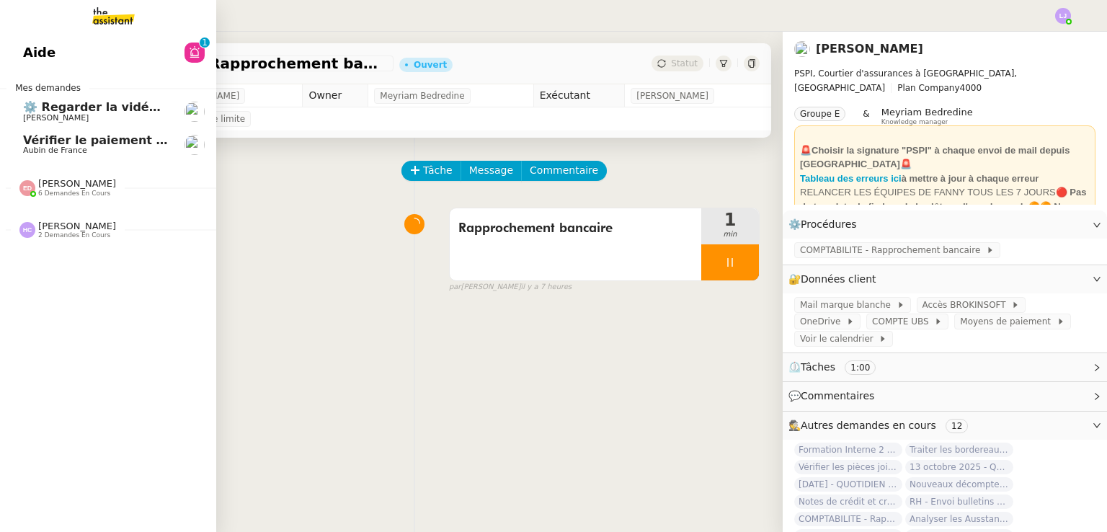
click at [161, 194] on nz-divider "[PERSON_NAME] 6 demandes en cours" at bounding box center [114, 187] width 216 height 19
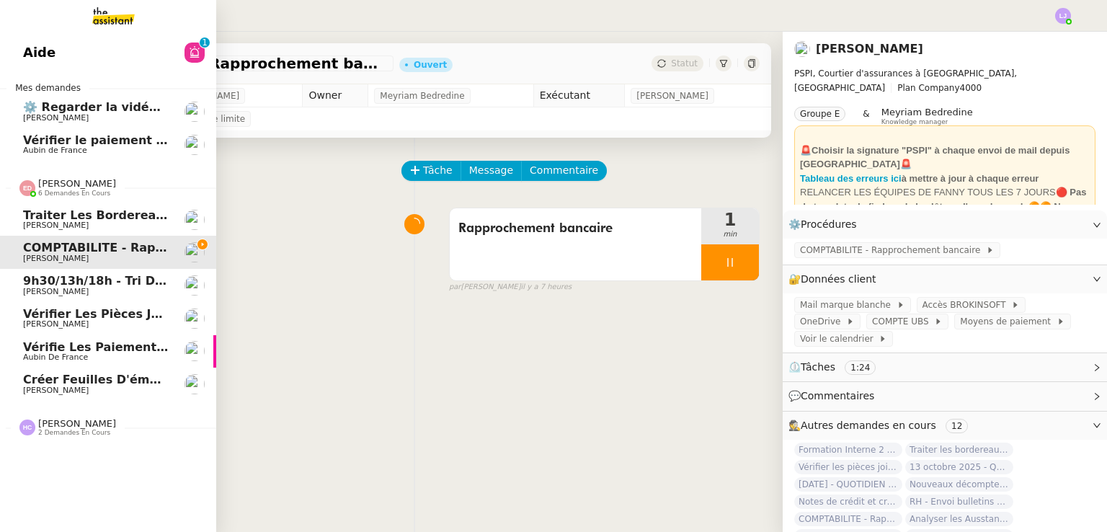
click at [145, 288] on span "[PERSON_NAME]" at bounding box center [96, 292] width 146 height 9
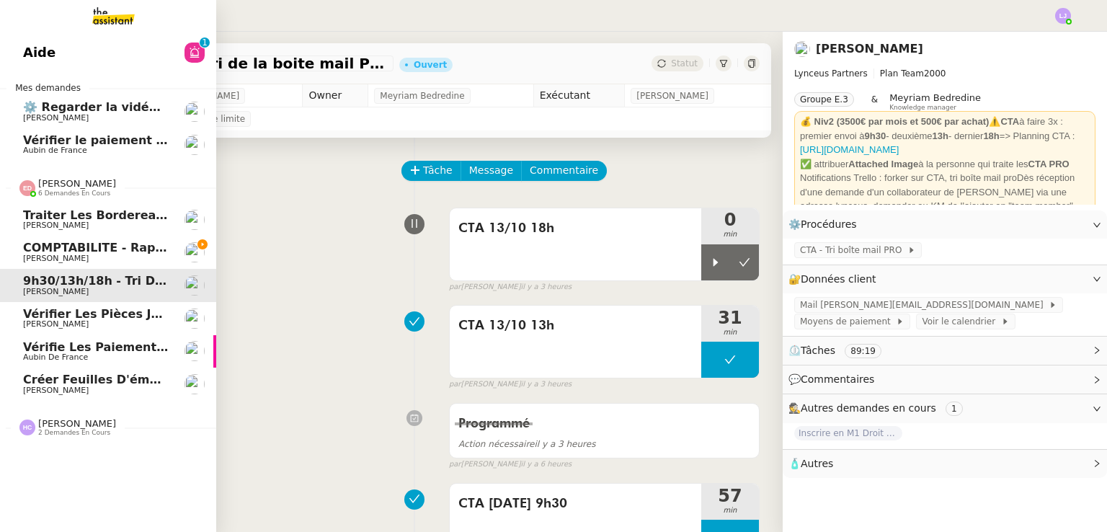
click at [115, 255] on span "[PERSON_NAME]" at bounding box center [96, 258] width 146 height 9
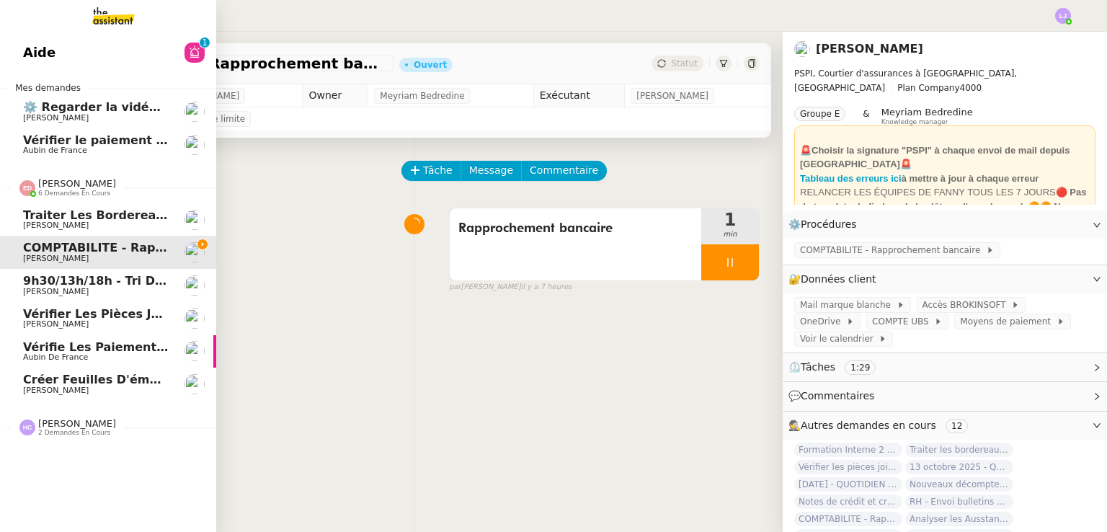
click at [125, 283] on span "9h30/13h/18h - Tri de la boite mail PRO - [DATE]" at bounding box center [181, 281] width 316 height 14
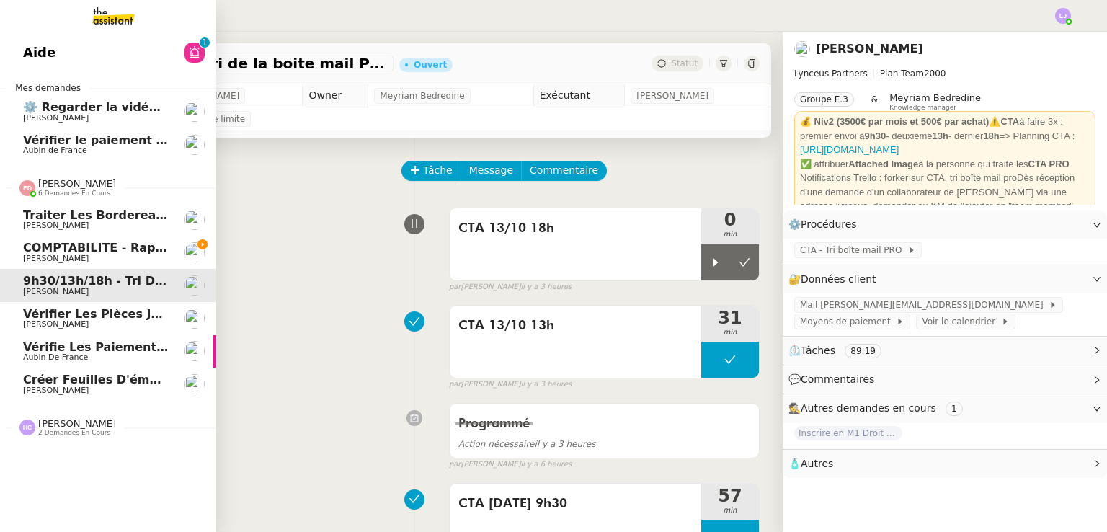
click at [92, 239] on link "COMPTABILITE - Rapprochement bancaire - [DATE] [PERSON_NAME]" at bounding box center [108, 252] width 216 height 33
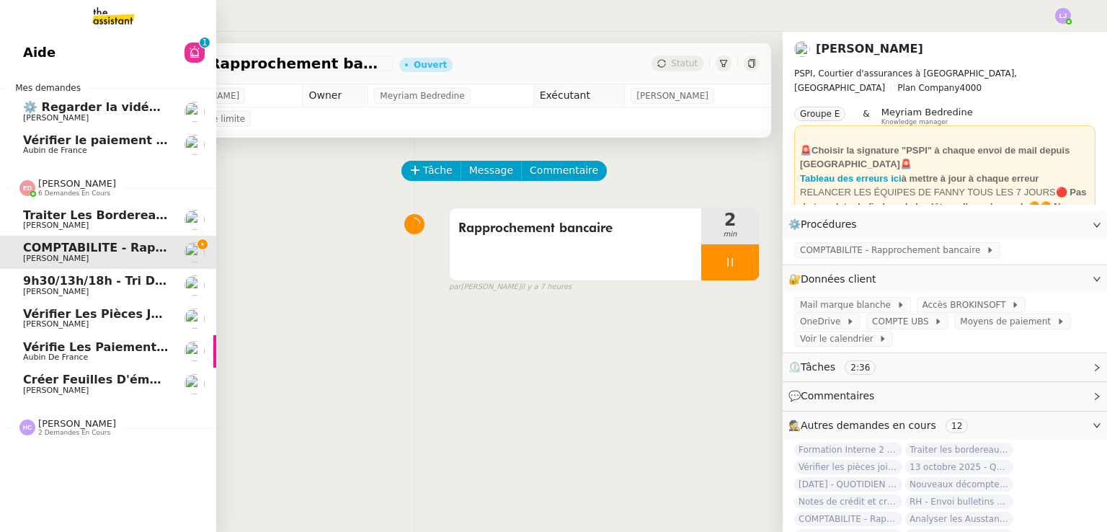
click at [161, 295] on span "[PERSON_NAME]" at bounding box center [96, 292] width 146 height 9
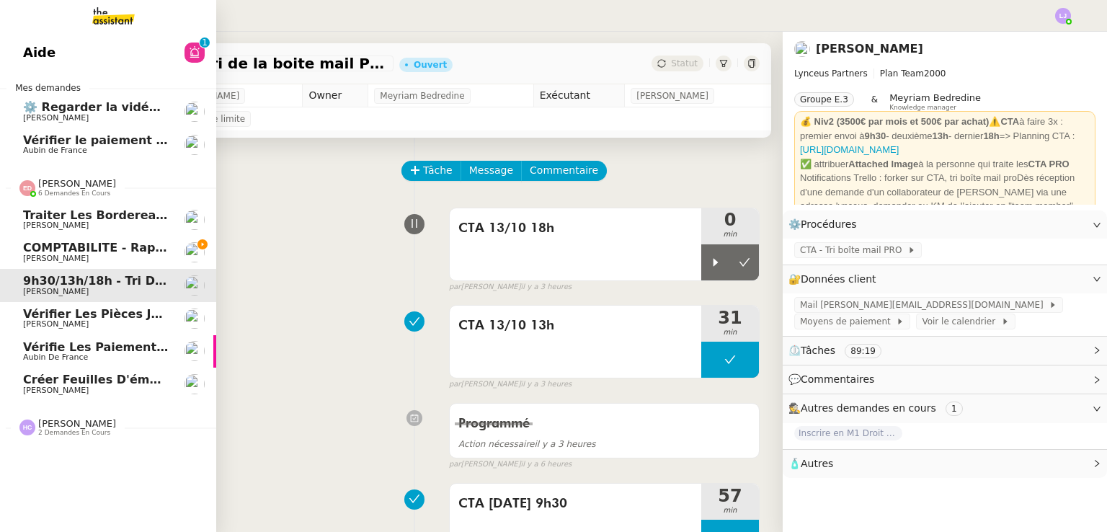
click at [133, 231] on link "Traiter les bordereaux de commission [PERSON_NAME]" at bounding box center [108, 219] width 216 height 33
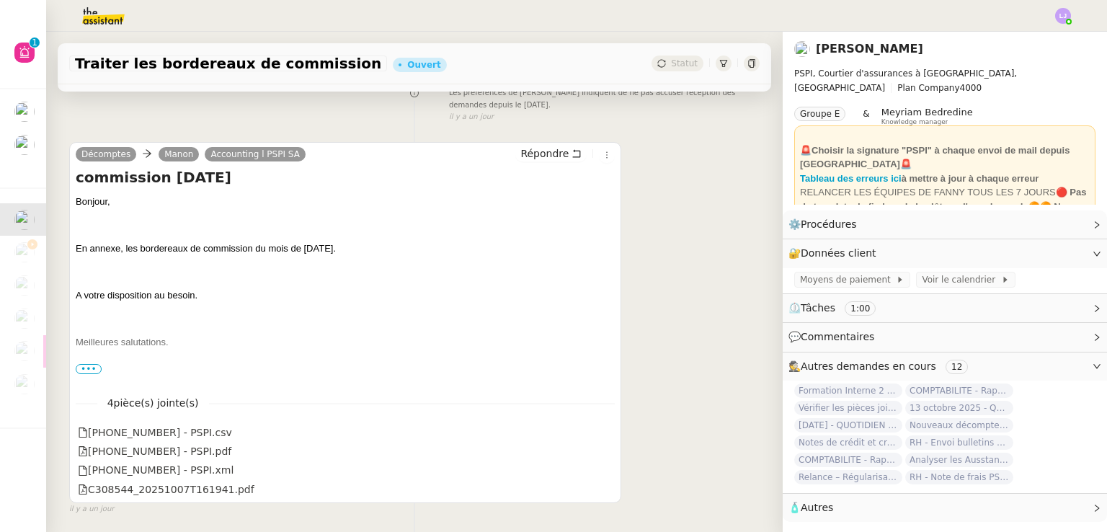
scroll to position [250, 0]
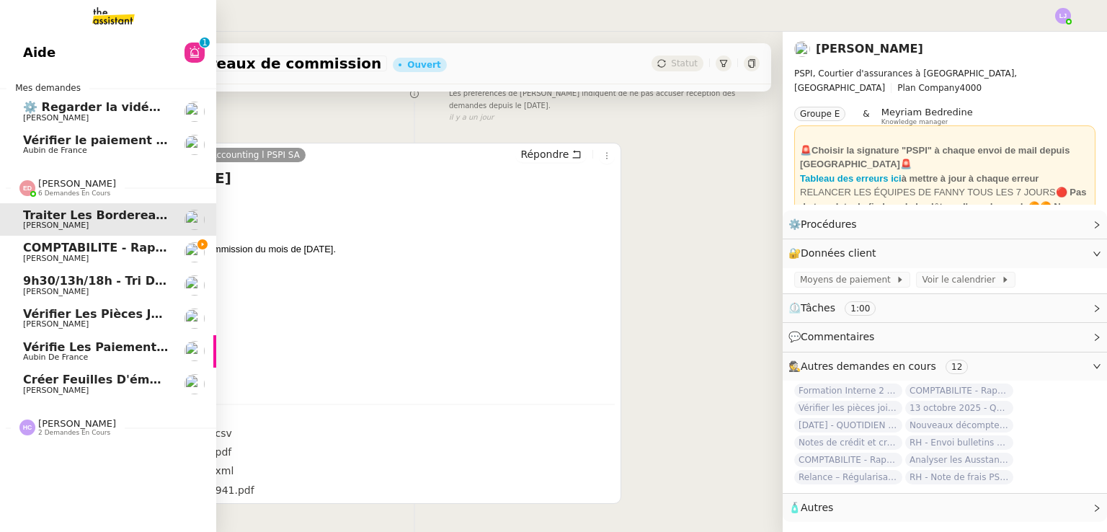
click at [128, 375] on span "Créer feuilles d'émargement et certificats" at bounding box center [162, 380] width 278 height 14
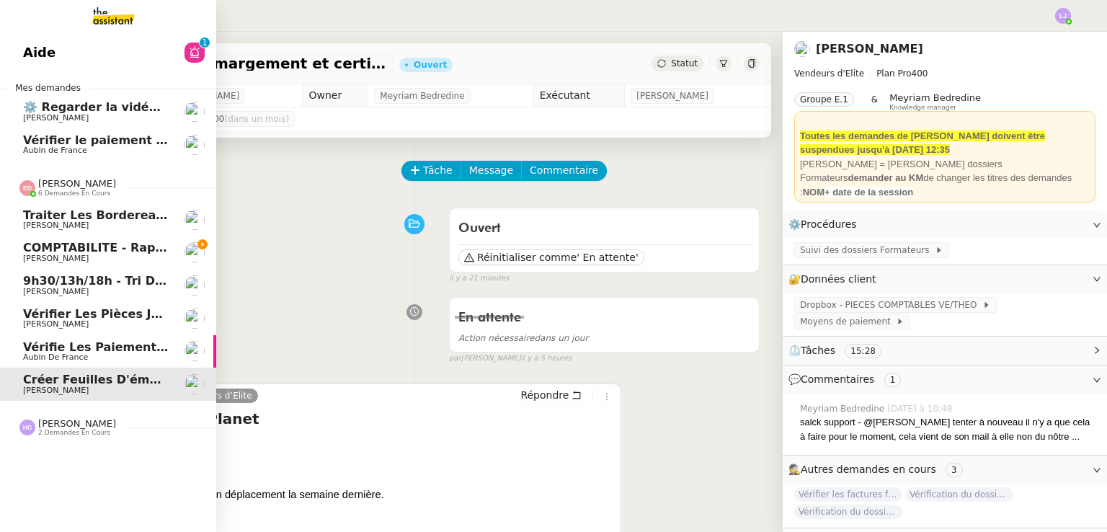
click at [81, 357] on span "Aubin de France" at bounding box center [96, 357] width 146 height 9
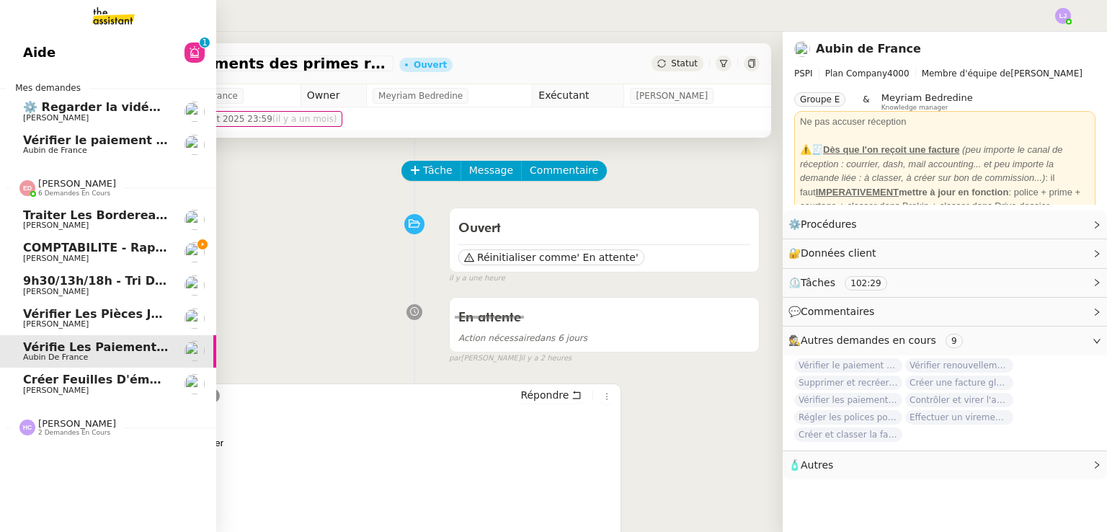
click at [143, 306] on link "Vérifier les pièces jointes de paiement [PERSON_NAME]" at bounding box center [108, 318] width 216 height 33
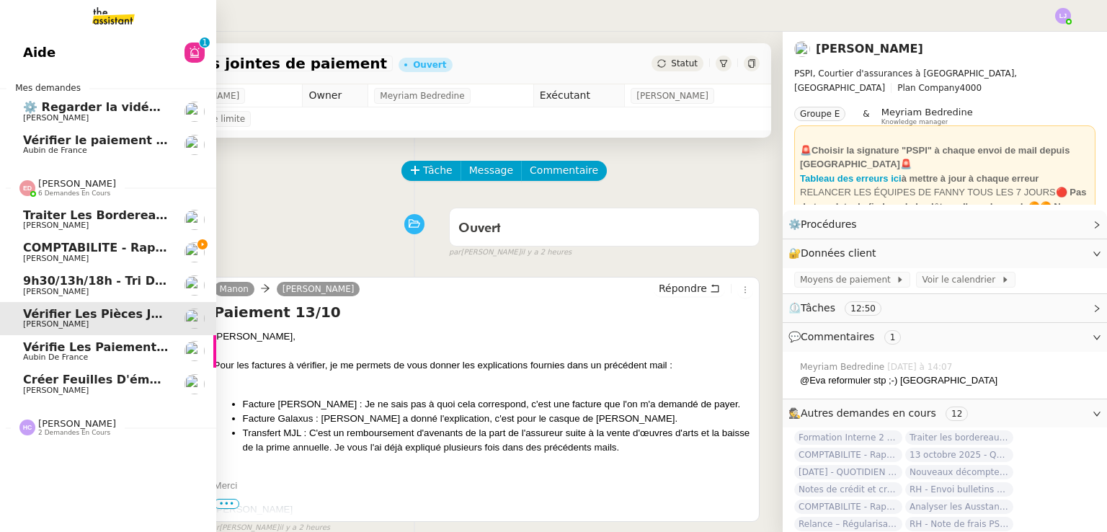
click at [159, 283] on span "9h30/13h/18h - Tri de la boite mail PRO - [DATE]" at bounding box center [181, 281] width 316 height 14
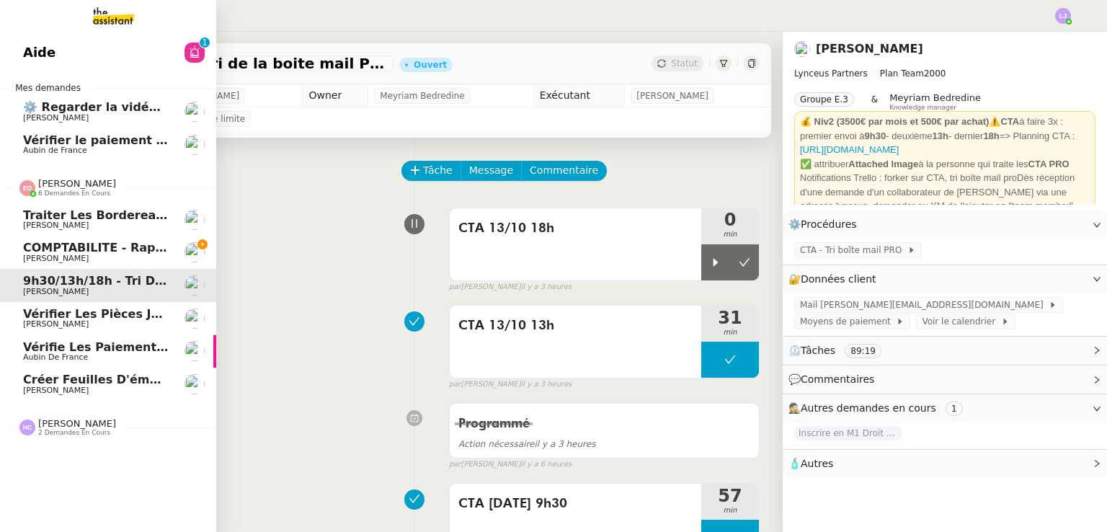
click at [154, 238] on link "COMPTABILITE - Rapprochement bancaire - [DATE] [PERSON_NAME]" at bounding box center [108, 252] width 216 height 33
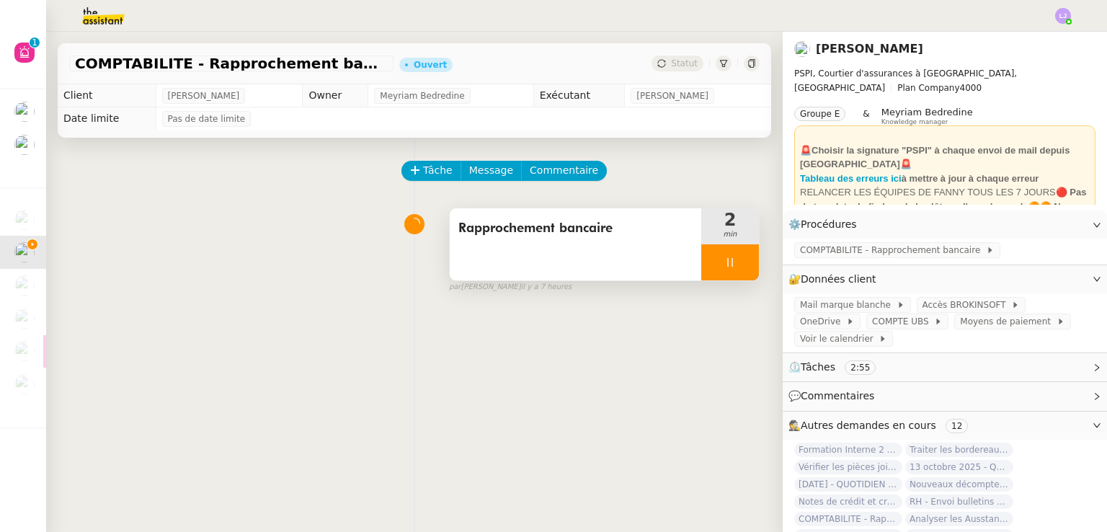
click at [701, 255] on div at bounding box center [730, 262] width 58 height 36
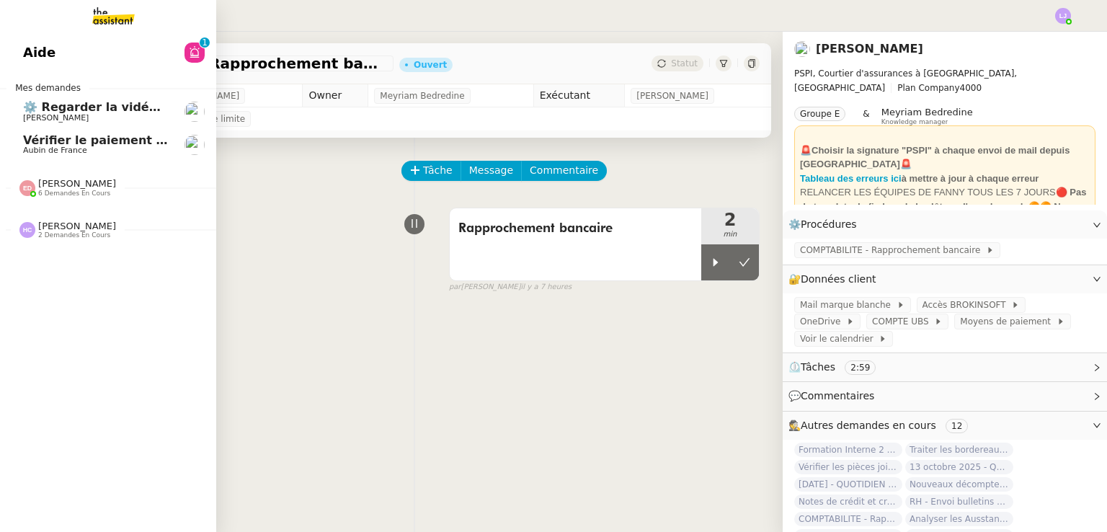
click at [105, 146] on span "Aubin de France" at bounding box center [96, 150] width 146 height 9
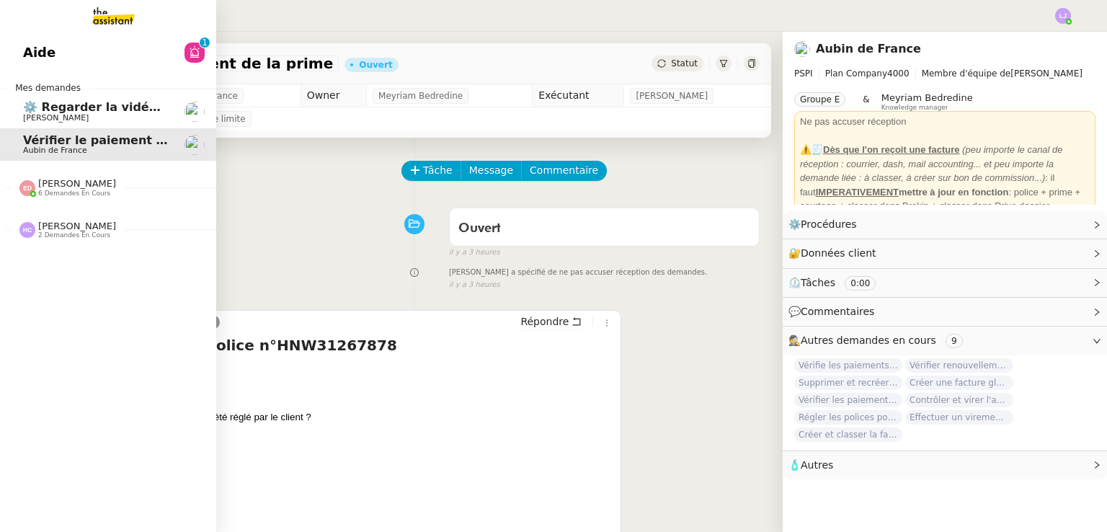
click at [71, 121] on span "[PERSON_NAME]" at bounding box center [96, 118] width 146 height 9
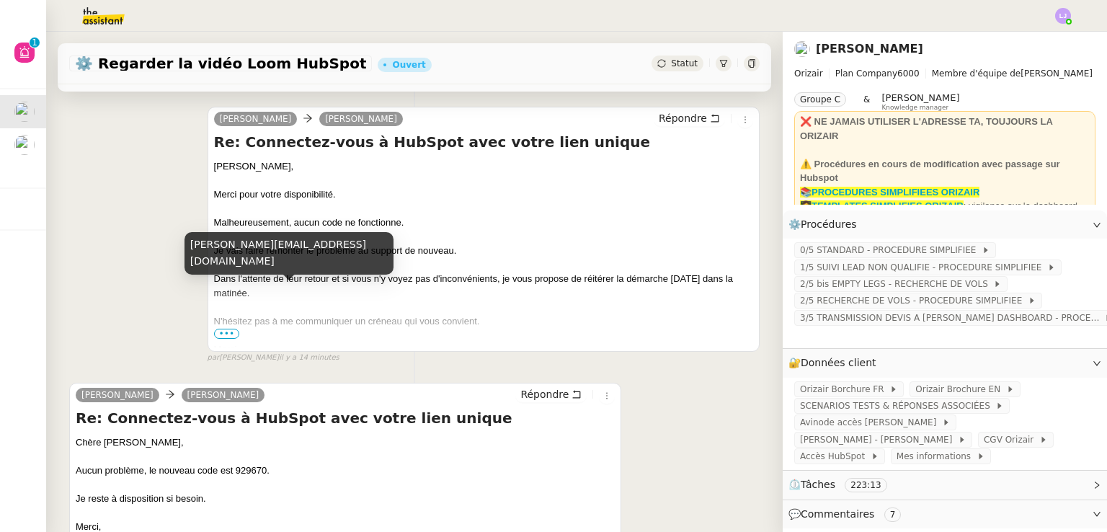
scroll to position [170, 0]
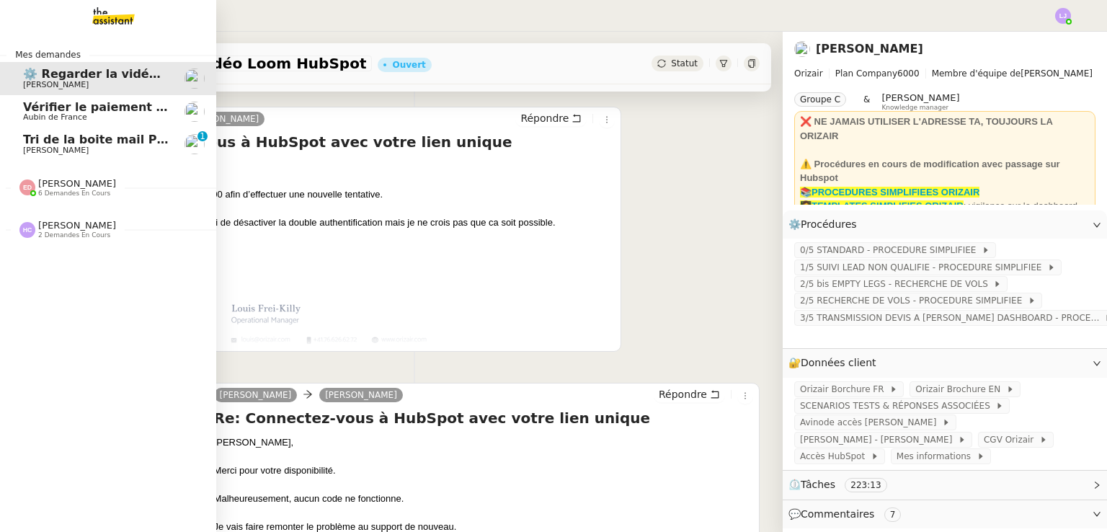
click at [30, 139] on span "Tri de la boite mail PERSO - 10 octobre 2025" at bounding box center [167, 140] width 288 height 14
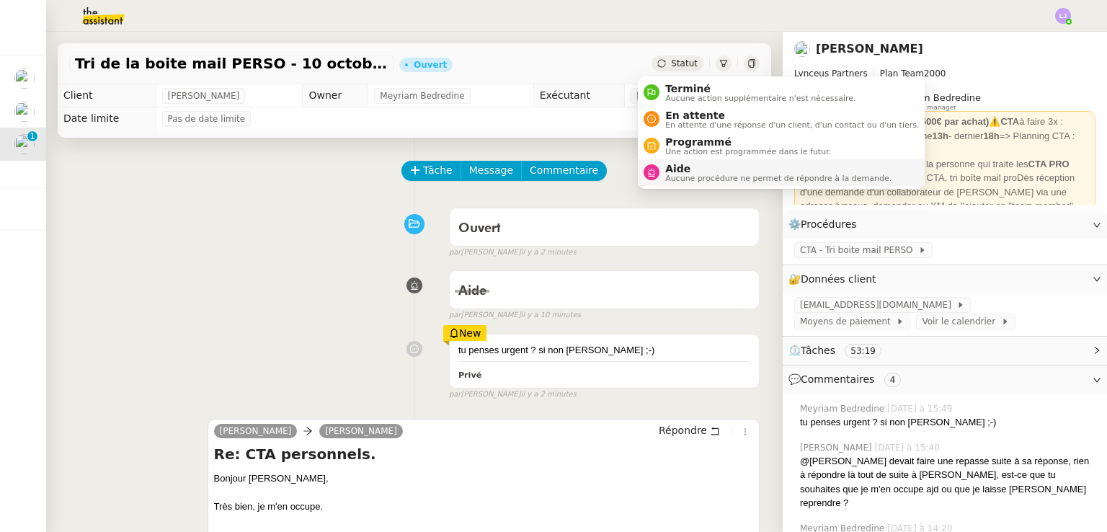
click at [706, 164] on span "Aide" at bounding box center [778, 169] width 226 height 12
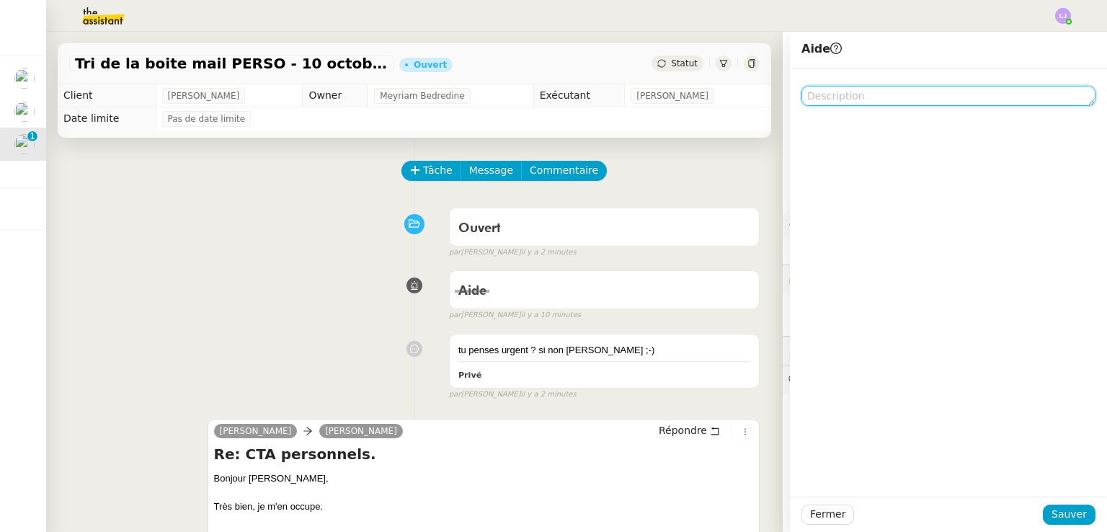
click at [812, 105] on textarea at bounding box center [948, 96] width 294 height 20
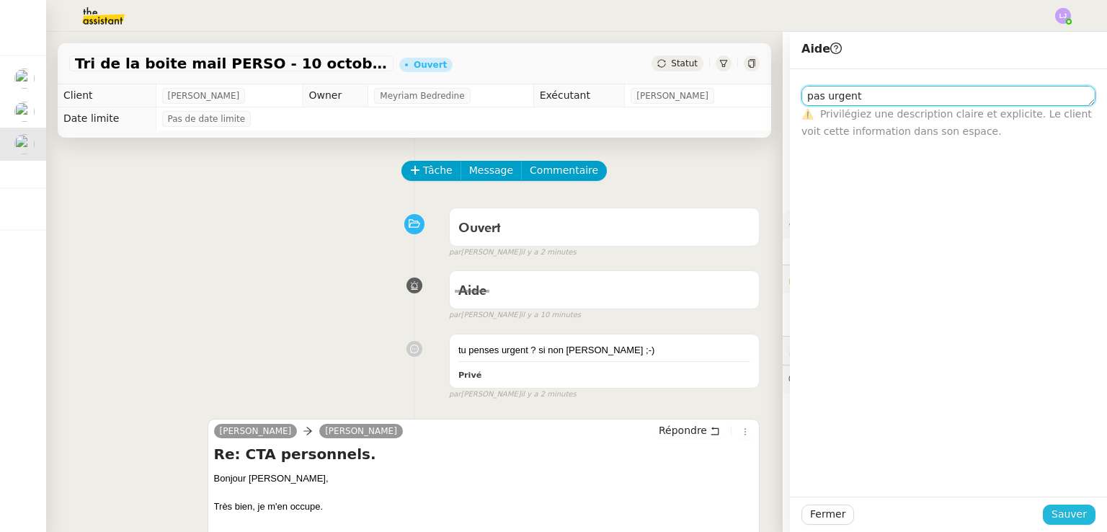
type textarea "pas urgent"
click at [1064, 519] on span "Sauver" at bounding box center [1068, 514] width 35 height 17
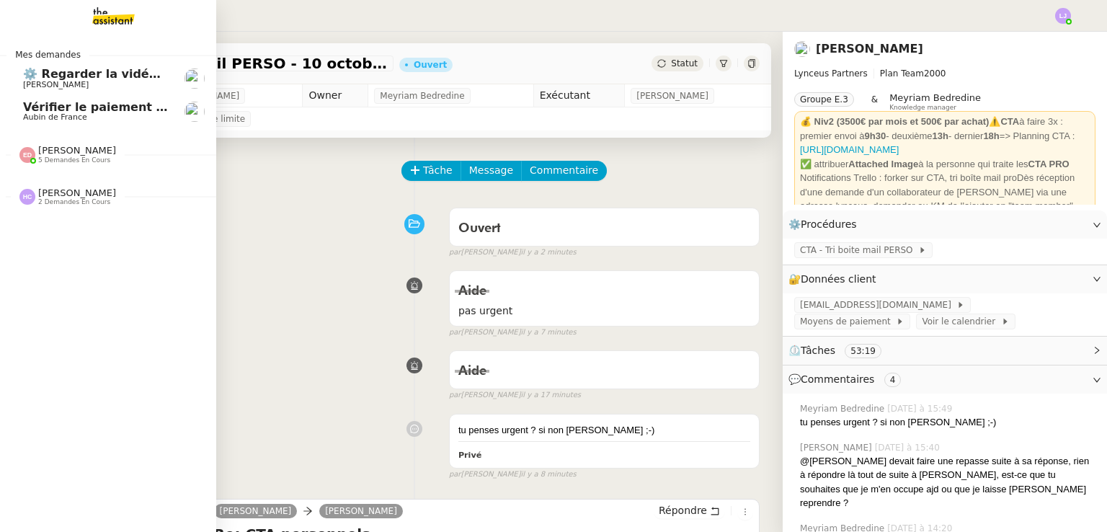
click at [29, 80] on span "[PERSON_NAME]" at bounding box center [56, 84] width 66 height 9
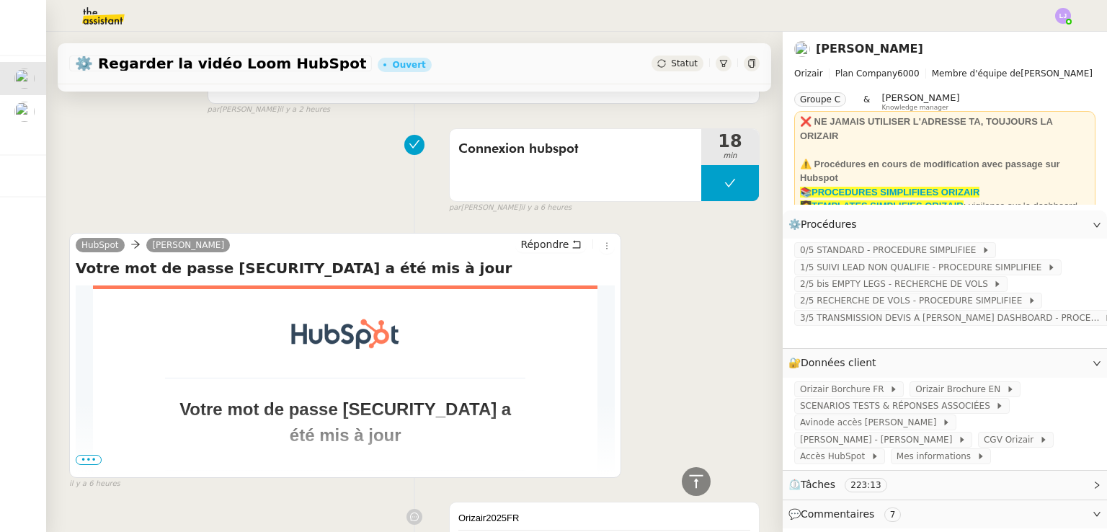
scroll to position [3715, 0]
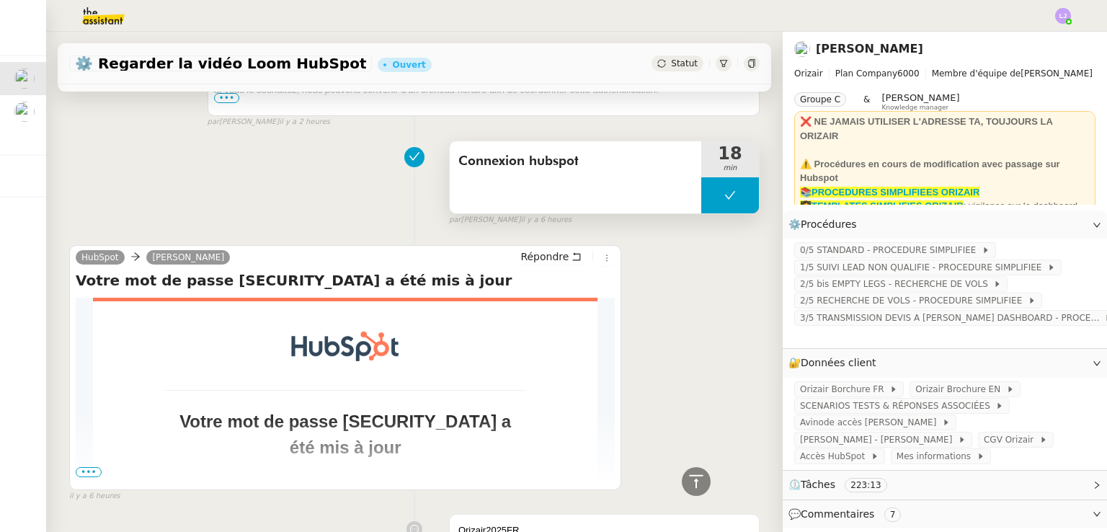
click at [701, 187] on button at bounding box center [730, 195] width 58 height 36
click at [701, 187] on div at bounding box center [715, 195] width 29 height 36
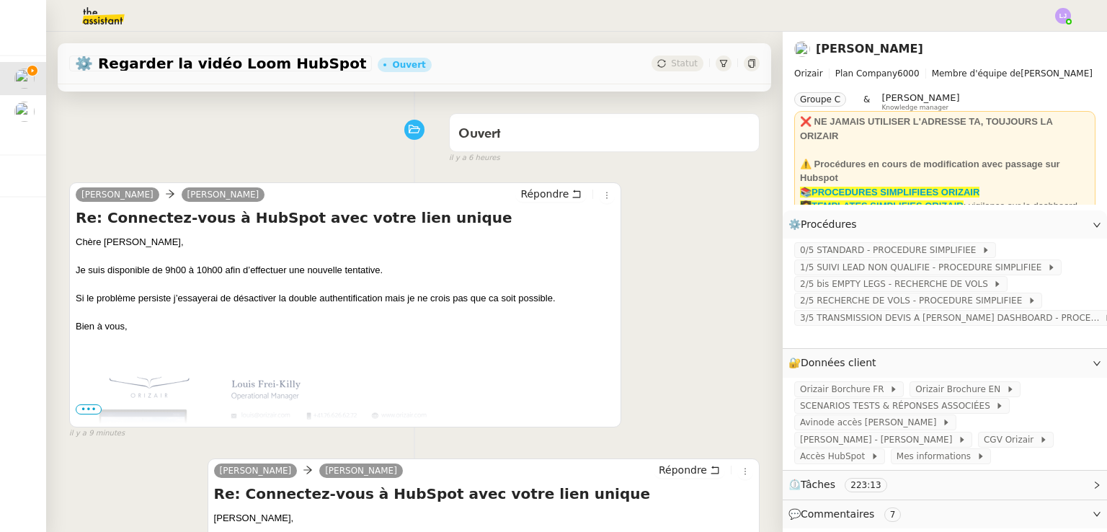
scroll to position [0, 0]
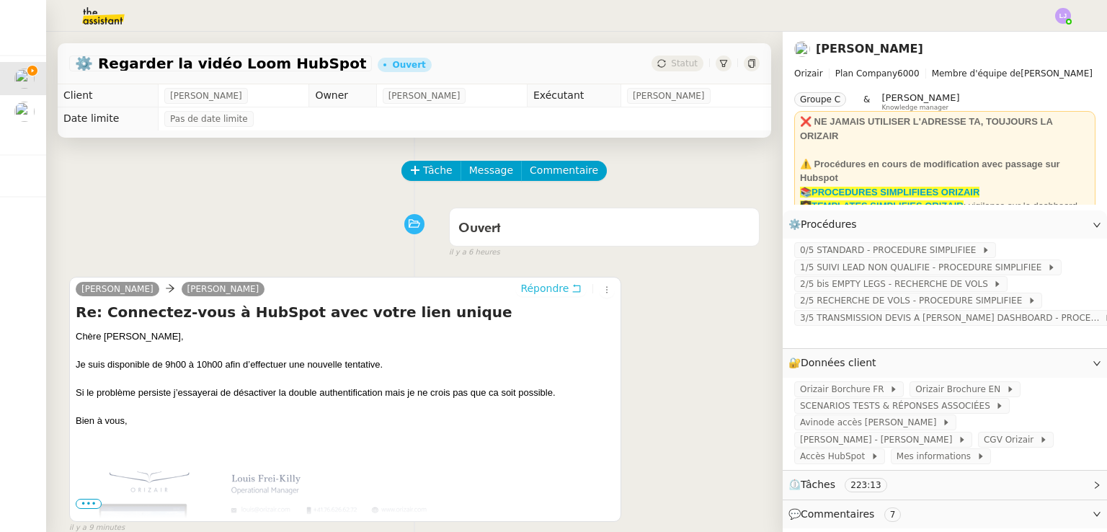
click at [531, 294] on span "Répondre" at bounding box center [544, 288] width 48 height 14
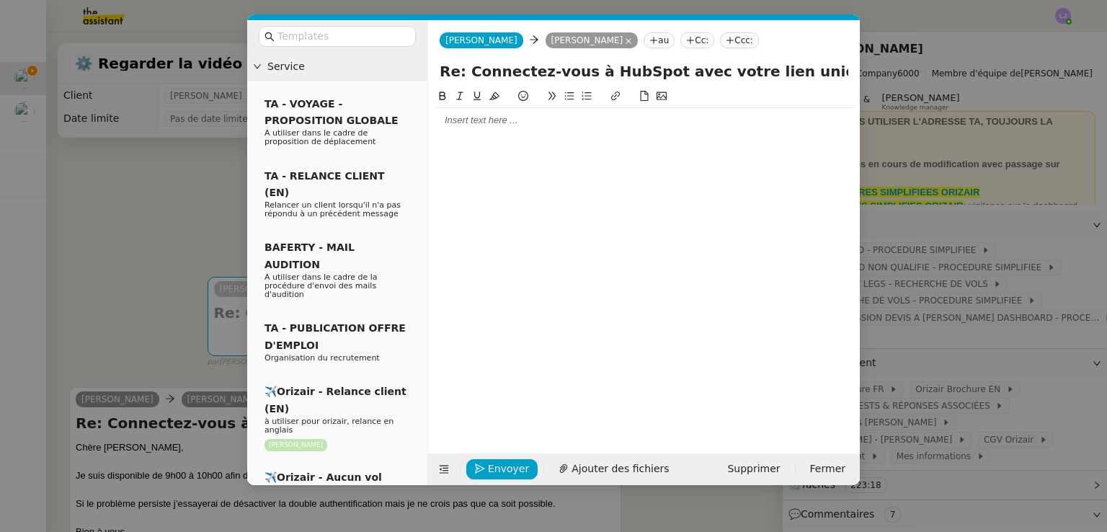
click at [470, 125] on div at bounding box center [644, 120] width 420 height 13
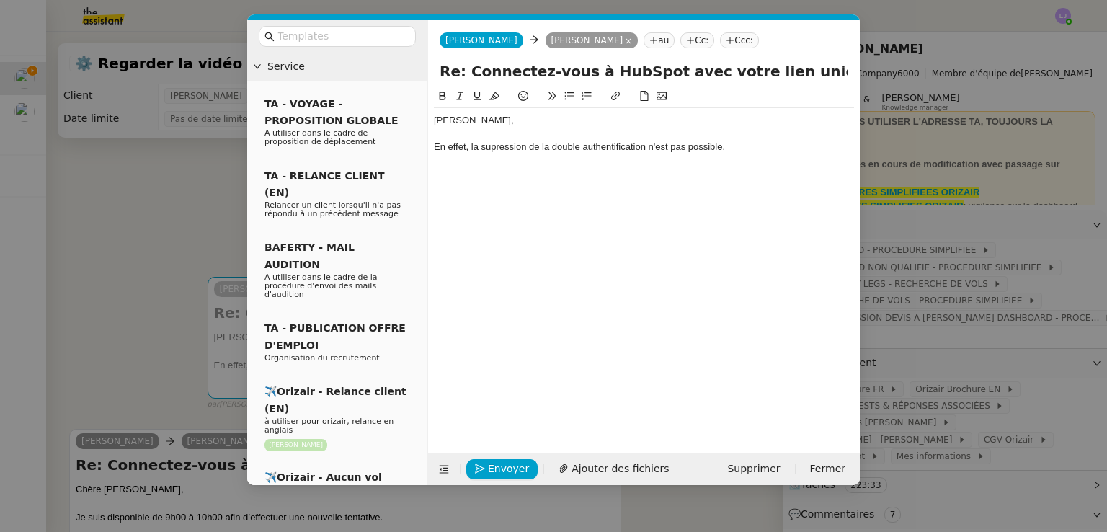
click at [492, 145] on div "En effet, la supression de la double authentification n'est pas possible." at bounding box center [644, 147] width 420 height 13
click at [761, 145] on div "En effet, la suppression de la double authentification n'est pas possible." at bounding box center [644, 147] width 420 height 13
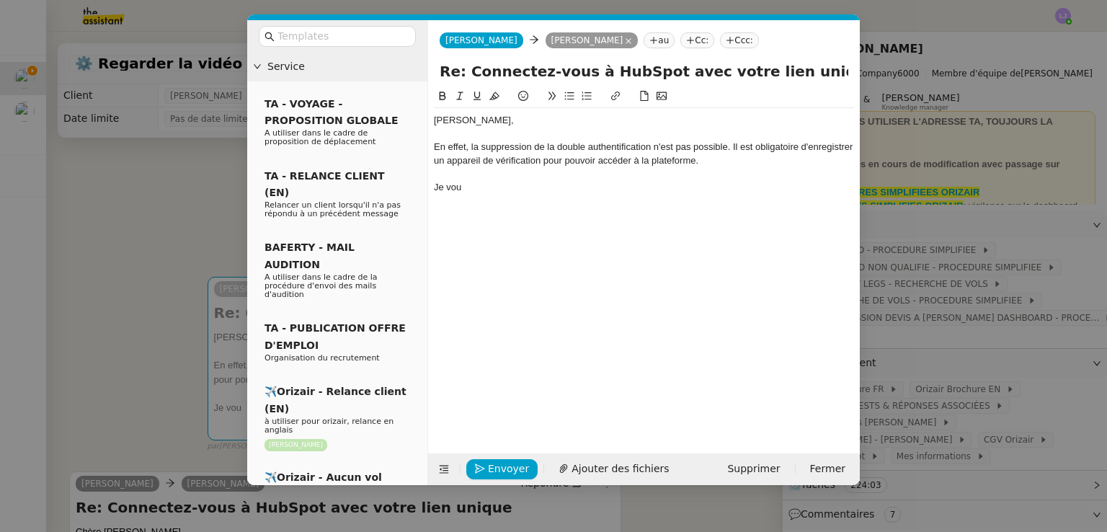
click at [187, 332] on nz-modal-container "Service TA - VOYAGE - PROPOSITION GLOBALE A utiliser dans le cadre de propositi…" at bounding box center [553, 266] width 1107 height 532
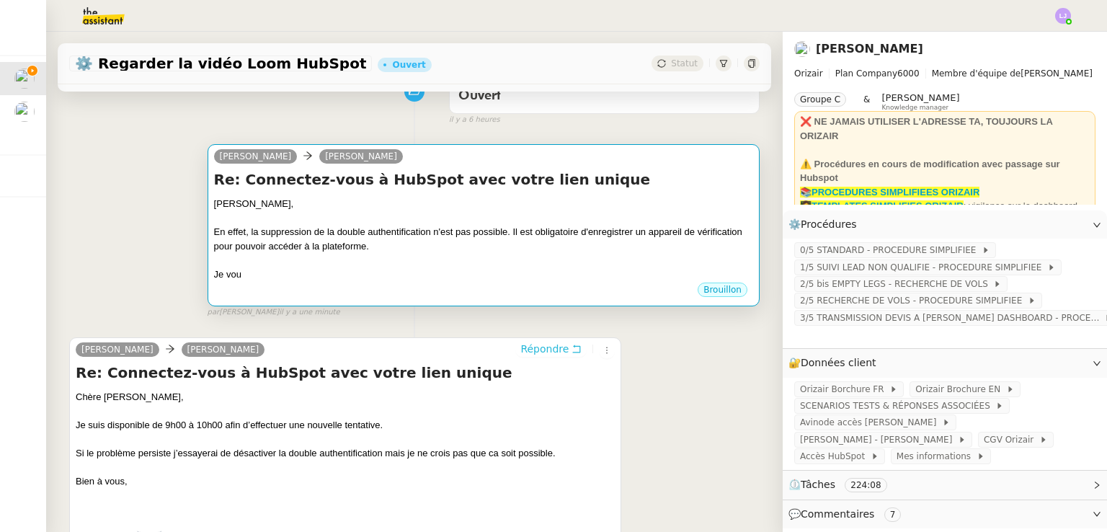
scroll to position [123, 0]
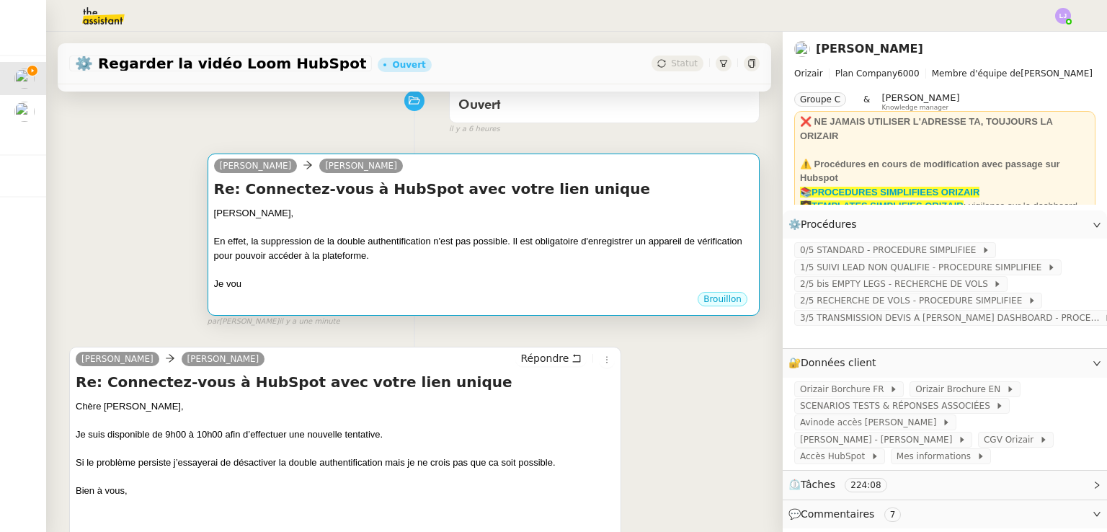
click at [342, 259] on div "En effet, la suppression de la double authentification n'est pas possible. Il e…" at bounding box center [483, 248] width 539 height 28
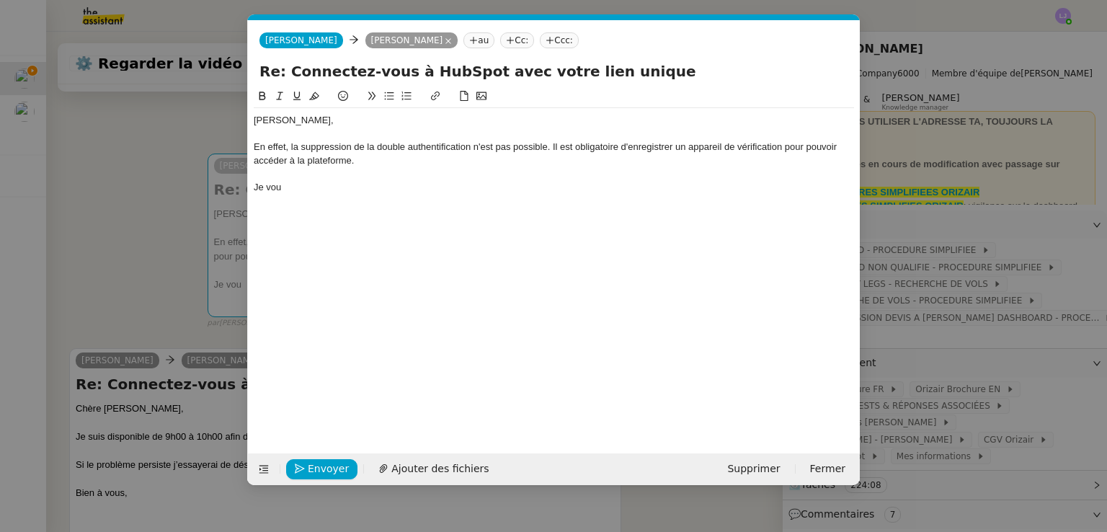
scroll to position [0, 30]
click at [337, 191] on div "Je vou" at bounding box center [554, 187] width 600 height 13
click at [138, 275] on nz-modal-container "Service TA - VOYAGE - PROPOSITION GLOBALE A utiliser dans le cadre de propositi…" at bounding box center [553, 266] width 1107 height 532
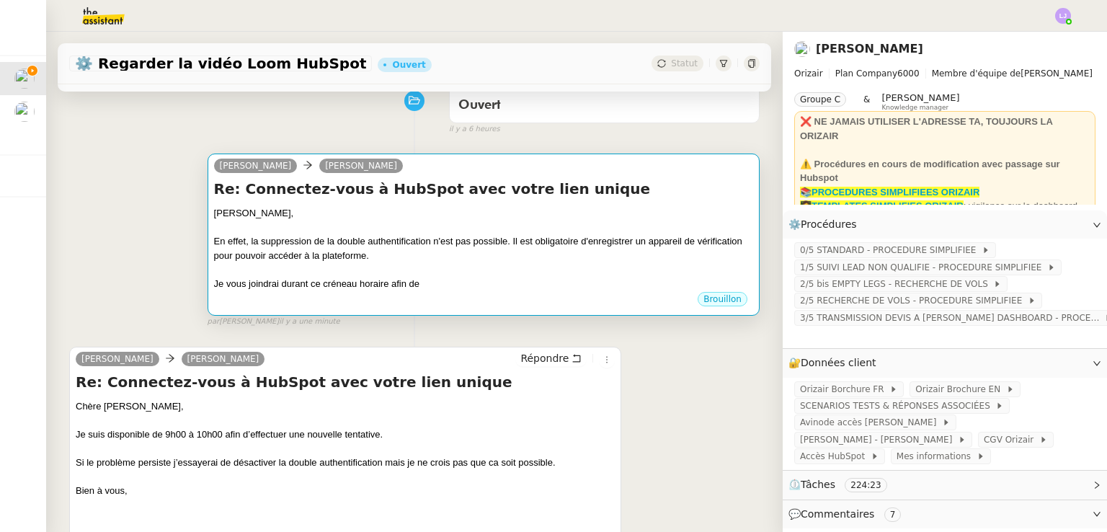
click at [459, 199] on h4 "Re: Connectez-vous à HubSpot avec votre lien unique" at bounding box center [483, 189] width 539 height 20
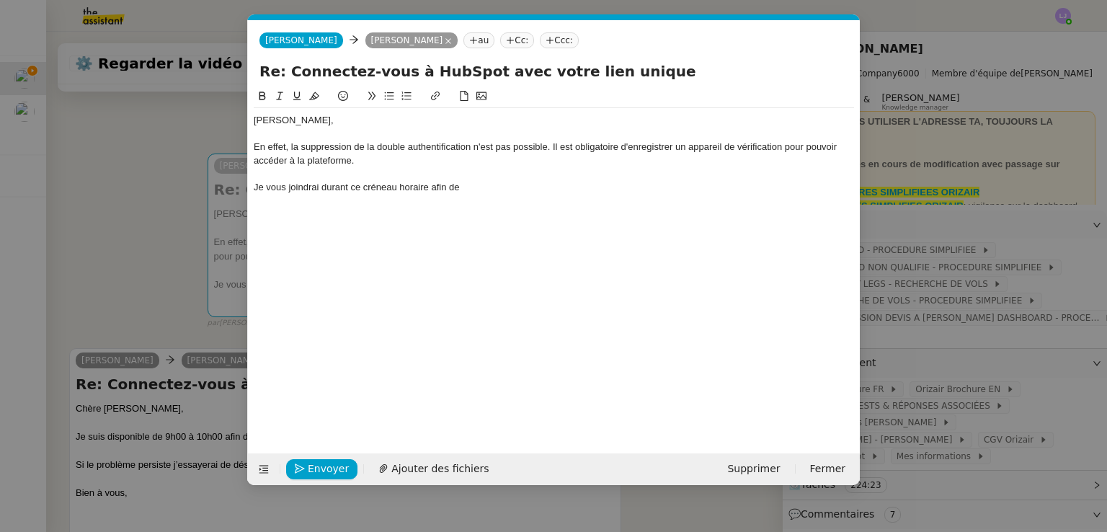
click at [484, 186] on div "Je vous joindrai durant ce créneau horaire afin de" at bounding box center [554, 187] width 600 height 13
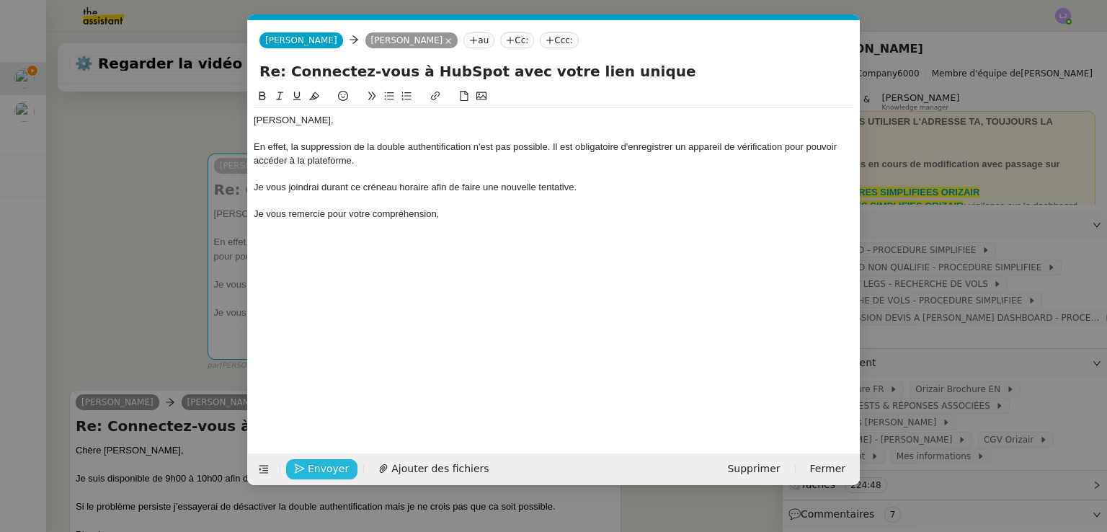
click at [326, 465] on span "Envoyer" at bounding box center [328, 469] width 41 height 17
click at [326, 465] on span "Confirmer l'envoi" at bounding box center [351, 469] width 86 height 17
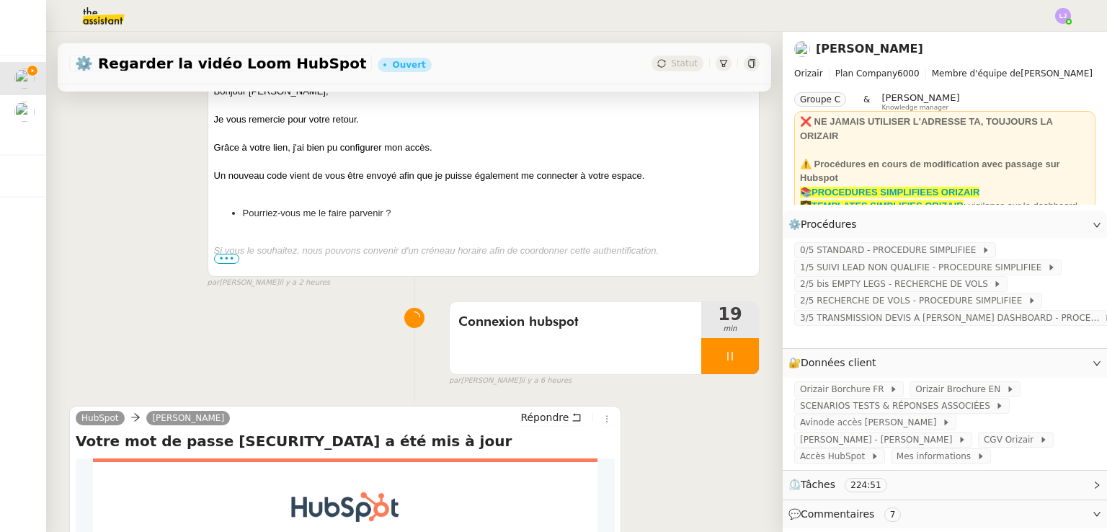
scroll to position [3690, 0]
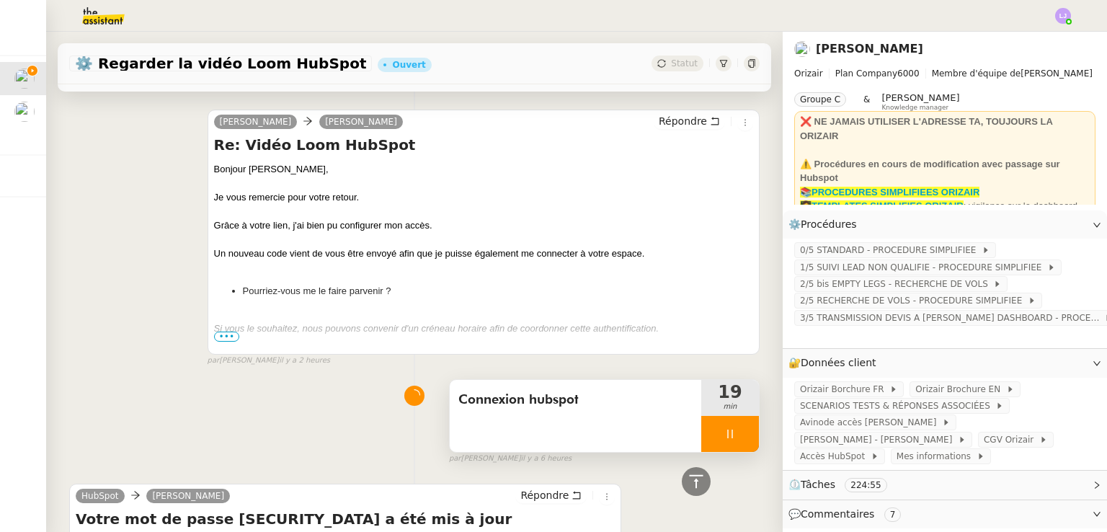
click at [724, 443] on div at bounding box center [730, 434] width 58 height 36
click at [739, 437] on icon at bounding box center [744, 434] width 11 height 8
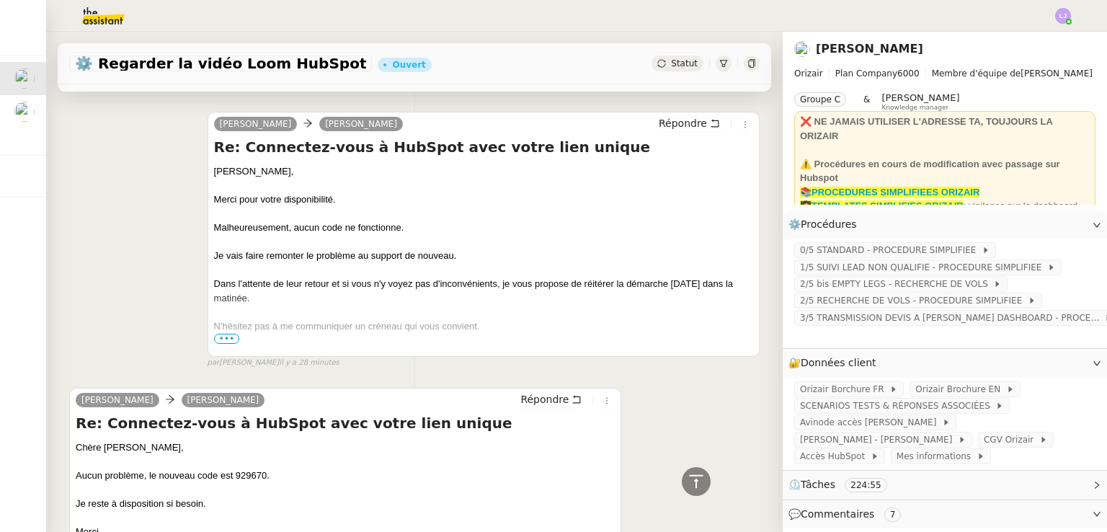
scroll to position [579, 0]
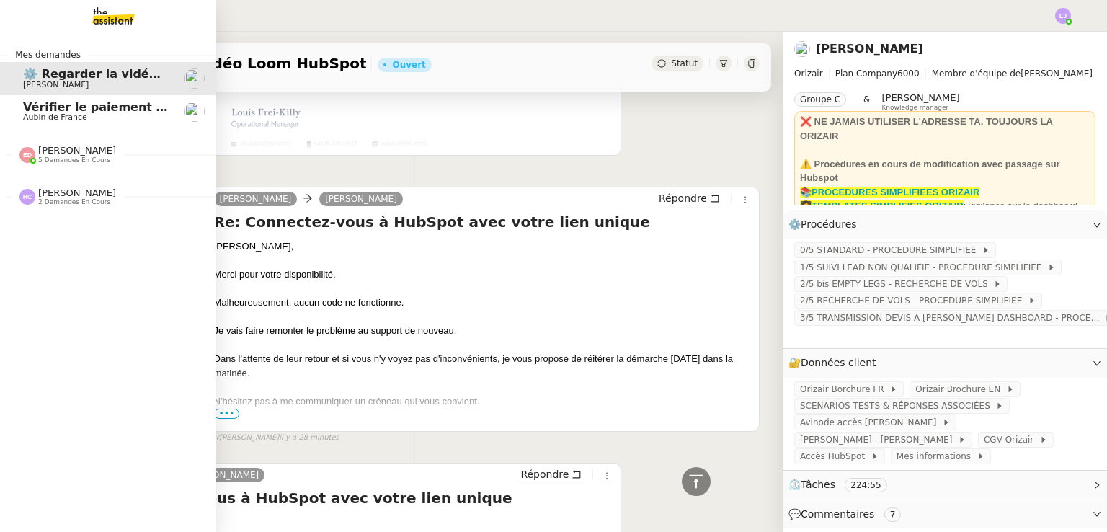
click at [69, 124] on link "Vérifier le paiement de la prime Aubin de France" at bounding box center [108, 111] width 216 height 33
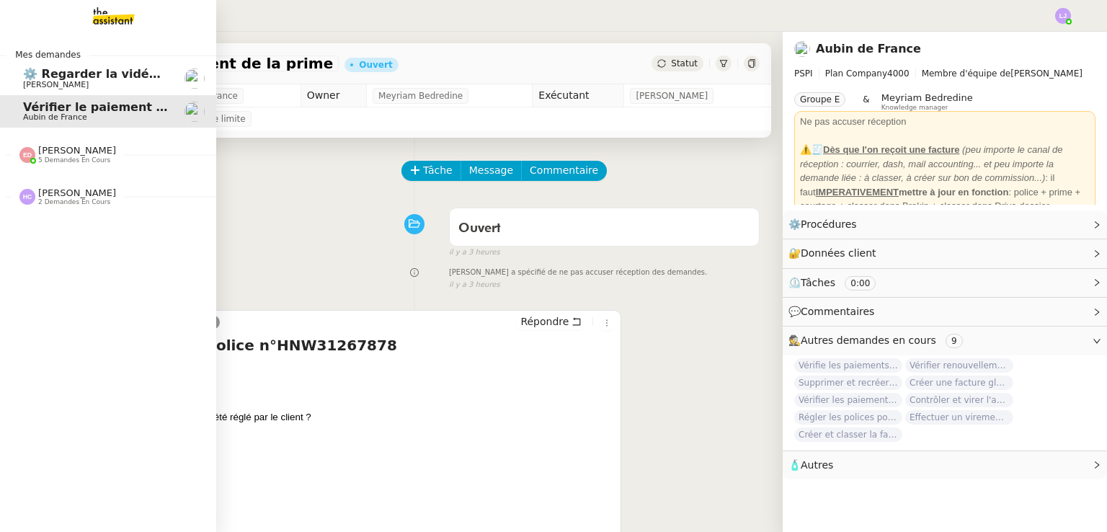
click at [32, 76] on span "⚙️ Regarder la vidéo Loom HubSpot" at bounding box center [140, 74] width 234 height 14
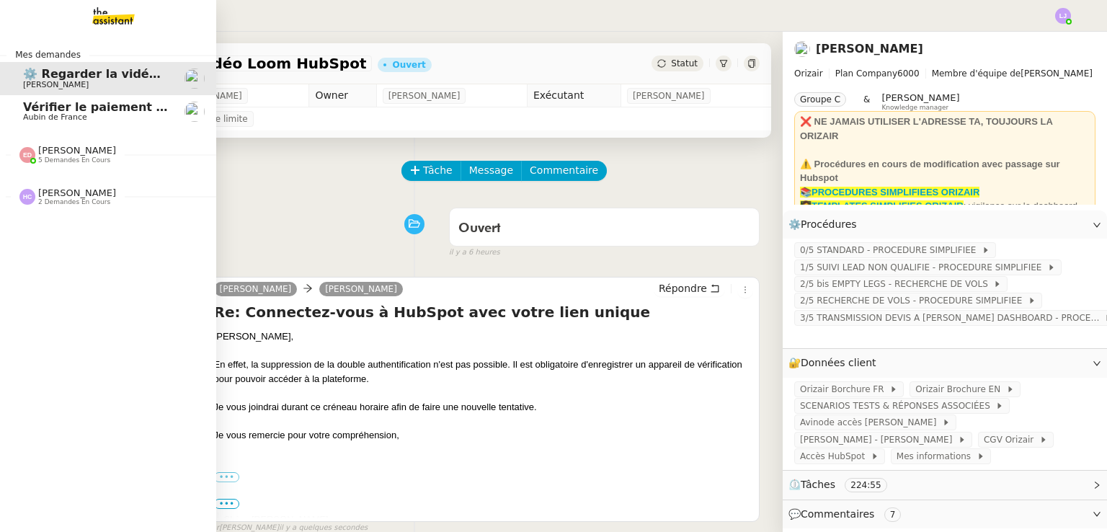
click at [84, 159] on span "5 demandes en cours" at bounding box center [74, 160] width 72 height 8
